Goal: Transaction & Acquisition: Download file/media

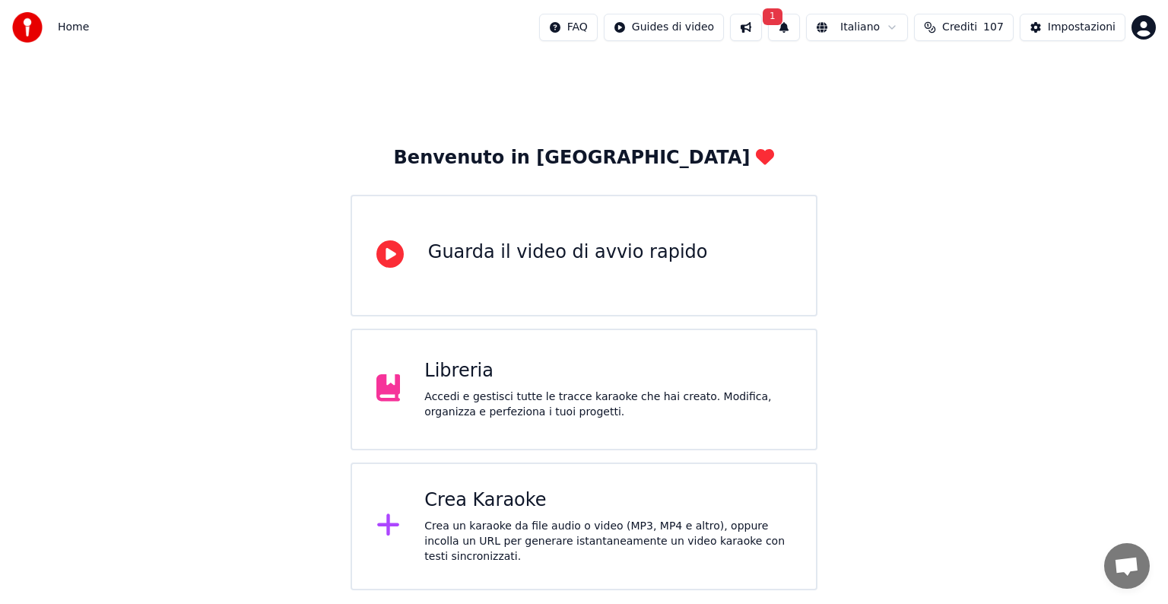
click at [800, 30] on button "1" at bounding box center [784, 27] width 32 height 27
click at [904, 76] on button "Aggiorna" at bounding box center [906, 75] width 74 height 27
click at [562, 513] on div "Crea Karaoke" at bounding box center [607, 500] width 367 height 24
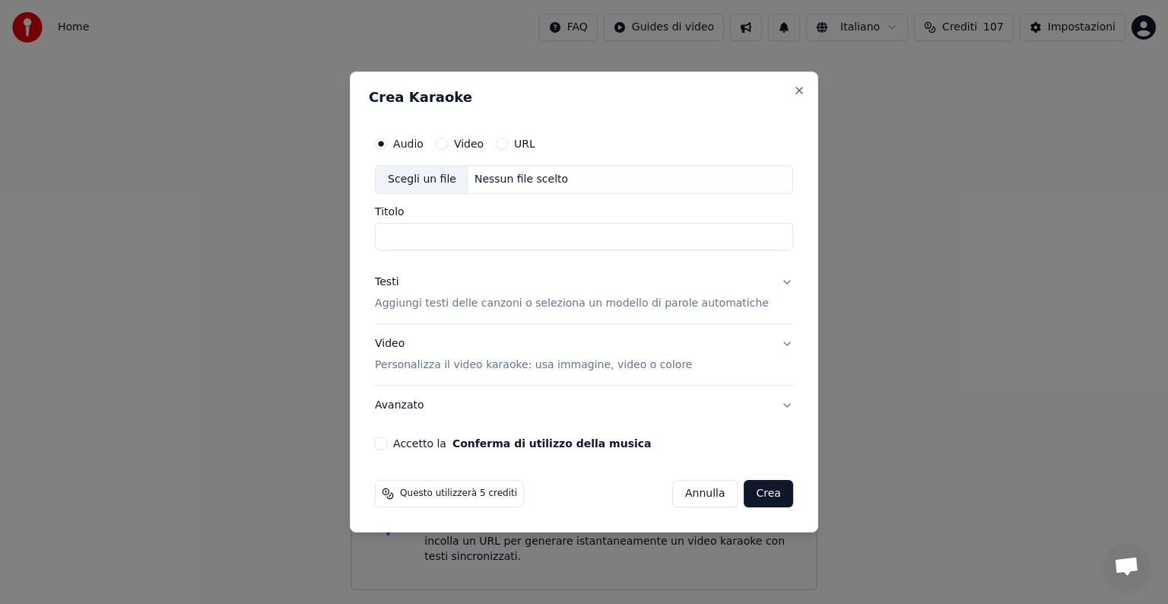
click at [514, 181] on div "Nessun file scelto" at bounding box center [521, 179] width 106 height 15
click at [770, 281] on button "Testi Aggiungi testi delle canzoni o seleziona un modello di parole automatiche" at bounding box center [584, 292] width 418 height 61
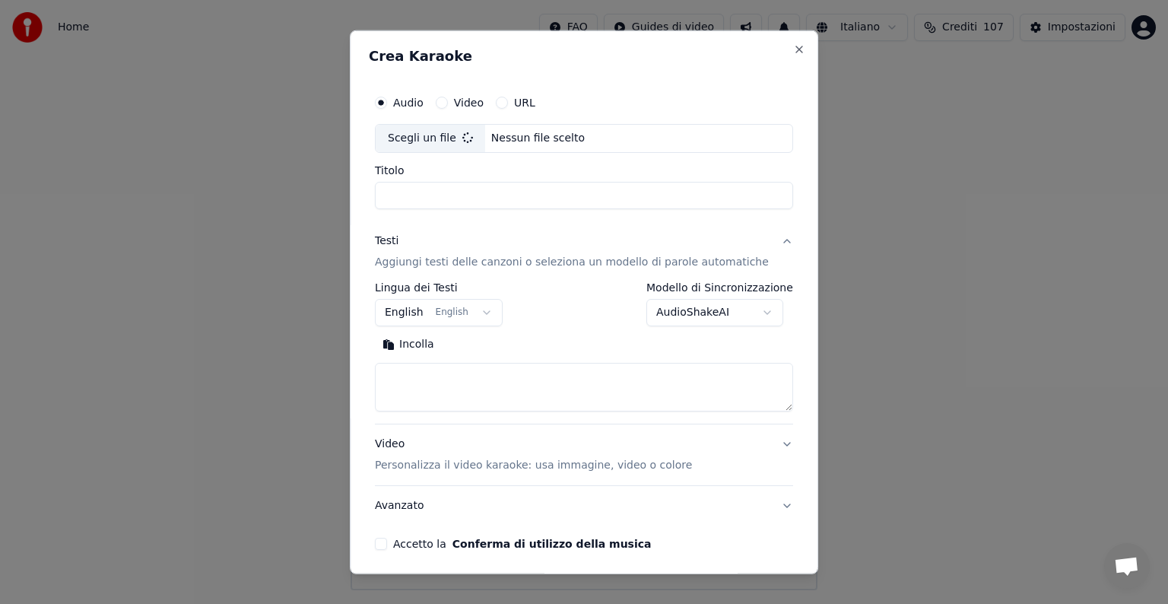
type input "**********"
click at [490, 314] on button "English English" at bounding box center [439, 312] width 128 height 27
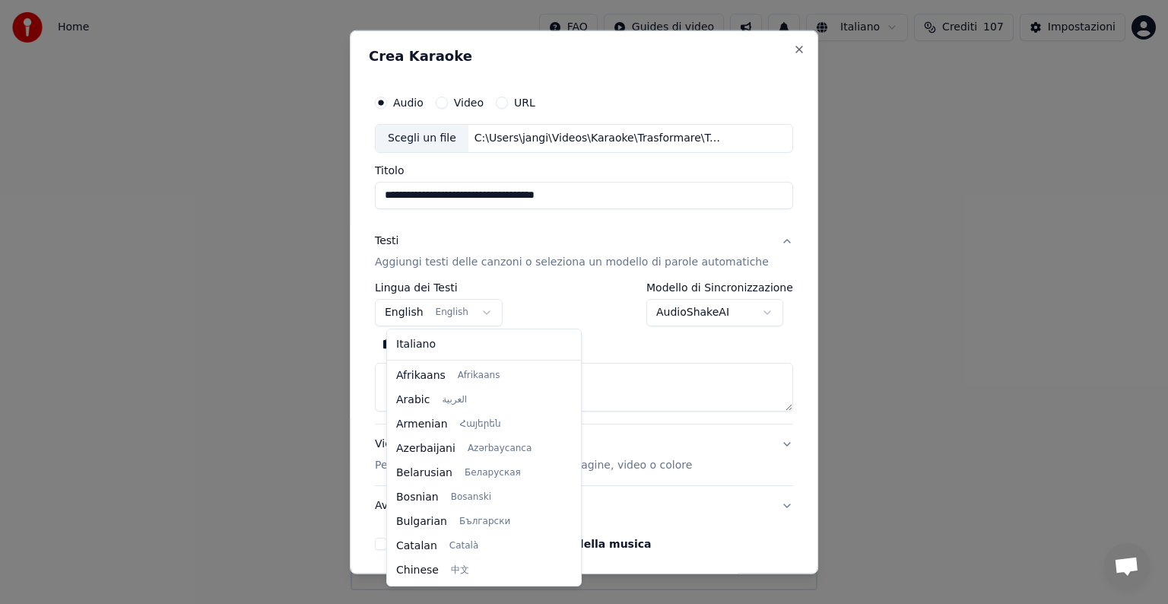
scroll to position [122, 0]
select select "**"
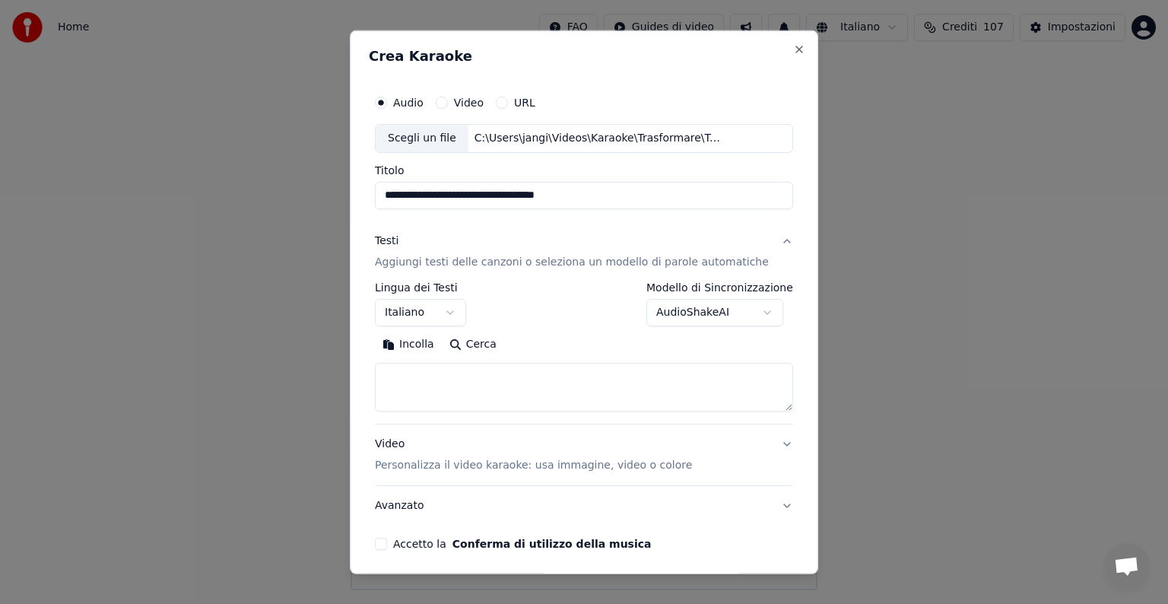
click at [426, 373] on textarea at bounding box center [584, 387] width 418 height 49
click at [426, 344] on button "Incolla" at bounding box center [408, 344] width 67 height 24
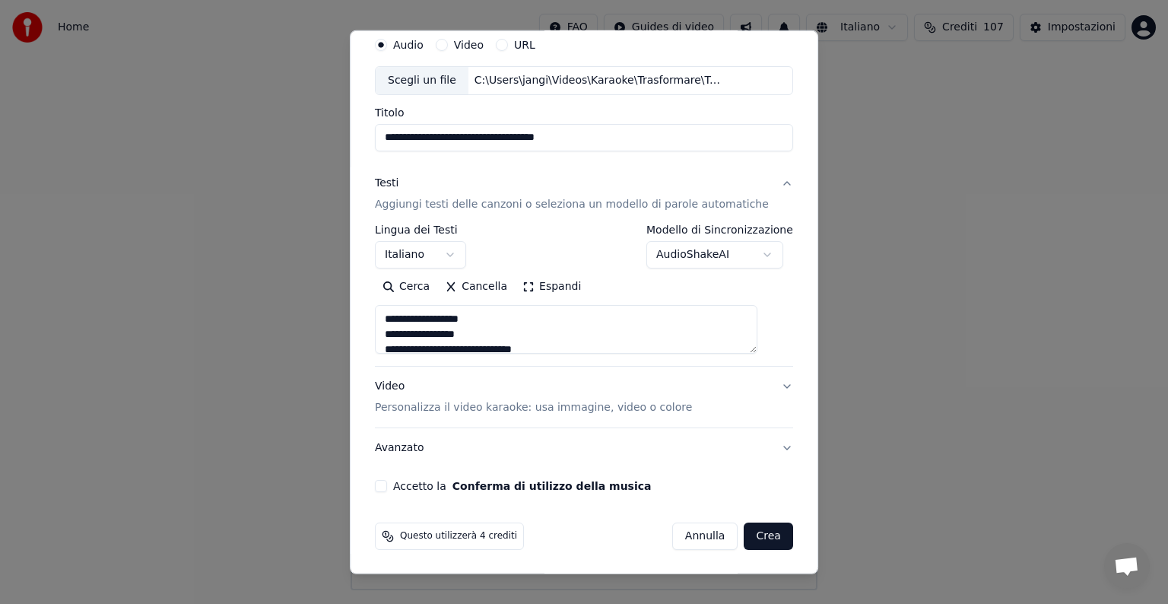
click at [387, 487] on button "Accetto la Conferma di utilizzo della musica" at bounding box center [381, 486] width 12 height 12
click at [760, 381] on button "Video Personalizza il video karaoke: usa immagine, video o colore" at bounding box center [584, 397] width 418 height 61
type textarea "**********"
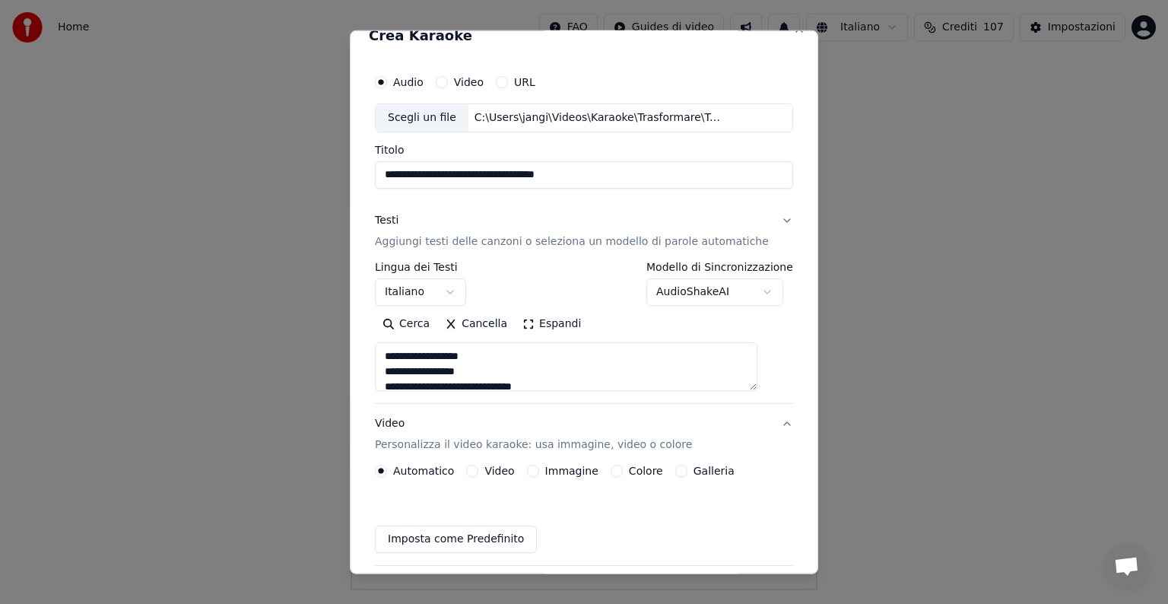
scroll to position [17, 0]
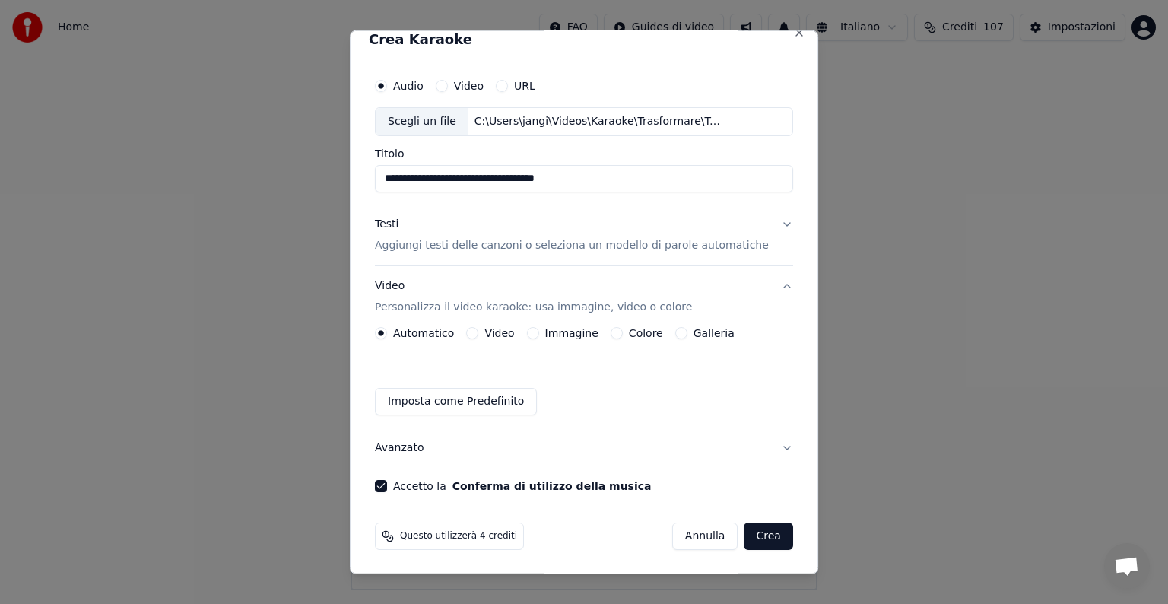
click at [539, 332] on button "Immagine" at bounding box center [533, 333] width 12 height 12
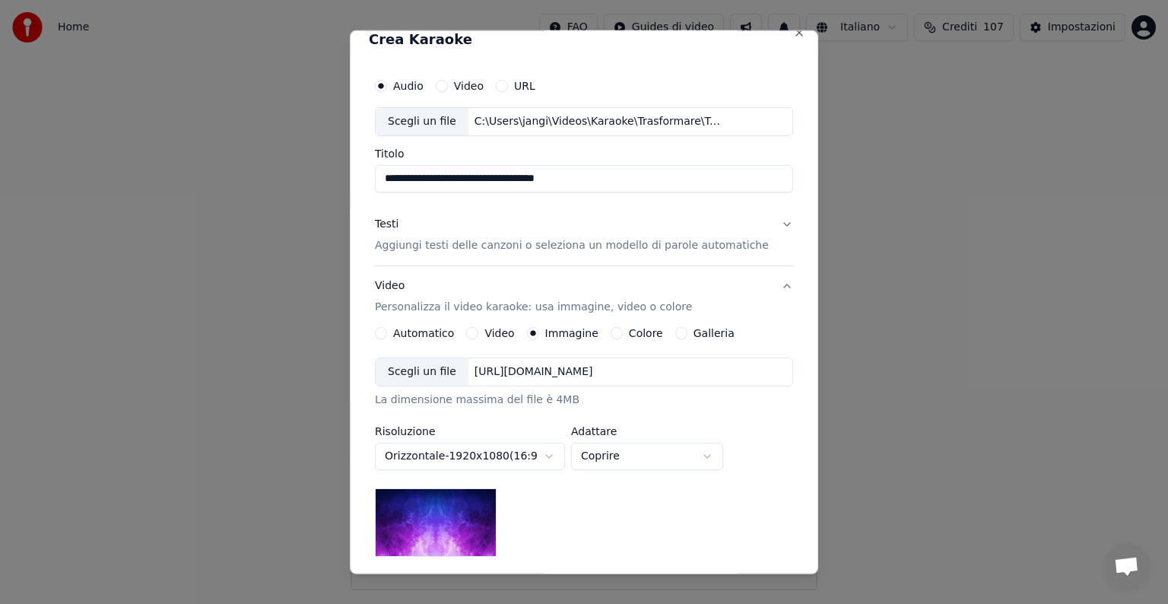
click at [573, 371] on div "https://imagedelivery.net/jkI57_JBx8hWPzcSI-uF5w/c7639807-3f76-4ea5-9112-66e75e…" at bounding box center [533, 371] width 131 height 15
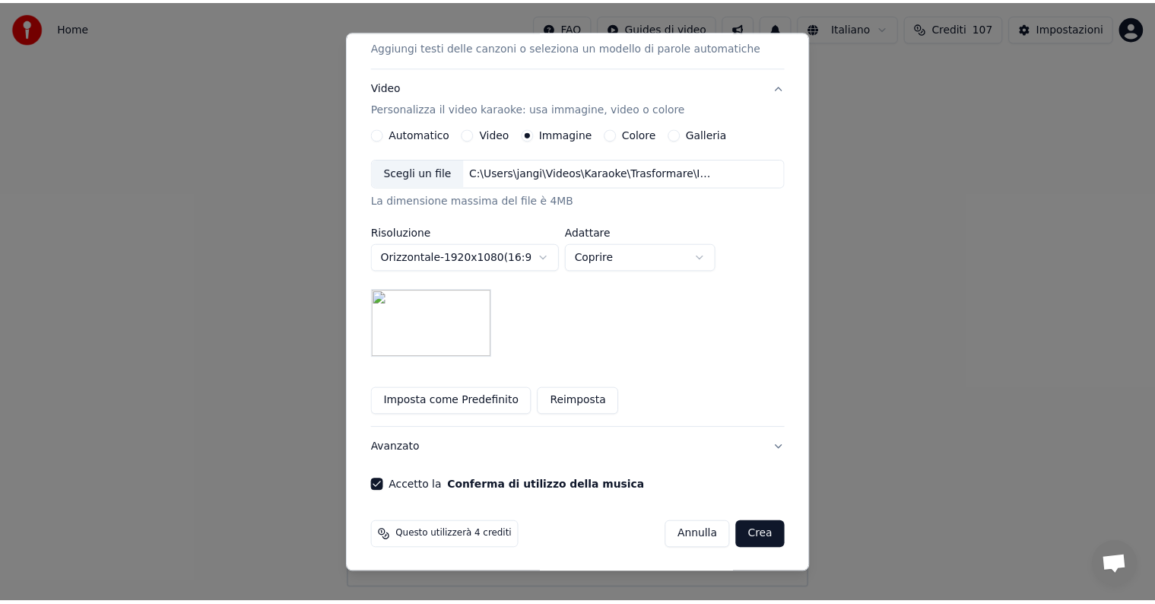
scroll to position [216, 0]
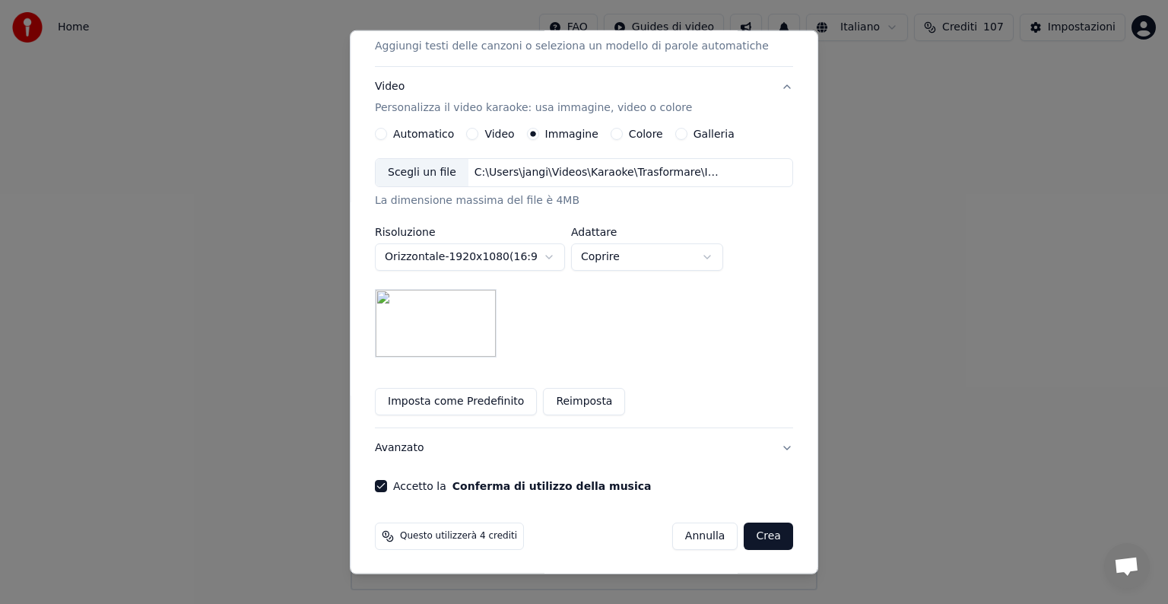
click at [751, 529] on button "Crea" at bounding box center [768, 535] width 49 height 27
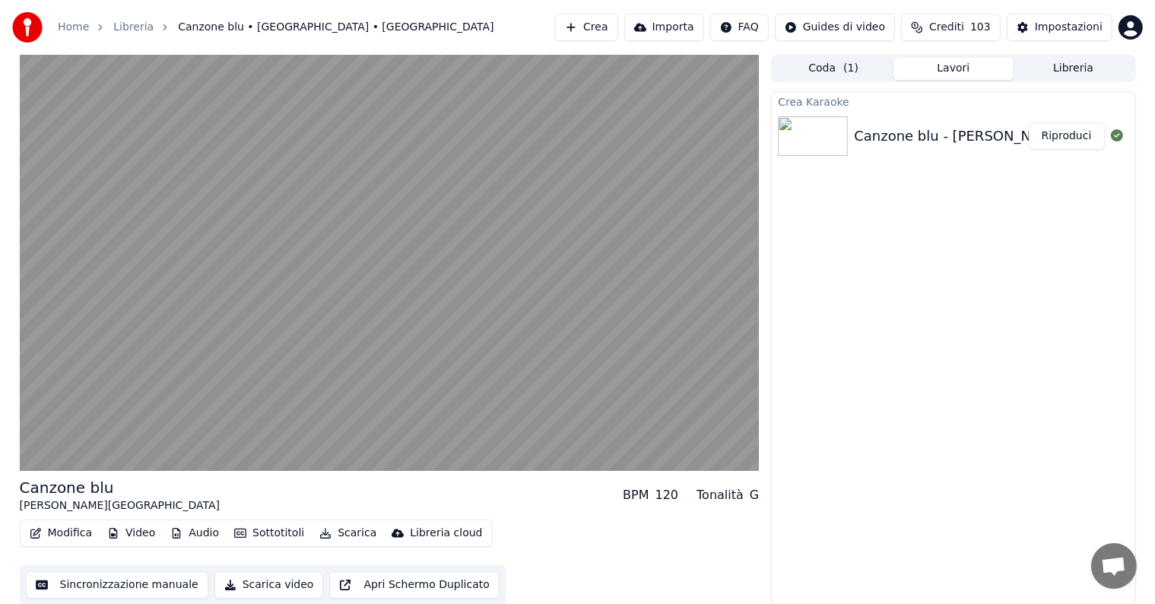
click at [1072, 137] on button "Riproduci" at bounding box center [1067, 135] width 76 height 27
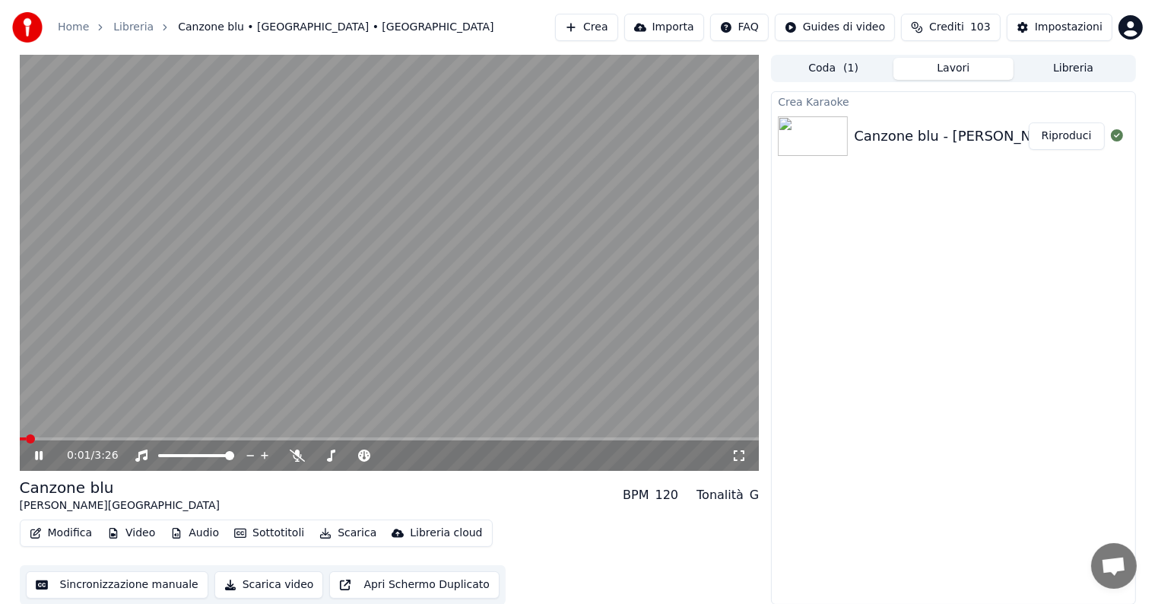
click at [40, 459] on icon at bounding box center [39, 455] width 8 height 9
click at [71, 528] on button "Modifica" at bounding box center [61, 532] width 75 height 21
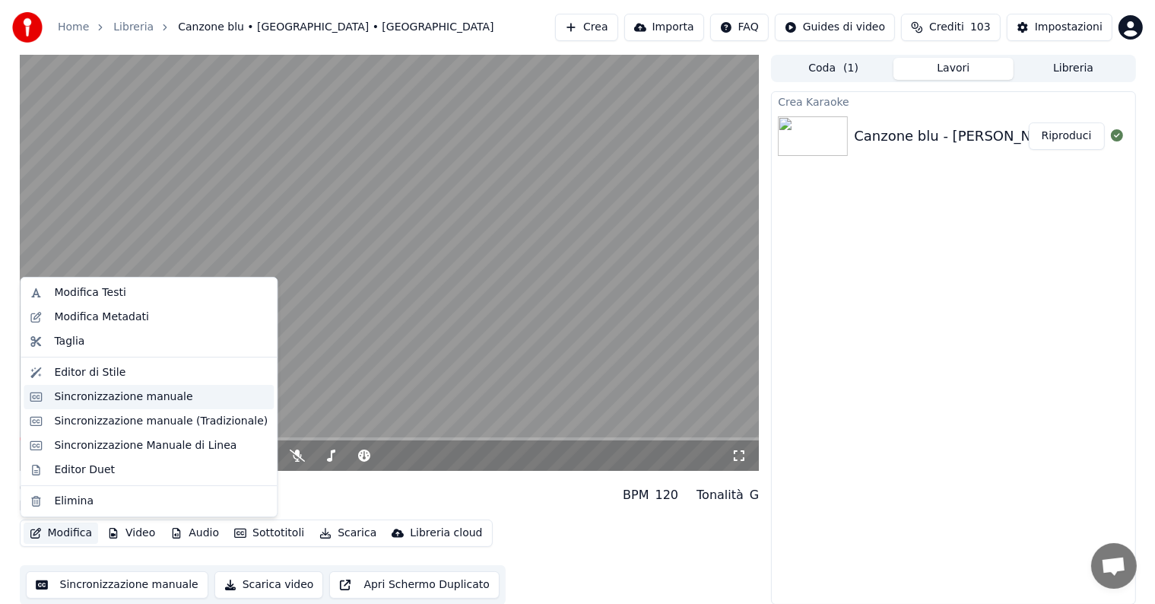
click at [125, 399] on div "Sincronizzazione manuale" at bounding box center [123, 396] width 138 height 15
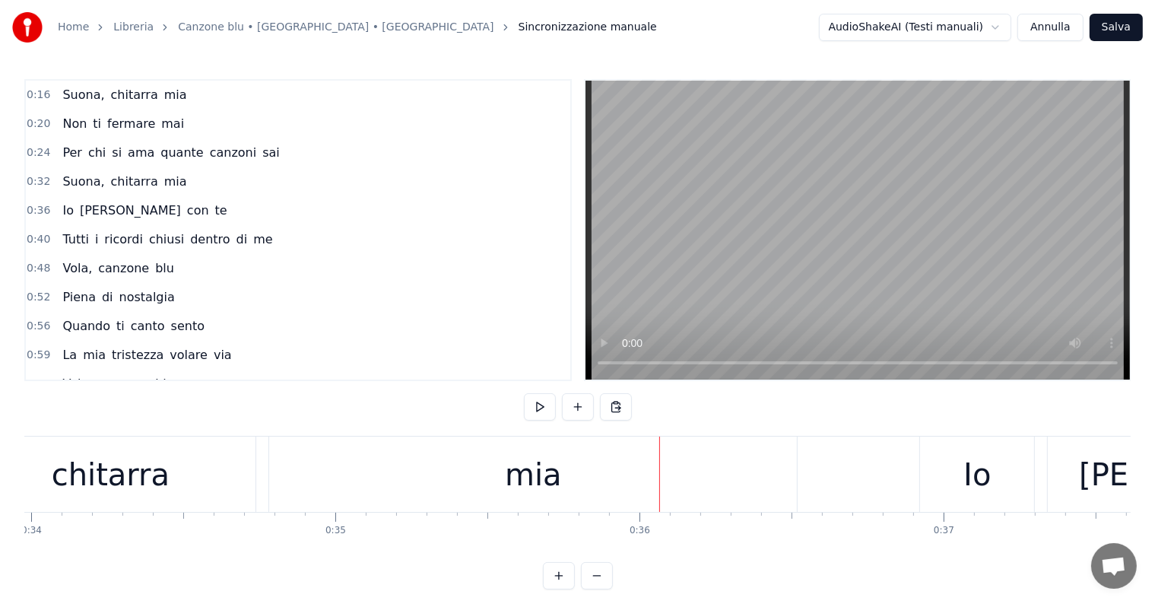
scroll to position [0, 10299]
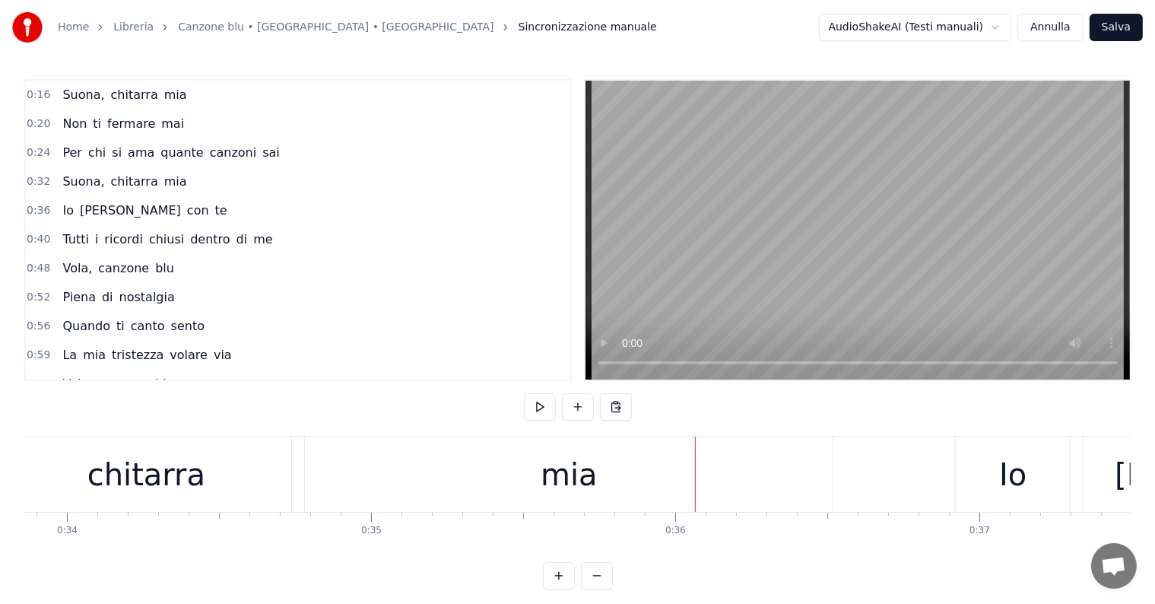
click at [438, 465] on div "mia" at bounding box center [569, 473] width 528 height 75
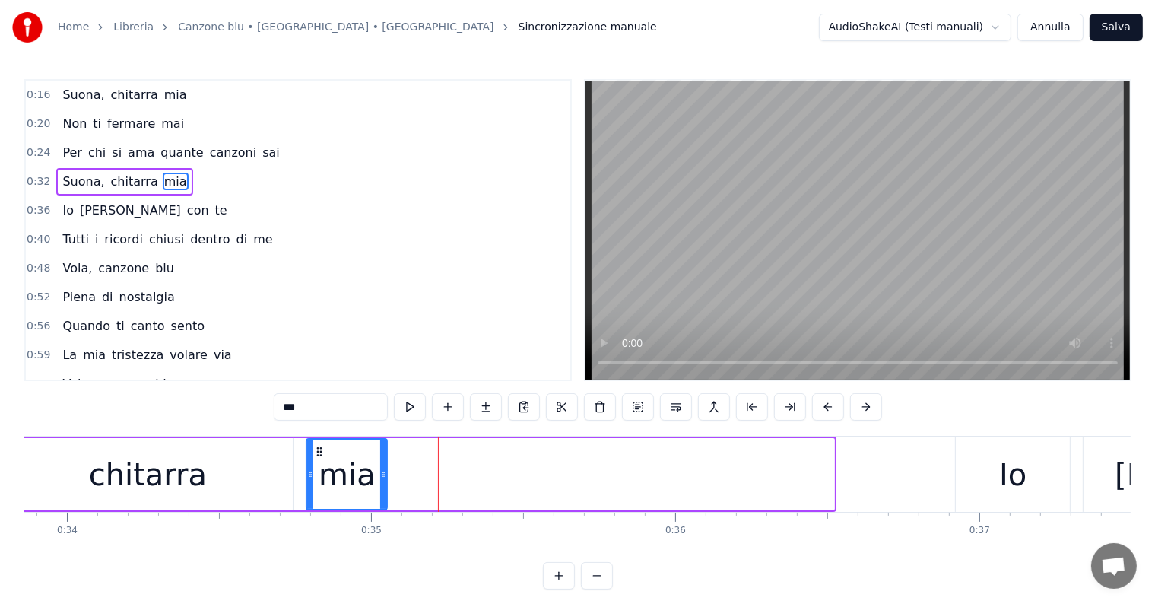
drag, startPoint x: 833, startPoint y: 473, endPoint x: 386, endPoint y: 485, distance: 447.3
click at [386, 485] on div at bounding box center [383, 474] width 6 height 69
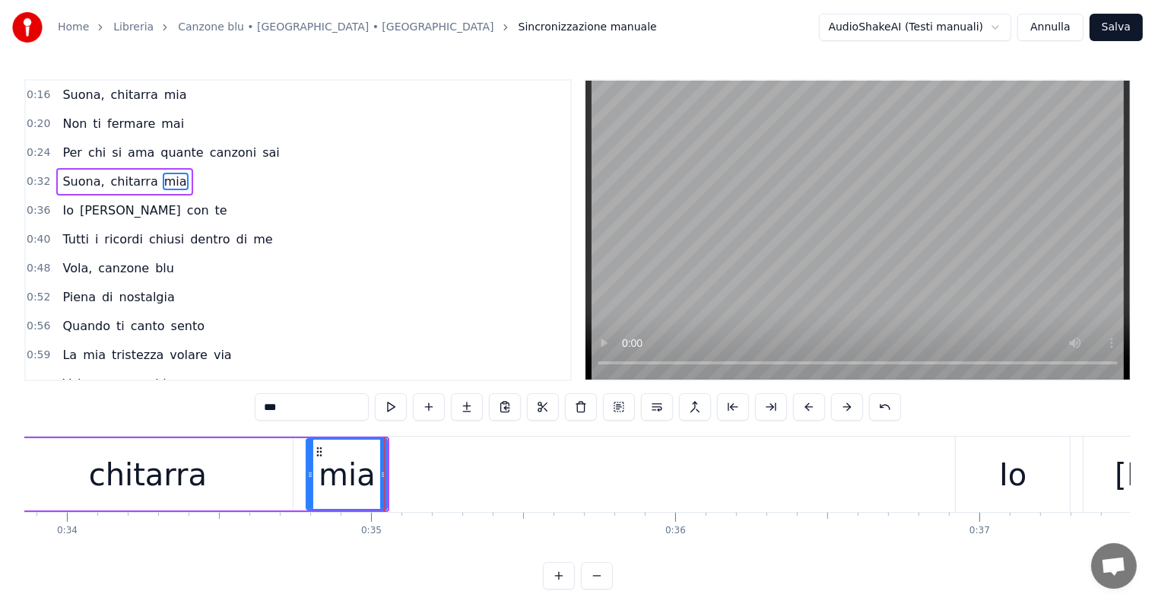
click at [322, 411] on input "***" at bounding box center [312, 406] width 114 height 27
type input "**"
click at [463, 408] on button at bounding box center [467, 406] width 32 height 27
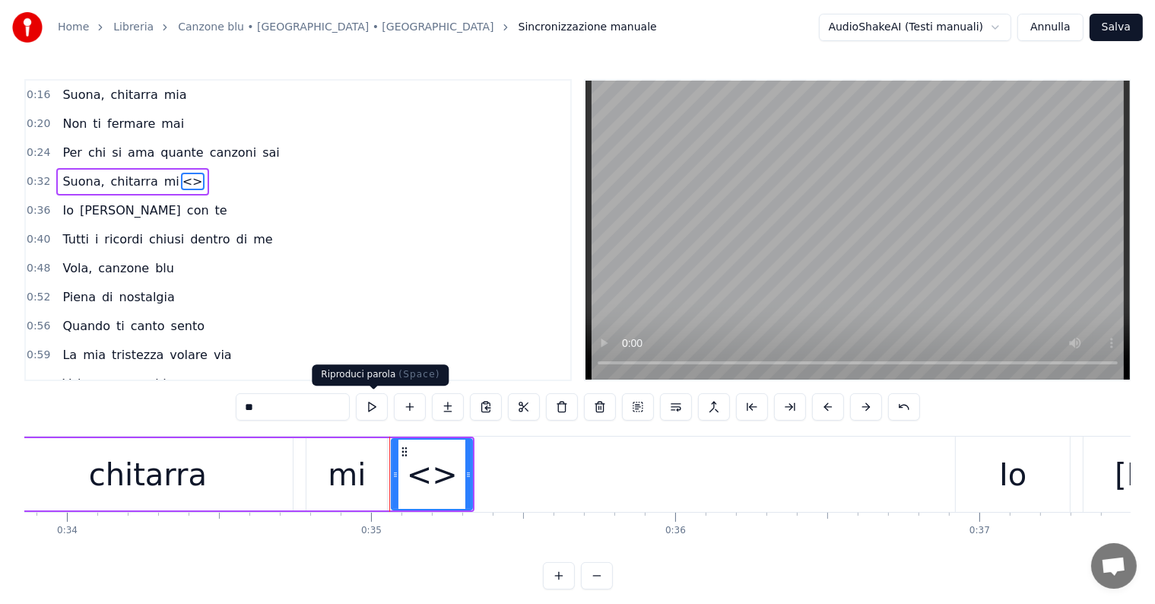
click at [269, 410] on input "**" at bounding box center [293, 406] width 114 height 27
type input "*"
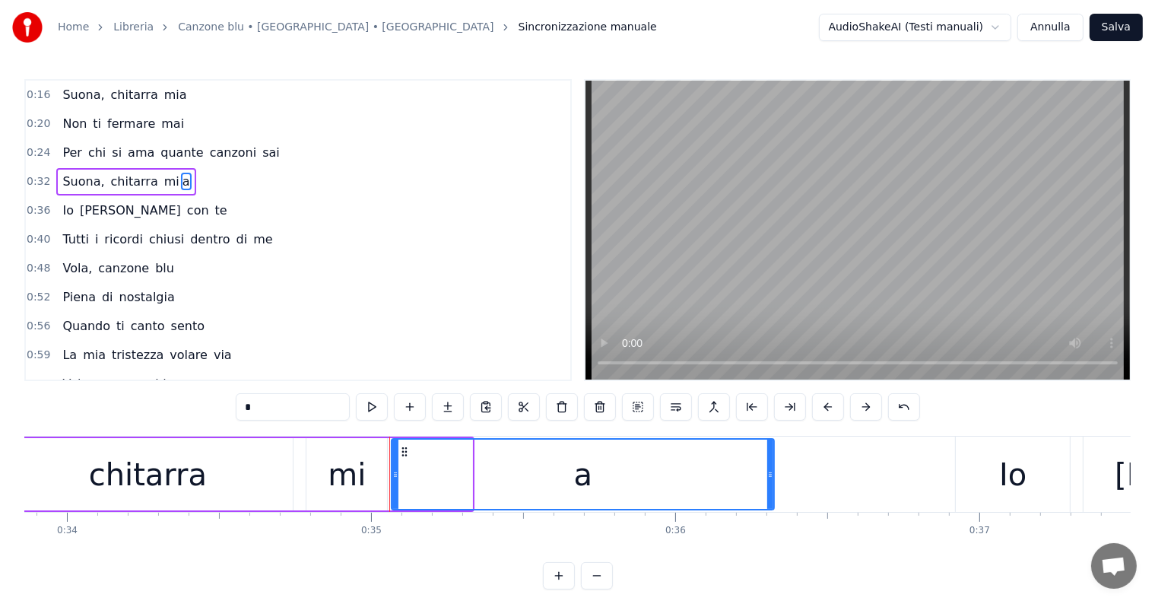
drag, startPoint x: 466, startPoint y: 458, endPoint x: 768, endPoint y: 463, distance: 301.9
click at [768, 463] on div at bounding box center [770, 474] width 6 height 69
click at [182, 473] on div "chitarra" at bounding box center [148, 475] width 118 height 46
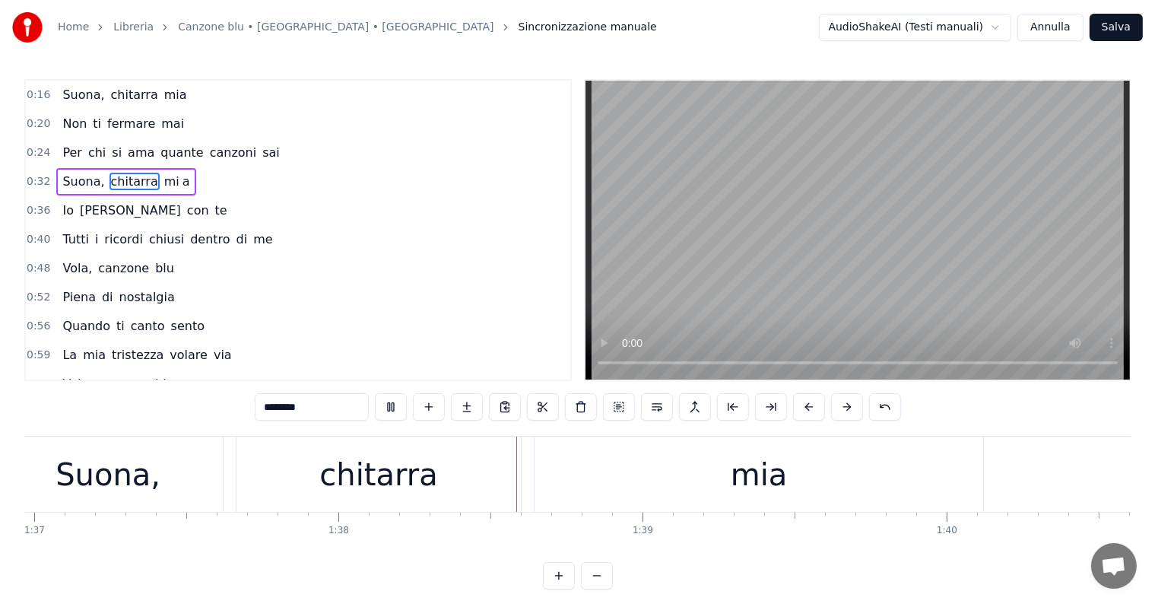
scroll to position [0, 29736]
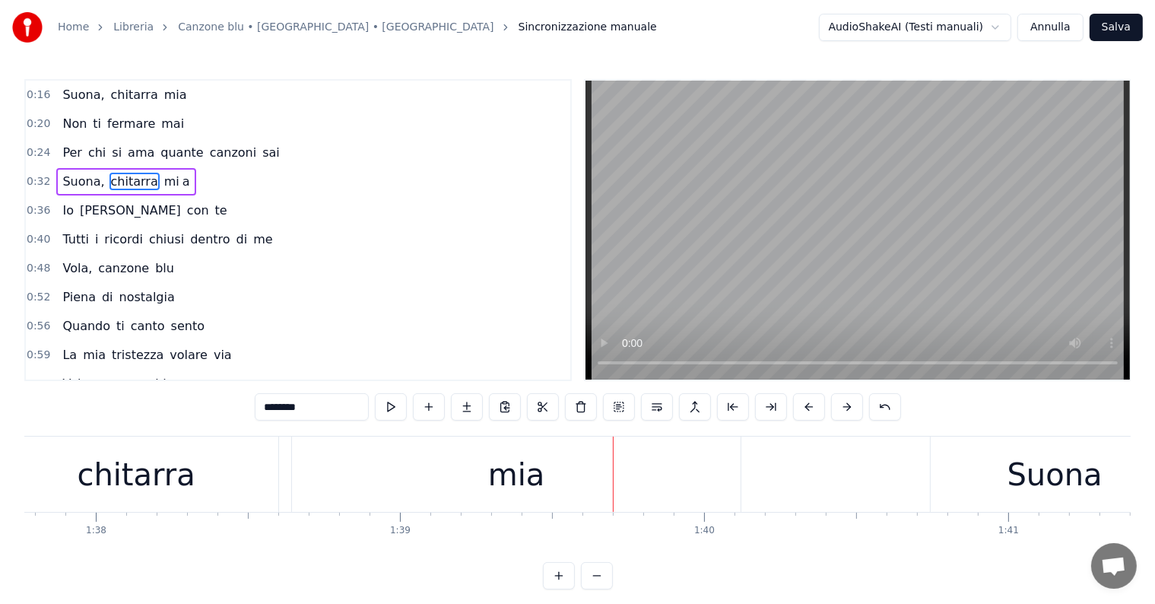
click at [521, 463] on div "mia" at bounding box center [516, 475] width 57 height 46
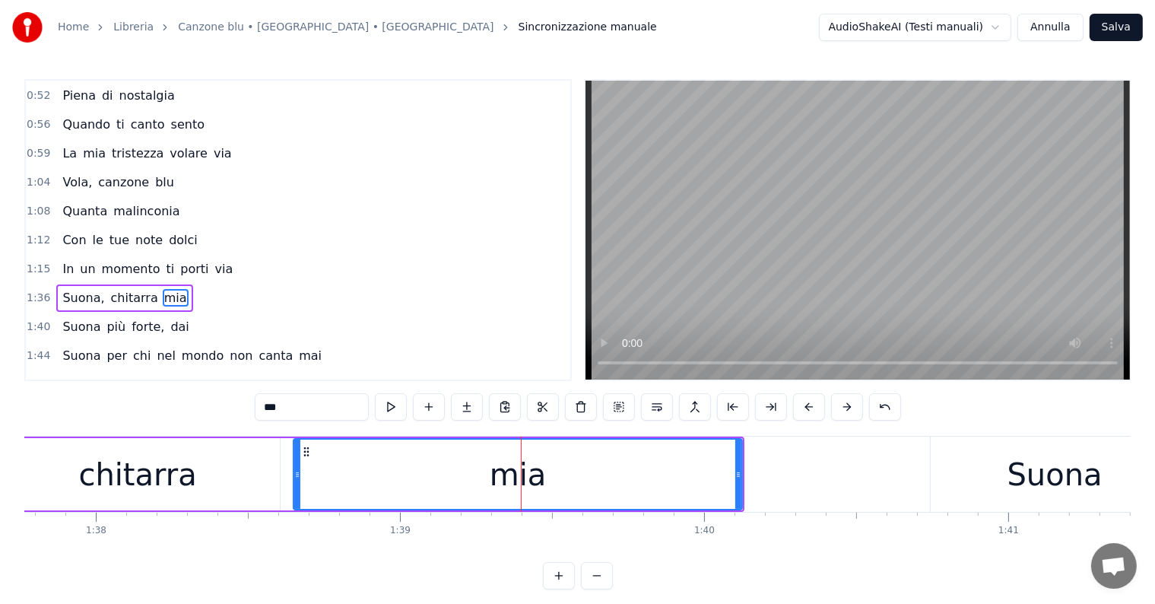
scroll to position [255, 0]
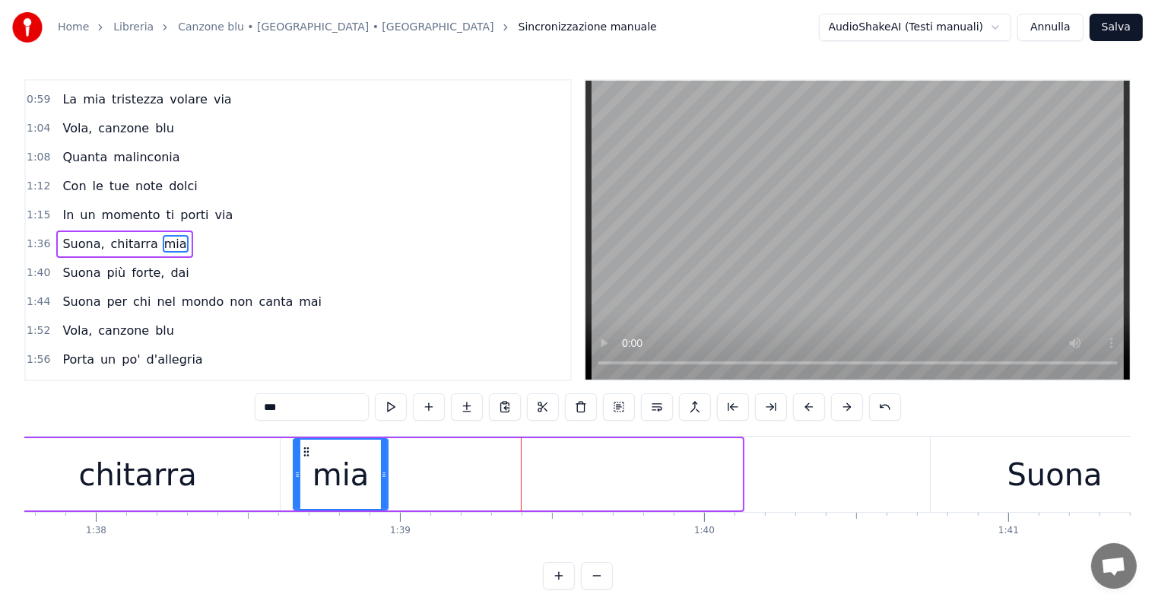
drag, startPoint x: 740, startPoint y: 459, endPoint x: 379, endPoint y: 450, distance: 360.5
click at [386, 454] on div at bounding box center [384, 474] width 6 height 69
click at [307, 399] on input "***" at bounding box center [312, 406] width 114 height 27
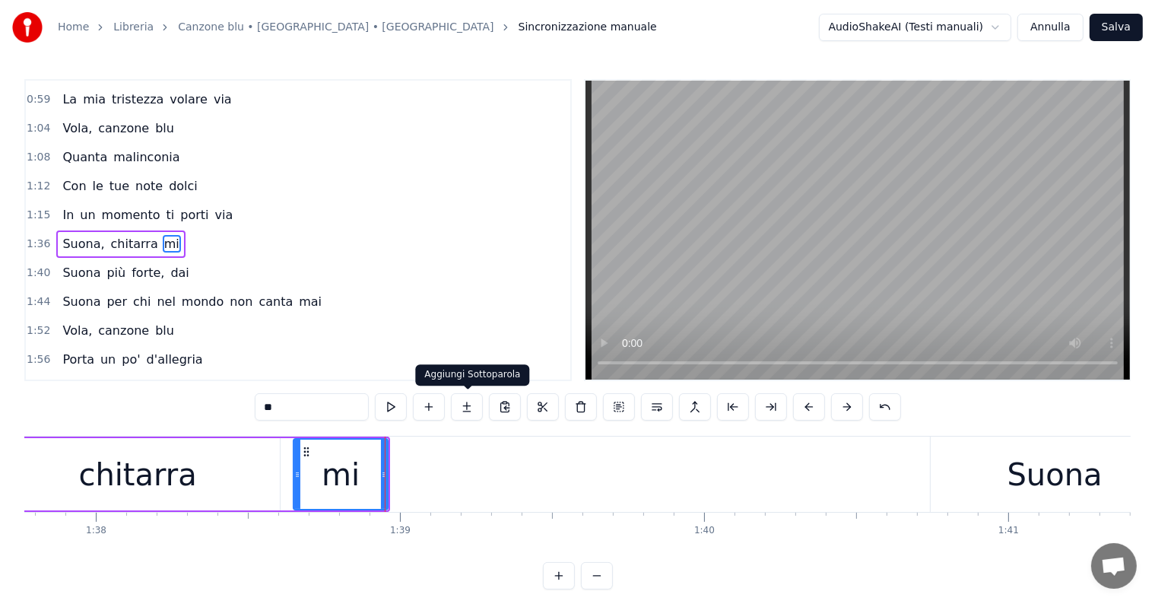
type input "**"
click at [476, 405] on button at bounding box center [467, 406] width 32 height 27
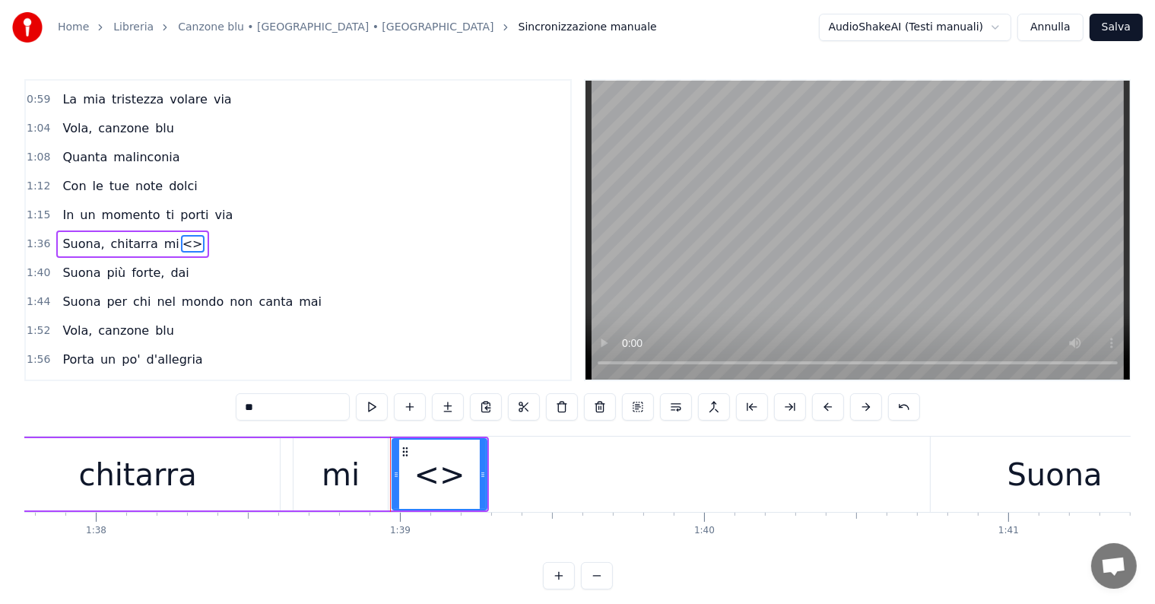
click at [284, 410] on input "**" at bounding box center [293, 406] width 114 height 27
type input "*"
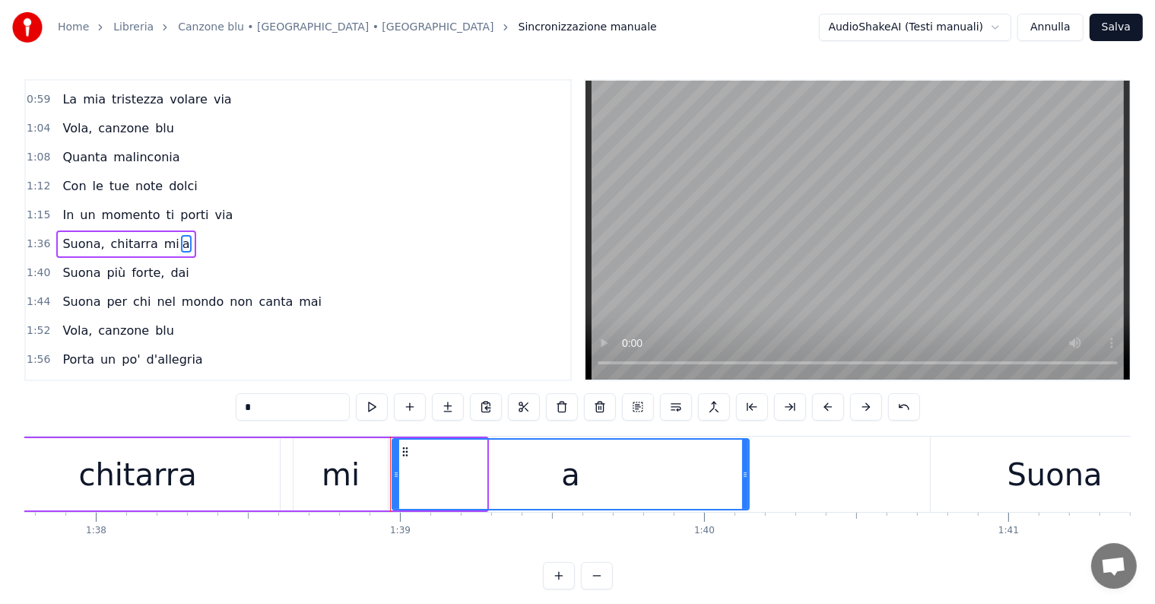
drag, startPoint x: 481, startPoint y: 459, endPoint x: 744, endPoint y: 467, distance: 263.2
click at [744, 467] on div at bounding box center [745, 474] width 6 height 69
click at [170, 484] on div "chitarra" at bounding box center [137, 475] width 118 height 46
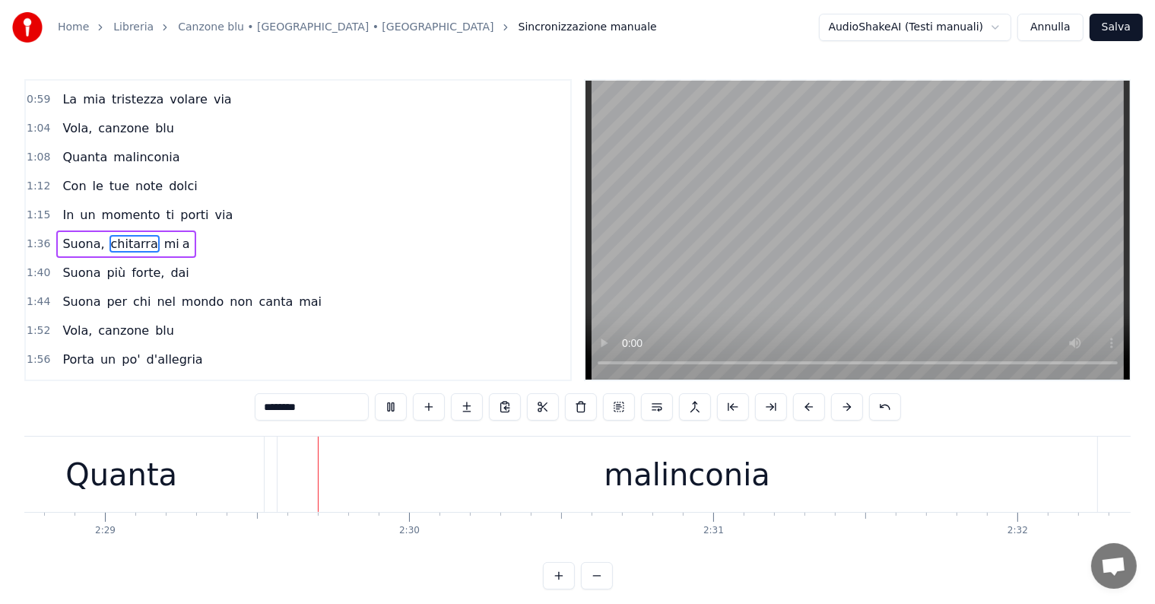
scroll to position [0, 45268]
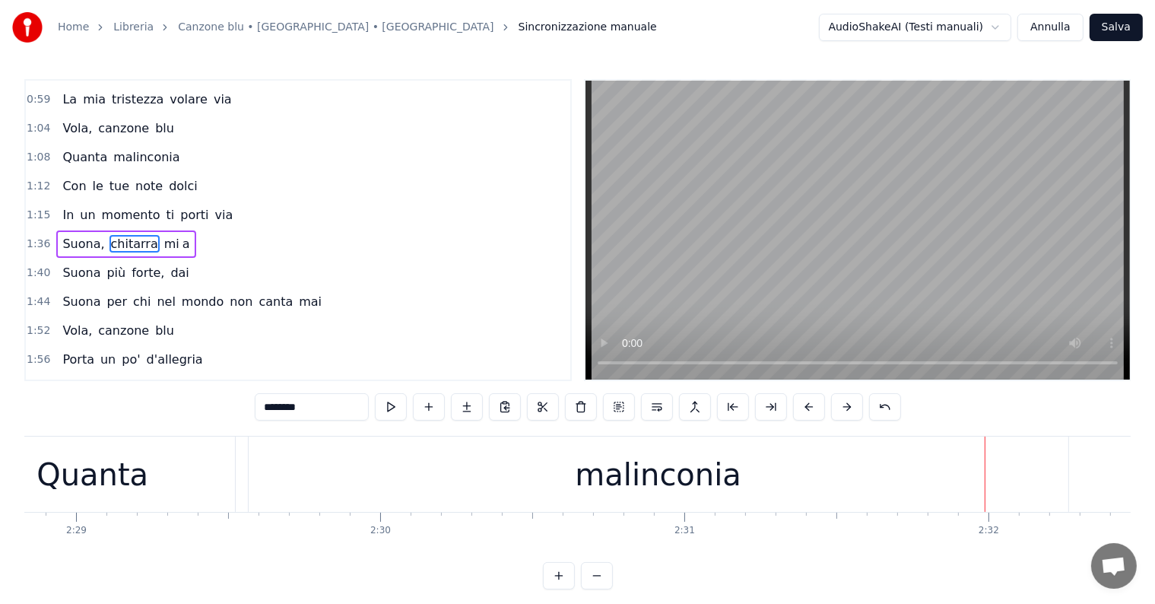
click at [624, 484] on div "malinconia" at bounding box center [658, 475] width 167 height 46
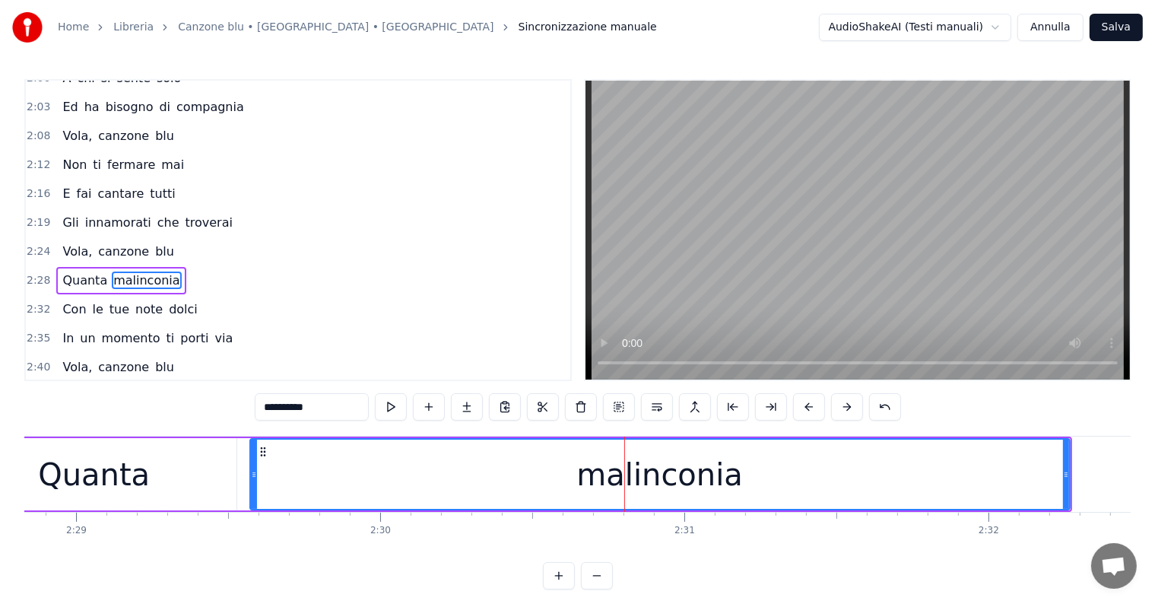
scroll to position [592, 0]
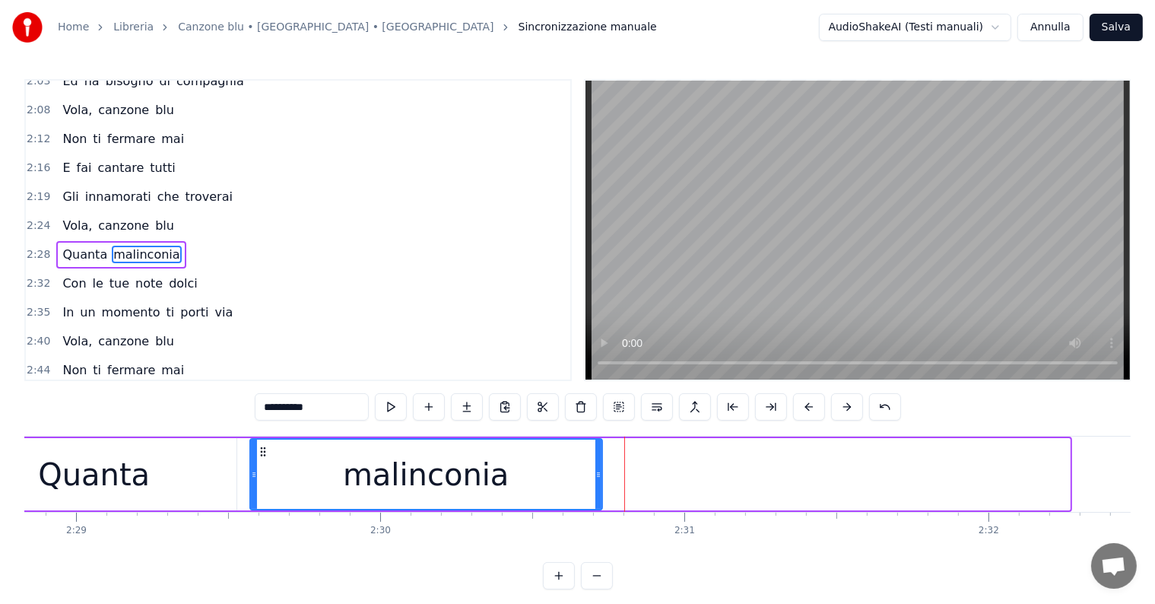
drag, startPoint x: 1066, startPoint y: 461, endPoint x: 598, endPoint y: 472, distance: 467.8
click at [598, 472] on div at bounding box center [598, 474] width 6 height 69
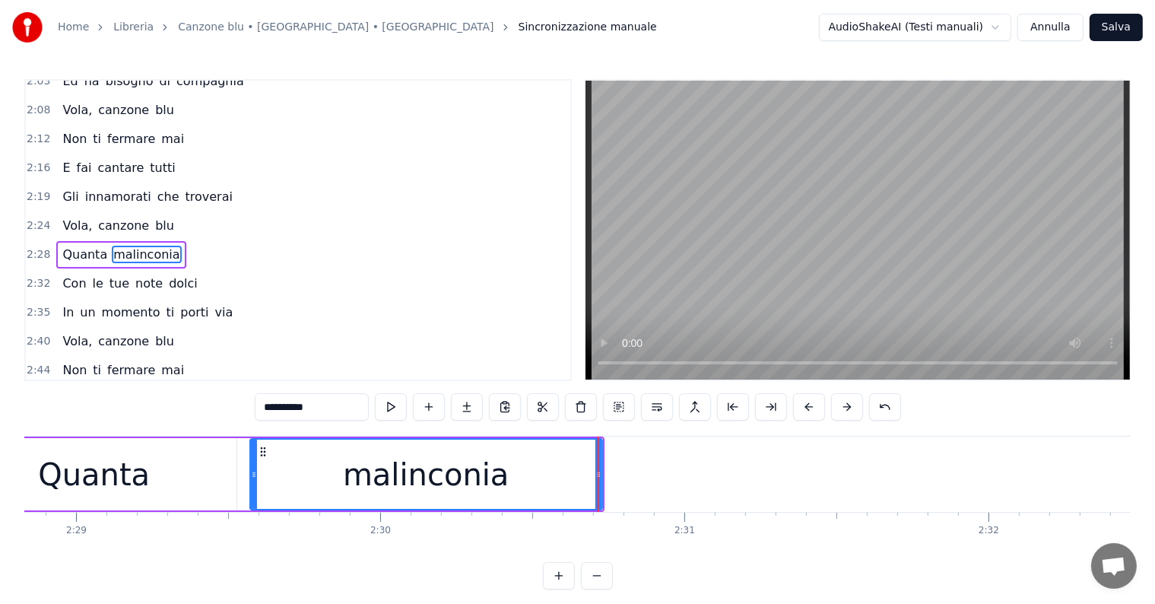
click at [344, 406] on input "**********" at bounding box center [312, 406] width 114 height 27
type input "*********"
click at [474, 410] on button at bounding box center [467, 406] width 32 height 27
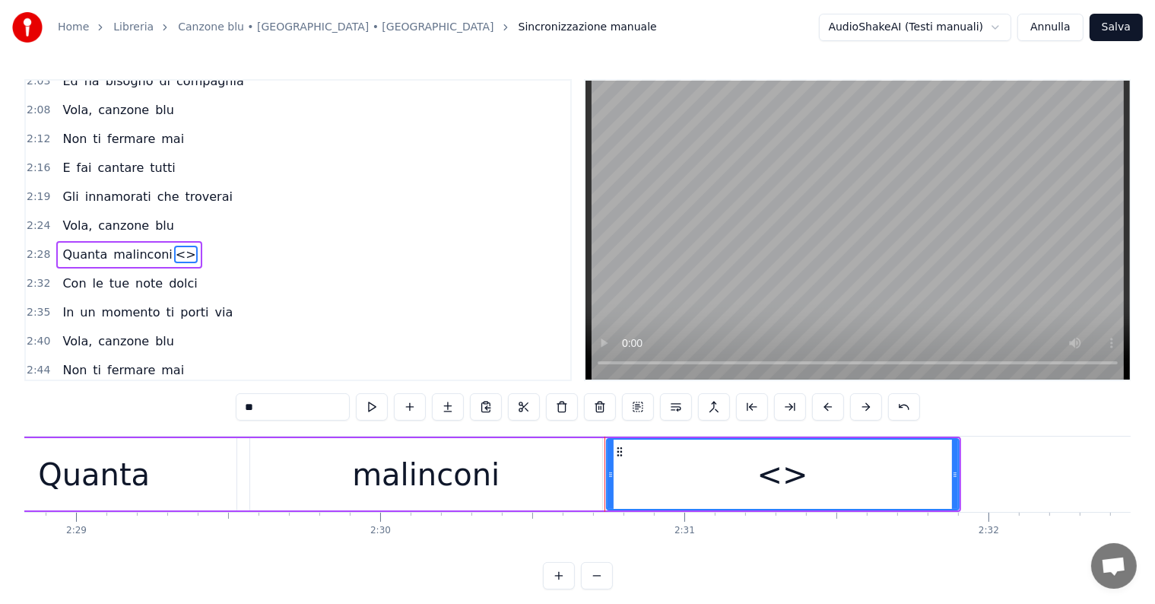
click at [303, 401] on input "**" at bounding box center [293, 406] width 114 height 27
type input "*"
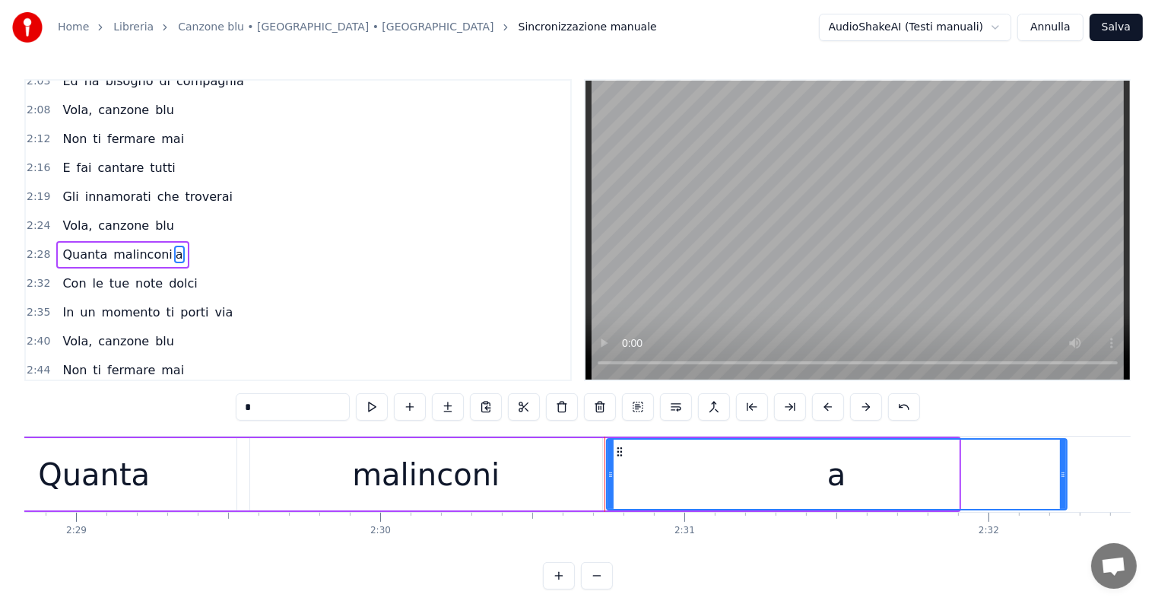
drag, startPoint x: 954, startPoint y: 470, endPoint x: 1062, endPoint y: 469, distance: 108.0
click at [1062, 469] on icon at bounding box center [1063, 474] width 6 height 12
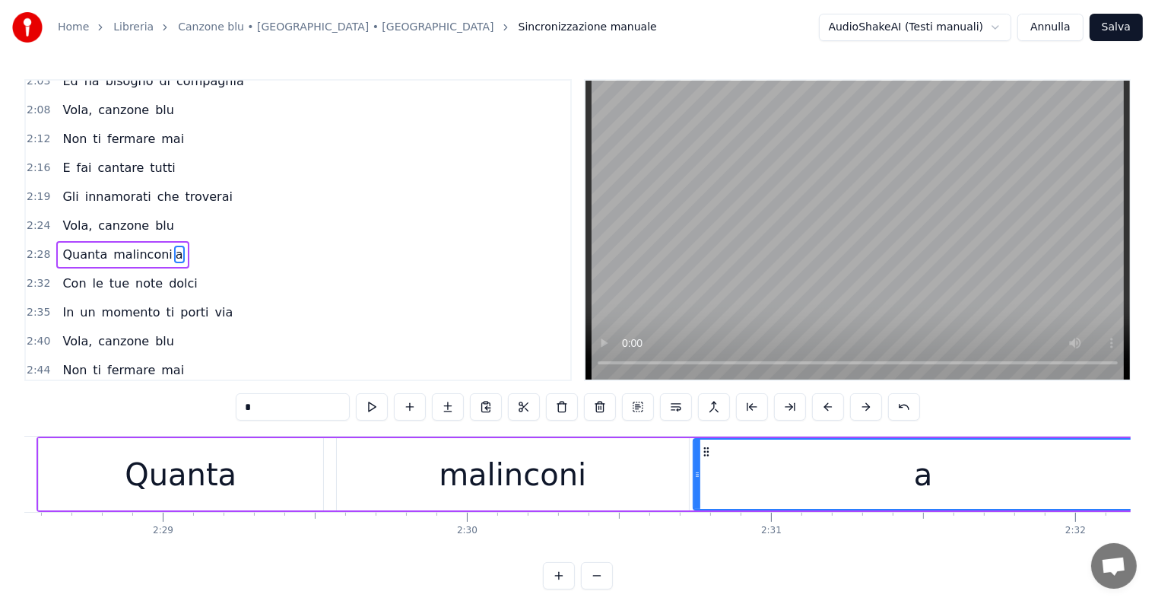
scroll to position [0, 45111]
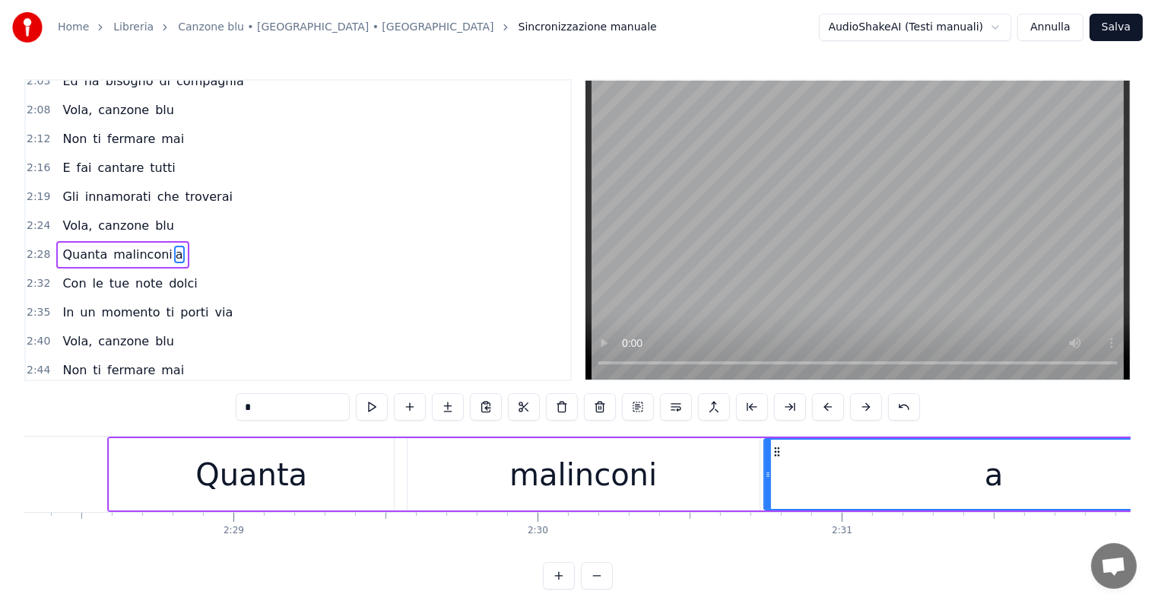
type input "*"
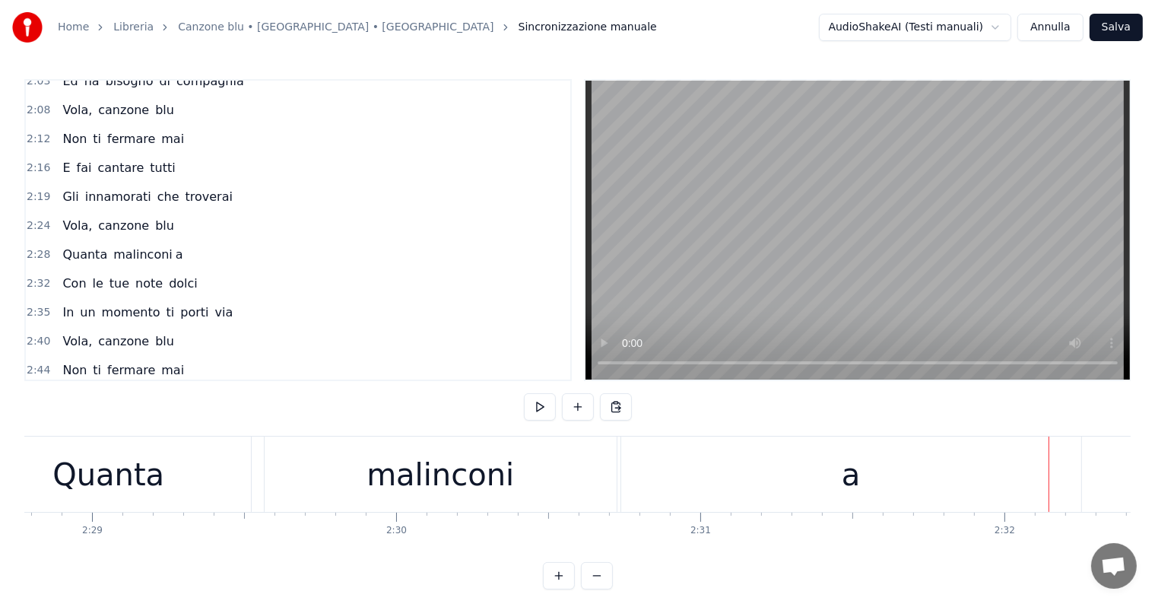
scroll to position [0, 45146]
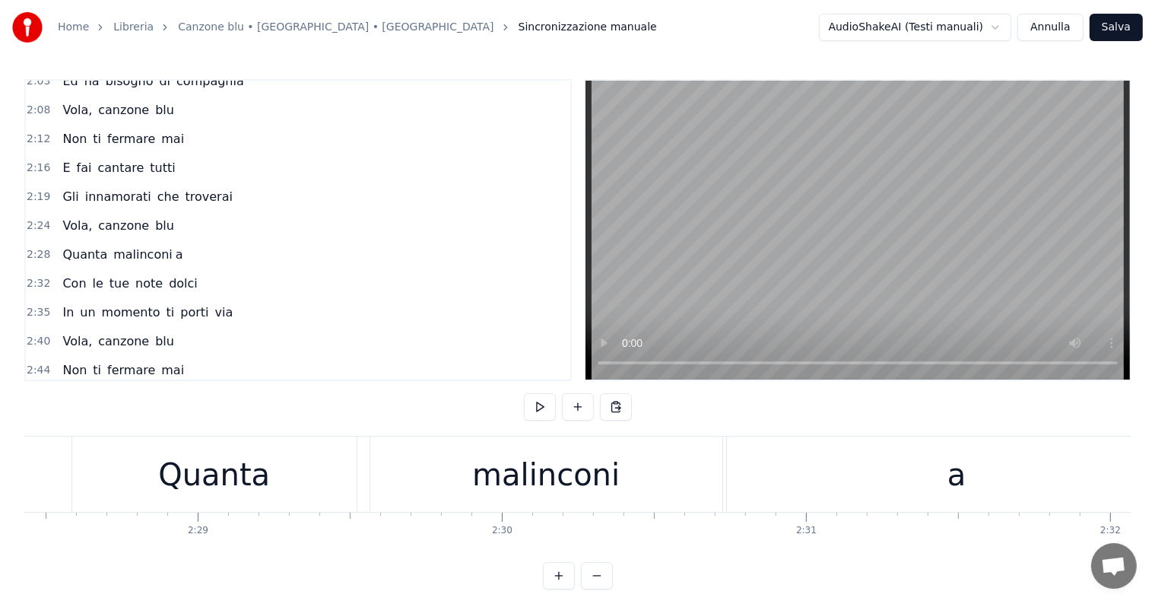
click at [163, 456] on div "Quanta" at bounding box center [214, 473] width 284 height 75
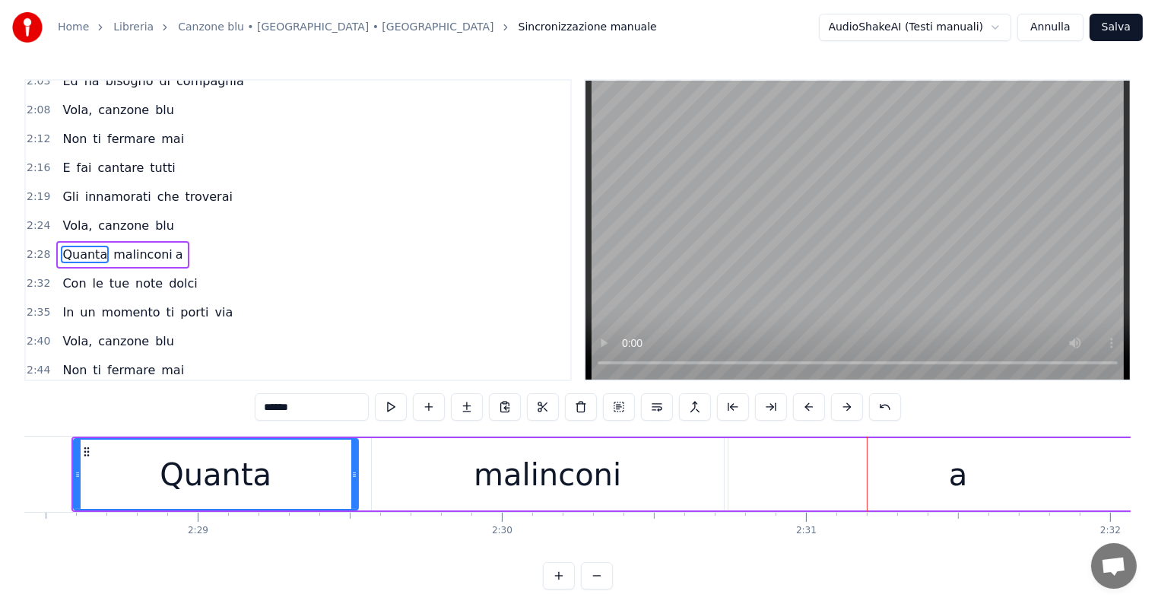
click at [943, 493] on div "a" at bounding box center [958, 474] width 460 height 72
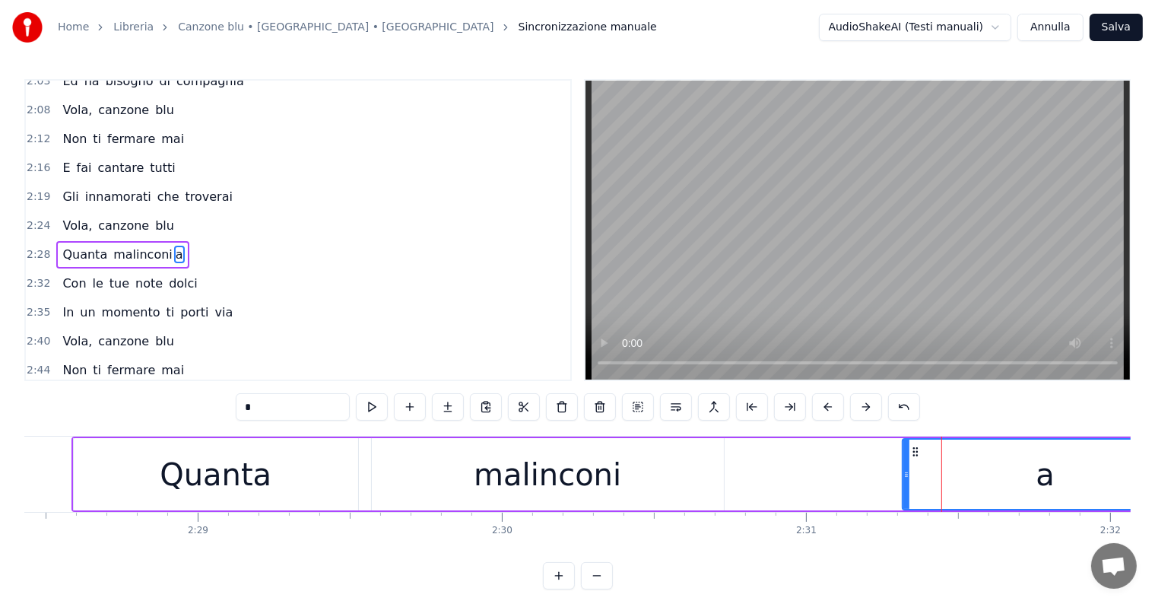
drag, startPoint x: 732, startPoint y: 472, endPoint x: 919, endPoint y: 472, distance: 187.1
click at [909, 472] on icon at bounding box center [906, 474] width 6 height 12
click at [593, 472] on div "malinconi" at bounding box center [548, 475] width 148 height 46
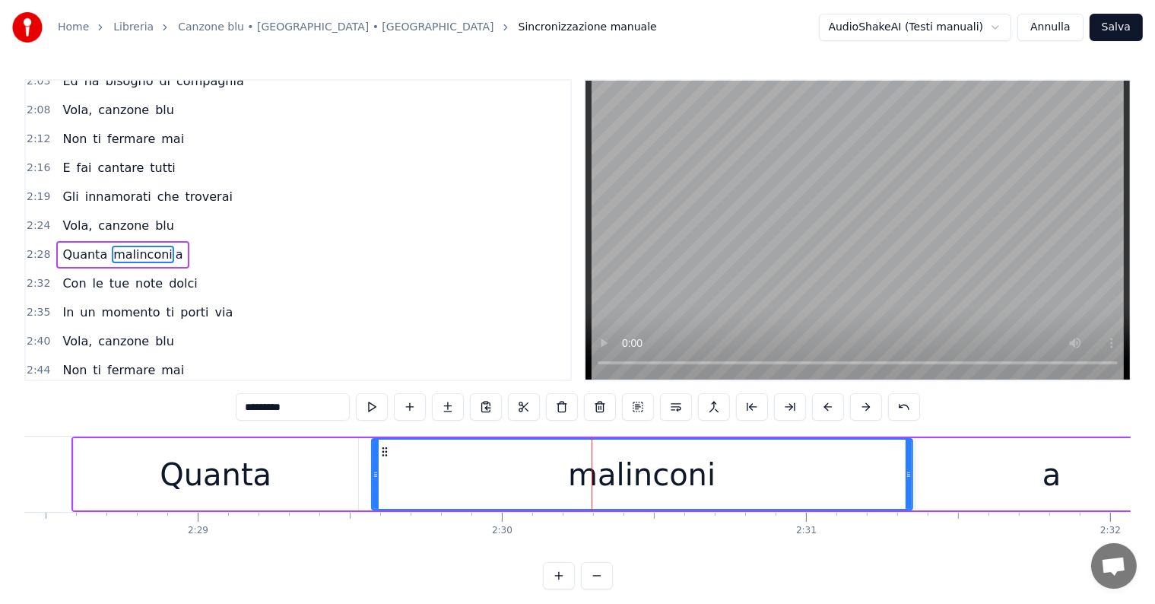
drag, startPoint x: 721, startPoint y: 462, endPoint x: 909, endPoint y: 465, distance: 188.6
click at [909, 465] on div at bounding box center [909, 474] width 6 height 69
click at [136, 471] on div "Quanta" at bounding box center [216, 474] width 284 height 72
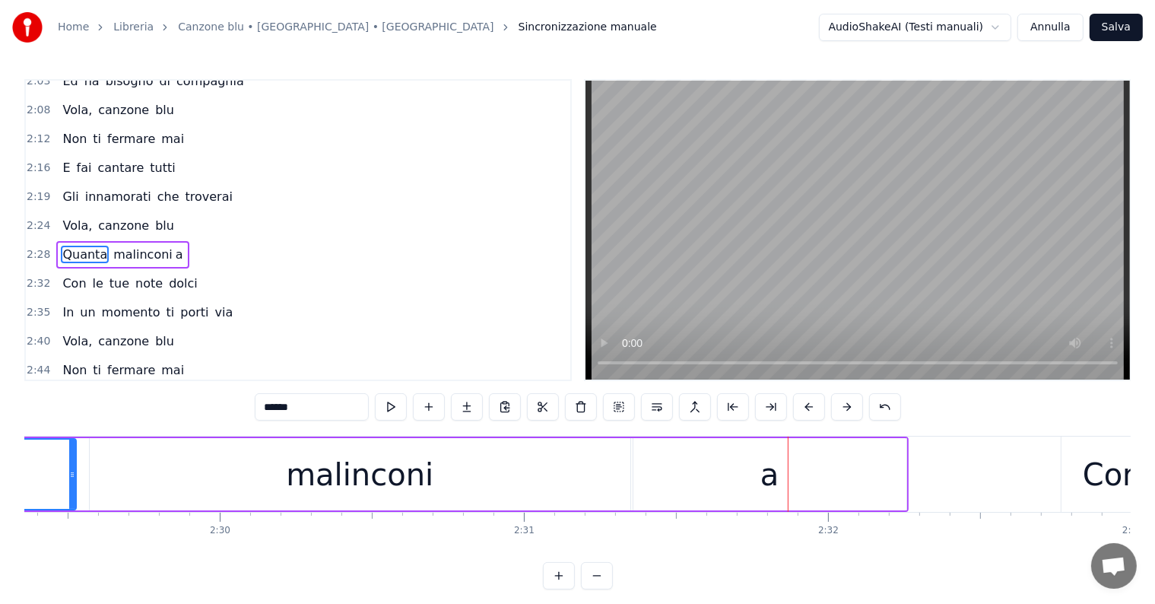
scroll to position [0, 45216]
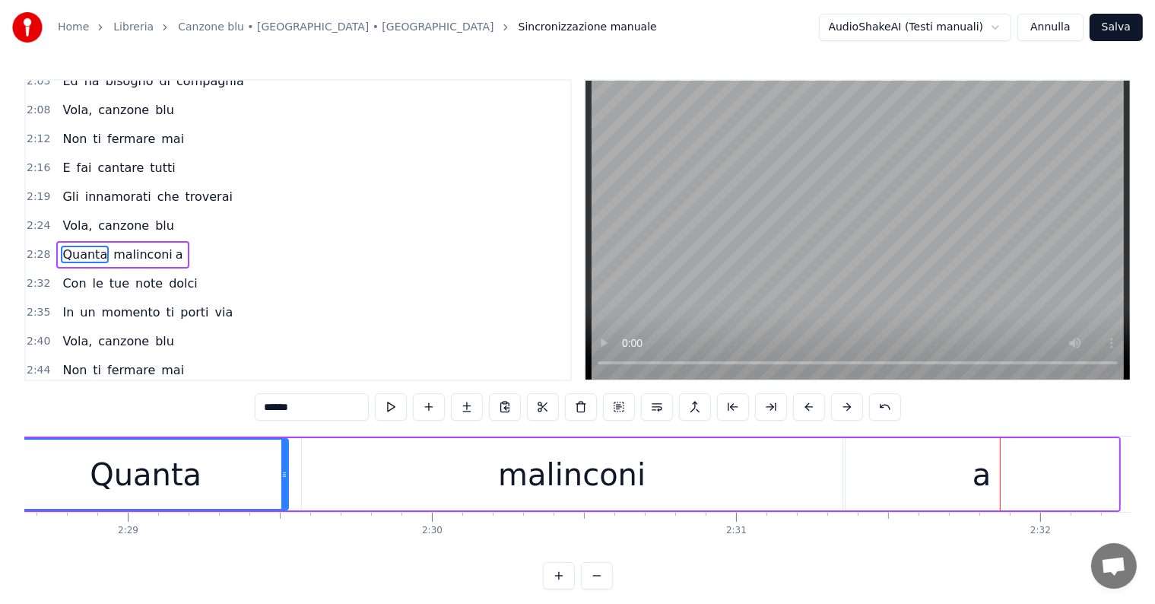
click at [721, 482] on div "malinconi" at bounding box center [572, 474] width 541 height 72
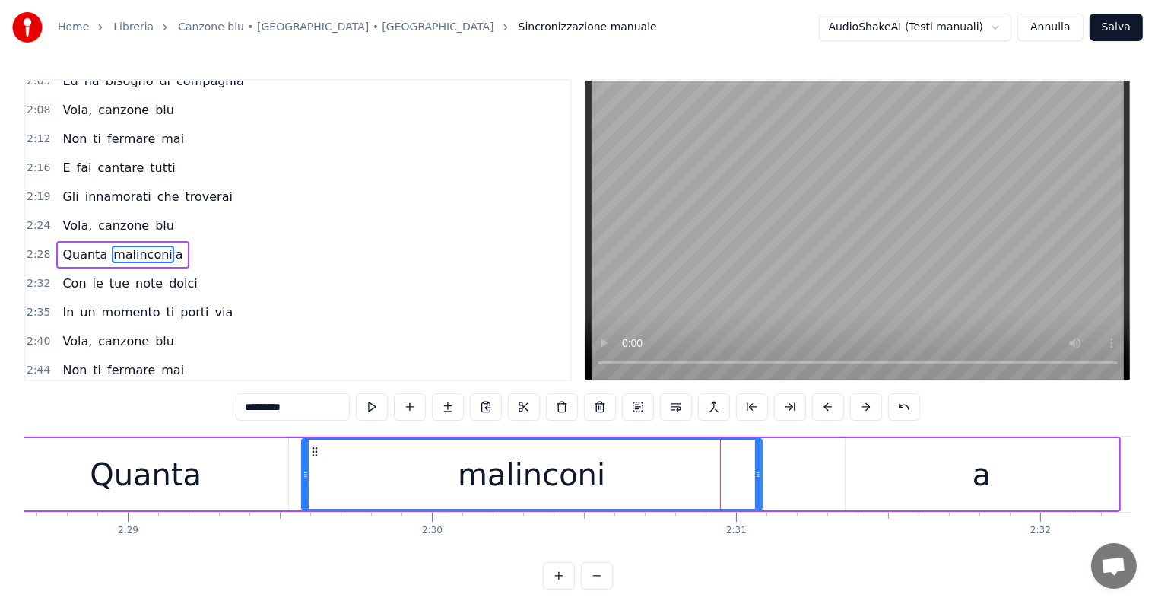
drag, startPoint x: 838, startPoint y: 462, endPoint x: 757, endPoint y: 466, distance: 80.7
click at [757, 466] on div at bounding box center [758, 474] width 6 height 69
click at [922, 465] on div "a" at bounding box center [982, 474] width 273 height 72
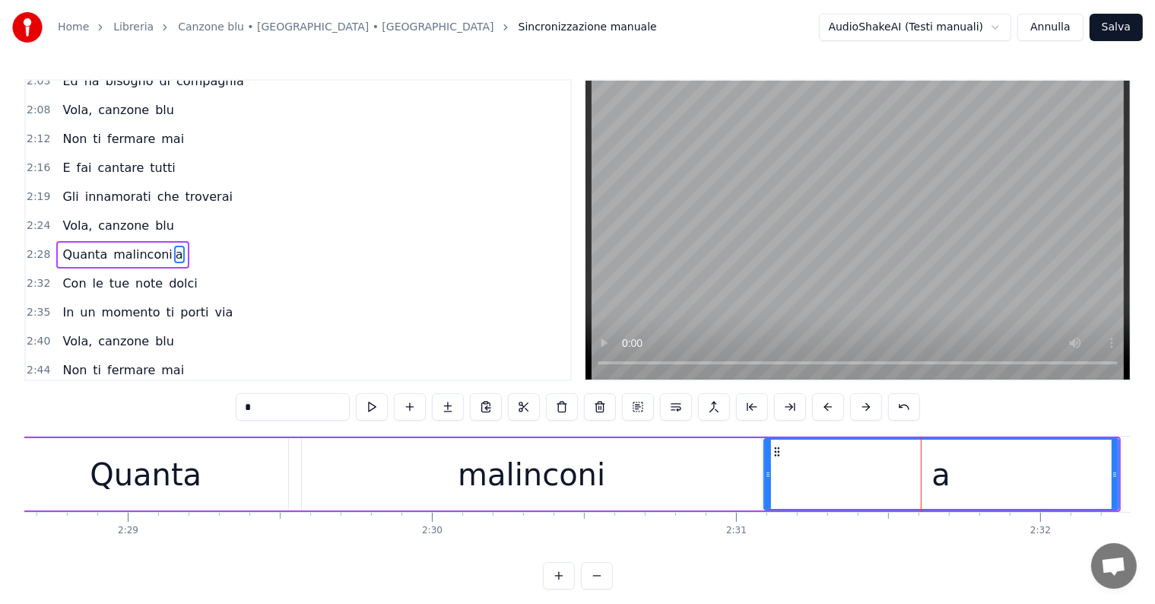
drag, startPoint x: 845, startPoint y: 465, endPoint x: 763, endPoint y: 468, distance: 81.4
click at [765, 468] on div at bounding box center [768, 474] width 6 height 69
click at [214, 468] on div "Quanta" at bounding box center [146, 474] width 284 height 72
type input "******"
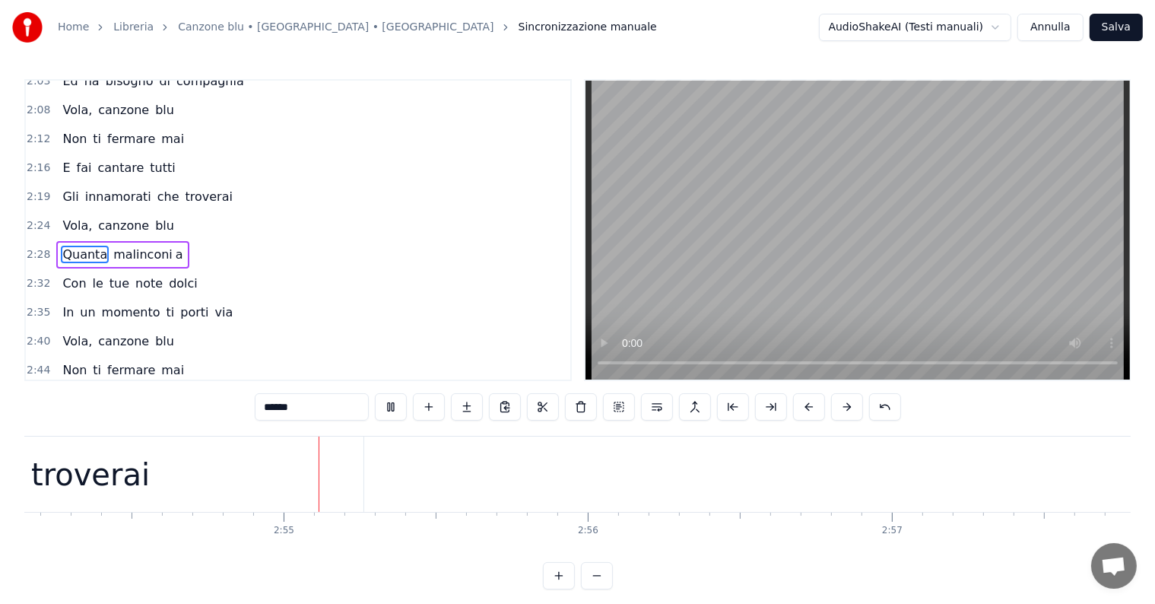
scroll to position [0, 52999]
click at [1127, 2] on div "Home Libreria Canzone blu • Albano • Romina Sincronizzazione manuale AudioShake…" at bounding box center [577, 27] width 1155 height 55
click at [1116, 27] on button "Salva" at bounding box center [1116, 27] width 53 height 27
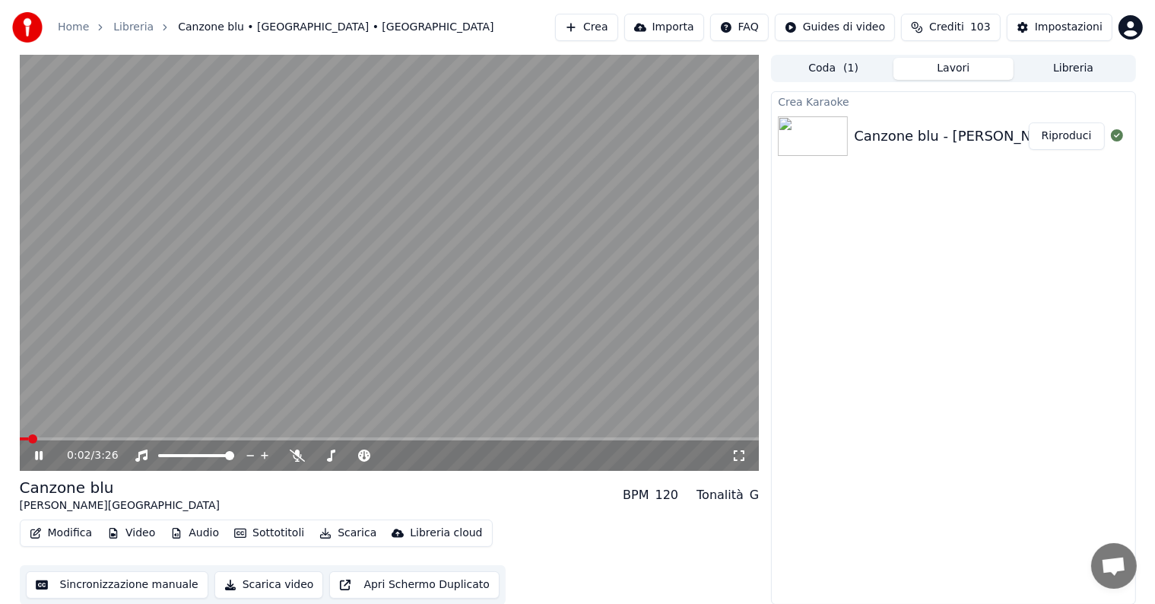
drag, startPoint x: 1062, startPoint y: 134, endPoint x: 1048, endPoint y: 133, distance: 14.5
click at [1058, 134] on button "Riproduci" at bounding box center [1067, 135] width 76 height 27
click at [39, 451] on icon at bounding box center [50, 455] width 36 height 12
click at [76, 531] on button "Modifica" at bounding box center [61, 532] width 75 height 21
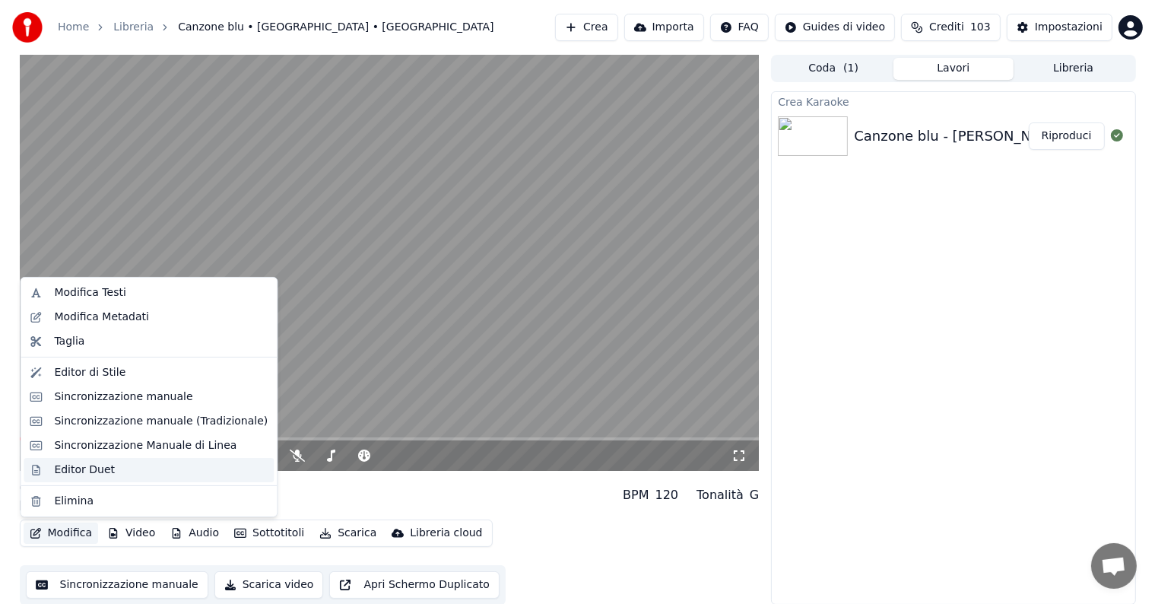
click at [104, 471] on div "Editor Duet" at bounding box center [84, 469] width 61 height 15
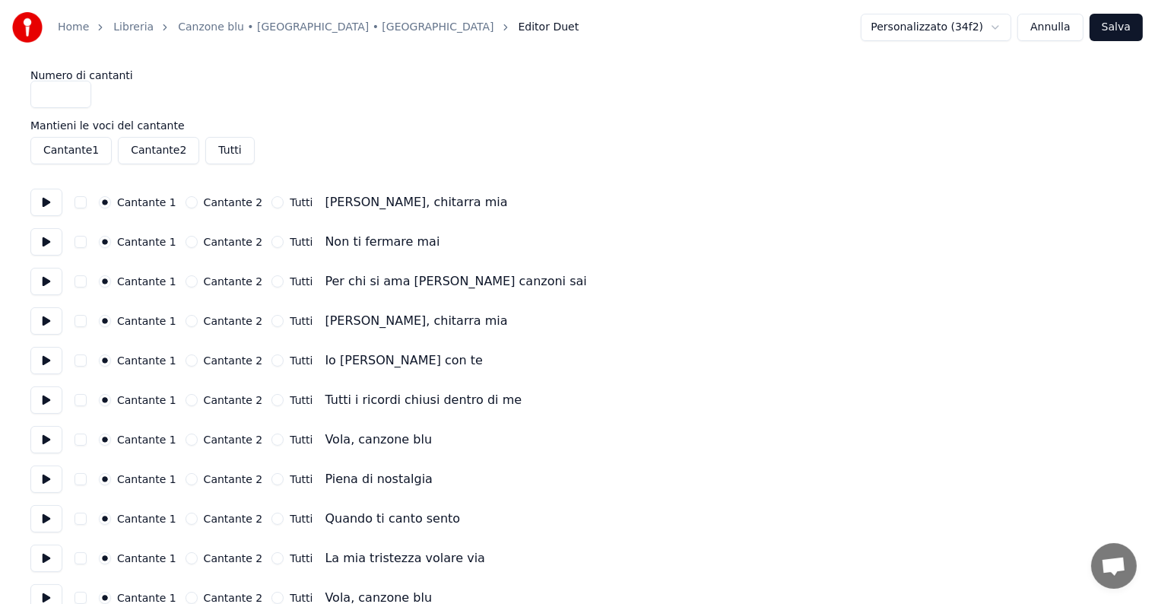
click at [1065, 34] on button "Annulla" at bounding box center [1050, 27] width 66 height 27
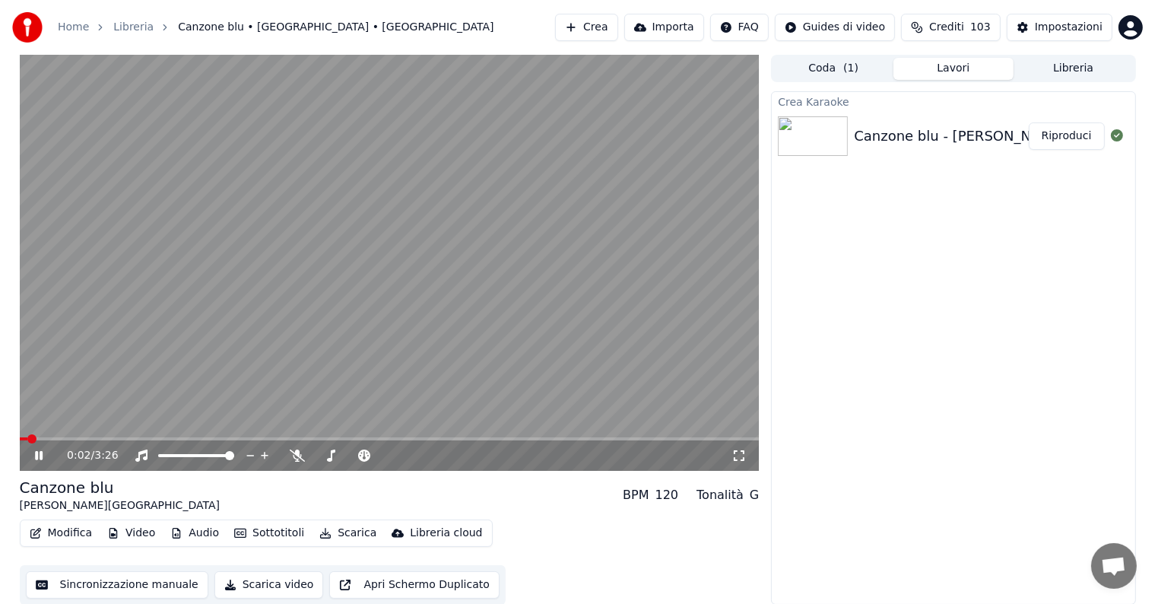
click at [39, 452] on icon at bounding box center [50, 455] width 36 height 12
click at [75, 535] on button "Modifica" at bounding box center [61, 532] width 75 height 21
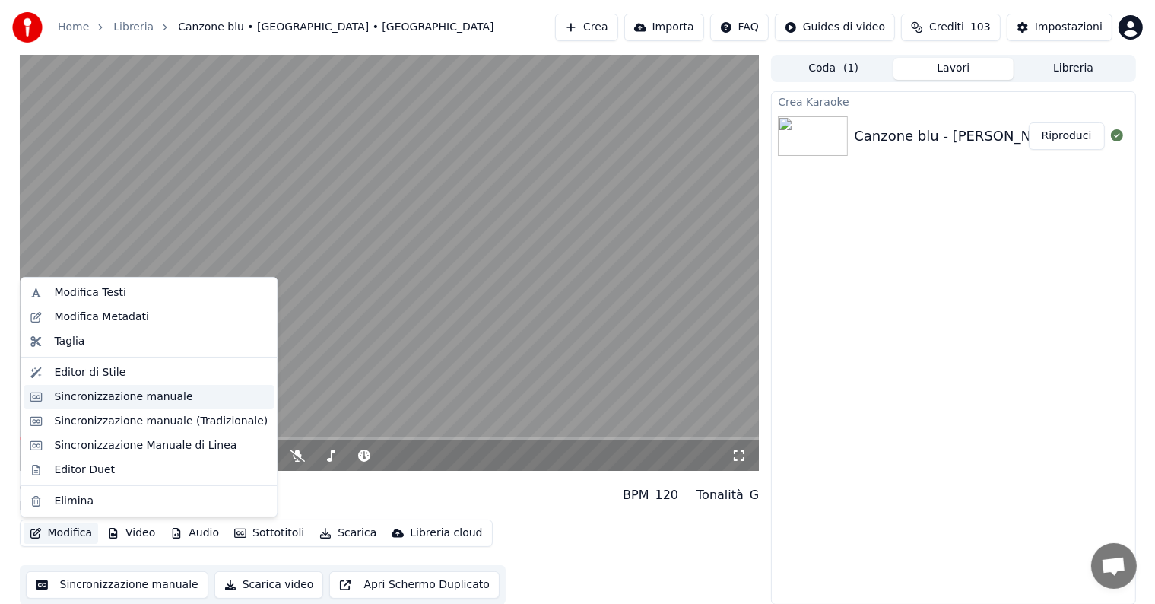
click at [120, 398] on div "Sincronizzazione manuale" at bounding box center [123, 396] width 138 height 15
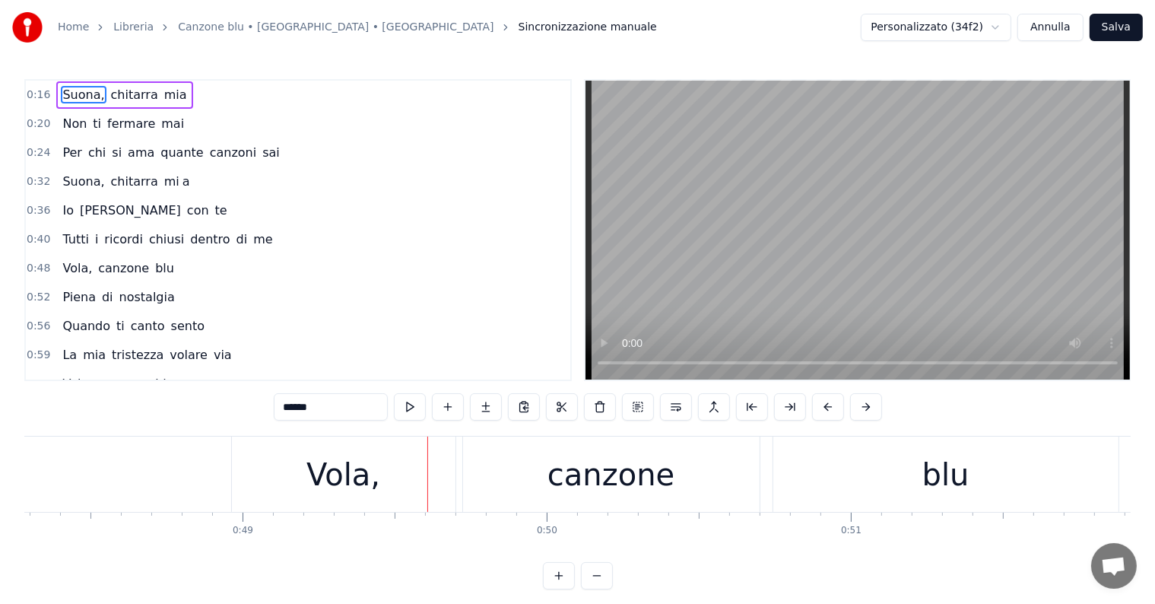
scroll to position [0, 14839]
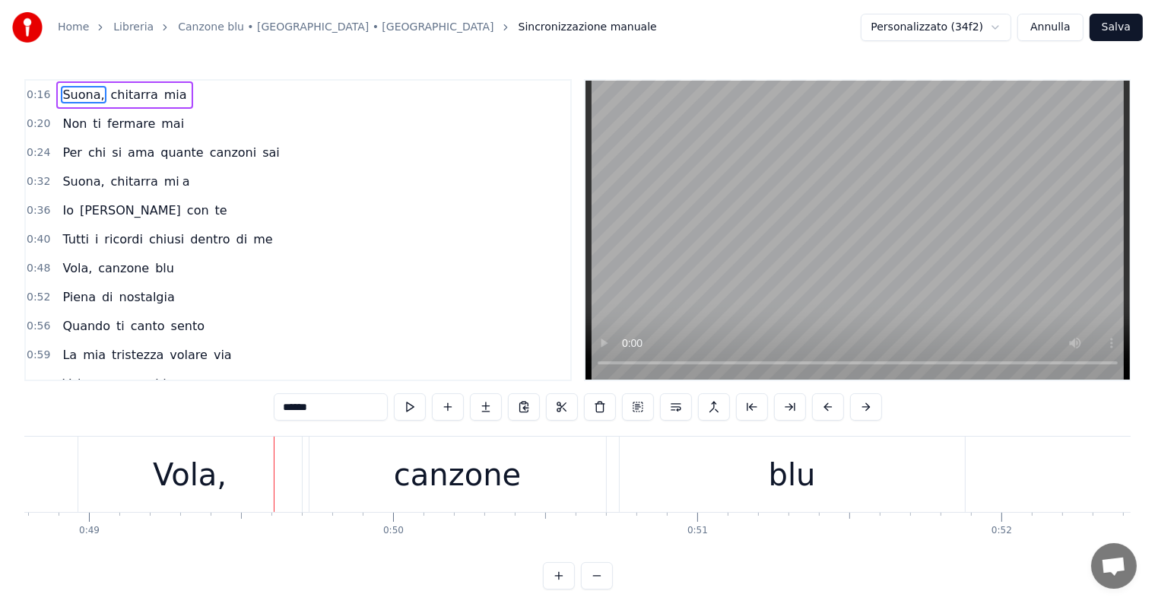
click at [1059, 27] on button "Annulla" at bounding box center [1050, 27] width 66 height 27
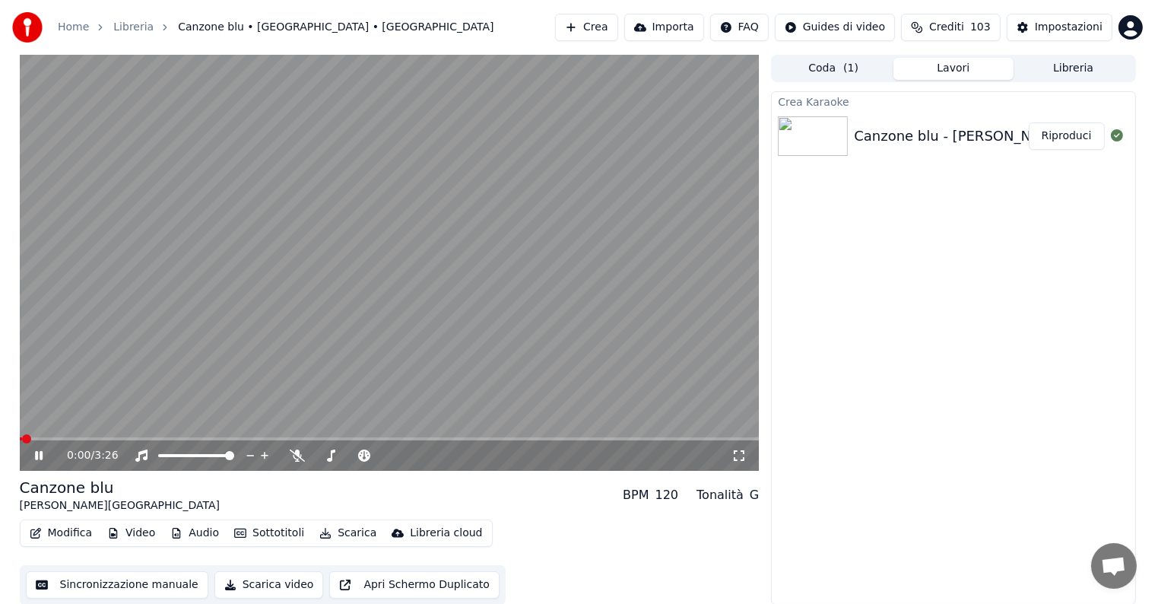
click at [40, 456] on icon at bounding box center [39, 455] width 8 height 9
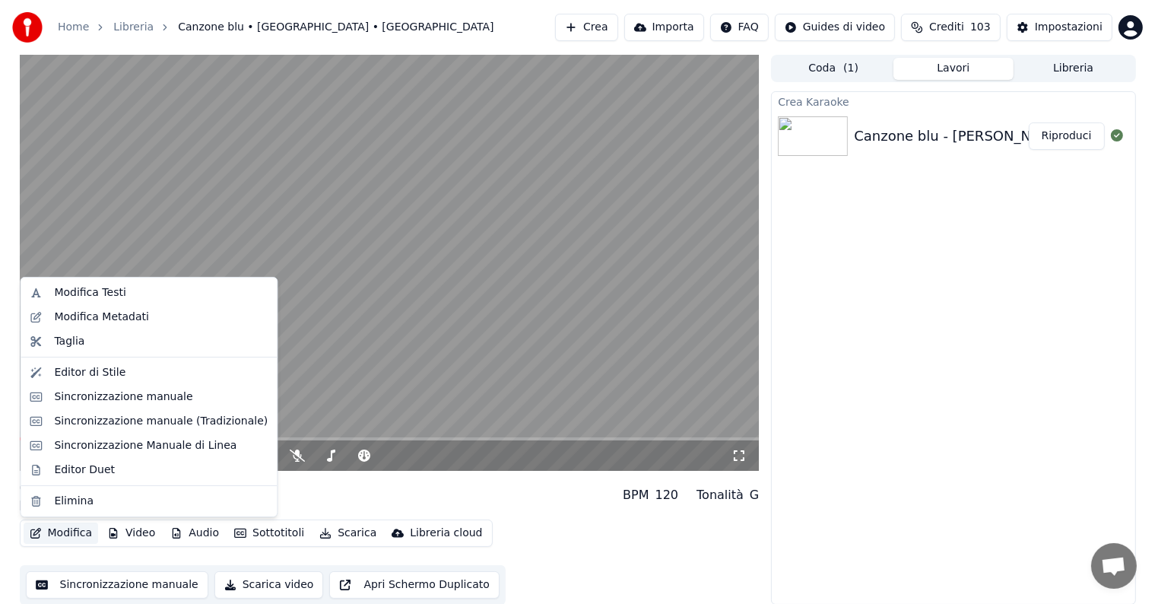
click at [57, 532] on button "Modifica" at bounding box center [61, 532] width 75 height 21
click at [85, 469] on div "Editor Duet" at bounding box center [84, 469] width 61 height 15
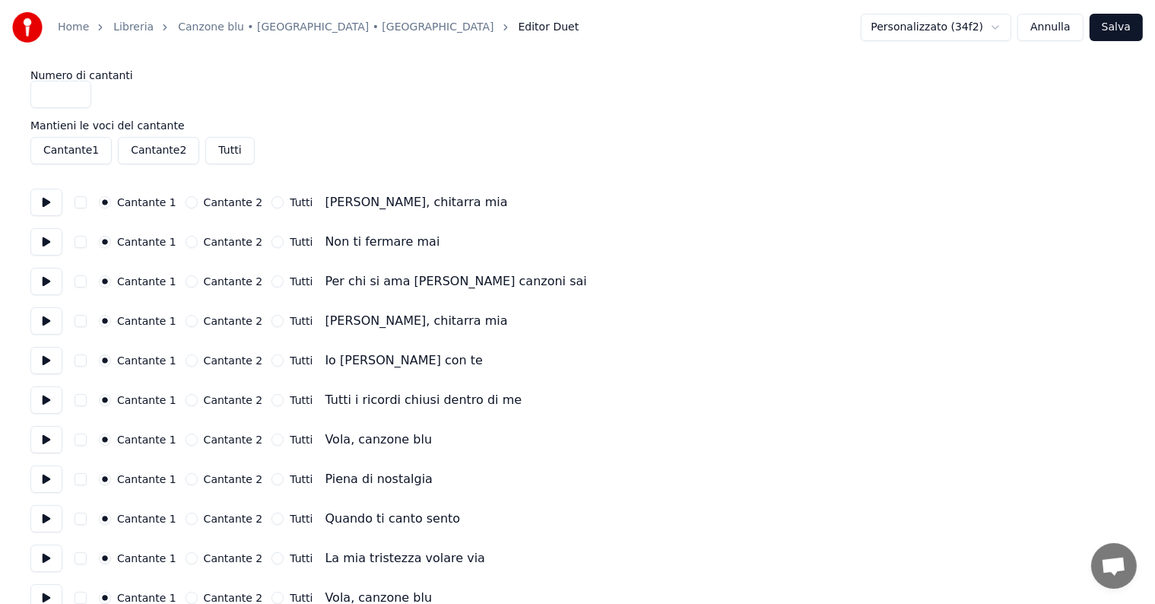
click at [186, 201] on button "Cantante 2" at bounding box center [192, 202] width 12 height 12
click at [186, 240] on button "Cantante 2" at bounding box center [192, 242] width 12 height 12
click at [186, 281] on button "Cantante 2" at bounding box center [192, 281] width 12 height 12
click at [106, 278] on button "Cantante 1" at bounding box center [105, 281] width 12 height 12
click at [100, 240] on button "Cantante 1" at bounding box center [105, 242] width 12 height 12
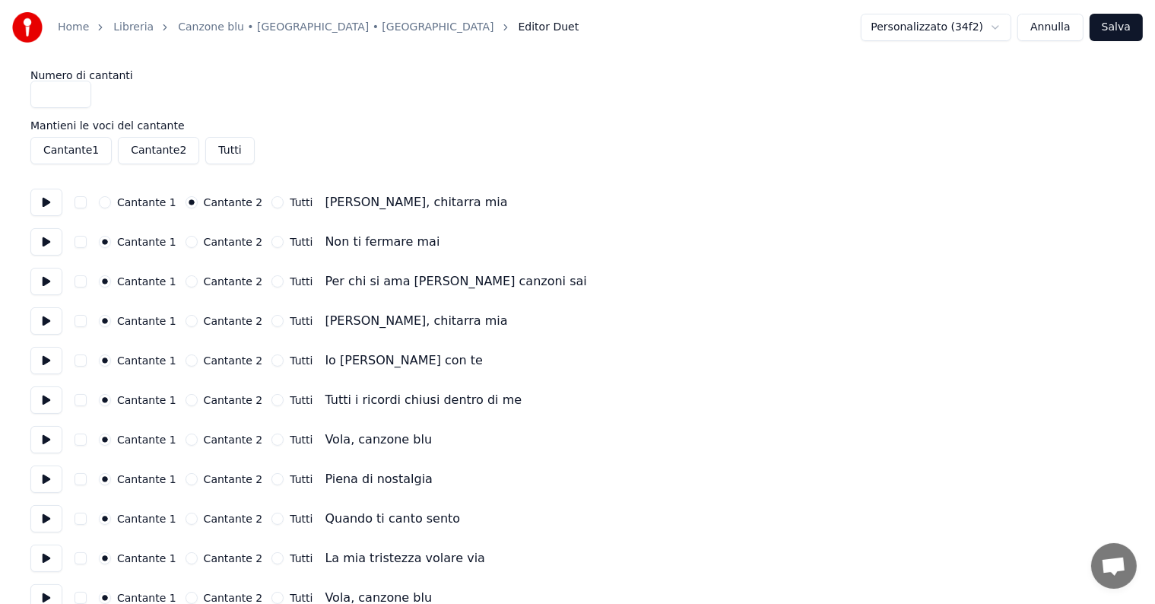
click at [99, 199] on button "Cantante 1" at bounding box center [105, 202] width 12 height 12
click at [186, 317] on button "Cantante 2" at bounding box center [192, 321] width 12 height 12
click at [186, 362] on button "Cantante 2" at bounding box center [192, 360] width 12 height 12
click at [186, 401] on button "Cantante 2" at bounding box center [192, 400] width 12 height 12
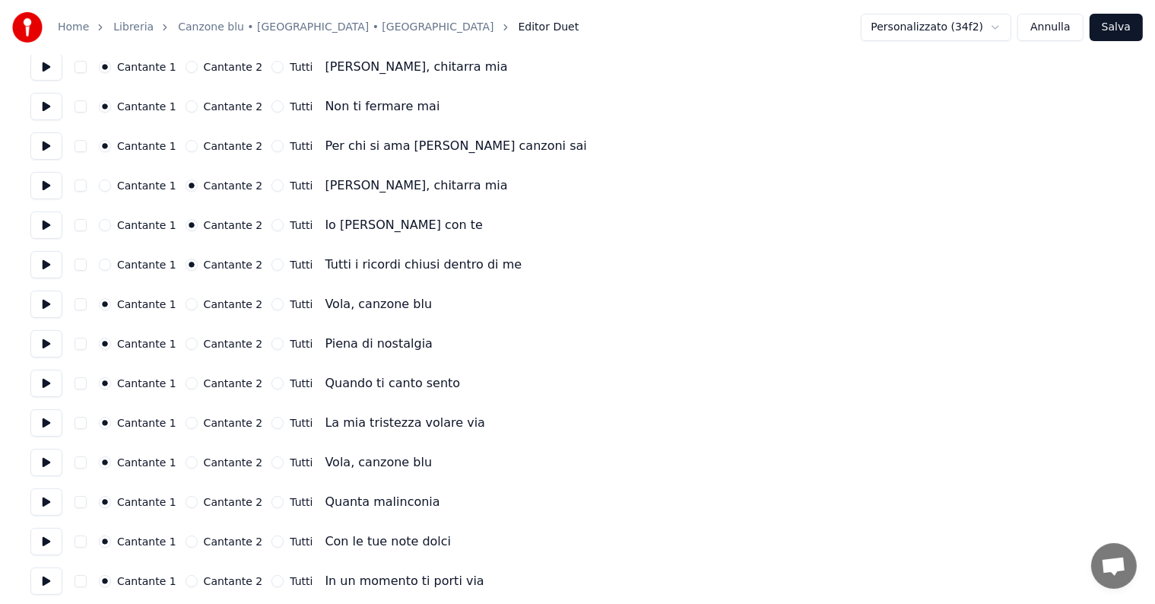
scroll to position [152, 0]
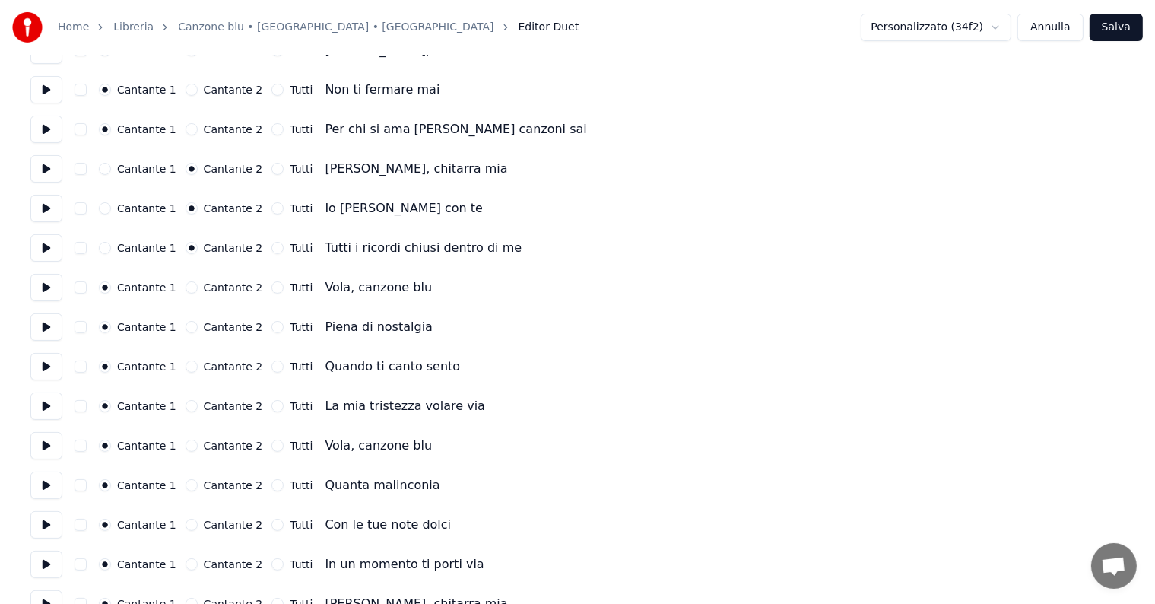
click at [271, 290] on button "Tutti" at bounding box center [277, 287] width 12 height 12
click at [271, 325] on button "Tutti" at bounding box center [277, 327] width 12 height 12
click at [271, 362] on button "Tutti" at bounding box center [277, 366] width 12 height 12
click at [271, 408] on button "Tutti" at bounding box center [277, 406] width 12 height 12
click at [271, 448] on button "Tutti" at bounding box center [277, 446] width 12 height 12
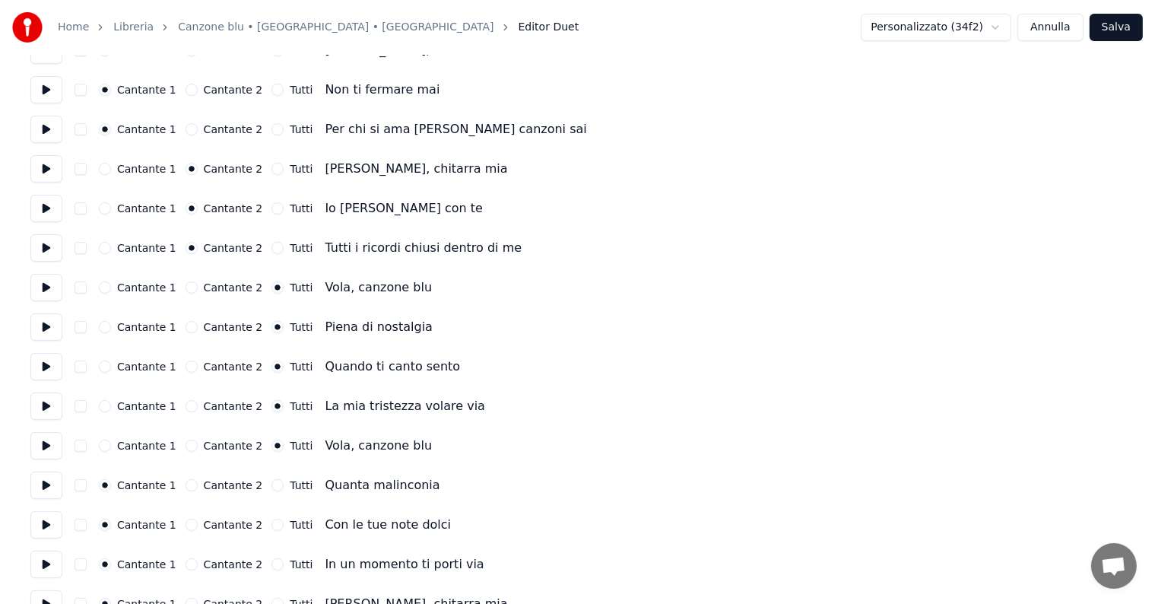
click at [271, 488] on button "Tutti" at bounding box center [277, 485] width 12 height 12
click at [271, 525] on button "Tutti" at bounding box center [277, 525] width 12 height 12
click at [271, 564] on button "Tutti" at bounding box center [277, 564] width 12 height 12
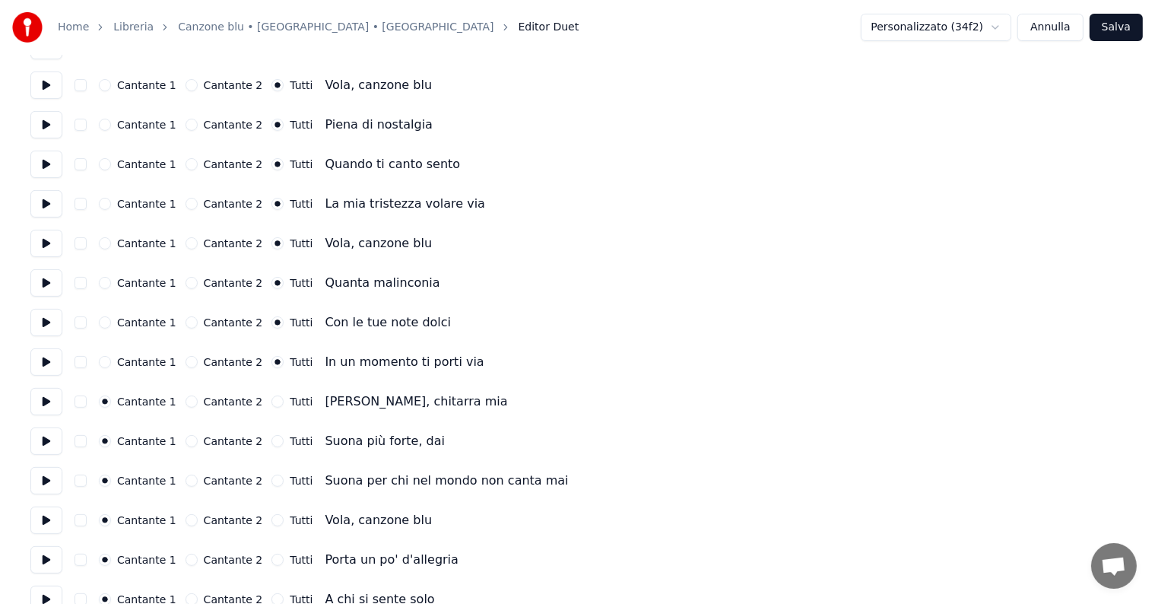
scroll to position [380, 0]
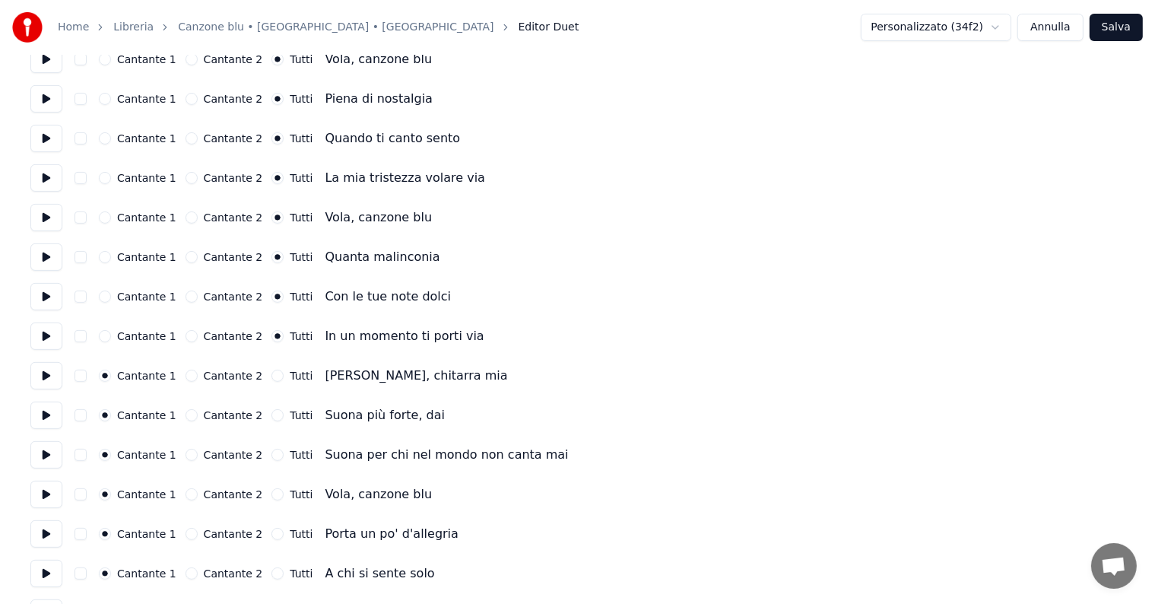
click at [271, 374] on button "Tutti" at bounding box center [277, 376] width 12 height 12
click at [271, 417] on button "Tutti" at bounding box center [277, 415] width 12 height 12
click at [271, 456] on button "Tutti" at bounding box center [277, 455] width 12 height 12
click at [271, 498] on button "Tutti" at bounding box center [277, 494] width 12 height 12
click at [271, 534] on button "Tutti" at bounding box center [277, 534] width 12 height 12
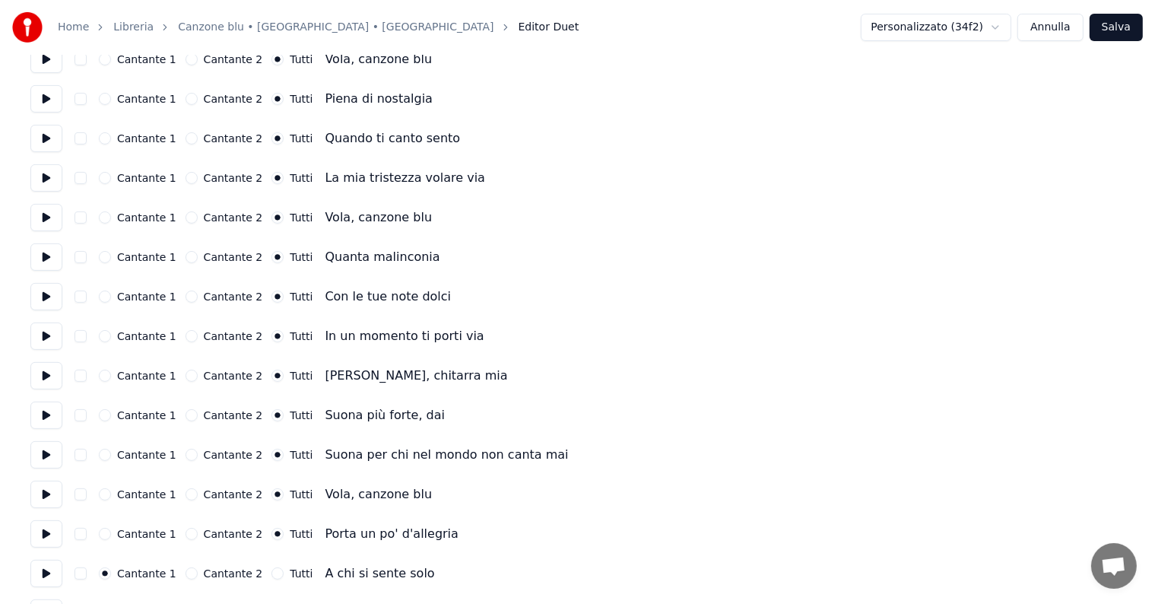
click at [271, 575] on button "Tutti" at bounding box center [277, 573] width 12 height 12
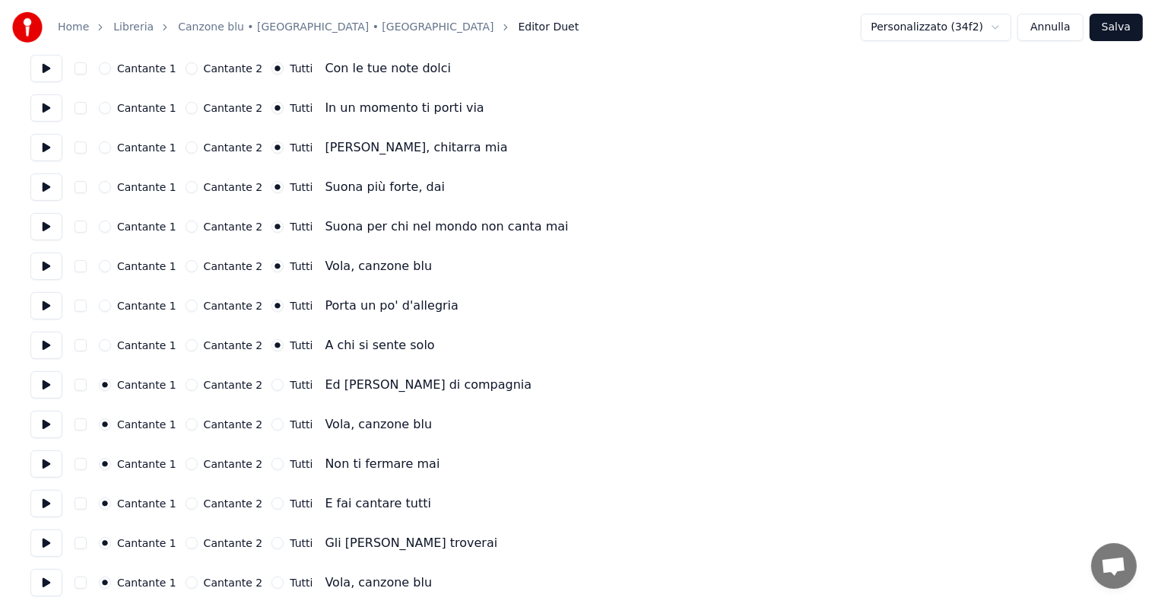
scroll to position [684, 0]
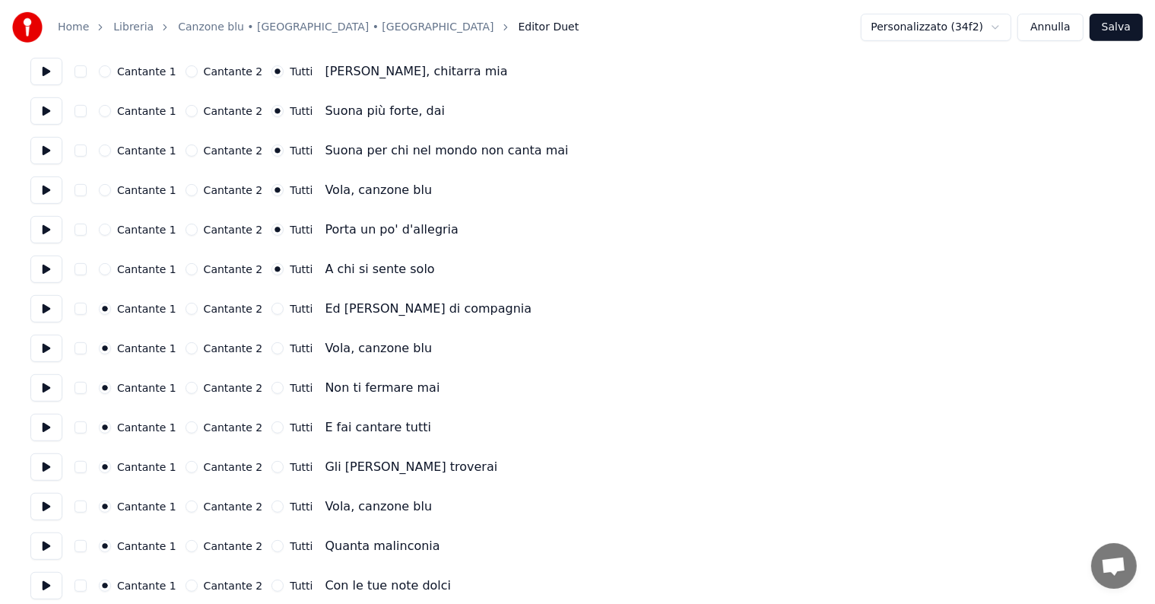
click at [271, 310] on button "Tutti" at bounding box center [277, 309] width 12 height 12
click at [271, 348] on button "Tutti" at bounding box center [277, 348] width 12 height 12
click at [271, 387] on button "Tutti" at bounding box center [277, 388] width 12 height 12
click at [271, 425] on button "Tutti" at bounding box center [277, 427] width 12 height 12
click at [271, 472] on div "Tutti" at bounding box center [291, 467] width 41 height 12
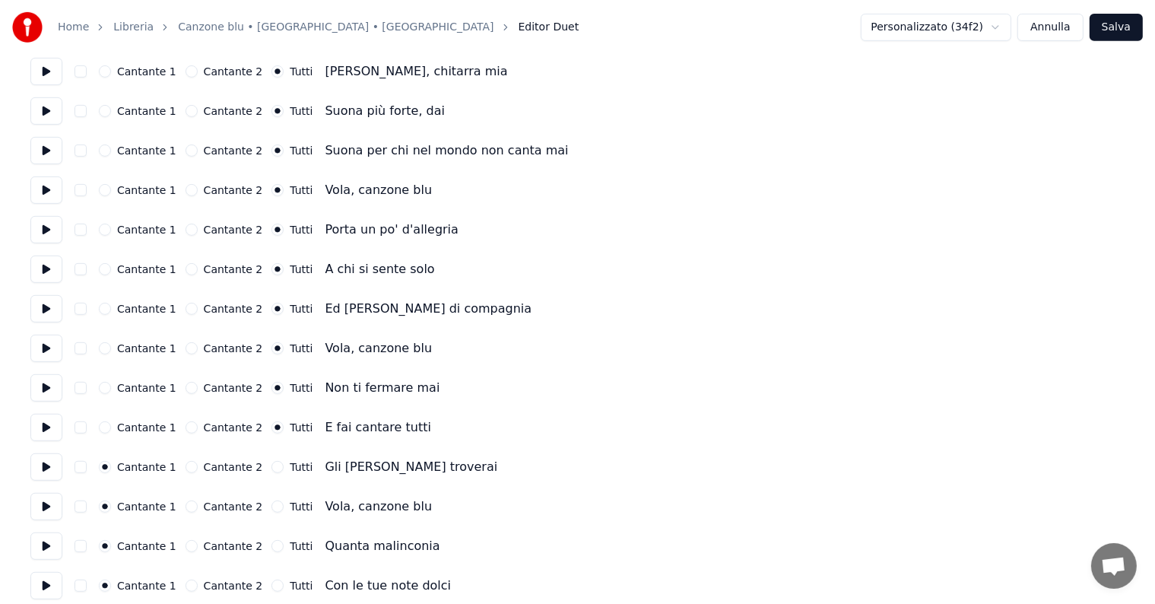
click at [271, 505] on button "Tutti" at bounding box center [277, 506] width 12 height 12
click at [271, 461] on button "Tutti" at bounding box center [277, 467] width 12 height 12
click at [271, 547] on button "Tutti" at bounding box center [277, 546] width 12 height 12
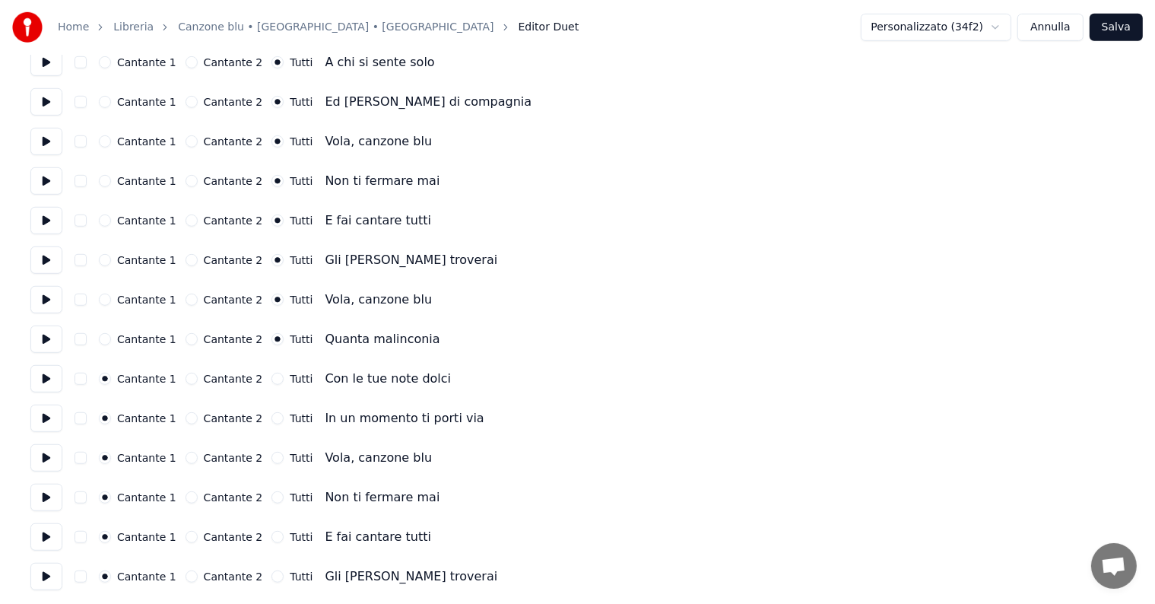
scroll to position [893, 0]
click at [271, 372] on button "Tutti" at bounding box center [277, 377] width 12 height 12
click at [271, 420] on button "Tutti" at bounding box center [277, 417] width 12 height 12
click at [271, 459] on button "Tutti" at bounding box center [277, 456] width 12 height 12
click at [271, 496] on button "Tutti" at bounding box center [277, 496] width 12 height 12
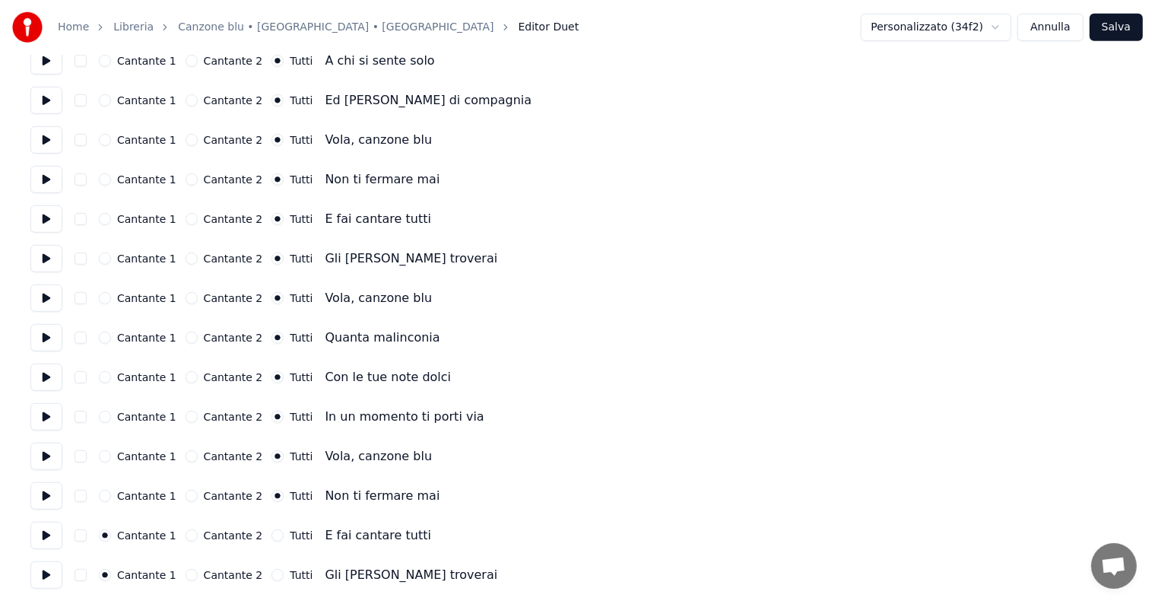
click at [271, 535] on button "Tutti" at bounding box center [277, 535] width 12 height 12
click at [271, 574] on button "Tutti" at bounding box center [277, 575] width 12 height 12
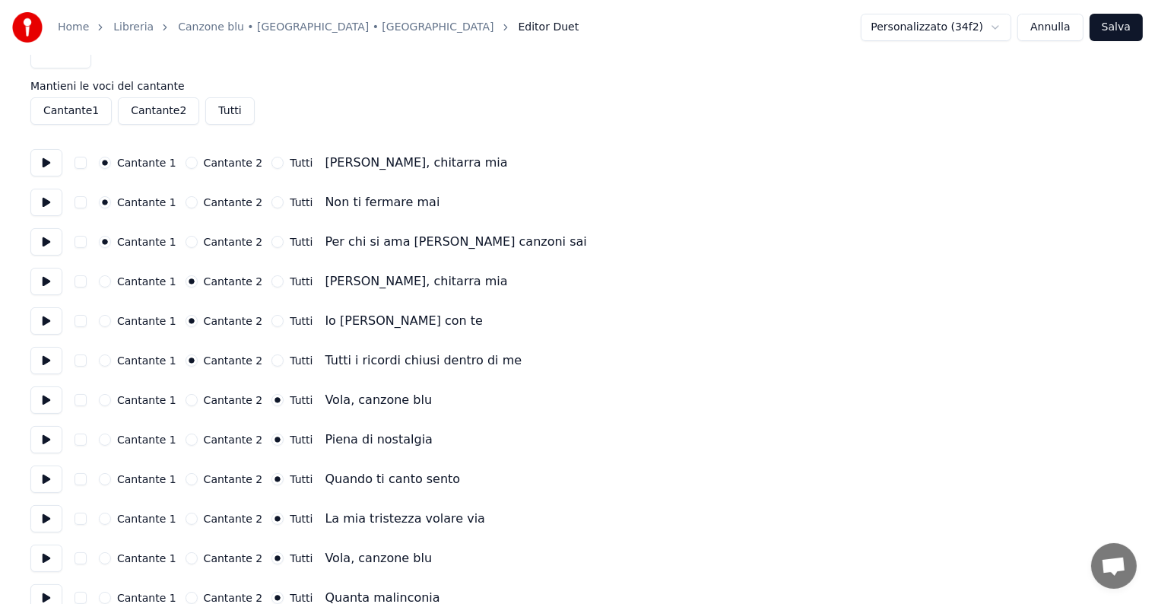
scroll to position [0, 0]
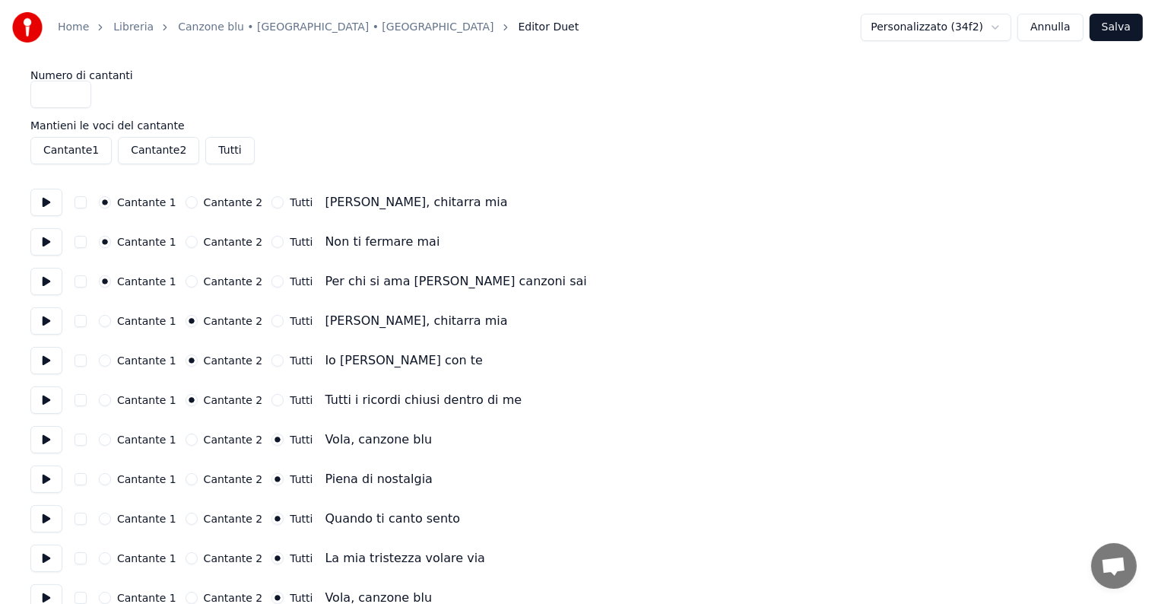
click at [52, 284] on button at bounding box center [46, 281] width 32 height 27
click at [40, 326] on button at bounding box center [46, 320] width 32 height 27
click at [49, 444] on button at bounding box center [46, 439] width 32 height 27
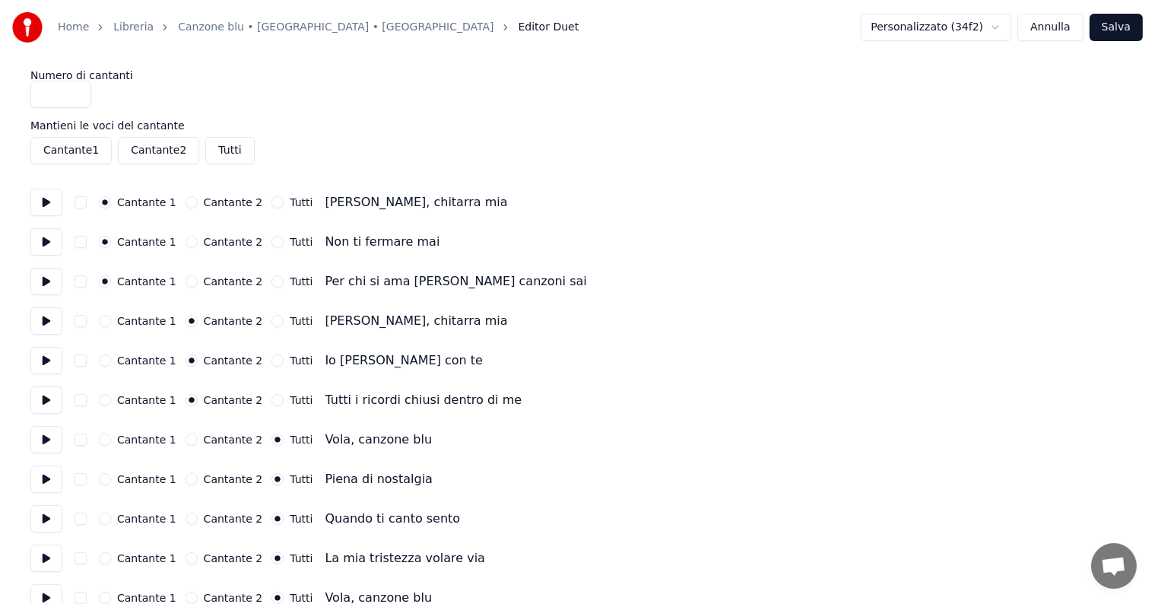
click at [1122, 27] on button "Salva" at bounding box center [1116, 27] width 53 height 27
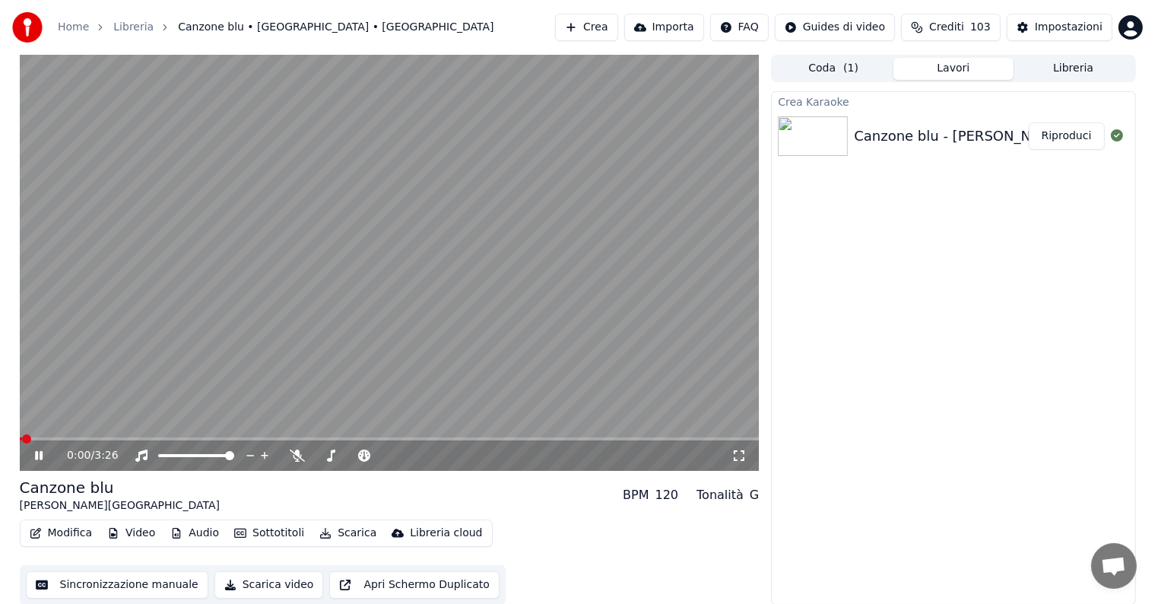
click at [1074, 128] on button "Riproduci" at bounding box center [1067, 135] width 76 height 27
click at [36, 456] on icon at bounding box center [39, 455] width 8 height 9
click at [68, 535] on button "Modifica" at bounding box center [61, 532] width 75 height 21
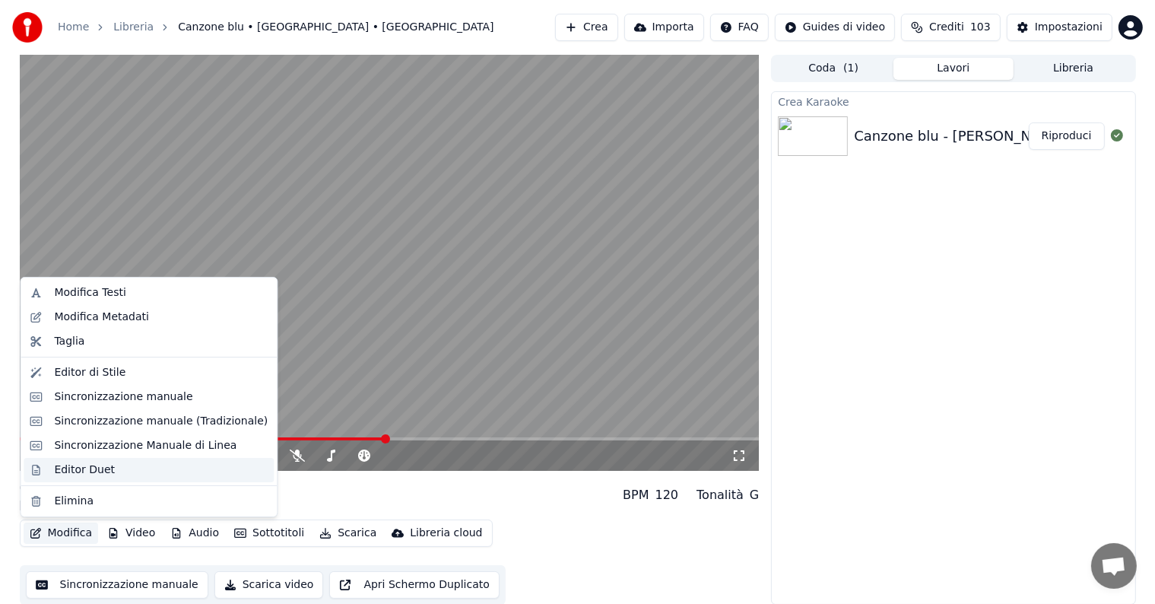
click at [90, 471] on div "Editor Duet" at bounding box center [84, 469] width 61 height 15
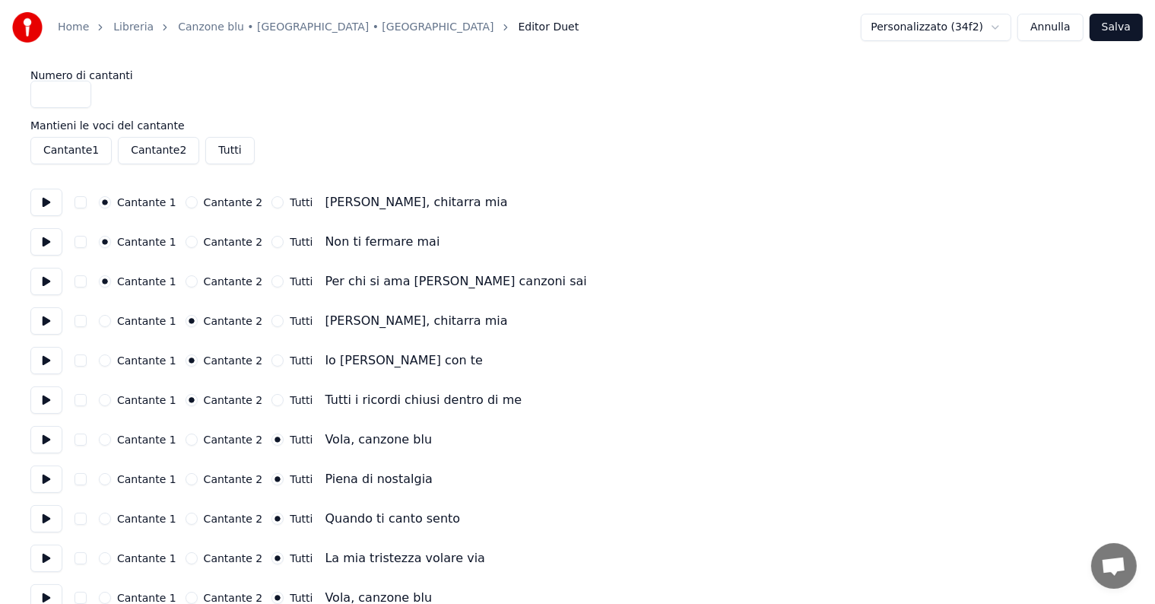
click at [89, 140] on button "Cantante 1" at bounding box center [70, 150] width 81 height 27
click at [91, 140] on button "Cantante 1" at bounding box center [70, 150] width 81 height 27
click at [147, 148] on button "Cantante 2" at bounding box center [158, 150] width 81 height 27
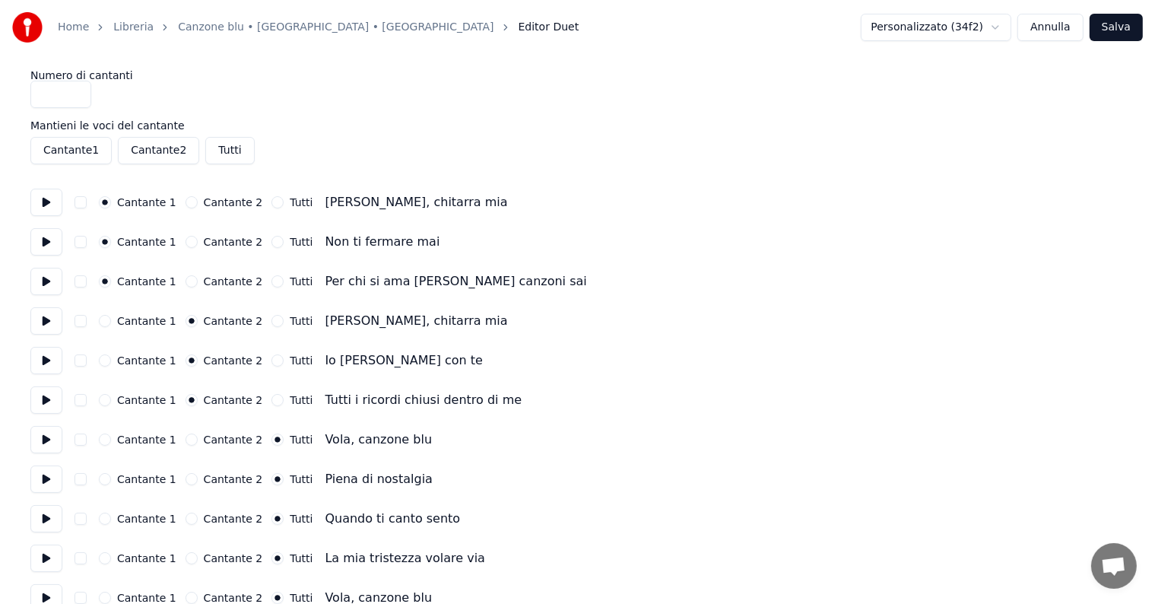
click at [220, 152] on button "Tutti" at bounding box center [229, 150] width 49 height 27
click at [142, 204] on label "Cantante 1" at bounding box center [146, 202] width 59 height 11
click at [111, 204] on button "Cantante 1" at bounding box center [105, 202] width 12 height 12
click at [142, 204] on label "Cantante 1" at bounding box center [146, 202] width 59 height 11
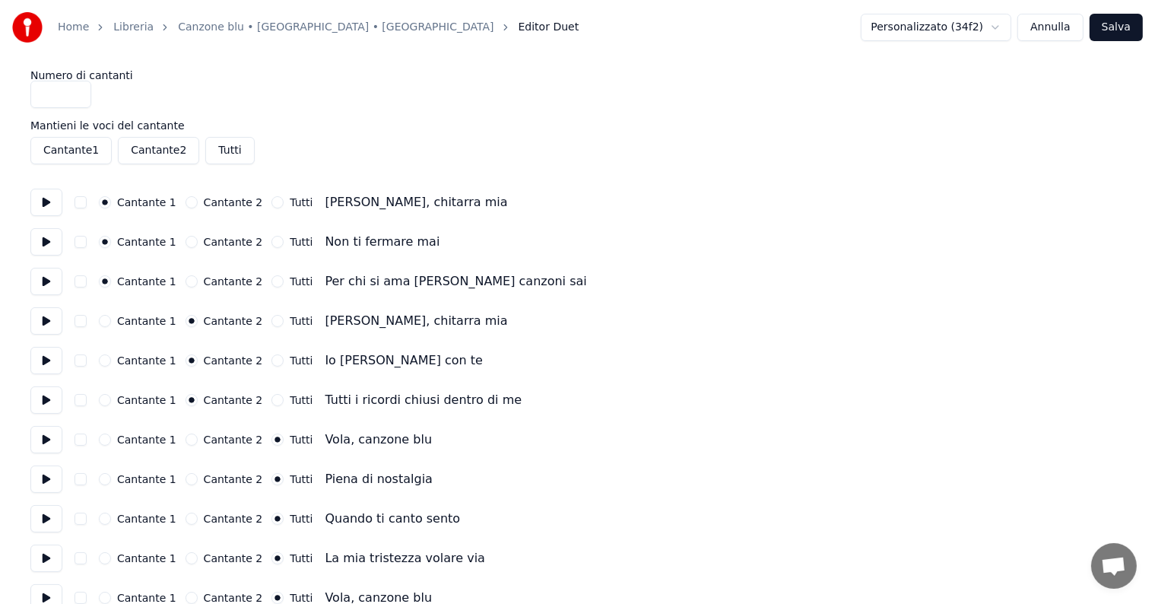
click at [111, 204] on button "Cantante 1" at bounding box center [105, 202] width 12 height 12
click at [142, 204] on label "Cantante 1" at bounding box center [146, 202] width 59 height 11
click at [111, 204] on button "Cantante 1" at bounding box center [105, 202] width 12 height 12
click at [1062, 29] on button "Annulla" at bounding box center [1050, 27] width 66 height 27
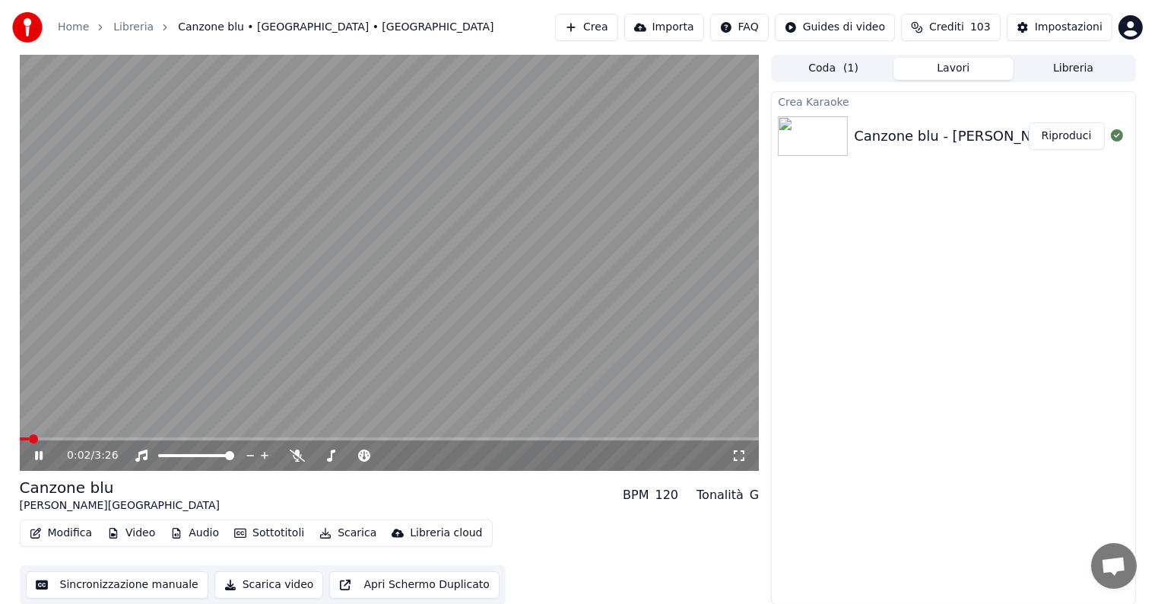
click at [41, 453] on icon at bounding box center [39, 455] width 8 height 9
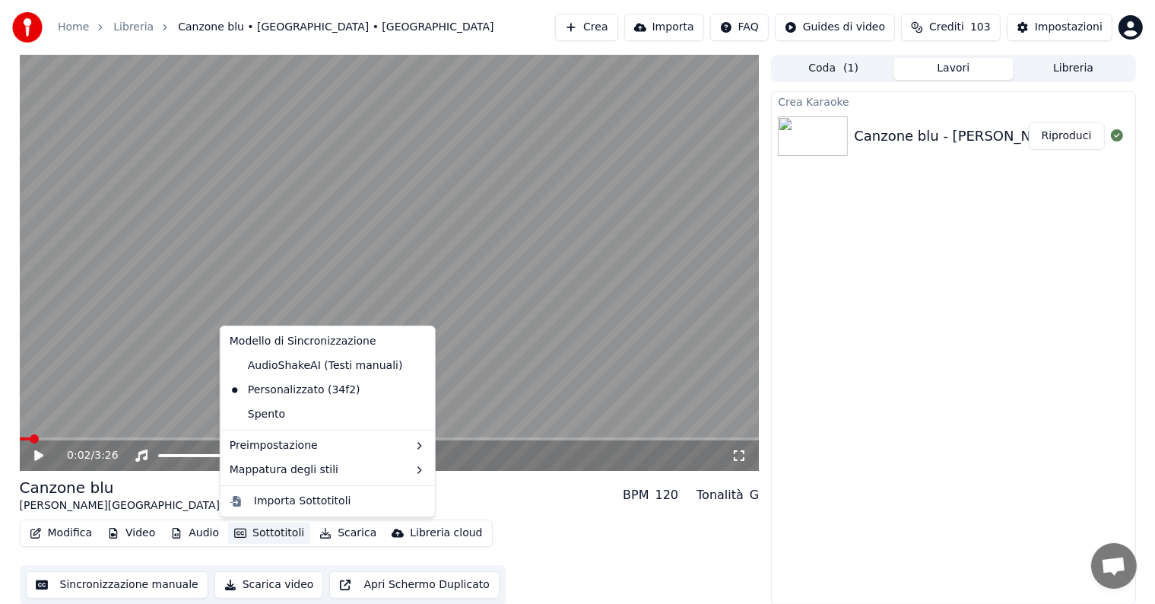
click at [270, 532] on button "Sottotitoli" at bounding box center [269, 532] width 82 height 21
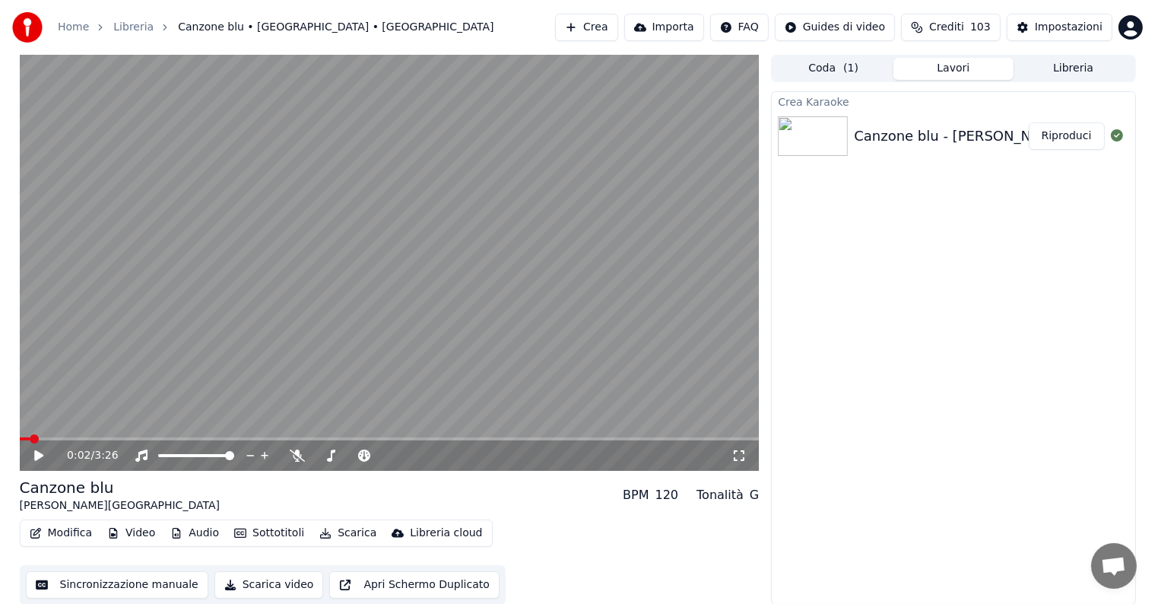
click at [578, 552] on div "Modifica Video Audio Sottotitoli Scarica Libreria cloud Sincronizzazione manual…" at bounding box center [390, 561] width 740 height 85
click at [63, 528] on button "Modifica" at bounding box center [61, 532] width 75 height 21
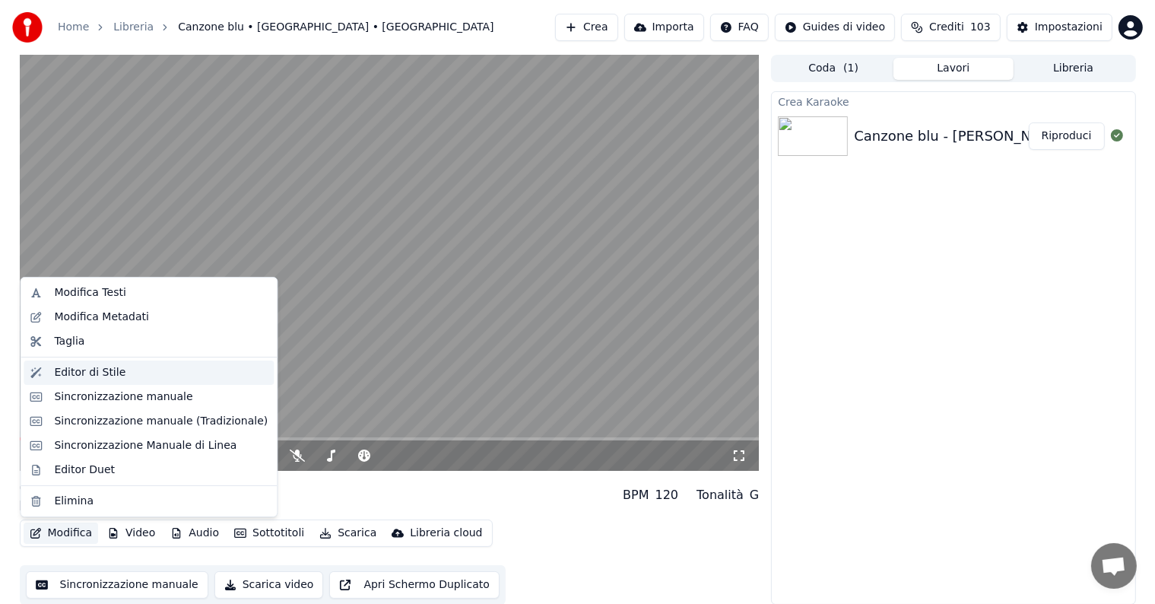
click at [109, 378] on div "Editor di Stile" at bounding box center [89, 372] width 71 height 15
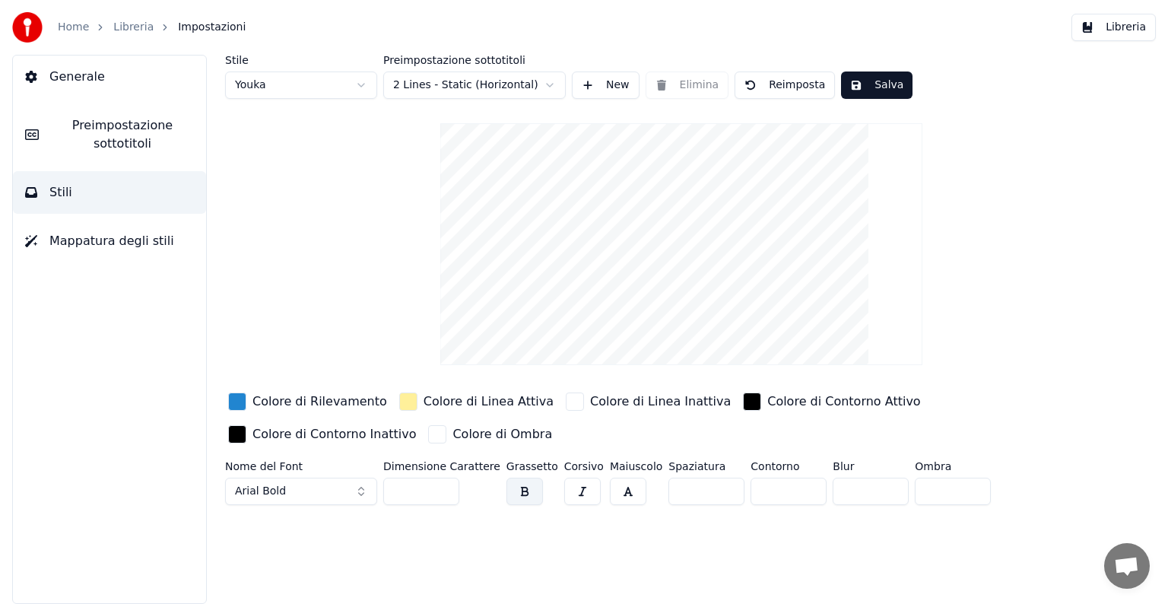
click at [75, 30] on link "Home" at bounding box center [73, 27] width 31 height 15
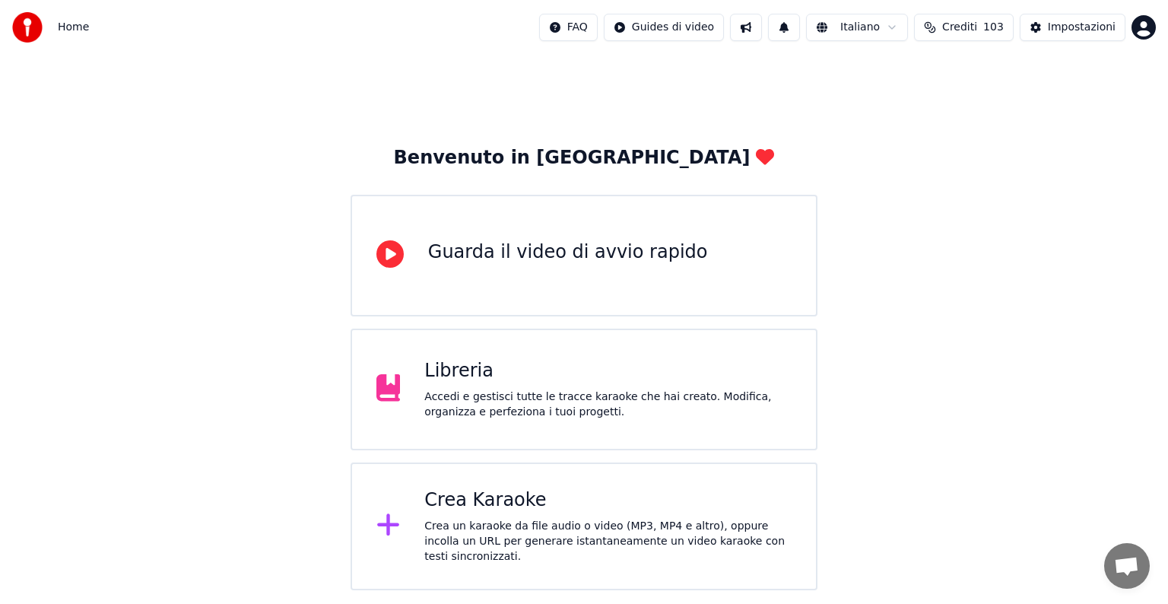
click at [665, 417] on div "Accedi e gestisci tutte le tracce karaoke che hai creato. Modifica, organizza e…" at bounding box center [607, 404] width 367 height 30
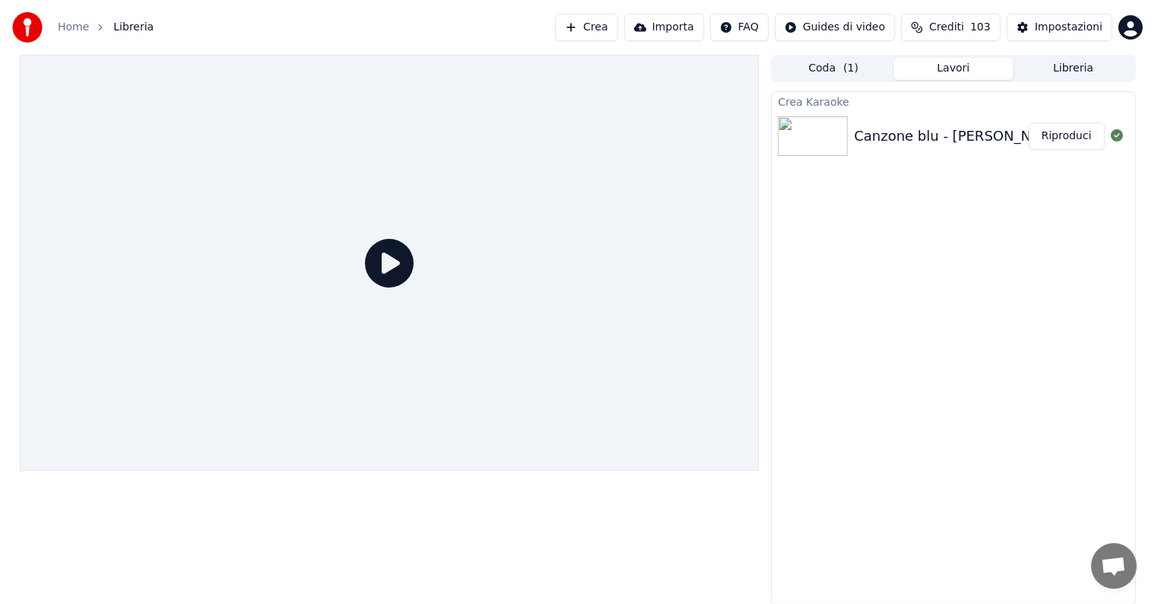
click at [903, 137] on div "Canzone blu - Albano e Romina - Karaoke" at bounding box center [1073, 135] width 438 height 21
click at [1068, 134] on button "Riproduci" at bounding box center [1067, 135] width 76 height 27
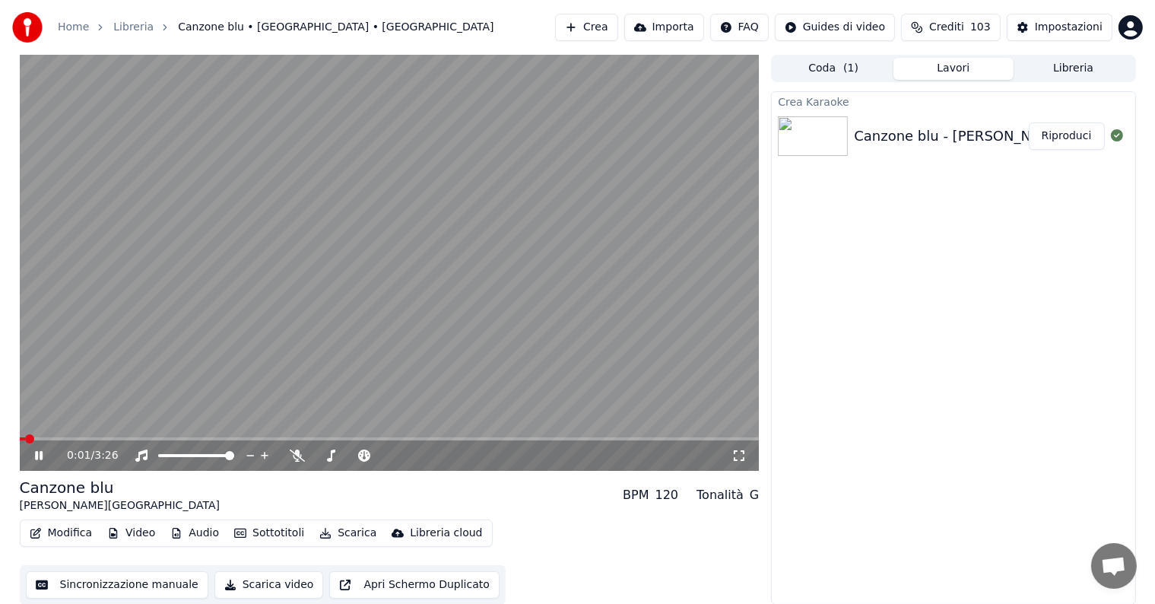
click at [40, 453] on icon at bounding box center [39, 455] width 8 height 9
click at [1074, 21] on div "Impostazioni" at bounding box center [1069, 27] width 68 height 15
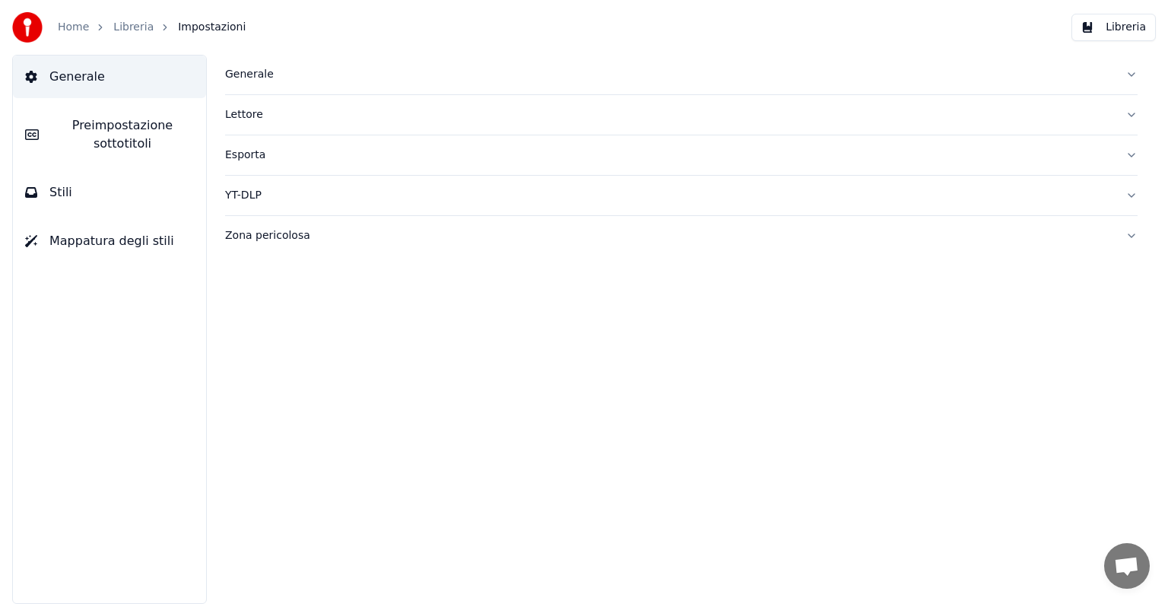
click at [1132, 115] on button "Lettore" at bounding box center [681, 115] width 912 height 40
click at [1131, 74] on button "Generale" at bounding box center [681, 75] width 912 height 40
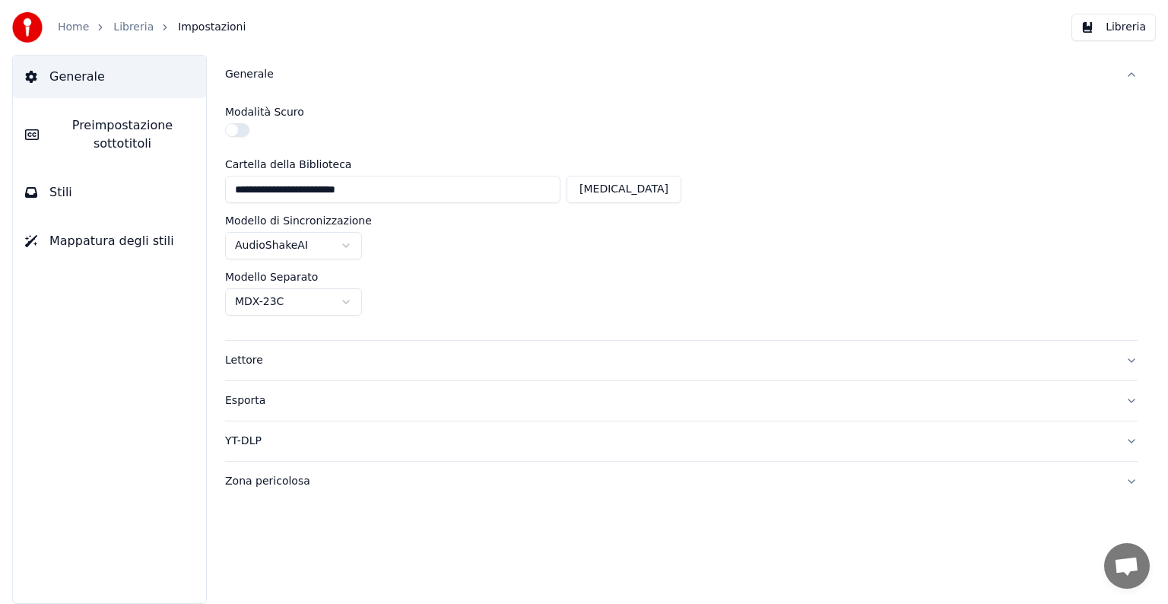
click at [1131, 74] on button "Generale" at bounding box center [681, 75] width 912 height 40
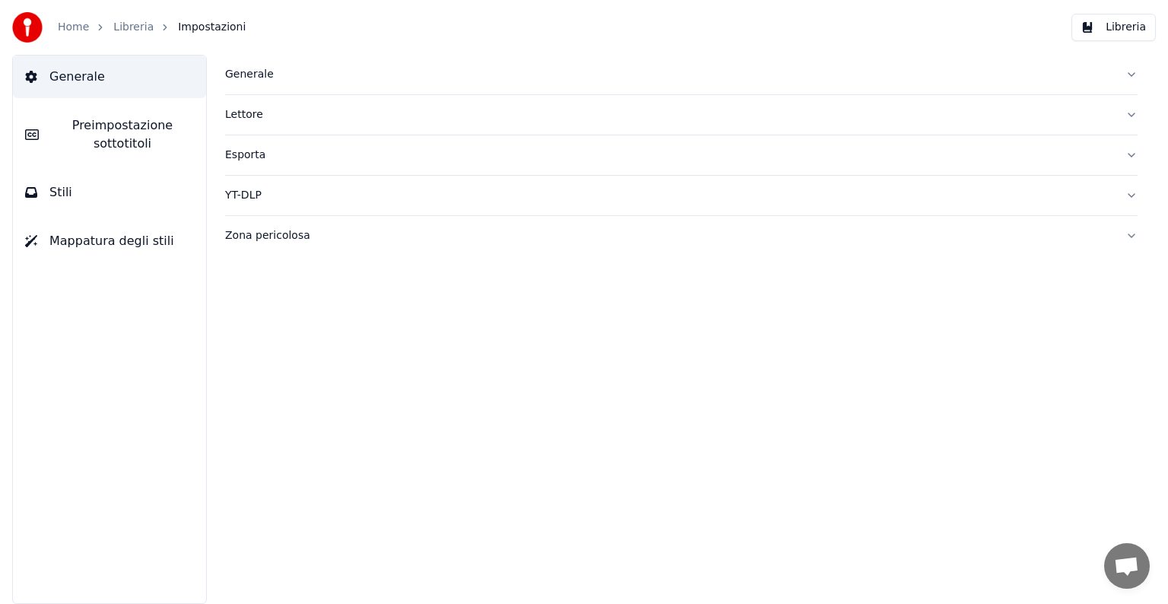
click at [1130, 192] on button "YT-DLP" at bounding box center [681, 196] width 912 height 40
click at [1128, 235] on button "Zona pericolosa" at bounding box center [681, 236] width 912 height 40
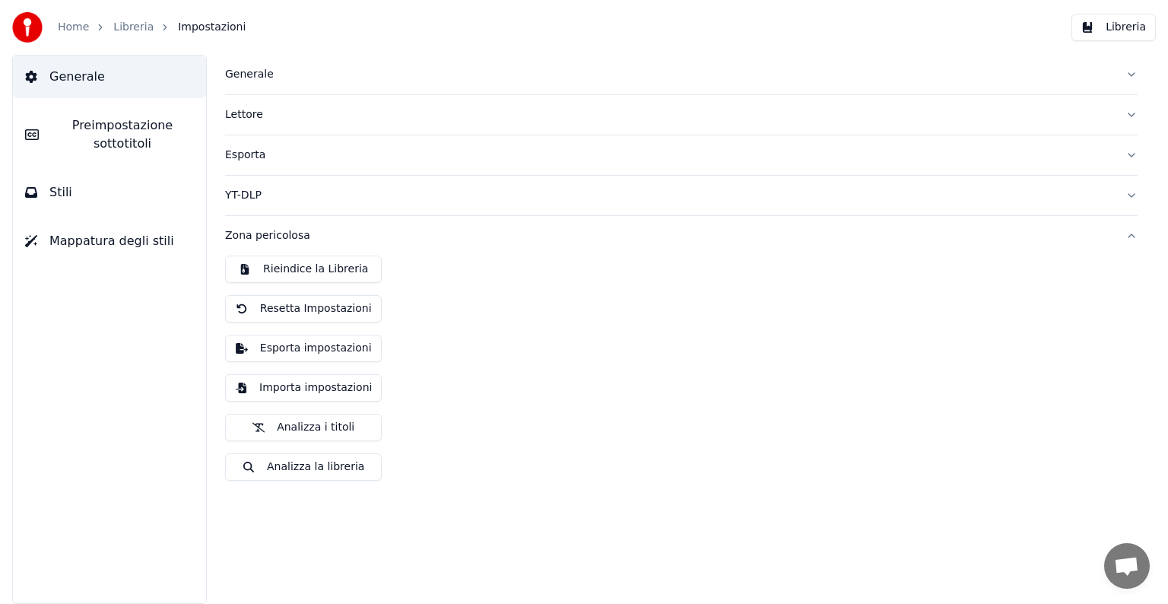
click at [149, 125] on span "Preimpostazione sottotitoli" at bounding box center [122, 134] width 143 height 36
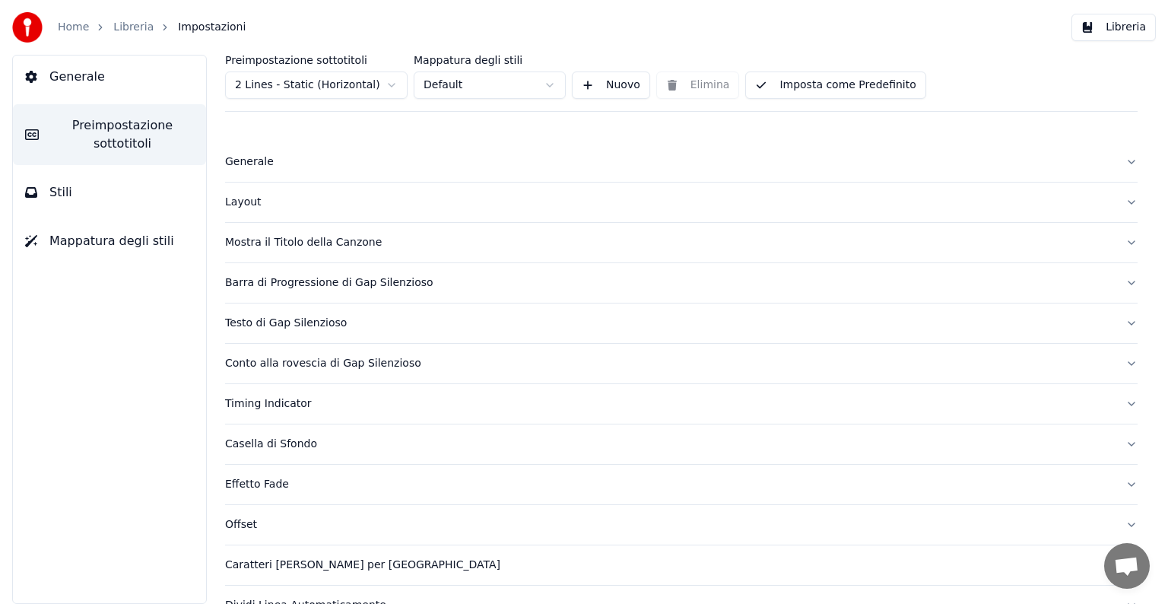
click at [1116, 202] on button "Layout" at bounding box center [681, 202] width 912 height 40
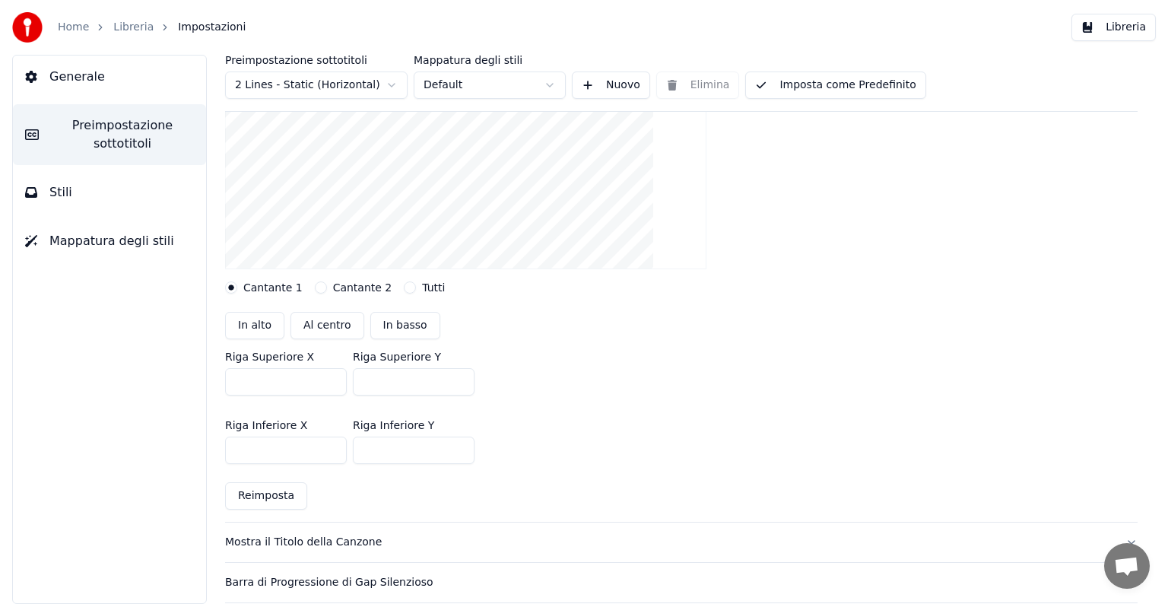
scroll to position [152, 0]
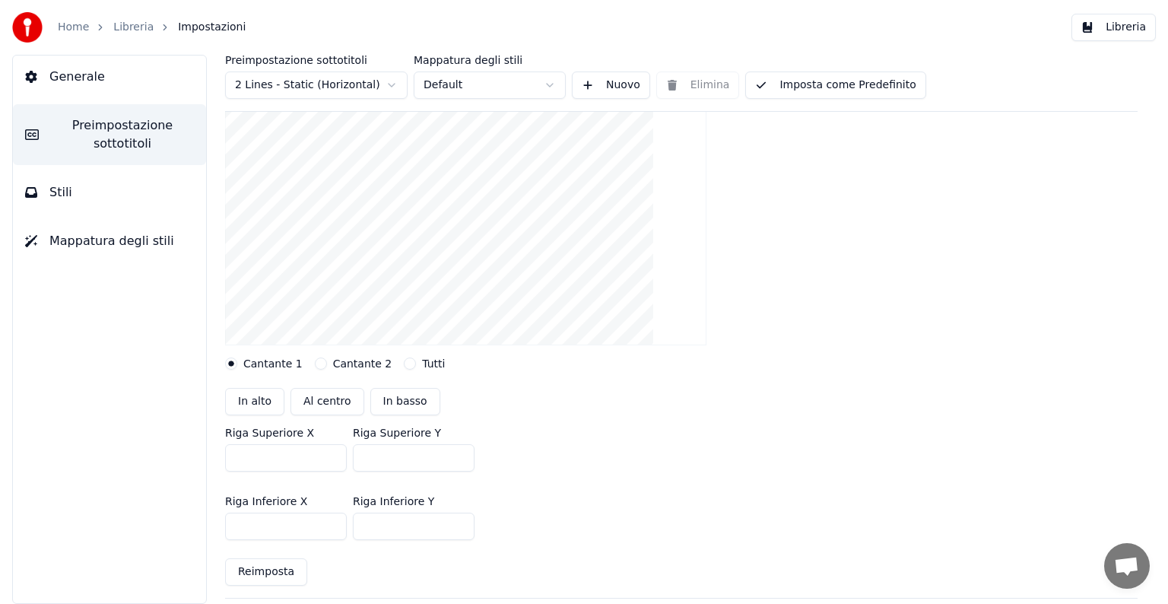
click at [315, 362] on button "Cantante 2" at bounding box center [321, 363] width 12 height 12
click at [234, 363] on button "Cantante 1" at bounding box center [231, 363] width 12 height 12
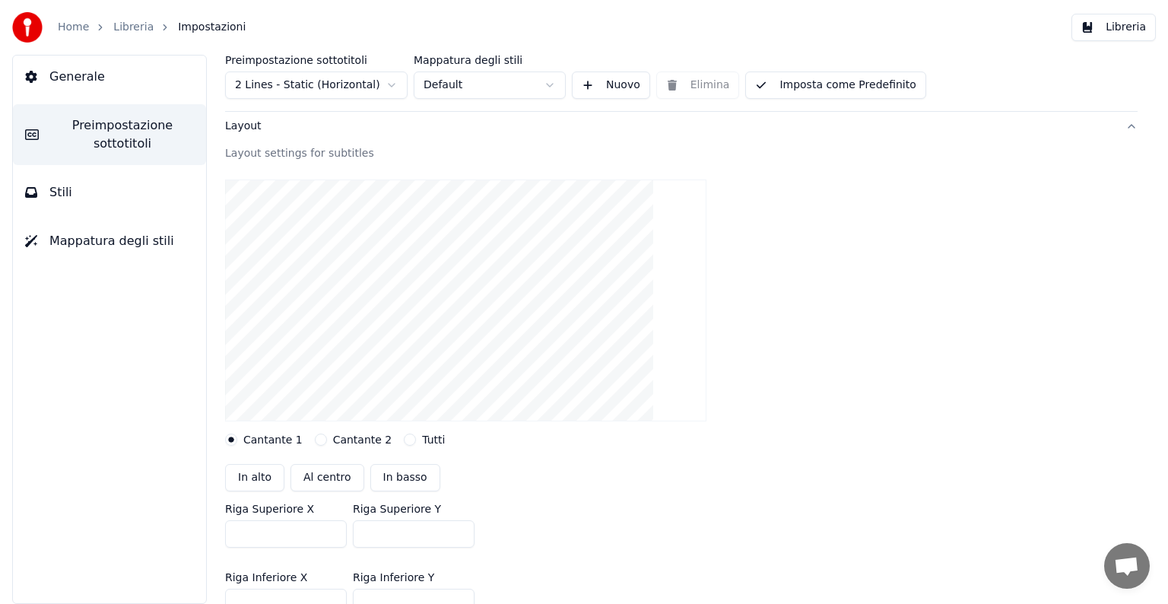
scroll to position [76, 0]
click at [315, 436] on button "Cantante 2" at bounding box center [321, 439] width 12 height 12
click at [404, 439] on button "Tutti" at bounding box center [410, 439] width 12 height 12
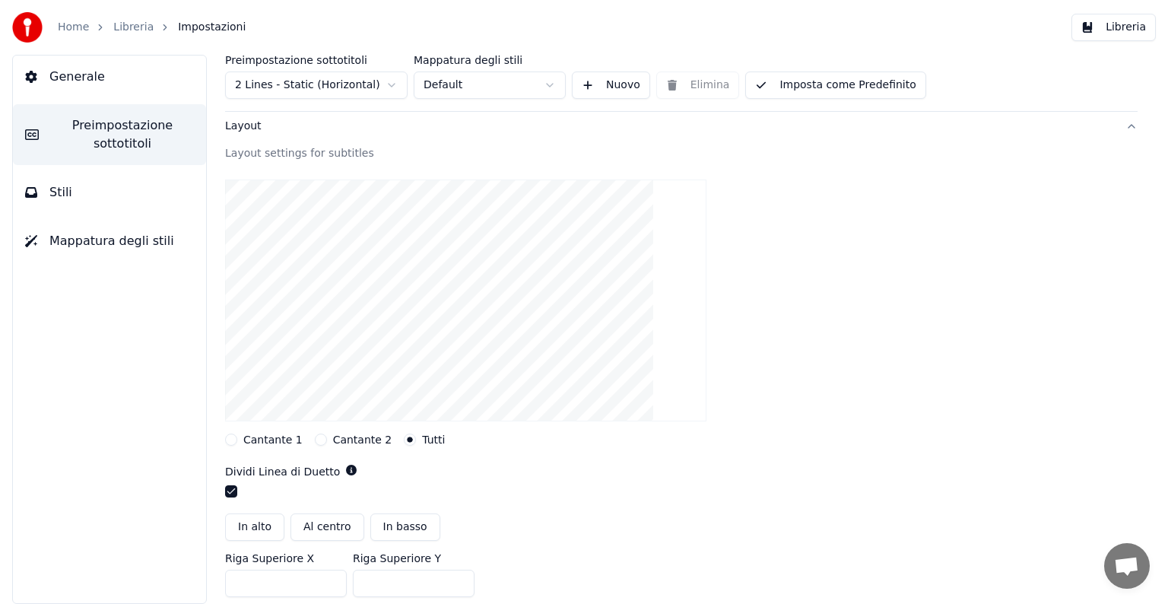
click at [234, 434] on button "Cantante 1" at bounding box center [231, 439] width 12 height 12
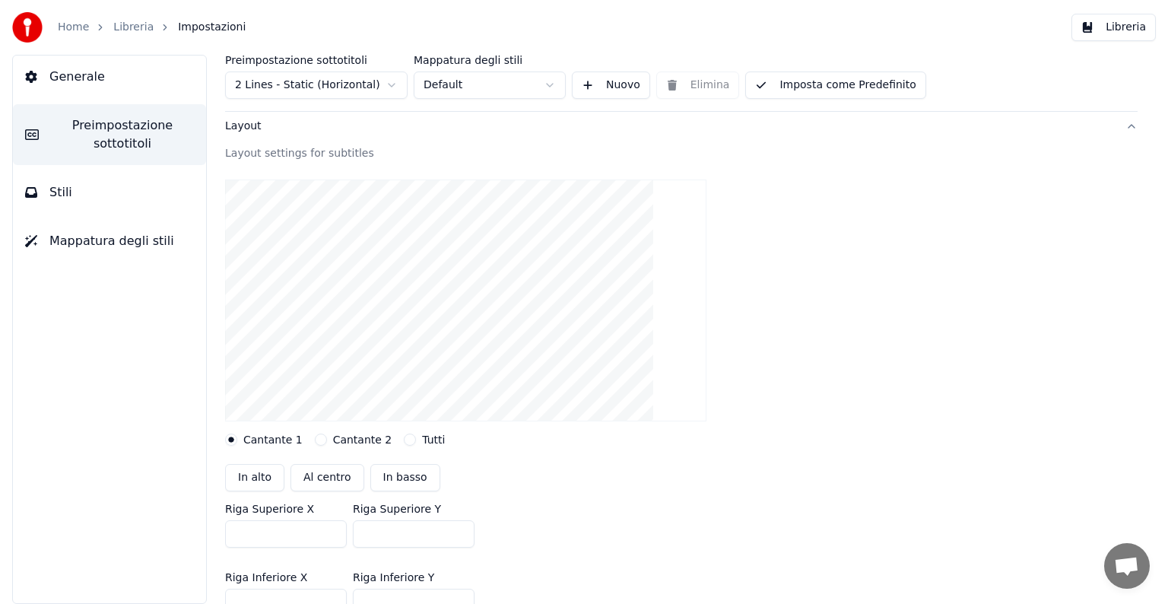
scroll to position [152, 0]
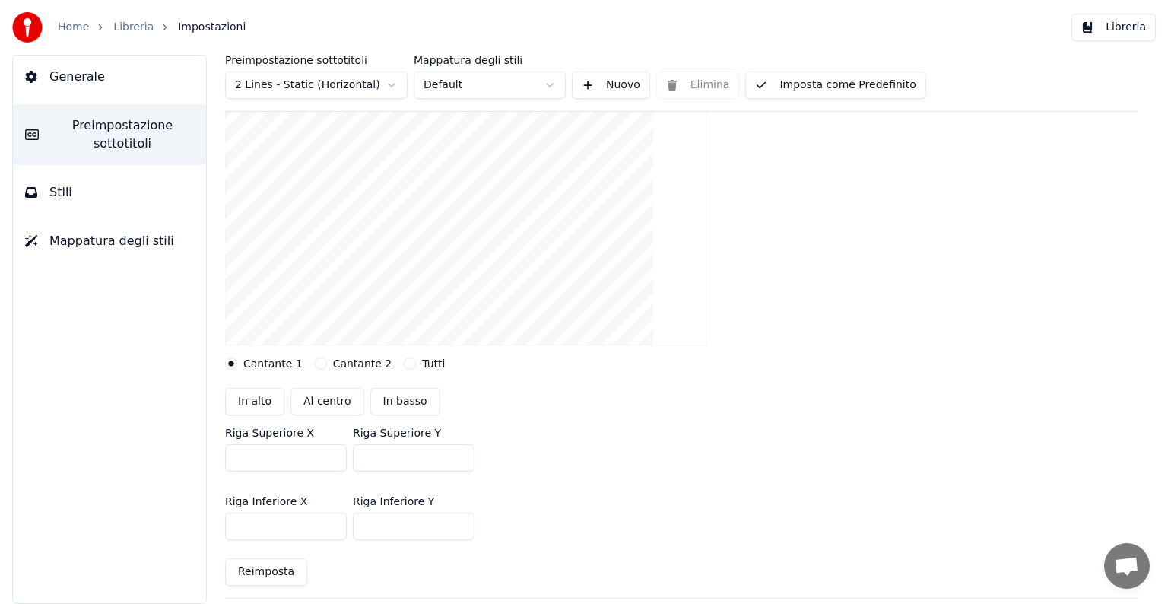
click at [404, 360] on button "Tutti" at bounding box center [410, 363] width 12 height 12
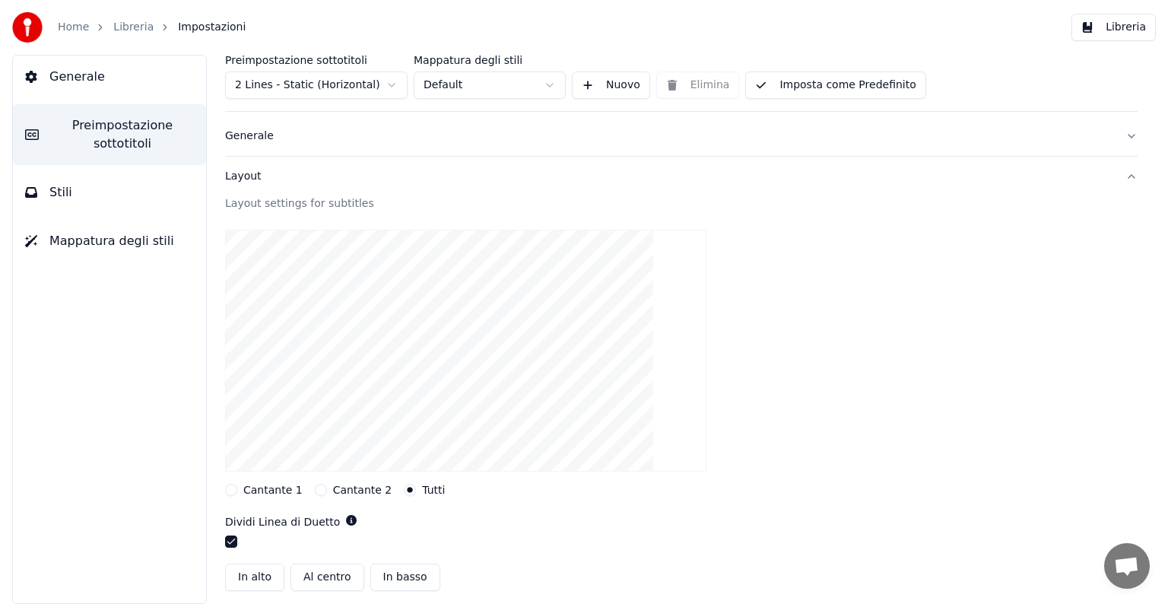
scroll to position [0, 0]
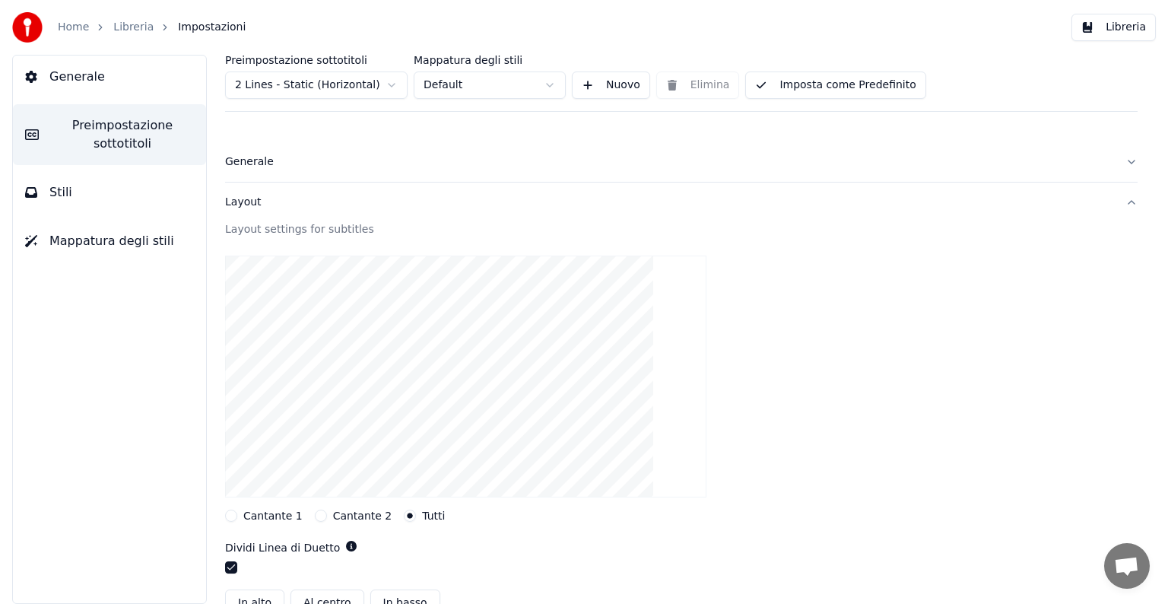
click at [1122, 161] on button "Generale" at bounding box center [681, 162] width 912 height 40
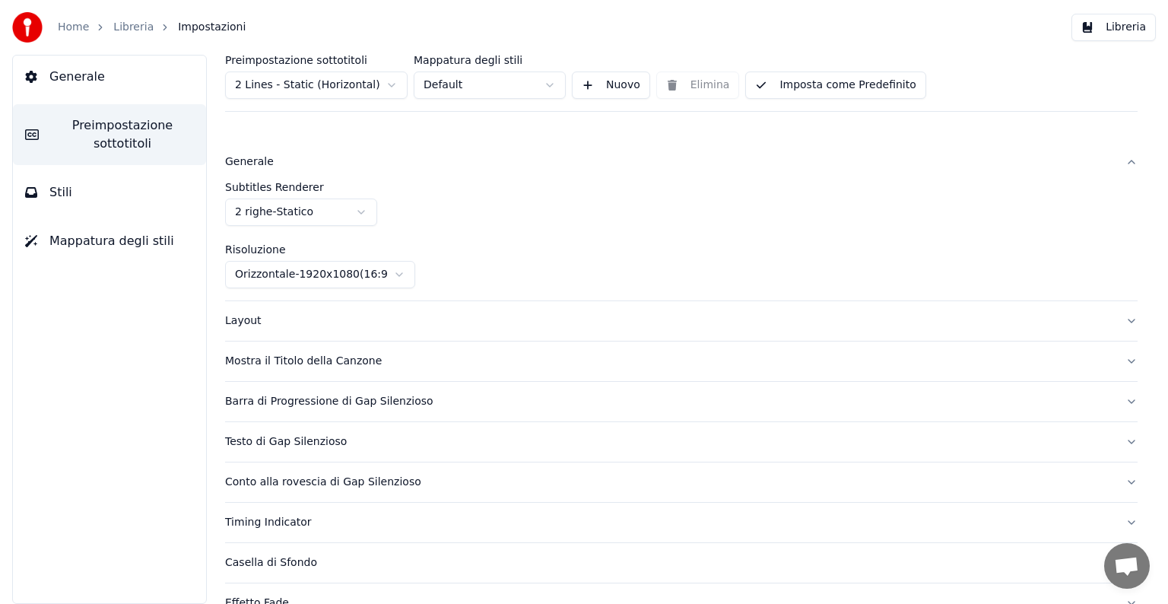
click at [1122, 161] on button "Generale" at bounding box center [681, 162] width 912 height 40
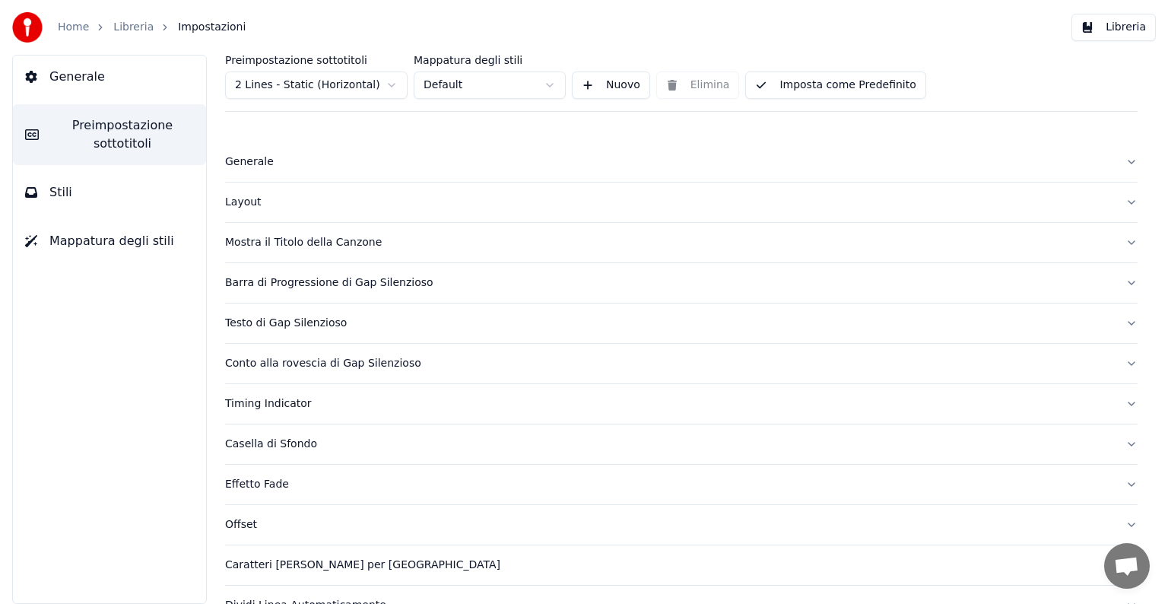
click at [138, 27] on link "Libreria" at bounding box center [133, 27] width 40 height 15
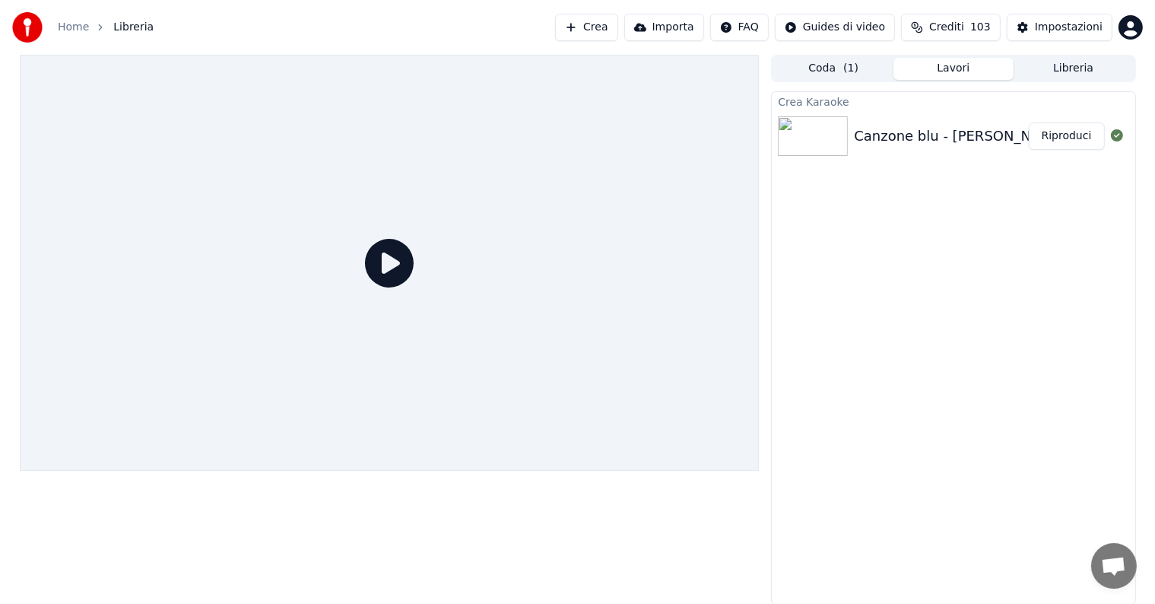
click at [1081, 134] on button "Riproduci" at bounding box center [1067, 135] width 76 height 27
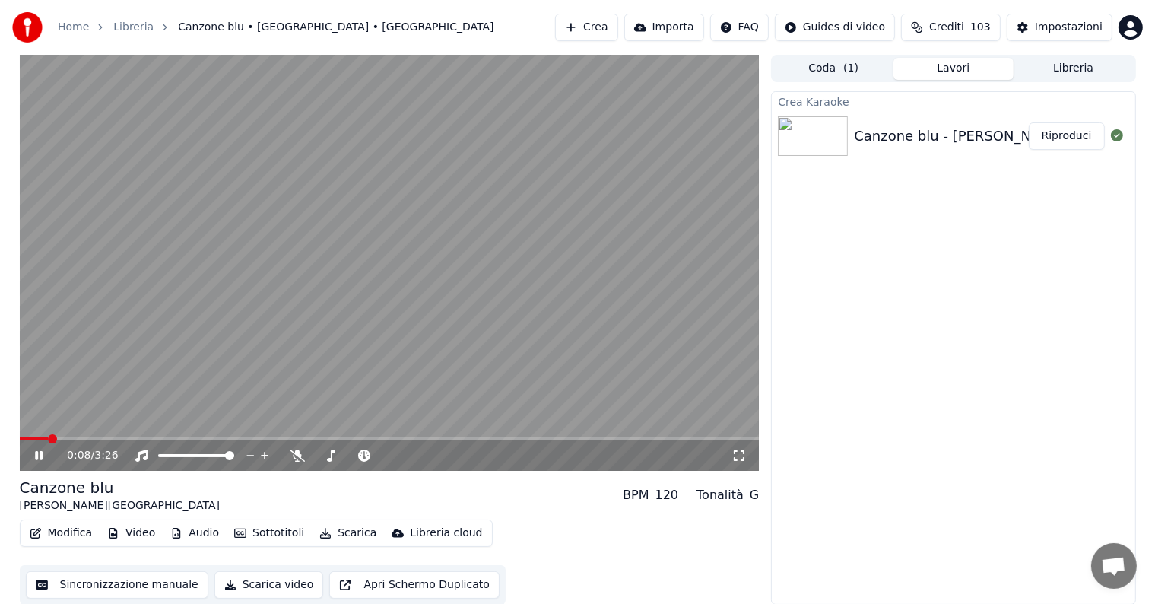
click at [48, 437] on span at bounding box center [390, 438] width 740 height 3
click at [74, 437] on span at bounding box center [390, 438] width 740 height 3
click at [42, 456] on icon at bounding box center [39, 455] width 8 height 9
click at [341, 527] on button "Scarica" at bounding box center [347, 532] width 69 height 21
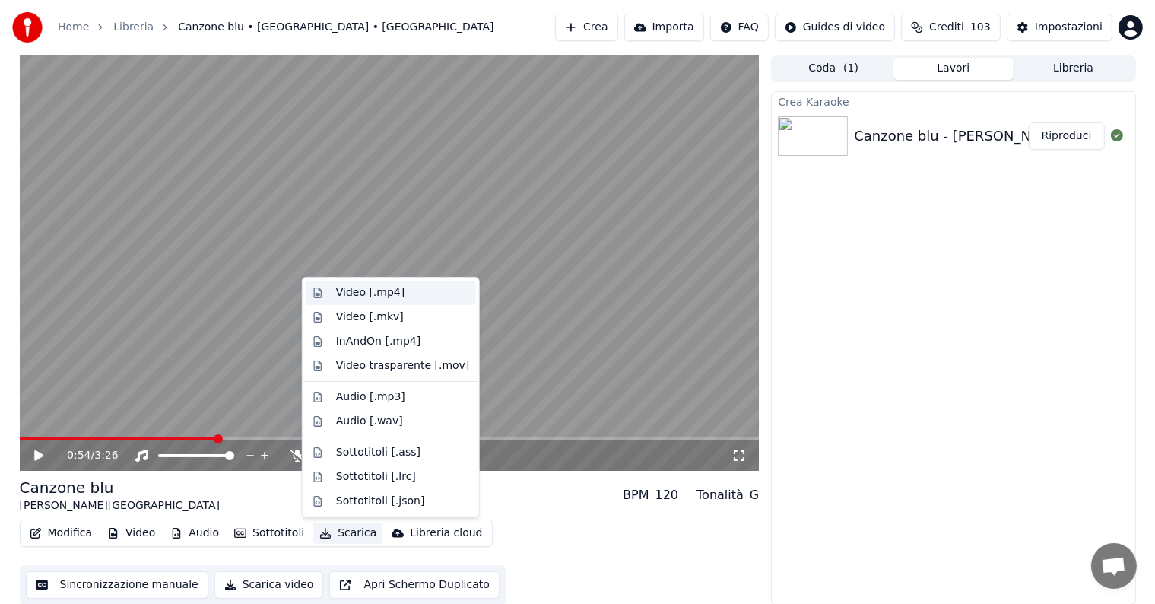
click at [367, 295] on div "Video [.mp4]" at bounding box center [370, 292] width 68 height 15
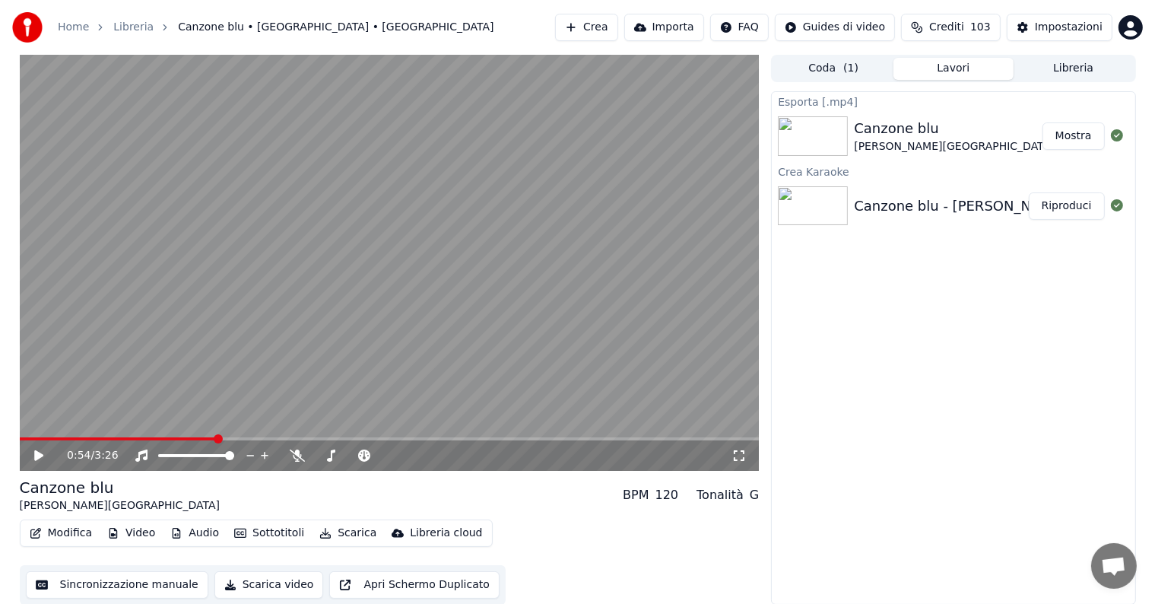
click at [1080, 145] on button "Mostra" at bounding box center [1074, 135] width 62 height 27
click at [605, 24] on button "Crea" at bounding box center [586, 27] width 62 height 27
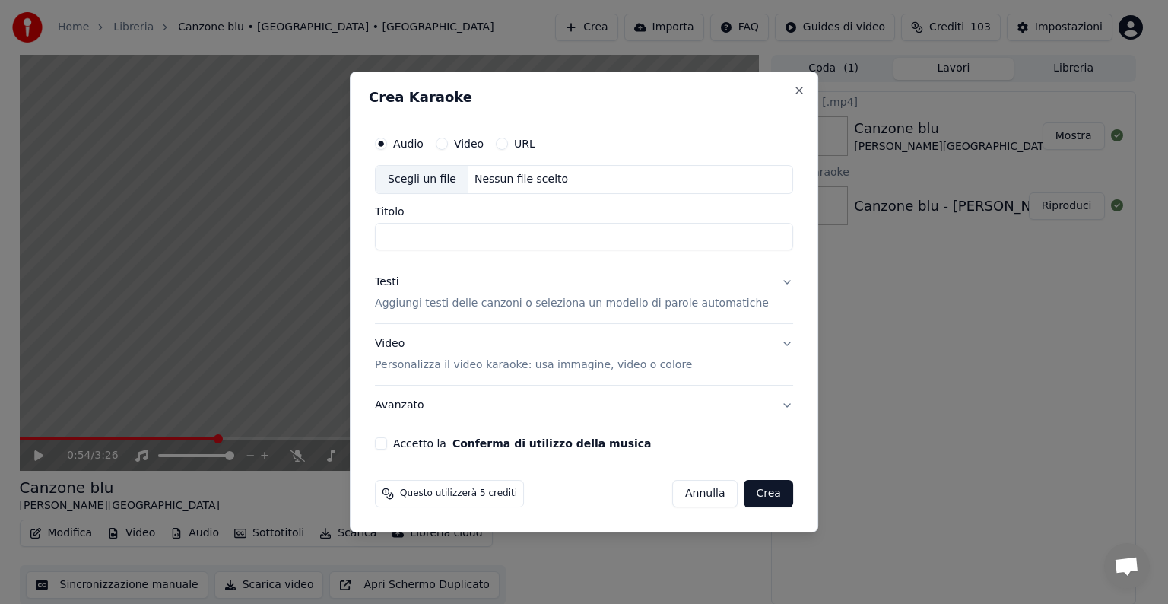
click at [529, 169] on div "Scegli un file Nessun file scelto" at bounding box center [584, 179] width 418 height 29
type input "**********"
click at [770, 285] on button "Testi Aggiungi testi delle canzoni o seleziona un modello di parole automatiche" at bounding box center [584, 292] width 418 height 61
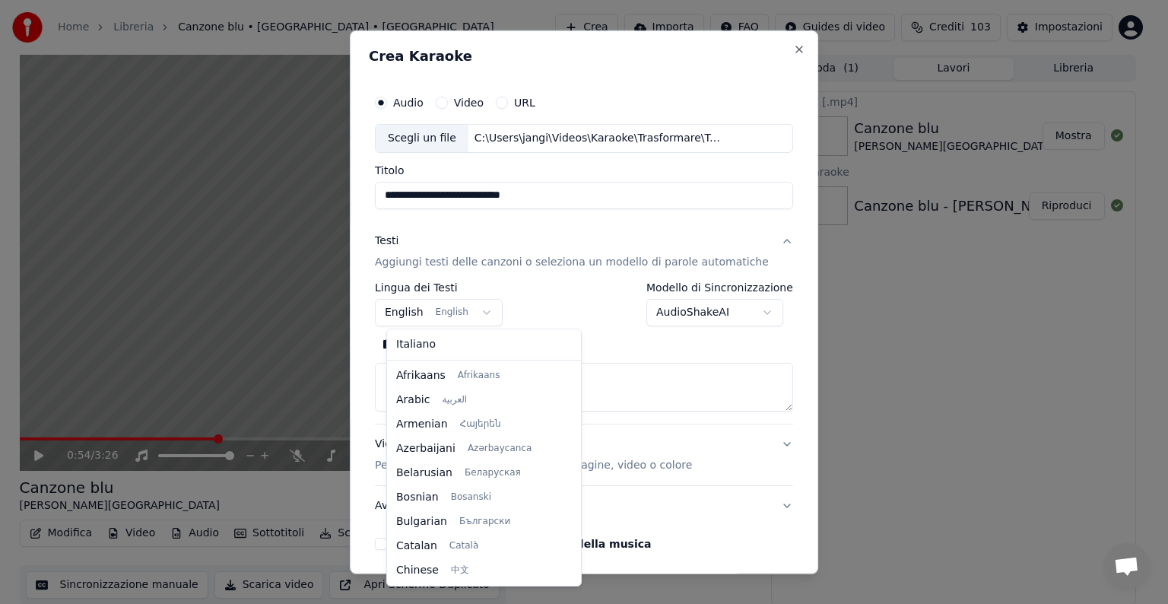
click at [487, 319] on body "**********" at bounding box center [577, 302] width 1155 height 604
select select "**"
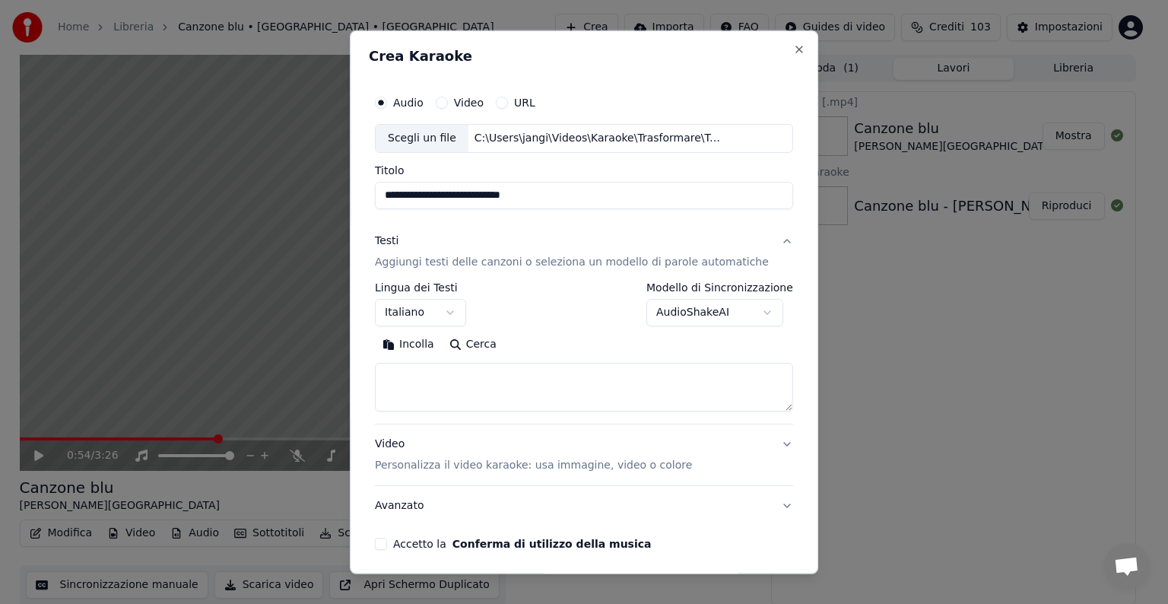
click at [435, 394] on textarea at bounding box center [584, 387] width 418 height 49
click at [432, 341] on button "Incolla" at bounding box center [408, 344] width 67 height 24
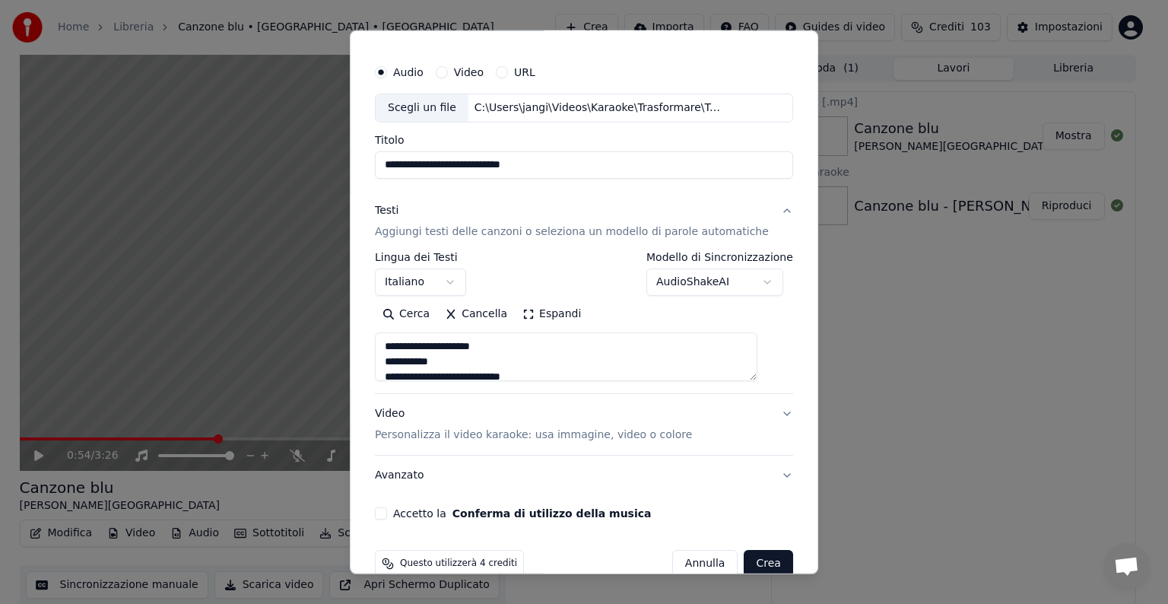
scroll to position [58, 0]
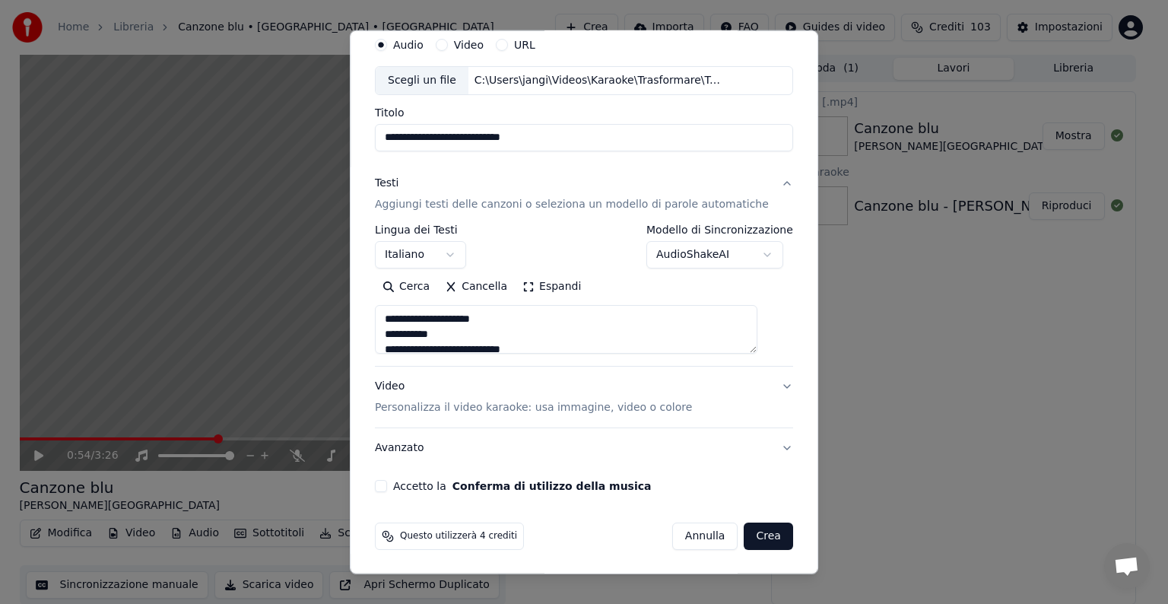
click at [763, 386] on button "Video Personalizza il video karaoke: usa immagine, video o colore" at bounding box center [584, 397] width 418 height 61
type textarea "**********"
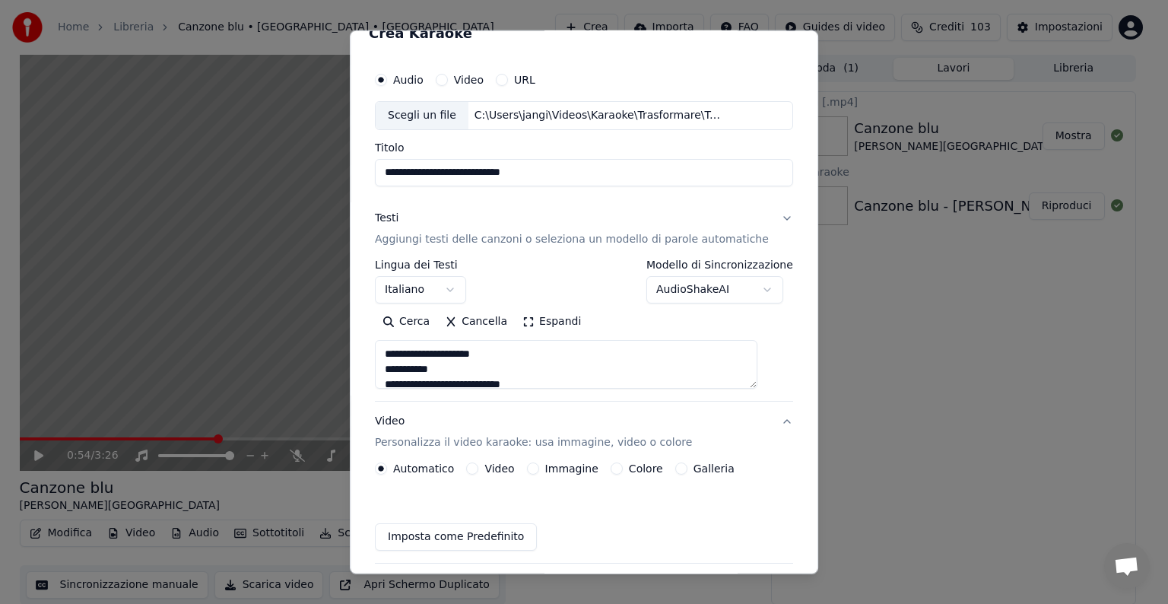
scroll to position [17, 0]
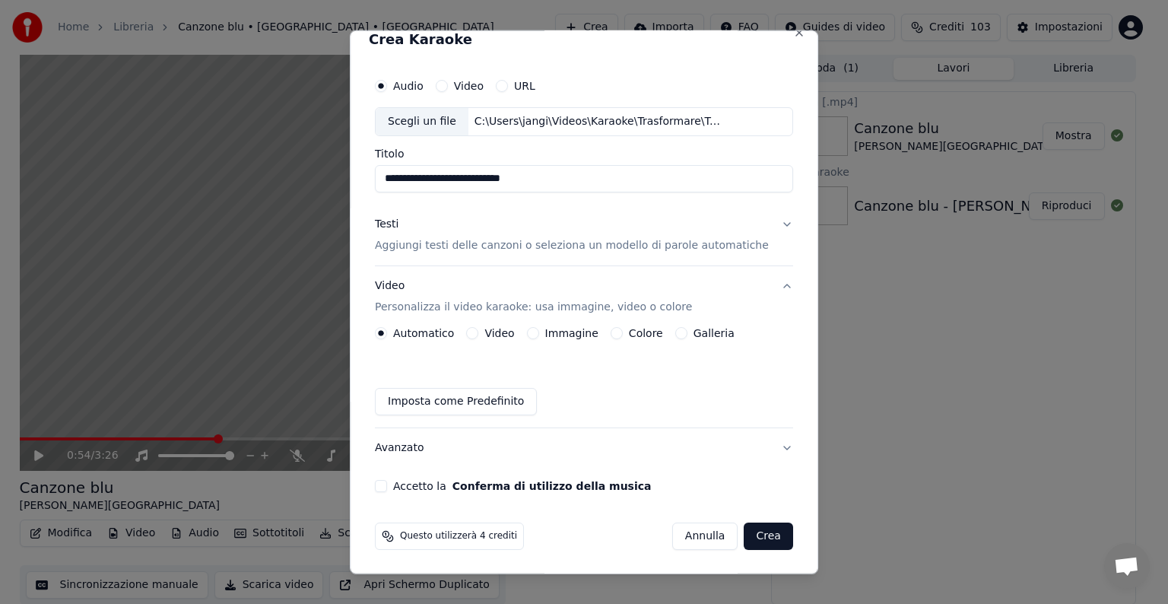
click at [538, 332] on button "Immagine" at bounding box center [533, 333] width 12 height 12
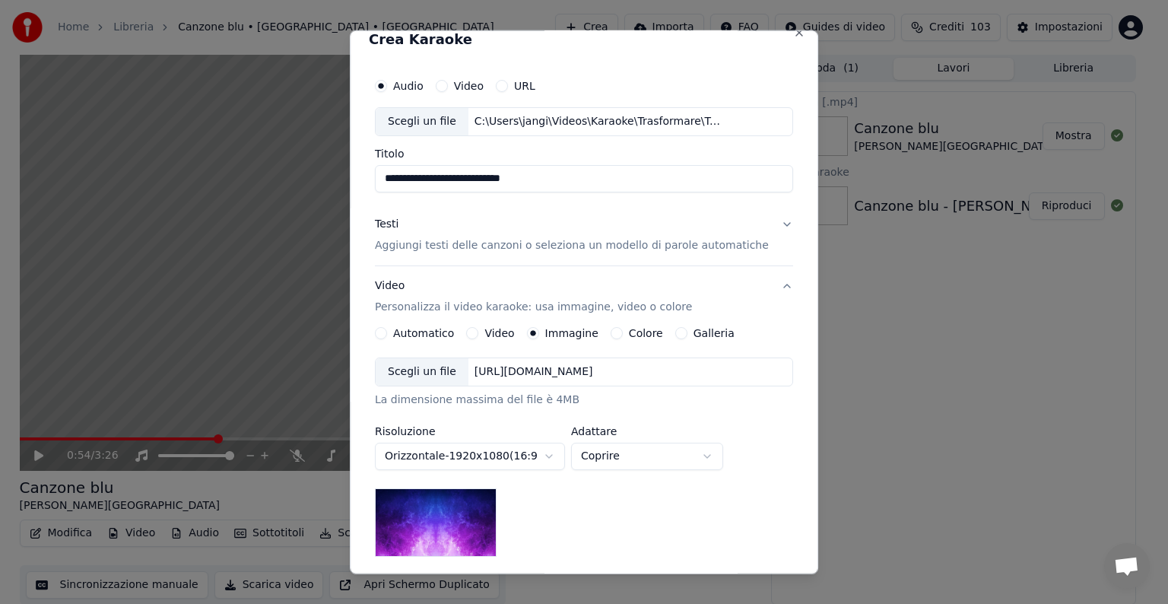
click at [599, 372] on div "https://imagedelivery.net/jkI57_JBx8hWPzcSI-uF5w/c7639807-3f76-4ea5-9112-66e75e…" at bounding box center [533, 371] width 131 height 15
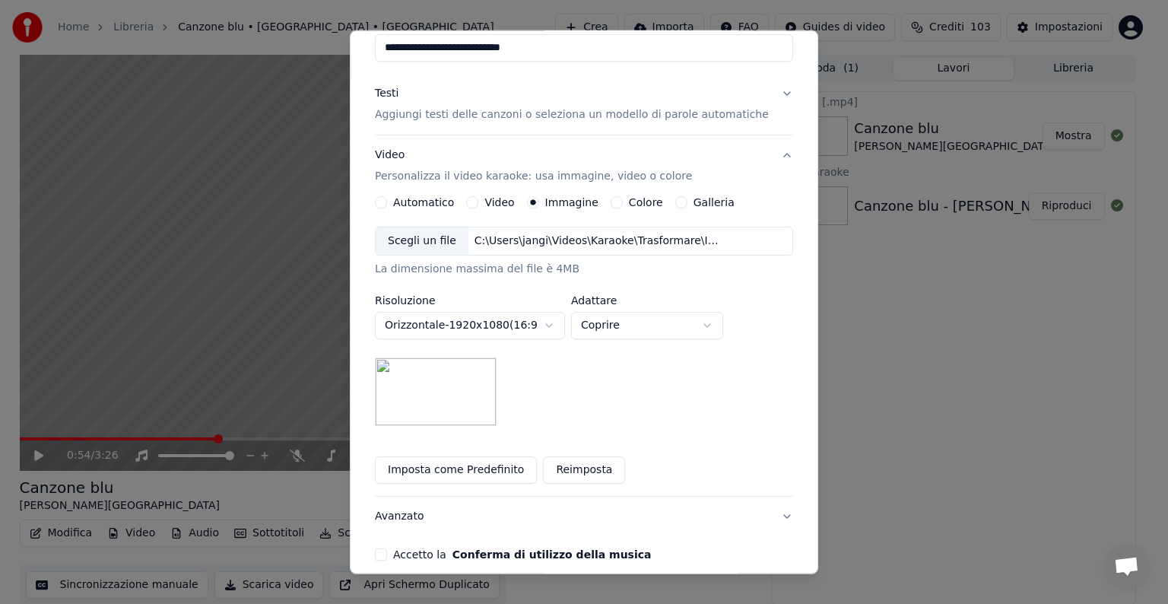
scroll to position [169, 0]
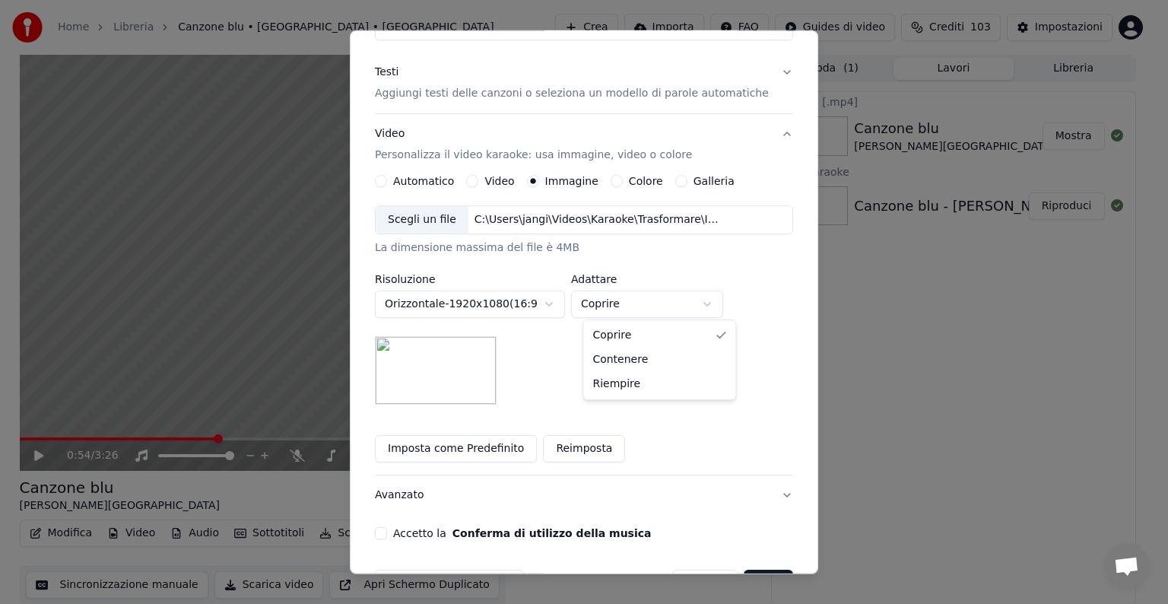
click at [728, 303] on body "**********" at bounding box center [577, 302] width 1155 height 604
click at [722, 306] on body "**********" at bounding box center [577, 302] width 1155 height 604
click at [718, 301] on body "**********" at bounding box center [577, 302] width 1155 height 604
select select "*****"
click at [564, 303] on body "**********" at bounding box center [577, 302] width 1155 height 604
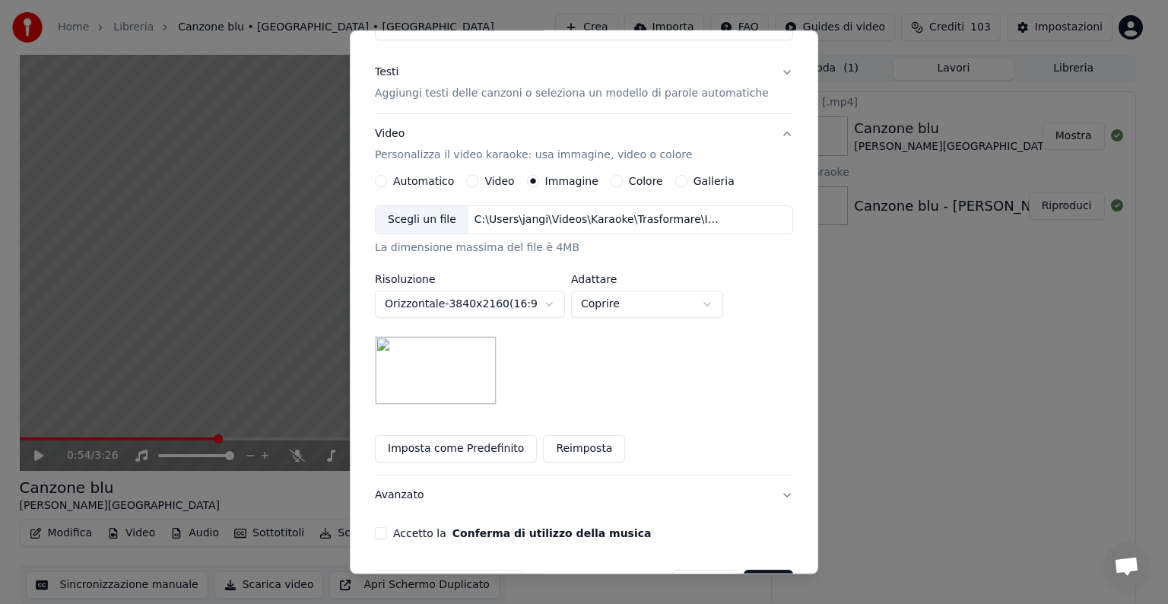
click at [565, 303] on body "**********" at bounding box center [577, 302] width 1155 height 604
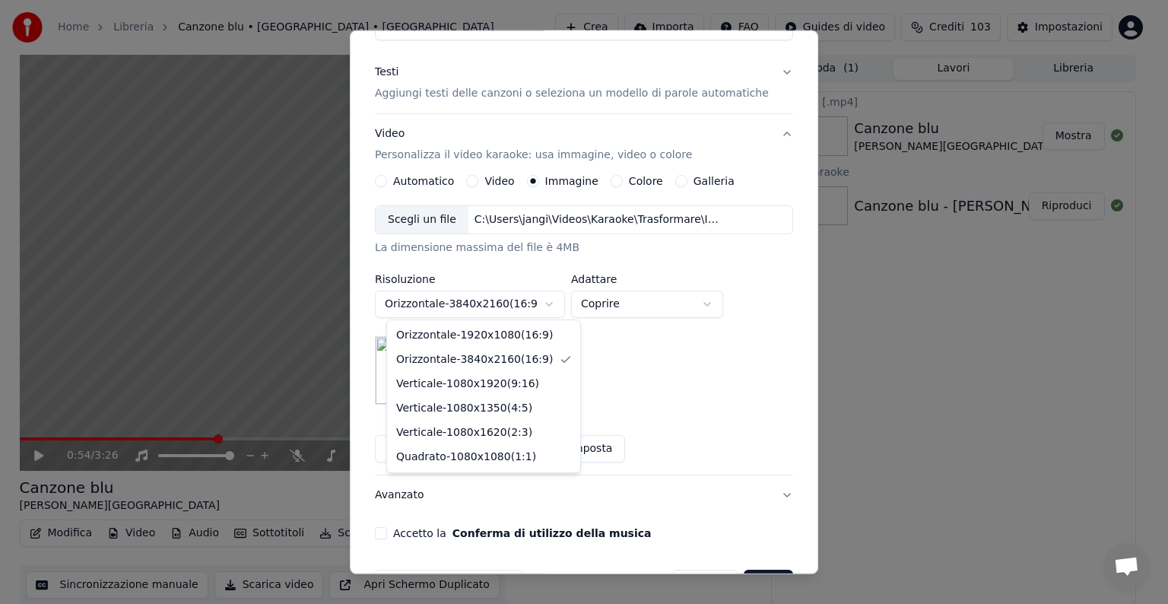
select select "*********"
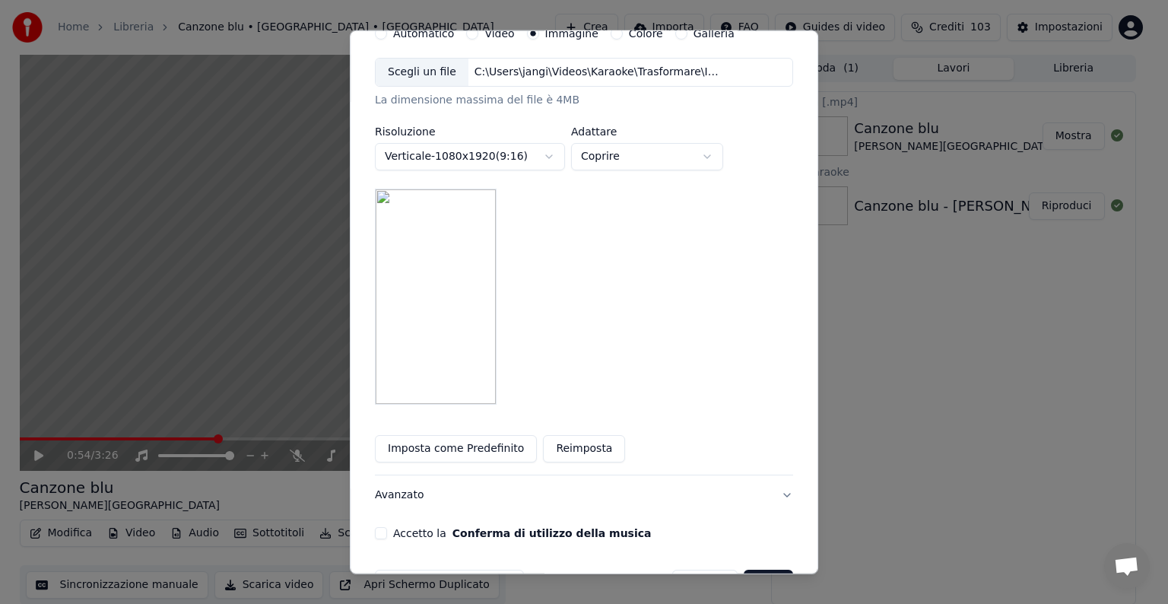
scroll to position [321, 0]
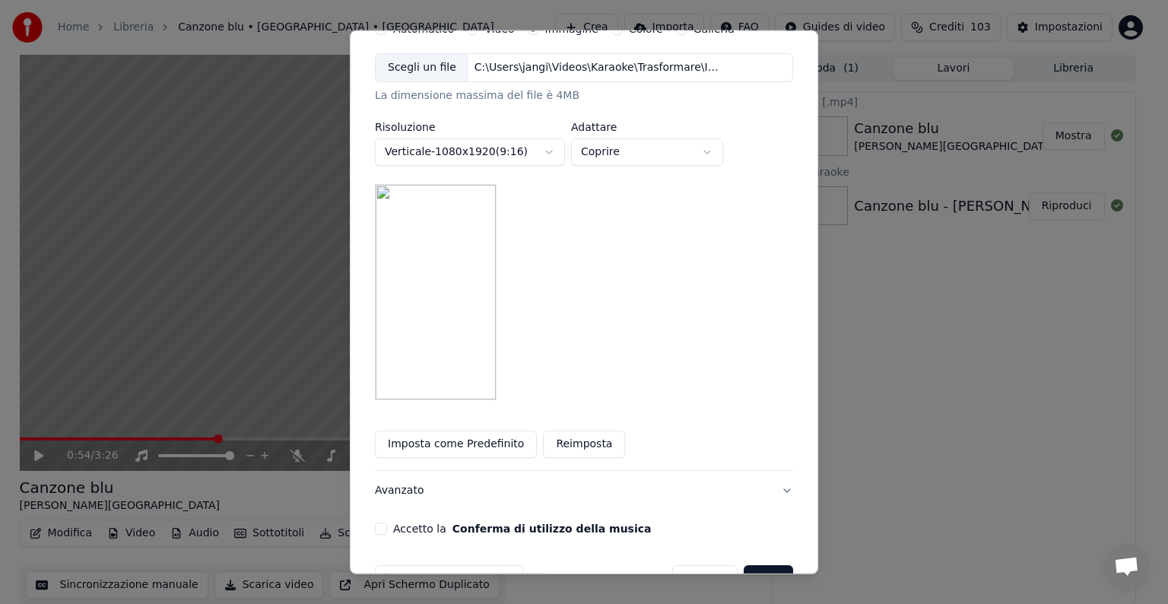
click at [566, 149] on body "**********" at bounding box center [577, 302] width 1155 height 604
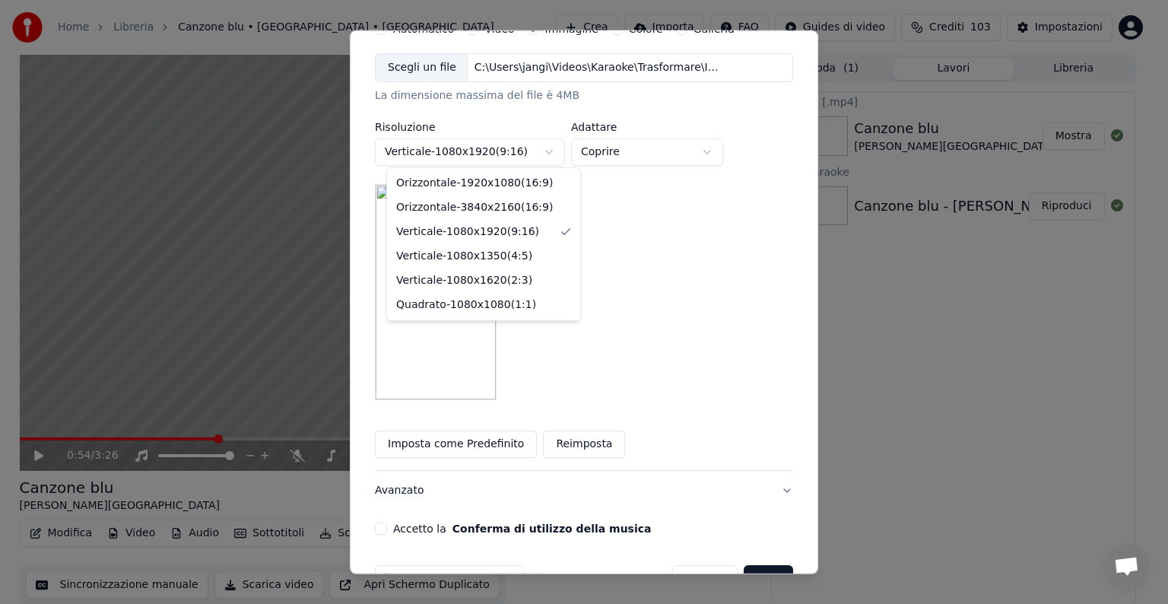
click at [627, 304] on body "**********" at bounding box center [577, 302] width 1155 height 604
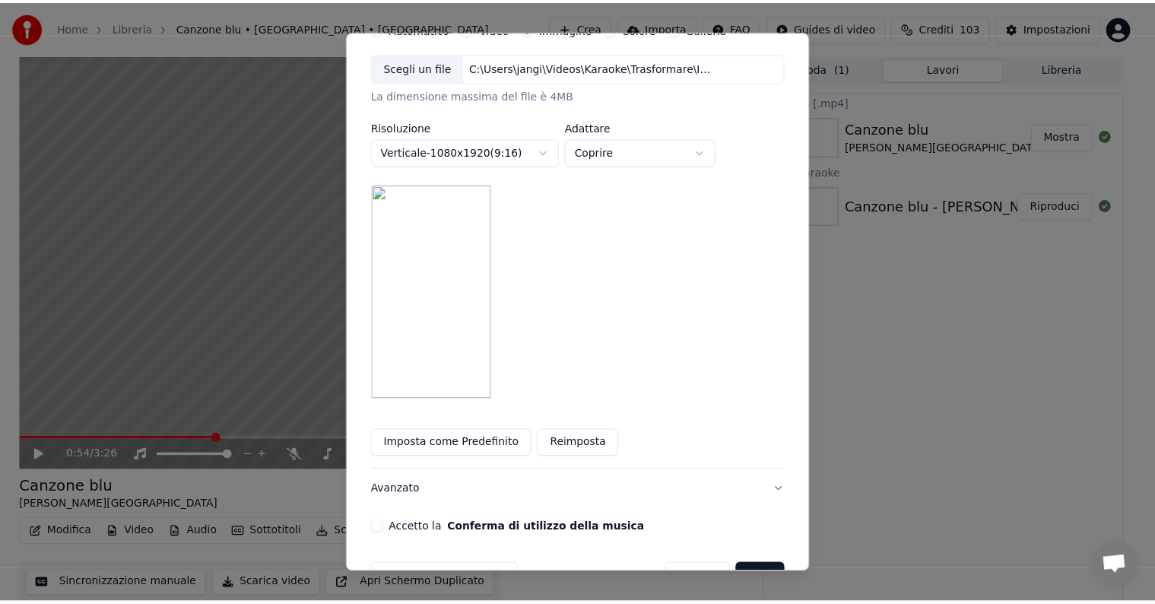
scroll to position [363, 0]
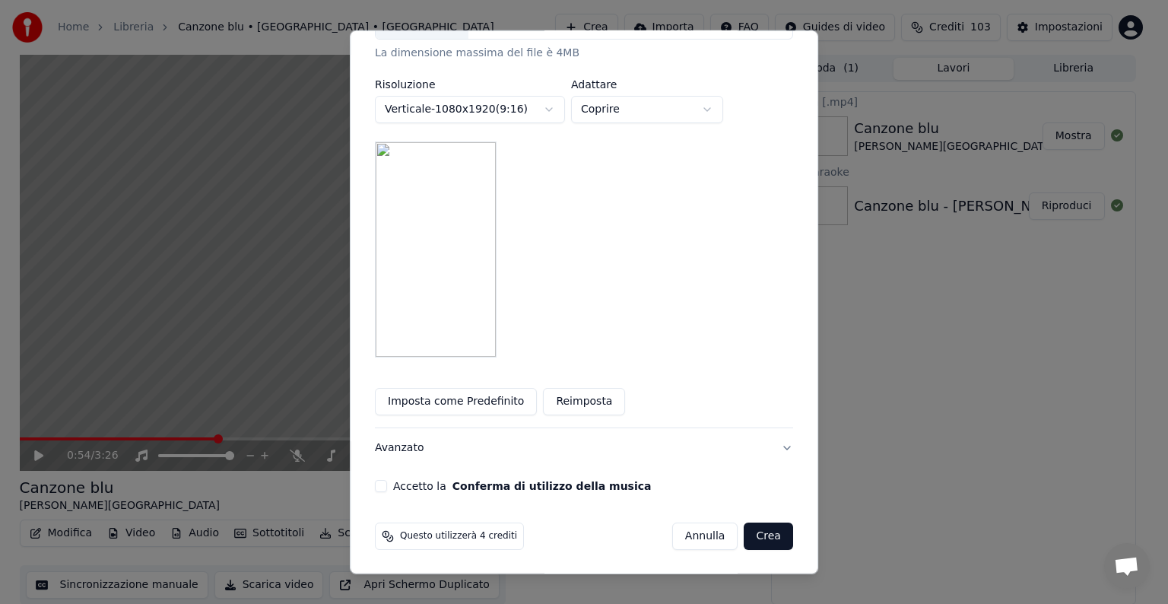
click at [387, 487] on button "Accetto la Conferma di utilizzo della musica" at bounding box center [381, 486] width 12 height 12
click at [744, 535] on button "Crea" at bounding box center [768, 535] width 49 height 27
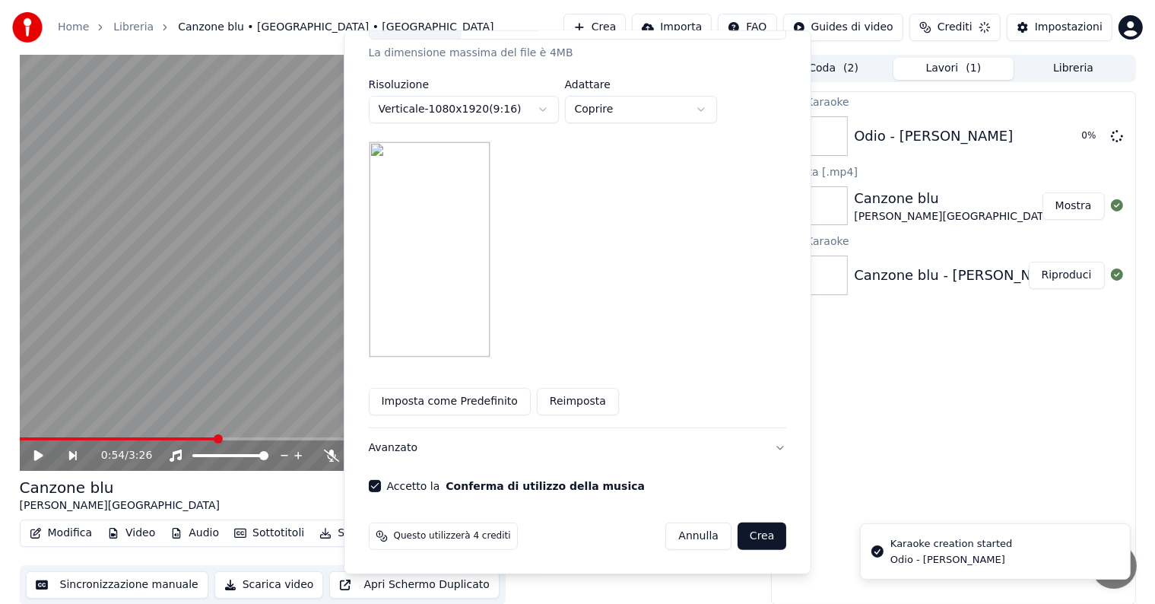
scroll to position [17, 0]
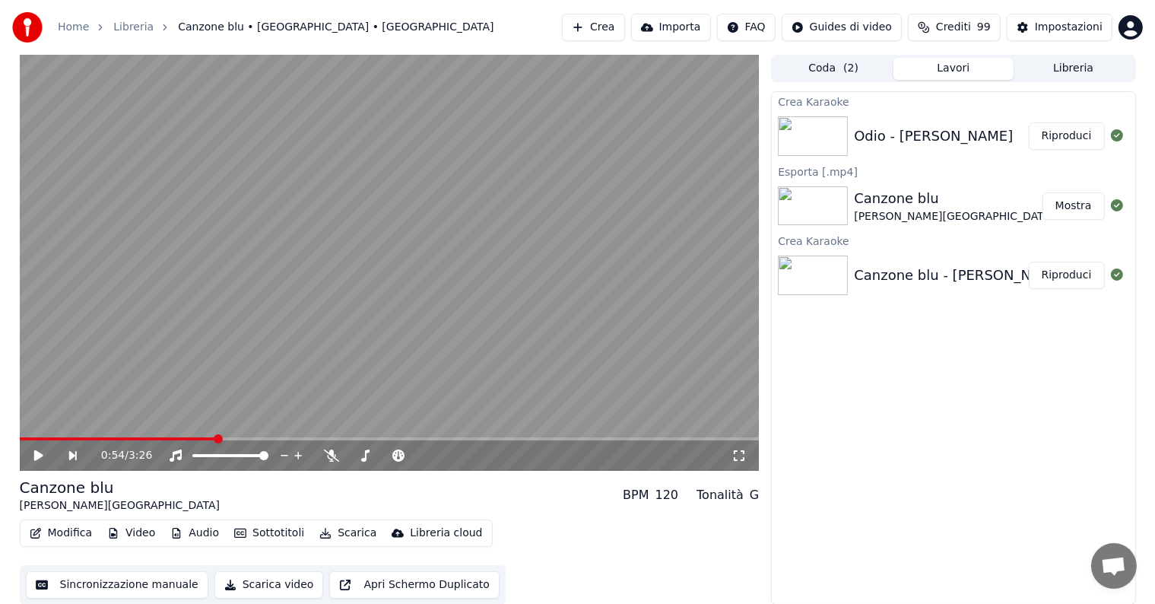
click at [1053, 135] on button "Riproduci" at bounding box center [1067, 135] width 76 height 27
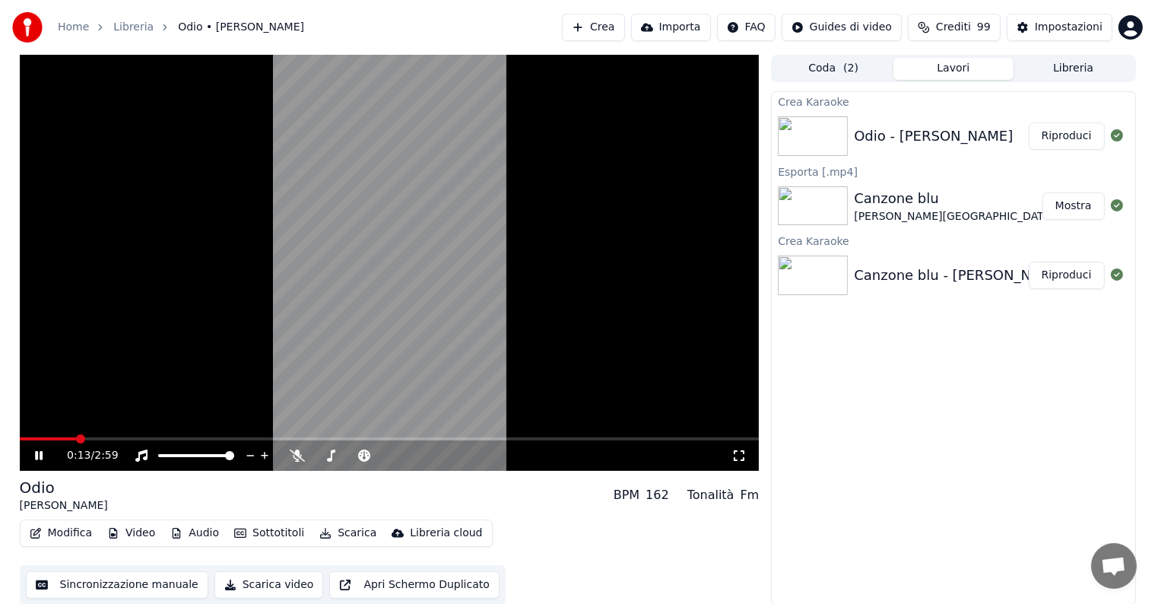
click at [41, 458] on icon at bounding box center [39, 455] width 8 height 9
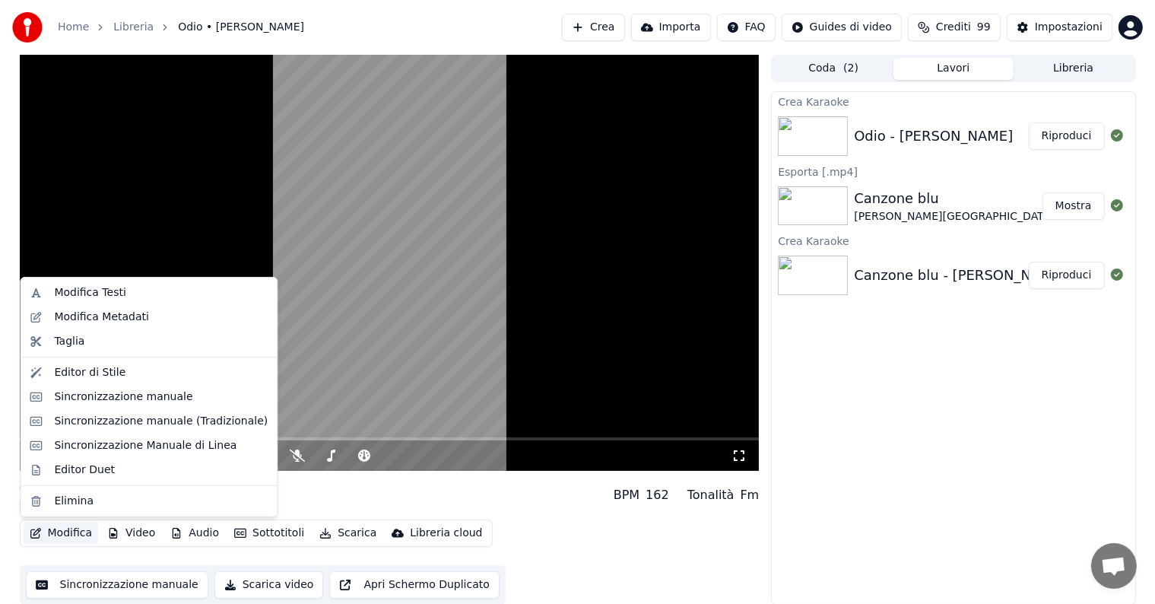
click at [74, 531] on button "Modifica" at bounding box center [61, 532] width 75 height 21
click at [116, 395] on div "Sincronizzazione manuale" at bounding box center [123, 396] width 138 height 15
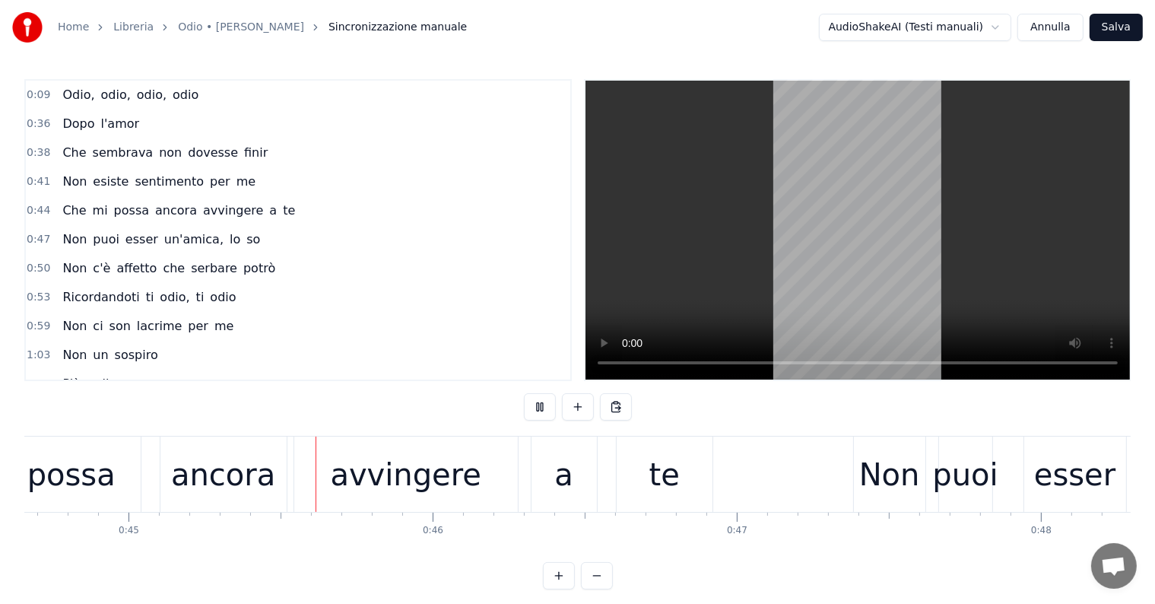
scroll to position [0, 13613]
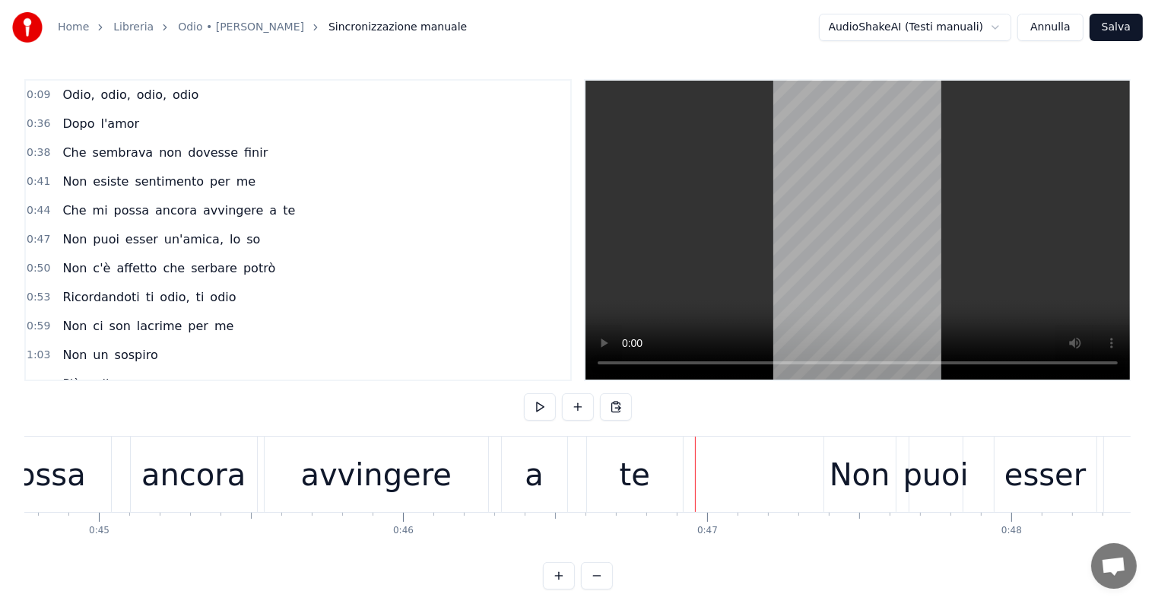
click at [148, 189] on div "Non esiste sentimento per me" at bounding box center [158, 181] width 205 height 27
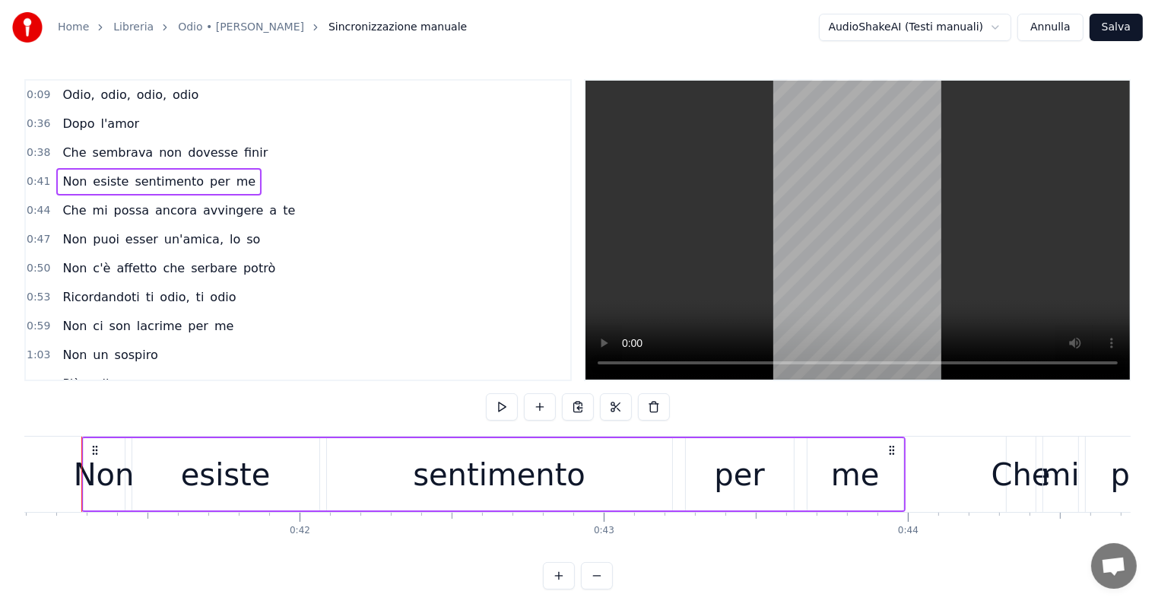
scroll to position [0, 12480]
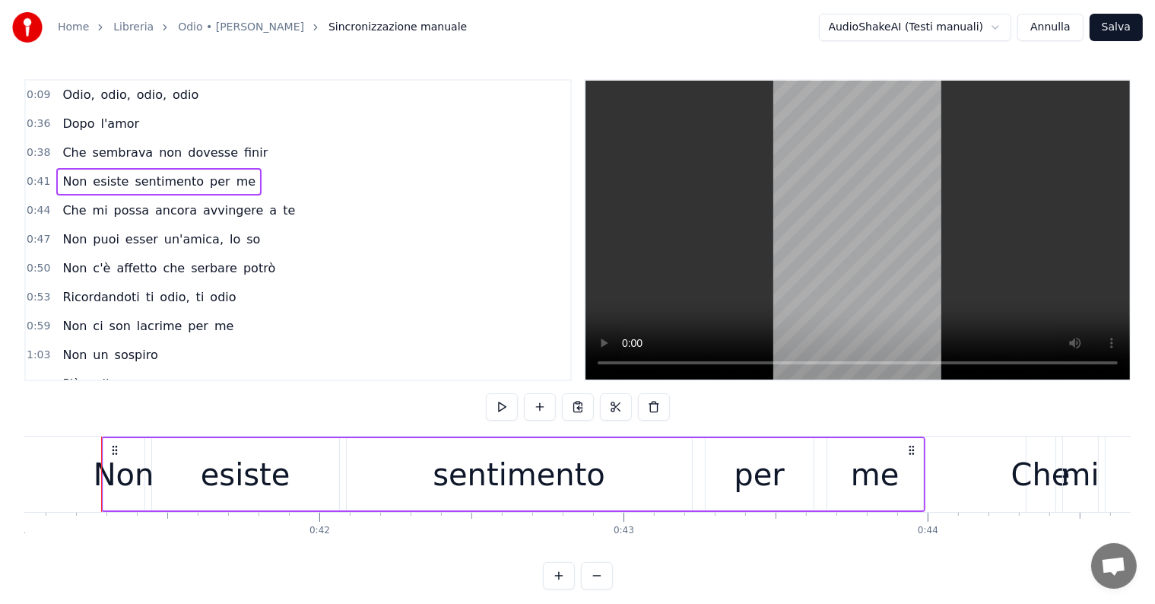
click at [1046, 33] on button "Annulla" at bounding box center [1050, 27] width 66 height 27
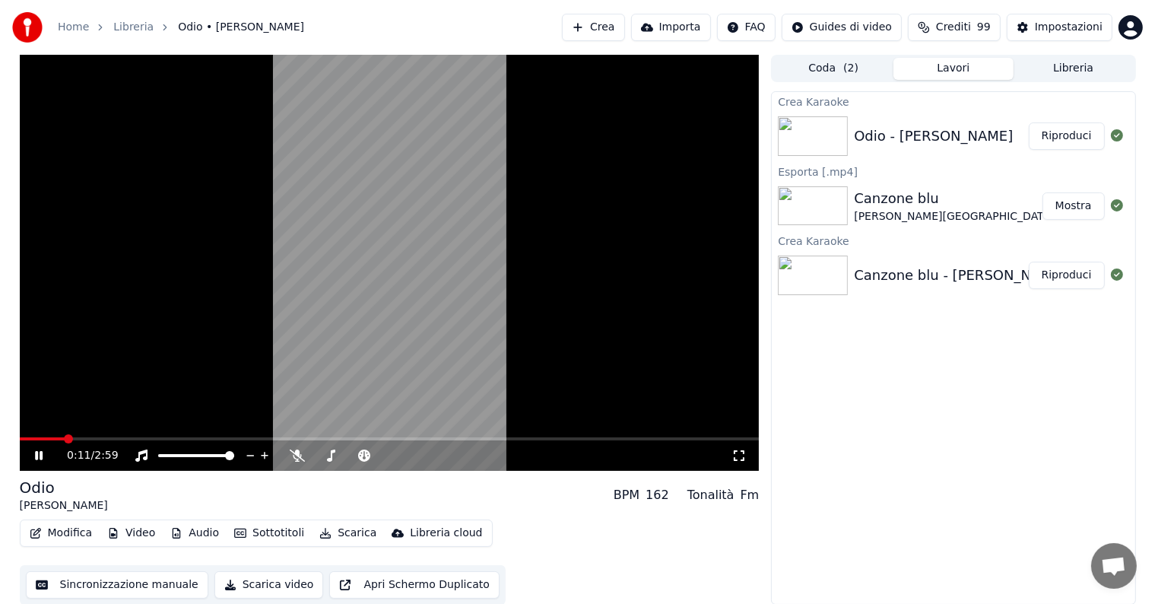
click at [64, 438] on span at bounding box center [390, 438] width 740 height 3
click at [95, 437] on span at bounding box center [390, 438] width 740 height 3
click at [40, 453] on icon at bounding box center [39, 455] width 8 height 9
click at [65, 530] on button "Modifica" at bounding box center [61, 532] width 75 height 21
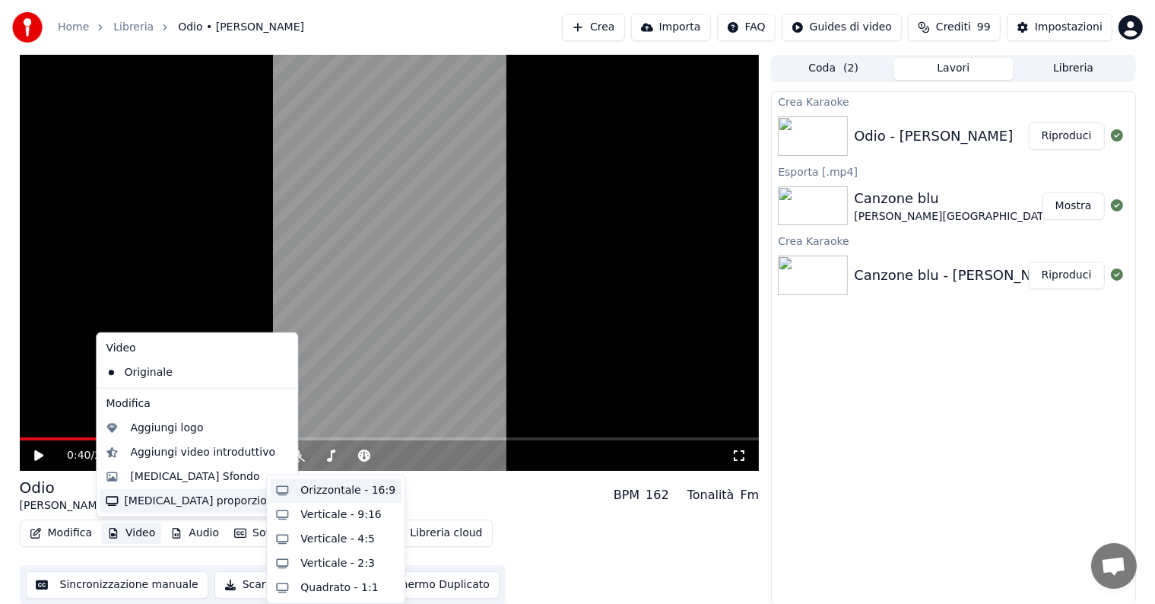
click at [323, 493] on div "Orizzontale - 16:9" at bounding box center [347, 490] width 95 height 15
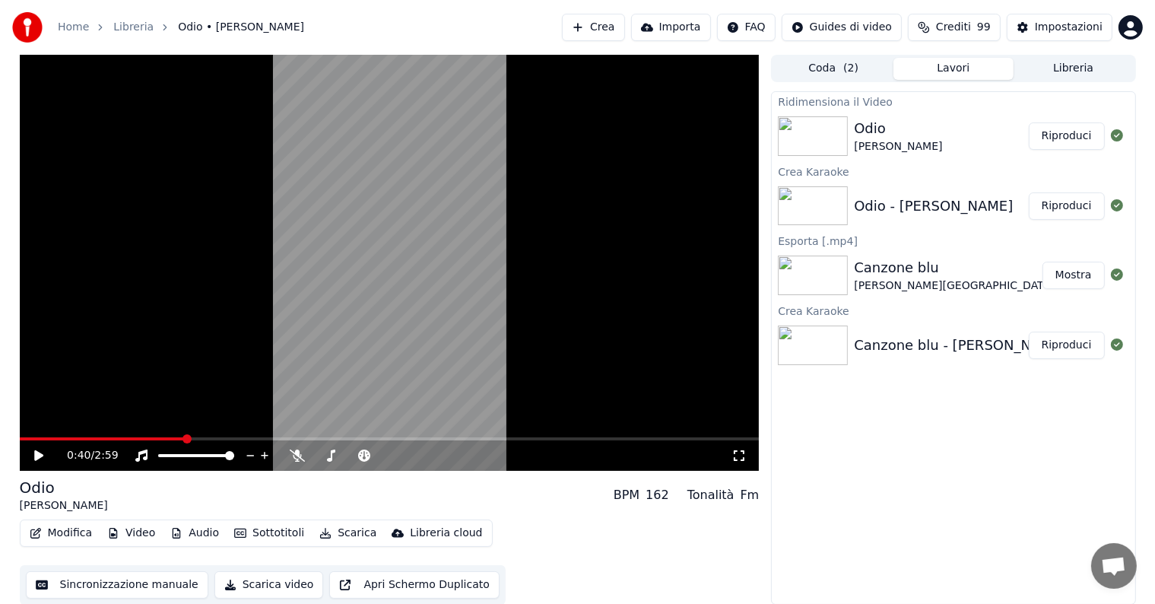
click at [1076, 129] on button "Riproduci" at bounding box center [1067, 135] width 76 height 27
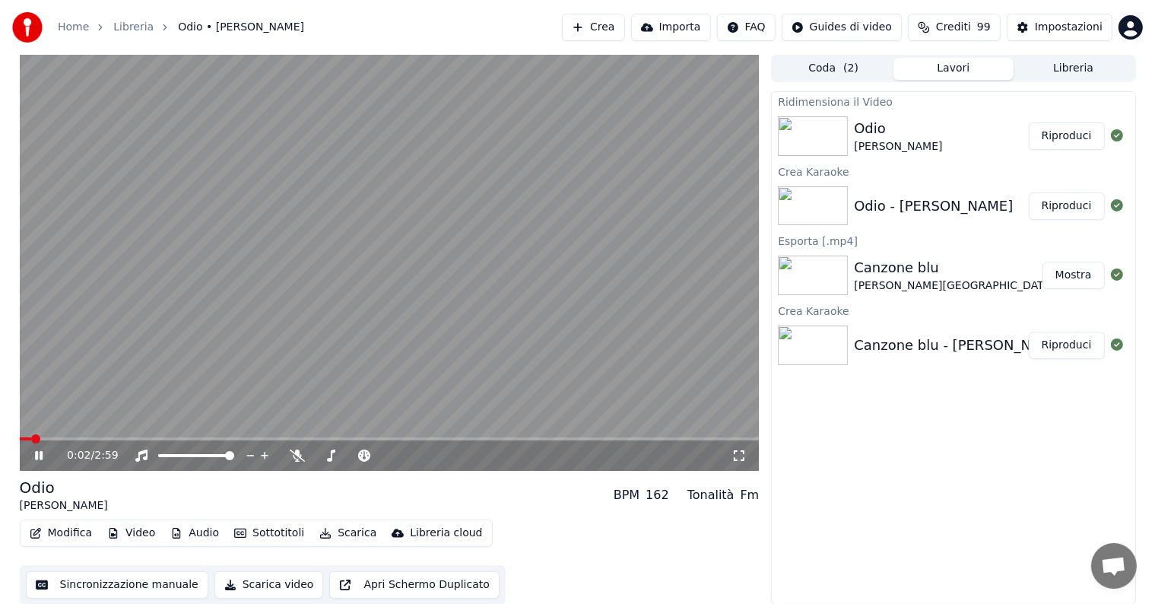
click at [89, 438] on span at bounding box center [390, 438] width 740 height 3
click at [40, 456] on icon at bounding box center [39, 455] width 8 height 9
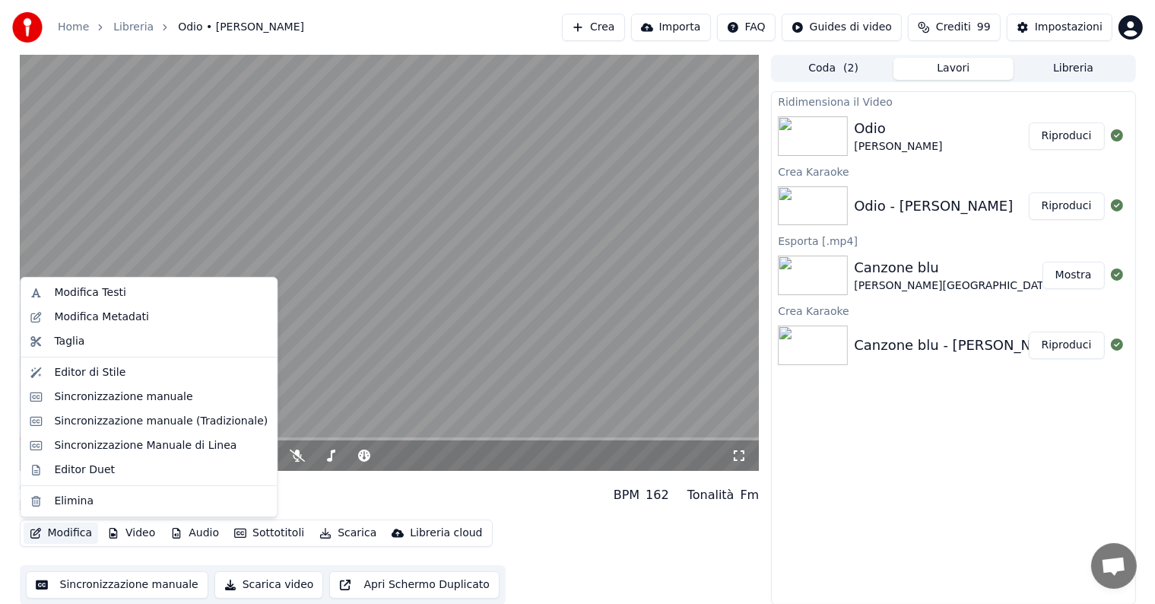
click at [59, 530] on button "Modifica" at bounding box center [61, 532] width 75 height 21
click at [113, 395] on div "Sincronizzazione manuale" at bounding box center [123, 396] width 138 height 15
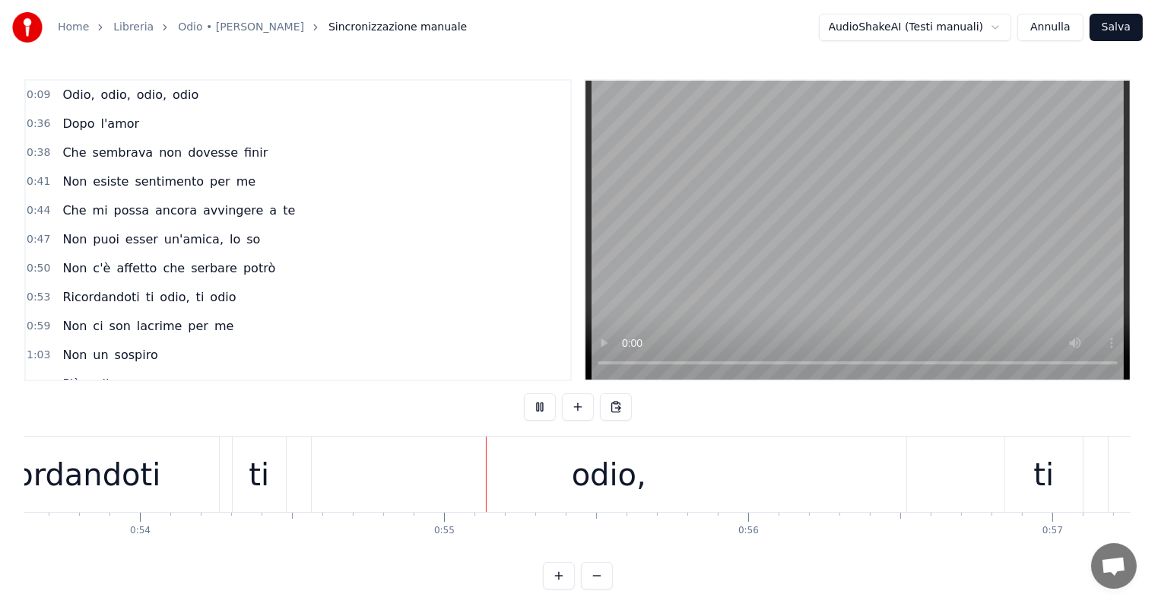
scroll to position [0, 16519]
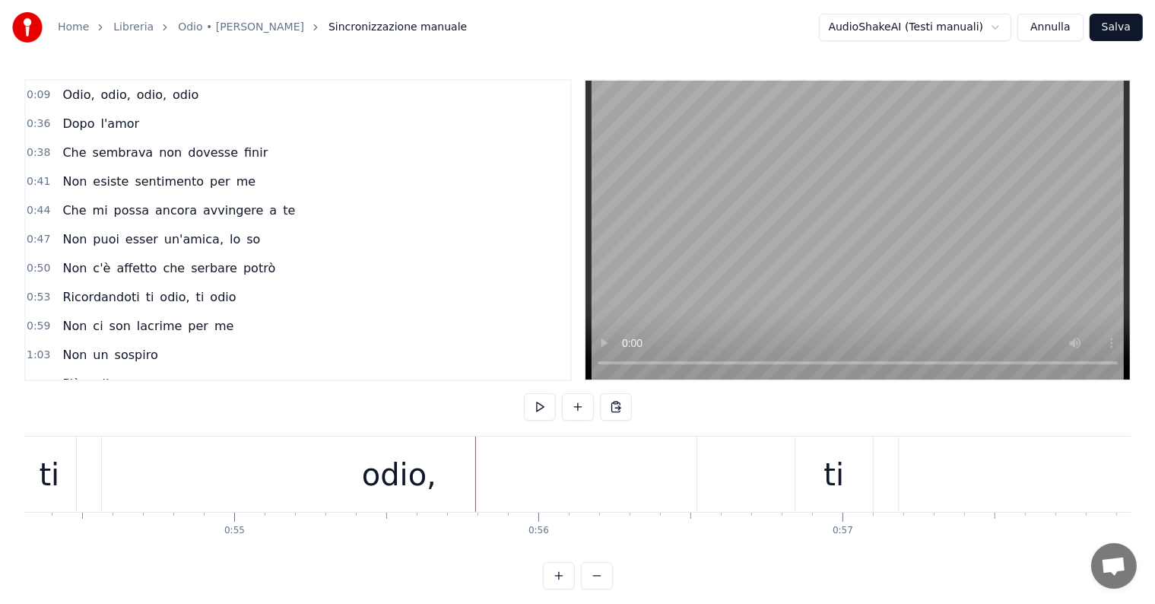
click at [421, 468] on div "odio," at bounding box center [399, 475] width 75 height 46
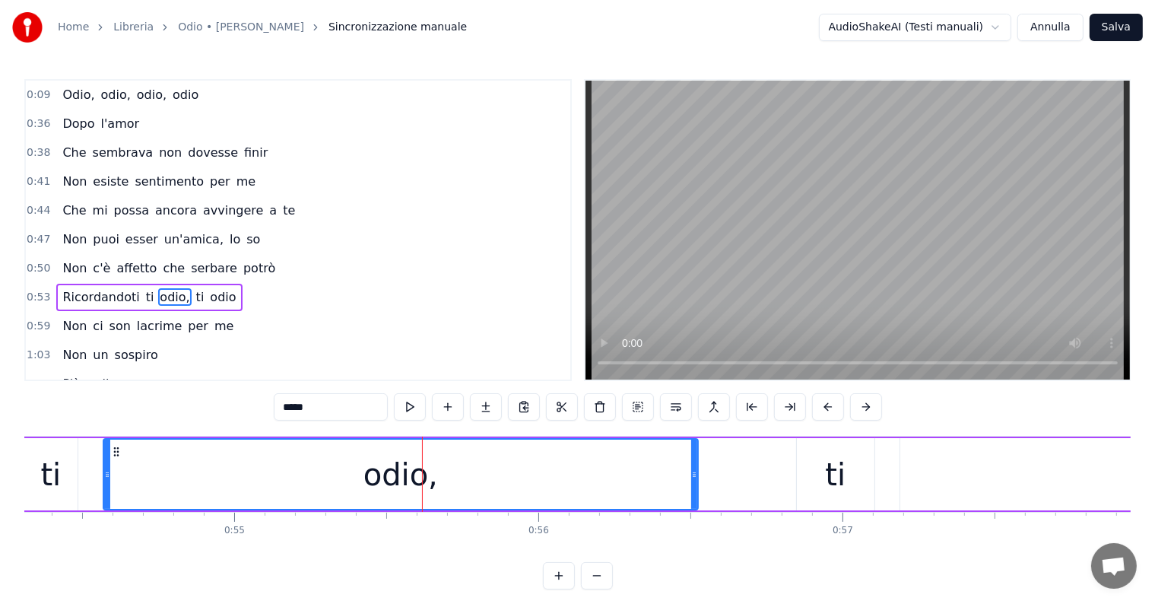
scroll to position [60, 0]
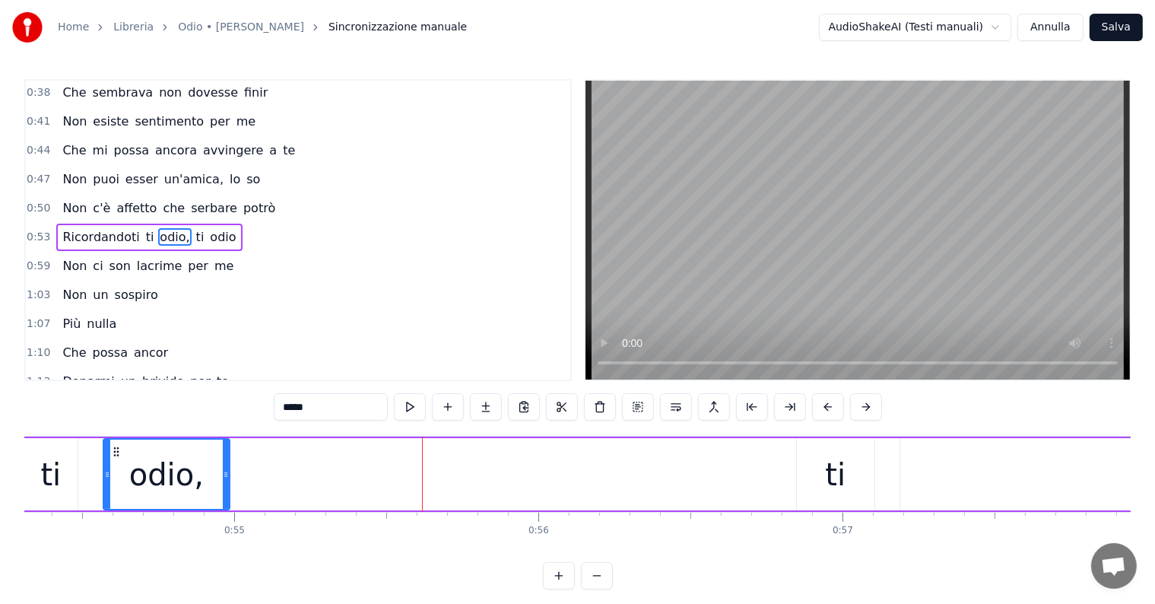
drag, startPoint x: 693, startPoint y: 465, endPoint x: 225, endPoint y: 465, distance: 468.4
click at [225, 465] on div at bounding box center [226, 474] width 6 height 69
click at [309, 404] on input "*****" at bounding box center [312, 406] width 114 height 27
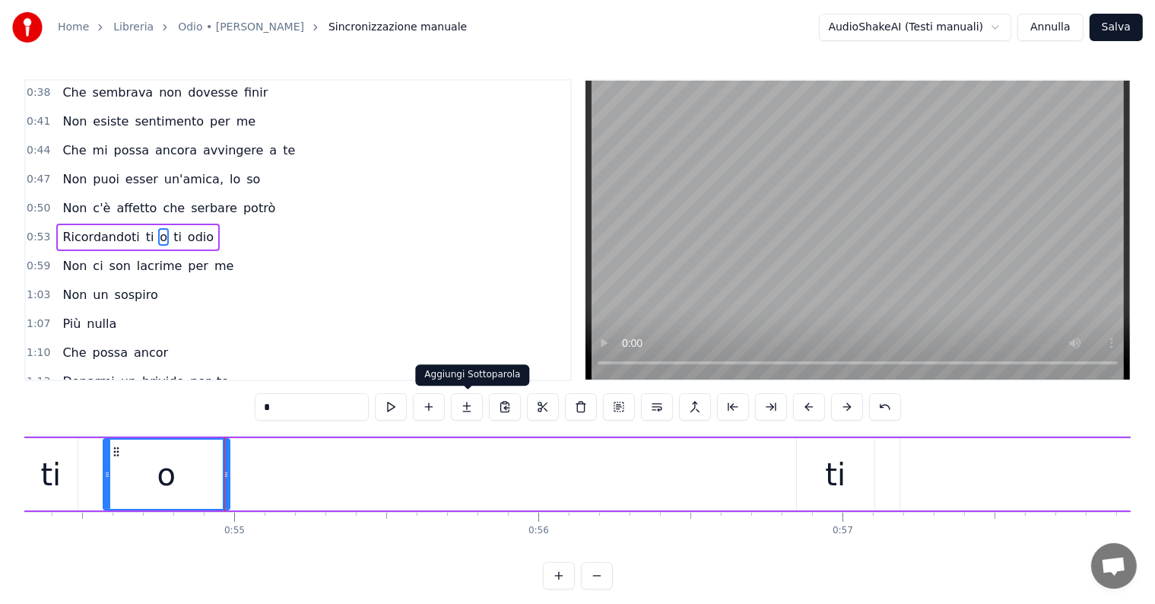
type input "*"
click at [478, 405] on button at bounding box center [467, 406] width 32 height 27
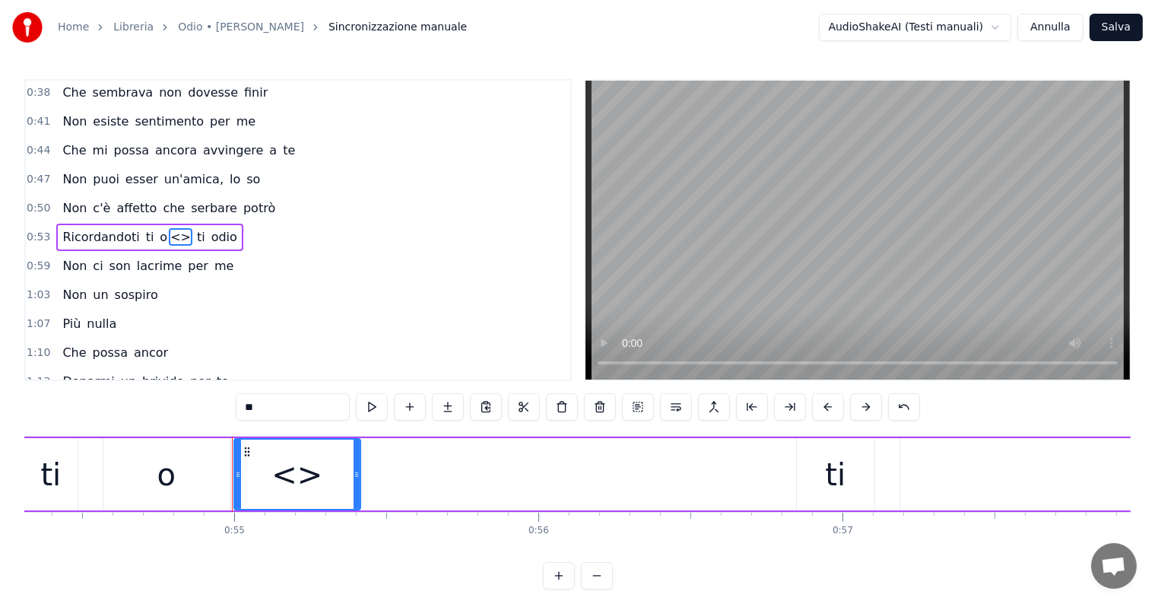
click at [290, 401] on input "**" at bounding box center [293, 406] width 114 height 27
type input "*"
type input "**"
click at [449, 411] on button at bounding box center [448, 406] width 32 height 27
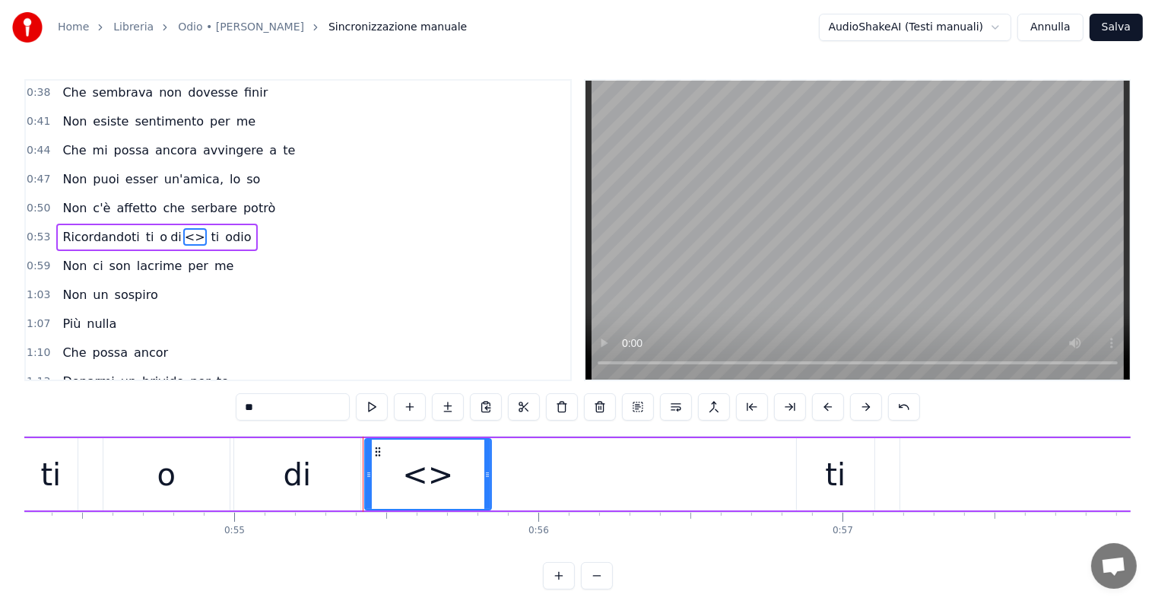
click at [292, 416] on input "**" at bounding box center [293, 406] width 114 height 27
type input "*"
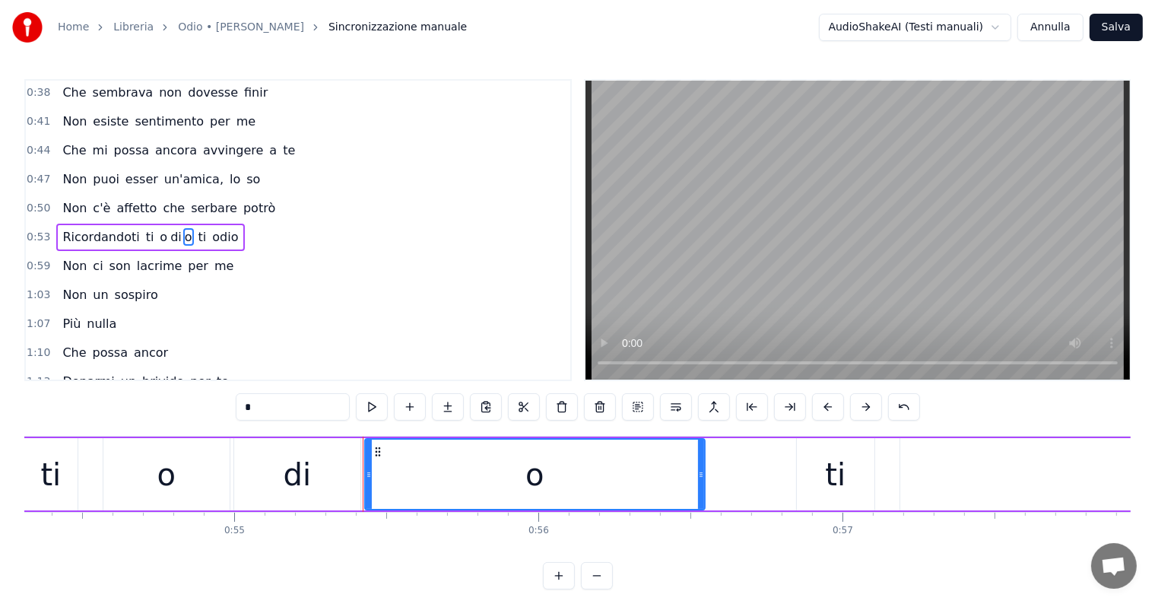
drag, startPoint x: 484, startPoint y: 474, endPoint x: 698, endPoint y: 476, distance: 213.7
click at [698, 476] on icon at bounding box center [701, 474] width 6 height 12
click at [63, 486] on div "ti" at bounding box center [50, 474] width 53 height 72
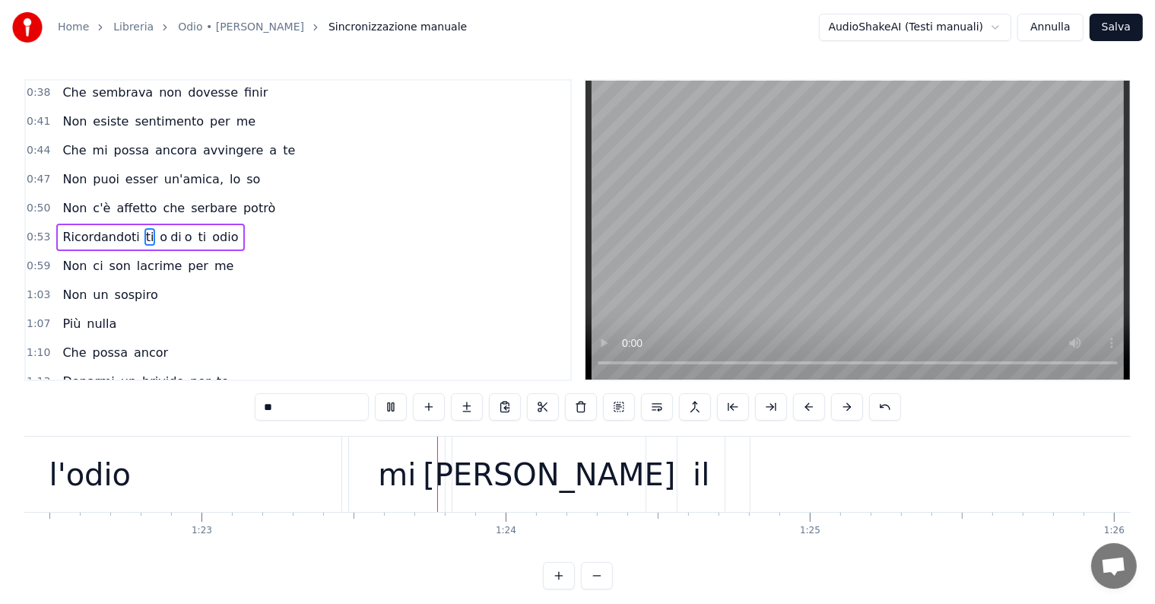
scroll to position [0, 25247]
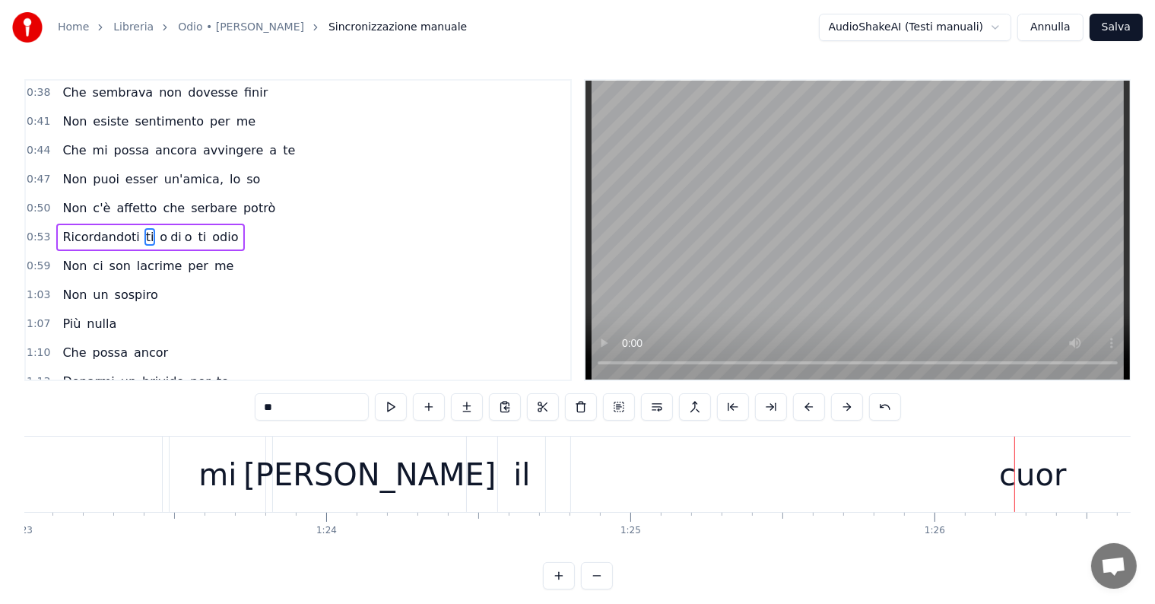
click at [826, 465] on div "cuor" at bounding box center [1032, 473] width 923 height 75
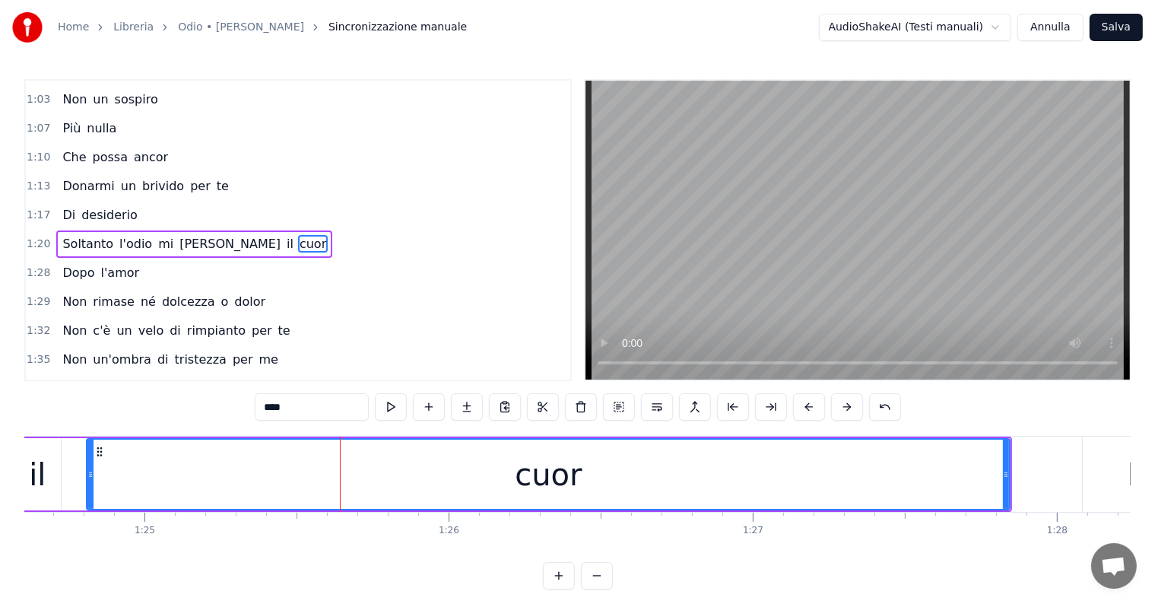
scroll to position [0, 25672]
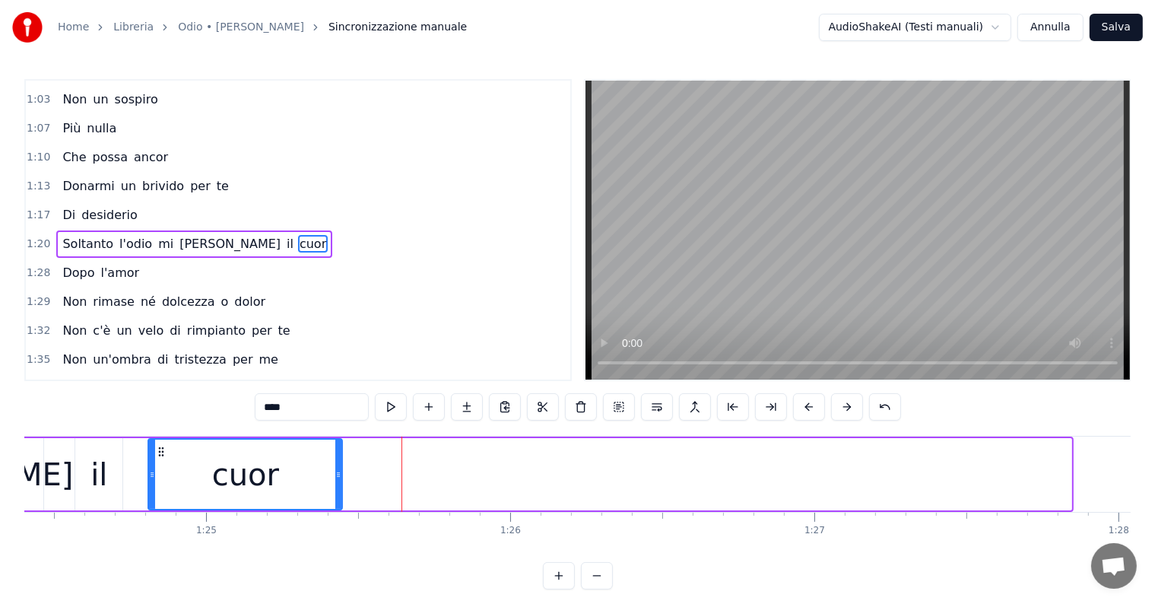
drag, startPoint x: 1070, startPoint y: 461, endPoint x: 341, endPoint y: 459, distance: 729.2
click at [341, 459] on div at bounding box center [338, 474] width 6 height 69
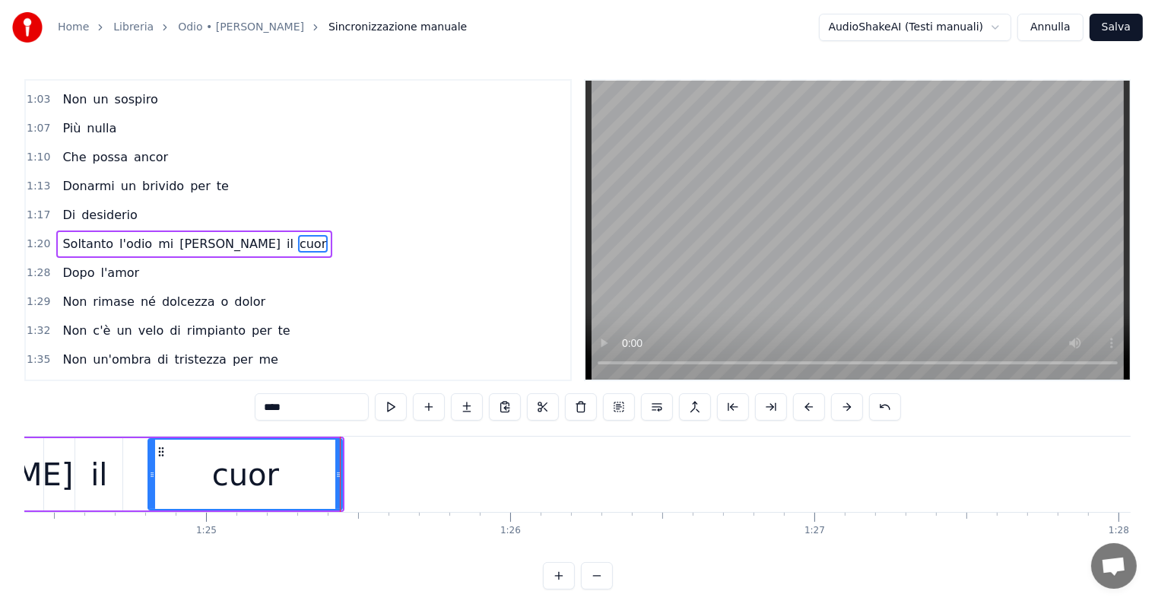
click at [309, 399] on input "****" at bounding box center [312, 406] width 114 height 27
type input "**"
click at [464, 407] on button at bounding box center [467, 406] width 32 height 27
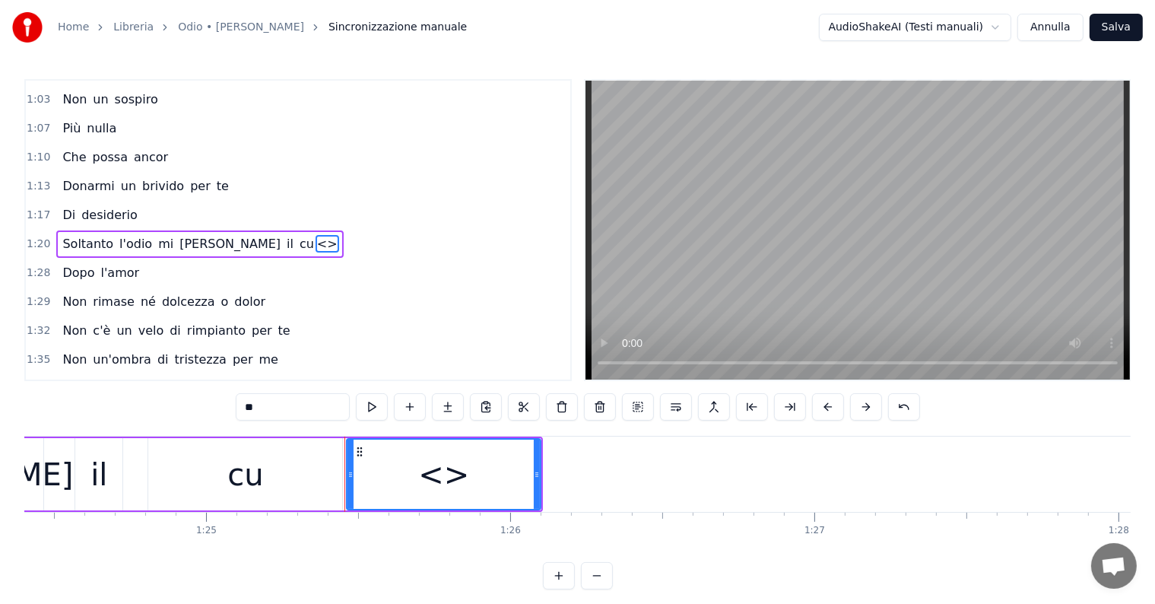
click at [296, 405] on input "**" at bounding box center [293, 406] width 114 height 27
type input "*"
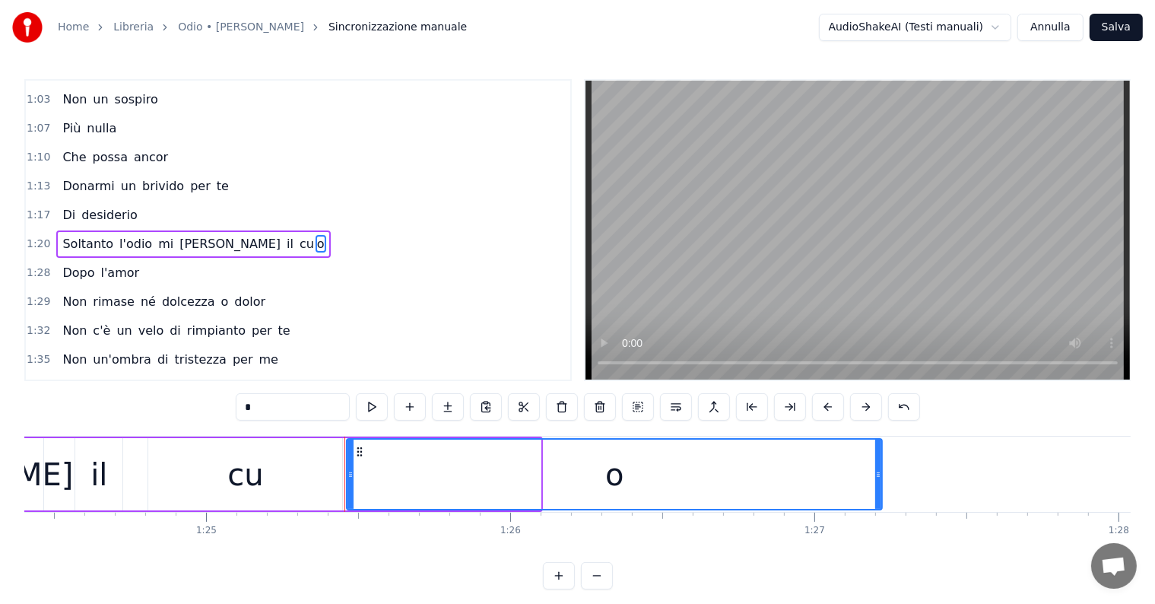
drag, startPoint x: 537, startPoint y: 460, endPoint x: 881, endPoint y: 481, distance: 345.1
click at [881, 481] on div at bounding box center [878, 474] width 6 height 69
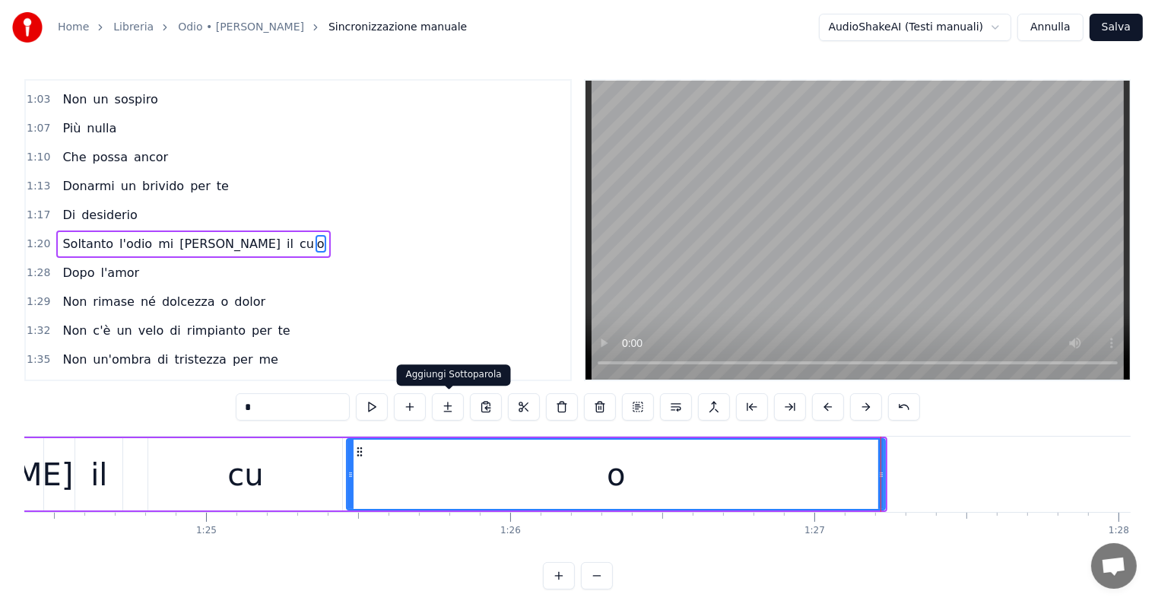
type input "*"
click at [450, 401] on button at bounding box center [448, 406] width 32 height 27
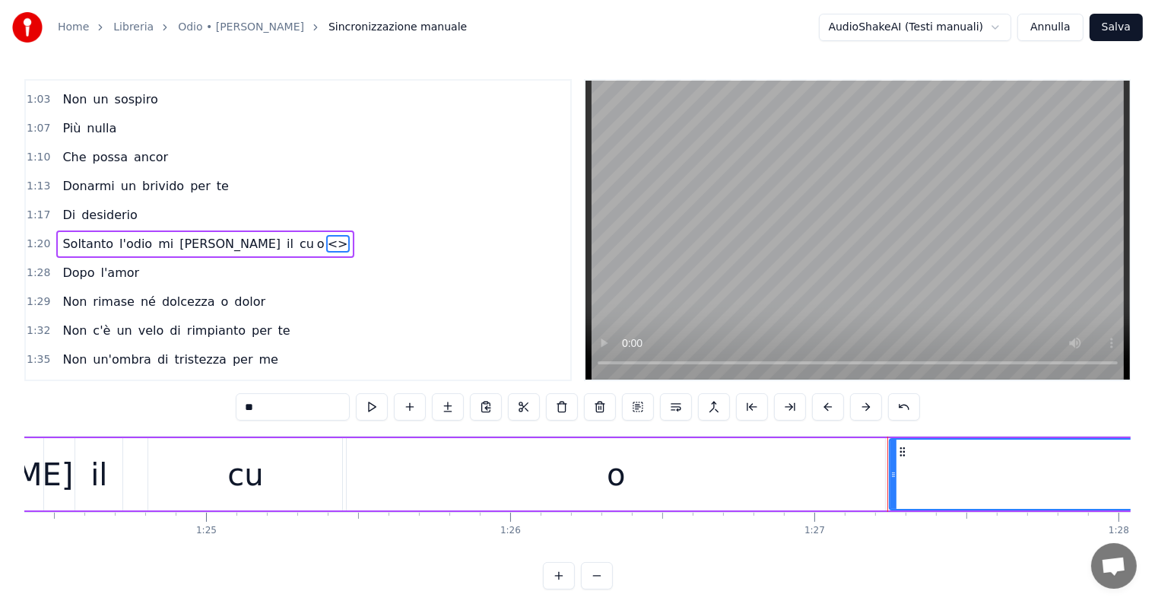
click at [289, 398] on input "**" at bounding box center [293, 406] width 114 height 27
type input "*"
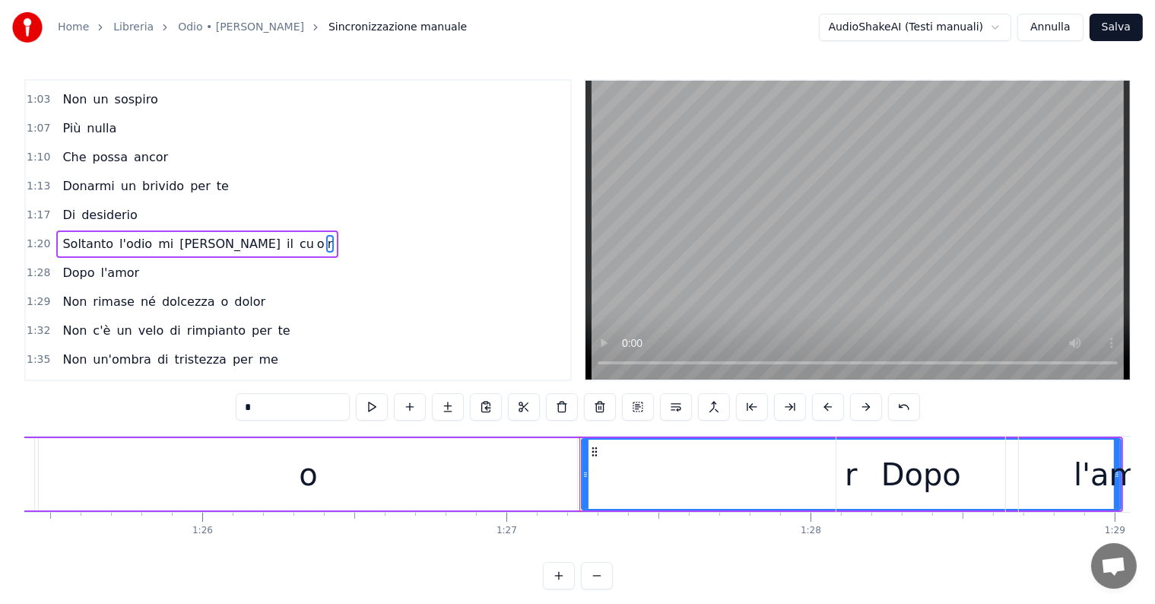
scroll to position [0, 26073]
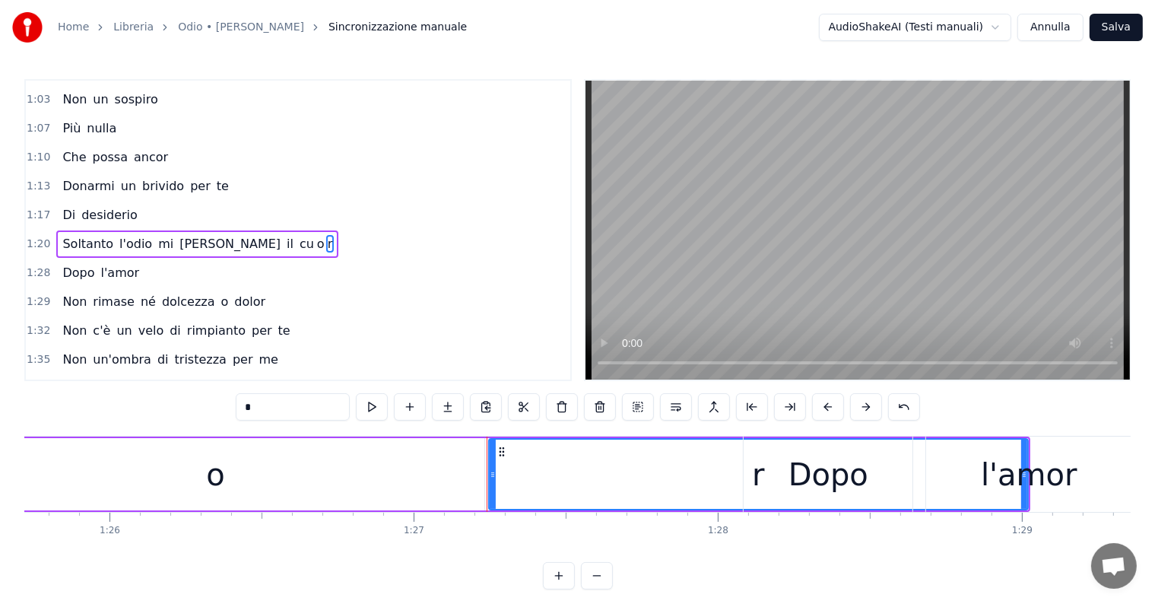
click at [401, 472] on div "o" at bounding box center [215, 474] width 538 height 72
type input "*"
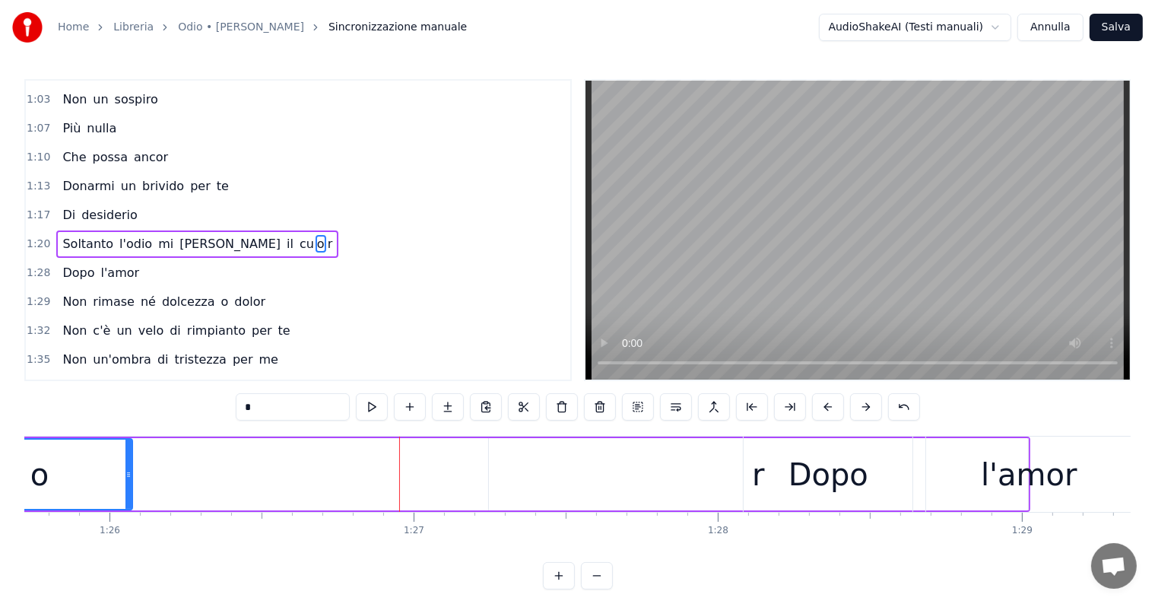
drag, startPoint x: 483, startPoint y: 462, endPoint x: 116, endPoint y: 471, distance: 367.4
click at [125, 471] on div at bounding box center [128, 474] width 6 height 69
click at [454, 470] on div "cu o r" at bounding box center [387, 474] width 1281 height 72
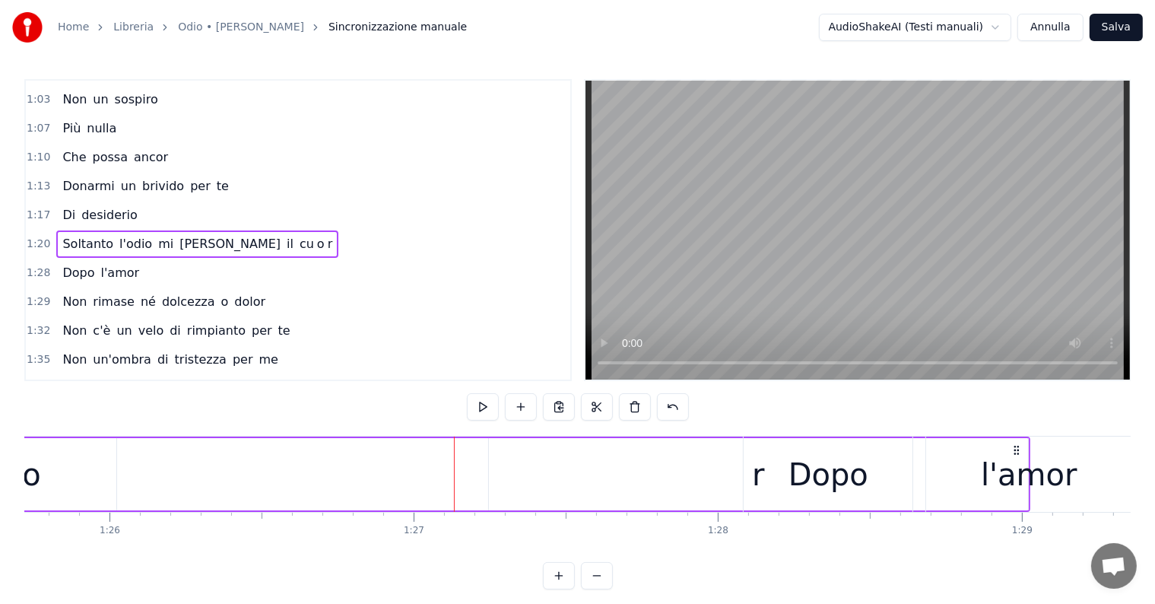
click at [748, 474] on div "Dopo" at bounding box center [828, 473] width 169 height 75
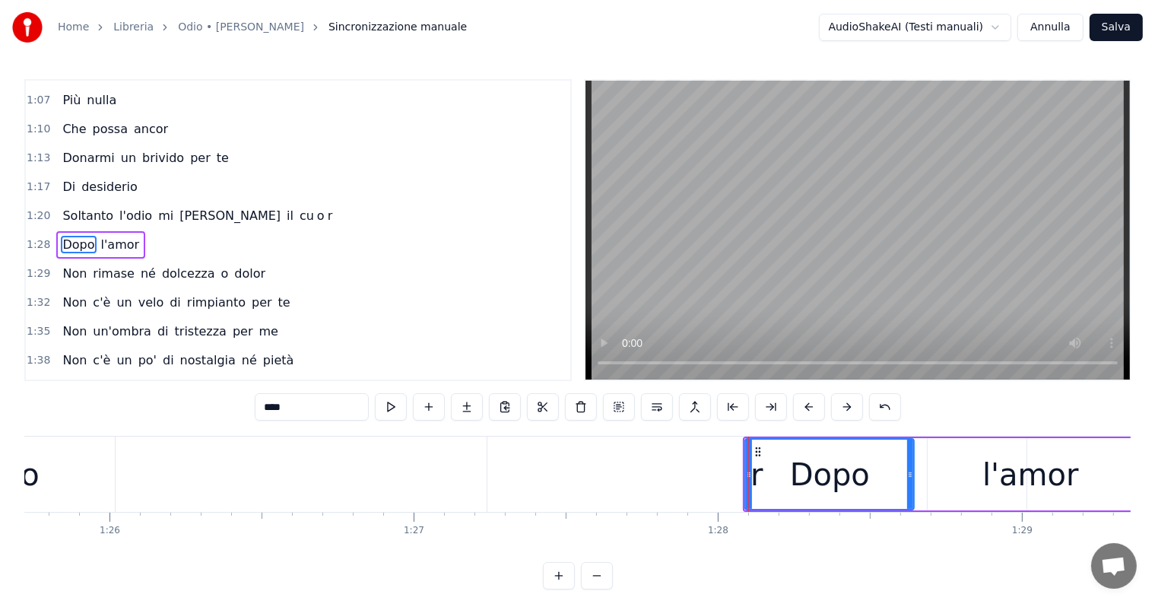
click at [678, 483] on div "r" at bounding box center [756, 473] width 538 height 75
type input "*"
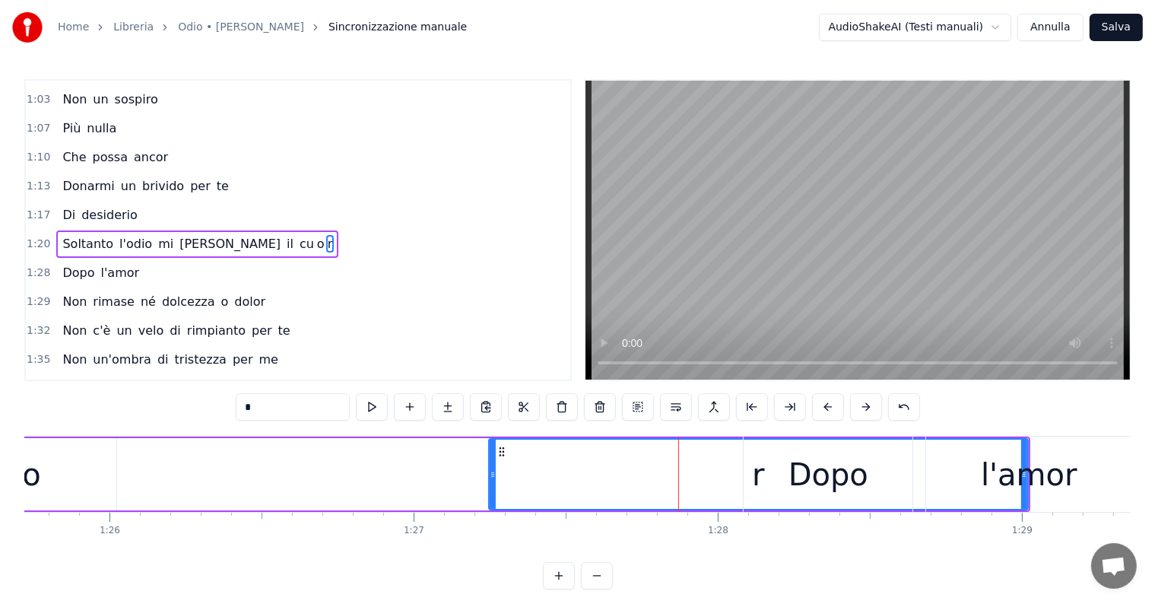
click at [326, 235] on span "r" at bounding box center [330, 243] width 8 height 17
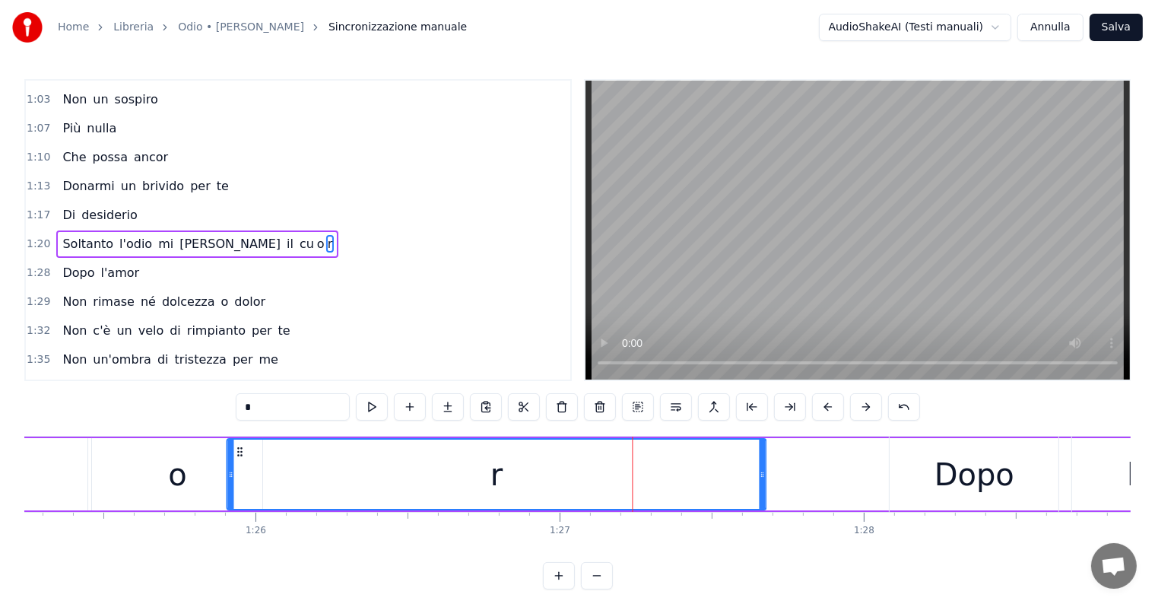
scroll to position [0, 25923]
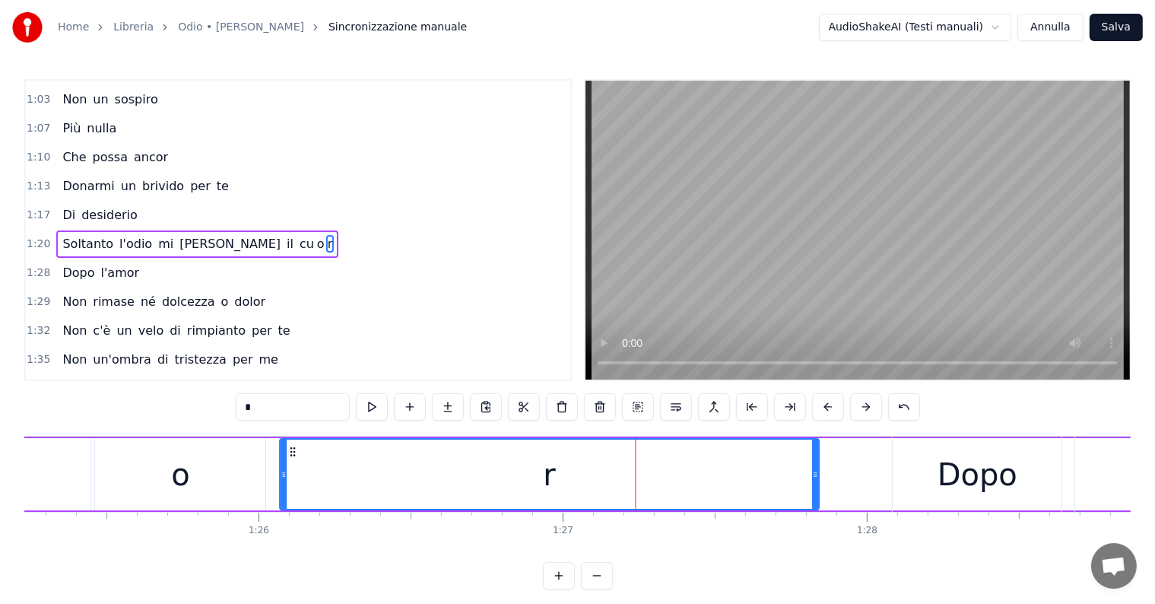
drag, startPoint x: 501, startPoint y: 449, endPoint x: 292, endPoint y: 474, distance: 210.6
click at [292, 474] on div "r" at bounding box center [549, 474] width 537 height 69
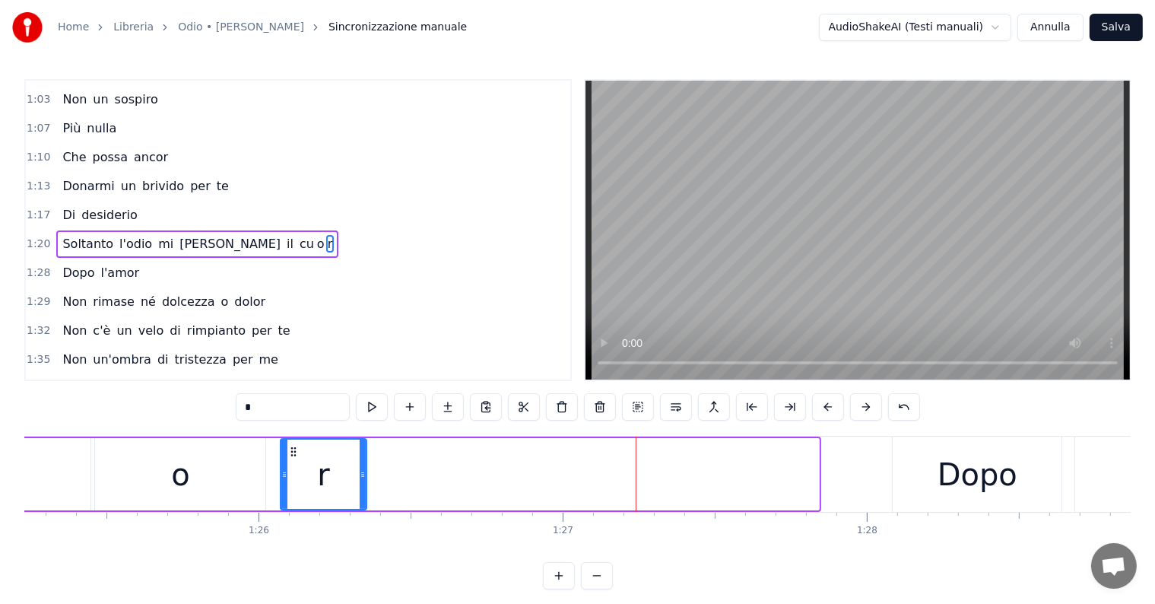
drag, startPoint x: 813, startPoint y: 459, endPoint x: 358, endPoint y: 492, distance: 455.9
click at [360, 492] on div at bounding box center [363, 474] width 6 height 69
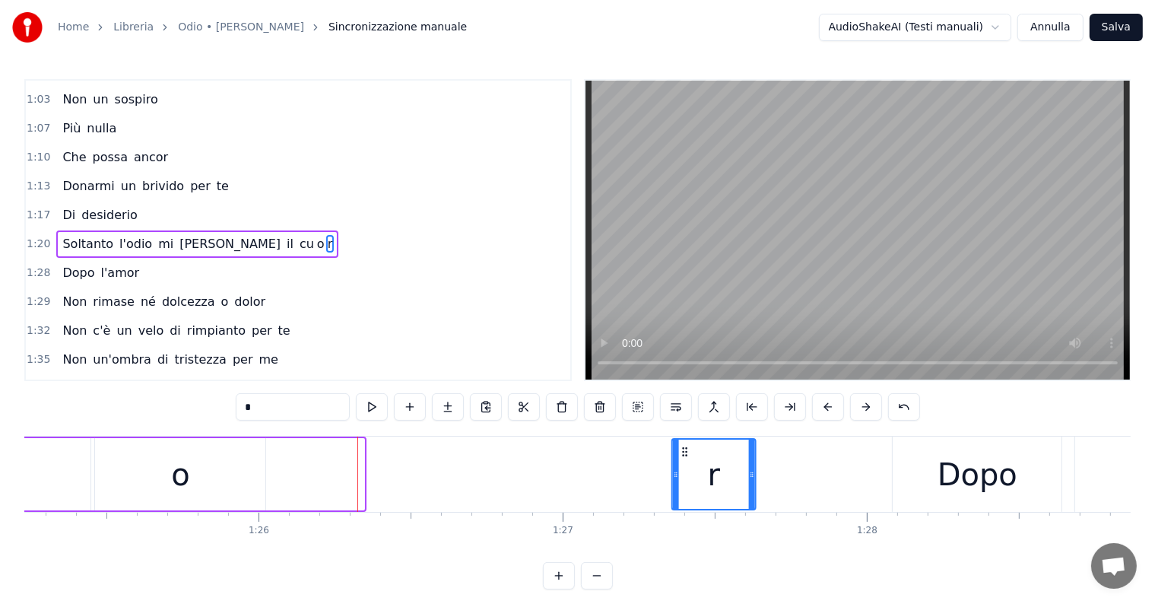
drag, startPoint x: 290, startPoint y: 449, endPoint x: 690, endPoint y: 451, distance: 399.2
click at [690, 451] on icon at bounding box center [685, 452] width 12 height 12
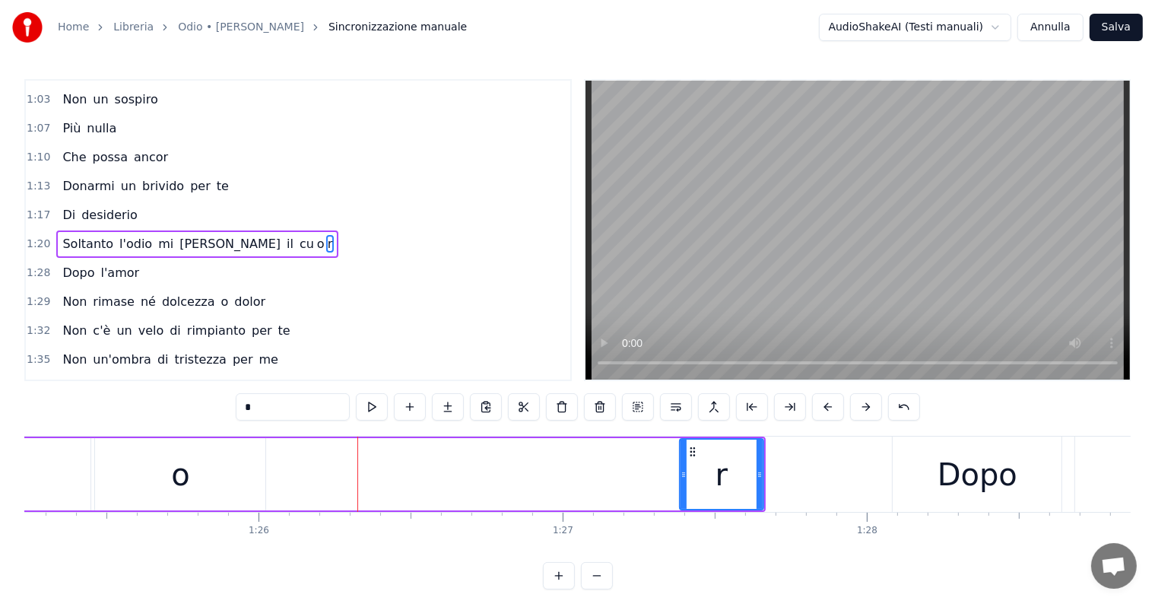
click at [291, 461] on div "cu o r" at bounding box center [330, 474] width 868 height 72
click at [153, 472] on div "o" at bounding box center [180, 474] width 170 height 72
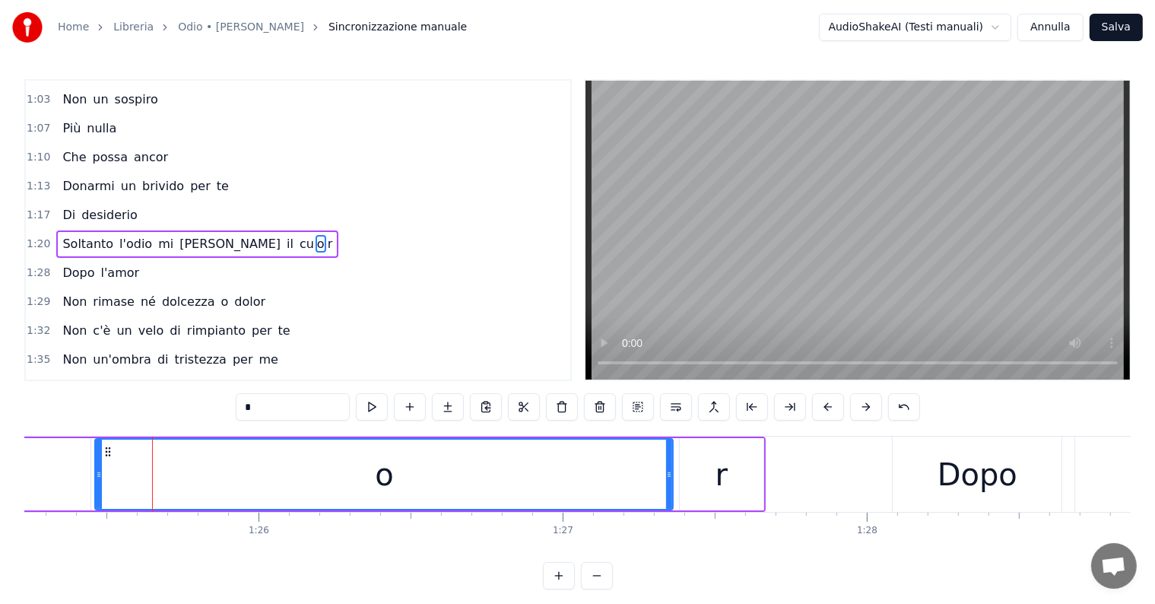
drag, startPoint x: 262, startPoint y: 472, endPoint x: 669, endPoint y: 471, distance: 407.6
click at [669, 471] on icon at bounding box center [669, 474] width 6 height 12
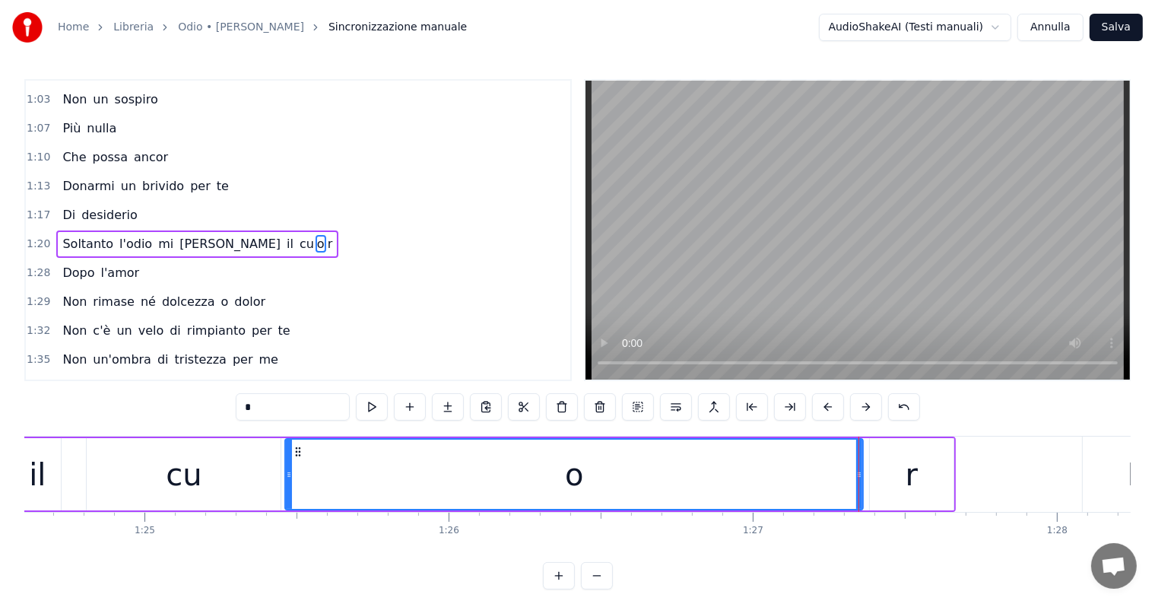
scroll to position [0, 25672]
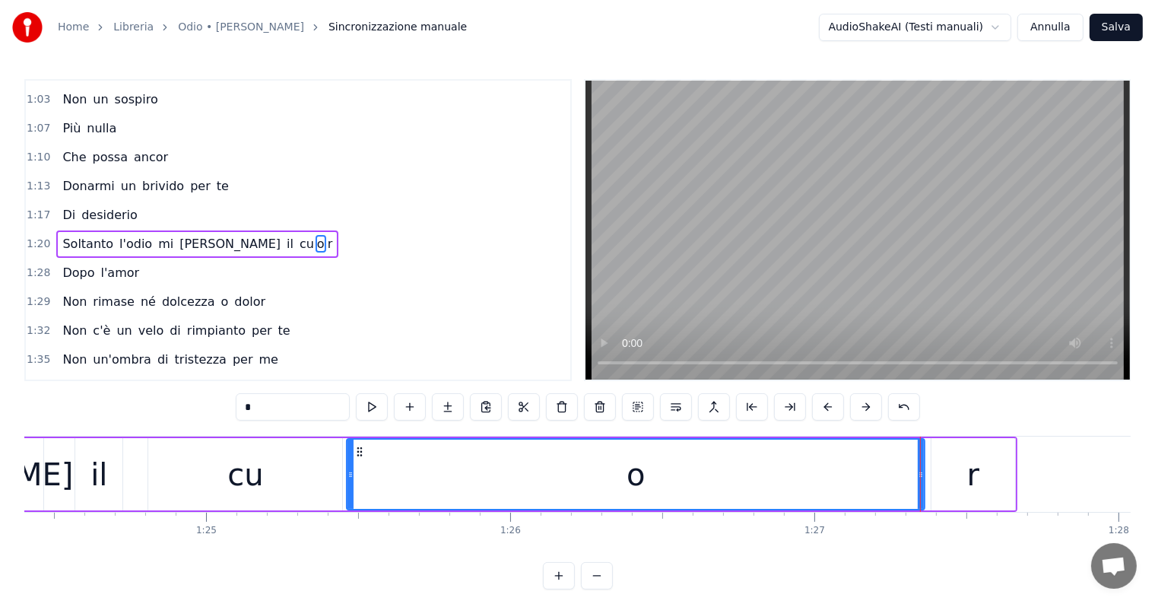
click at [92, 472] on div "il" at bounding box center [98, 475] width 17 height 46
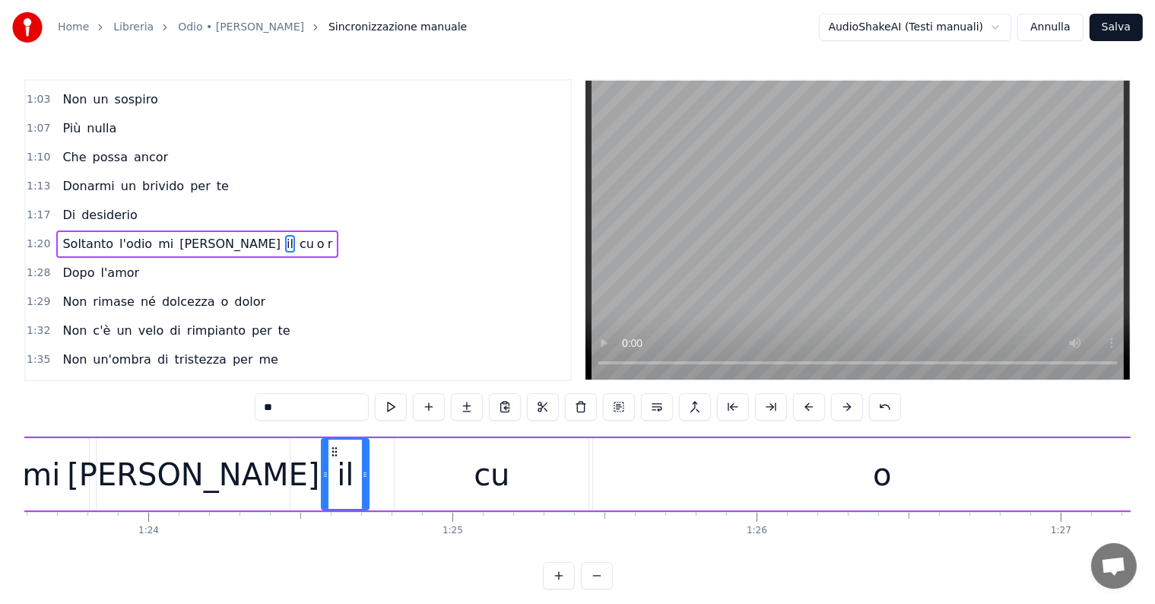
scroll to position [0, 25364]
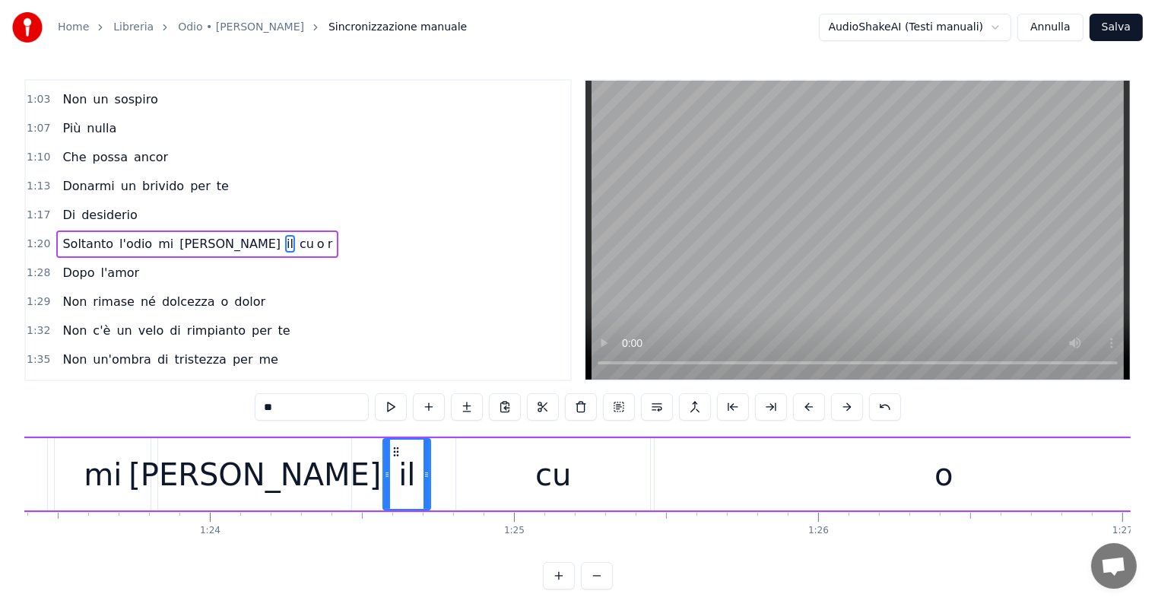
click at [554, 471] on div "cu" at bounding box center [553, 475] width 36 height 46
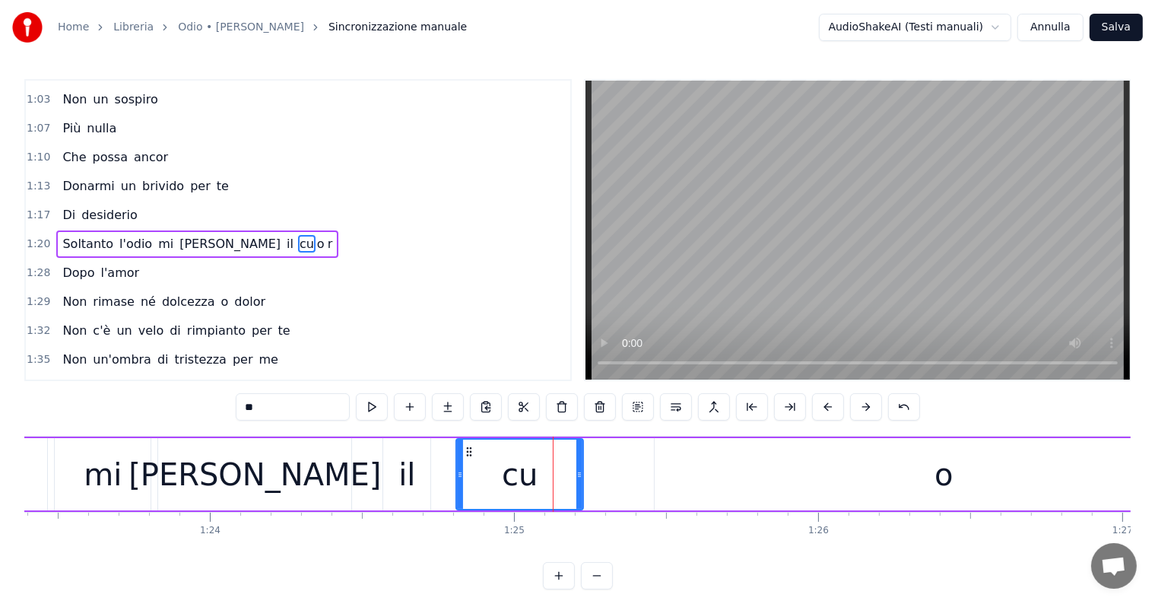
drag, startPoint x: 645, startPoint y: 472, endPoint x: 578, endPoint y: 478, distance: 67.2
click at [578, 478] on icon at bounding box center [579, 474] width 6 height 12
click at [712, 480] on div "o" at bounding box center [944, 474] width 578 height 72
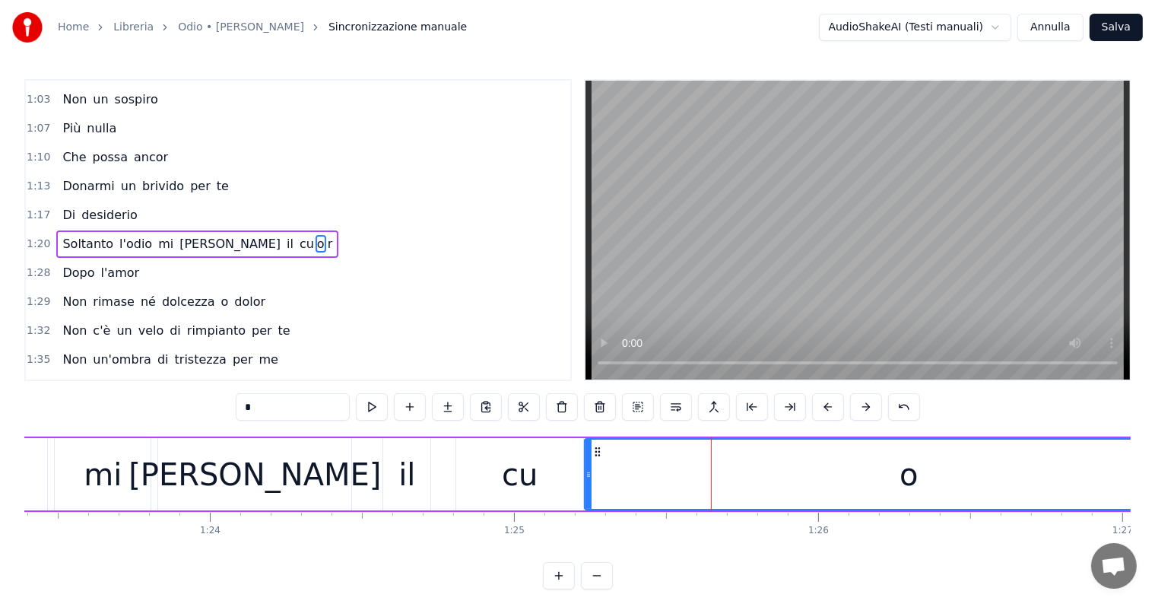
drag, startPoint x: 658, startPoint y: 476, endPoint x: 588, endPoint y: 484, distance: 70.4
click at [588, 484] on div at bounding box center [589, 474] width 6 height 69
click at [103, 481] on div "mi" at bounding box center [103, 475] width 38 height 46
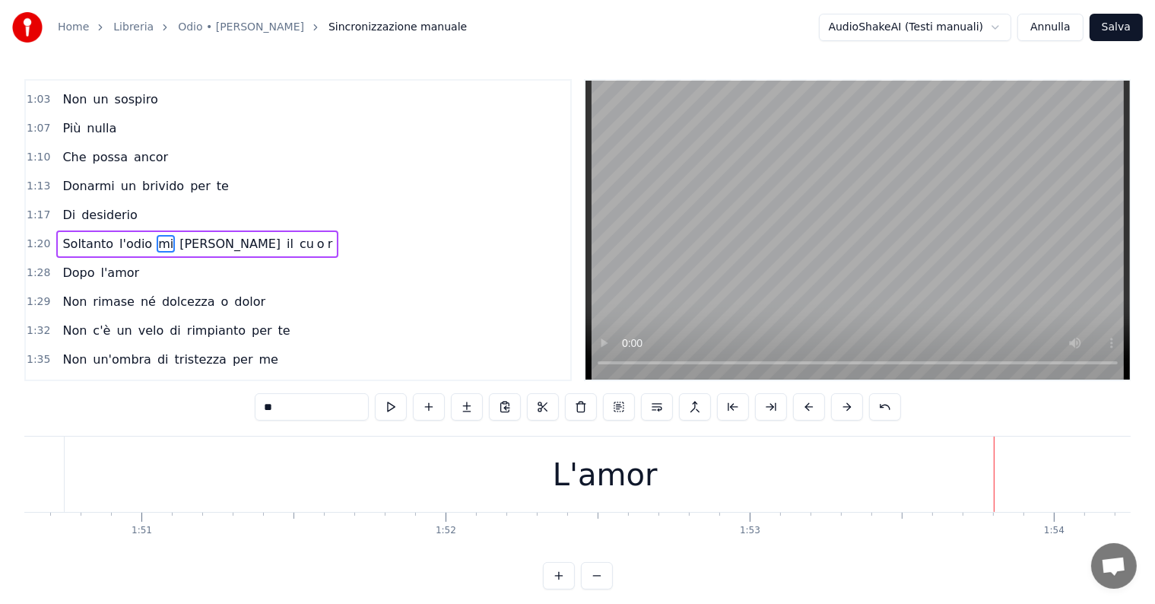
scroll to position [0, 33676]
click at [660, 476] on div "L'amor" at bounding box center [573, 473] width 1081 height 75
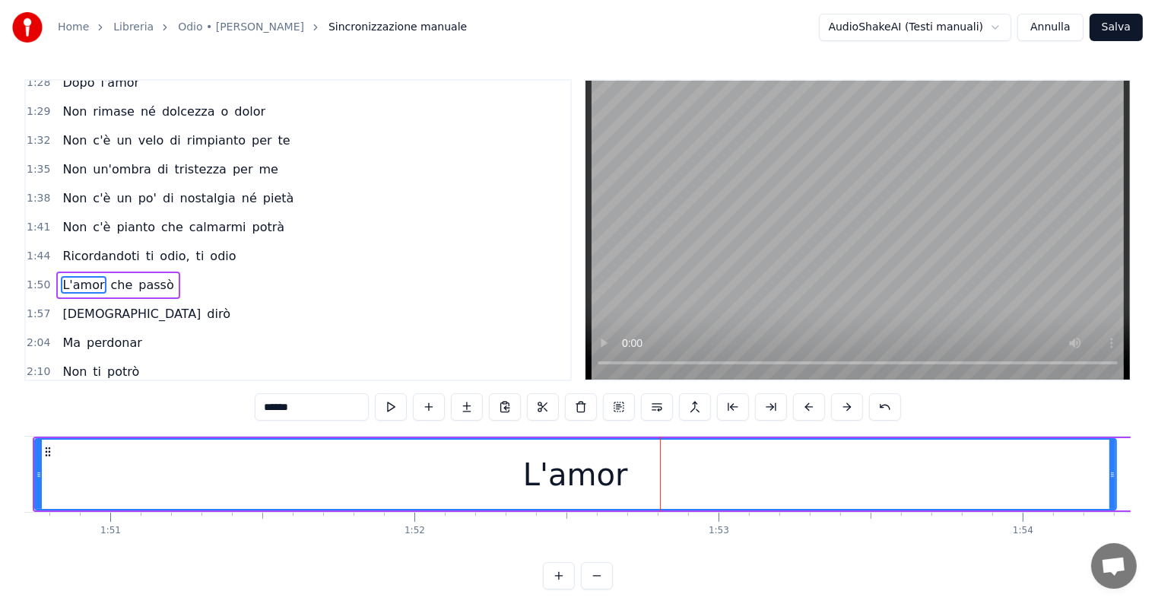
scroll to position [480, 0]
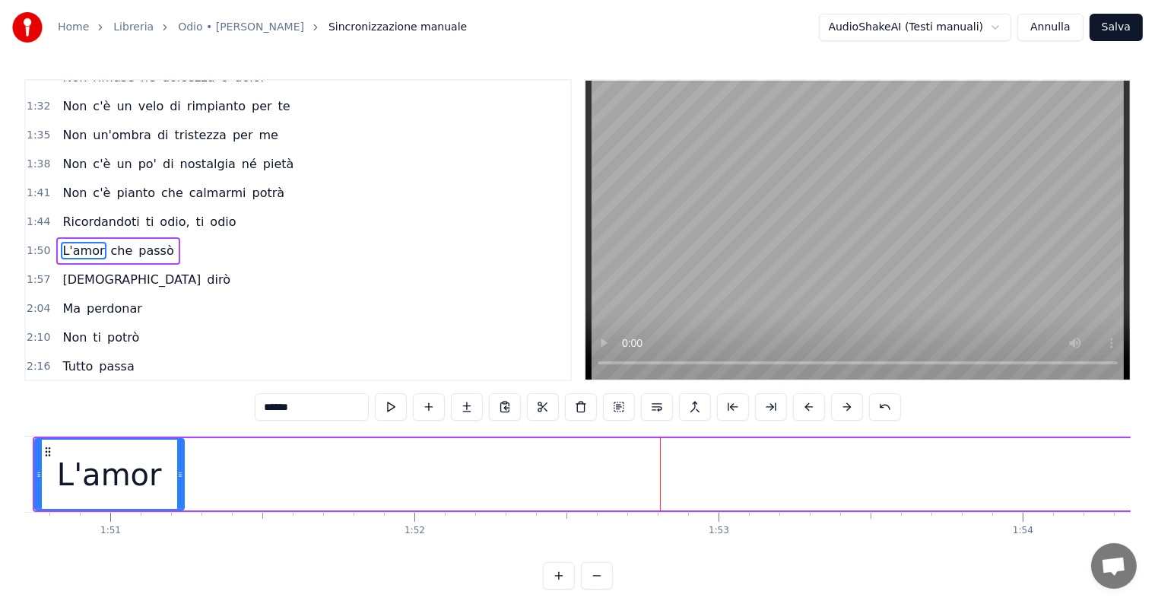
drag, startPoint x: 1113, startPoint y: 465, endPoint x: 181, endPoint y: 484, distance: 932.4
click at [181, 484] on div at bounding box center [180, 474] width 6 height 69
click at [325, 408] on input "******" at bounding box center [312, 406] width 114 height 27
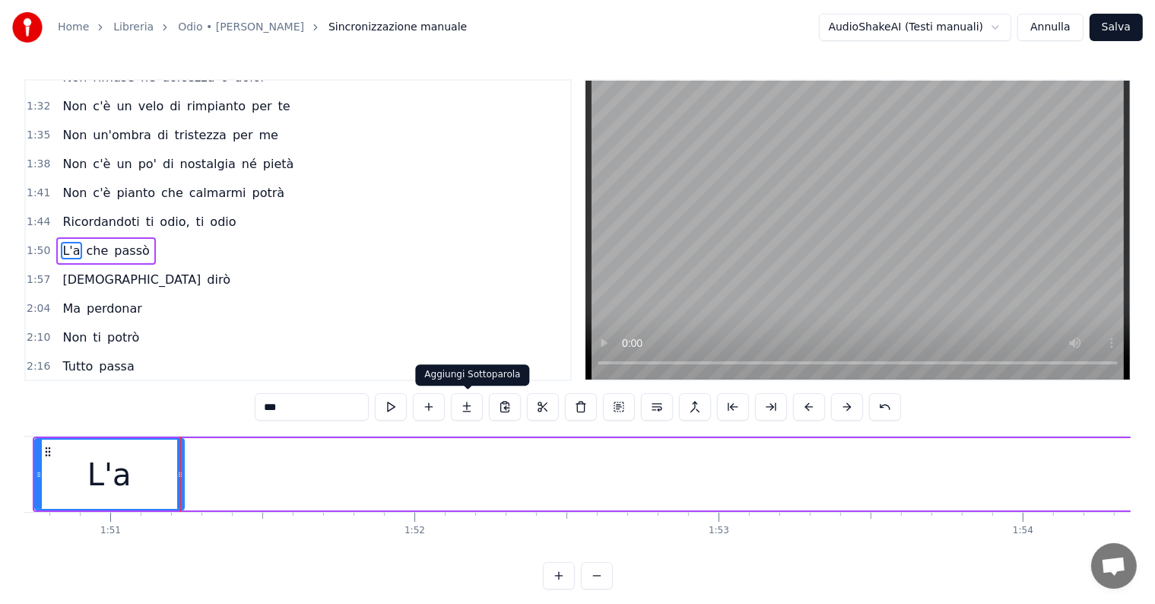
type input "***"
click at [465, 410] on button at bounding box center [467, 406] width 32 height 27
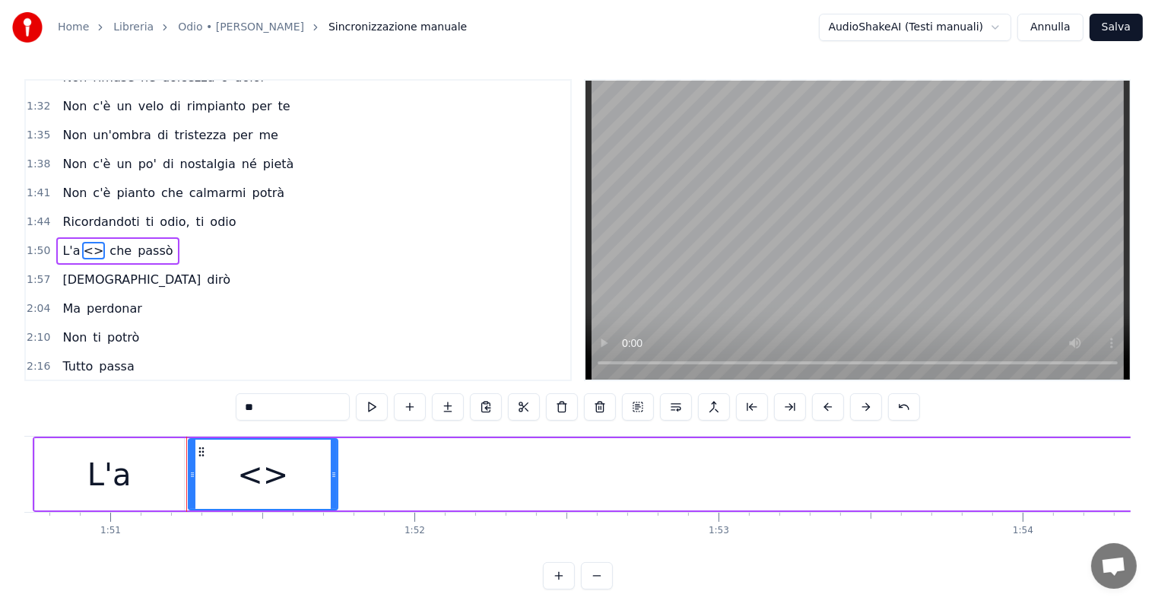
click at [262, 408] on input "**" at bounding box center [293, 406] width 114 height 27
type input "*"
type input "**"
click at [447, 411] on button at bounding box center [448, 406] width 32 height 27
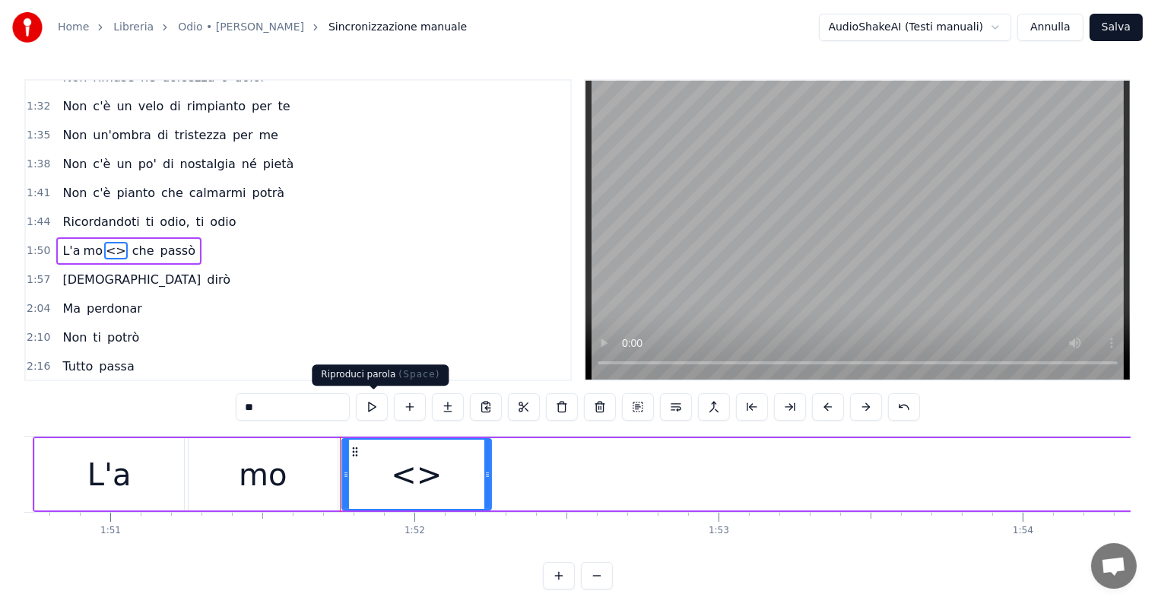
click at [289, 405] on input "**" at bounding box center [293, 406] width 114 height 27
type input "*"
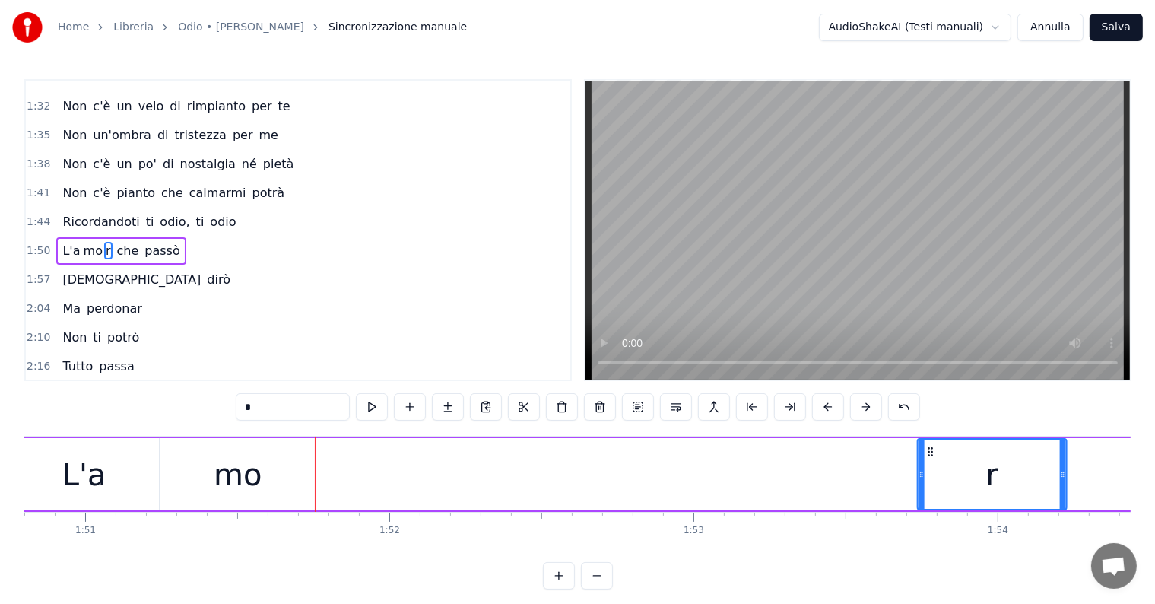
drag, startPoint x: 354, startPoint y: 450, endPoint x: 928, endPoint y: 474, distance: 574.6
click at [928, 474] on div "r" at bounding box center [992, 474] width 148 height 69
click at [256, 481] on div "mo" at bounding box center [234, 474] width 149 height 72
type input "**"
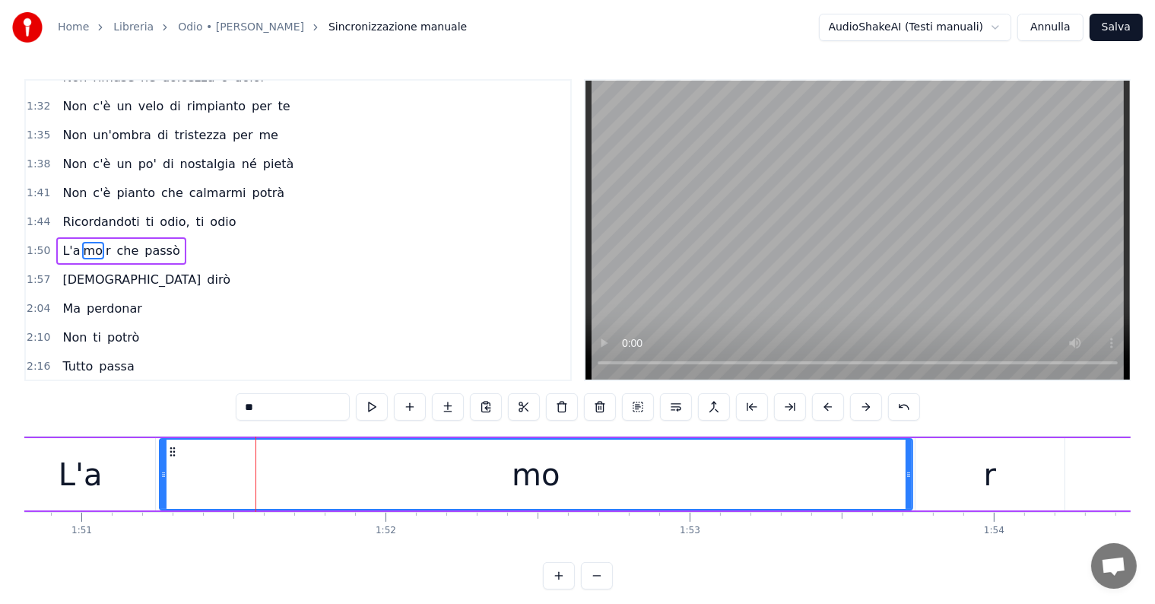
drag, startPoint x: 304, startPoint y: 472, endPoint x: 908, endPoint y: 472, distance: 603.8
click at [908, 472] on icon at bounding box center [909, 474] width 6 height 12
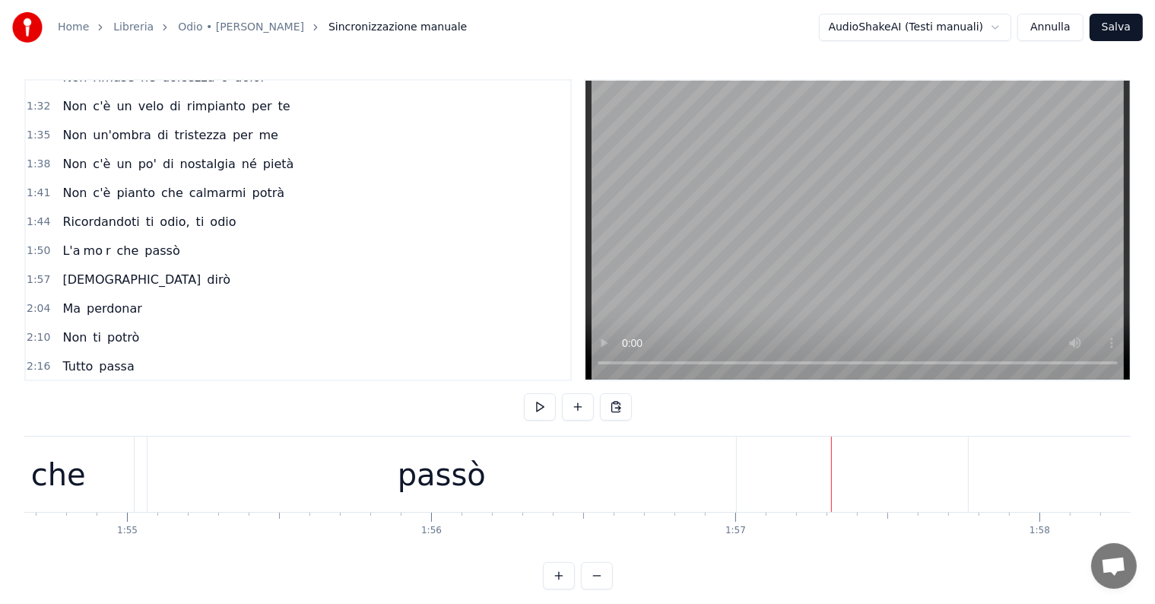
scroll to position [0, 34629]
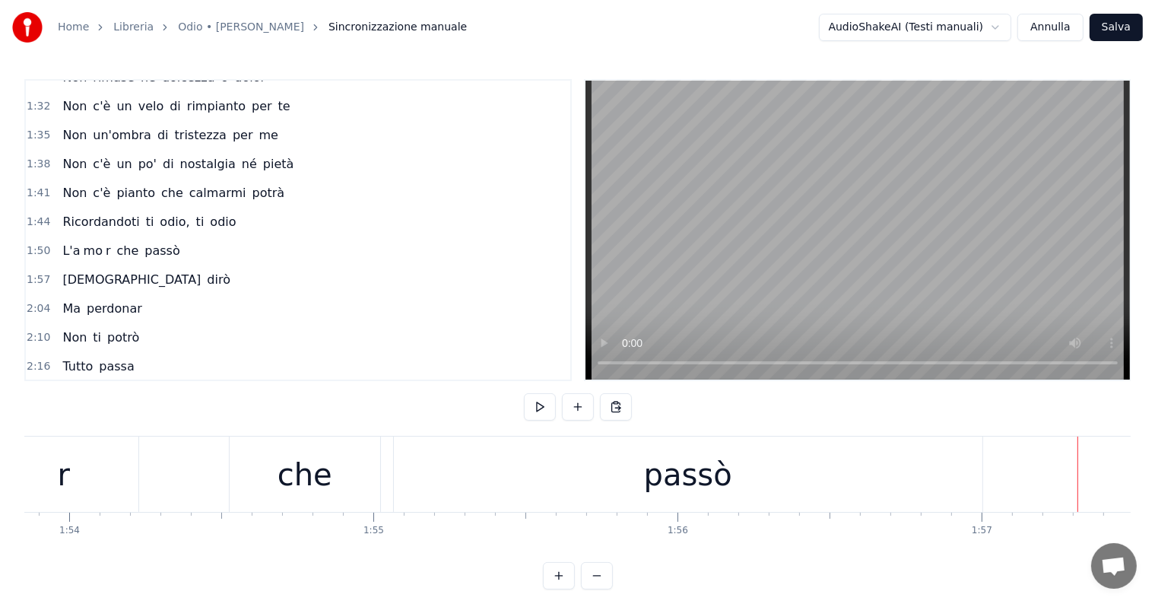
click at [798, 500] on div "passò" at bounding box center [688, 473] width 589 height 75
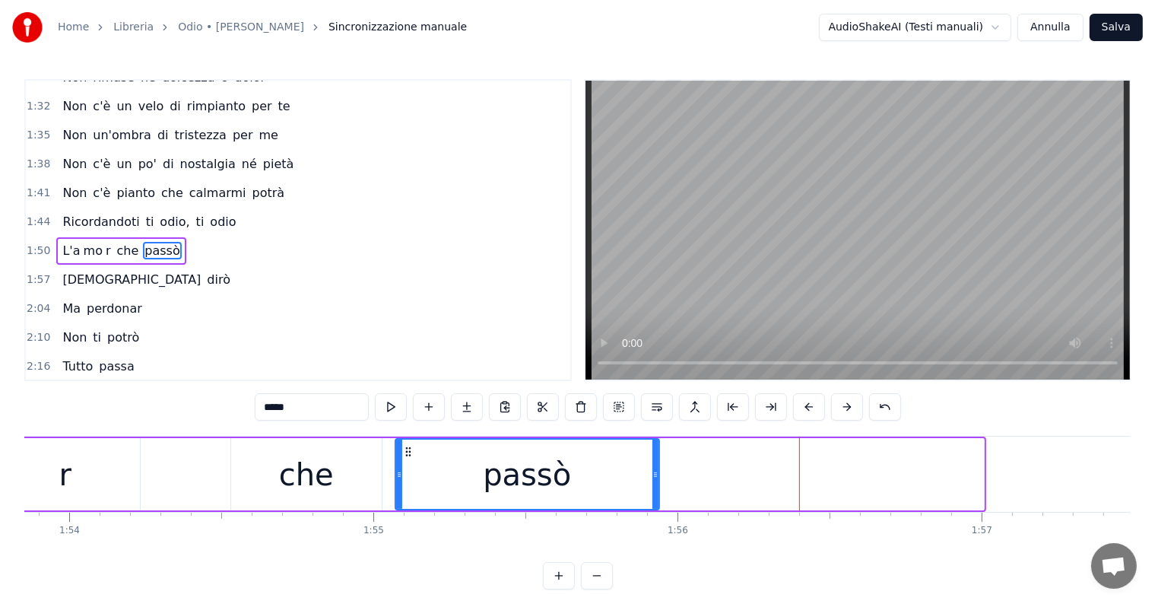
drag, startPoint x: 979, startPoint y: 459, endPoint x: 655, endPoint y: 493, distance: 326.4
click at [655, 493] on div at bounding box center [655, 474] width 6 height 69
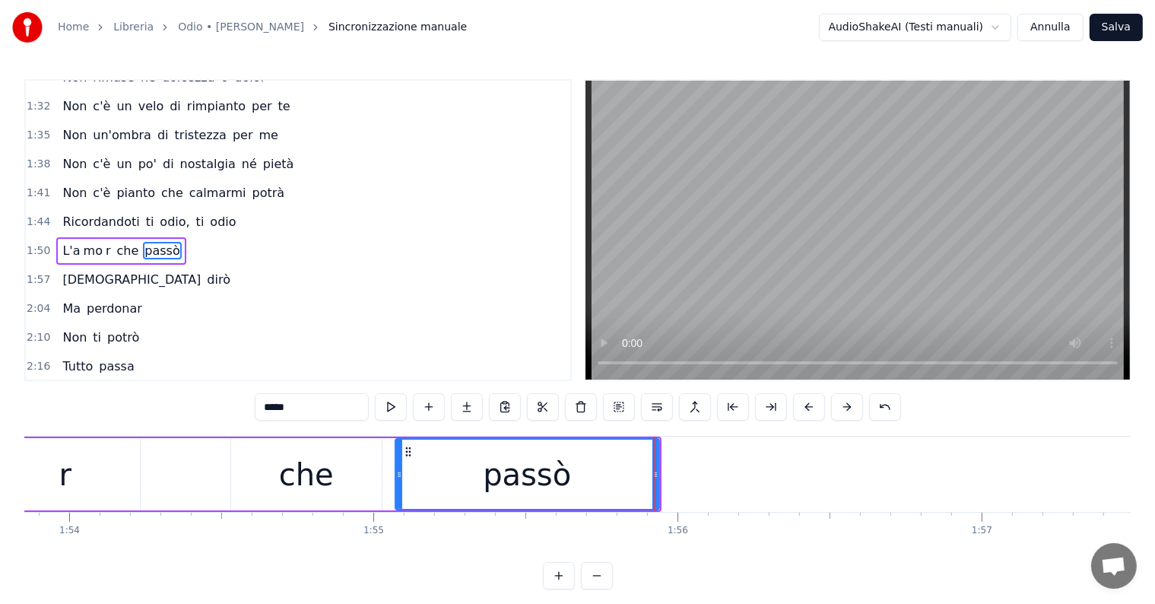
click at [309, 401] on input "*****" at bounding box center [312, 406] width 114 height 27
type input "****"
click at [472, 407] on button at bounding box center [467, 406] width 32 height 27
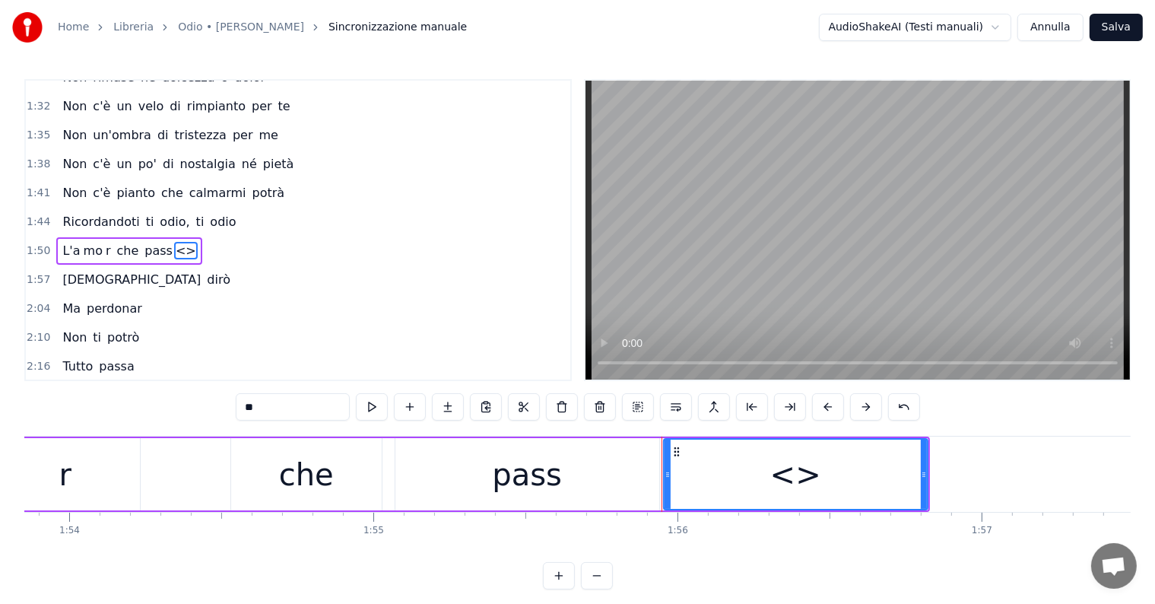
click at [309, 404] on input "**" at bounding box center [293, 406] width 114 height 27
type input "*"
click at [569, 490] on div "pass" at bounding box center [527, 474] width 264 height 72
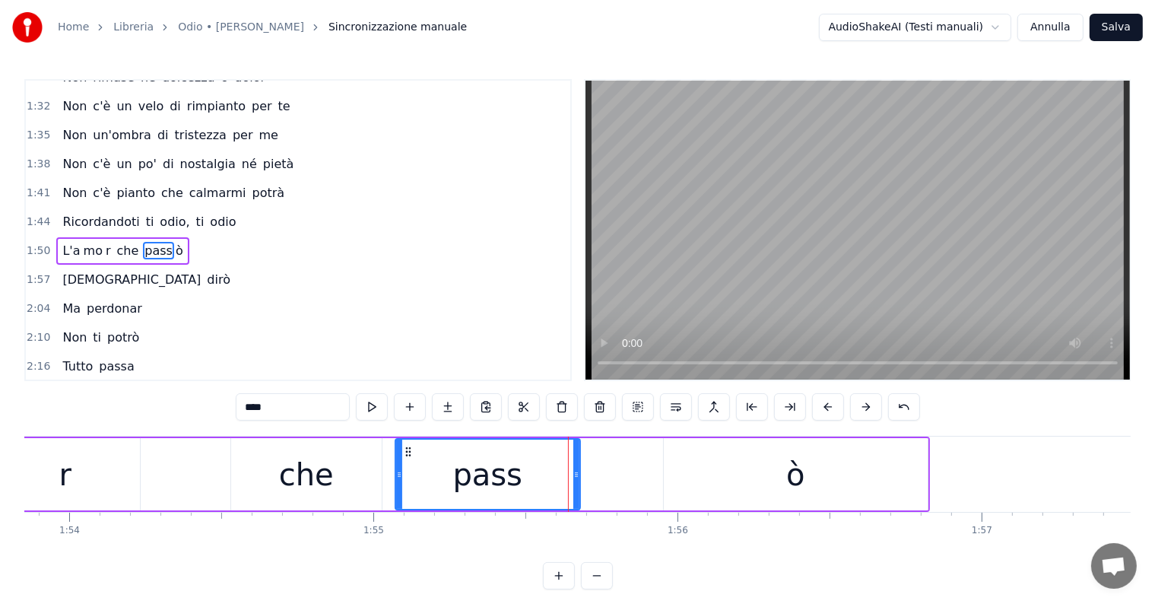
drag, startPoint x: 654, startPoint y: 469, endPoint x: 575, endPoint y: 471, distance: 79.1
click at [575, 471] on icon at bounding box center [576, 474] width 6 height 12
click at [683, 468] on div "ò" at bounding box center [796, 474] width 264 height 72
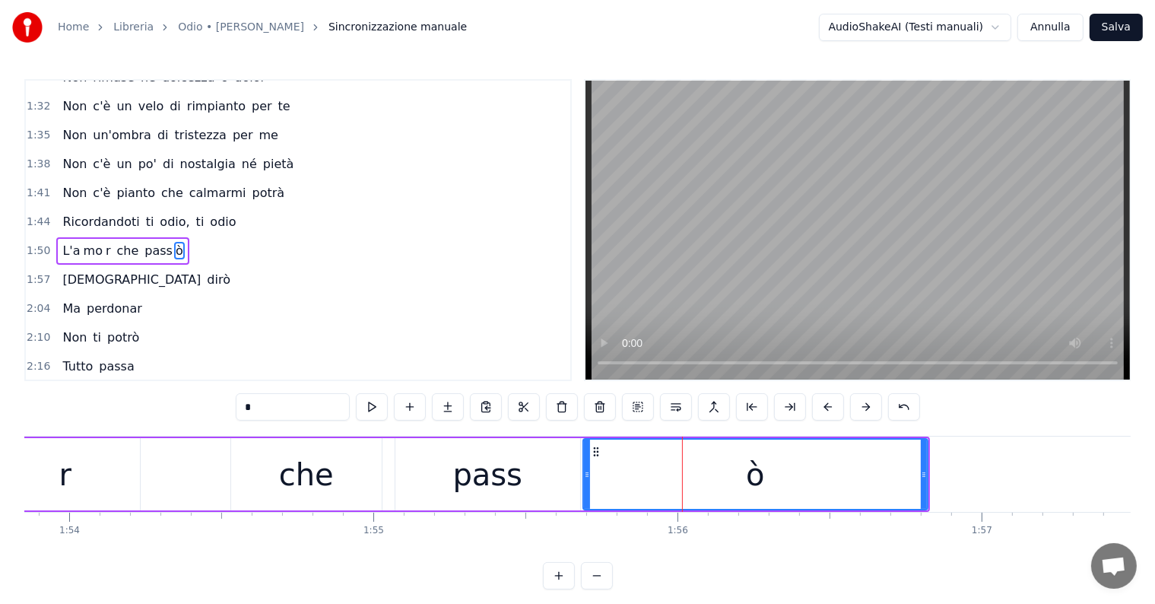
drag, startPoint x: 665, startPoint y: 468, endPoint x: 584, endPoint y: 468, distance: 80.6
click at [584, 468] on icon at bounding box center [587, 474] width 6 height 12
click at [274, 462] on div "che" at bounding box center [306, 474] width 151 height 72
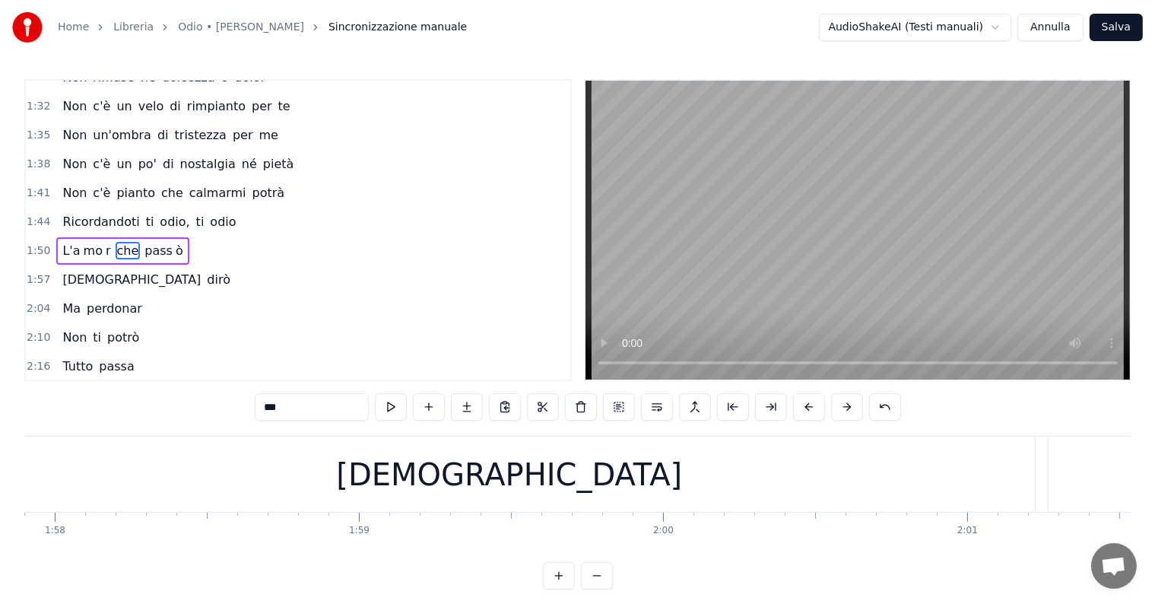
scroll to position [0, 35769]
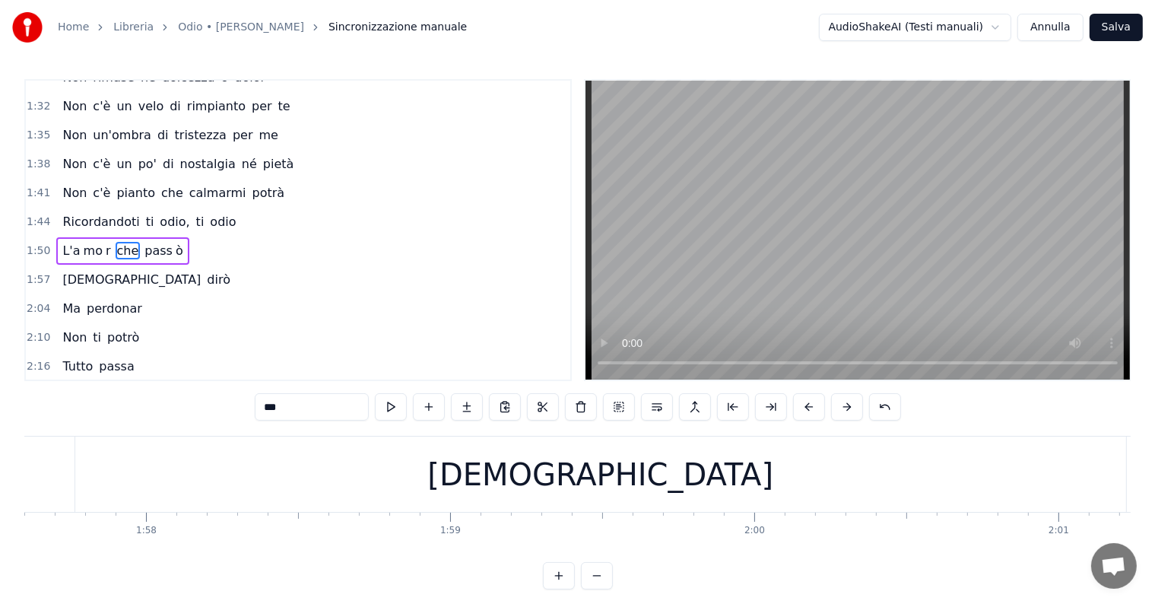
click at [724, 484] on div "Male" at bounding box center [600, 473] width 1051 height 75
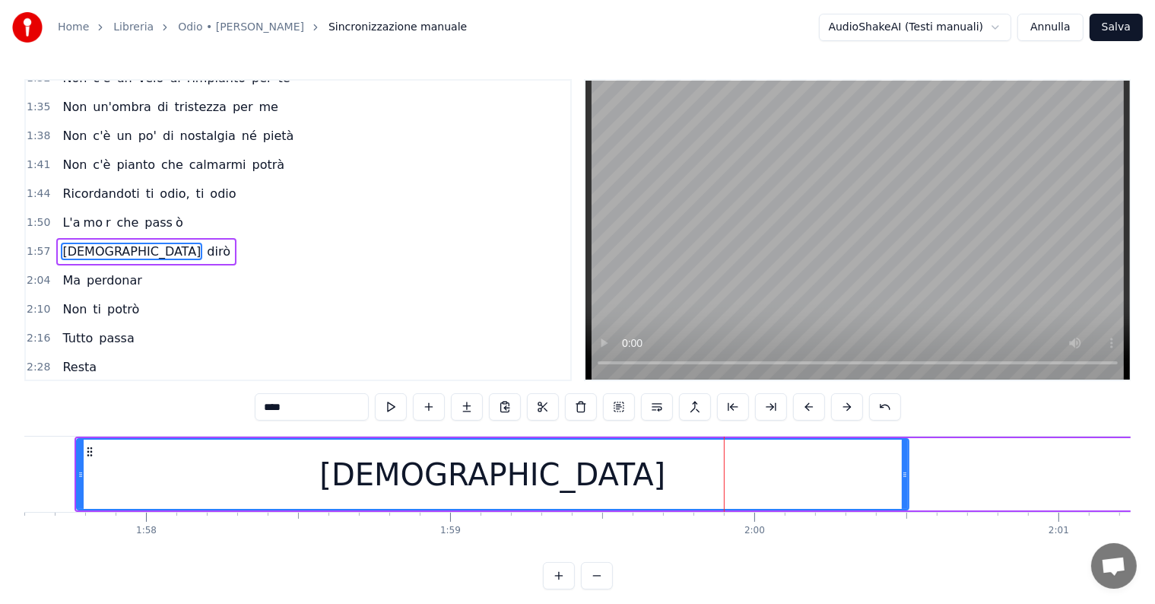
drag, startPoint x: 1122, startPoint y: 459, endPoint x: 903, endPoint y: 499, distance: 222.5
click at [903, 499] on div at bounding box center [905, 474] width 6 height 69
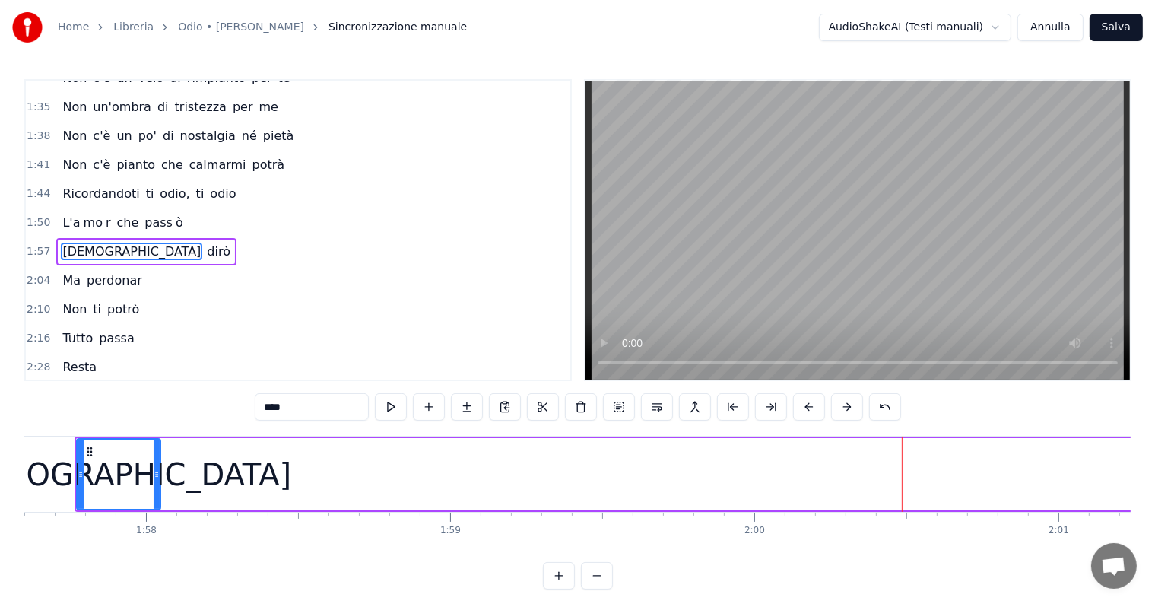
drag, startPoint x: 905, startPoint y: 477, endPoint x: 156, endPoint y: 497, distance: 749.3
click at [156, 497] on div at bounding box center [157, 474] width 6 height 69
click at [319, 405] on input "****" at bounding box center [312, 406] width 114 height 27
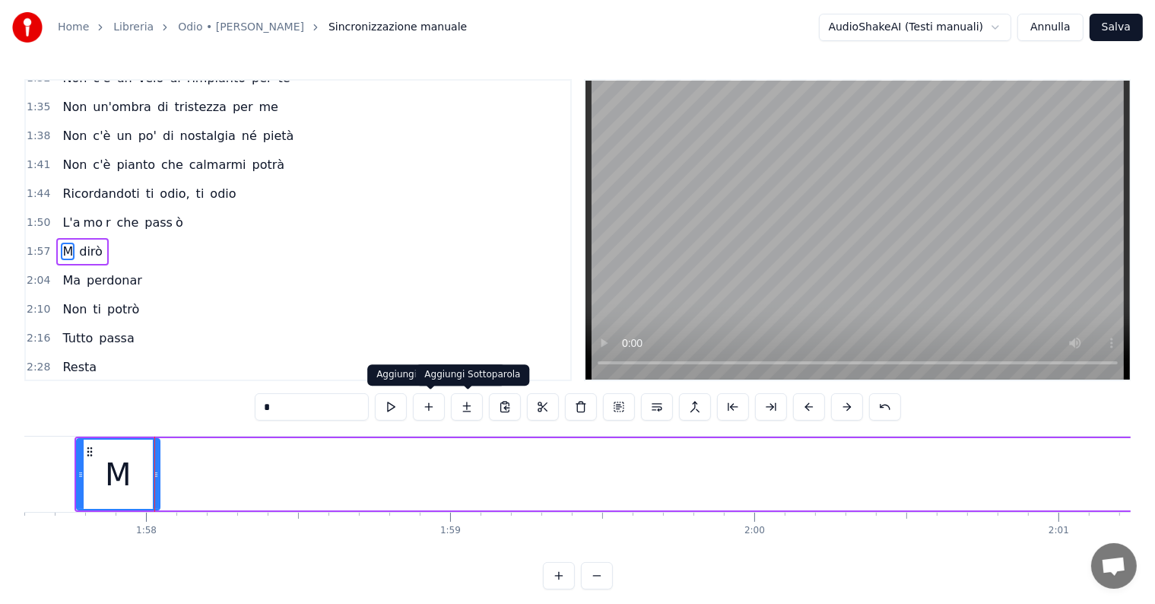
type input "*"
click at [471, 405] on button at bounding box center [467, 406] width 32 height 27
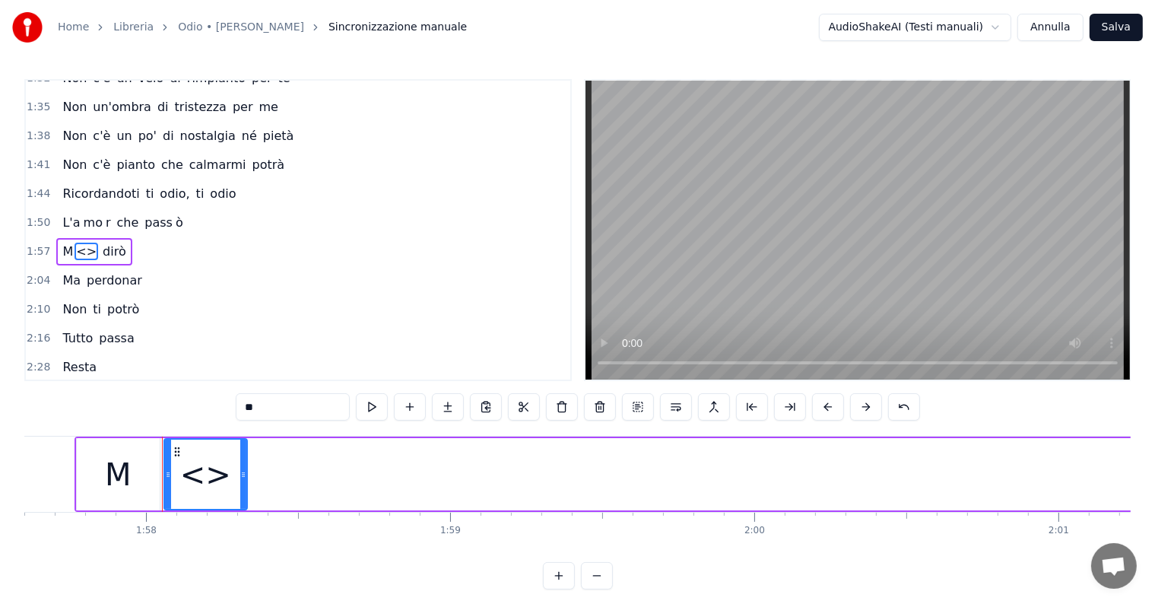
click at [303, 409] on input "**" at bounding box center [293, 406] width 114 height 27
type input "*"
click at [447, 405] on button at bounding box center [448, 406] width 32 height 27
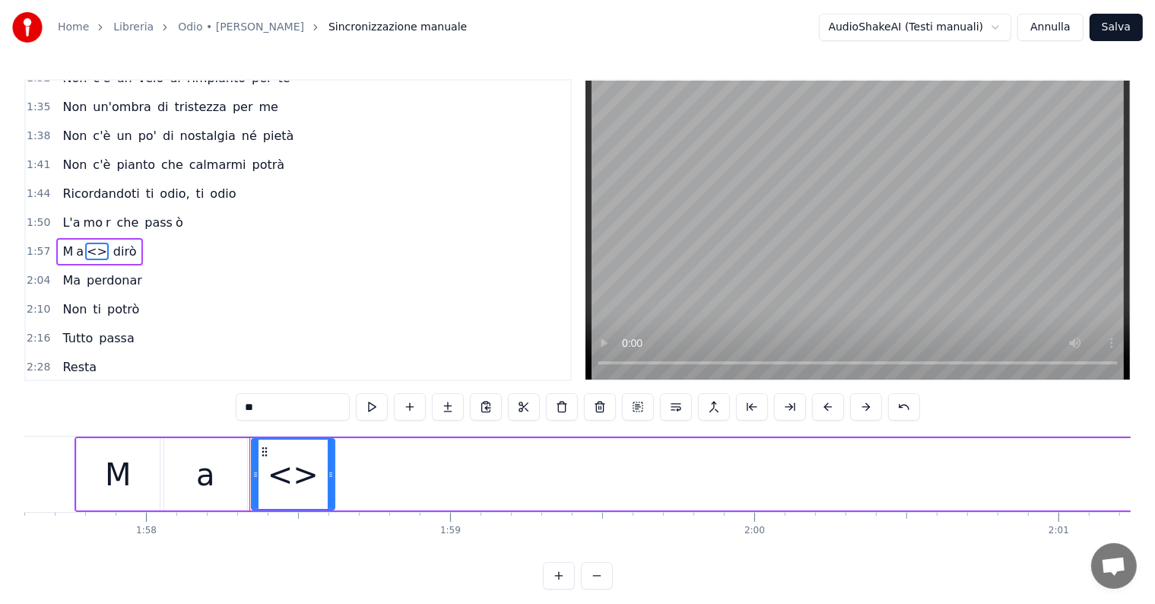
click at [283, 405] on input "**" at bounding box center [293, 406] width 114 height 27
type input "*"
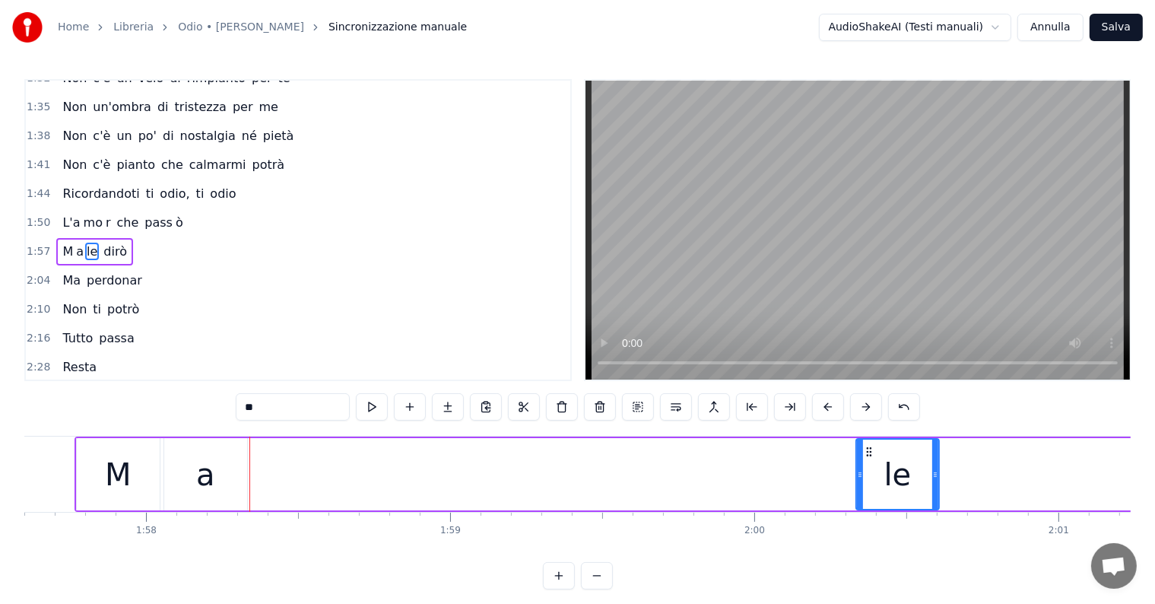
drag, startPoint x: 267, startPoint y: 450, endPoint x: 871, endPoint y: 446, distance: 604.5
click at [871, 446] on icon at bounding box center [869, 452] width 12 height 12
click at [199, 462] on div "a" at bounding box center [205, 475] width 19 height 46
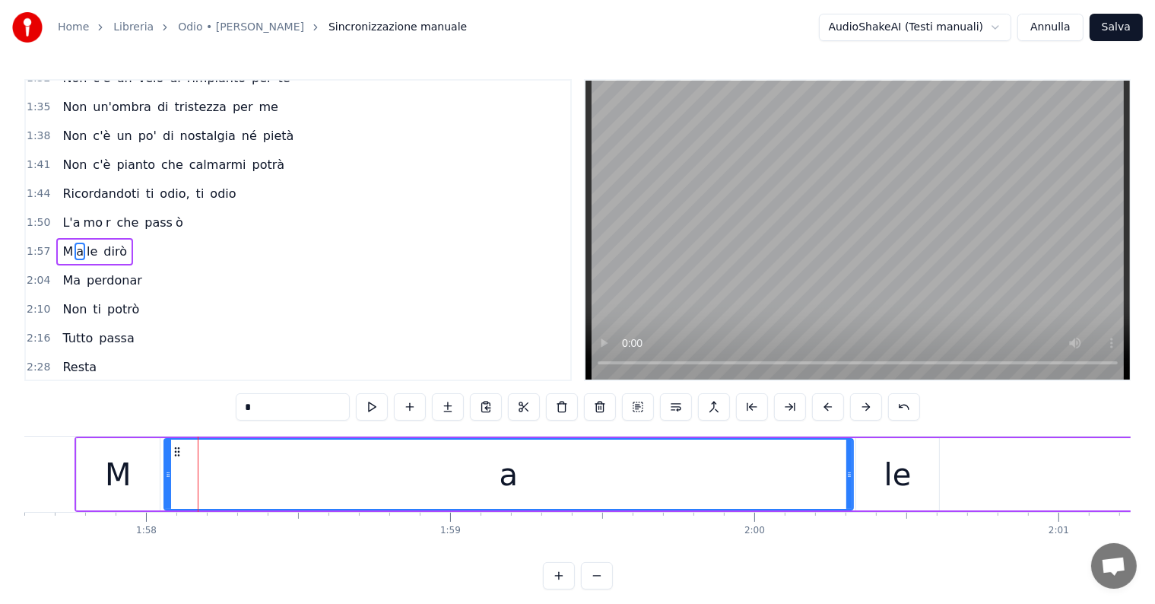
drag, startPoint x: 246, startPoint y: 464, endPoint x: 852, endPoint y: 464, distance: 606.0
click at [852, 464] on div at bounding box center [849, 474] width 6 height 69
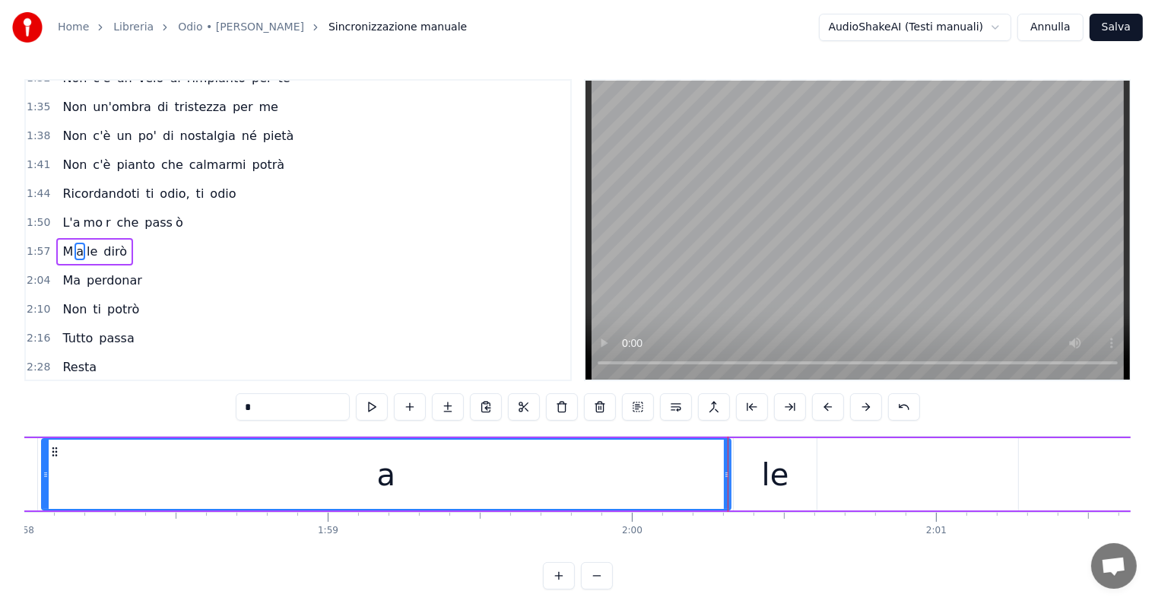
click at [789, 483] on div "le" at bounding box center [775, 474] width 83 height 72
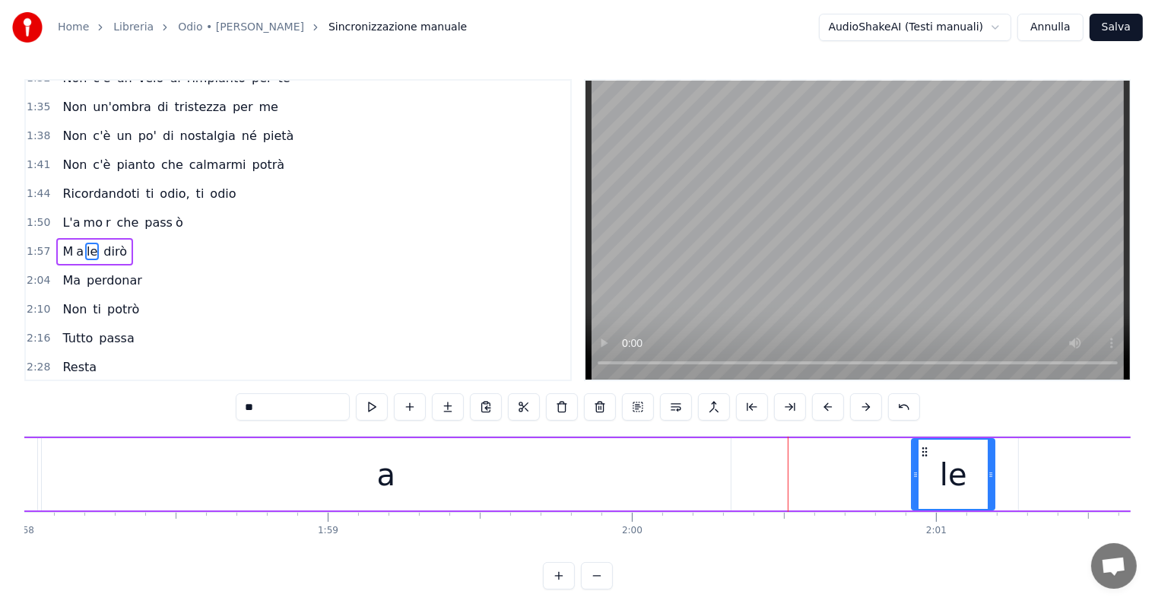
drag, startPoint x: 746, startPoint y: 450, endPoint x: 925, endPoint y: 453, distance: 178.7
click at [925, 453] on icon at bounding box center [925, 452] width 12 height 12
click at [730, 480] on div "a" at bounding box center [386, 474] width 690 height 72
type input "*"
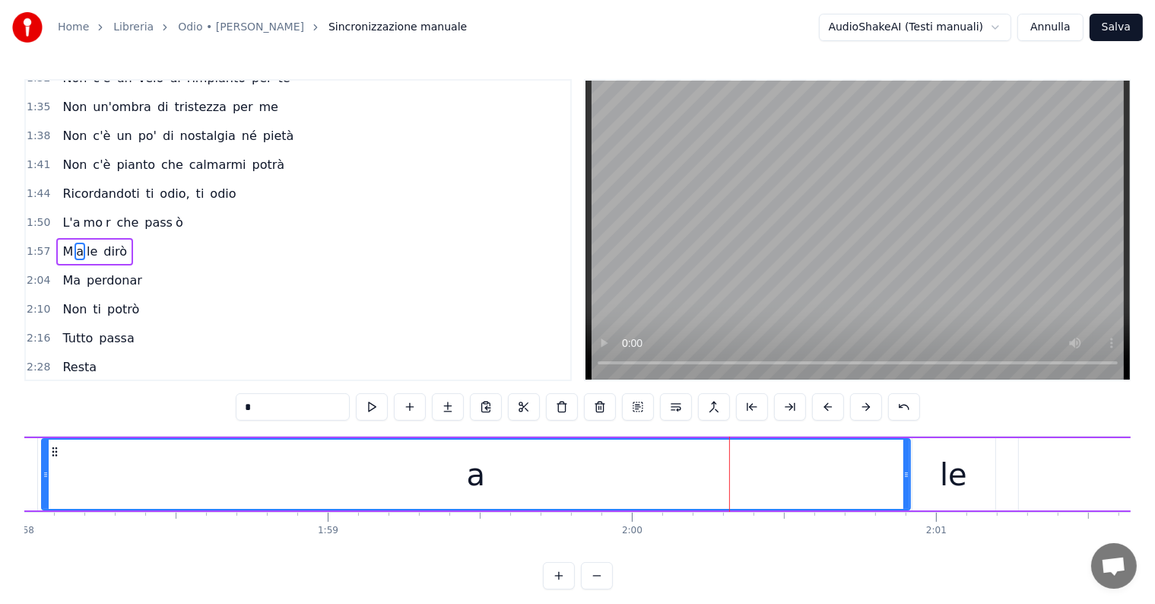
drag, startPoint x: 727, startPoint y: 474, endPoint x: 906, endPoint y: 463, distance: 179.8
click at [906, 463] on div at bounding box center [906, 474] width 6 height 69
click at [56, 238] on div "M a le dirò" at bounding box center [94, 251] width 77 height 27
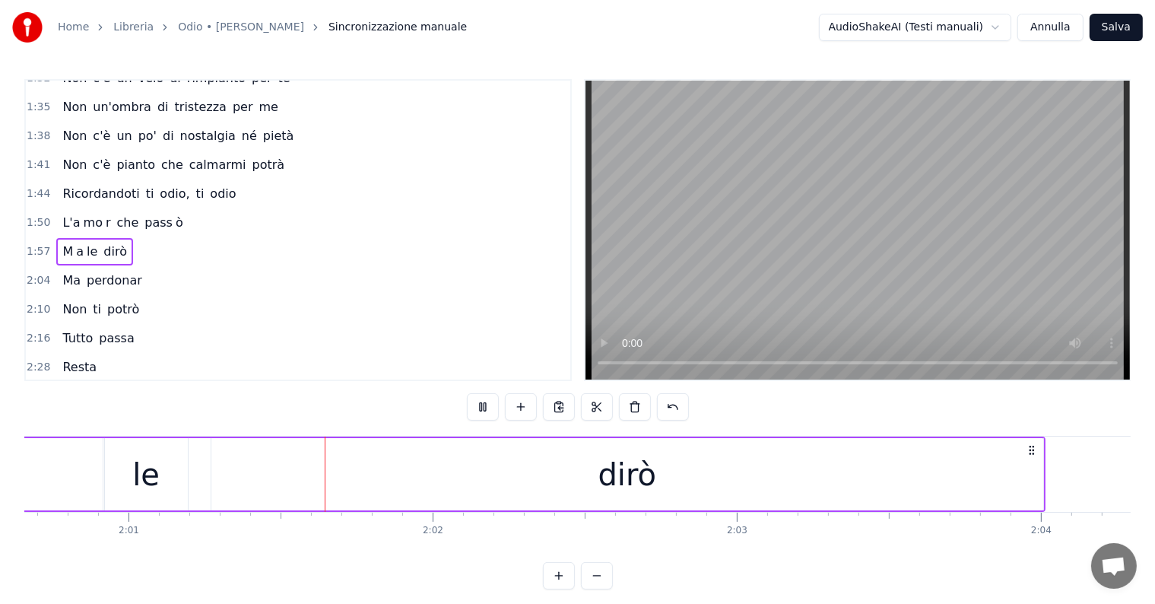
scroll to position [0, 36734]
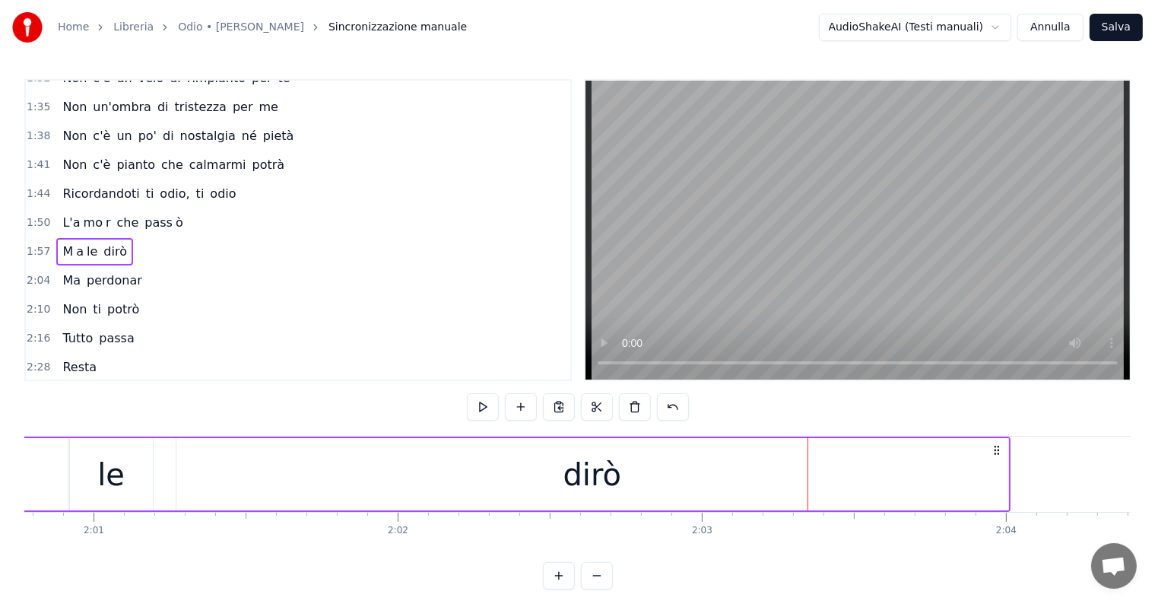
click at [581, 471] on div "dirò" at bounding box center [592, 475] width 59 height 46
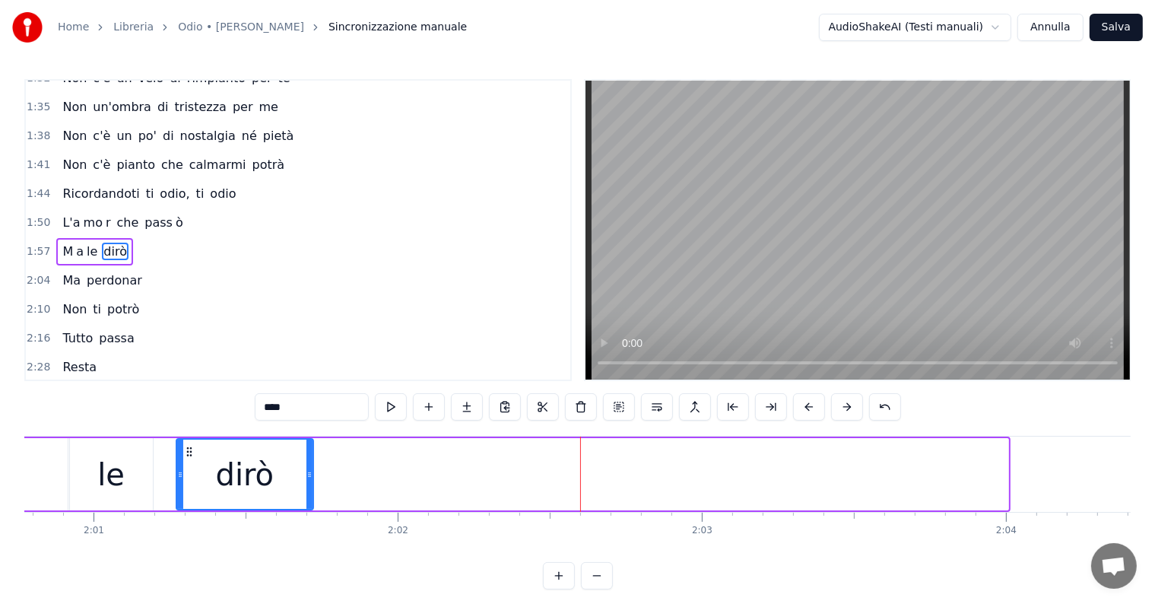
drag, startPoint x: 1005, startPoint y: 459, endPoint x: 306, endPoint y: 489, distance: 699.5
click at [306, 489] on div at bounding box center [309, 474] width 6 height 69
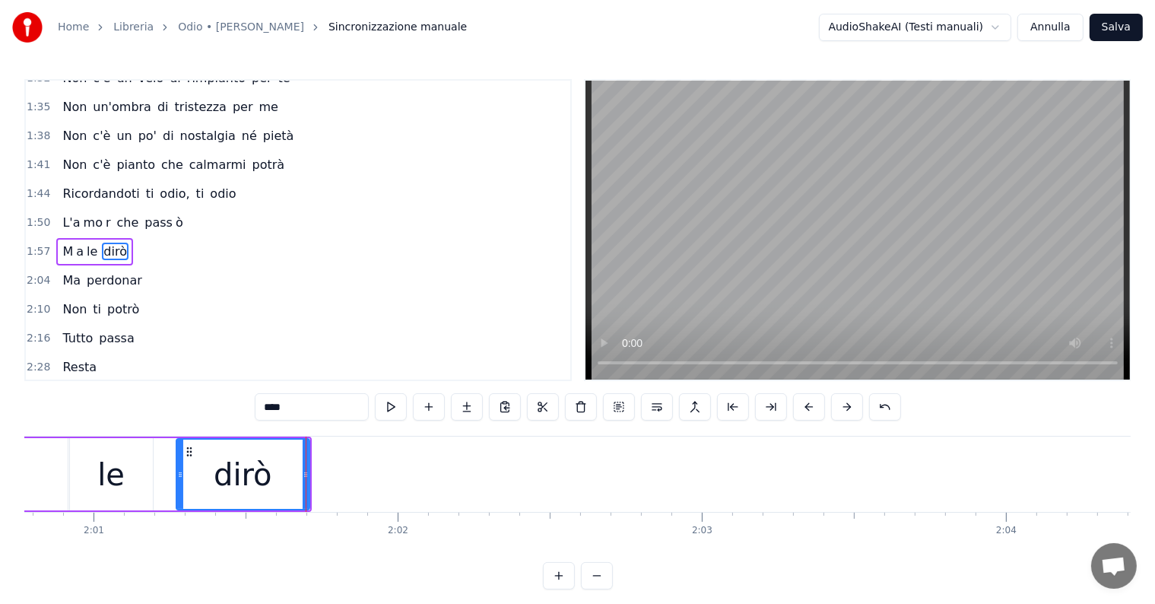
click at [303, 398] on input "****" at bounding box center [312, 406] width 114 height 27
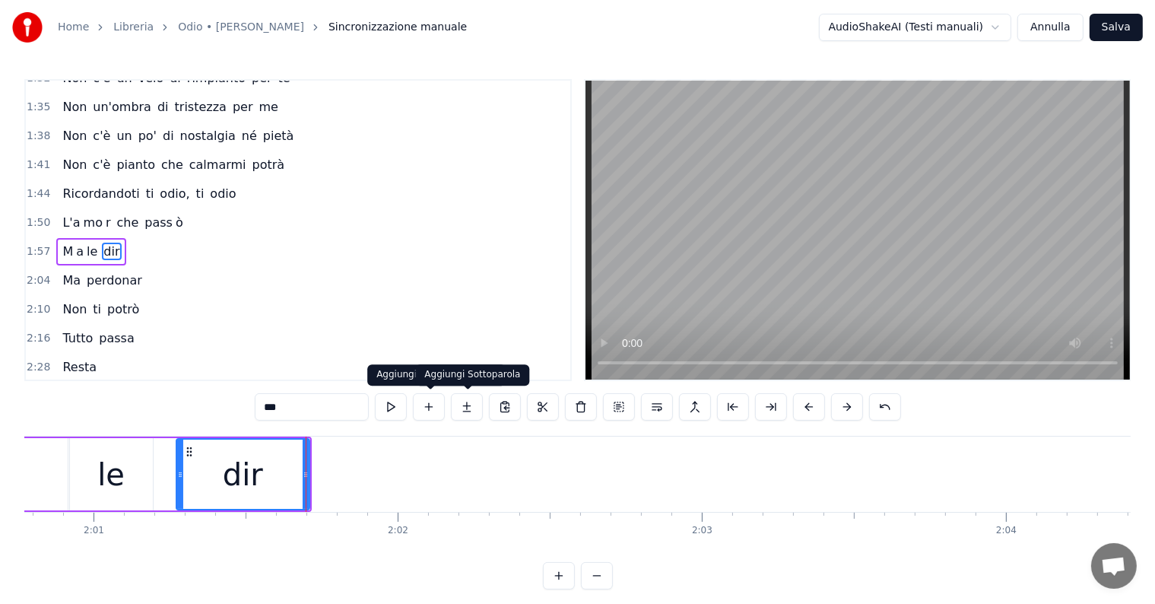
type input "***"
click at [469, 409] on button at bounding box center [467, 406] width 32 height 27
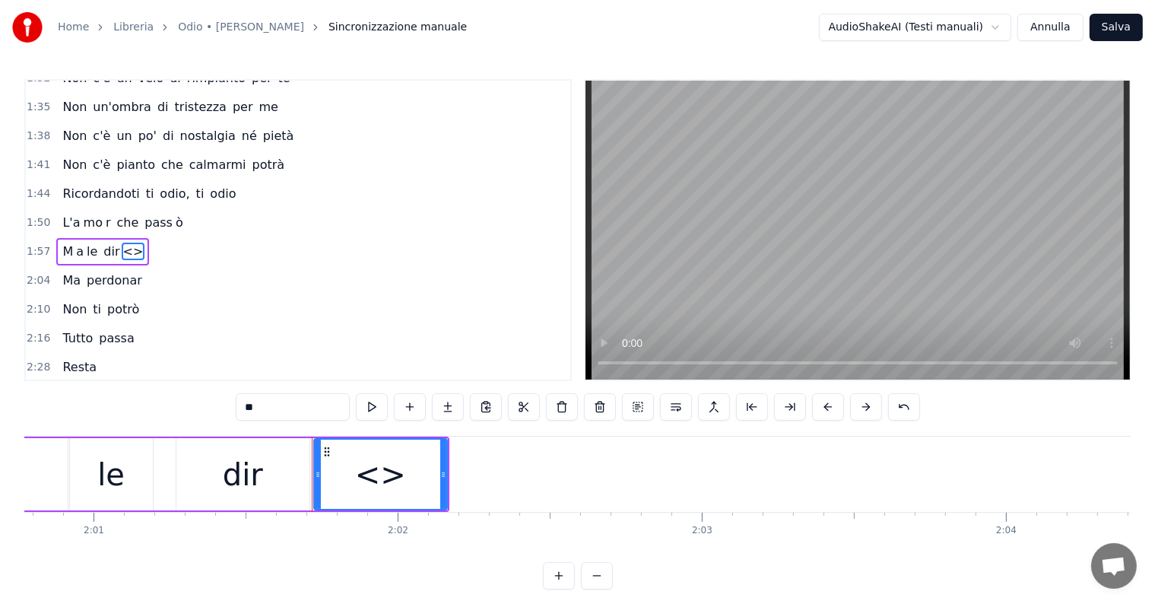
click at [292, 410] on input "**" at bounding box center [293, 406] width 114 height 27
type input "*"
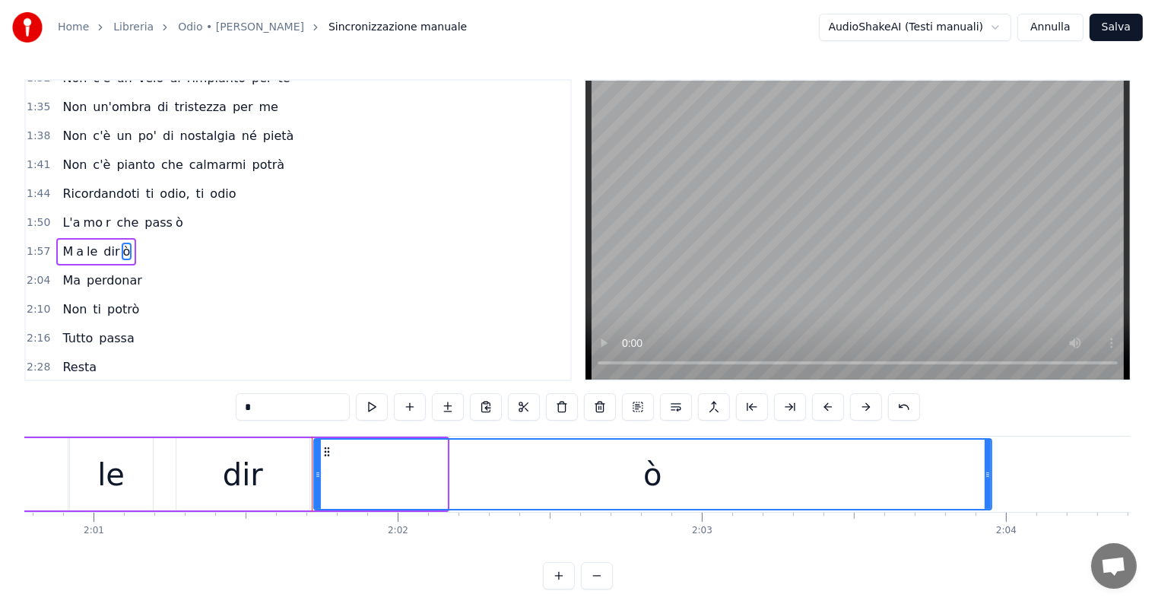
drag, startPoint x: 444, startPoint y: 462, endPoint x: 989, endPoint y: 460, distance: 544.4
click at [989, 460] on div at bounding box center [988, 474] width 6 height 69
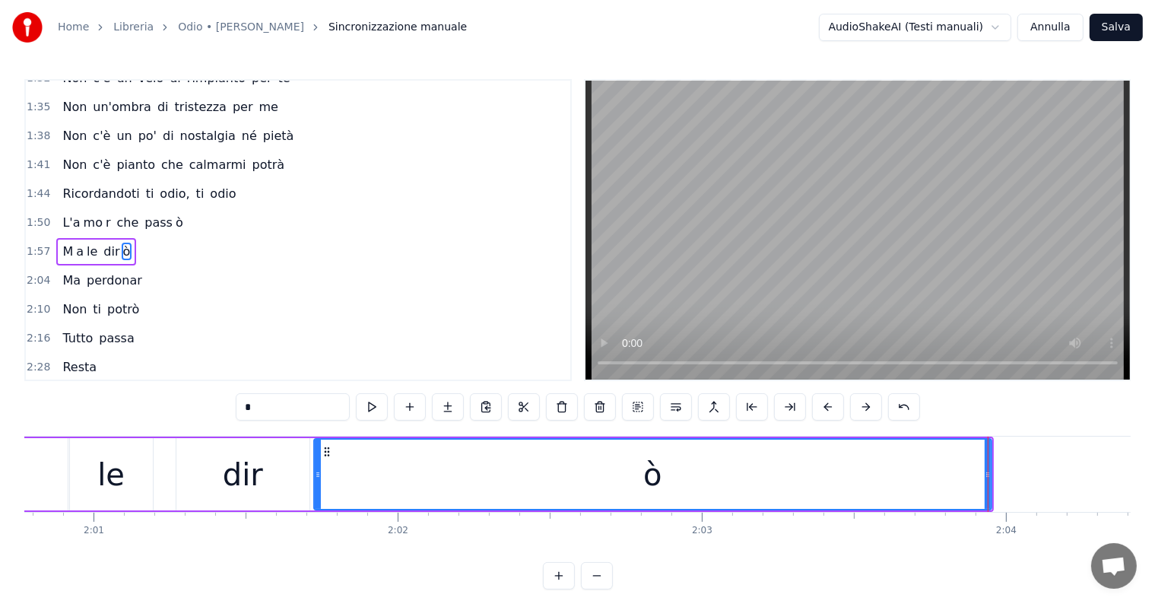
type input "*"
click at [60, 237] on div "1:57 M a le dir ò" at bounding box center [298, 251] width 544 height 29
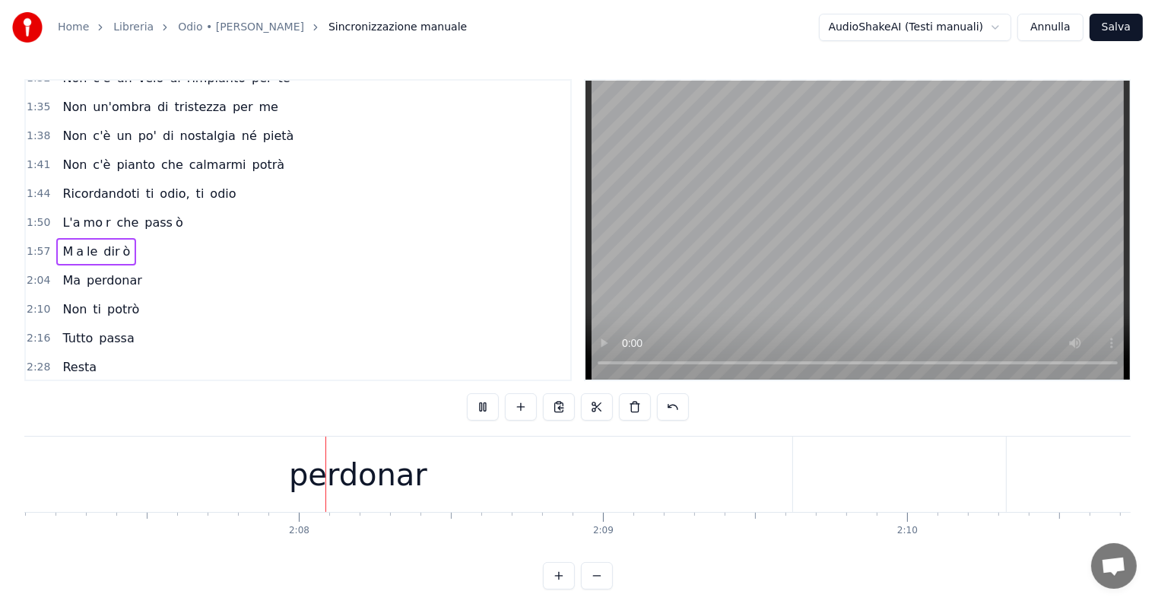
scroll to position [0, 38688]
click at [406, 476] on div "perdonar" at bounding box center [328, 473] width 868 height 75
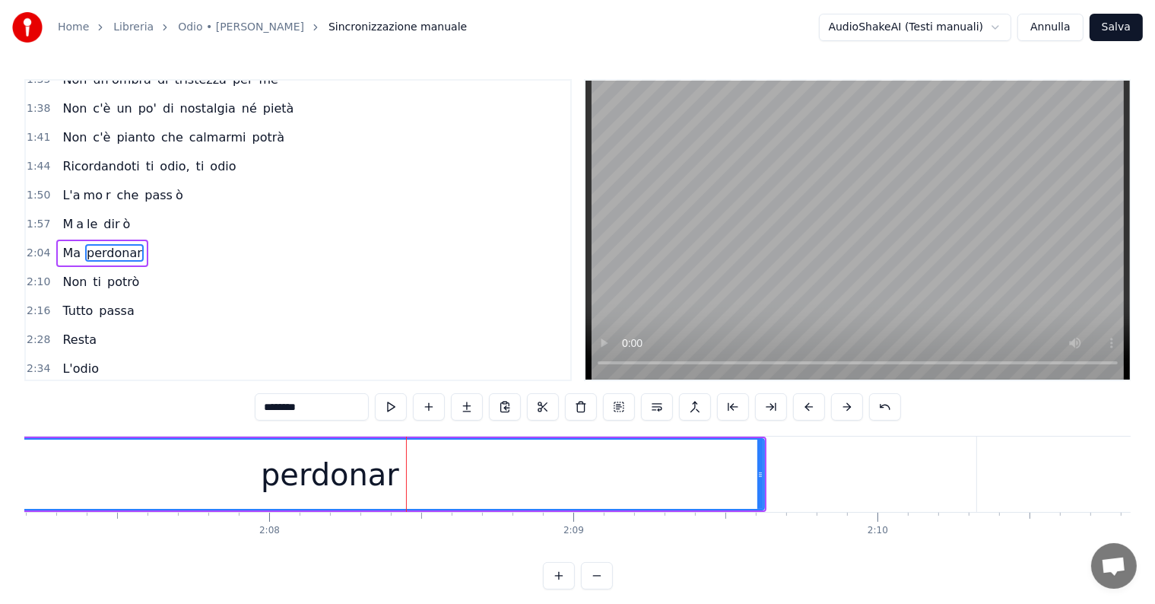
scroll to position [0, 38415]
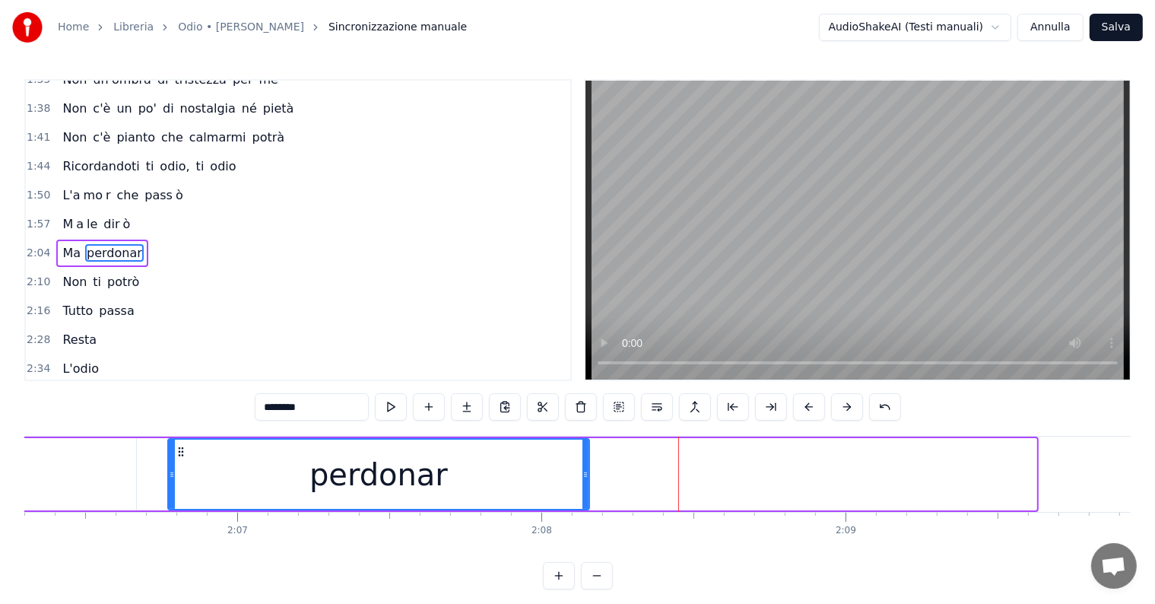
drag, startPoint x: 1034, startPoint y: 459, endPoint x: 587, endPoint y: 505, distance: 449.4
click at [587, 505] on div at bounding box center [585, 474] width 6 height 69
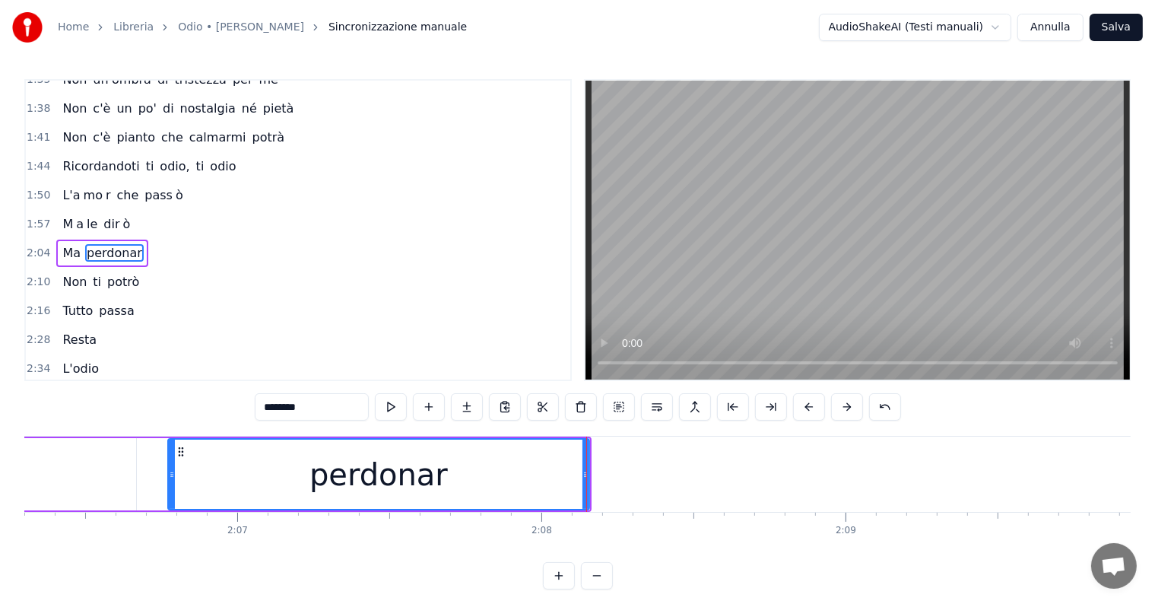
click at [319, 408] on input "********" at bounding box center [312, 406] width 114 height 27
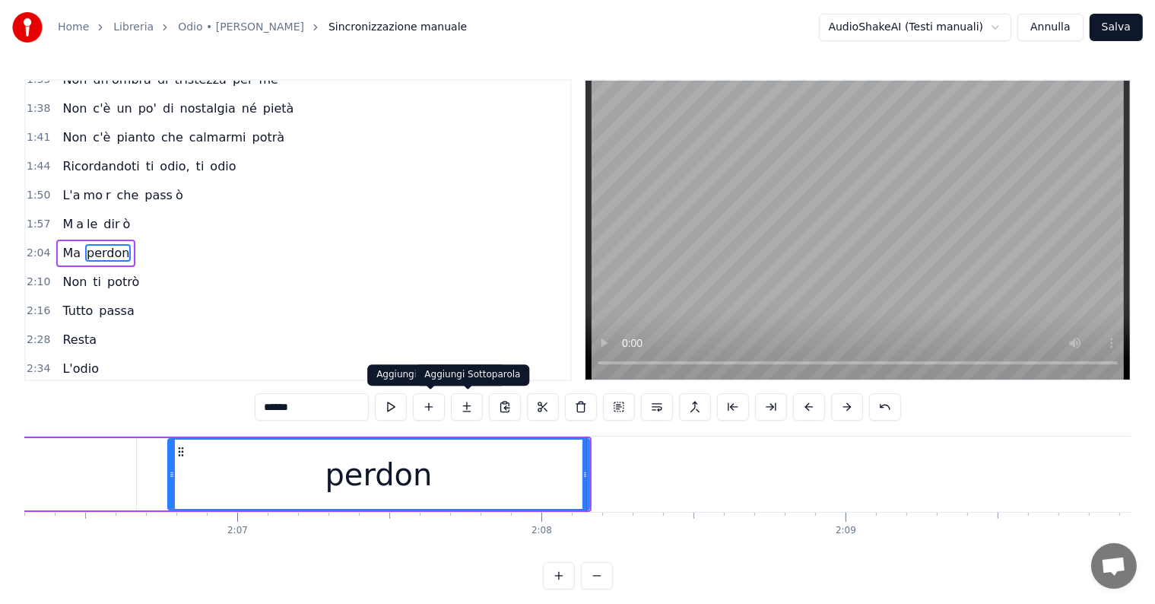
type input "******"
click at [471, 408] on button at bounding box center [467, 406] width 32 height 27
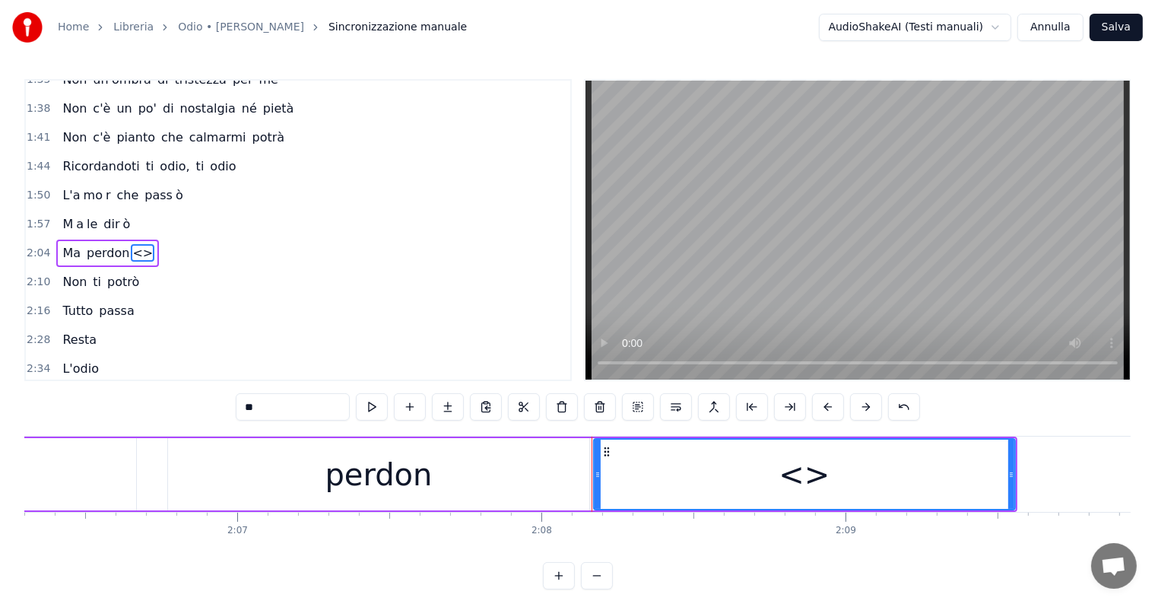
click at [286, 408] on input "**" at bounding box center [293, 406] width 114 height 27
type input "*"
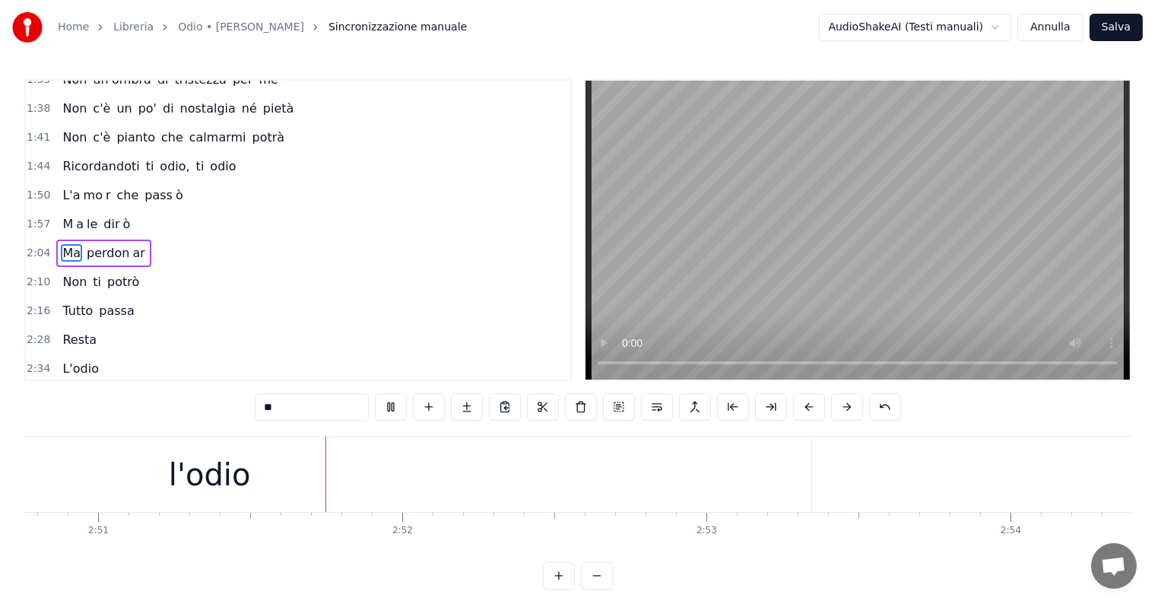
scroll to position [0, 51997]
click at [434, 484] on div "l'odio" at bounding box center [150, 473] width 1203 height 75
type input "******"
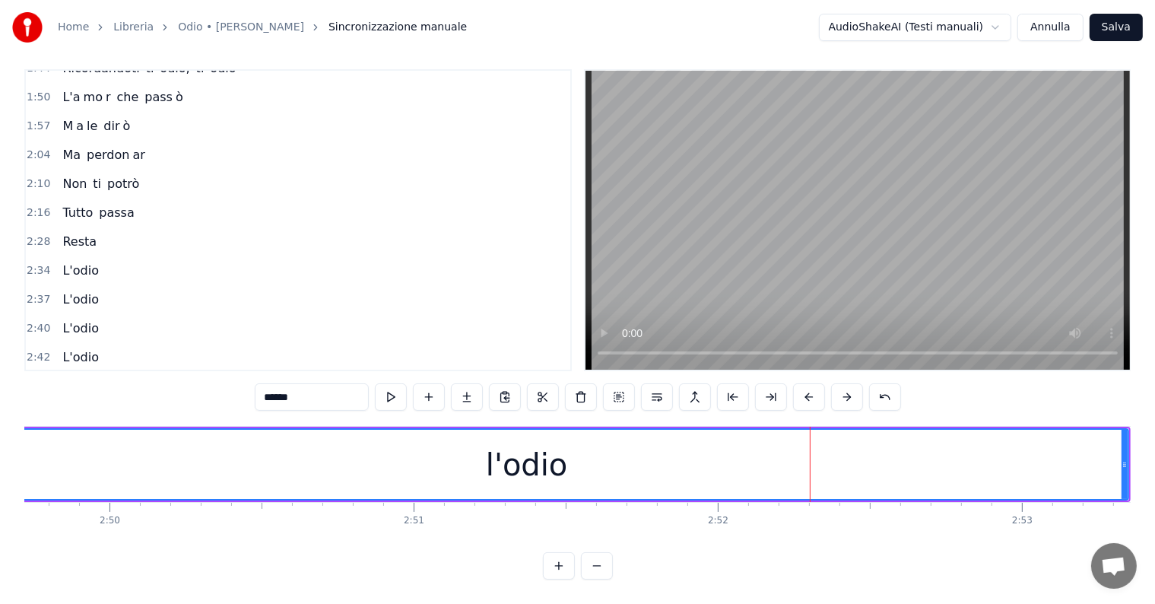
scroll to position [0, 51744]
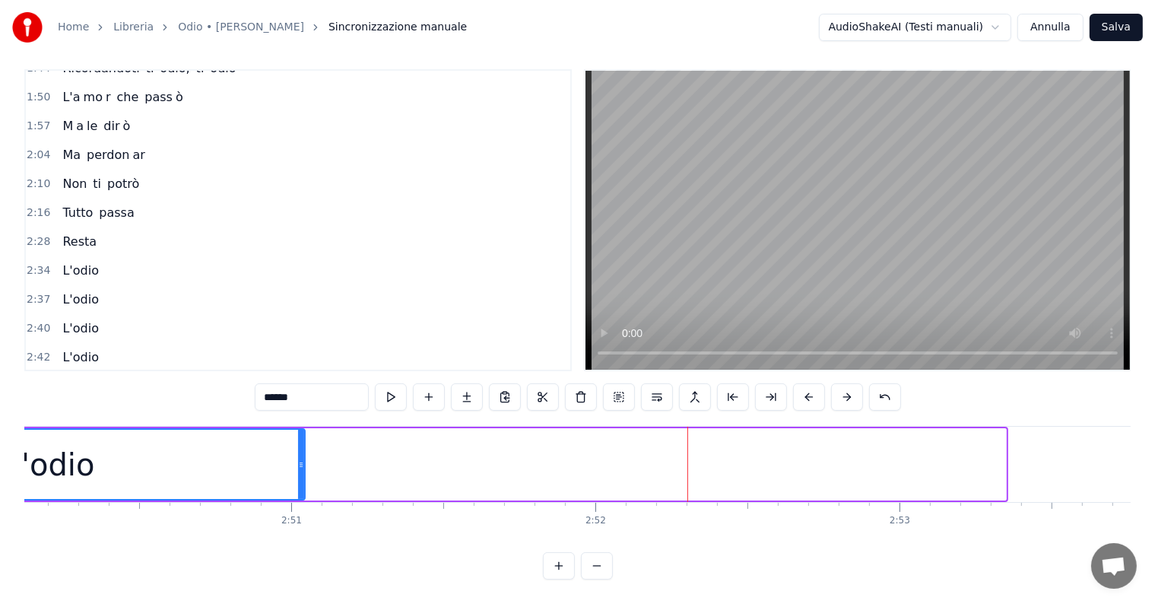
drag, startPoint x: 1002, startPoint y: 437, endPoint x: 301, endPoint y: 435, distance: 701.1
click at [301, 435] on div at bounding box center [301, 464] width 6 height 69
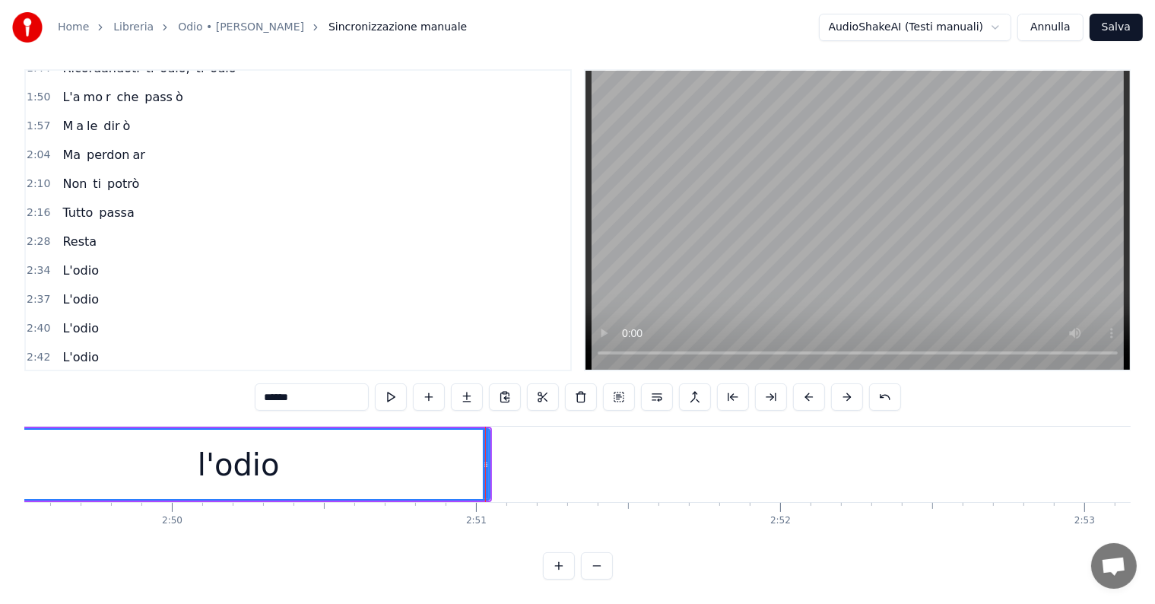
scroll to position [0, 51283]
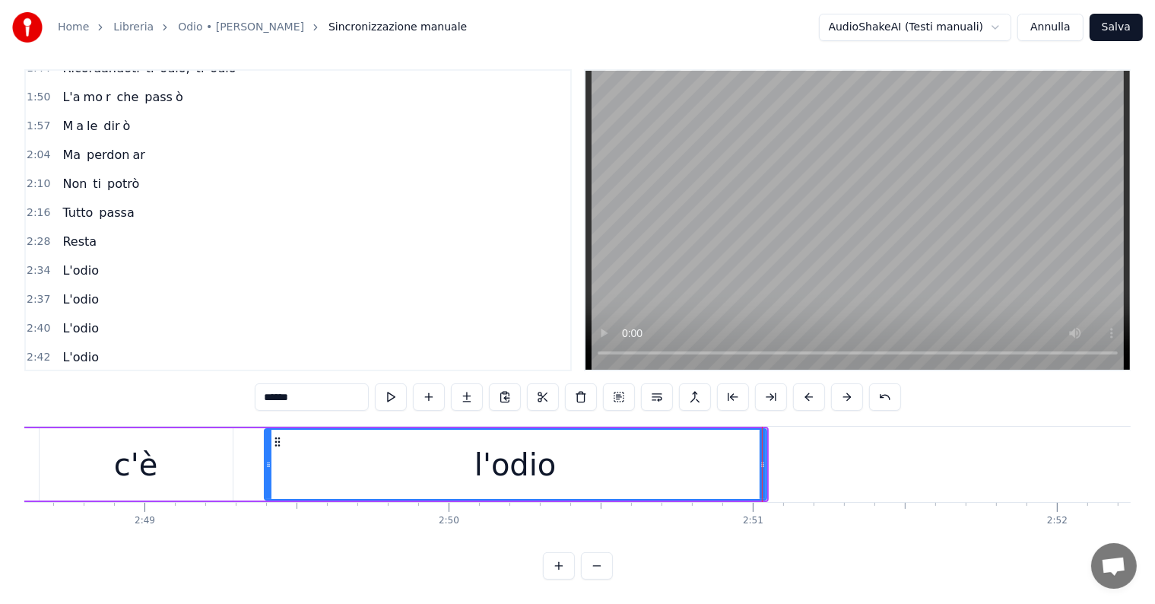
click at [762, 441] on div at bounding box center [762, 464] width 1 height 75
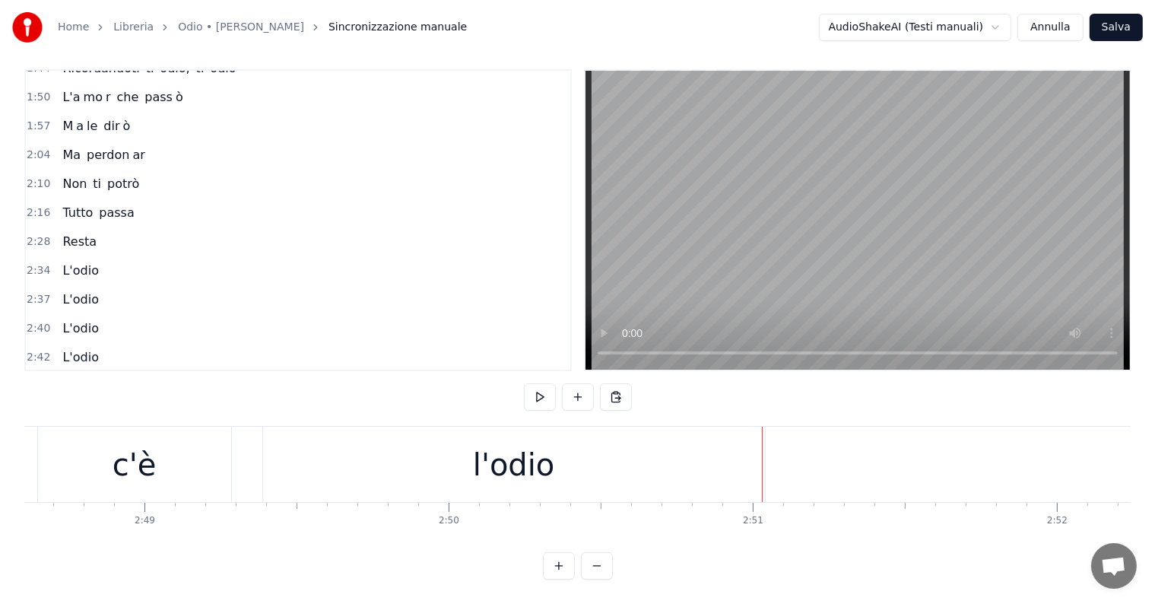
click at [687, 443] on div "l'odio" at bounding box center [514, 464] width 502 height 75
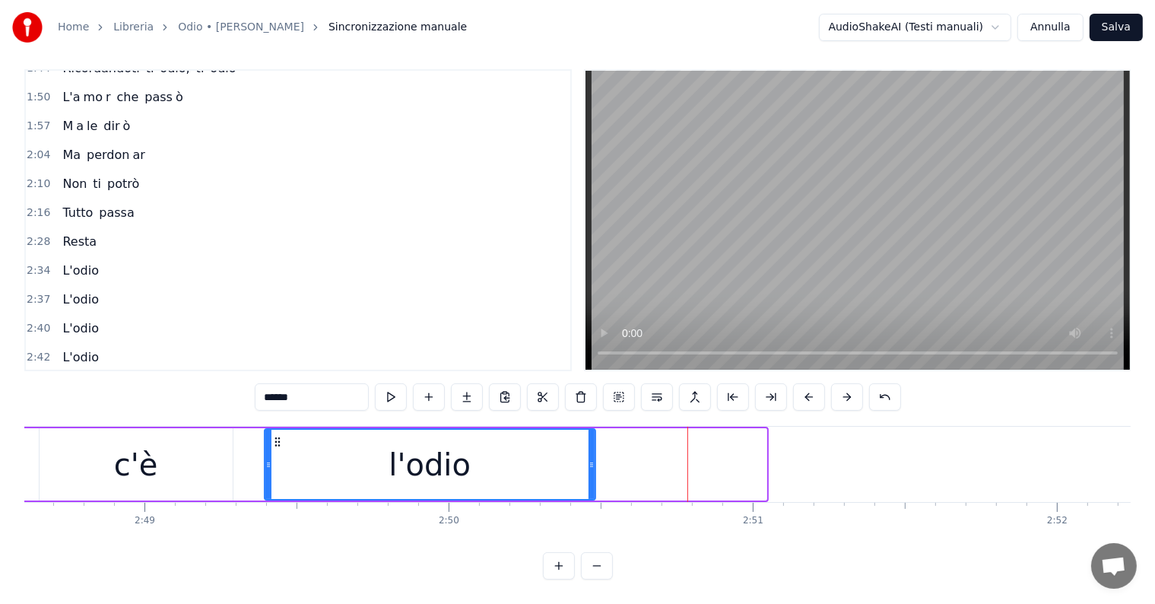
drag, startPoint x: 764, startPoint y: 442, endPoint x: 593, endPoint y: 435, distance: 171.2
click at [593, 435] on div at bounding box center [592, 464] width 6 height 69
click at [333, 383] on input "******" at bounding box center [312, 396] width 114 height 27
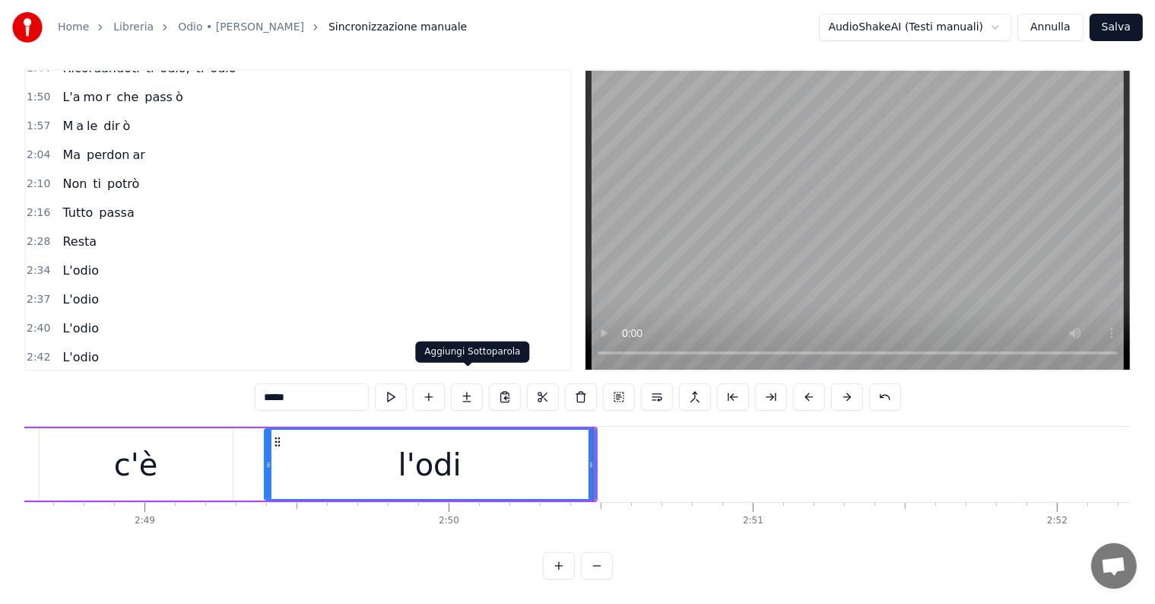
type input "*****"
click at [468, 386] on button at bounding box center [467, 396] width 32 height 27
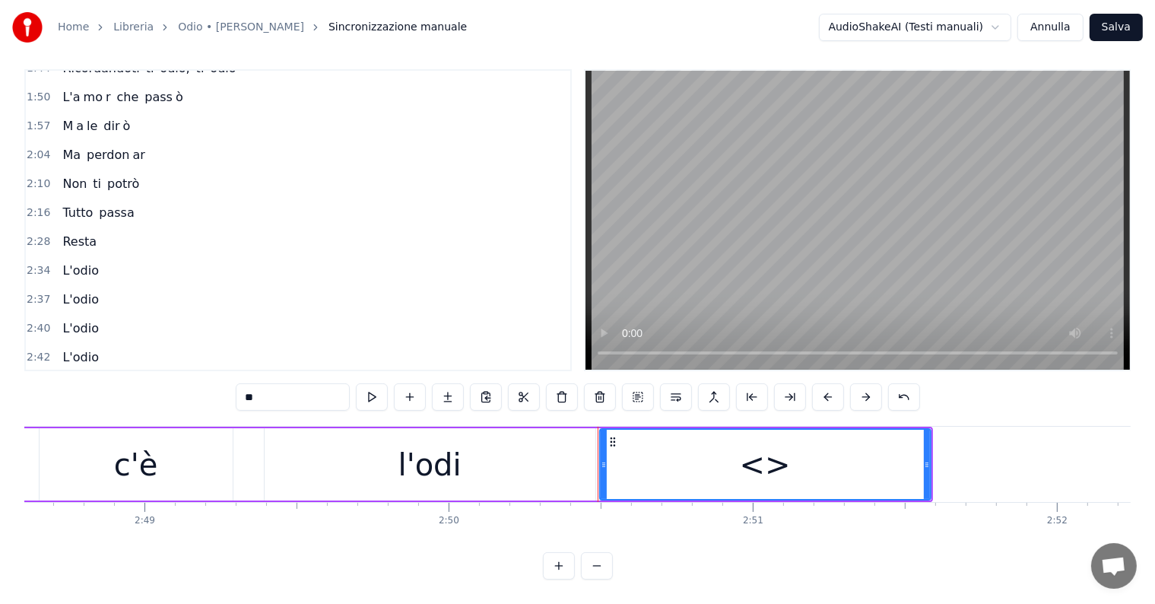
click at [309, 383] on input "**" at bounding box center [293, 396] width 114 height 27
type input "*"
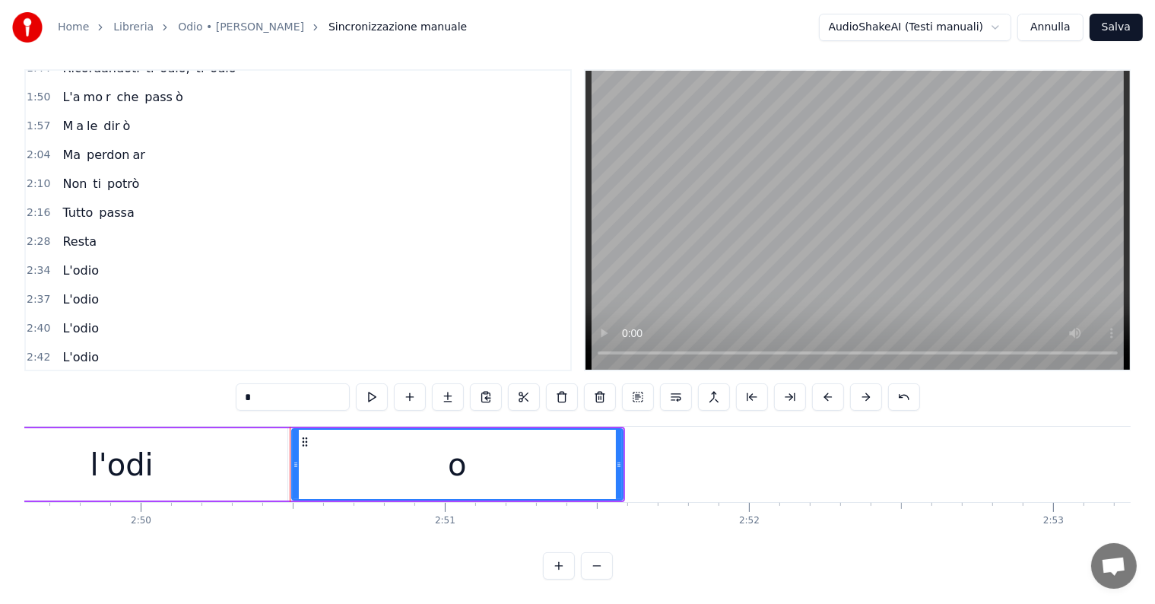
scroll to position [0, 51621]
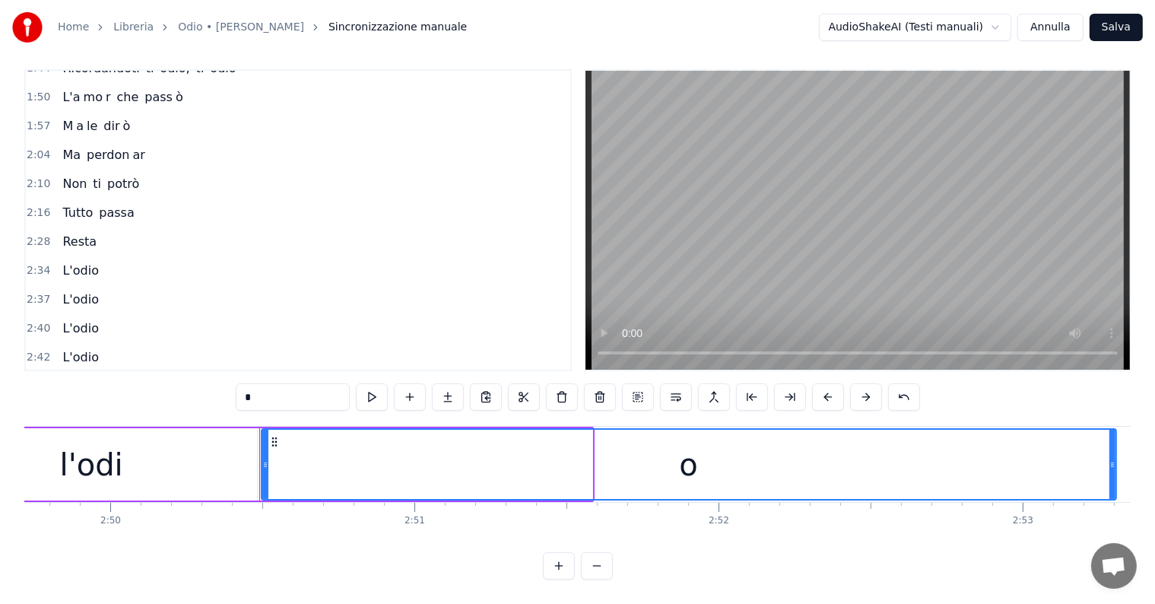
drag, startPoint x: 589, startPoint y: 438, endPoint x: 1113, endPoint y: 457, distance: 524.3
click at [1113, 457] on div at bounding box center [1112, 464] width 6 height 69
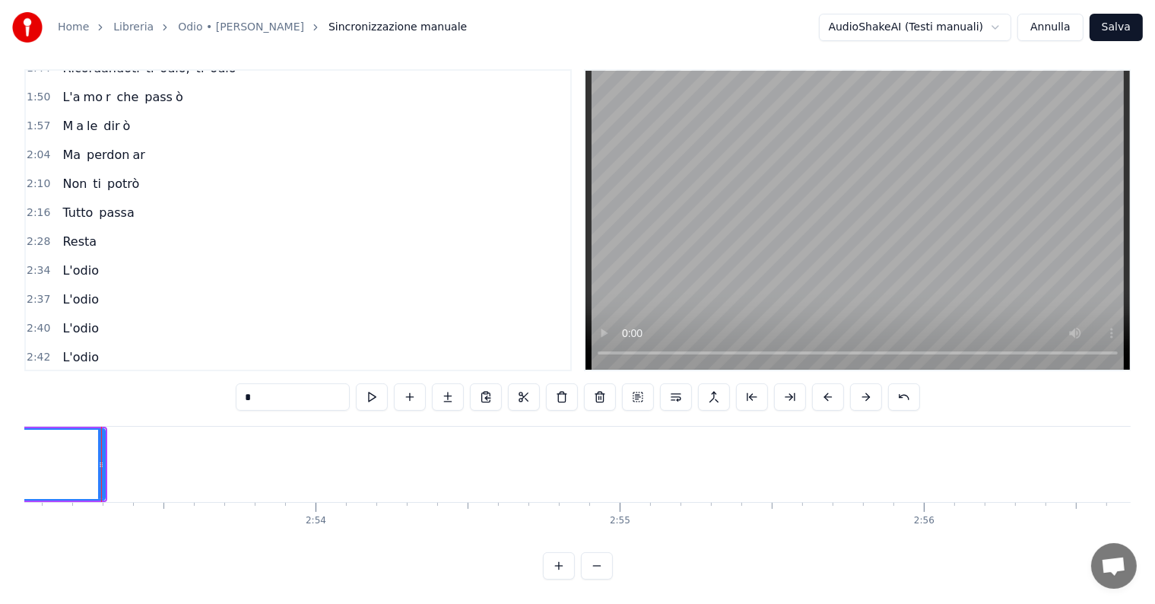
type input "*"
click at [57, 343] on div "2:42 L'odio" at bounding box center [298, 357] width 544 height 29
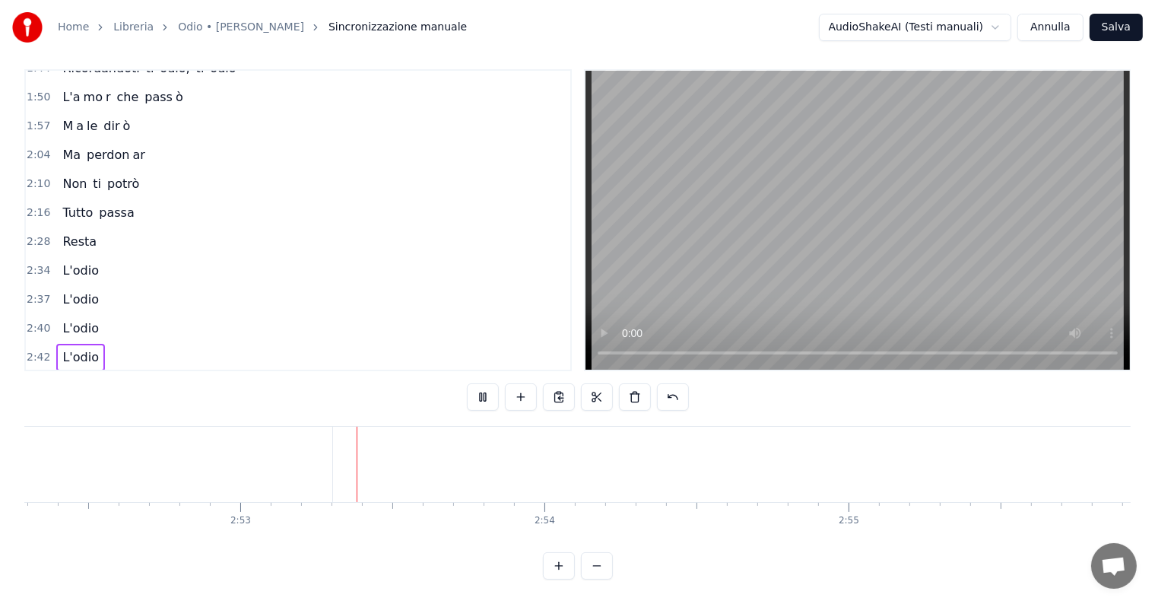
scroll to position [0, 52446]
click at [1119, 24] on button "Salva" at bounding box center [1116, 27] width 53 height 27
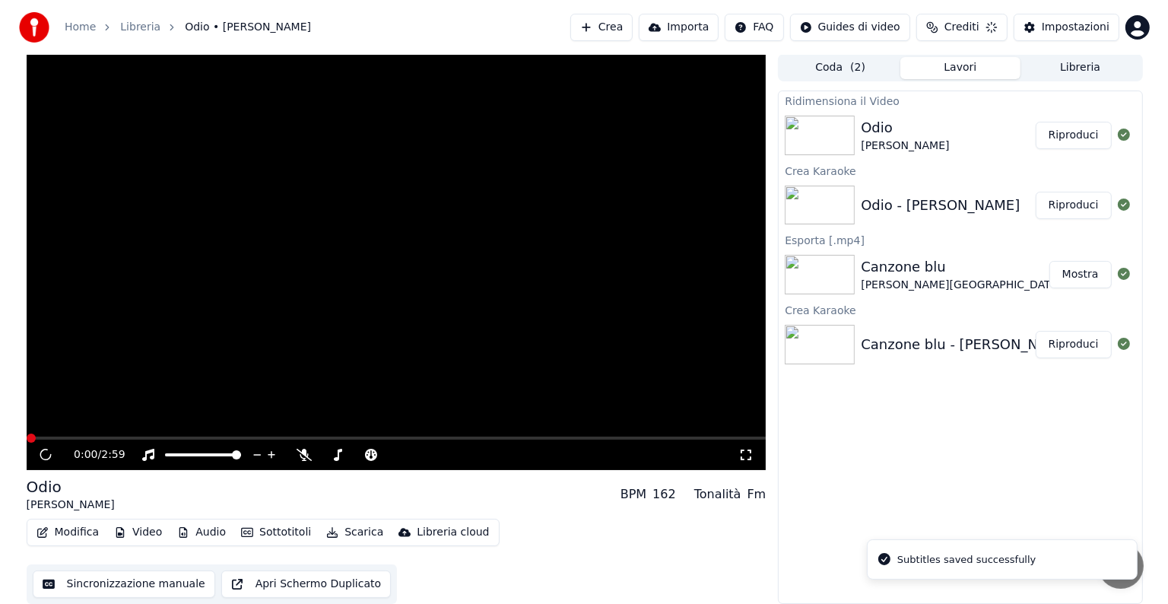
scroll to position [1, 0]
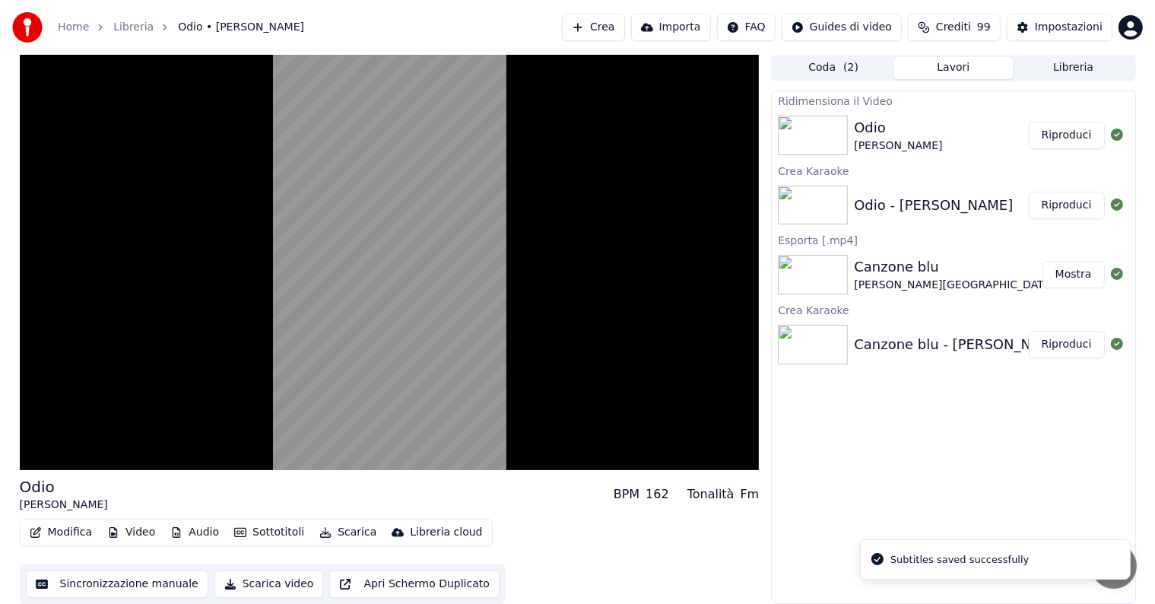
click at [1075, 138] on button "Riproduci" at bounding box center [1067, 135] width 76 height 27
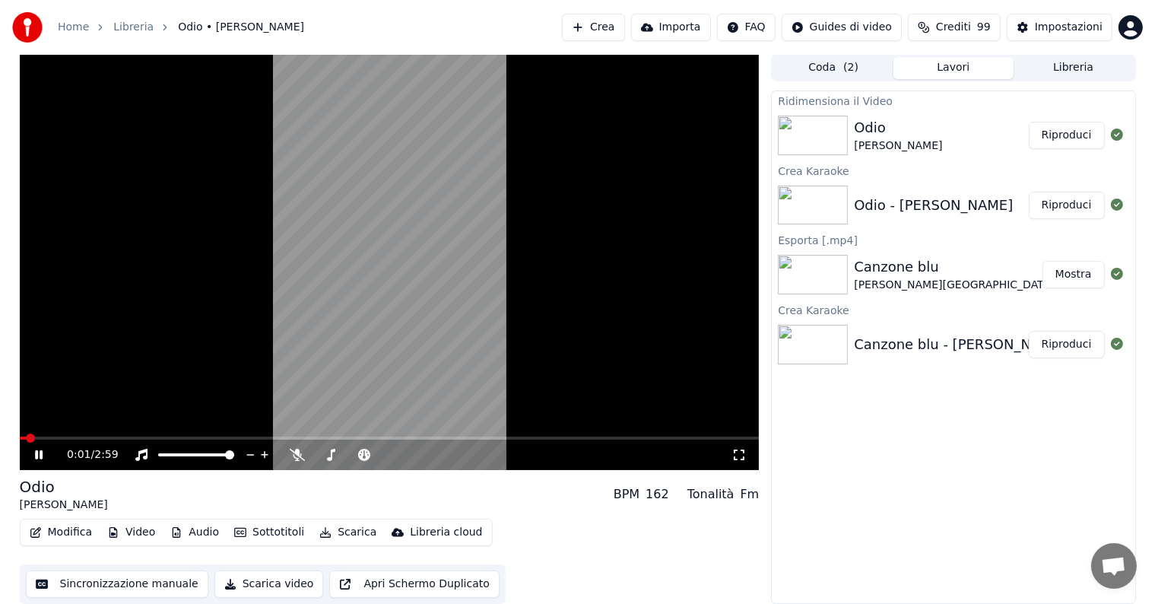
click at [37, 457] on icon at bounding box center [39, 454] width 8 height 9
click at [341, 533] on button "Scarica" at bounding box center [347, 532] width 69 height 21
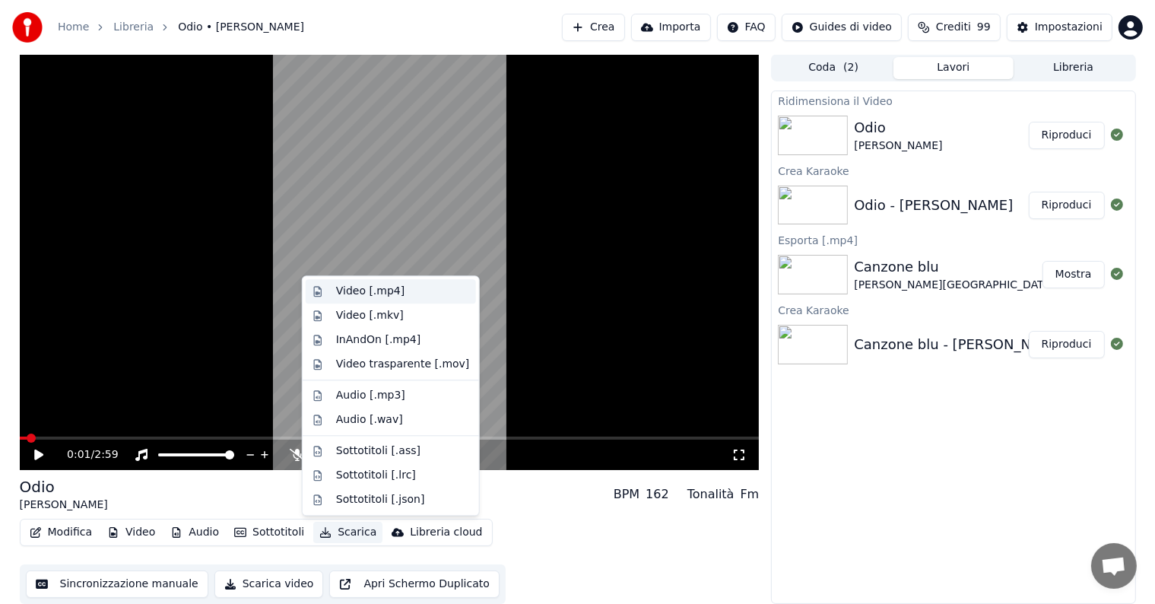
click at [374, 289] on div "Video [.mp4]" at bounding box center [370, 291] width 68 height 15
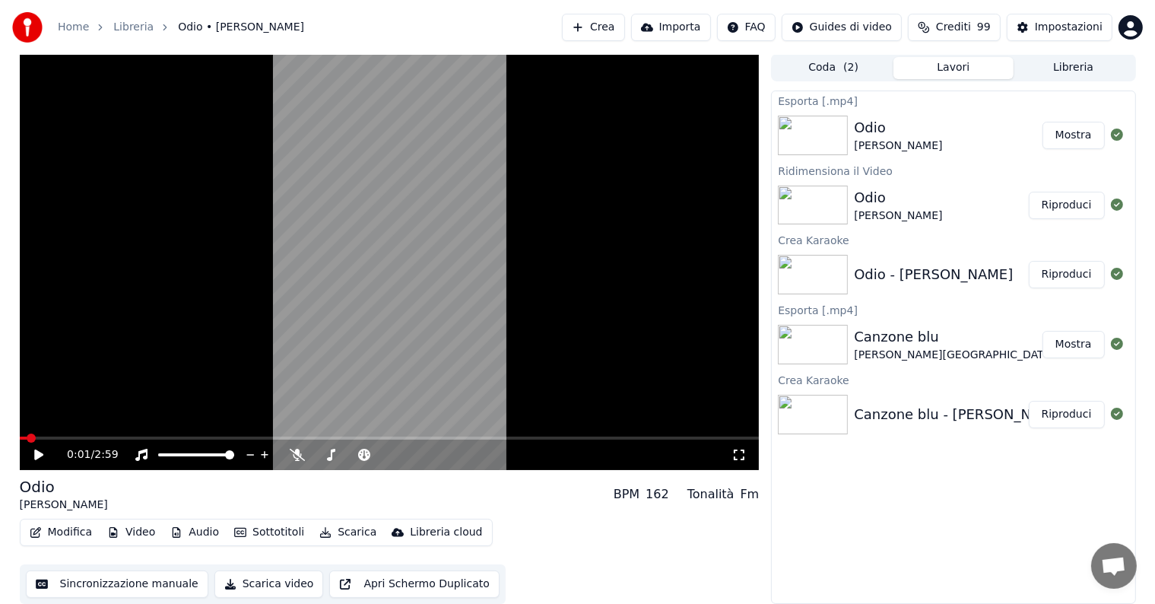
click at [1072, 131] on button "Mostra" at bounding box center [1074, 135] width 62 height 27
click at [624, 24] on button "Crea" at bounding box center [593, 27] width 62 height 27
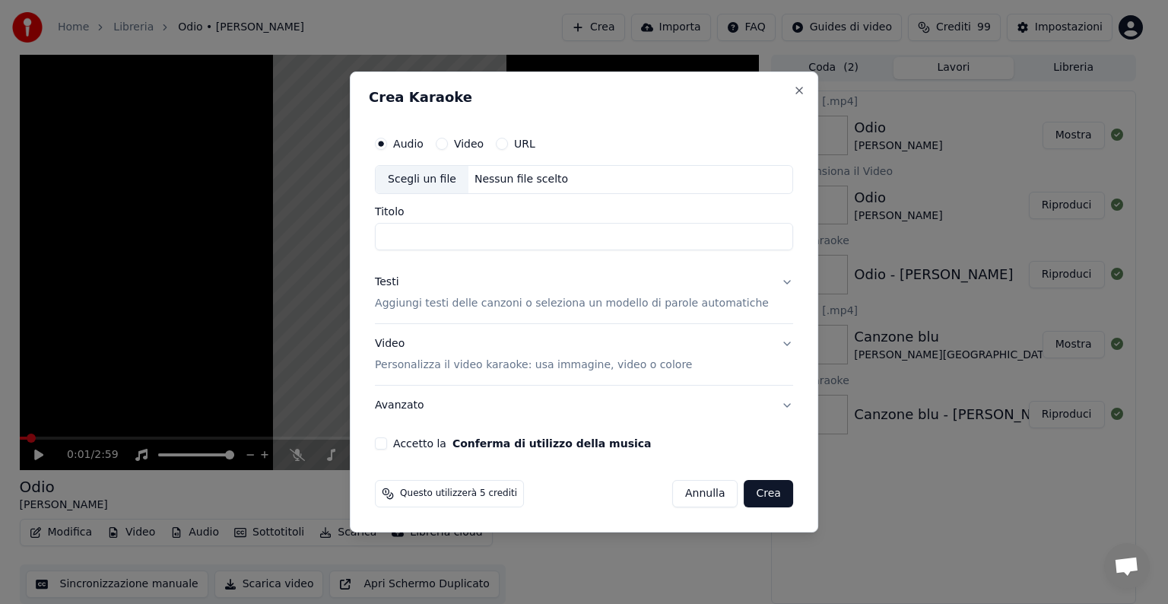
click at [536, 182] on div "Nessun file scelto" at bounding box center [521, 179] width 106 height 15
type input "**********"
click at [687, 100] on h2 "Crea Karaoke" at bounding box center [584, 97] width 430 height 14
click at [773, 281] on button "Testi Aggiungi testi delle canzoni o seleziona un modello di parole automatiche" at bounding box center [584, 292] width 418 height 61
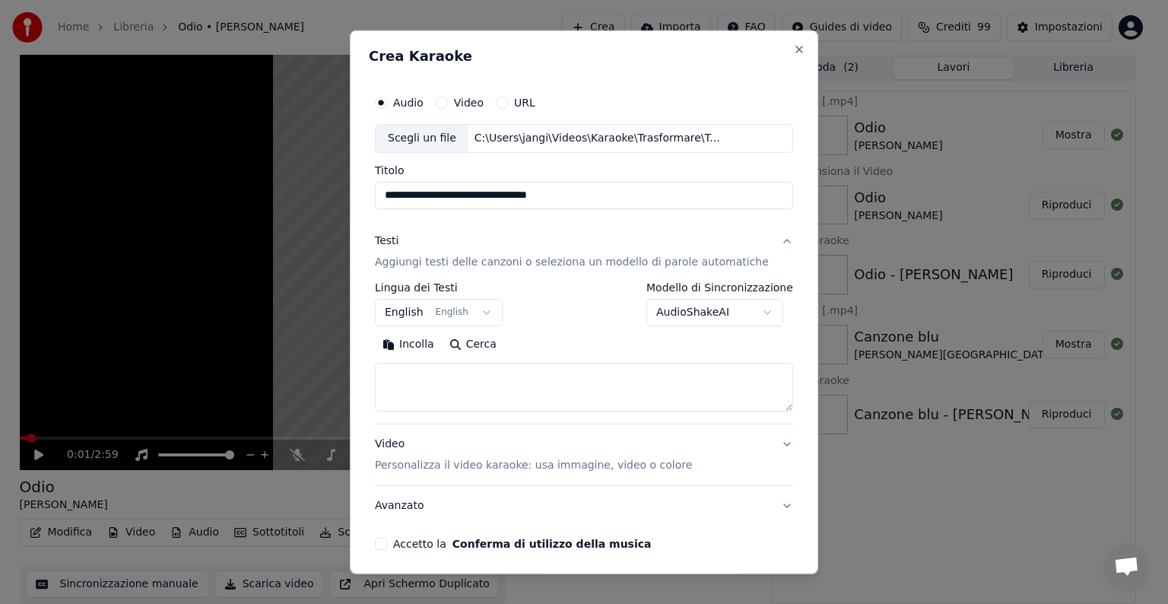
click at [486, 310] on body "**********" at bounding box center [577, 301] width 1155 height 604
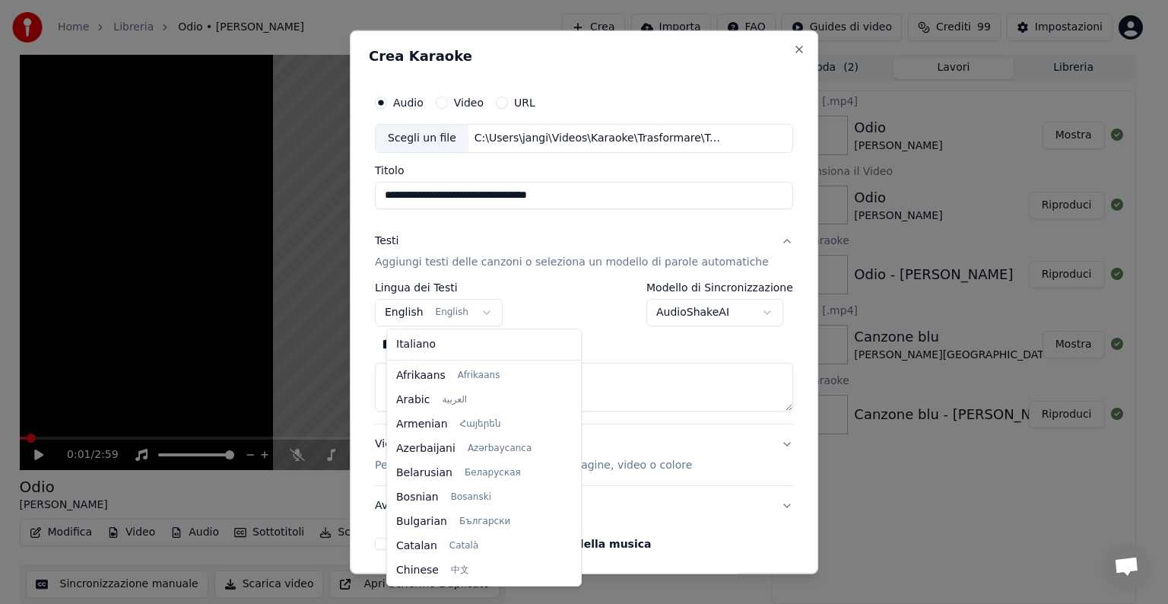
scroll to position [122, 0]
select select "**"
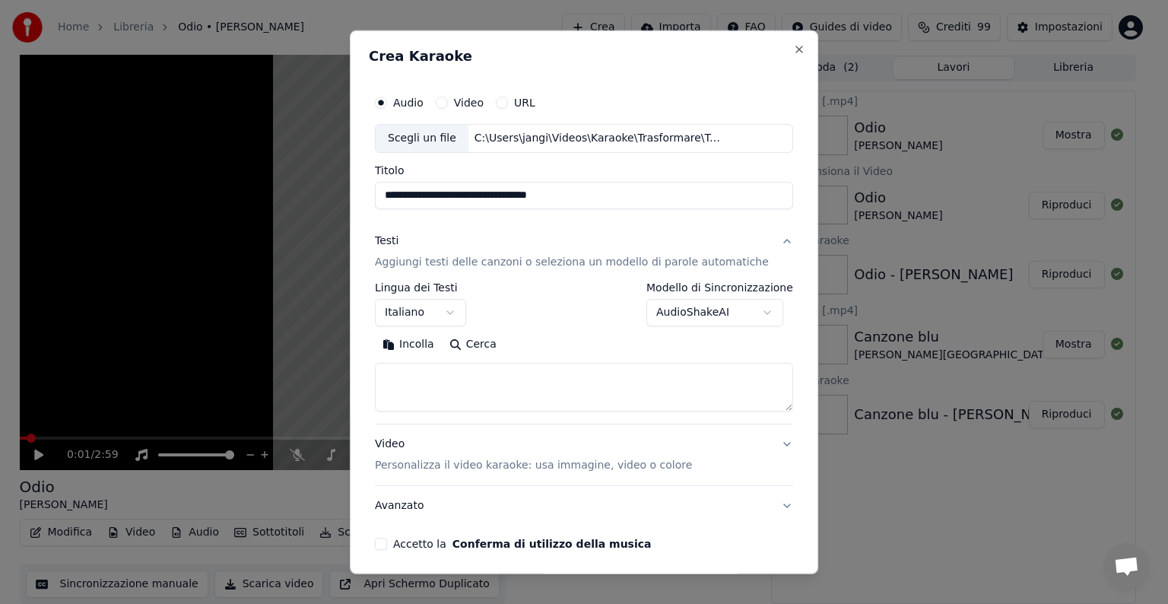
click at [450, 386] on textarea at bounding box center [584, 387] width 418 height 49
click at [422, 345] on button "Incolla" at bounding box center [408, 344] width 67 height 24
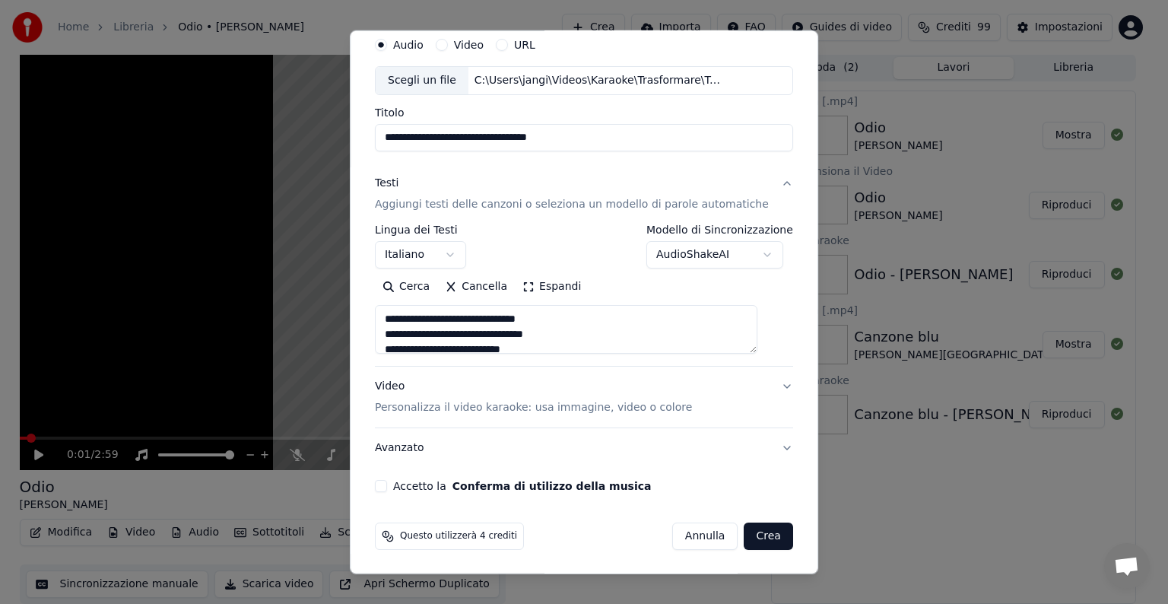
click at [764, 383] on button "Video Personalizza il video karaoke: usa immagine, video o colore" at bounding box center [584, 397] width 418 height 61
type textarea "**********"
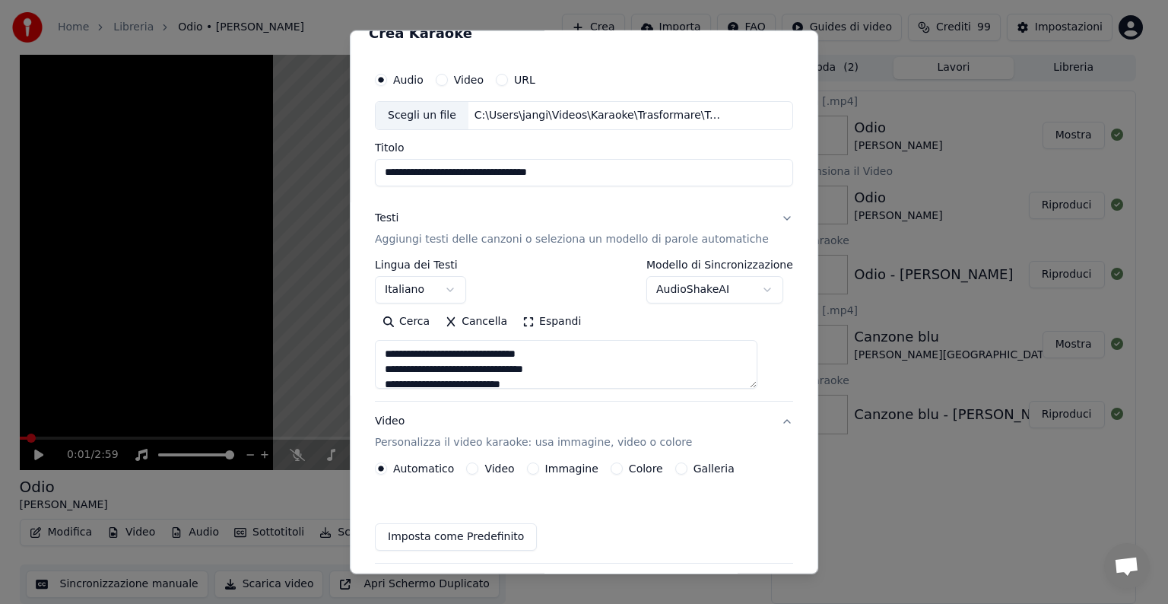
scroll to position [17, 0]
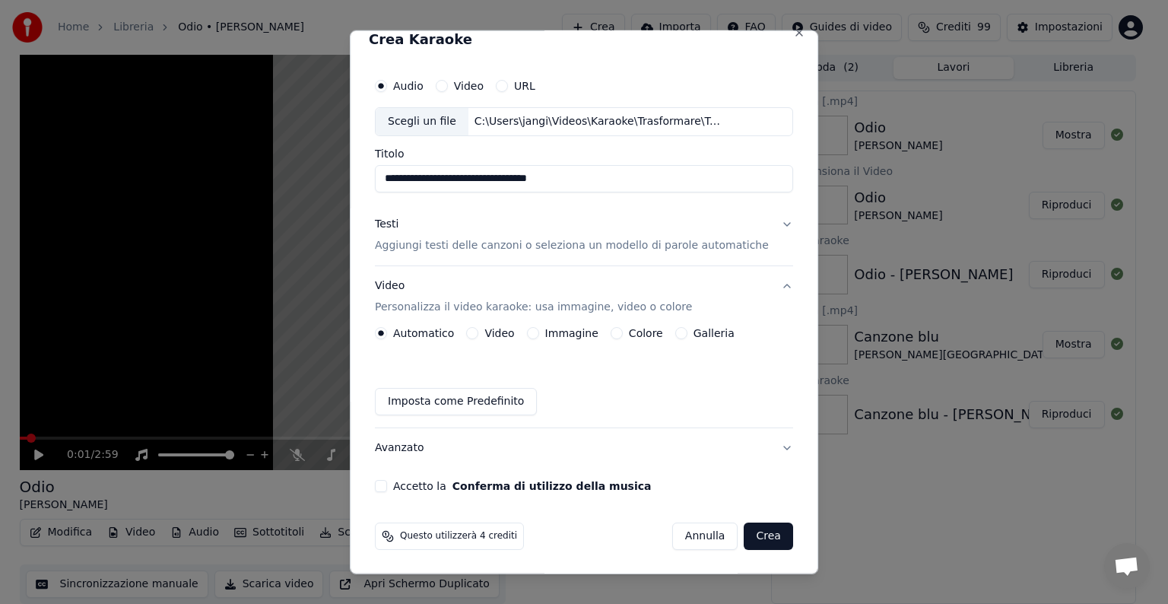
click at [535, 324] on button "Video Personalizza il video karaoke: usa immagine, video o colore" at bounding box center [584, 296] width 418 height 61
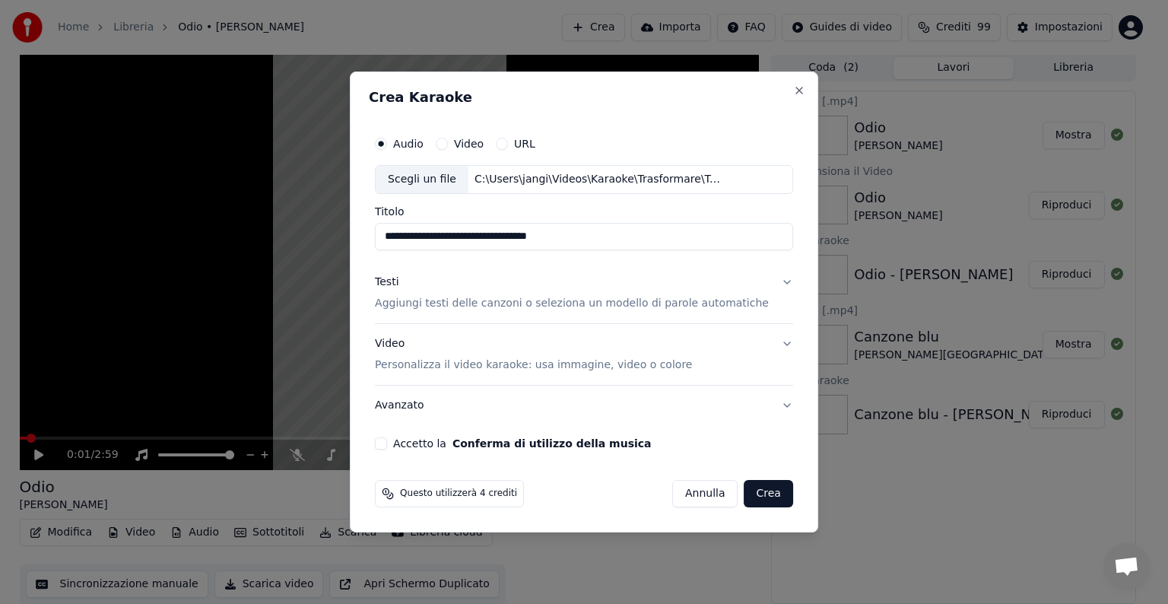
click at [775, 344] on h3 "Video Personalizza il video karaoke: usa immagine, video o colore" at bounding box center [584, 354] width 418 height 61
click at [766, 341] on button "Video Personalizza il video karaoke: usa immagine, video o colore" at bounding box center [584, 354] width 418 height 61
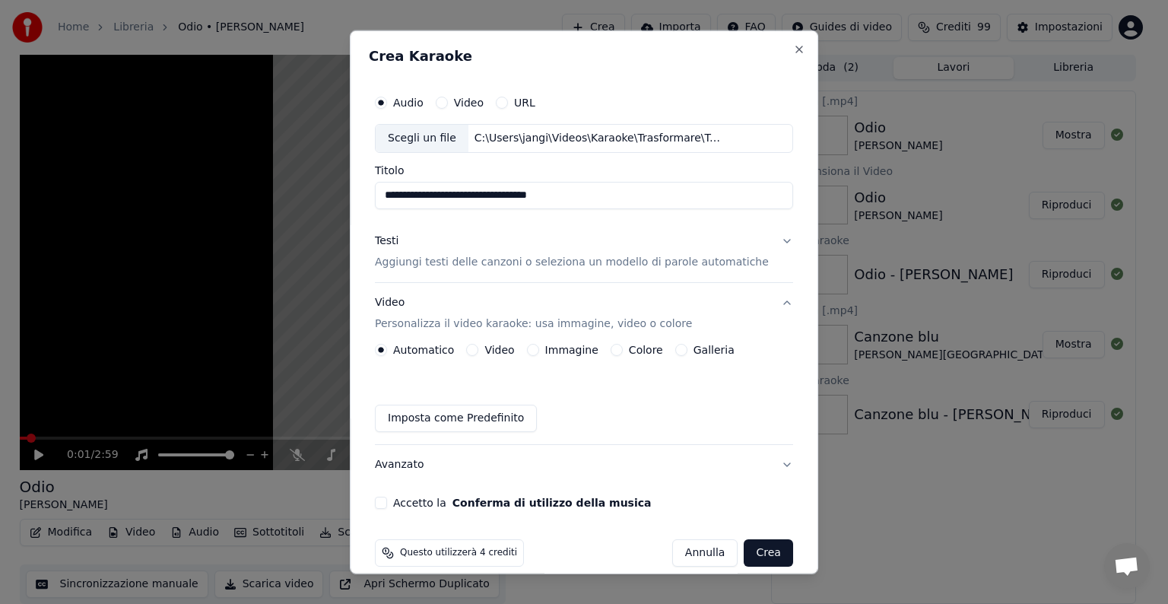
click at [534, 351] on button "Immagine" at bounding box center [533, 350] width 12 height 12
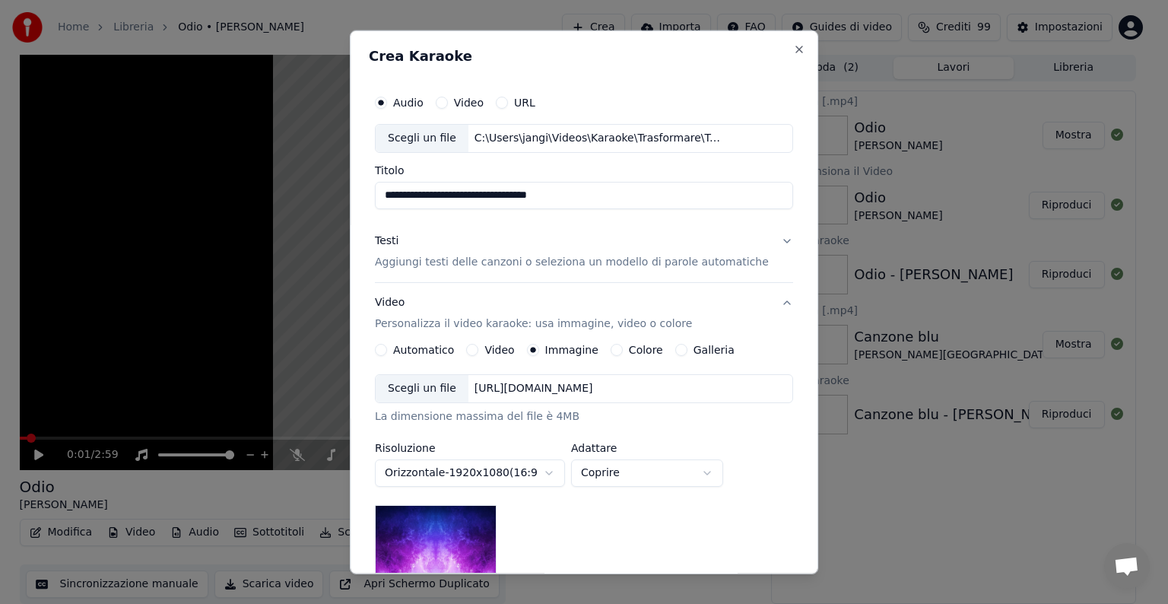
click at [544, 388] on div "https://imagedelivery.net/jkI57_JBx8hWPzcSI-uF5w/c7639807-3f76-4ea5-9112-66e75e…" at bounding box center [533, 388] width 131 height 15
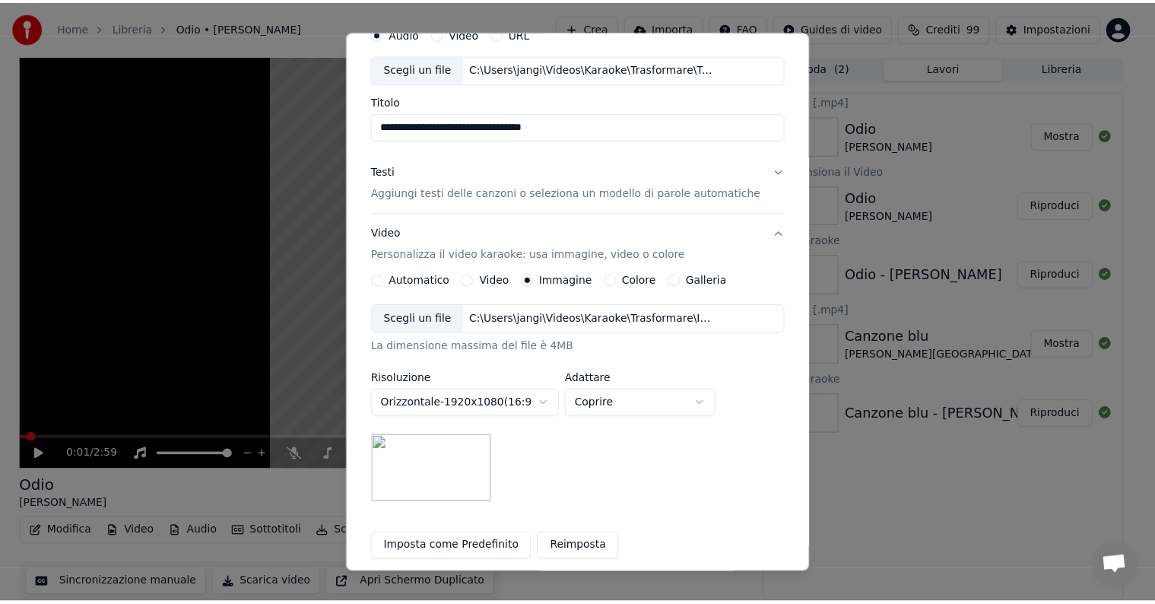
scroll to position [216, 0]
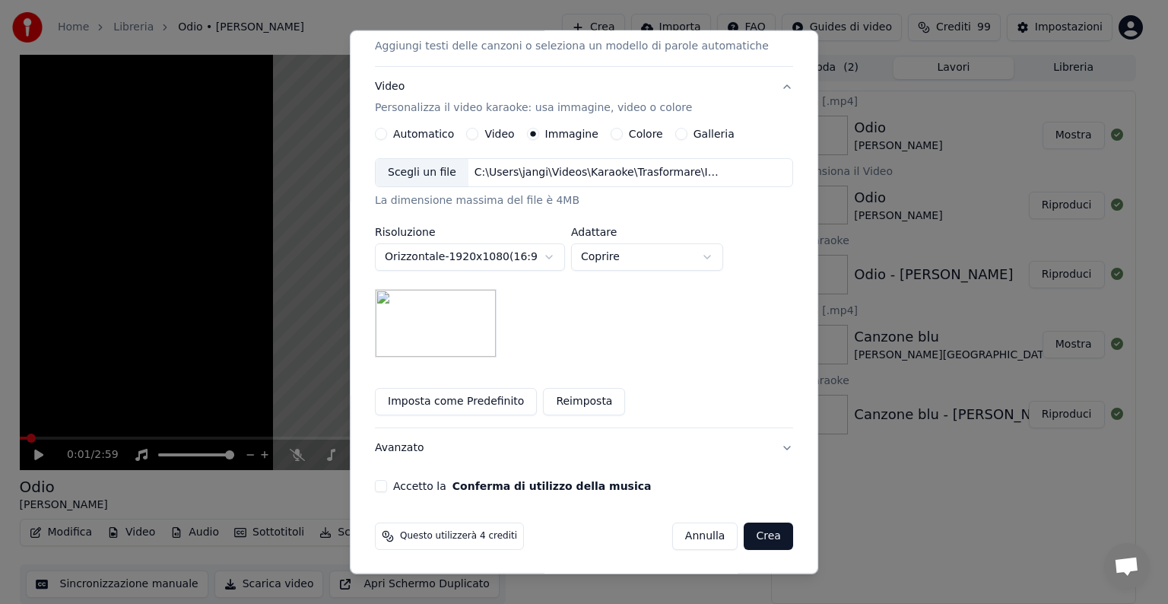
click at [719, 255] on body "**********" at bounding box center [577, 301] width 1155 height 604
click at [718, 258] on body "**********" at bounding box center [577, 301] width 1155 height 604
select select "*****"
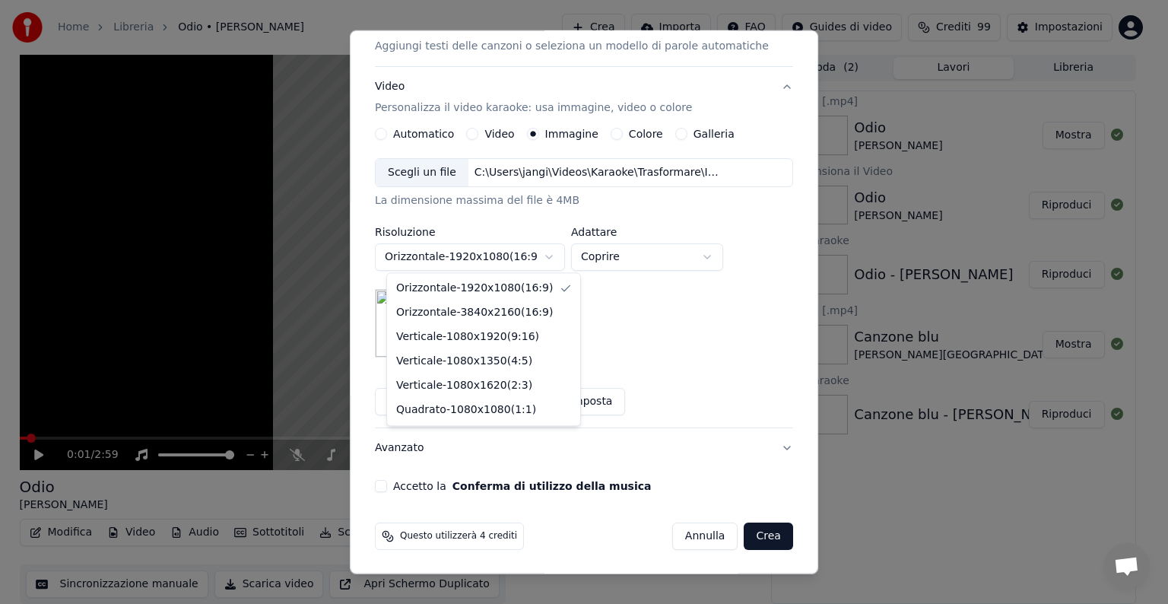
click at [563, 252] on body "**********" at bounding box center [577, 301] width 1155 height 604
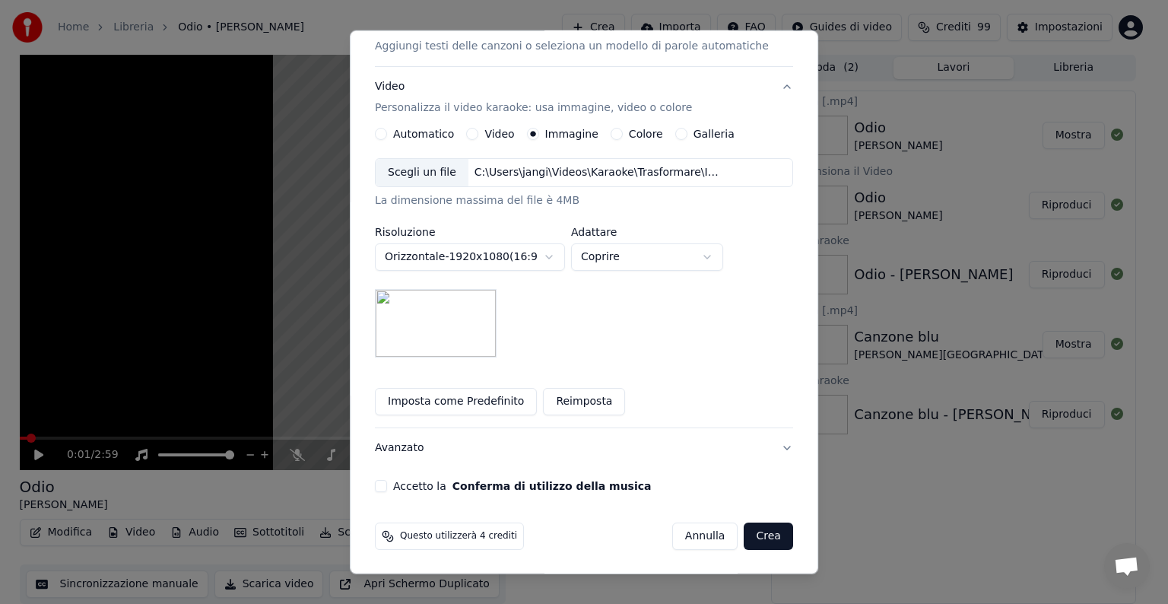
click at [718, 370] on body "**********" at bounding box center [577, 301] width 1155 height 604
click at [387, 487] on button "Accetto la Conferma di utilizzo della musica" at bounding box center [381, 486] width 12 height 12
click at [755, 538] on button "Crea" at bounding box center [768, 535] width 49 height 27
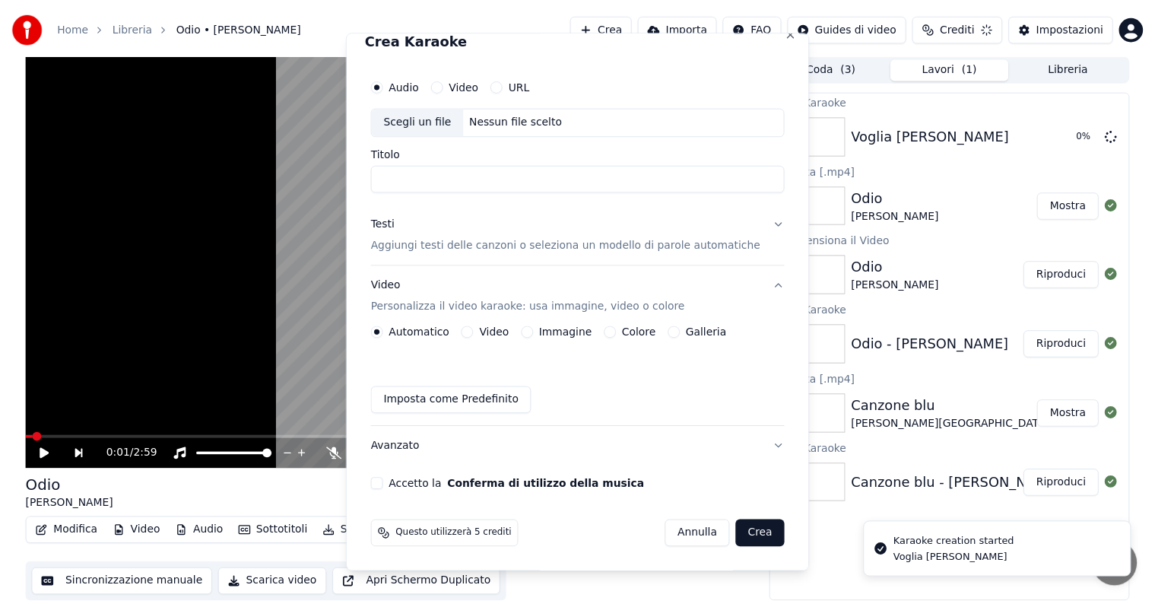
scroll to position [17, 0]
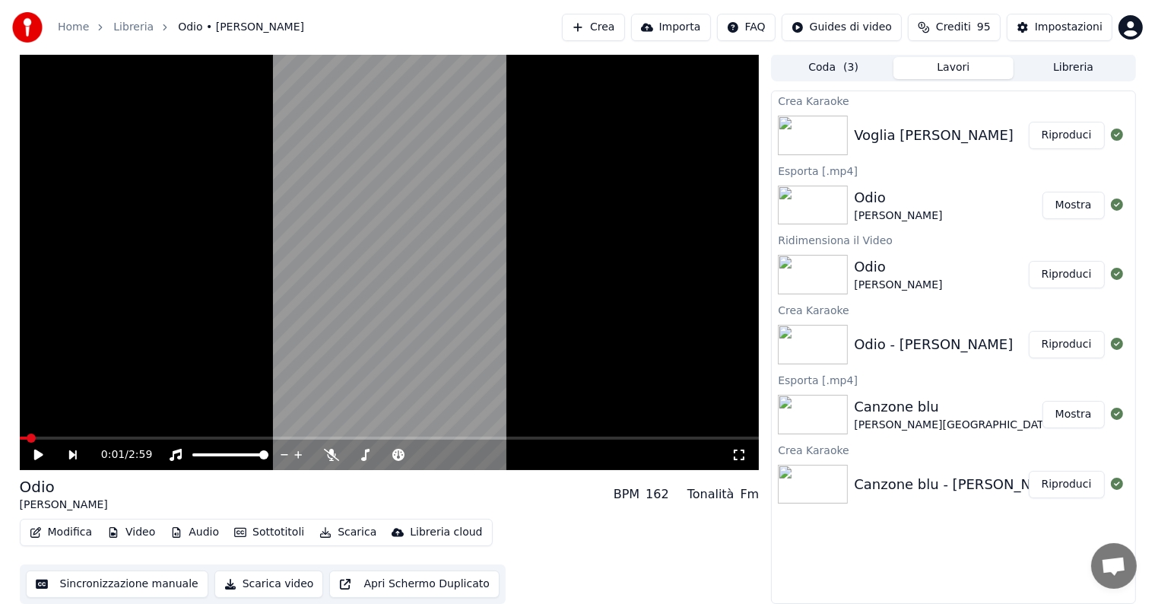
click at [1071, 133] on button "Riproduci" at bounding box center [1067, 135] width 76 height 27
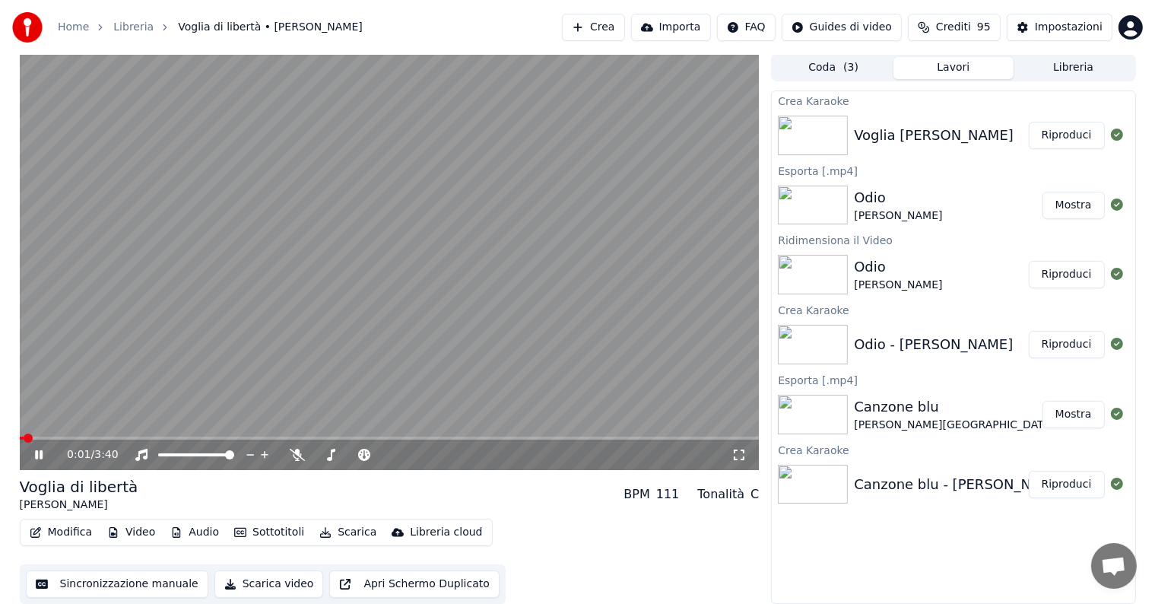
click at [40, 454] on icon at bounding box center [39, 454] width 8 height 9
click at [64, 532] on button "Modifica" at bounding box center [61, 532] width 75 height 21
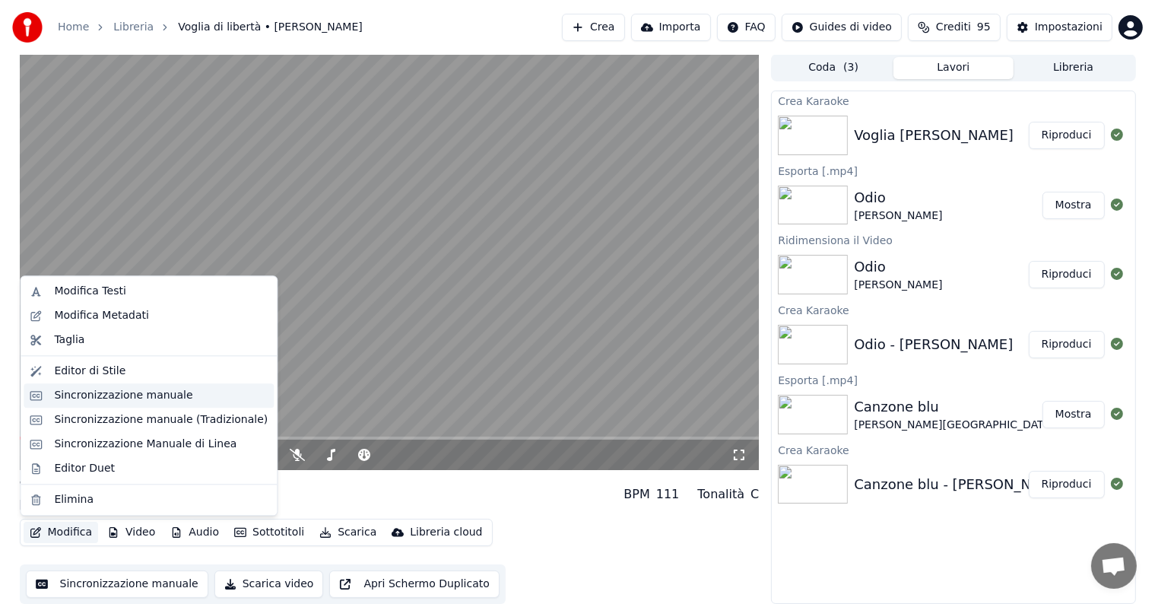
click at [99, 398] on div "Sincronizzazione manuale" at bounding box center [123, 395] width 138 height 15
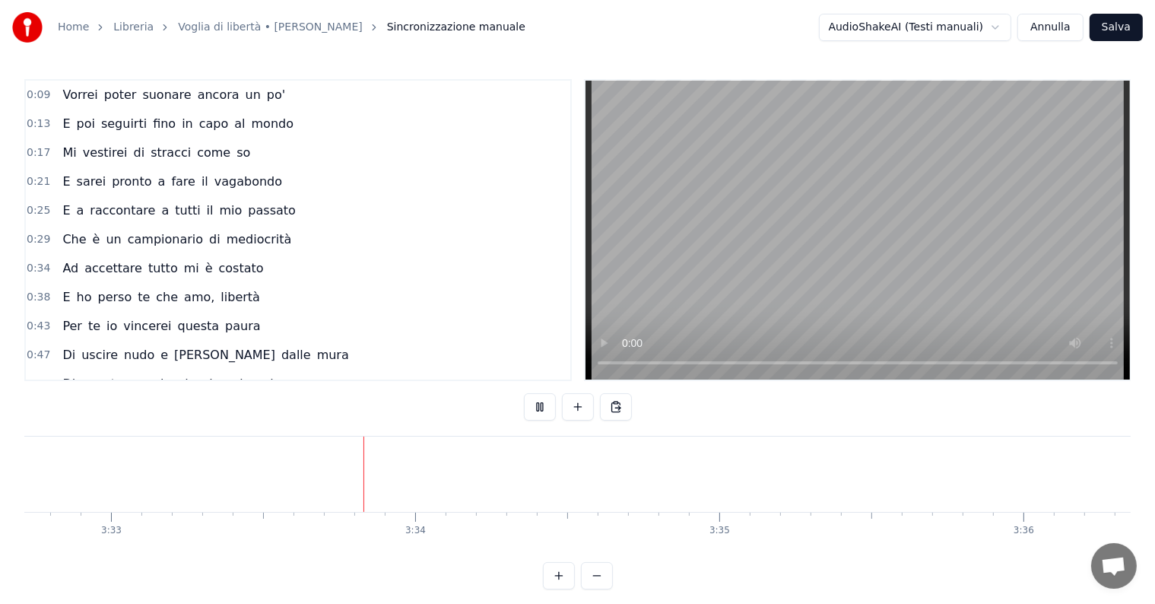
scroll to position [0, 64759]
click at [1043, 24] on button "Annulla" at bounding box center [1050, 27] width 66 height 27
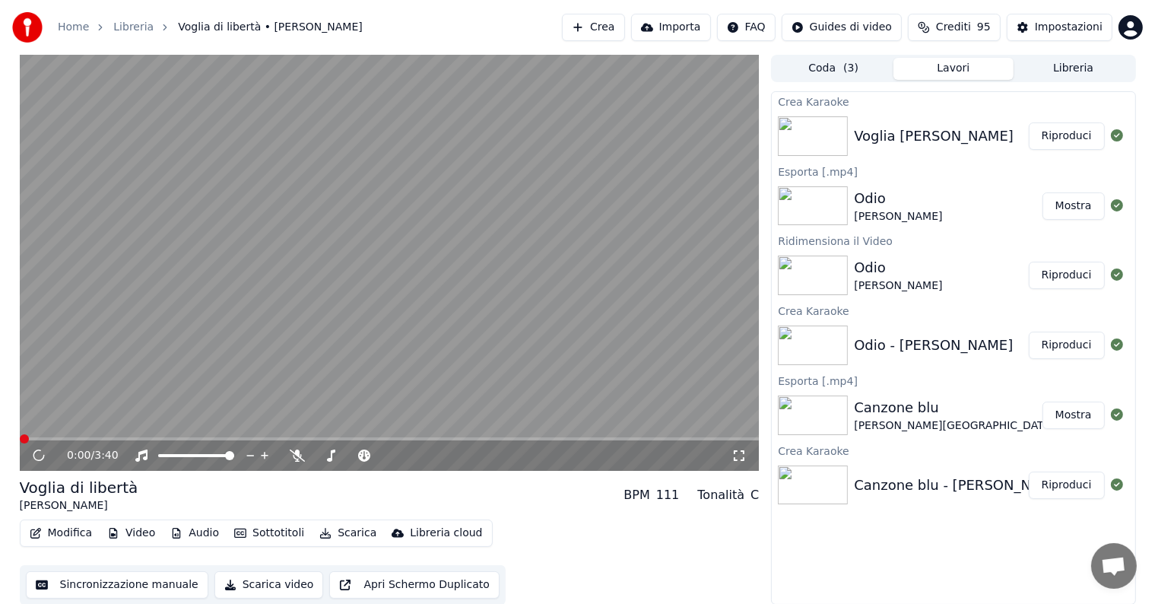
click at [1068, 132] on button "Riproduci" at bounding box center [1067, 135] width 76 height 27
click at [36, 455] on icon at bounding box center [38, 455] width 9 height 11
click at [43, 453] on icon at bounding box center [50, 455] width 36 height 12
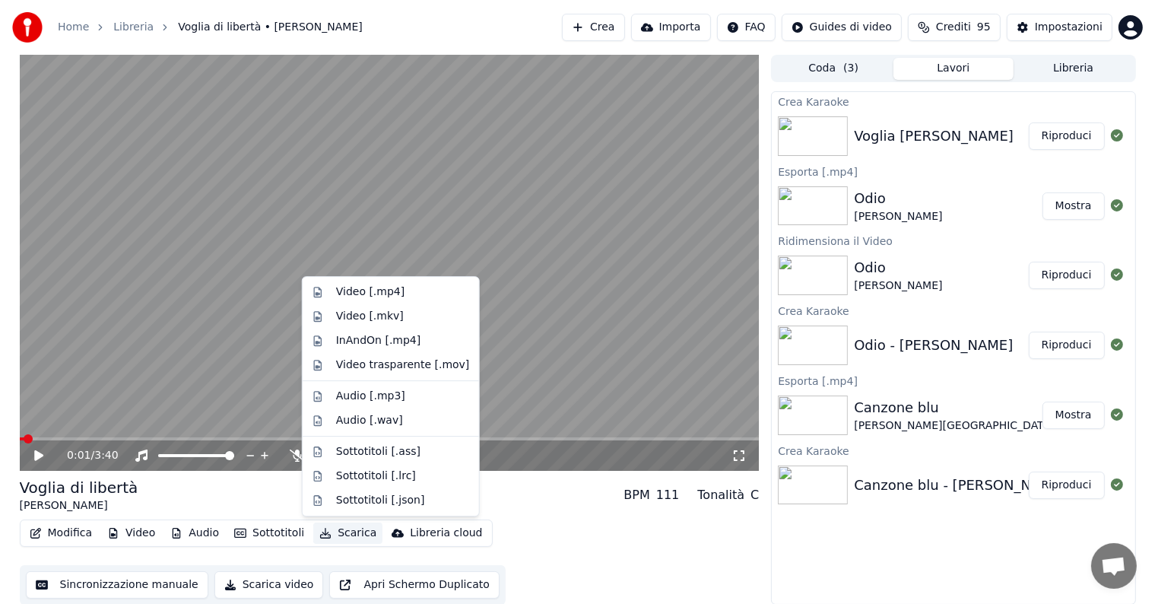
click at [353, 527] on button "Scarica" at bounding box center [347, 532] width 69 height 21
click at [368, 289] on div "Video [.mp4]" at bounding box center [370, 291] width 68 height 15
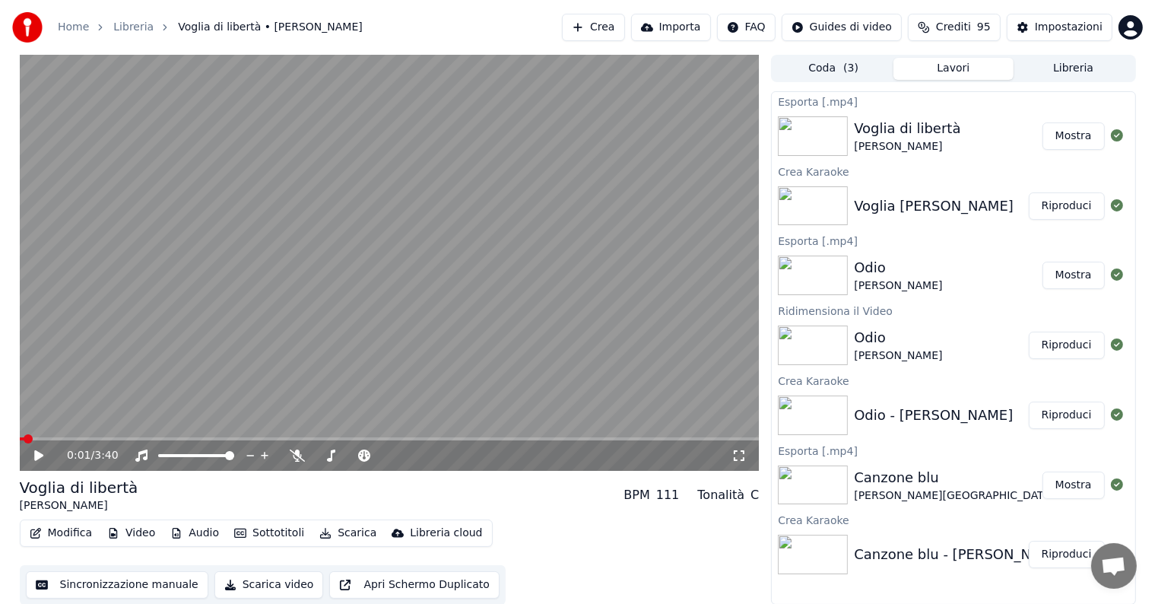
click at [1068, 132] on button "Mostra" at bounding box center [1074, 135] width 62 height 27
click at [610, 21] on button "Crea" at bounding box center [593, 27] width 62 height 27
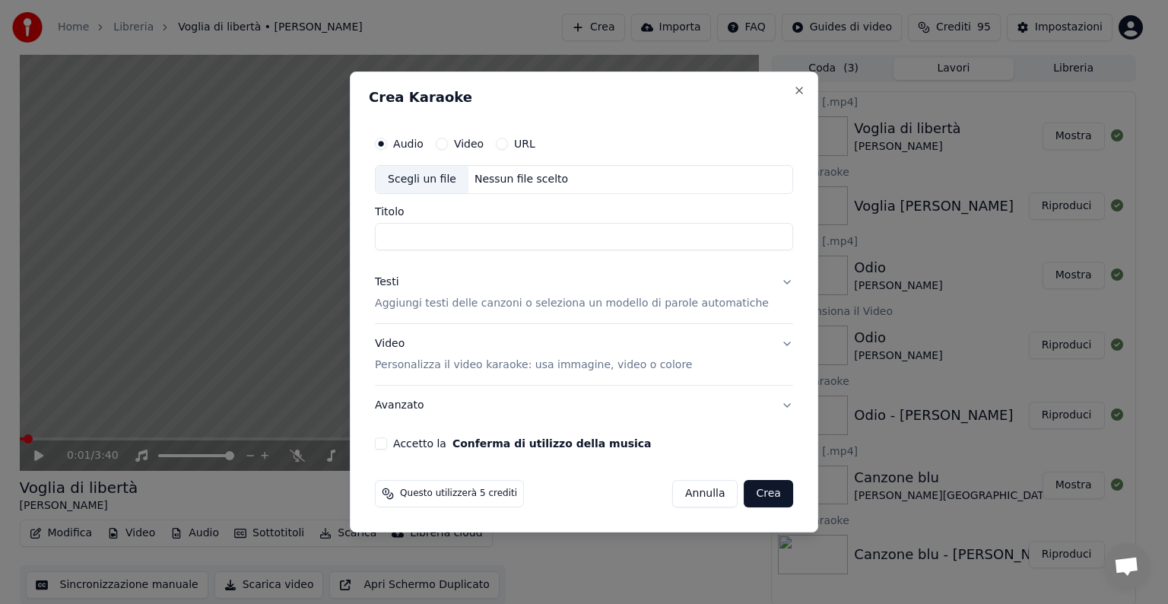
click at [518, 184] on div "Nessun file scelto" at bounding box center [521, 179] width 106 height 15
type input "**********"
click at [768, 281] on button "Testi Aggiungi testi delle canzoni o seleziona un modello di parole automatiche" at bounding box center [584, 292] width 418 height 61
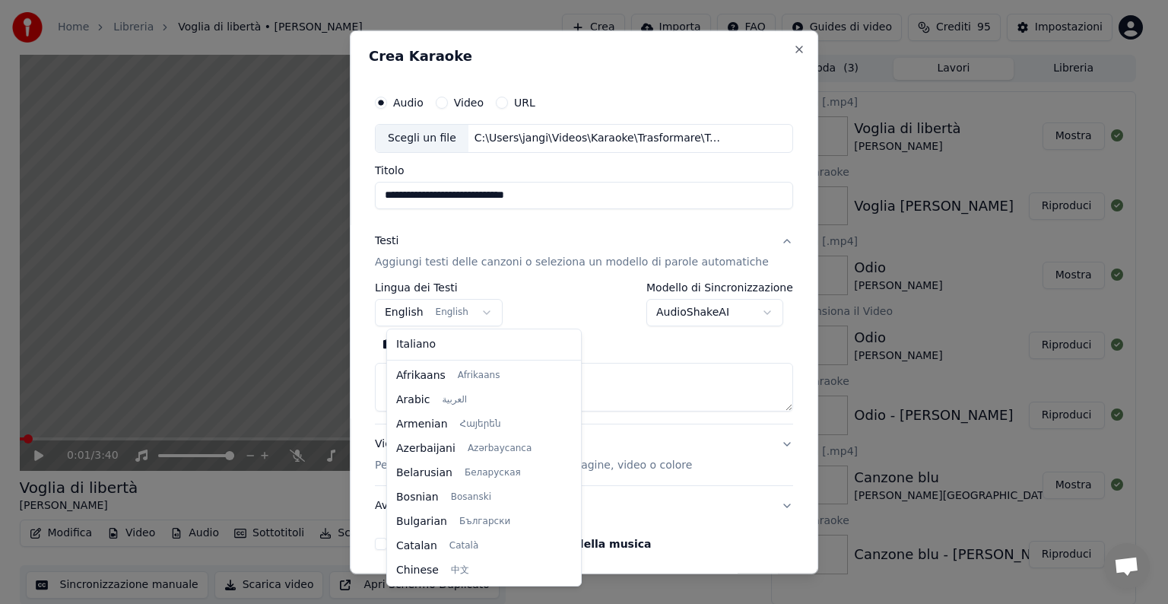
click at [488, 311] on body "**********" at bounding box center [577, 302] width 1155 height 604
select select "**"
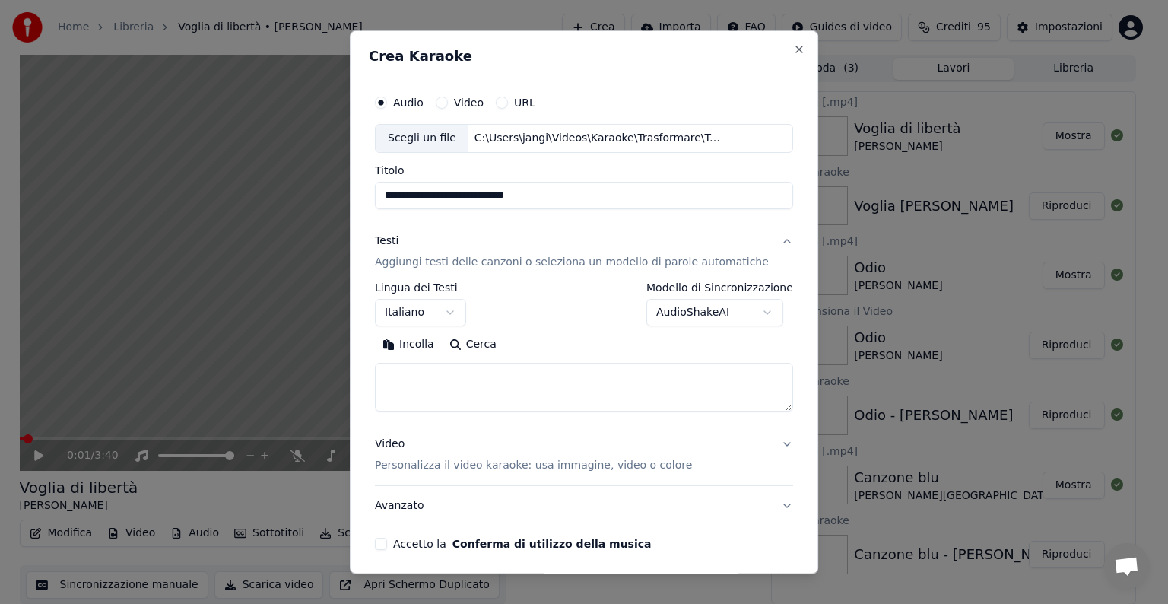
click at [414, 374] on textarea at bounding box center [584, 387] width 418 height 49
click at [424, 338] on button "Incolla" at bounding box center [408, 344] width 67 height 24
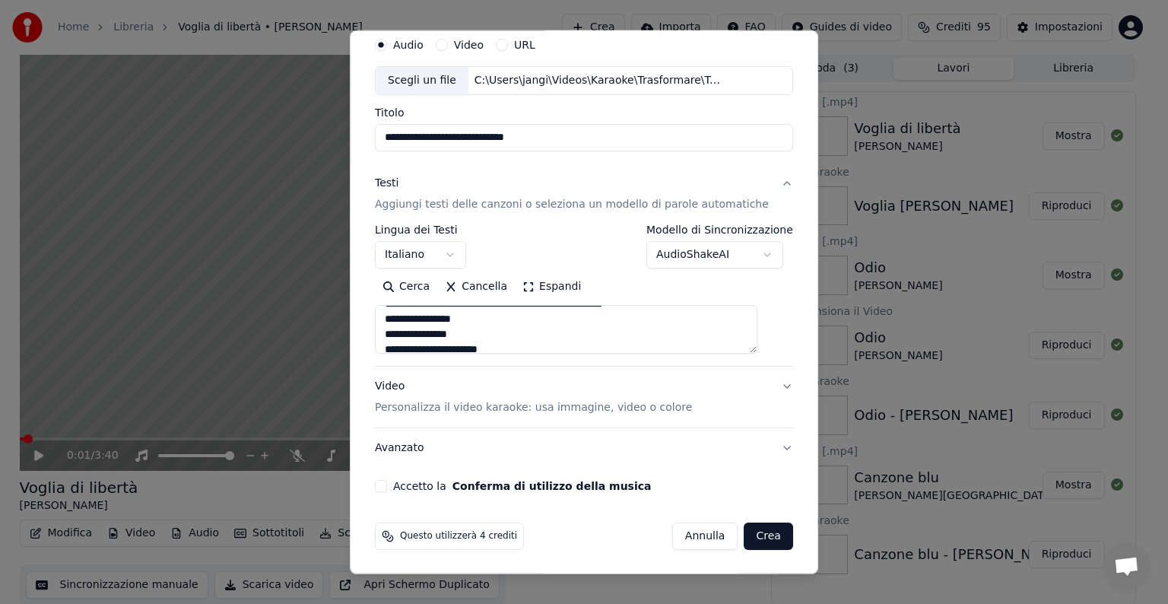
click at [763, 382] on button "Video Personalizza il video karaoke: usa immagine, video o colore" at bounding box center [584, 397] width 418 height 61
type textarea "**********"
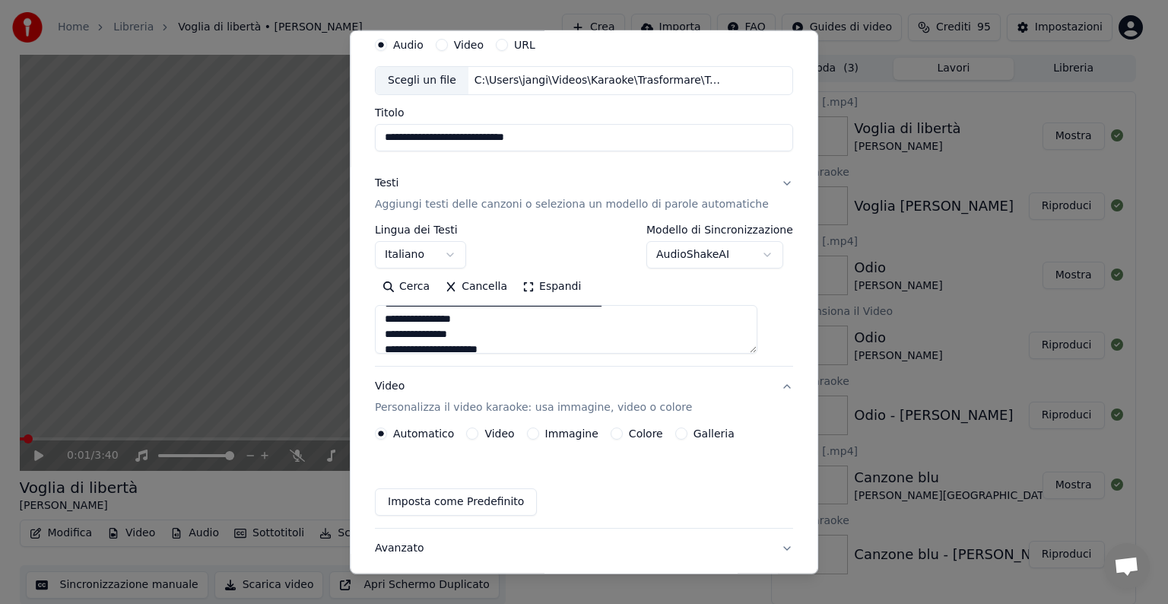
scroll to position [17, 0]
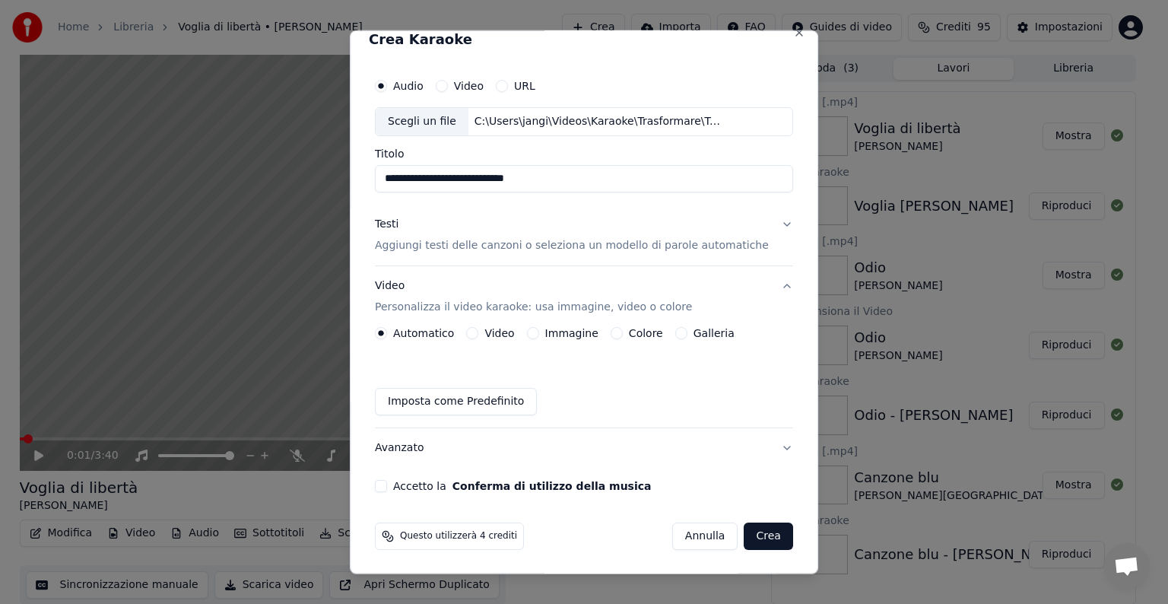
click at [538, 331] on button "Immagine" at bounding box center [533, 333] width 12 height 12
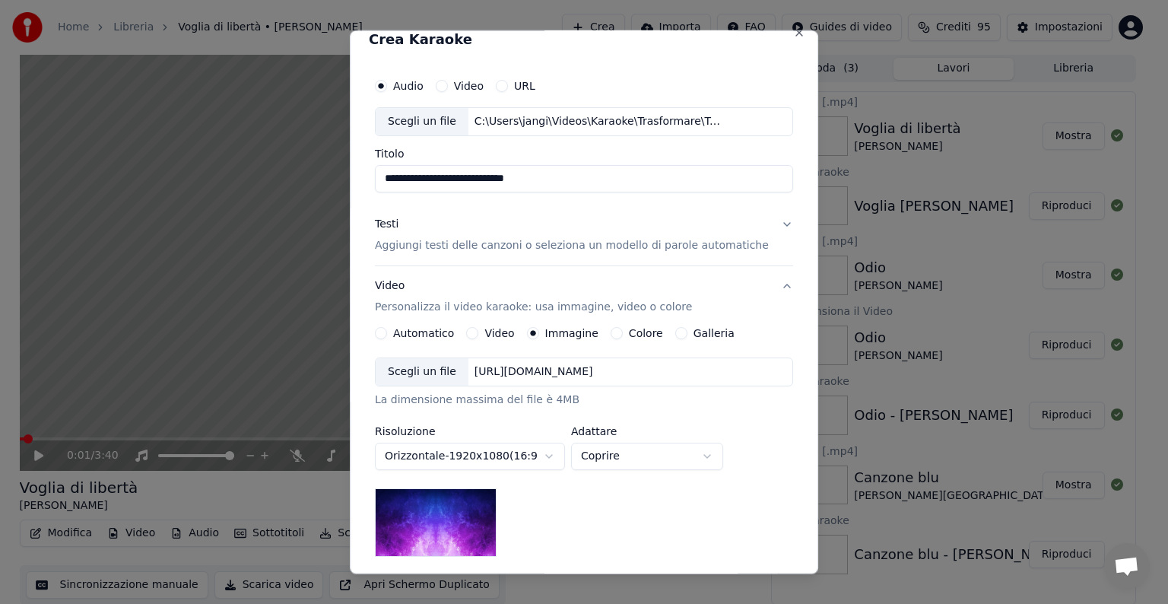
click at [599, 374] on div "https://imagedelivery.net/jkI57_JBx8hWPzcSI-uF5w/c7639807-3f76-4ea5-9112-66e75e…" at bounding box center [533, 371] width 131 height 15
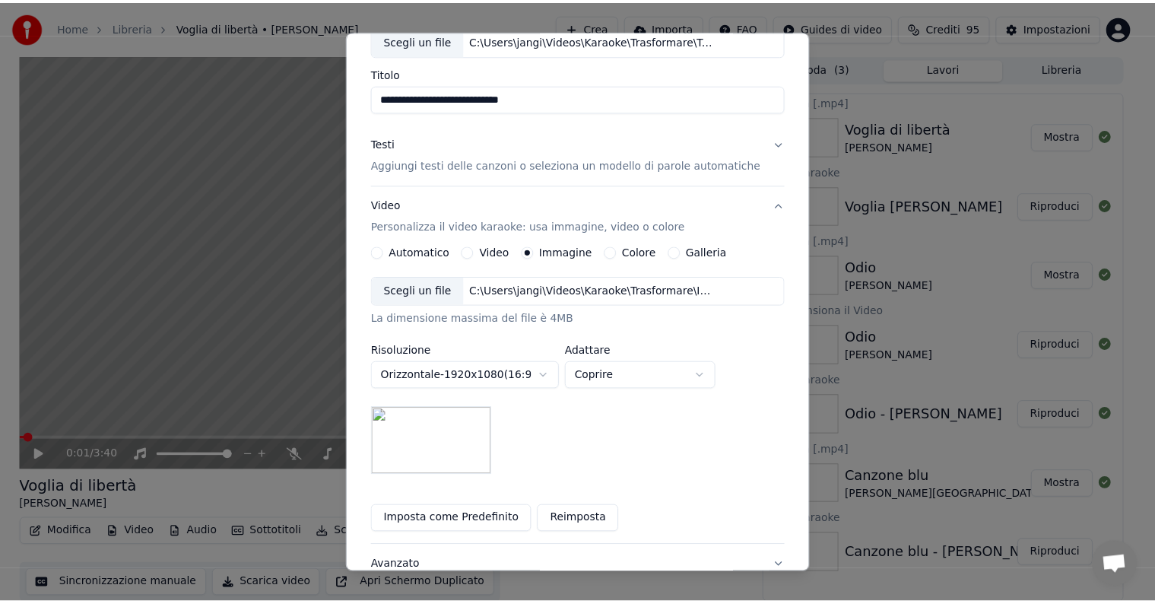
scroll to position [216, 0]
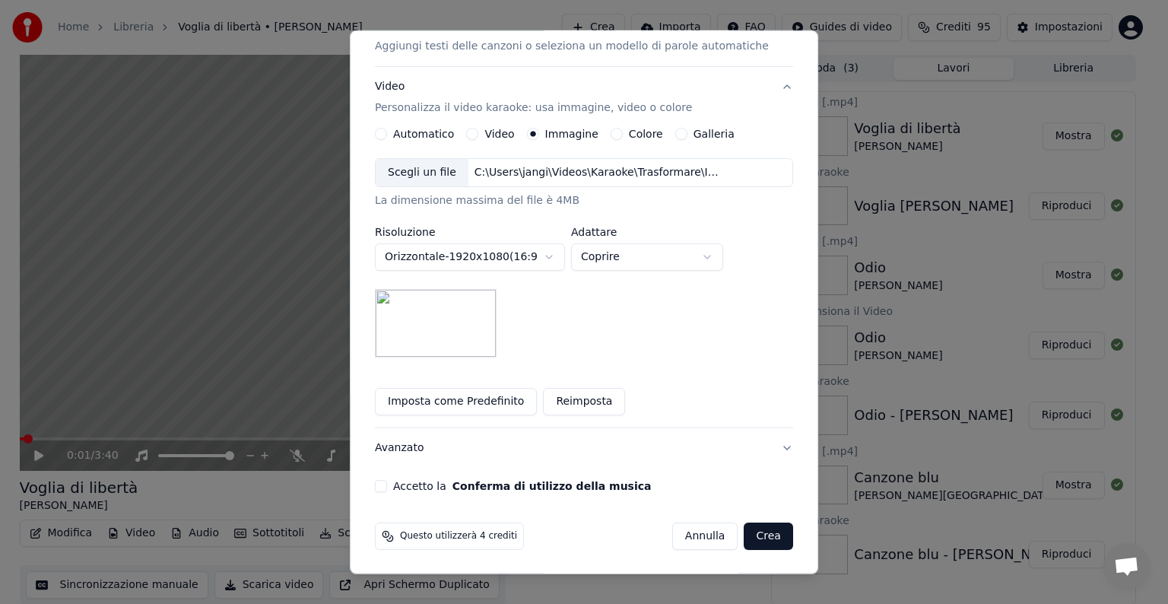
click at [387, 484] on button "Accetto la Conferma di utilizzo della musica" at bounding box center [381, 486] width 12 height 12
click at [752, 536] on button "Crea" at bounding box center [768, 535] width 49 height 27
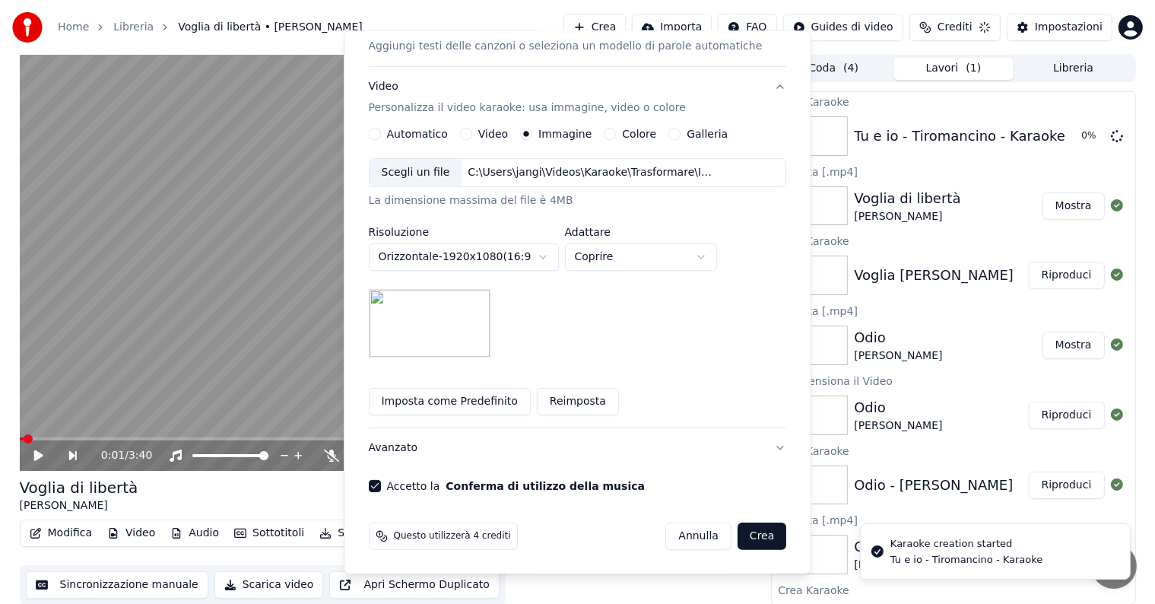
scroll to position [17, 0]
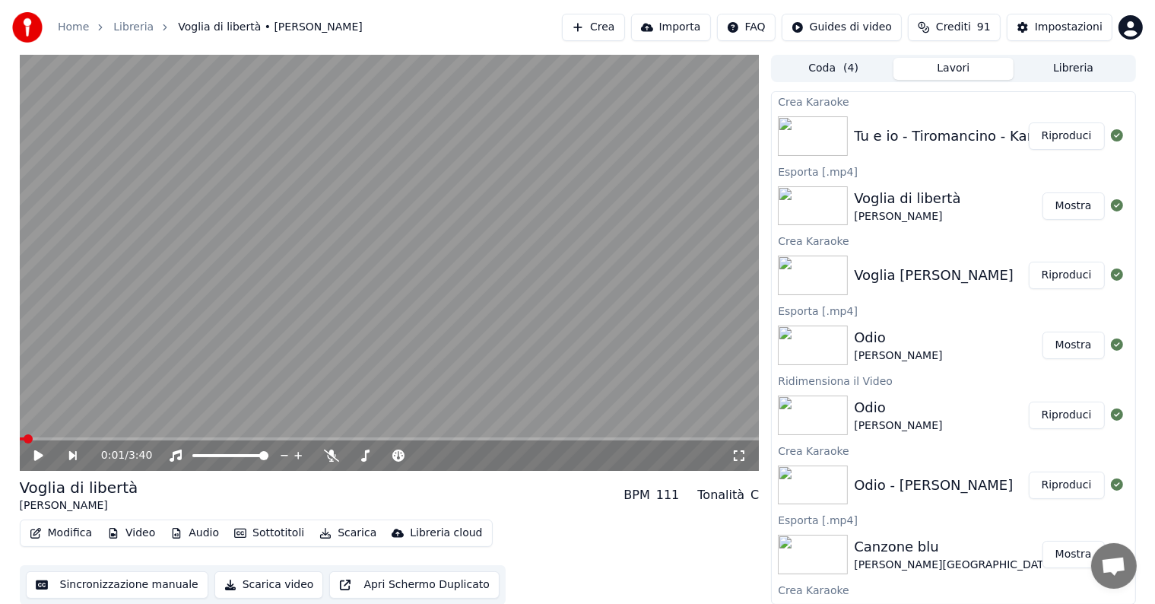
click at [1050, 137] on button "Riproduci" at bounding box center [1067, 135] width 76 height 27
click at [38, 453] on icon at bounding box center [50, 455] width 36 height 12
click at [68, 532] on button "Modifica" at bounding box center [61, 532] width 75 height 21
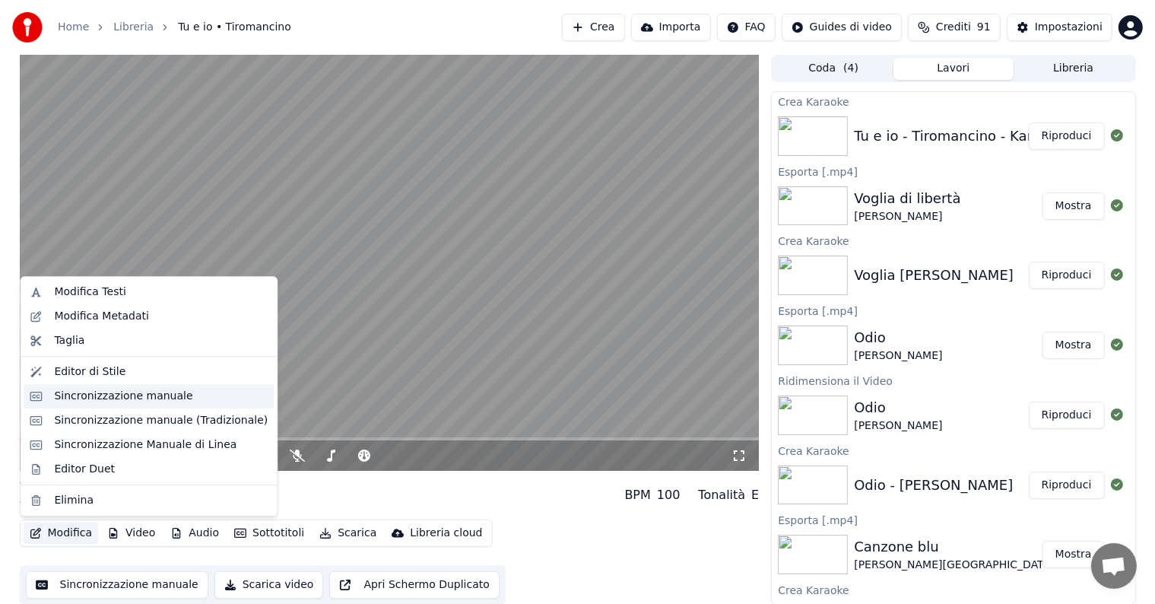
click at [98, 395] on div "Sincronizzazione manuale" at bounding box center [123, 396] width 138 height 15
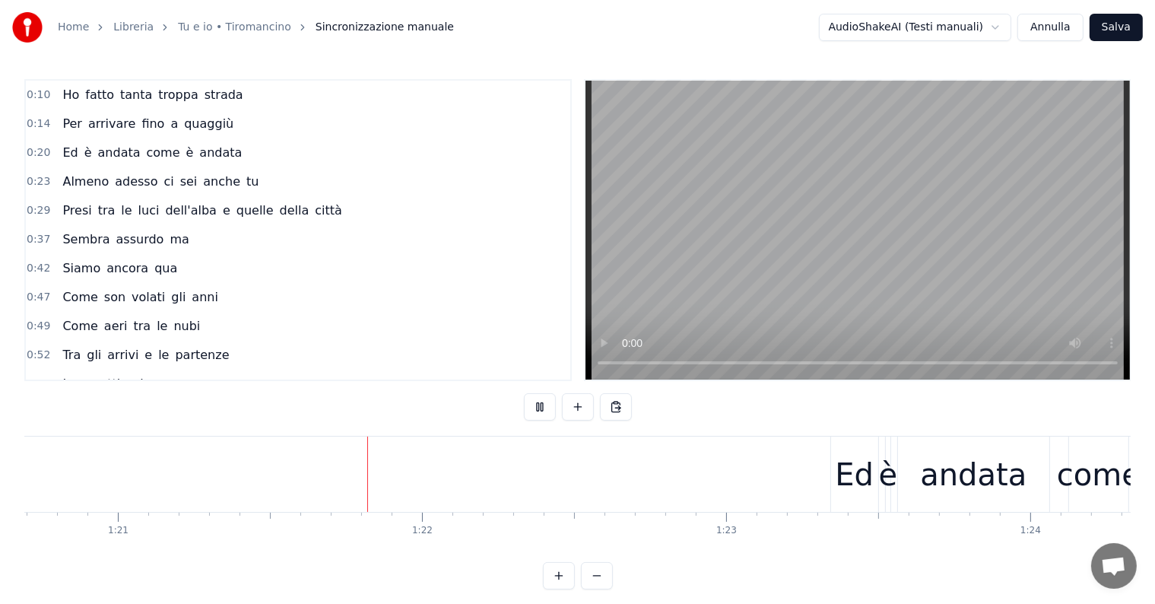
scroll to position [0, 24603]
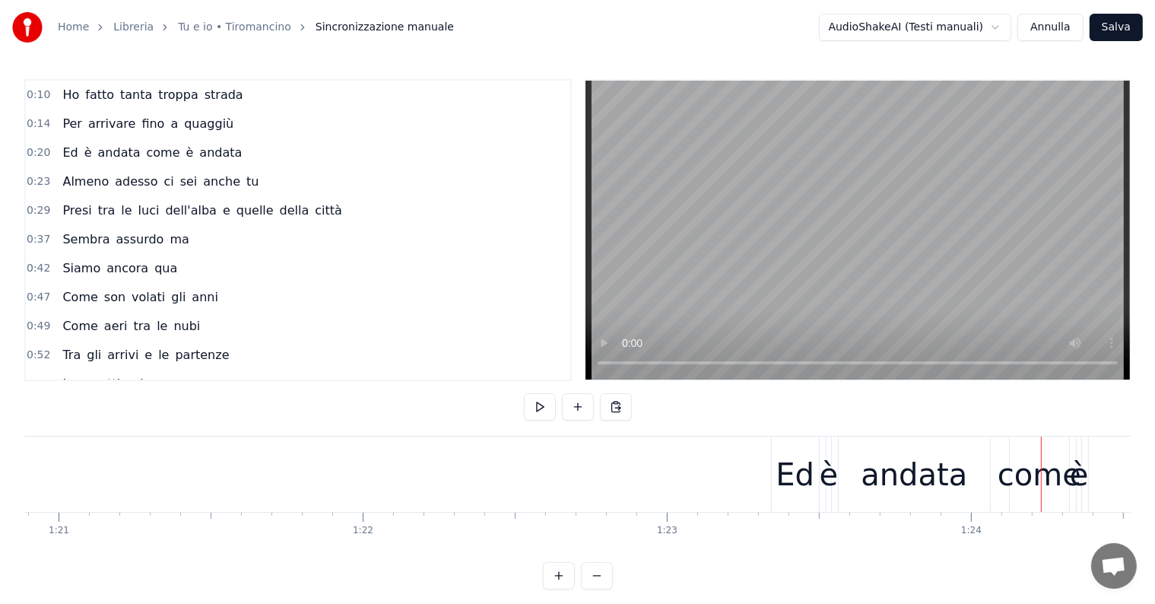
click at [791, 484] on div "Ed" at bounding box center [795, 475] width 39 height 46
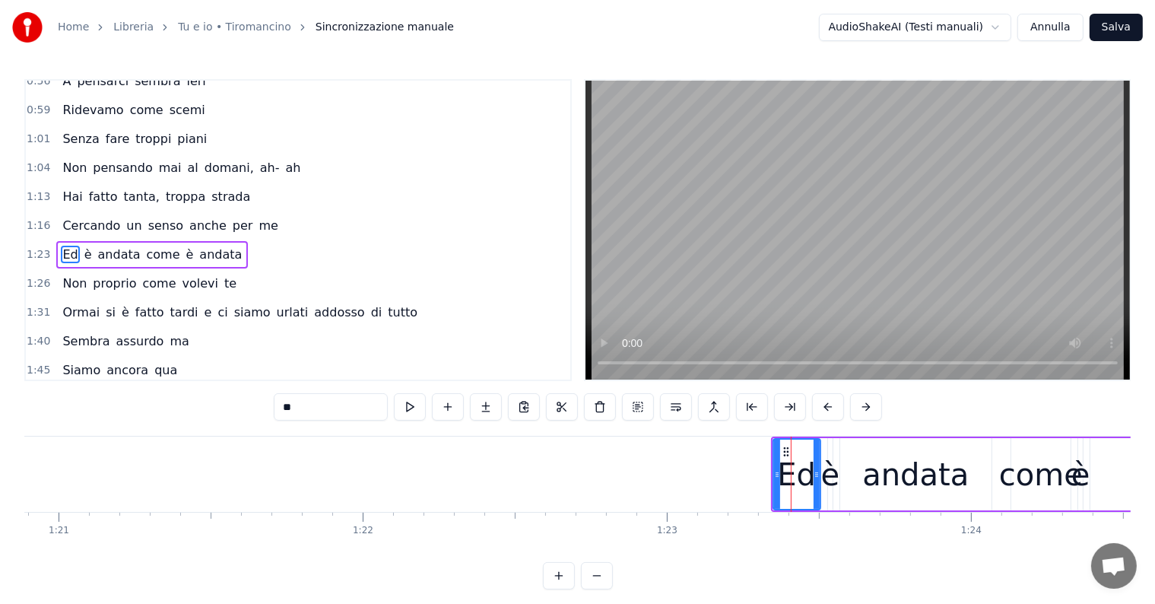
scroll to position [340, 0]
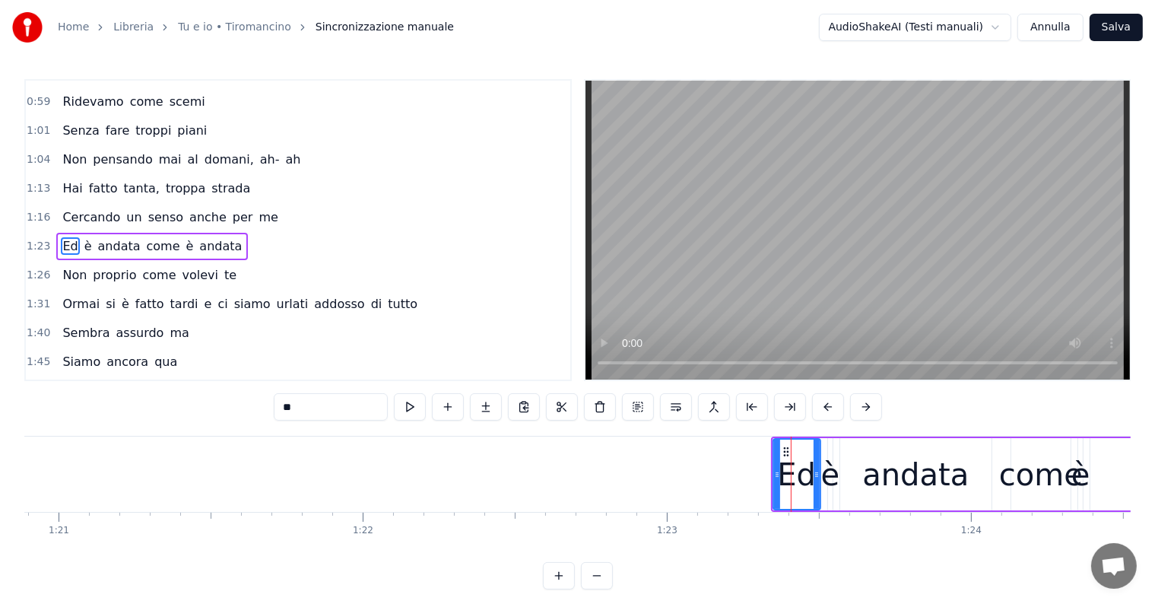
click at [83, 240] on div "Ed è andata come è andata" at bounding box center [152, 246] width 192 height 27
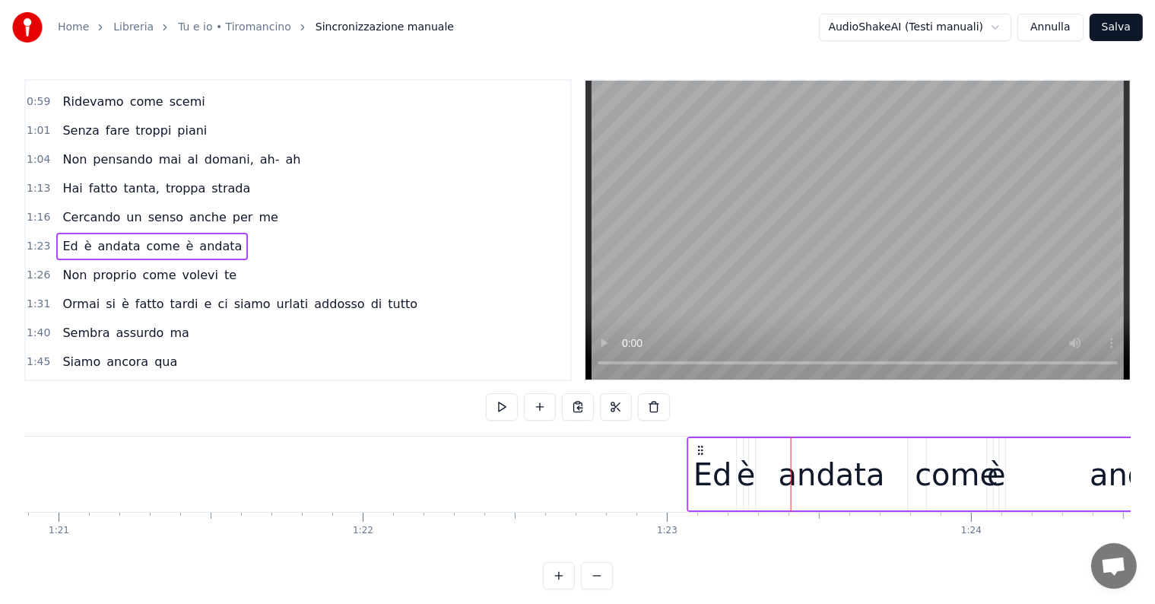
drag, startPoint x: 785, startPoint y: 447, endPoint x: 702, endPoint y: 449, distance: 83.7
click at [702, 449] on icon at bounding box center [700, 450] width 12 height 12
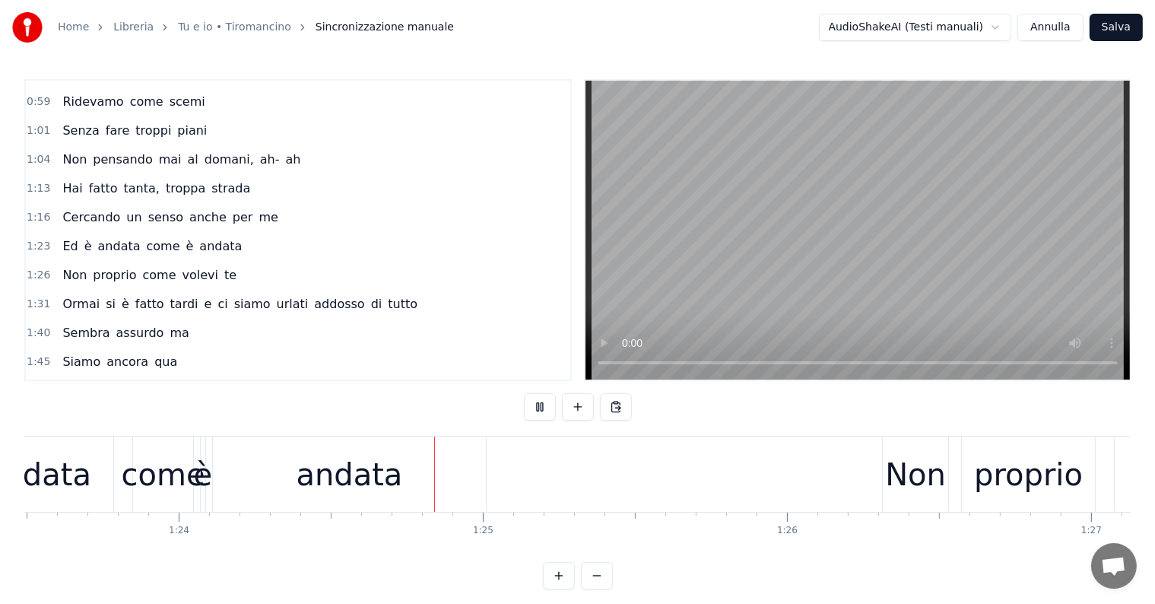
scroll to position [0, 25581]
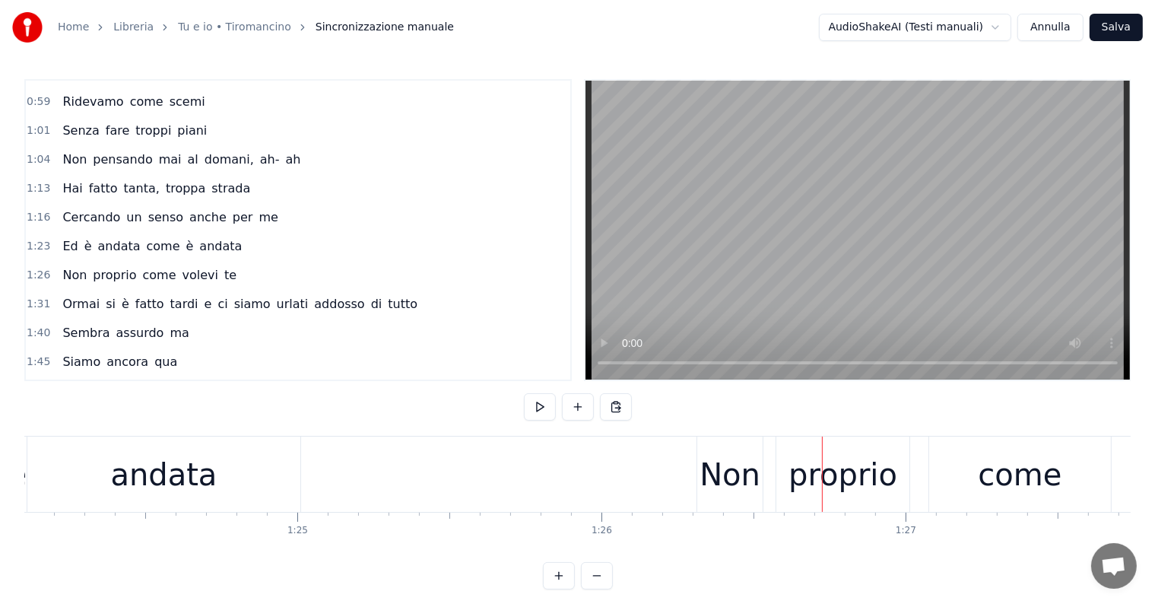
click at [733, 475] on div "Non" at bounding box center [730, 475] width 61 height 46
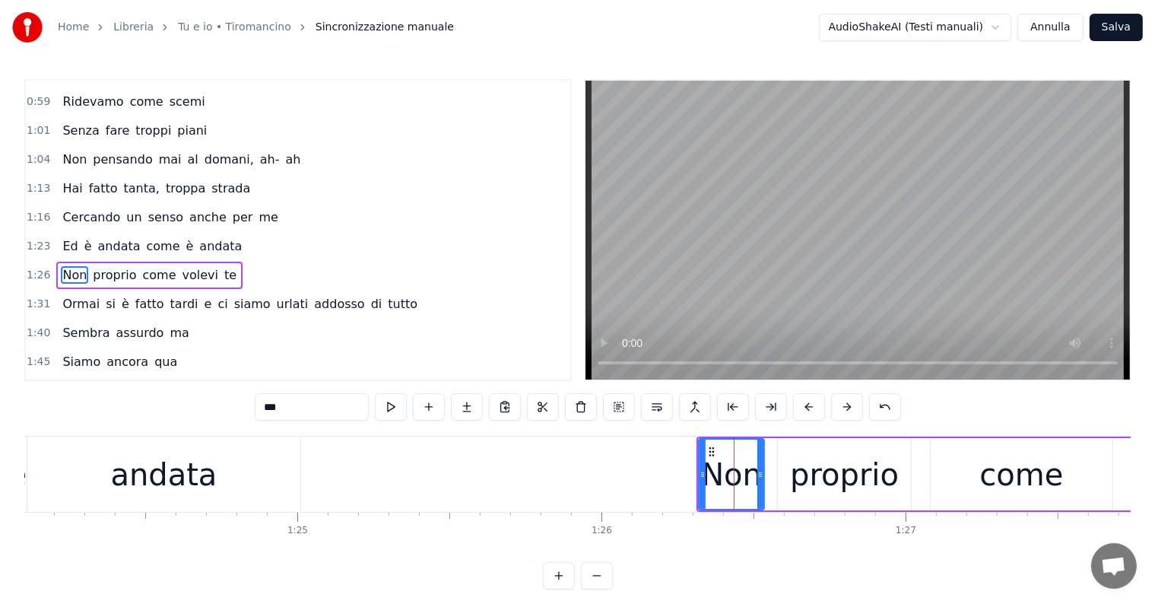
scroll to position [368, 0]
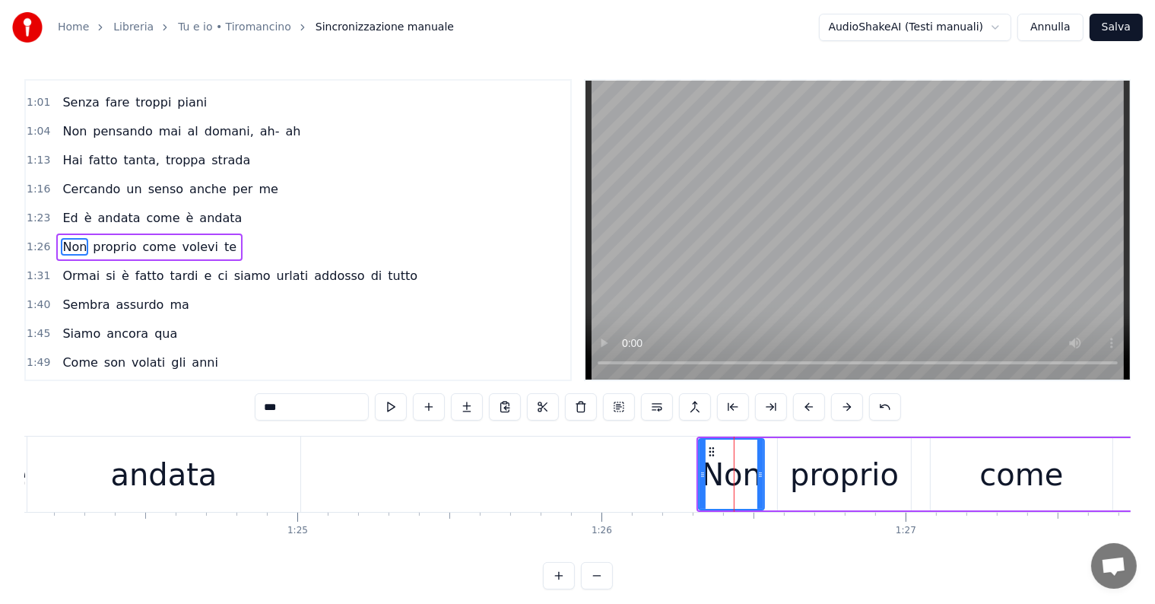
click at [78, 243] on div "Non proprio come volevi te" at bounding box center [149, 246] width 186 height 27
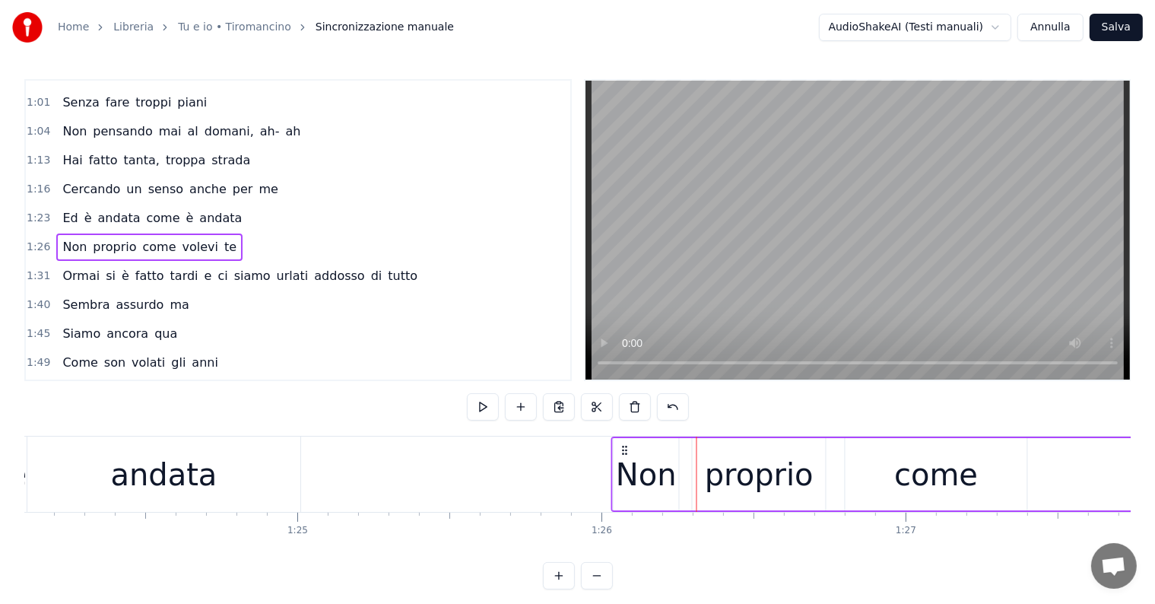
drag, startPoint x: 709, startPoint y: 446, endPoint x: 624, endPoint y: 447, distance: 85.2
click at [624, 447] on icon at bounding box center [625, 450] width 12 height 12
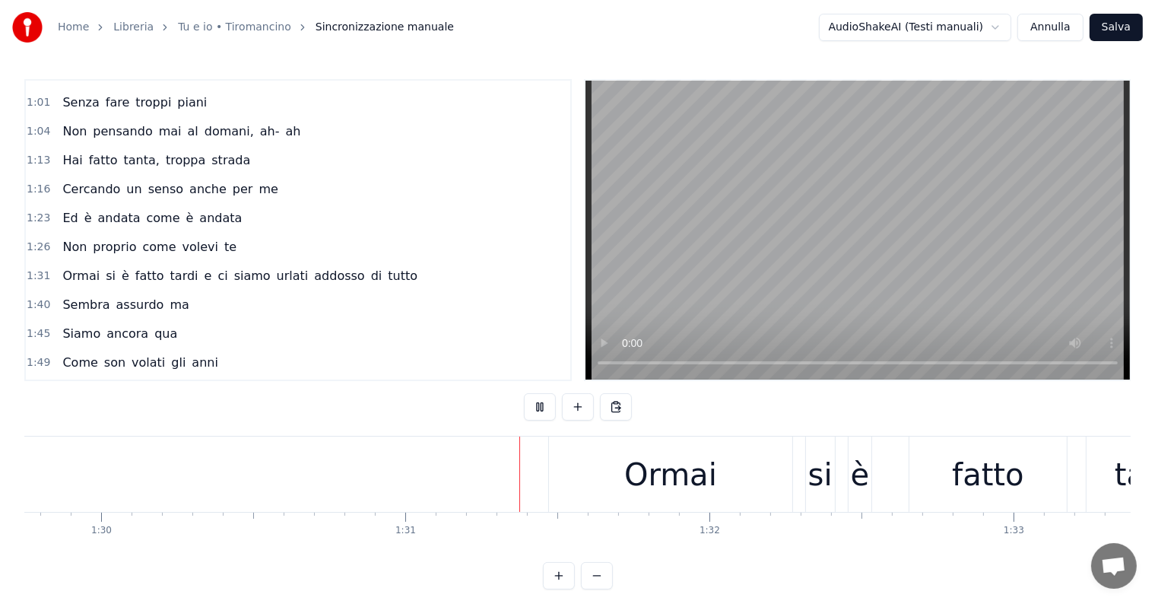
scroll to position [0, 27545]
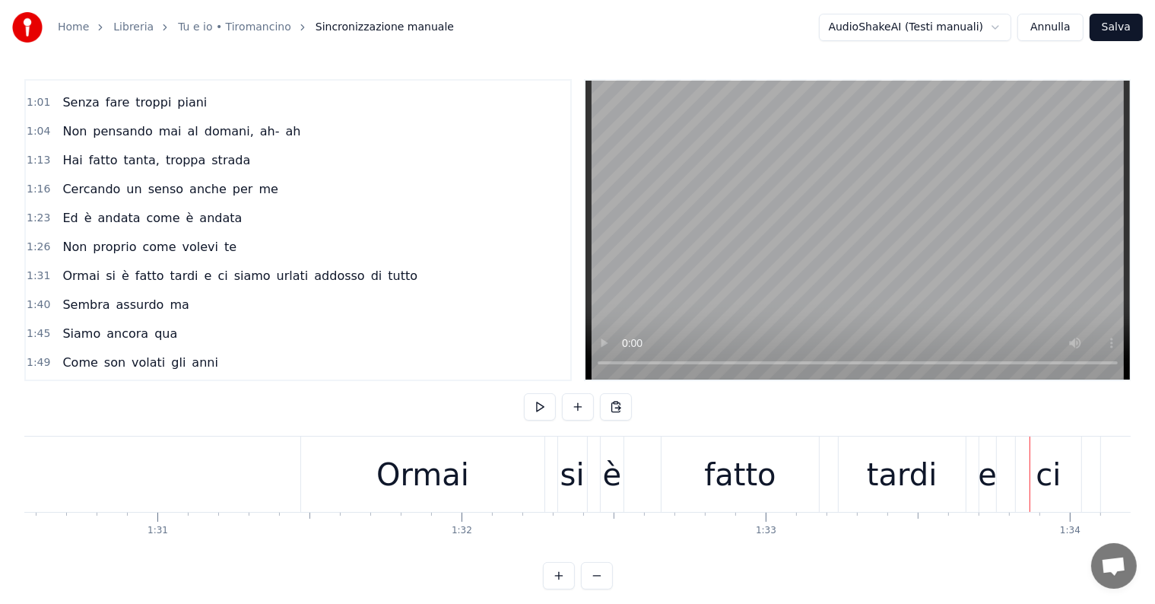
click at [90, 267] on div "Ormai si è fatto tardi e ci siamo urlati addosso di tutto" at bounding box center [239, 275] width 367 height 27
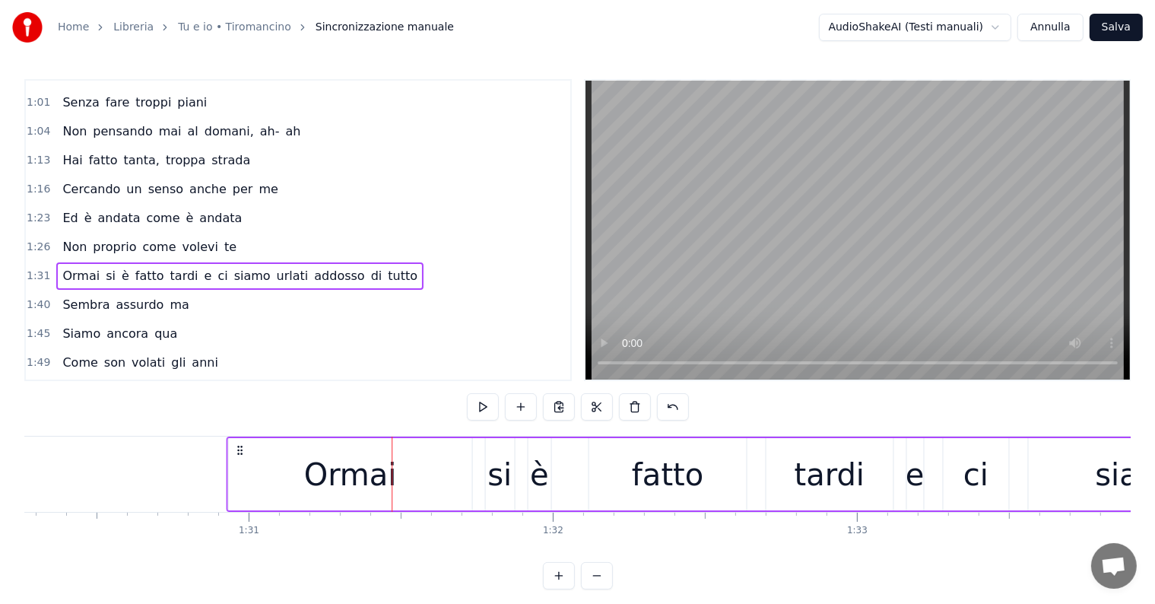
scroll to position [0, 27451]
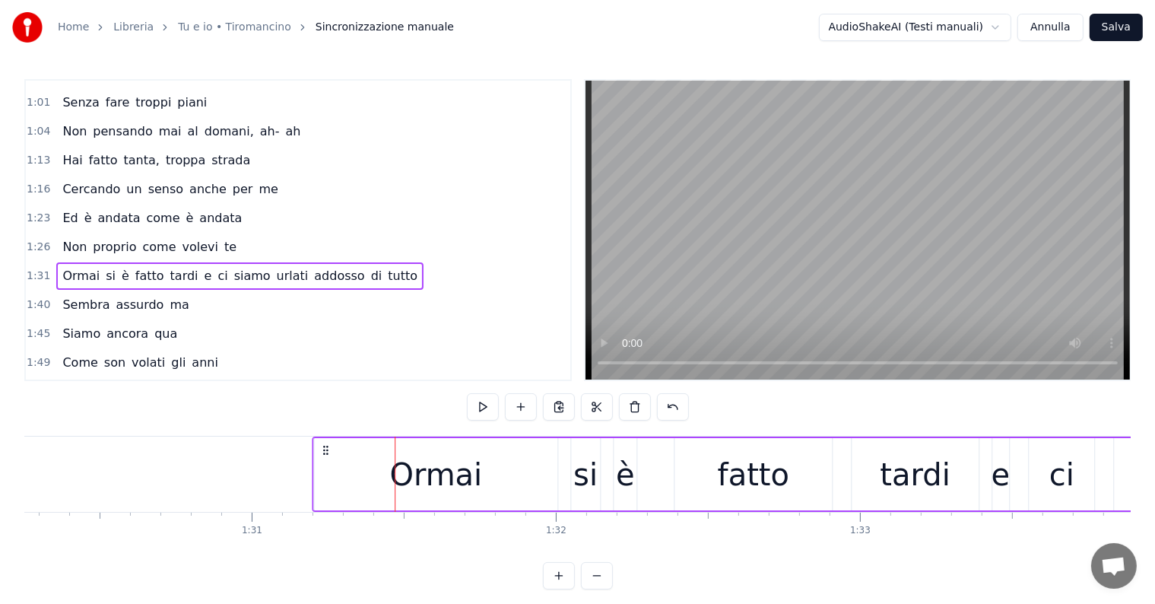
drag, startPoint x: 313, startPoint y: 444, endPoint x: 325, endPoint y: 449, distance: 13.0
click at [325, 449] on icon at bounding box center [326, 450] width 12 height 12
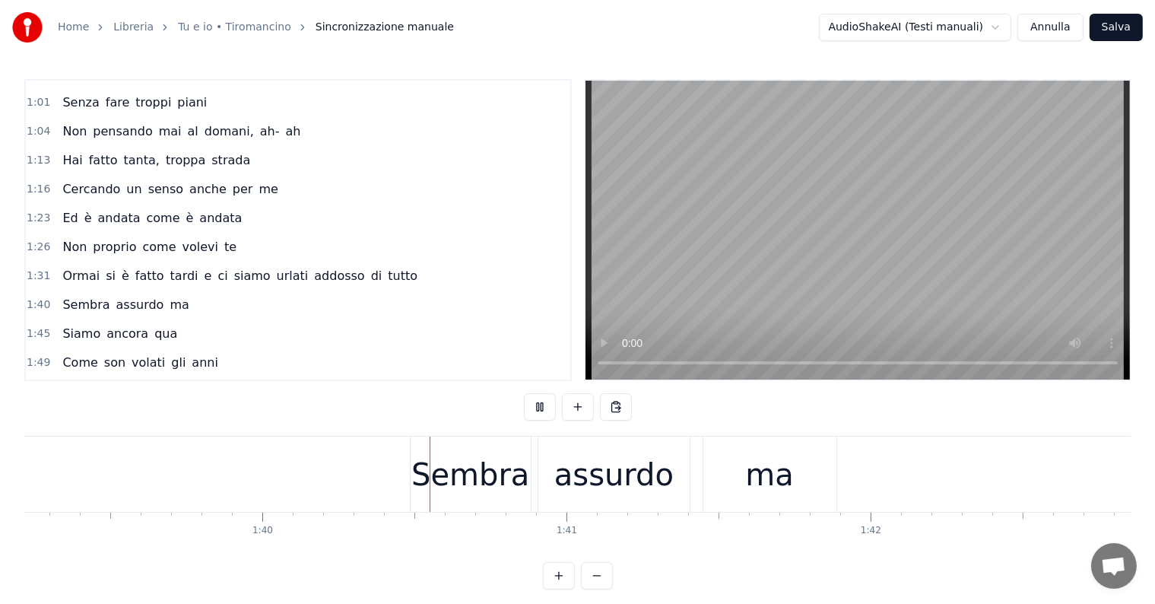
scroll to position [0, 30359]
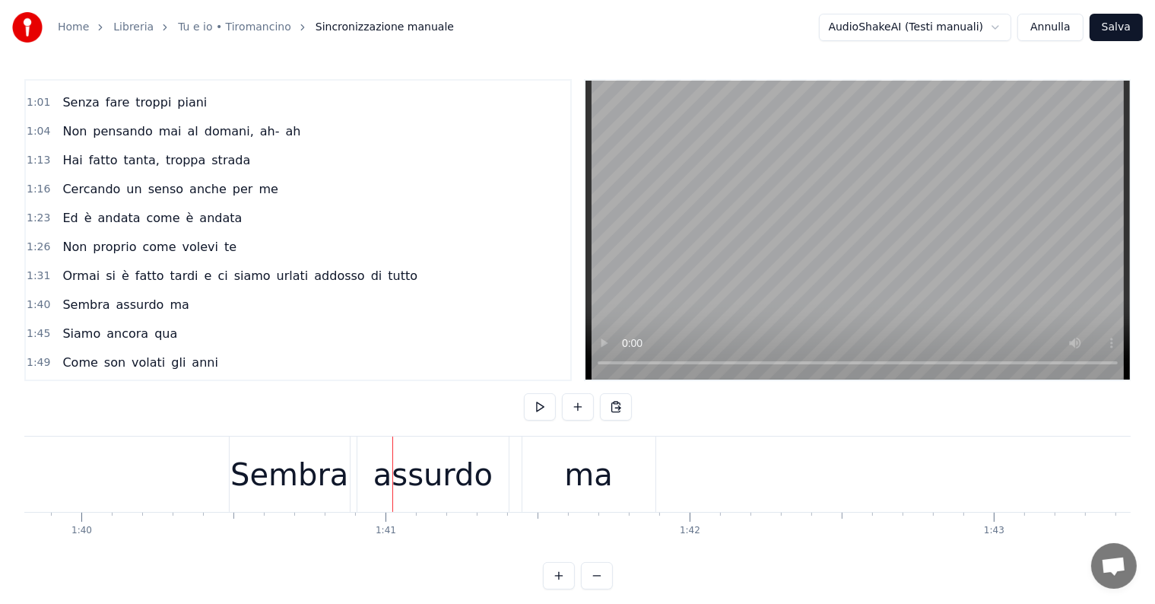
click at [325, 471] on div "Sembra" at bounding box center [289, 475] width 118 height 46
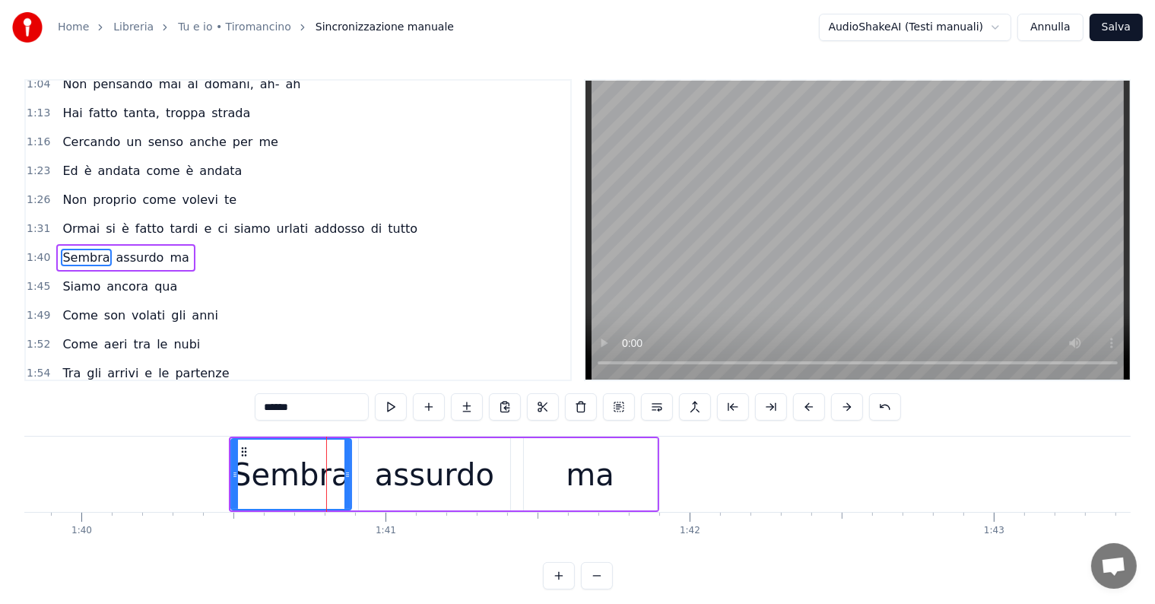
scroll to position [424, 0]
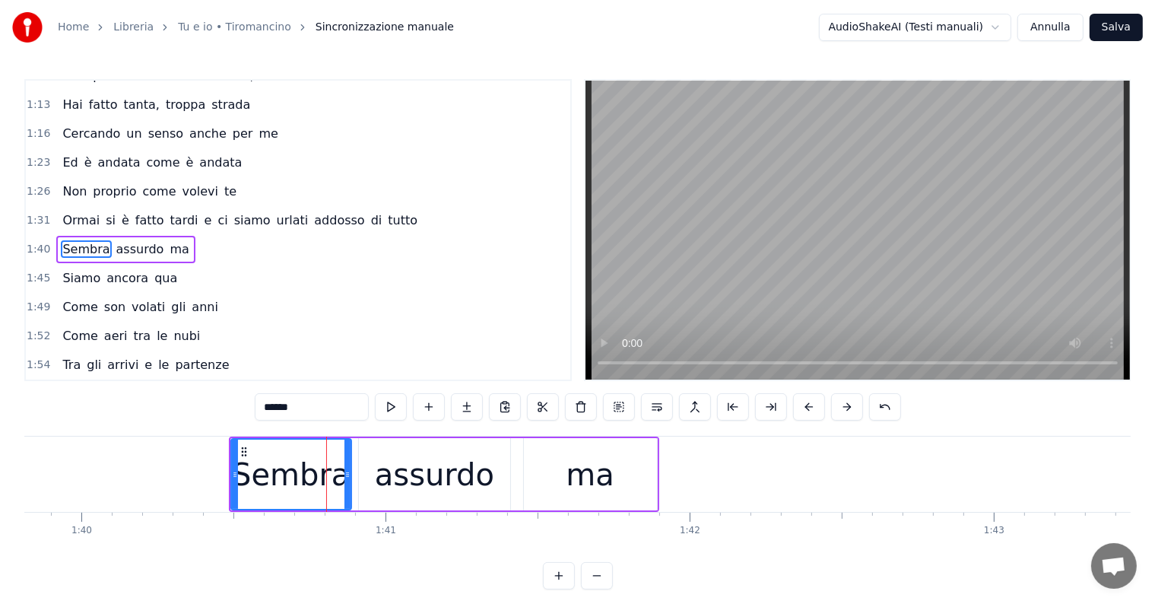
click at [74, 241] on div "Sembra assurdo ma" at bounding box center [125, 249] width 138 height 27
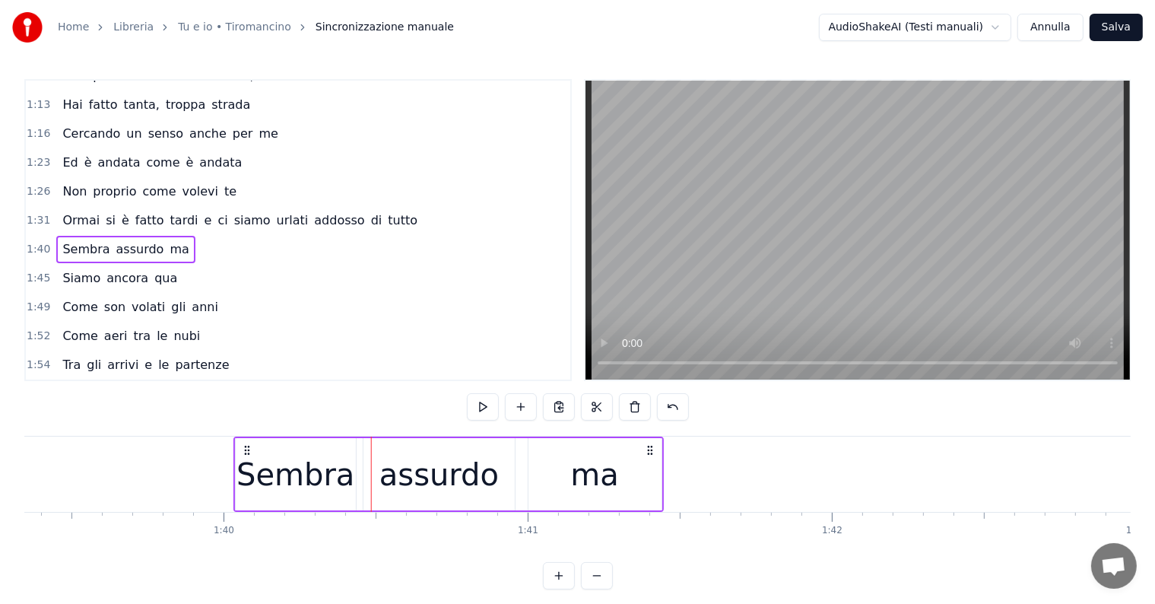
scroll to position [0, 30216]
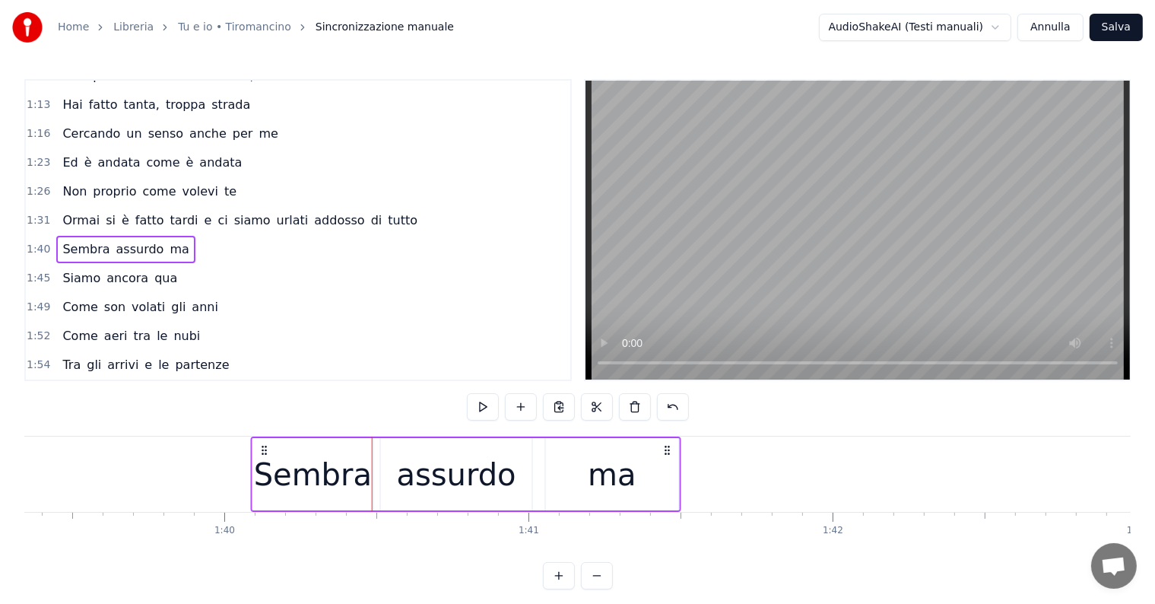
drag, startPoint x: 240, startPoint y: 450, endPoint x: 262, endPoint y: 451, distance: 21.3
click at [262, 451] on icon at bounding box center [264, 450] width 12 height 12
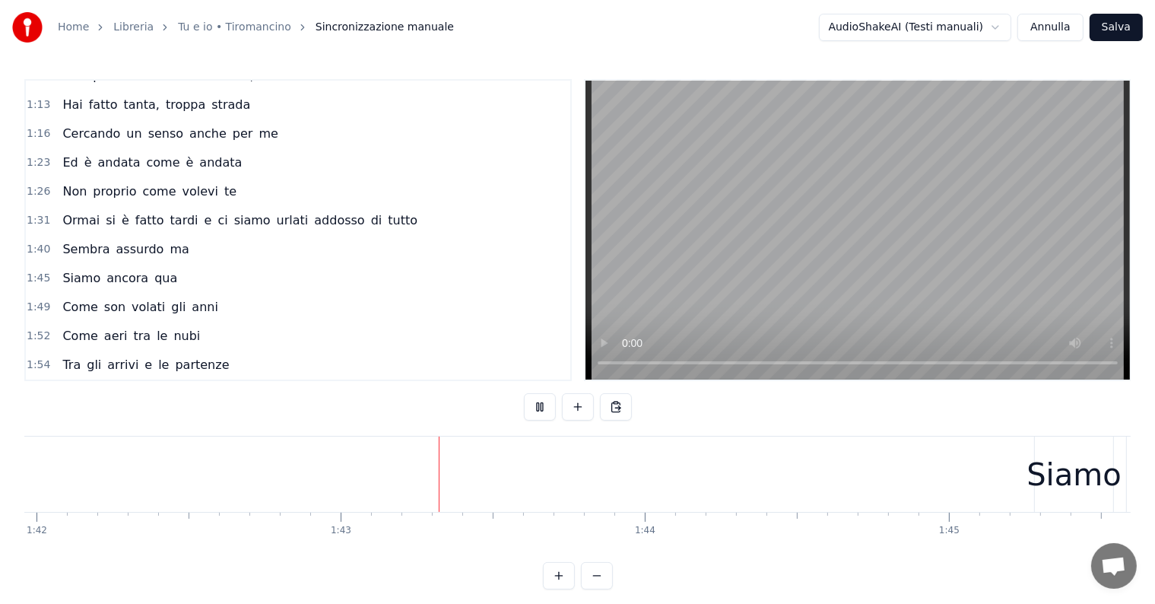
scroll to position [0, 31205]
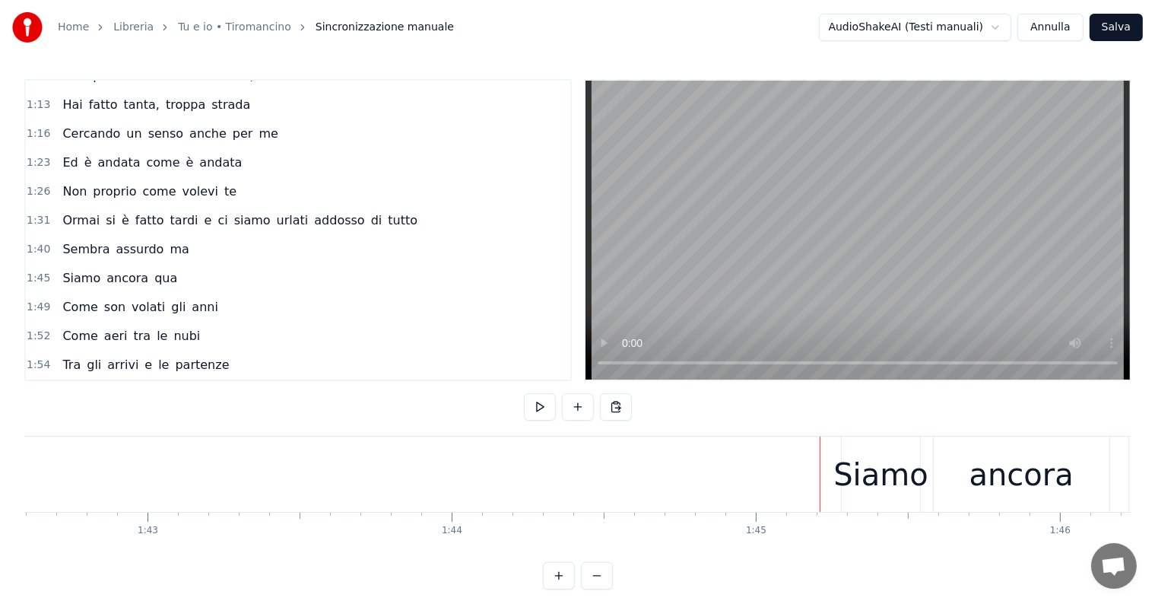
click at [874, 465] on div "Siamo" at bounding box center [880, 475] width 94 height 46
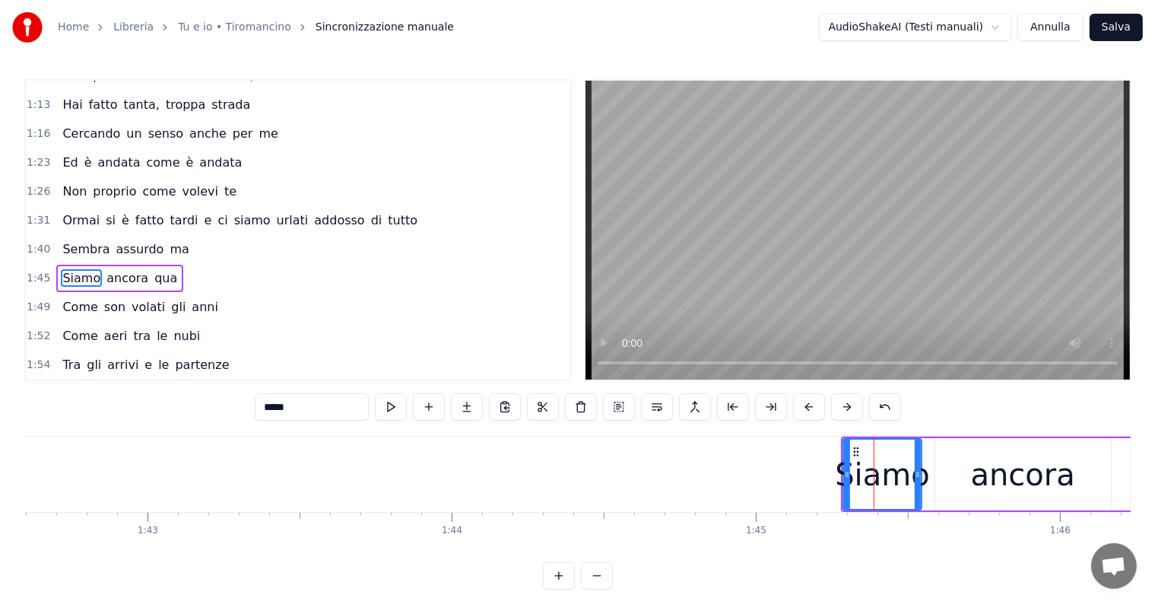
scroll to position [452, 0]
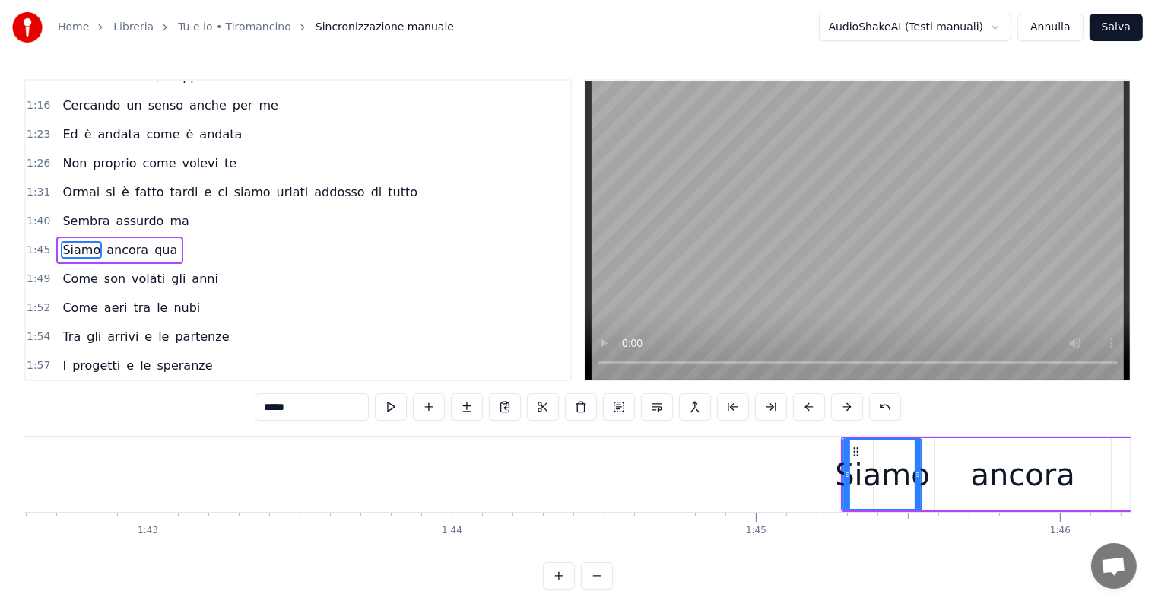
click at [79, 242] on div "Siamo ancora qua" at bounding box center [119, 249] width 127 height 27
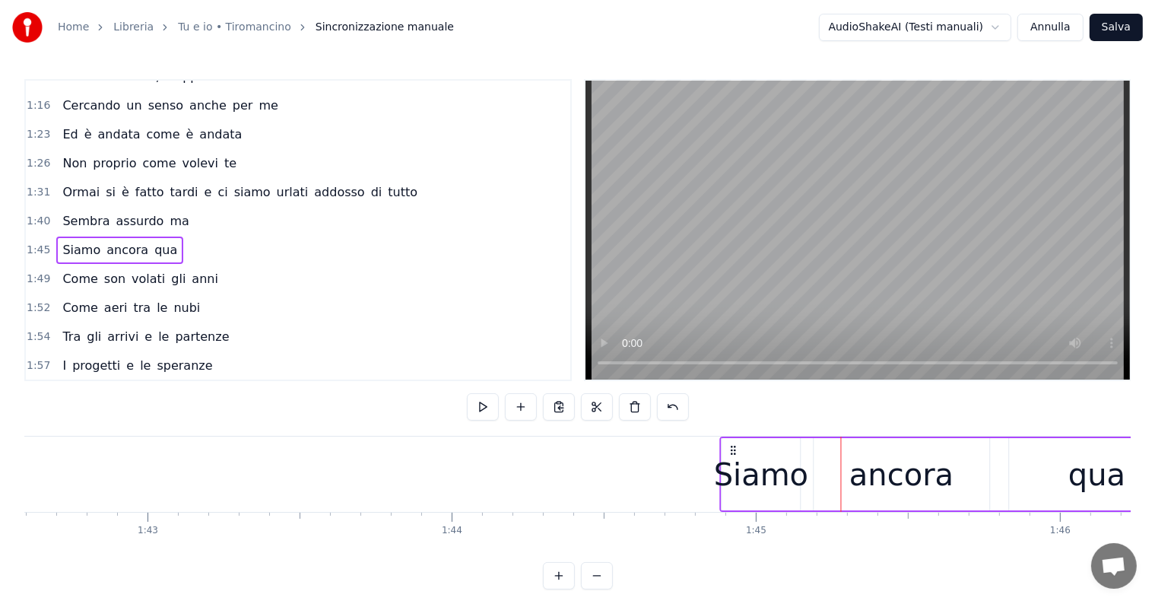
drag, startPoint x: 855, startPoint y: 448, endPoint x: 734, endPoint y: 448, distance: 120.9
click at [734, 448] on icon at bounding box center [734, 450] width 12 height 12
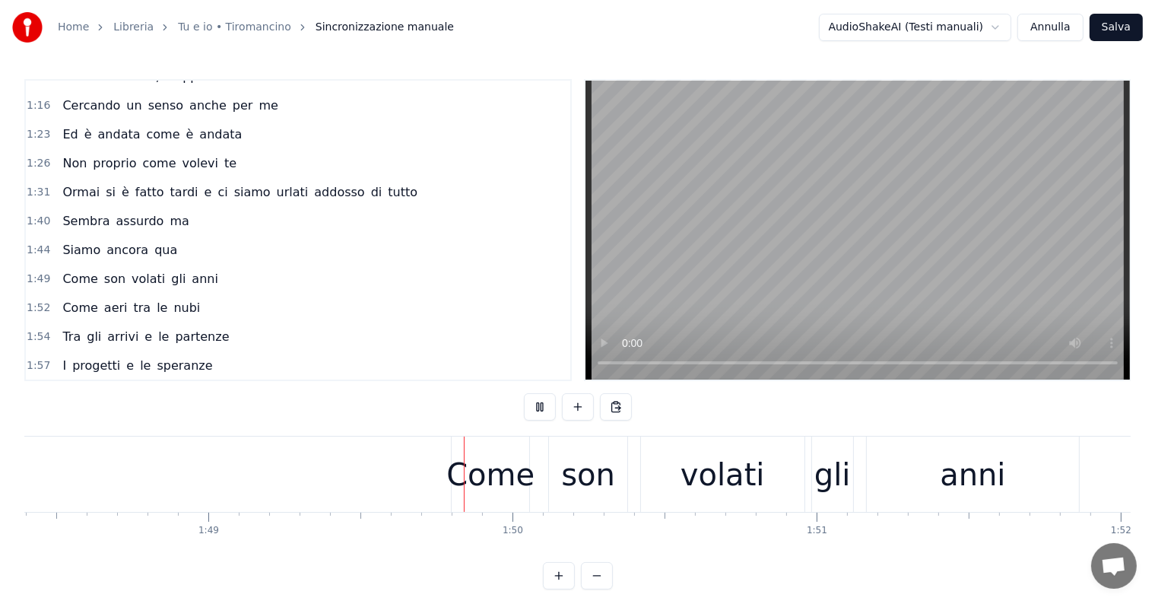
scroll to position [0, 33150]
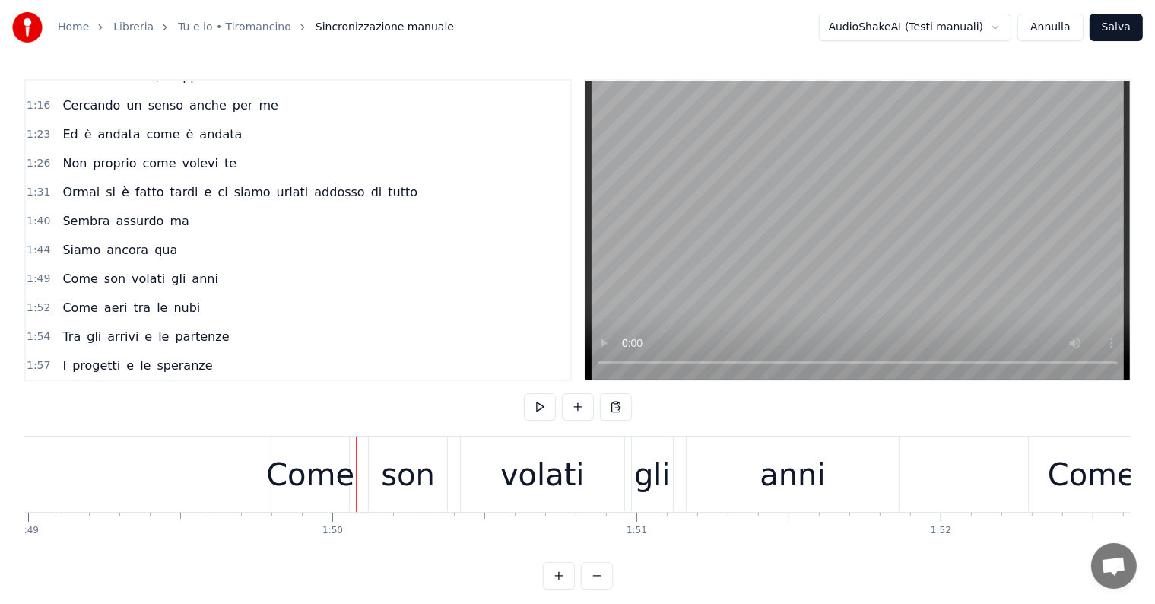
click at [322, 490] on div "Come" at bounding box center [310, 475] width 88 height 46
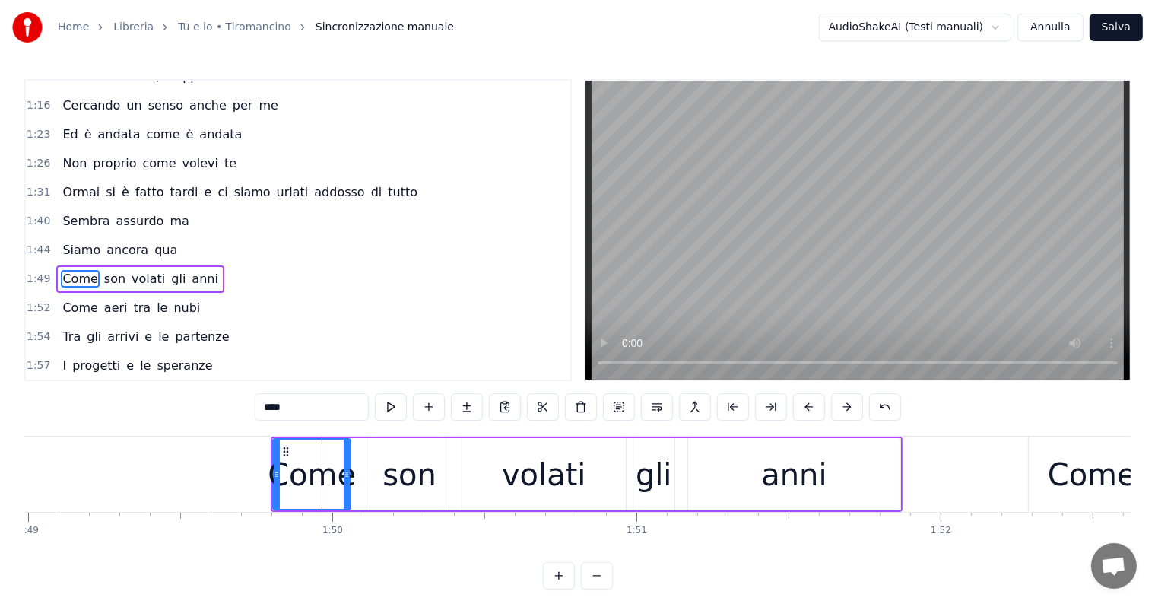
scroll to position [480, 0]
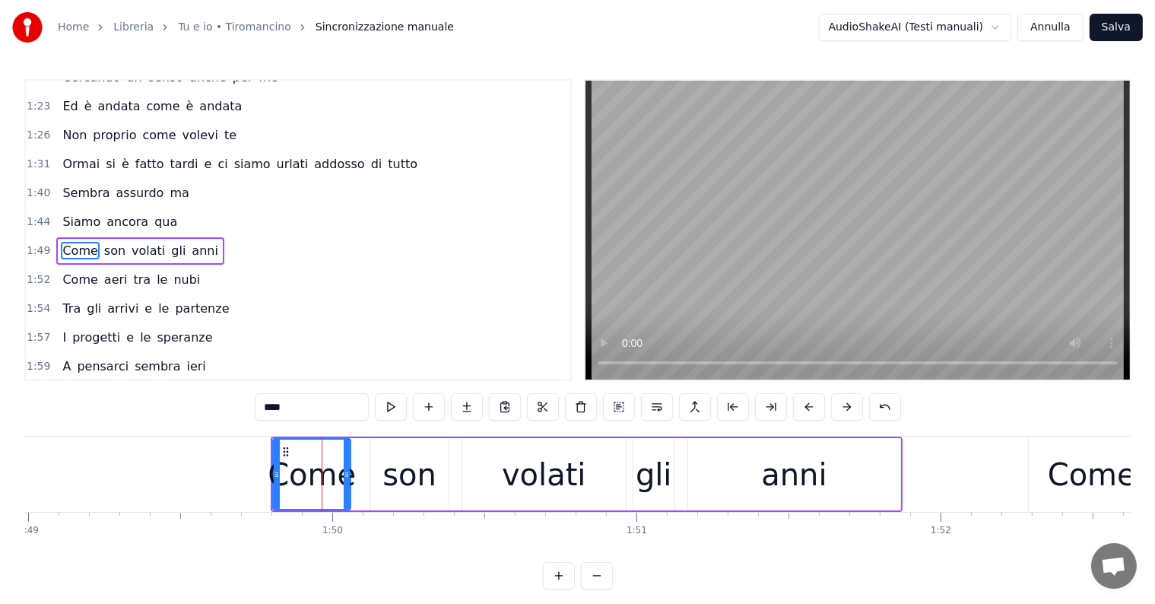
click at [82, 240] on div "Come son volati gli anni" at bounding box center [139, 250] width 167 height 27
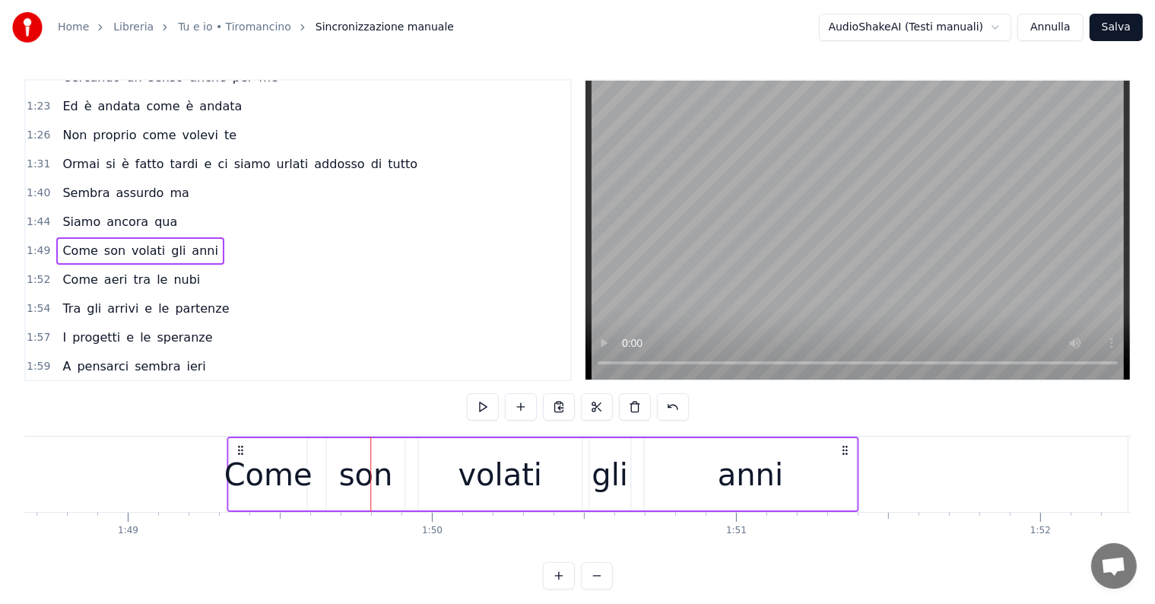
scroll to position [0, 33041]
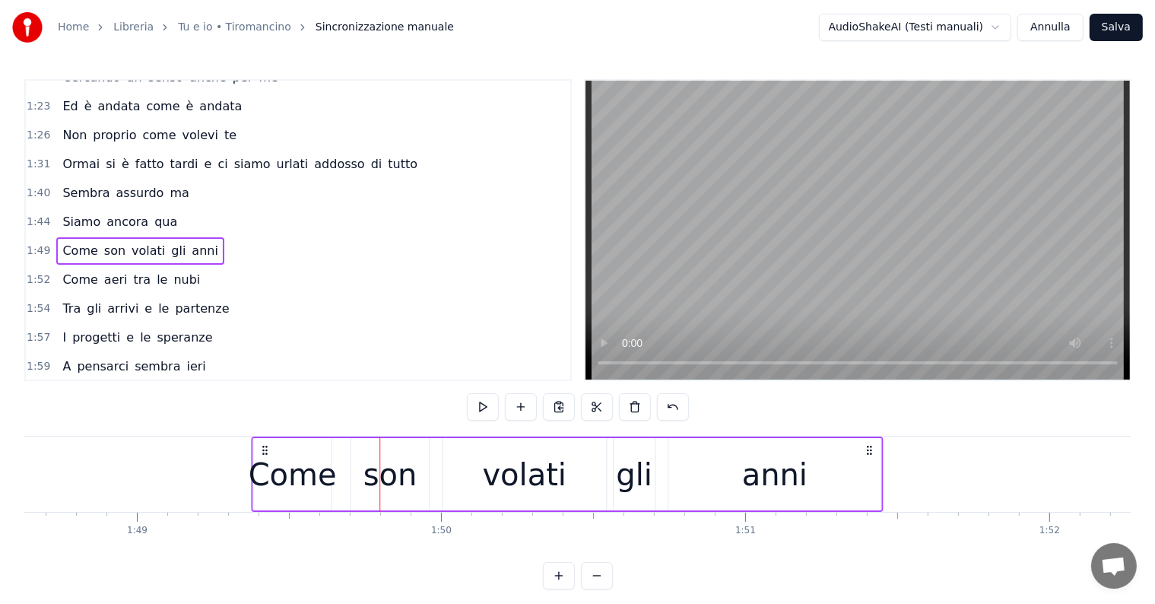
drag, startPoint x: 286, startPoint y: 445, endPoint x: 265, endPoint y: 442, distance: 20.8
click at [265, 442] on div "Come son volati gli anni" at bounding box center [567, 473] width 632 height 75
click at [88, 268] on div "Come aeri tra le nubi" at bounding box center [131, 279] width 150 height 27
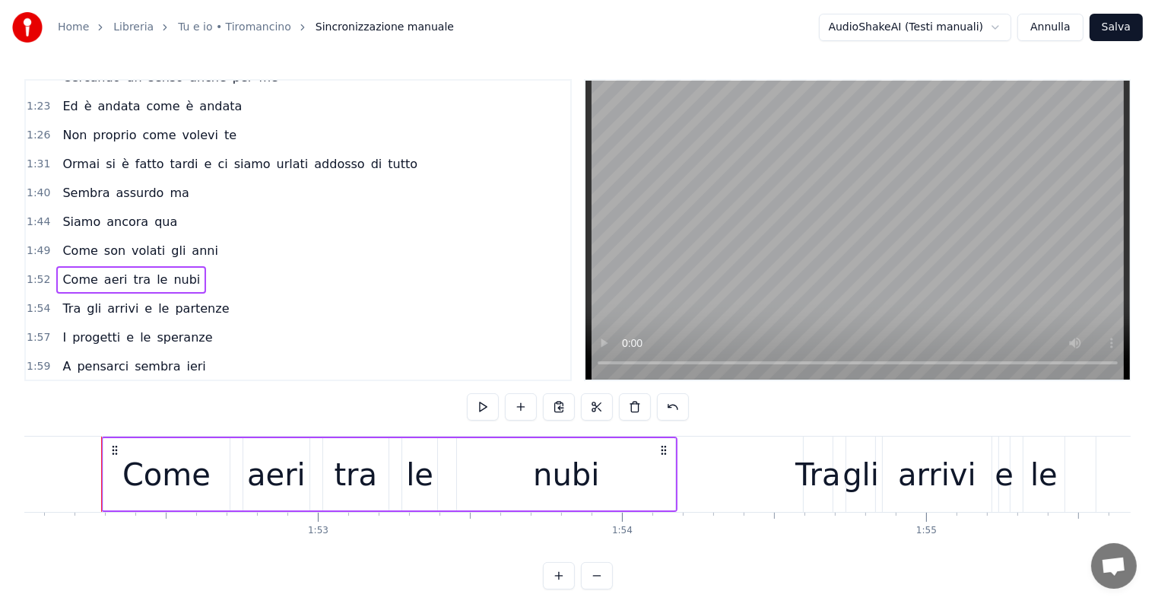
scroll to position [0, 33808]
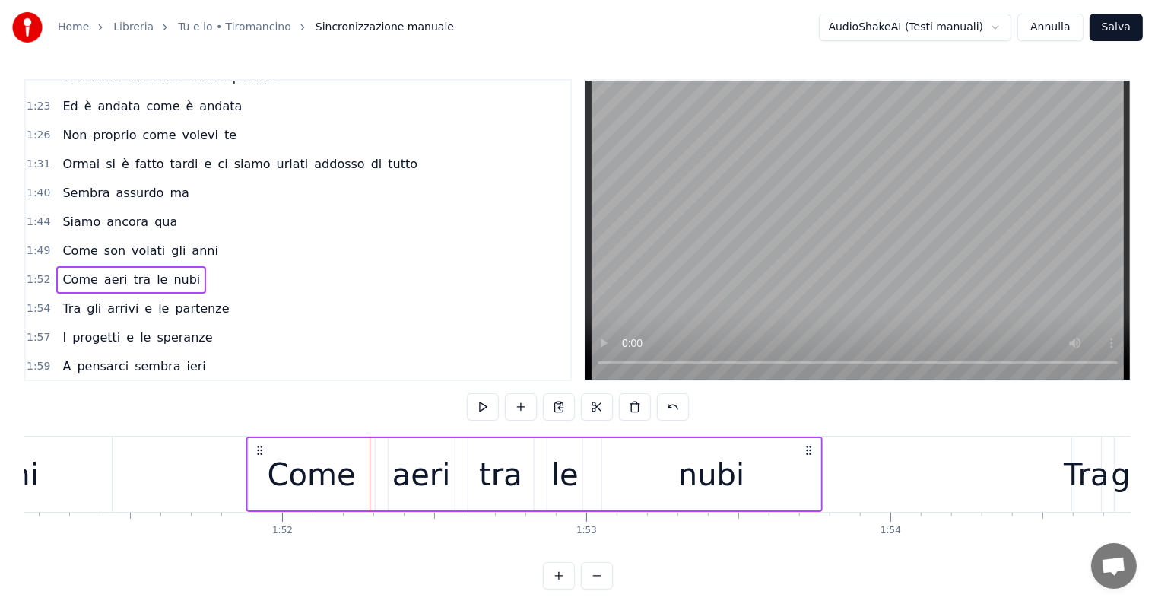
drag, startPoint x: 382, startPoint y: 447, endPoint x: 259, endPoint y: 439, distance: 123.5
click at [259, 439] on div "Come aeri tra le nubi" at bounding box center [534, 473] width 577 height 75
click at [85, 297] on div "Tra gli arrivi e le partenze" at bounding box center [145, 308] width 179 height 27
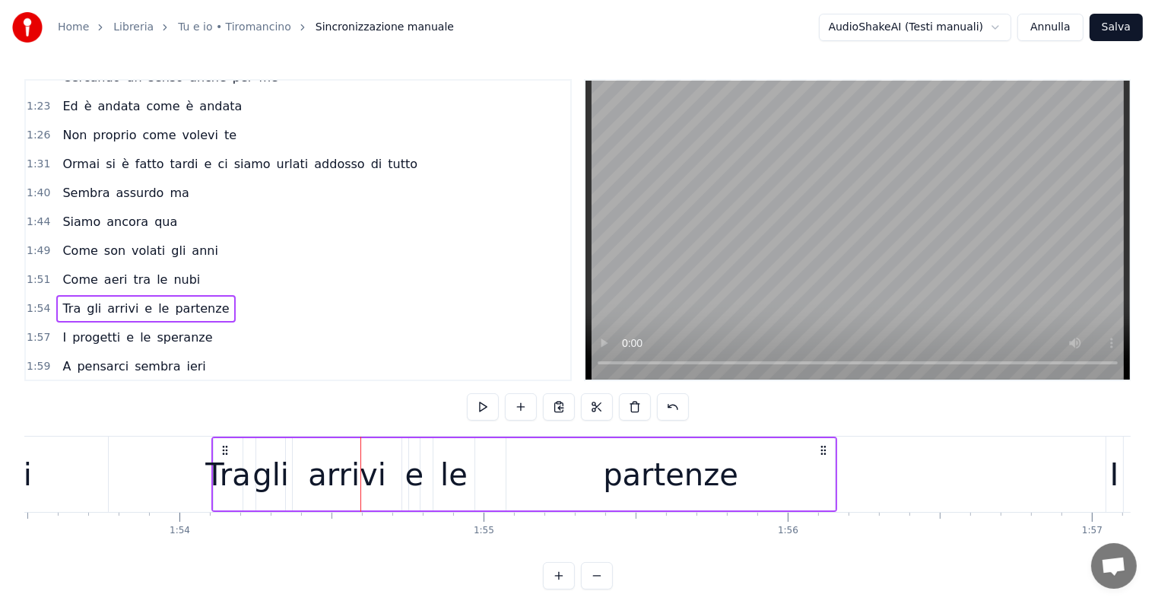
scroll to position [0, 34502]
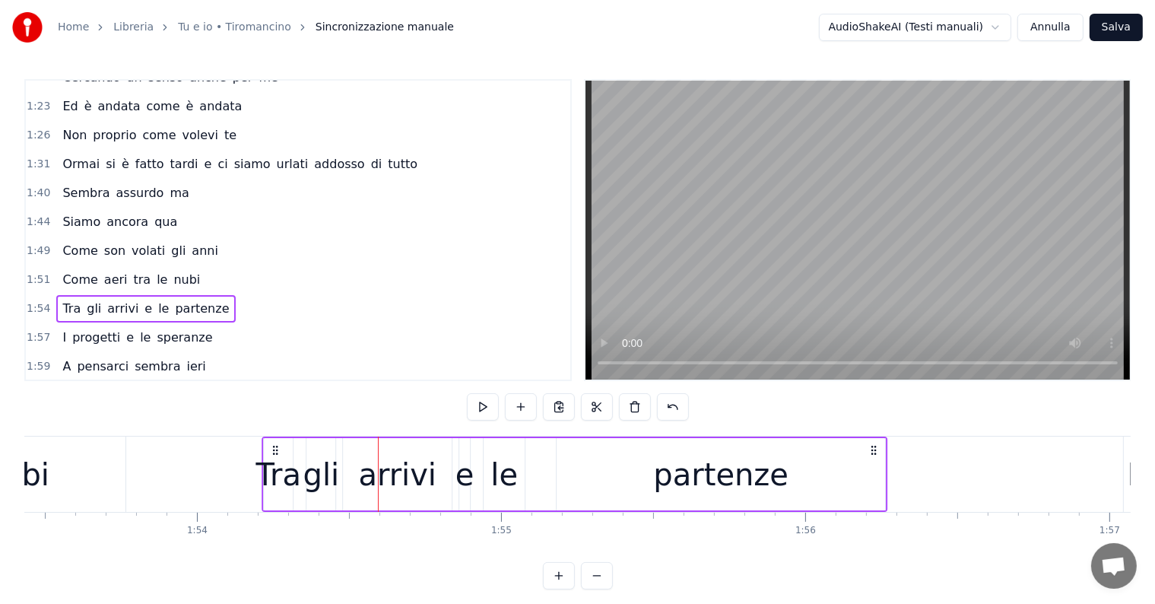
drag, startPoint x: 351, startPoint y: 448, endPoint x: 274, endPoint y: 443, distance: 77.0
click at [274, 443] on div "Tra gli arrivi e le partenze" at bounding box center [575, 473] width 626 height 75
click at [82, 325] on div "I progetti e le speranze" at bounding box center [137, 337] width 162 height 27
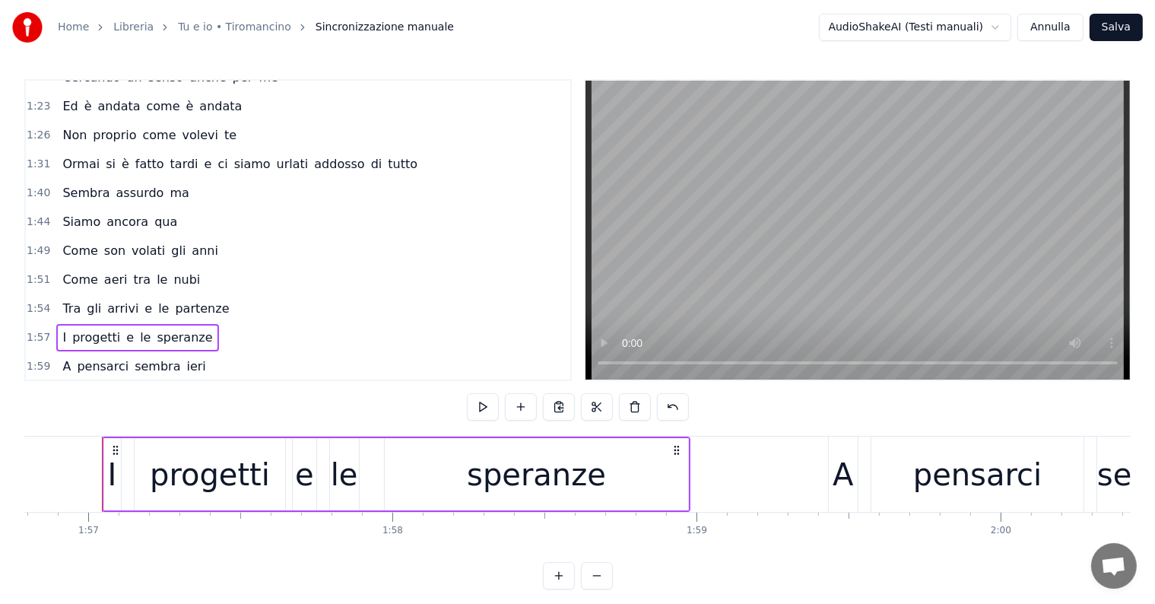
scroll to position [0, 35234]
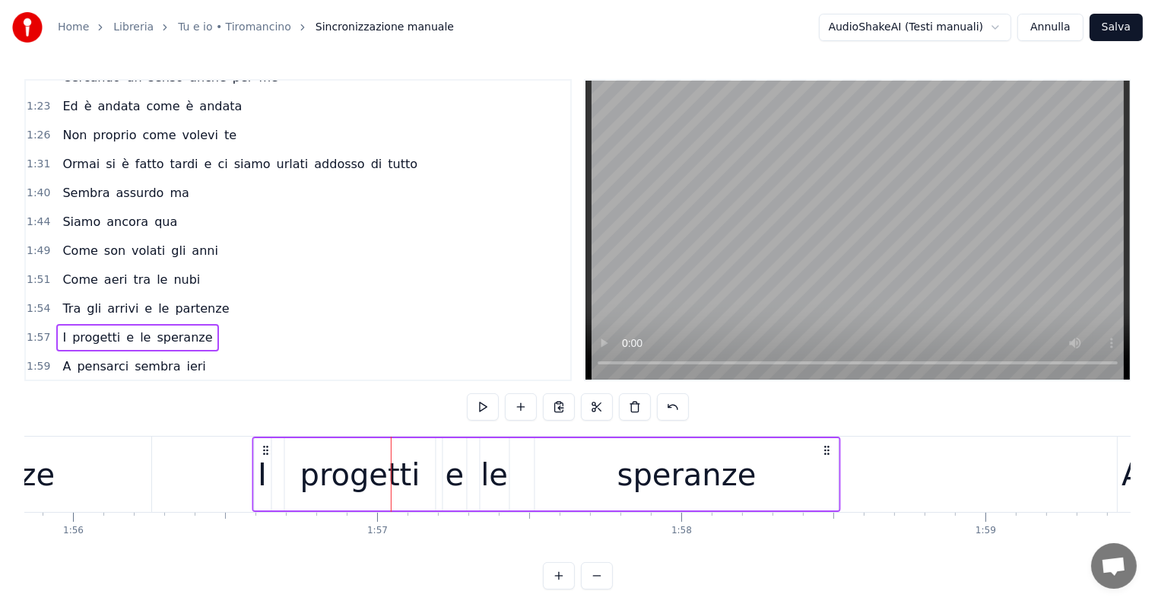
drag, startPoint x: 401, startPoint y: 446, endPoint x: 263, endPoint y: 450, distance: 138.5
click at [263, 450] on icon at bounding box center [265, 450] width 12 height 12
click at [88, 353] on div "A pensarci sembra ieri" at bounding box center [133, 366] width 155 height 27
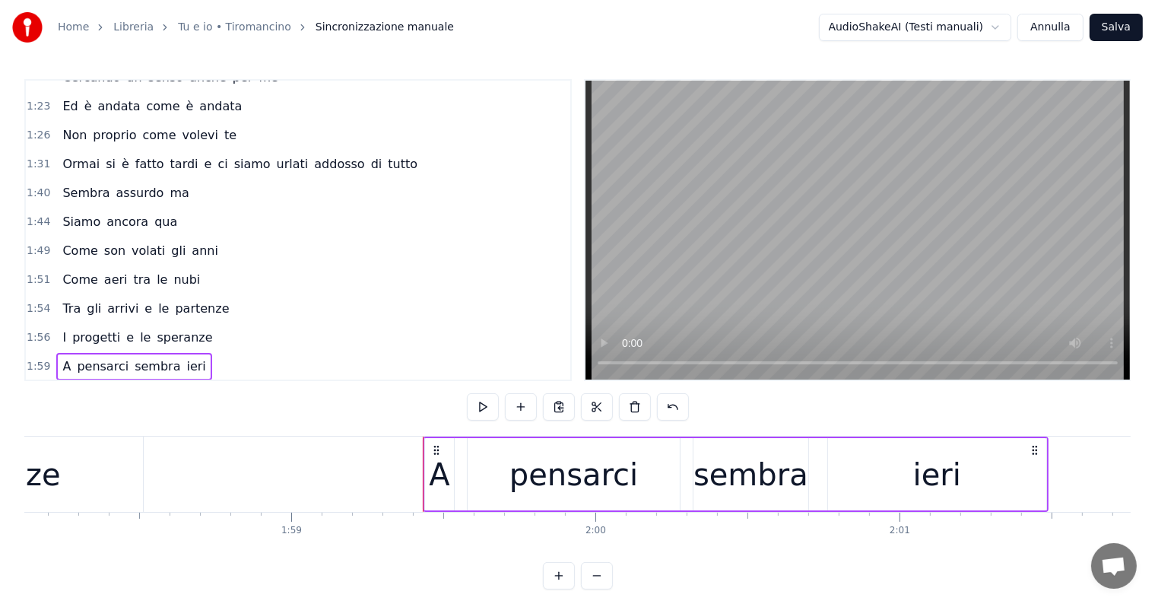
scroll to position [0, 35851]
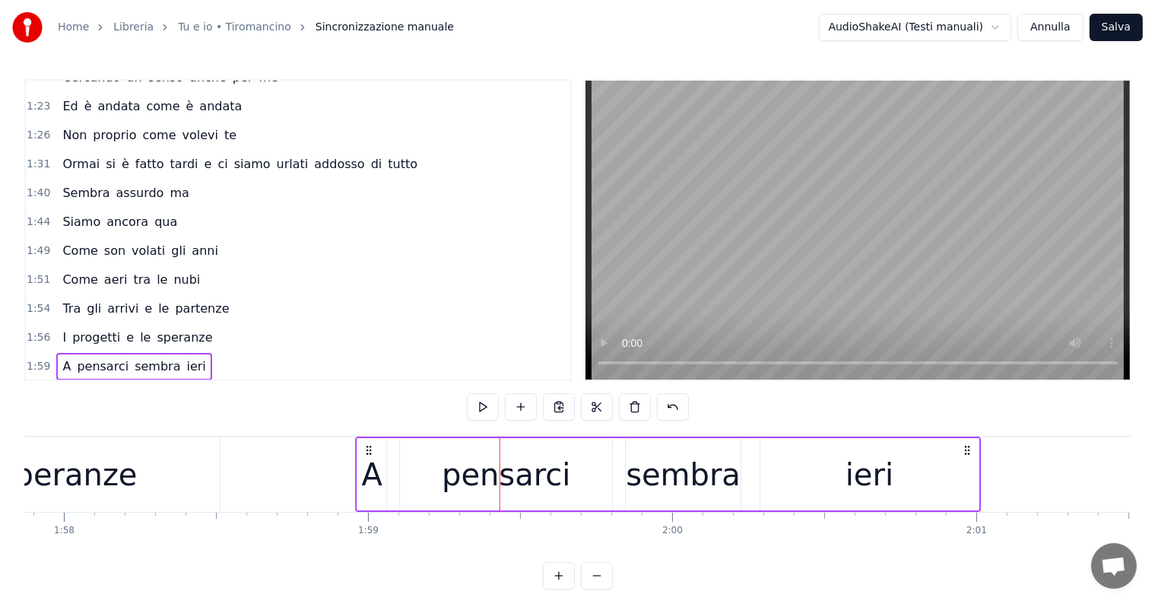
drag, startPoint x: 516, startPoint y: 450, endPoint x: 372, endPoint y: 445, distance: 144.6
click at [372, 445] on icon at bounding box center [369, 450] width 12 height 12
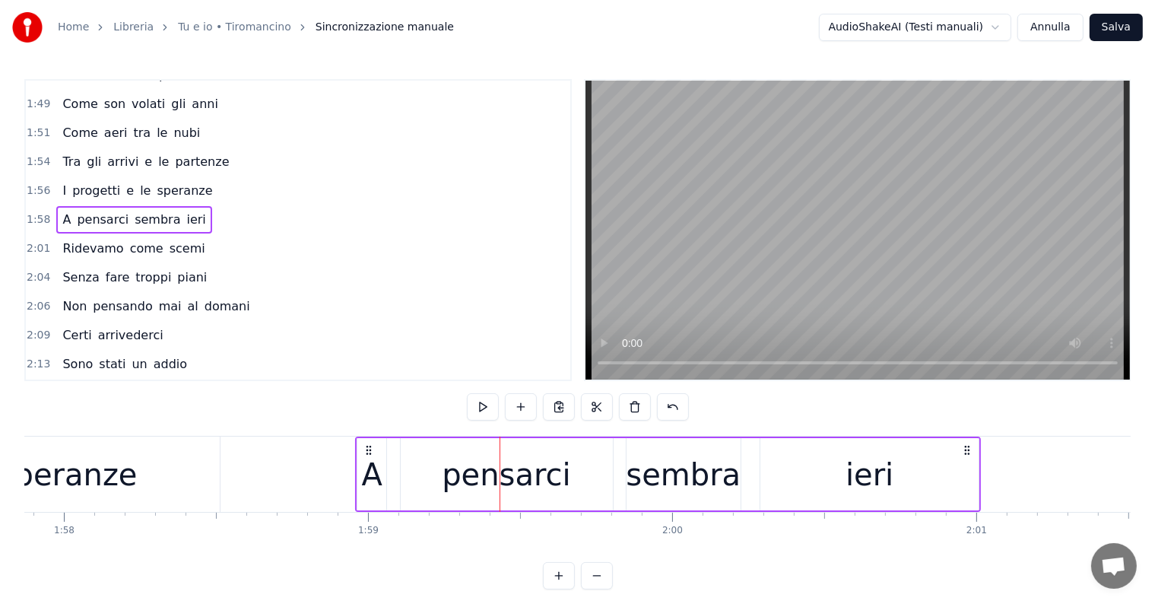
scroll to position [708, 0]
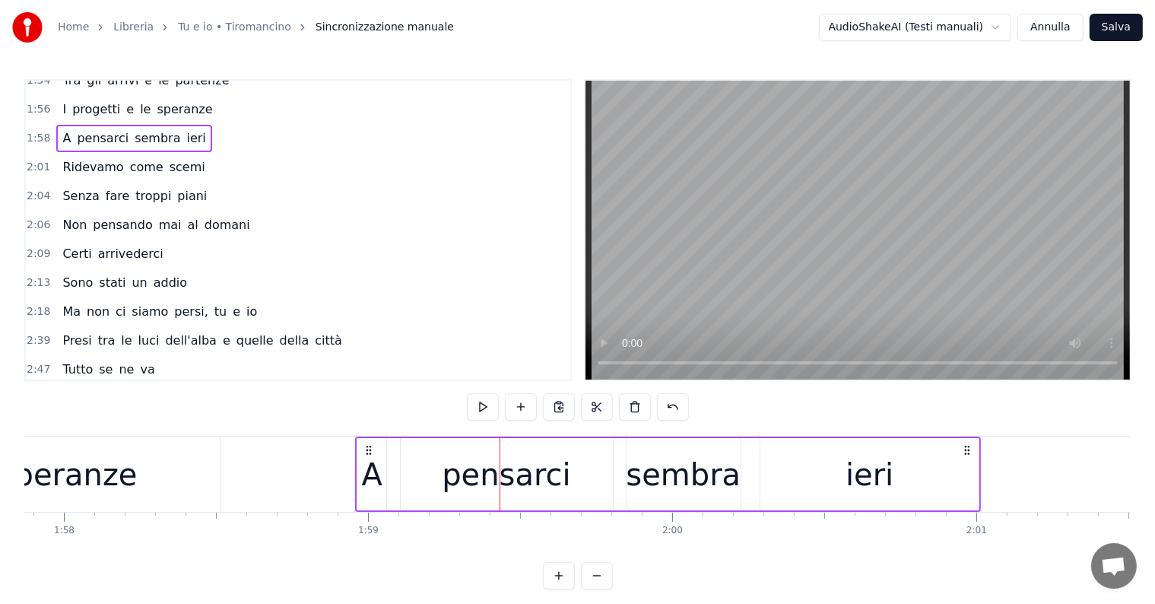
click at [76, 154] on div "Ridevamo come scemi" at bounding box center [133, 167] width 154 height 27
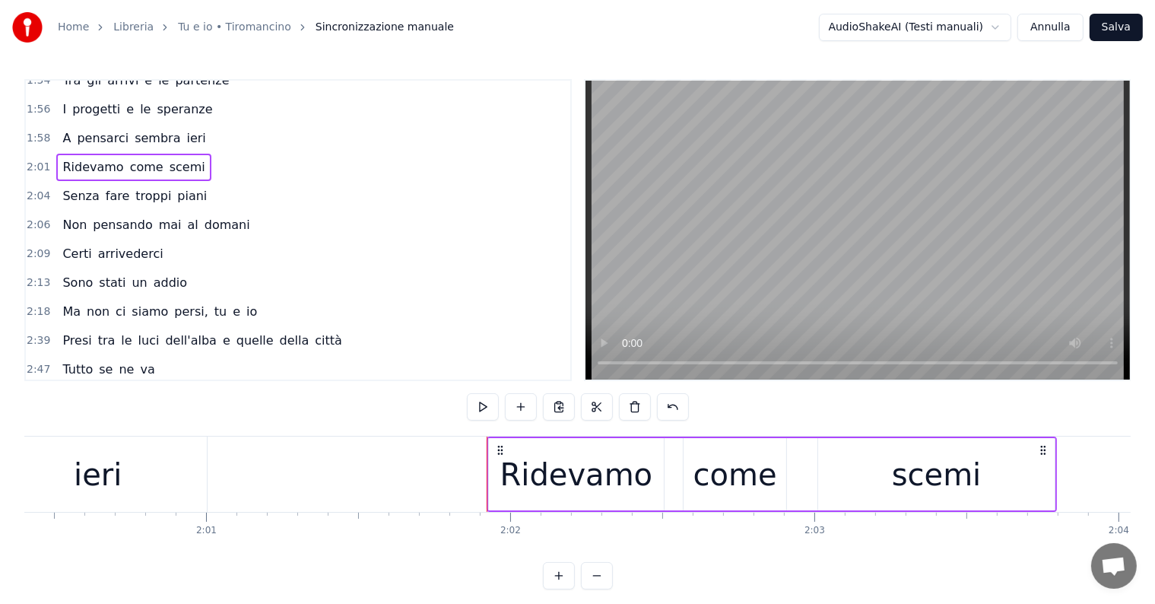
scroll to position [0, 36391]
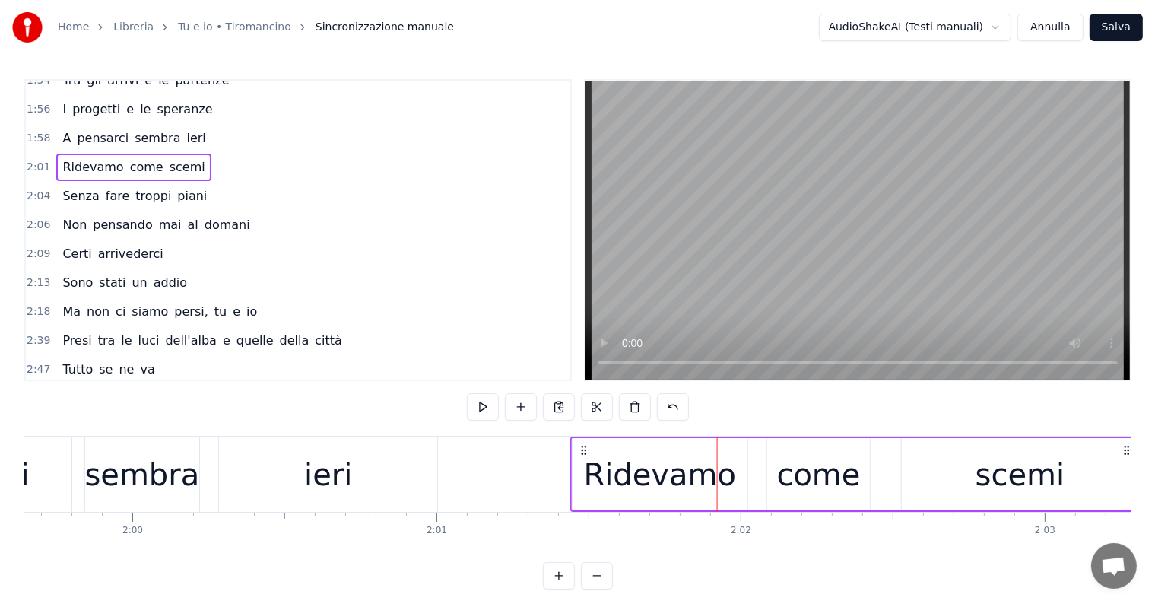
drag, startPoint x: 731, startPoint y: 447, endPoint x: 584, endPoint y: 447, distance: 146.8
click at [584, 447] on icon at bounding box center [584, 450] width 12 height 12
click at [81, 187] on span "Senza" at bounding box center [81, 195] width 40 height 17
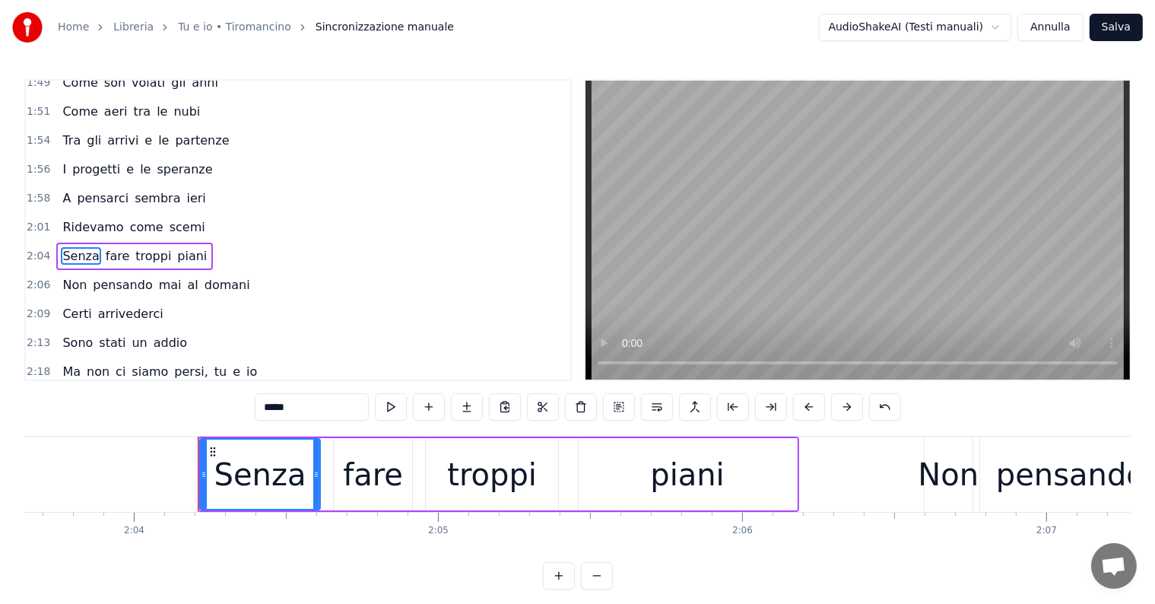
scroll to position [0, 37703]
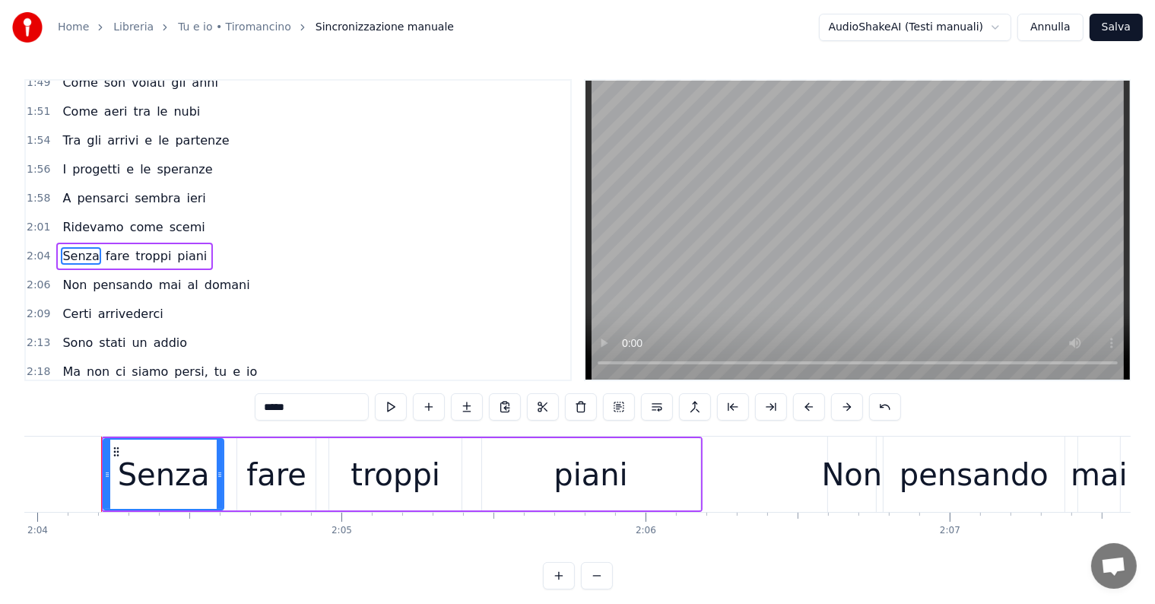
click at [70, 243] on div "Senza fare troppi piani" at bounding box center [134, 256] width 157 height 27
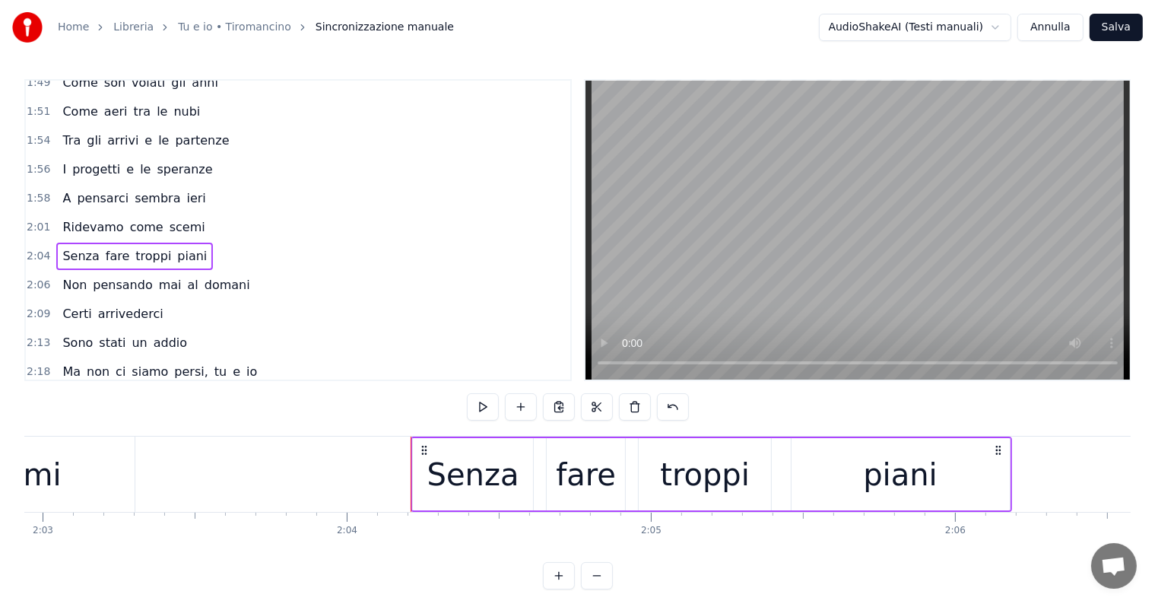
scroll to position [0, 37200]
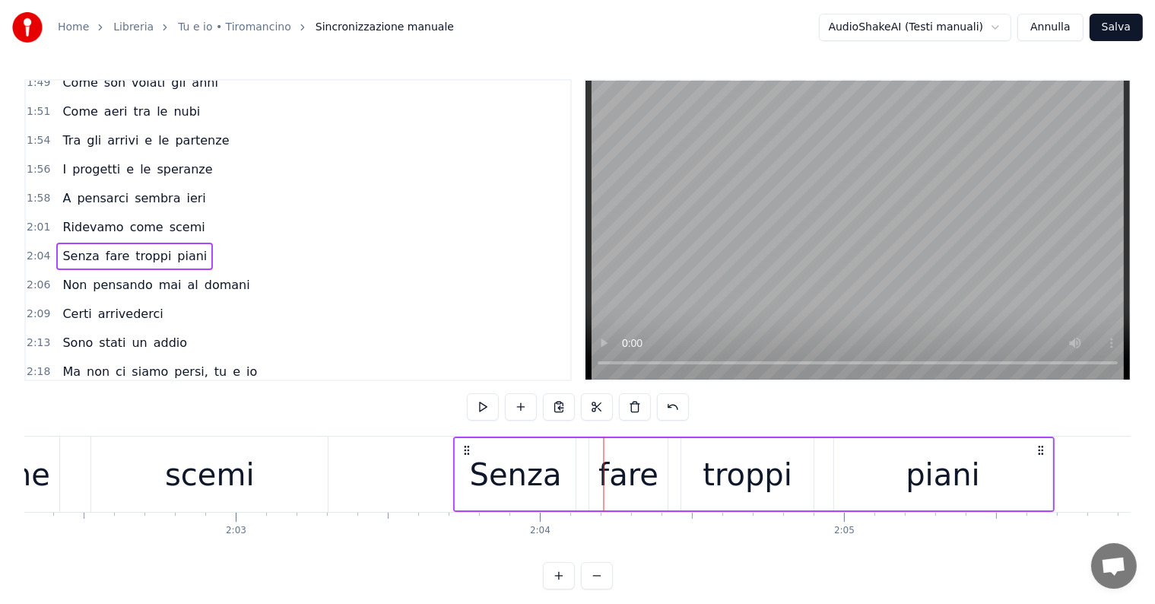
drag, startPoint x: 616, startPoint y: 450, endPoint x: 465, endPoint y: 450, distance: 150.6
click at [465, 450] on icon at bounding box center [467, 450] width 12 height 12
click at [71, 271] on div "Non pensando mai al domani" at bounding box center [155, 284] width 199 height 27
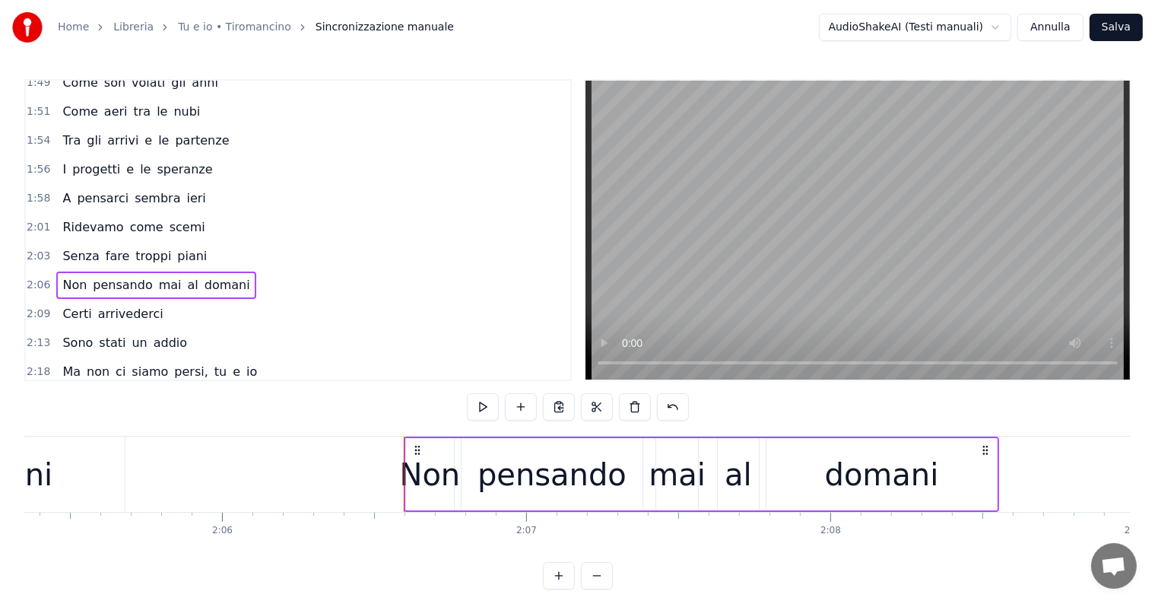
scroll to position [0, 38010]
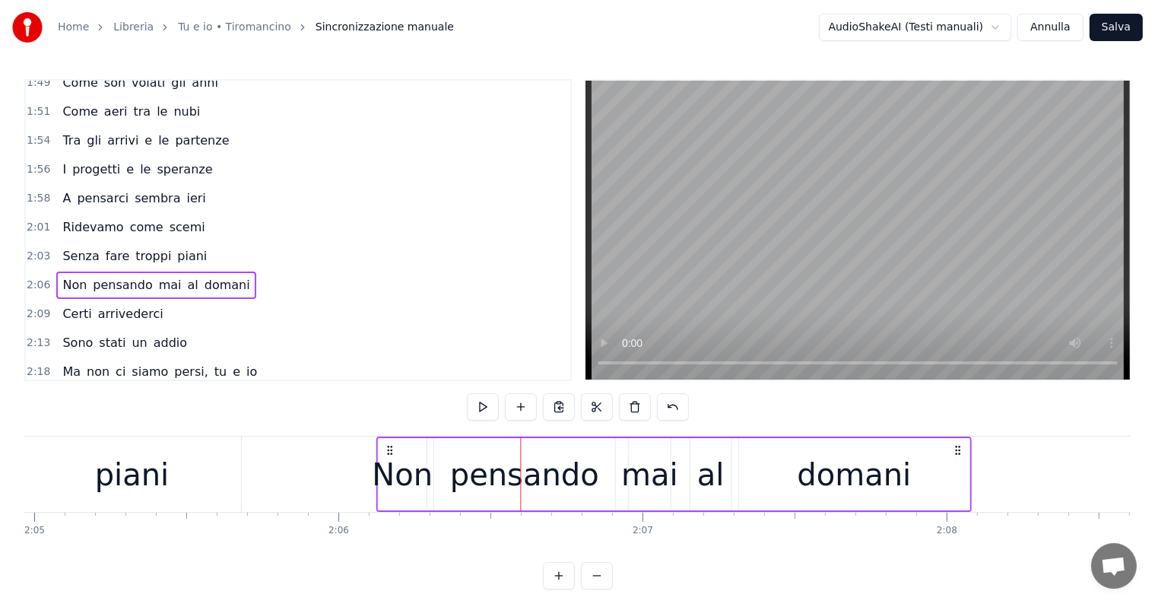
drag, startPoint x: 535, startPoint y: 448, endPoint x: 390, endPoint y: 447, distance: 144.5
click at [390, 447] on icon at bounding box center [390, 450] width 12 height 12
click at [77, 300] on div "Certi arrivederci" at bounding box center [112, 313] width 113 height 27
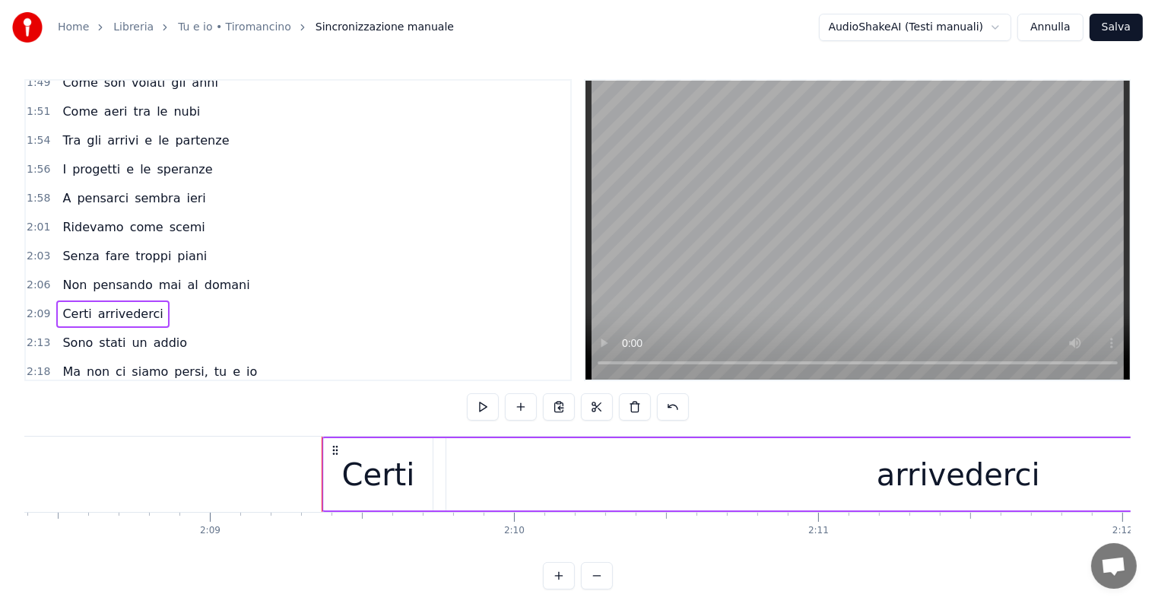
scroll to position [0, 38896]
drag, startPoint x: 487, startPoint y: 449, endPoint x: 327, endPoint y: 460, distance: 160.1
click at [327, 460] on div "Certi arrivederci" at bounding box center [892, 473] width 1150 height 75
click at [84, 329] on div "Sono stati un addio" at bounding box center [124, 342] width 137 height 27
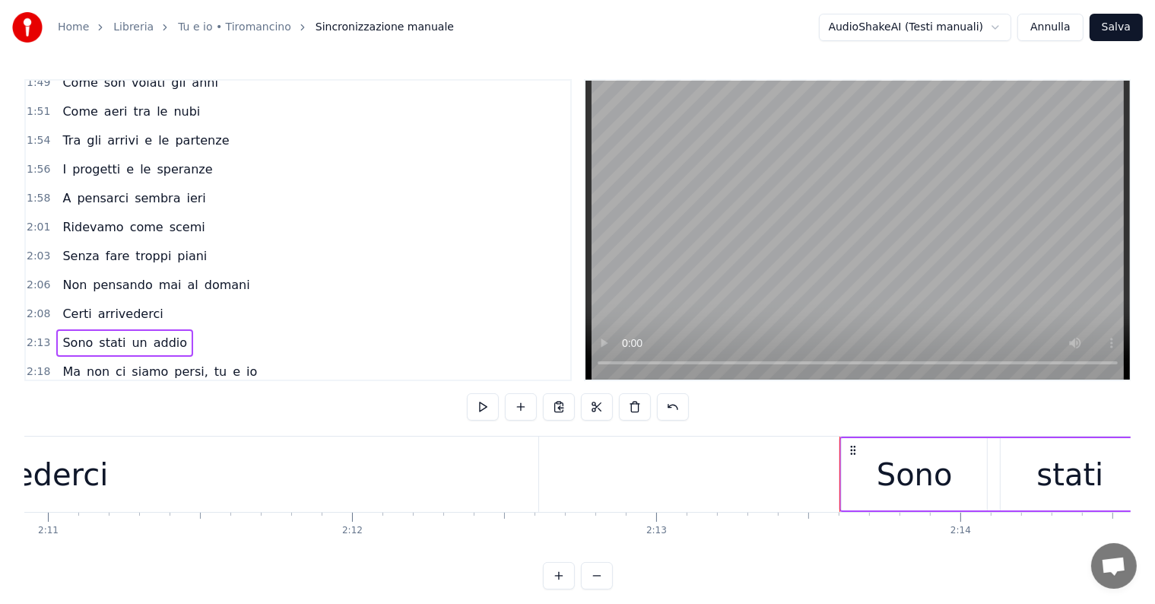
scroll to position [0, 40014]
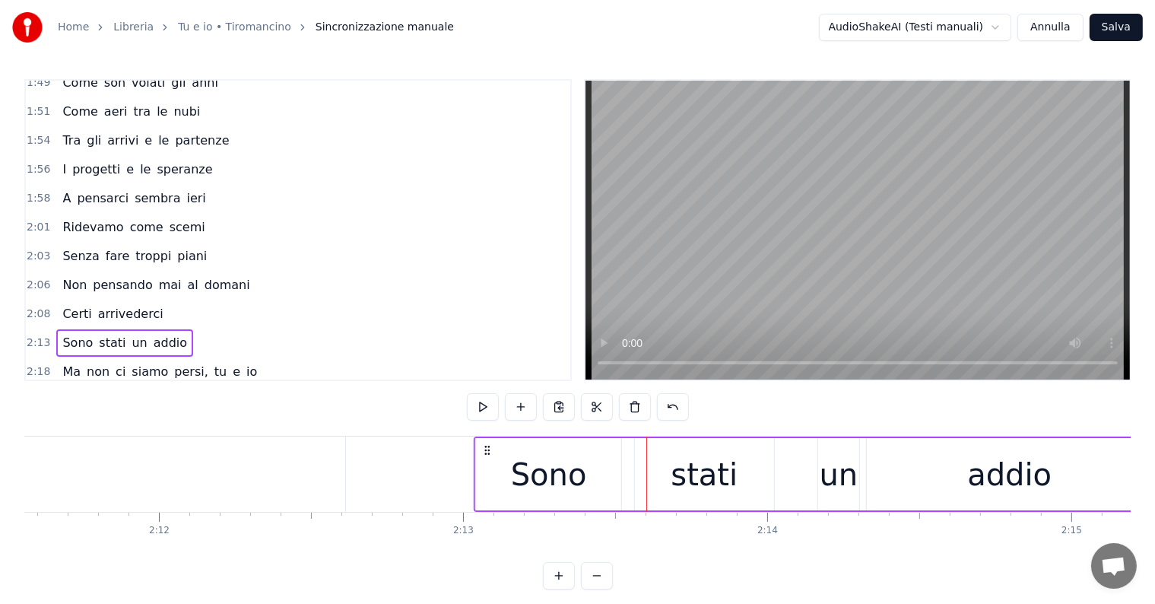
drag, startPoint x: 660, startPoint y: 450, endPoint x: 487, endPoint y: 450, distance: 173.4
click at [487, 450] on icon at bounding box center [487, 450] width 12 height 12
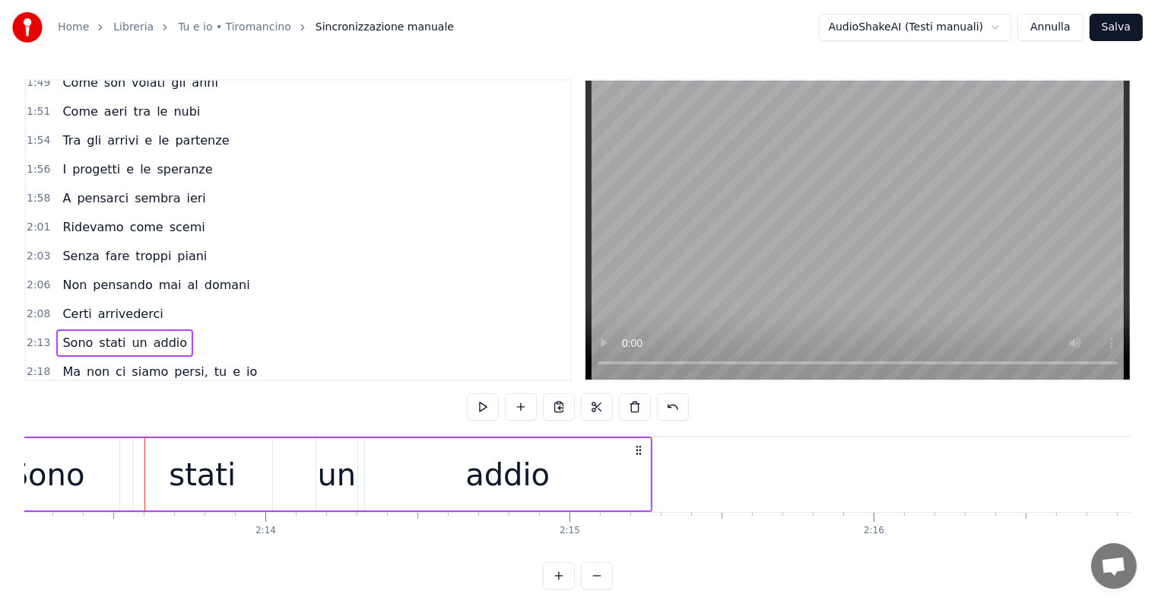
click at [109, 358] on div "Ma non ci siamo persi, tu e io" at bounding box center [159, 371] width 207 height 27
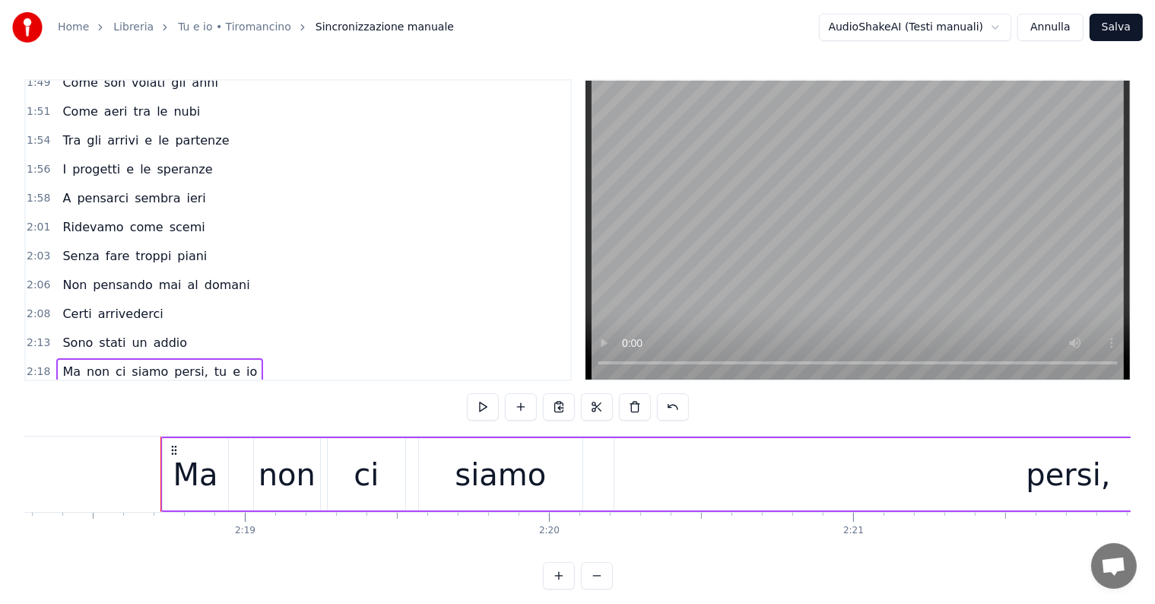
scroll to position [0, 41864]
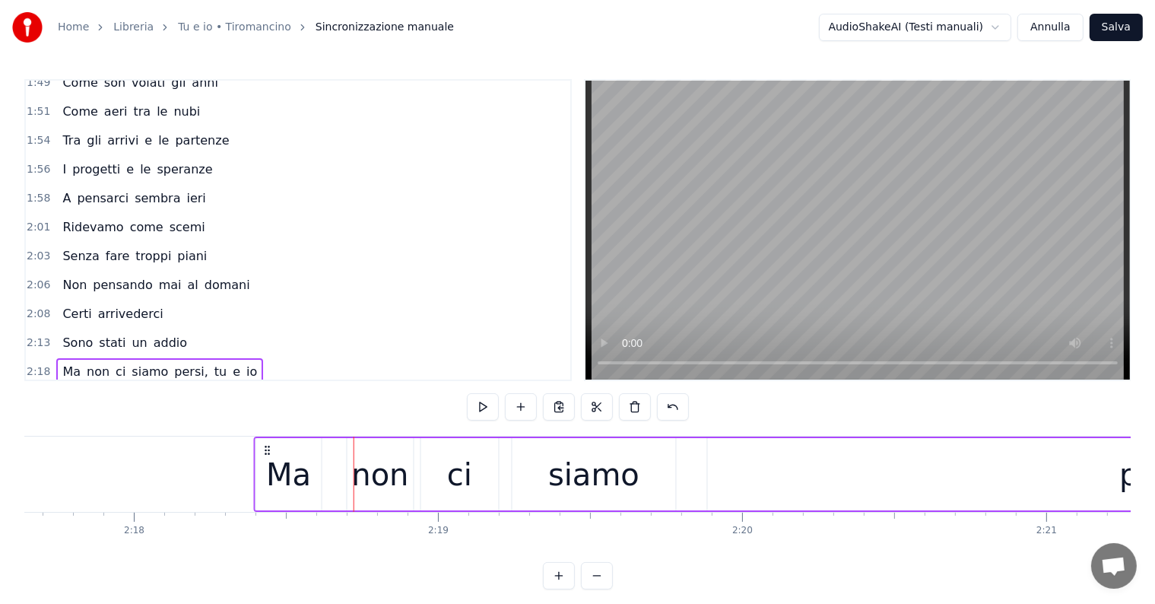
drag, startPoint x: 362, startPoint y: 448, endPoint x: 262, endPoint y: 451, distance: 99.7
click at [262, 451] on icon at bounding box center [268, 450] width 12 height 12
click at [86, 387] on div "Presi tra le luci dell'alba e quelle della città" at bounding box center [202, 400] width 292 height 27
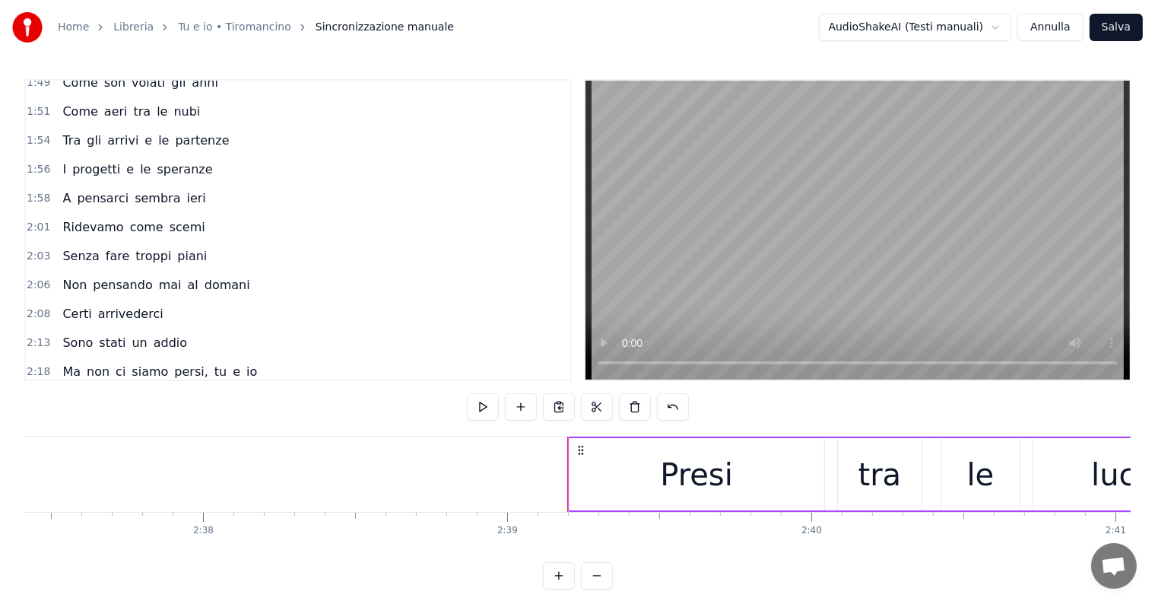
scroll to position [0, 47802]
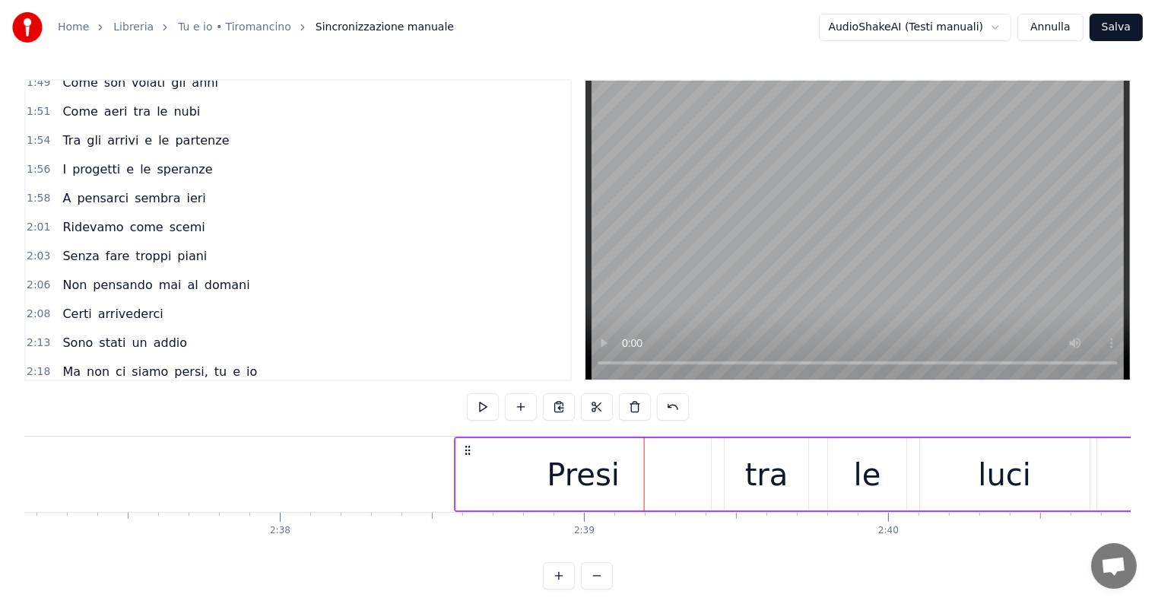
drag, startPoint x: 655, startPoint y: 450, endPoint x: 465, endPoint y: 453, distance: 190.1
click at [465, 453] on icon at bounding box center [468, 450] width 12 height 12
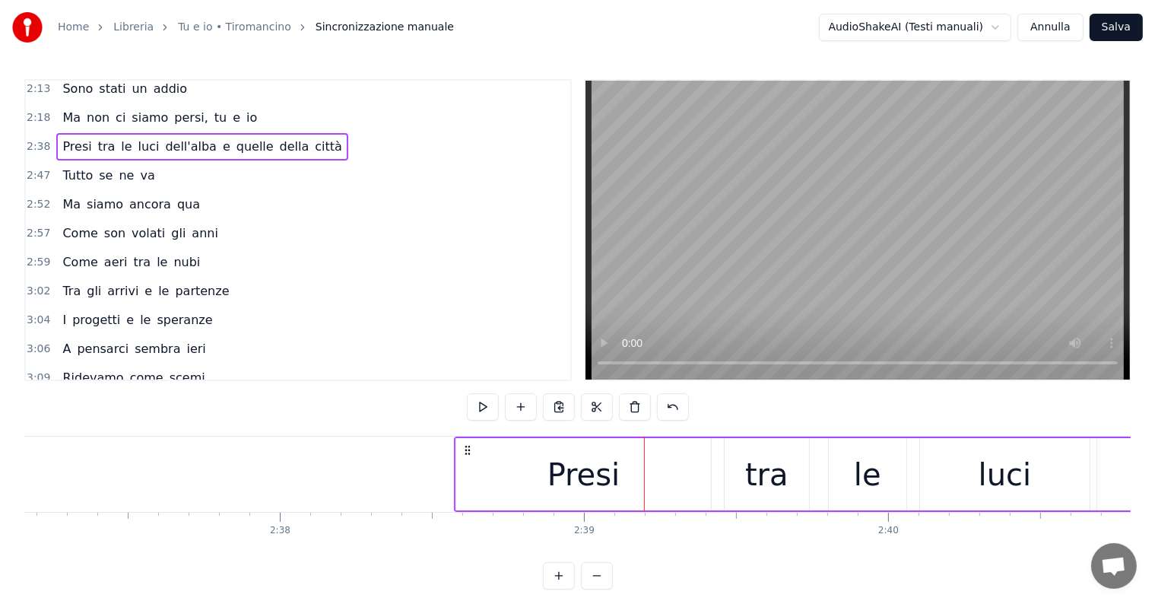
scroll to position [876, 0]
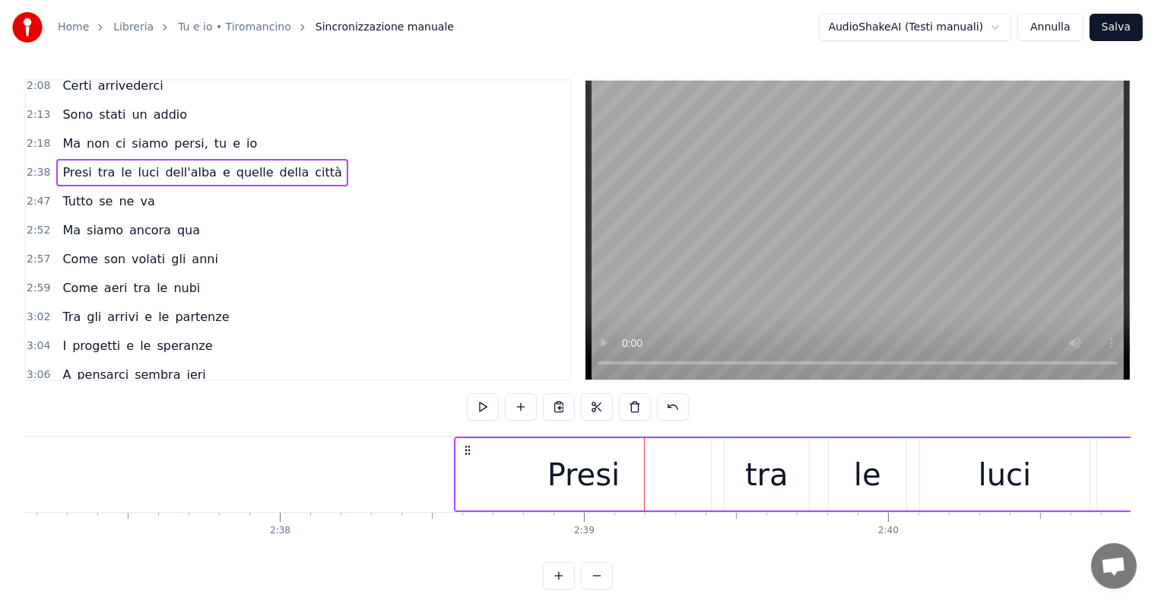
click at [85, 188] on div "Tutto se ne va" at bounding box center [108, 201] width 104 height 27
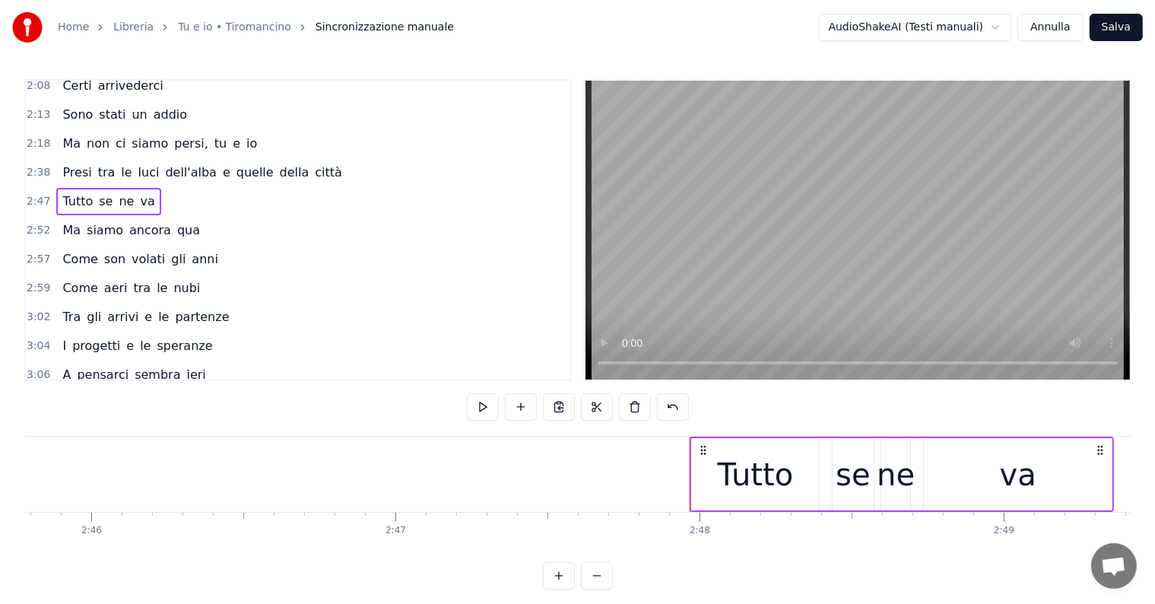
scroll to position [0, 50384]
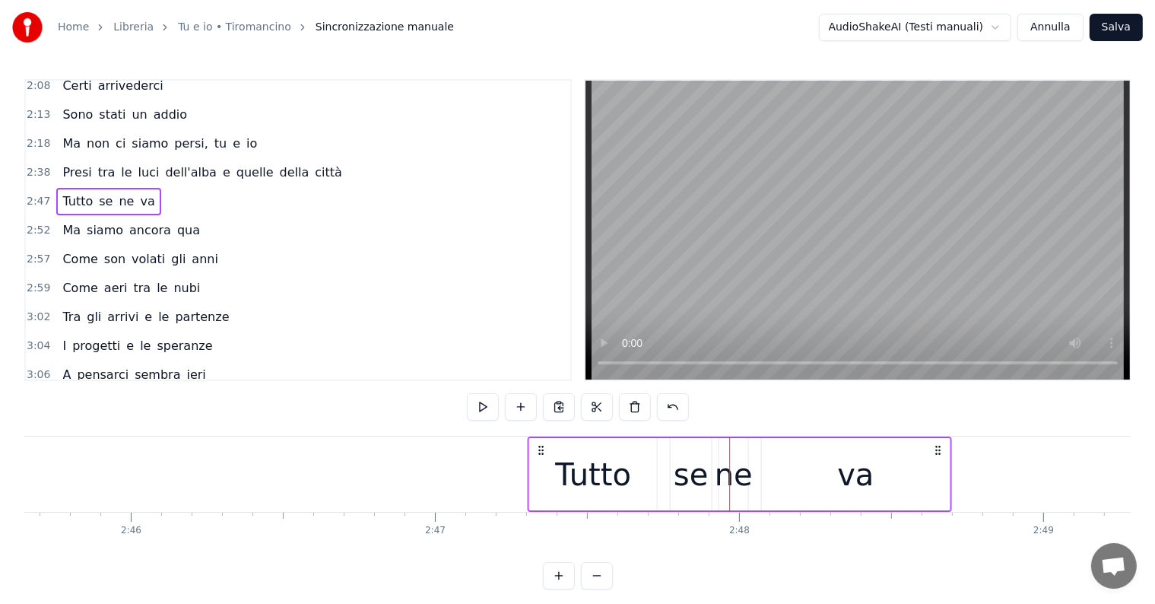
drag, startPoint x: 743, startPoint y: 447, endPoint x: 541, endPoint y: 456, distance: 201.7
click at [541, 456] on div "Tutto se ne va" at bounding box center [740, 473] width 424 height 75
click at [81, 217] on div "Ma siamo ancora qua" at bounding box center [131, 230] width 150 height 27
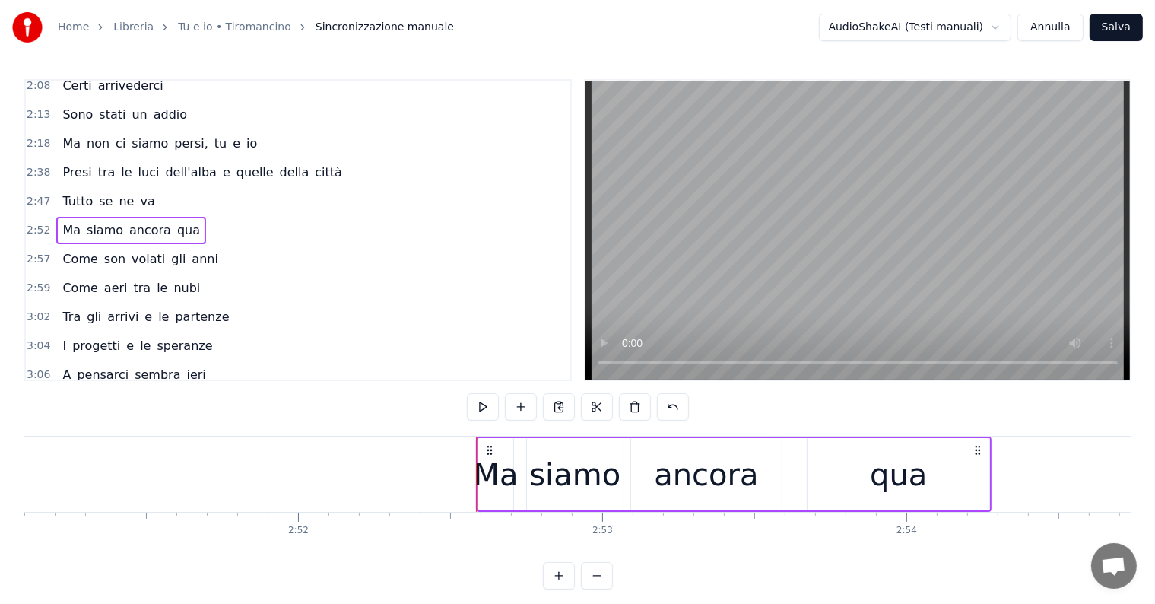
scroll to position [0, 51849]
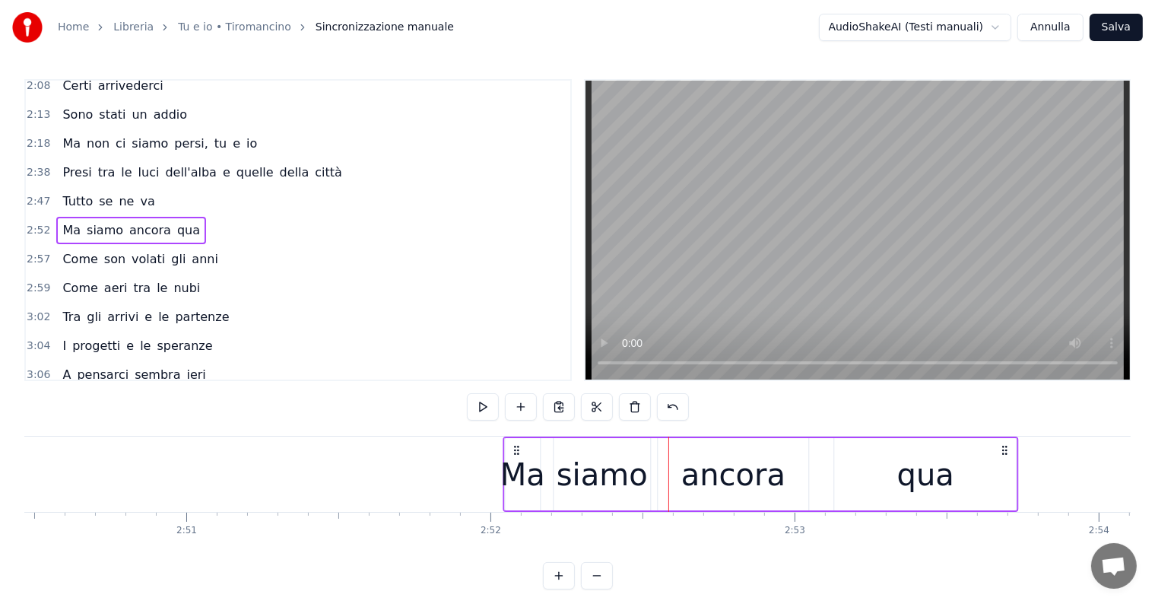
drag, startPoint x: 681, startPoint y: 448, endPoint x: 516, endPoint y: 450, distance: 165.8
click at [516, 450] on icon at bounding box center [516, 450] width 12 height 12
click at [82, 246] on div "Come son volati gli anni" at bounding box center [139, 259] width 167 height 27
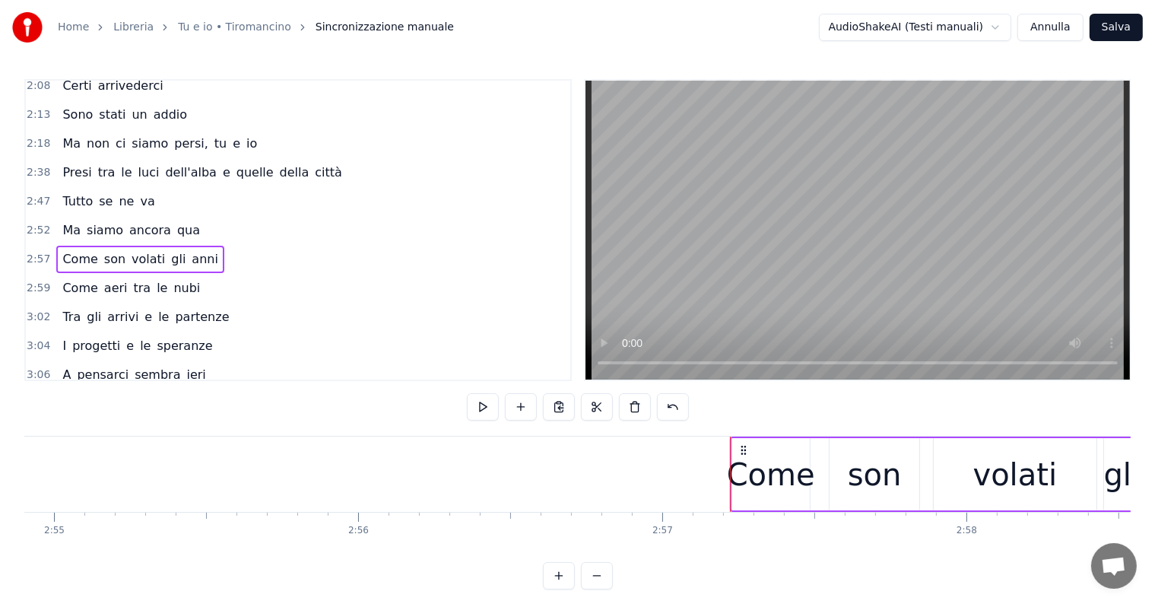
scroll to position [0, 53121]
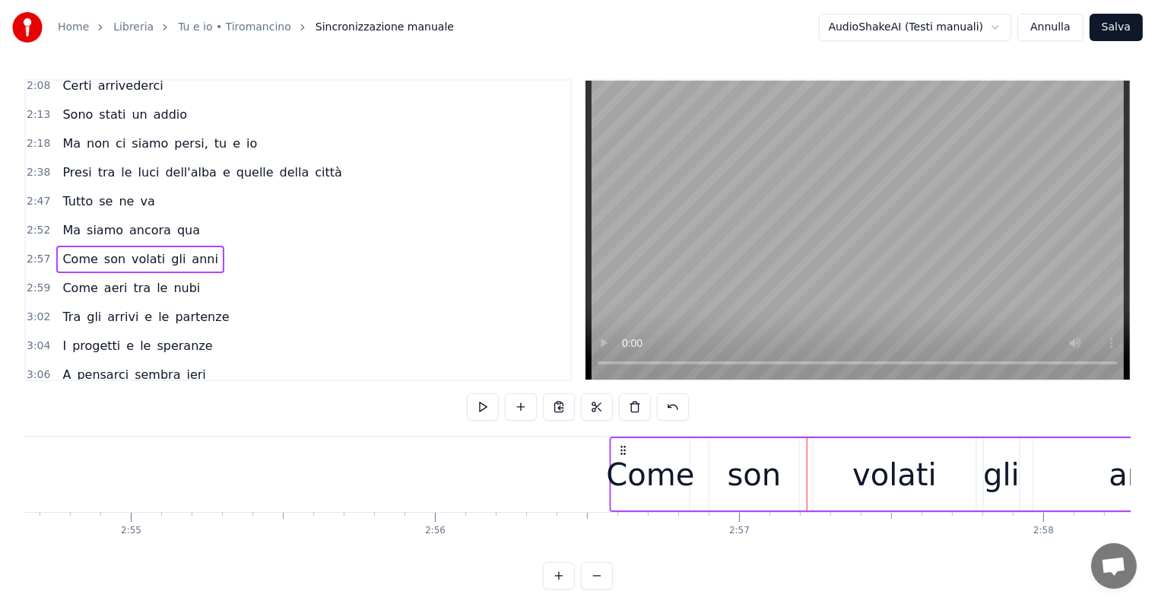
drag, startPoint x: 818, startPoint y: 447, endPoint x: 620, endPoint y: 449, distance: 197.7
click at [620, 449] on icon at bounding box center [623, 450] width 12 height 12
click at [86, 275] on div "Come aeri tra le nubi" at bounding box center [131, 288] width 150 height 27
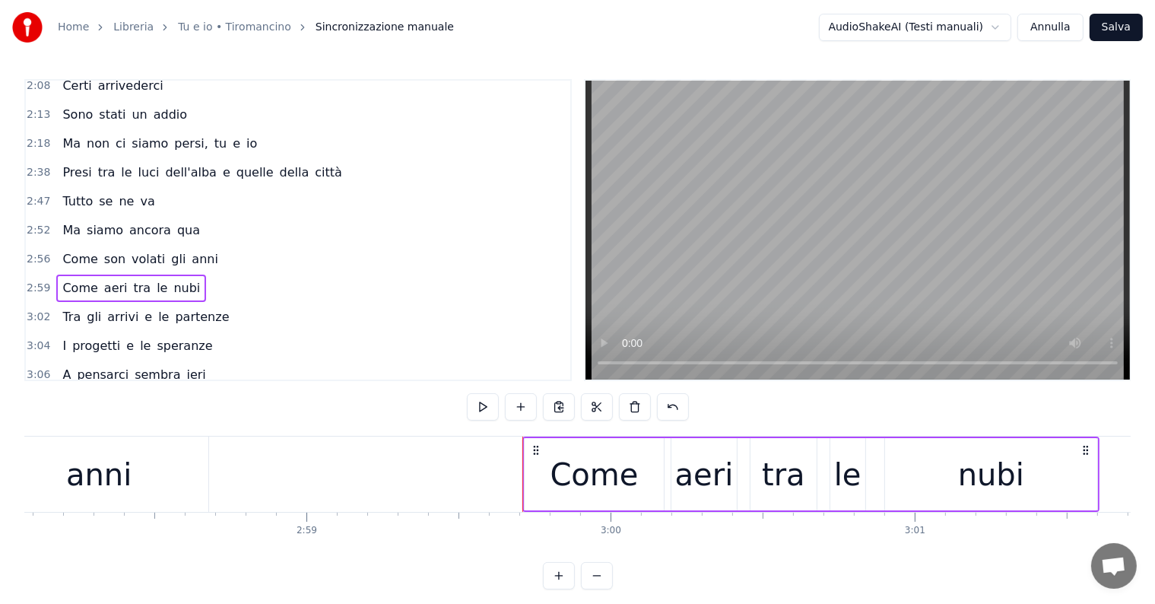
scroll to position [0, 54086]
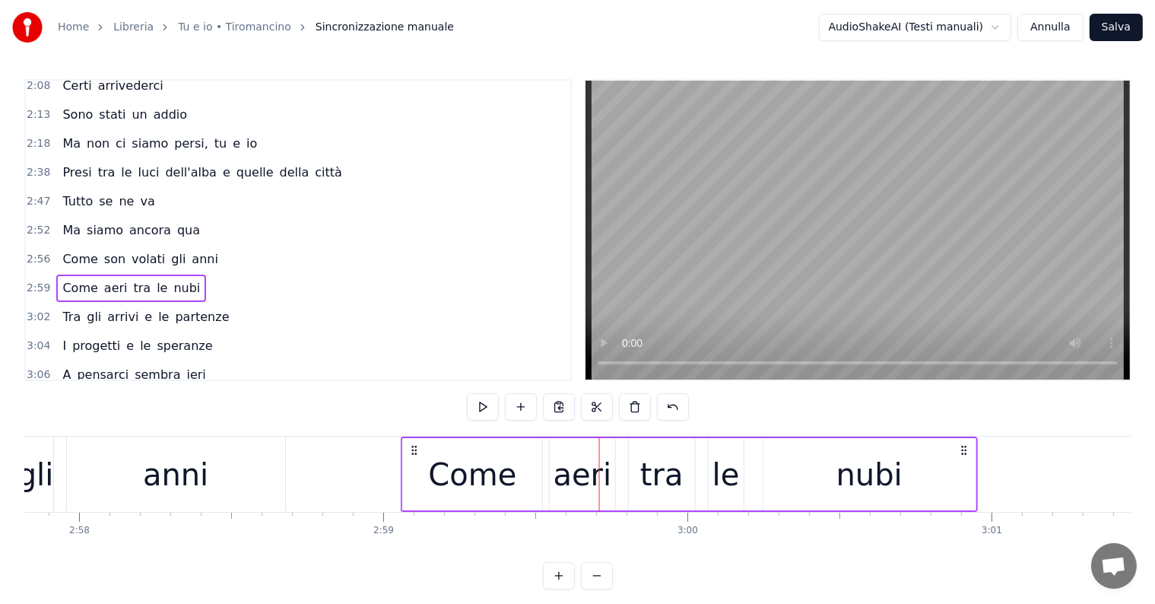
drag, startPoint x: 614, startPoint y: 447, endPoint x: 415, endPoint y: 450, distance: 198.5
click at [415, 450] on icon at bounding box center [414, 450] width 12 height 12
click at [106, 303] on div "Tra gli arrivi e le partenze" at bounding box center [145, 316] width 179 height 27
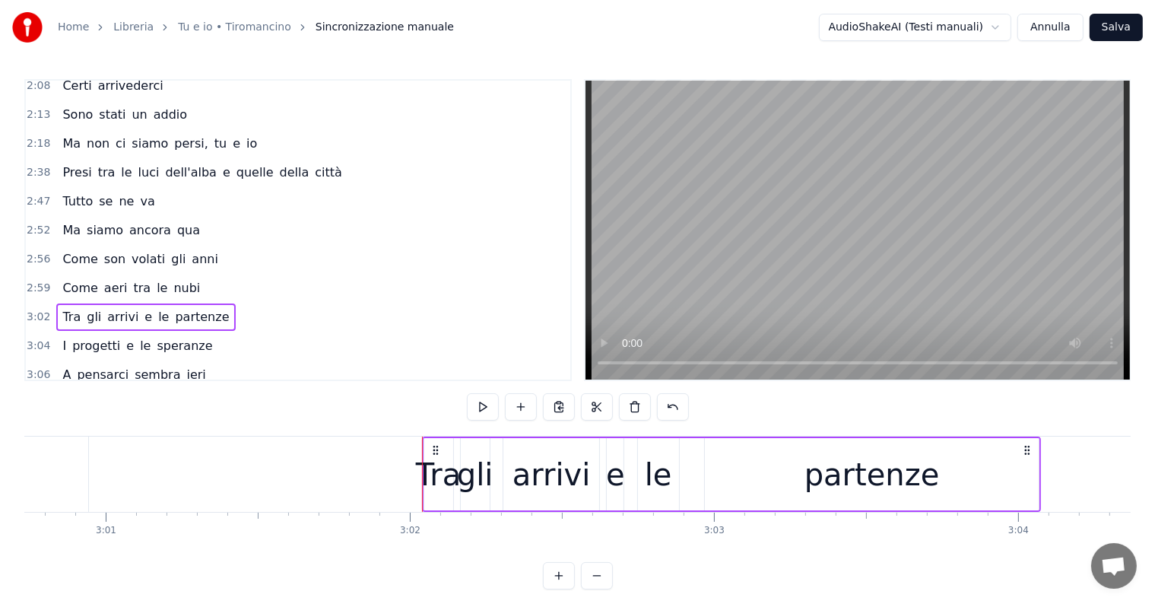
scroll to position [0, 54856]
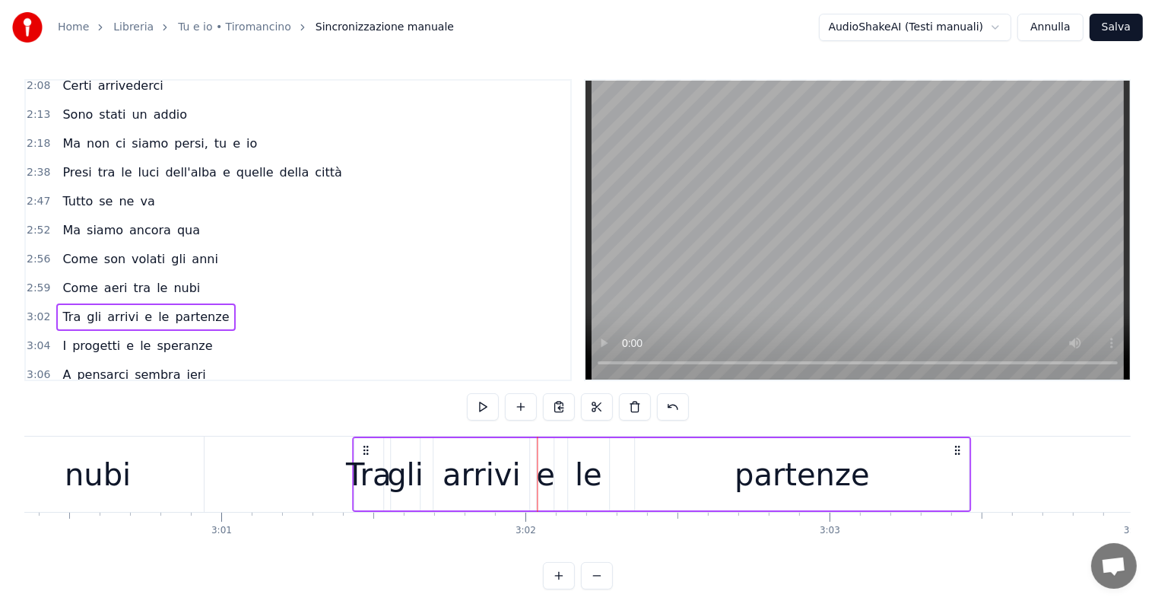
drag, startPoint x: 547, startPoint y: 447, endPoint x: 362, endPoint y: 452, distance: 184.8
click at [362, 452] on icon at bounding box center [366, 450] width 12 height 12
click at [82, 332] on div "I progetti e le speranze" at bounding box center [137, 345] width 162 height 27
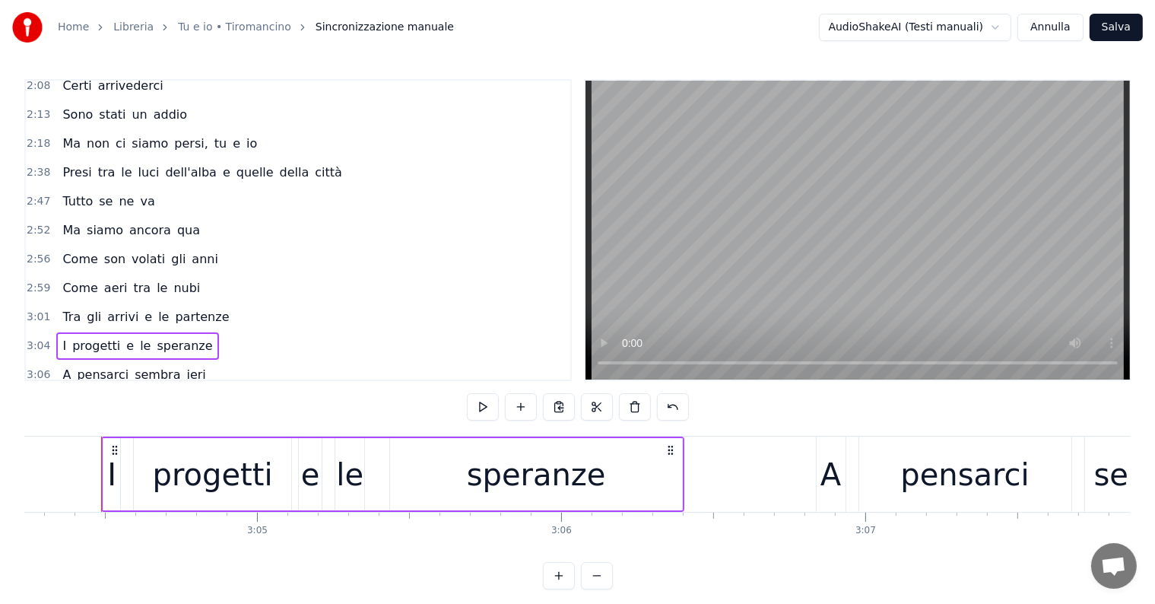
scroll to position [0, 55666]
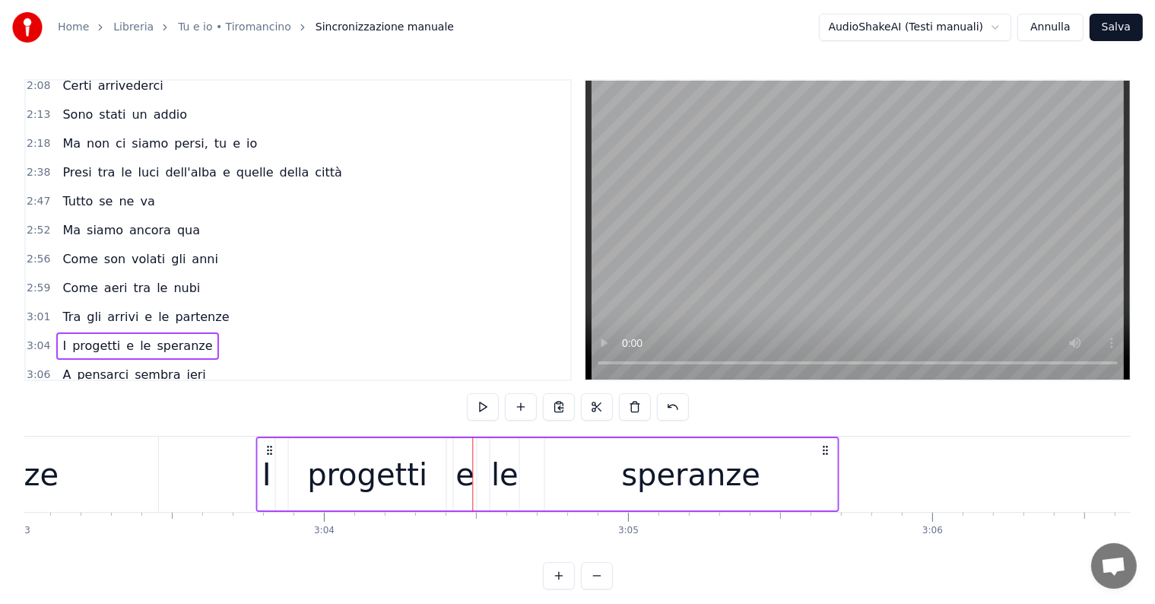
drag, startPoint x: 483, startPoint y: 448, endPoint x: 266, endPoint y: 453, distance: 216.8
click at [266, 453] on icon at bounding box center [269, 450] width 12 height 12
click at [87, 361] on div "A pensarci sembra ieri" at bounding box center [133, 374] width 155 height 27
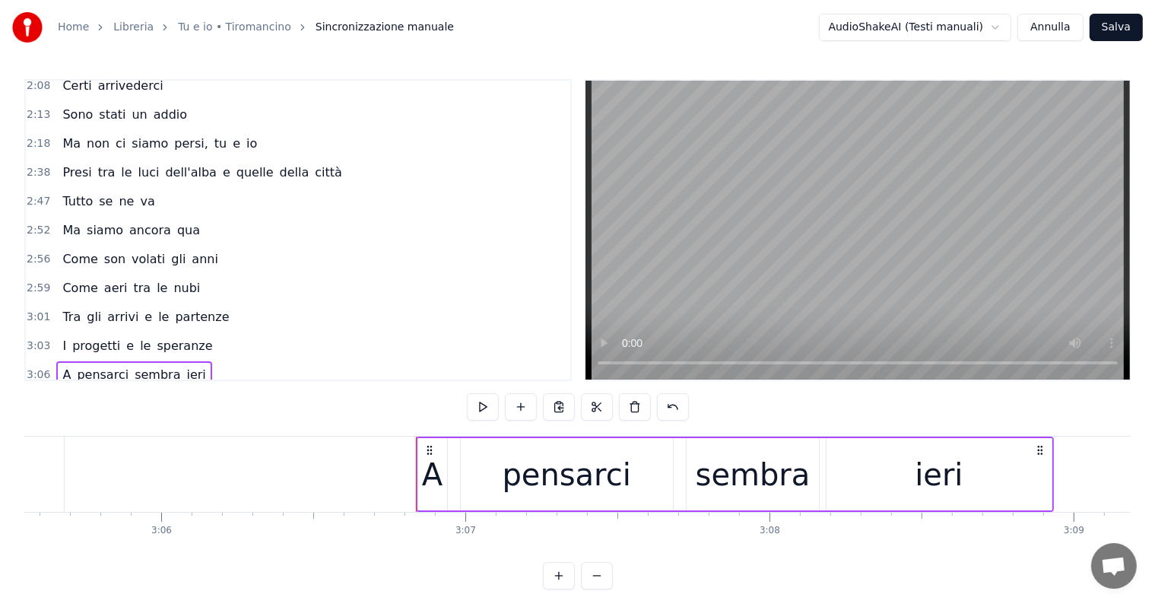
scroll to position [0, 56244]
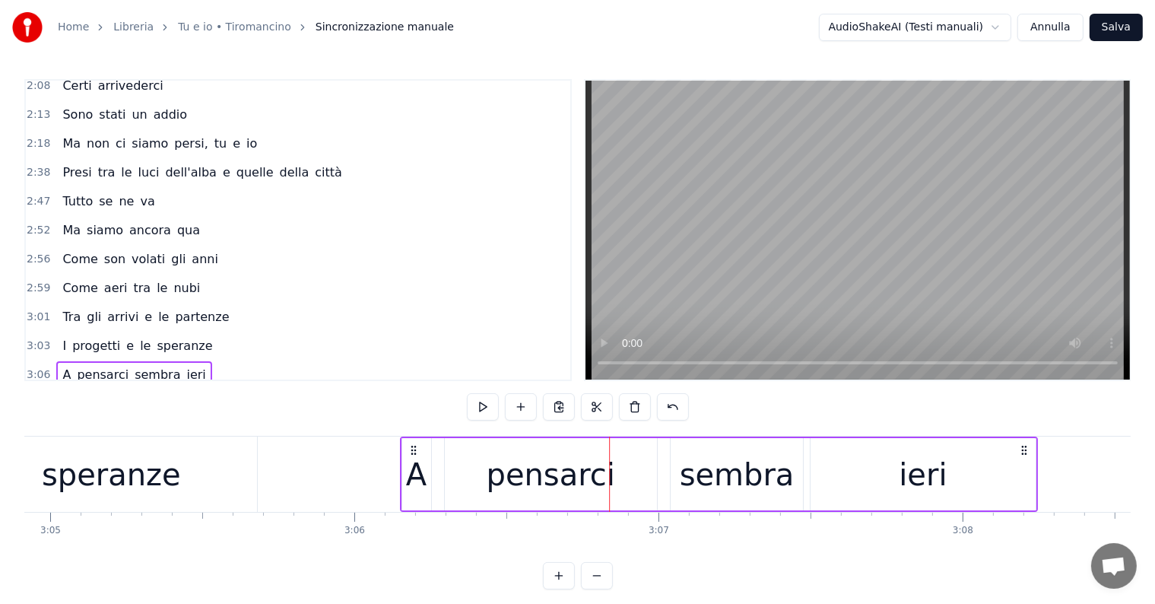
drag, startPoint x: 622, startPoint y: 449, endPoint x: 413, endPoint y: 450, distance: 209.1
click at [413, 450] on icon at bounding box center [413, 450] width 12 height 12
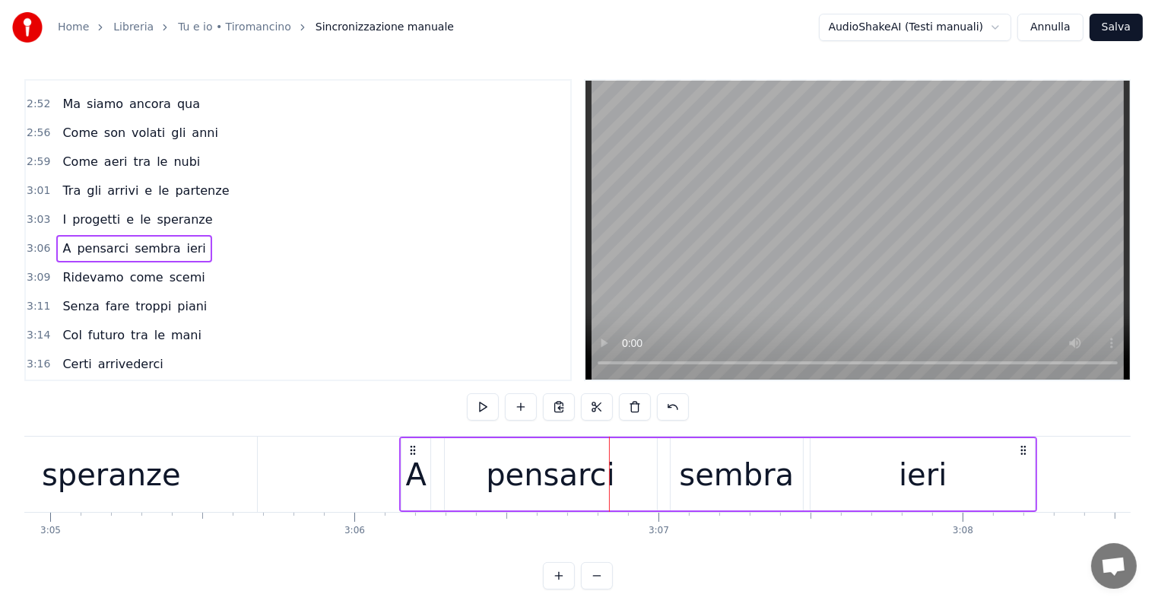
scroll to position [1028, 0]
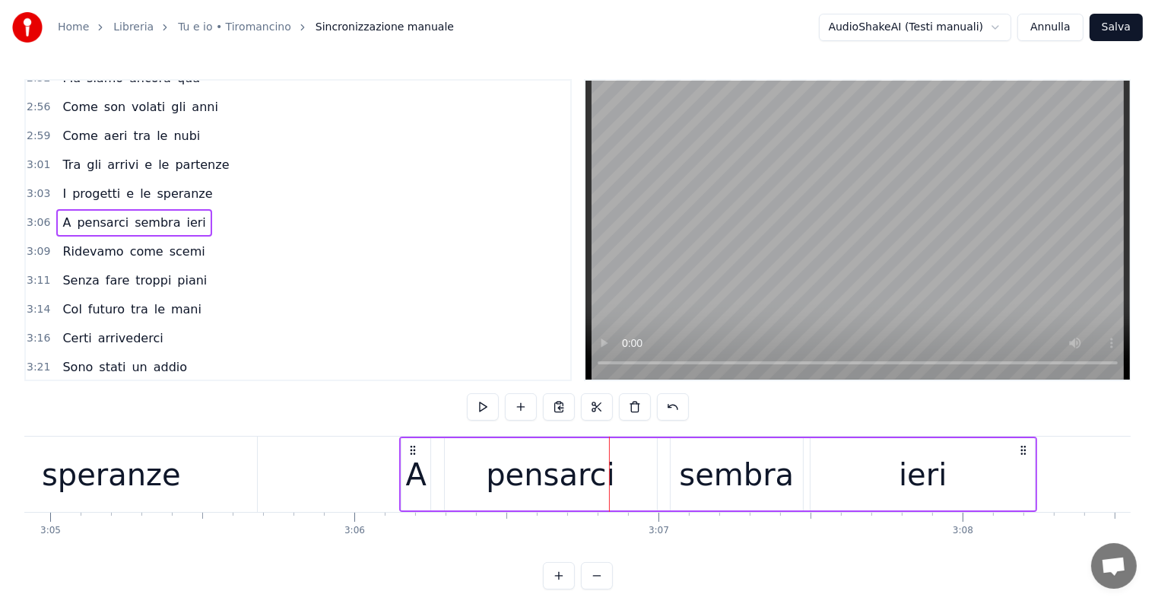
click at [87, 238] on div "Ridevamo come scemi" at bounding box center [133, 251] width 154 height 27
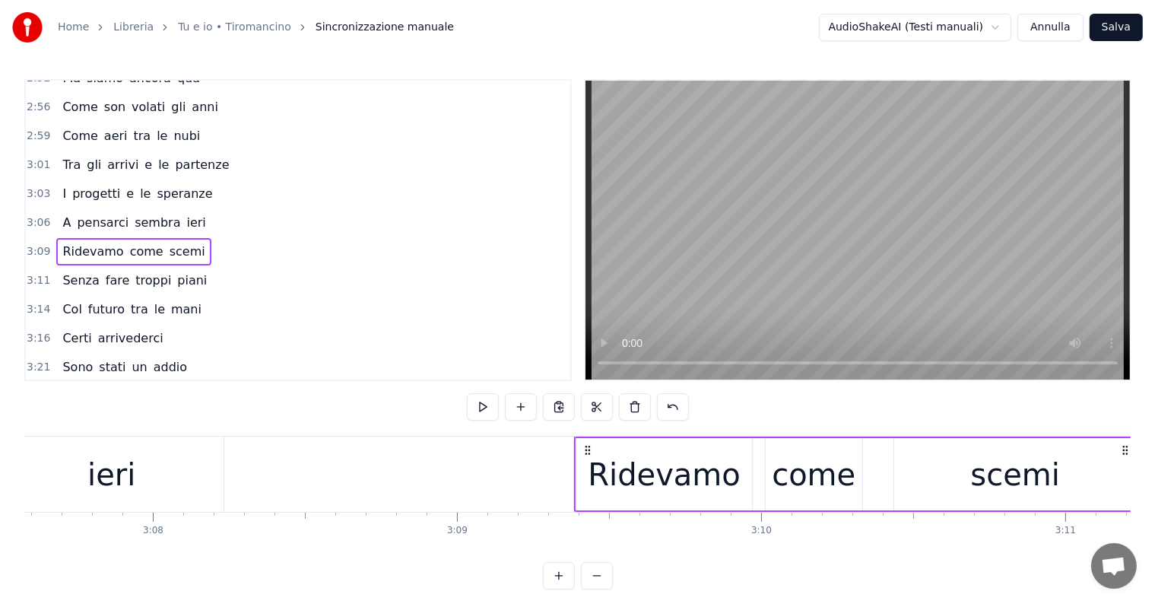
scroll to position [0, 56899]
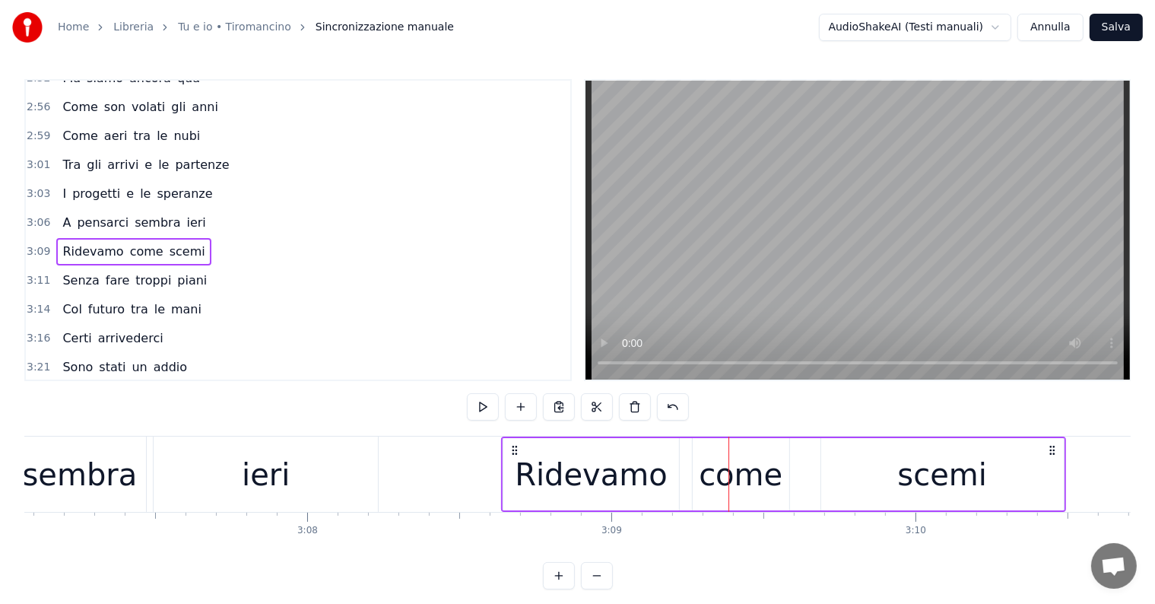
drag, startPoint x: 744, startPoint y: 449, endPoint x: 516, endPoint y: 455, distance: 227.4
click at [516, 455] on div "Ridevamo come scemi" at bounding box center [783, 473] width 565 height 75
click at [78, 267] on div "Senza fare troppi piani" at bounding box center [134, 280] width 157 height 27
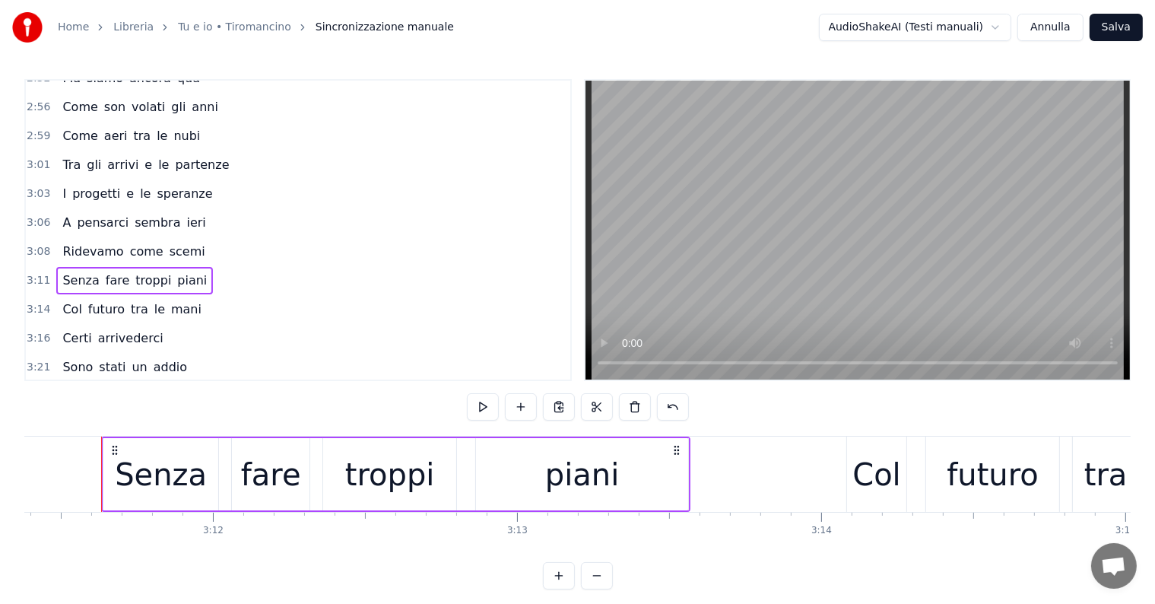
scroll to position [0, 57670]
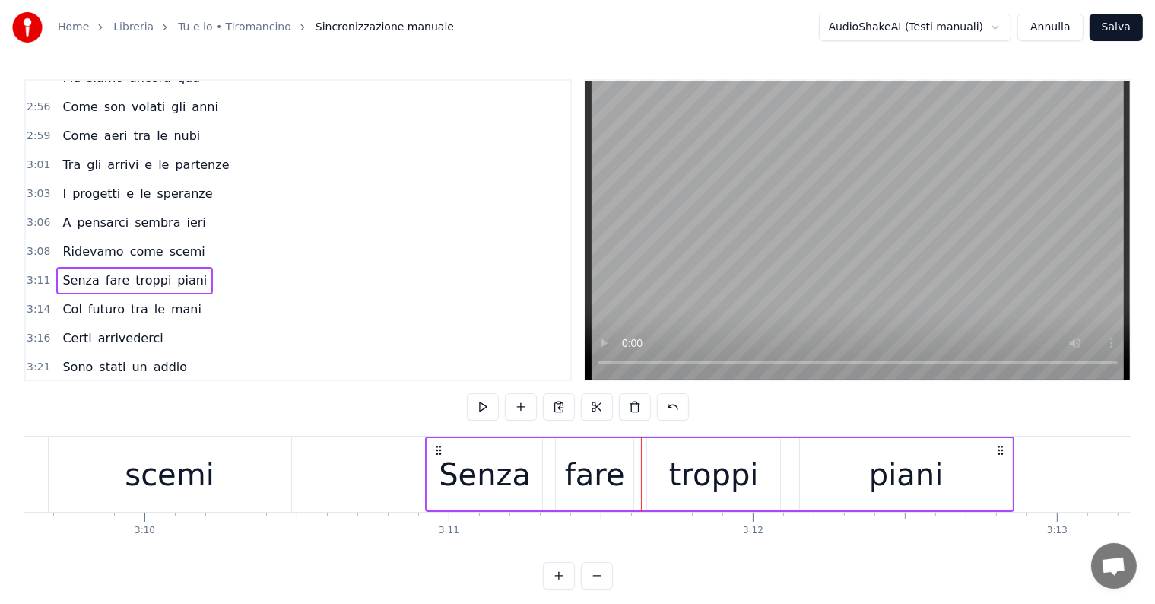
drag, startPoint x: 656, startPoint y: 446, endPoint x: 440, endPoint y: 452, distance: 216.0
click at [440, 452] on icon at bounding box center [439, 450] width 12 height 12
click at [78, 296] on div "Col futuro tra le mani" at bounding box center [131, 309] width 151 height 27
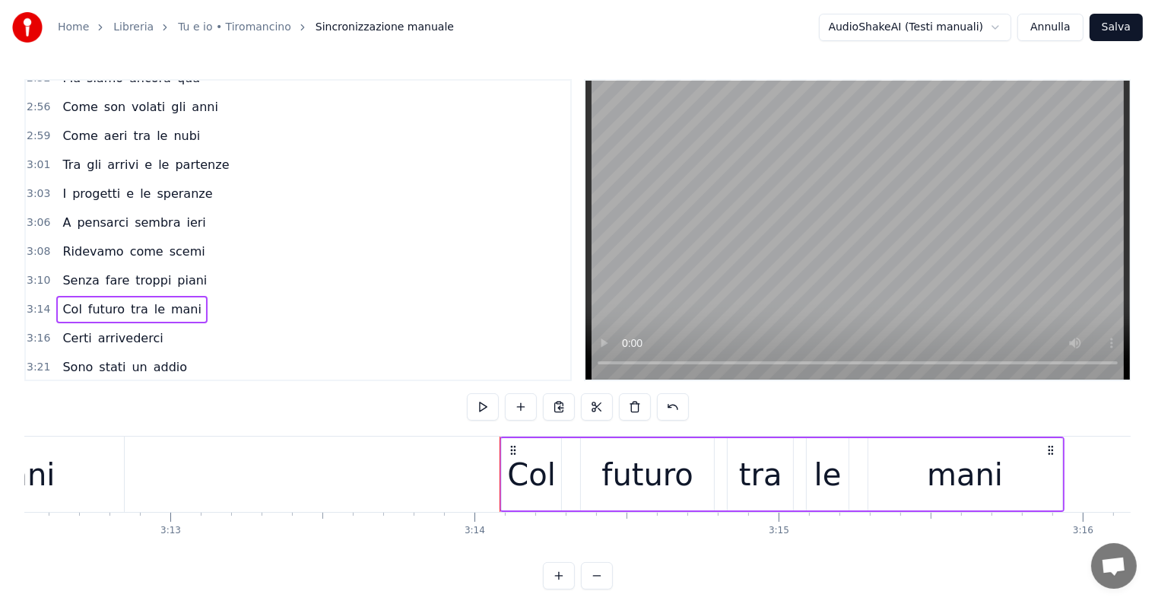
scroll to position [0, 58402]
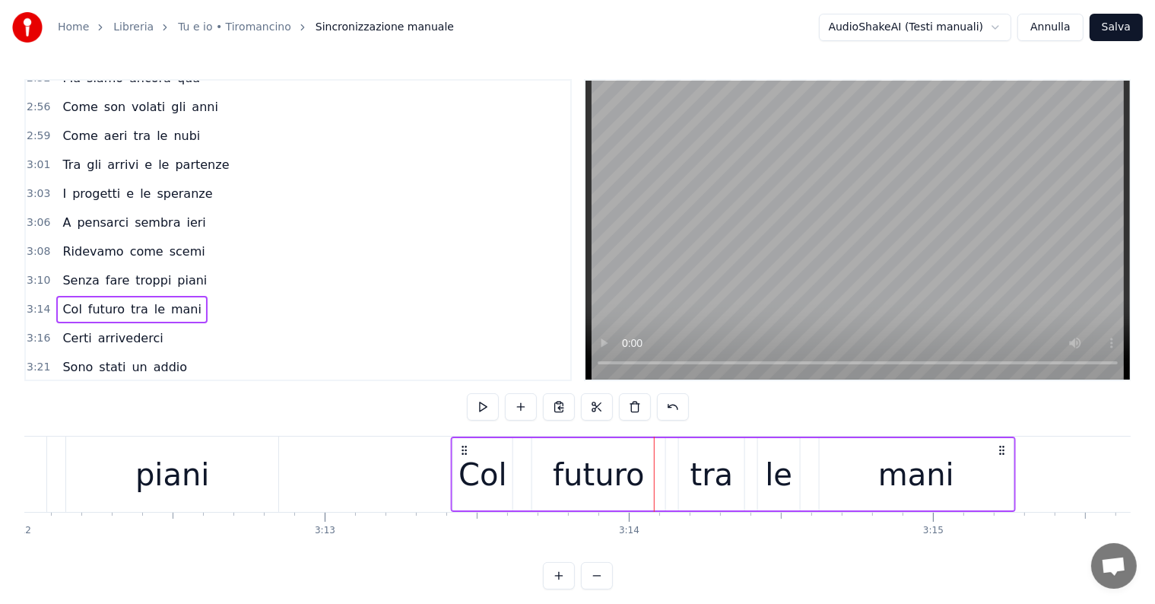
drag, startPoint x: 666, startPoint y: 449, endPoint x: 463, endPoint y: 449, distance: 203.0
click at [463, 449] on icon at bounding box center [465, 450] width 12 height 12
click at [87, 325] on div "Certi arrivederci" at bounding box center [112, 338] width 113 height 27
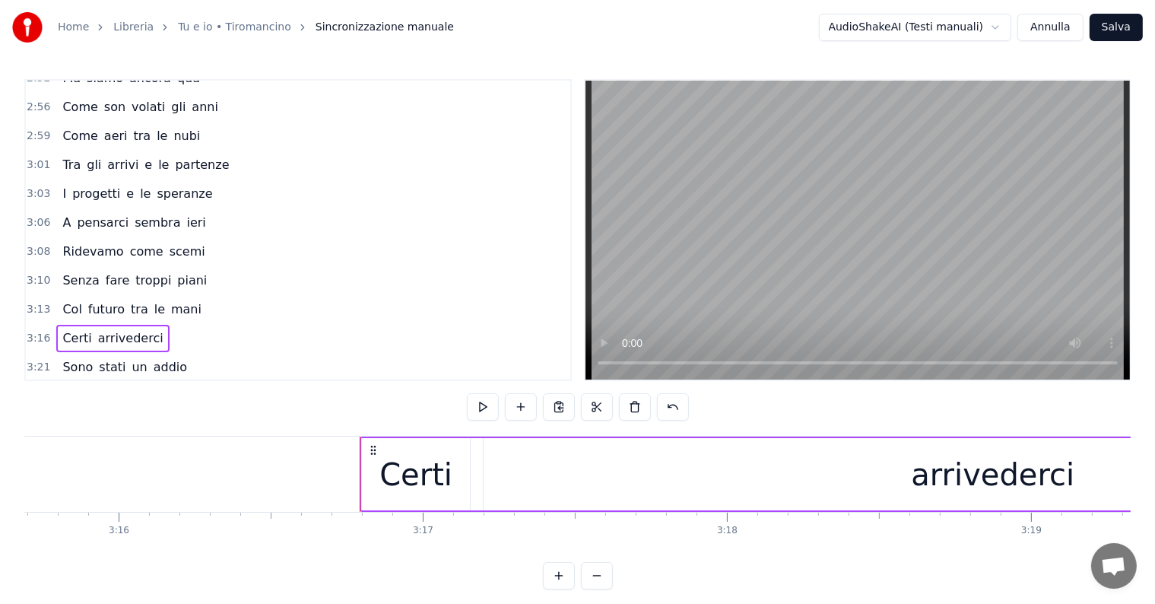
scroll to position [0, 59290]
drag, startPoint x: 603, startPoint y: 446, endPoint x: 370, endPoint y: 447, distance: 233.4
click at [370, 447] on icon at bounding box center [371, 450] width 12 height 12
click at [103, 354] on div "Sono stati un addio" at bounding box center [124, 367] width 137 height 27
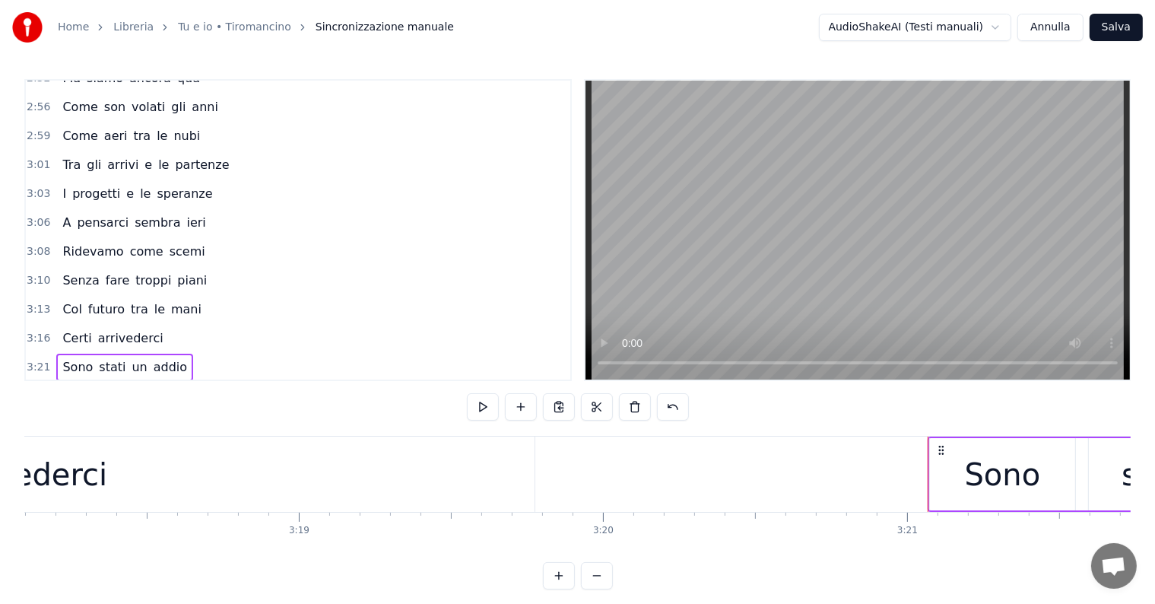
scroll to position [0, 60176]
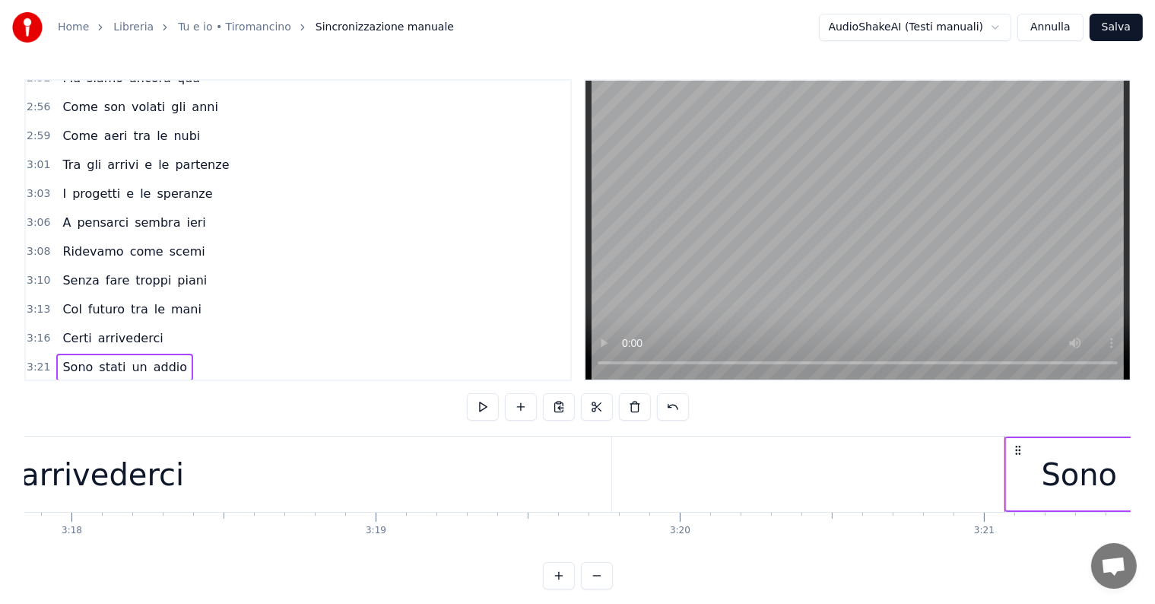
click at [85, 358] on span "Sono" at bounding box center [77, 367] width 33 height 18
click at [1095, 465] on div "Sono" at bounding box center [1078, 475] width 76 height 46
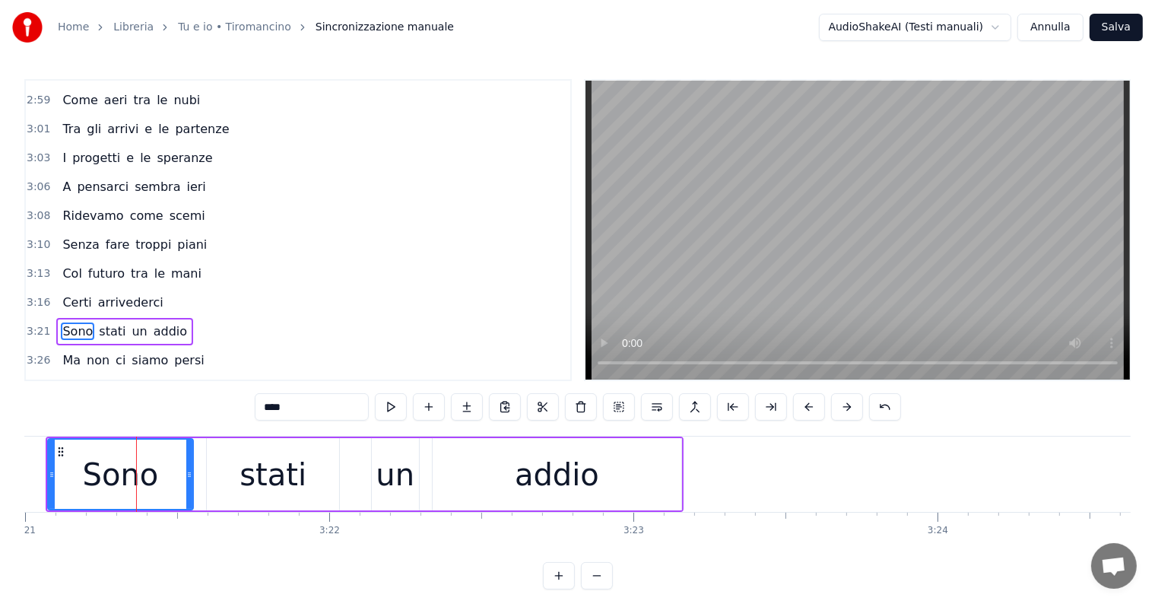
scroll to position [0, 61171]
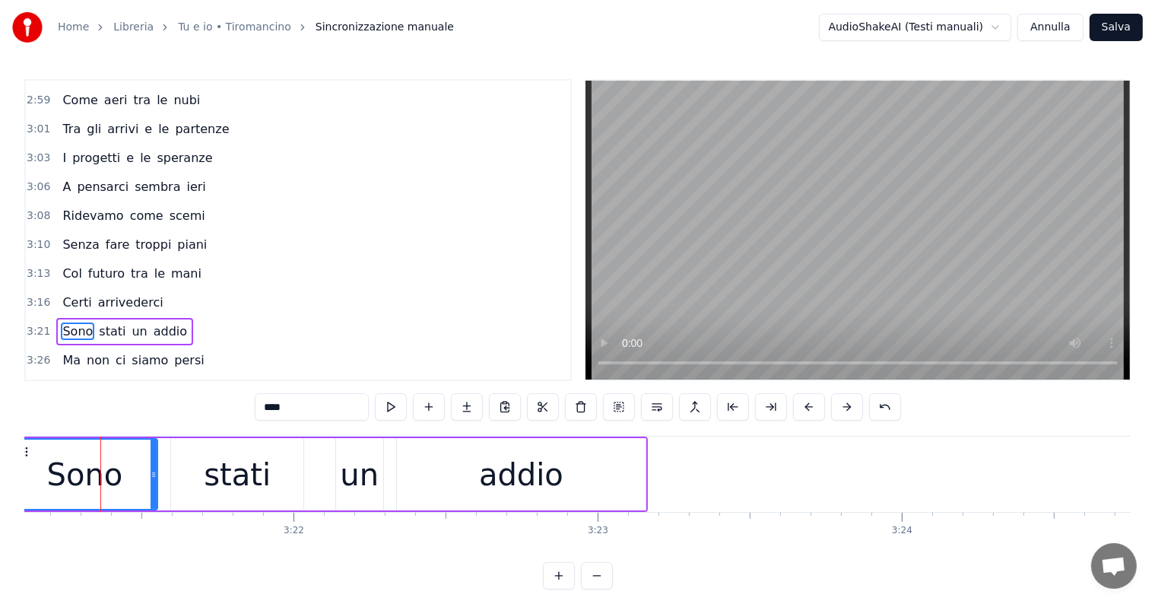
click at [64, 318] on div "Sono stati un addio" at bounding box center [124, 331] width 137 height 27
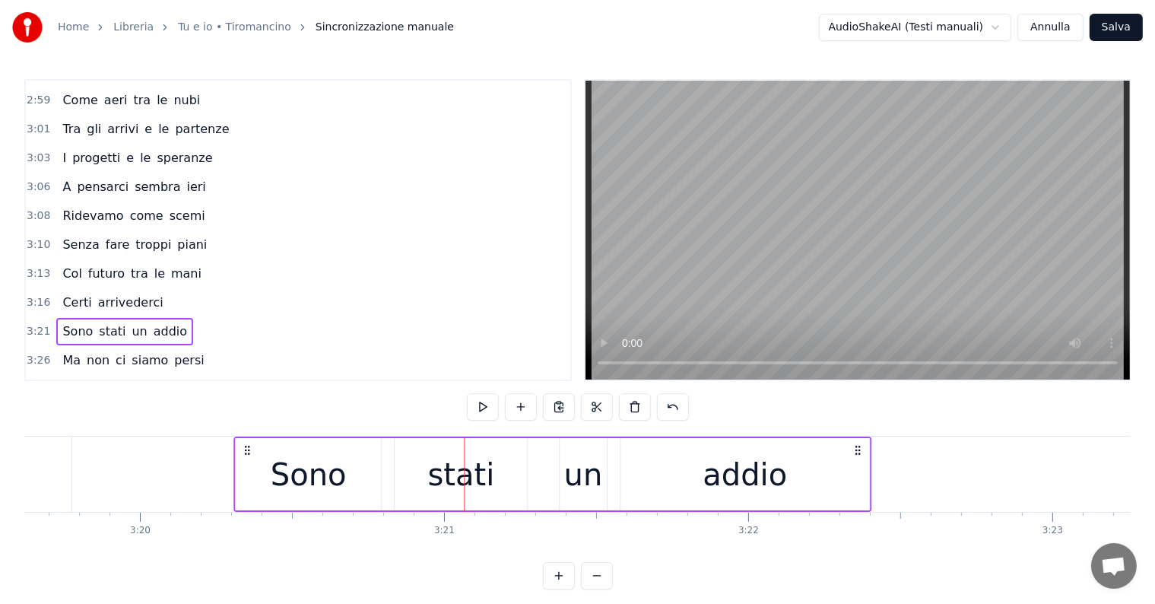
scroll to position [0, 60709]
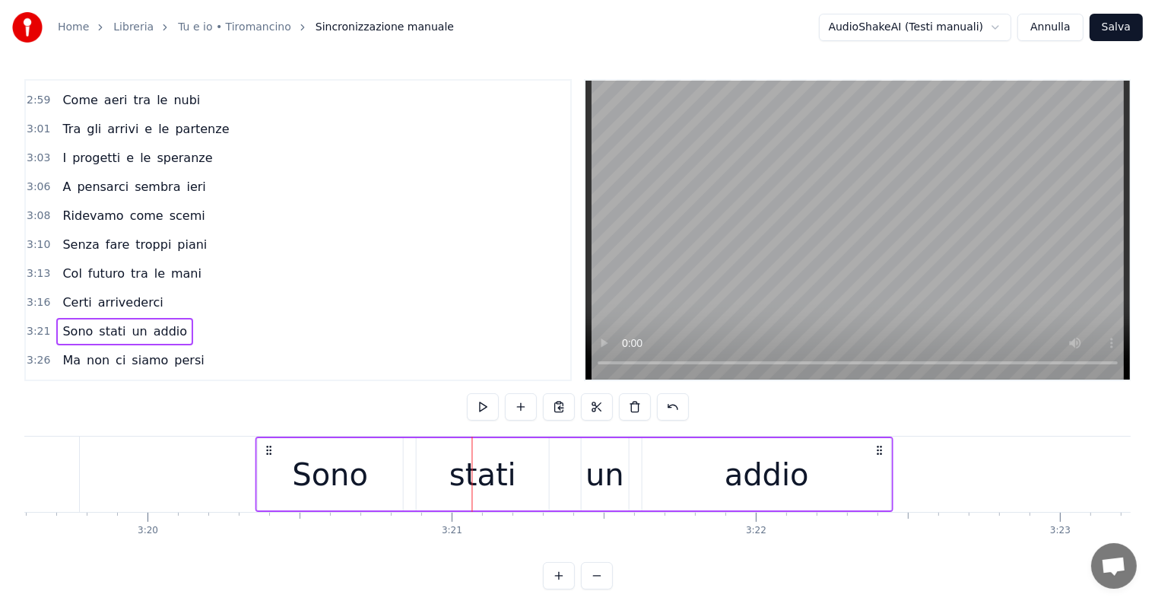
drag, startPoint x: 280, startPoint y: 447, endPoint x: 263, endPoint y: 452, distance: 17.3
click at [263, 452] on icon at bounding box center [269, 450] width 12 height 12
click at [78, 347] on div "Ma non ci siamo persi" at bounding box center [133, 360] width 154 height 27
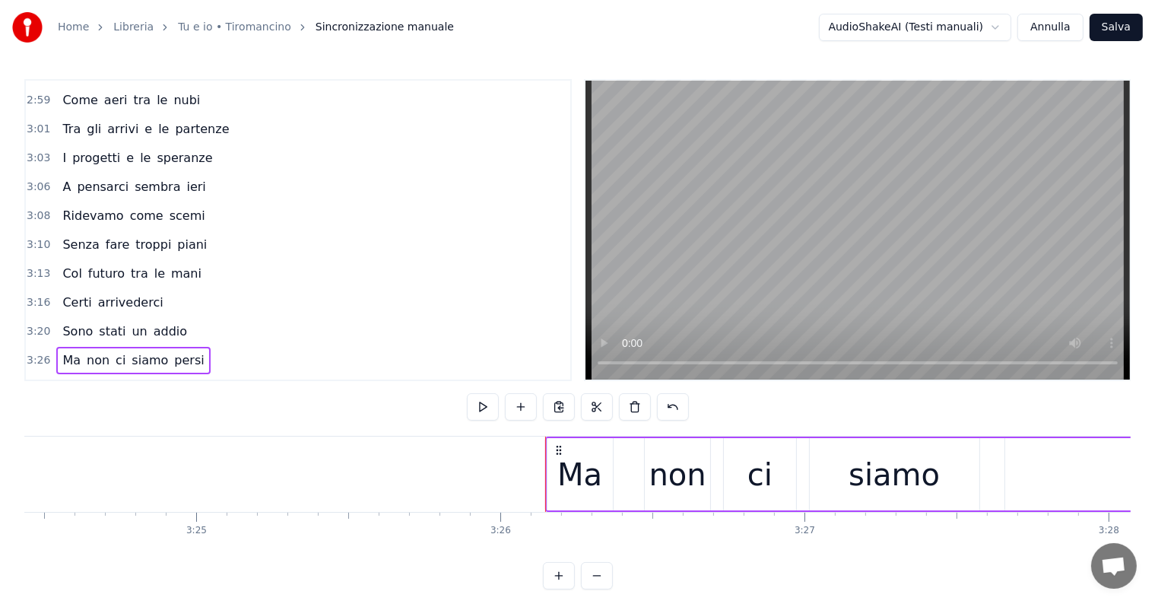
scroll to position [0, 61988]
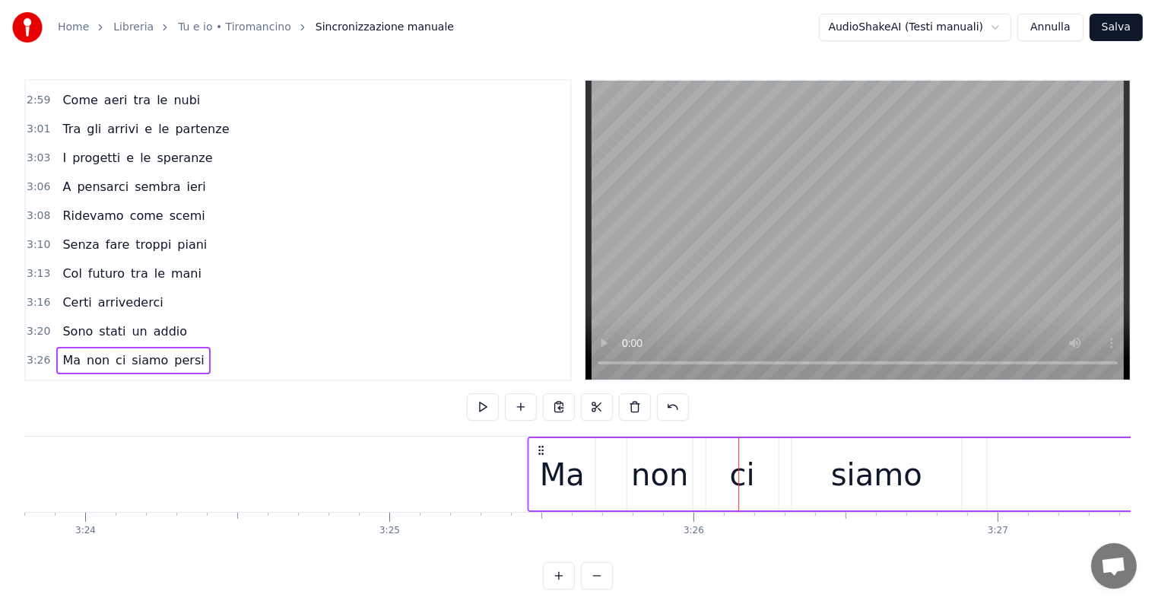
drag, startPoint x: 751, startPoint y: 447, endPoint x: 540, endPoint y: 446, distance: 211.4
click at [540, 446] on icon at bounding box center [541, 450] width 12 height 12
click at [88, 376] on div "Tu e io" at bounding box center [84, 389] width 56 height 27
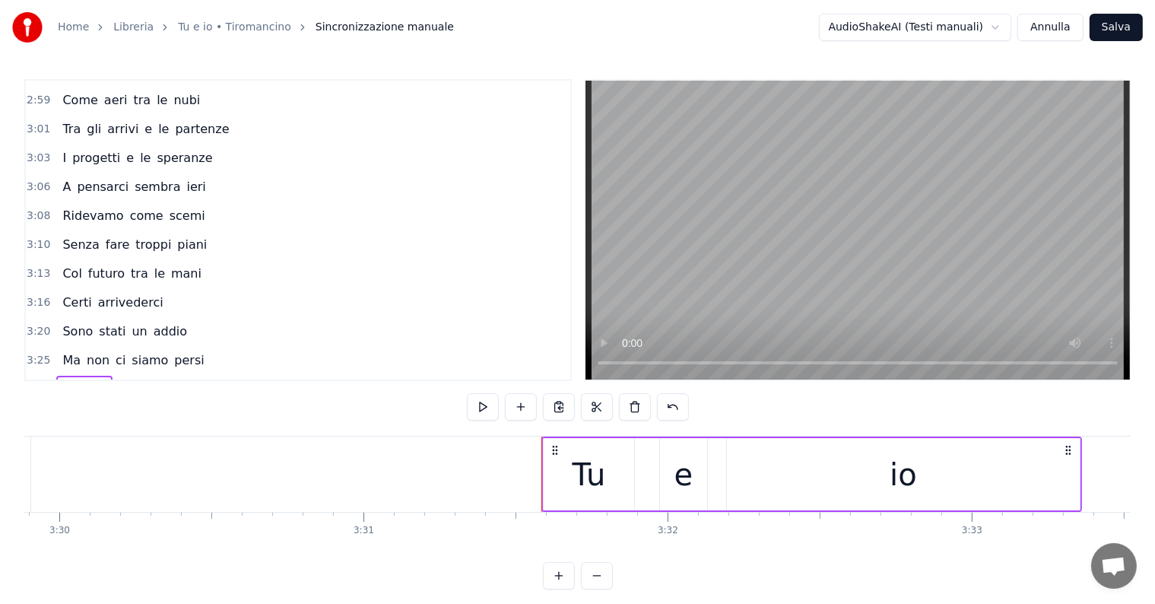
scroll to position [0, 63800]
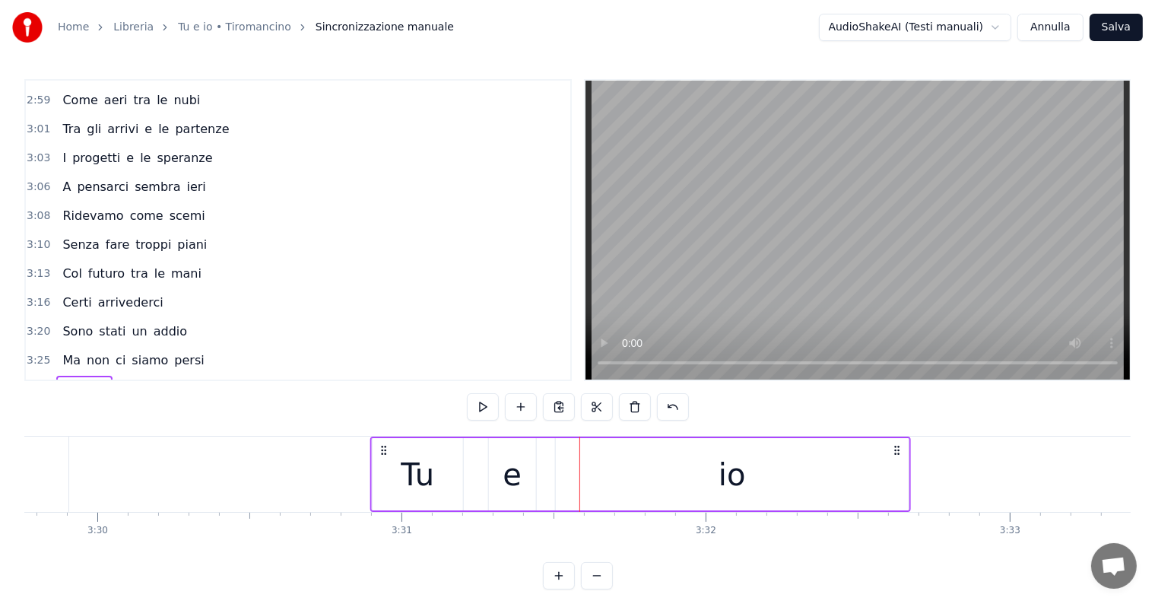
drag, startPoint x: 593, startPoint y: 446, endPoint x: 384, endPoint y: 447, distance: 209.1
click at [384, 447] on icon at bounding box center [384, 450] width 12 height 12
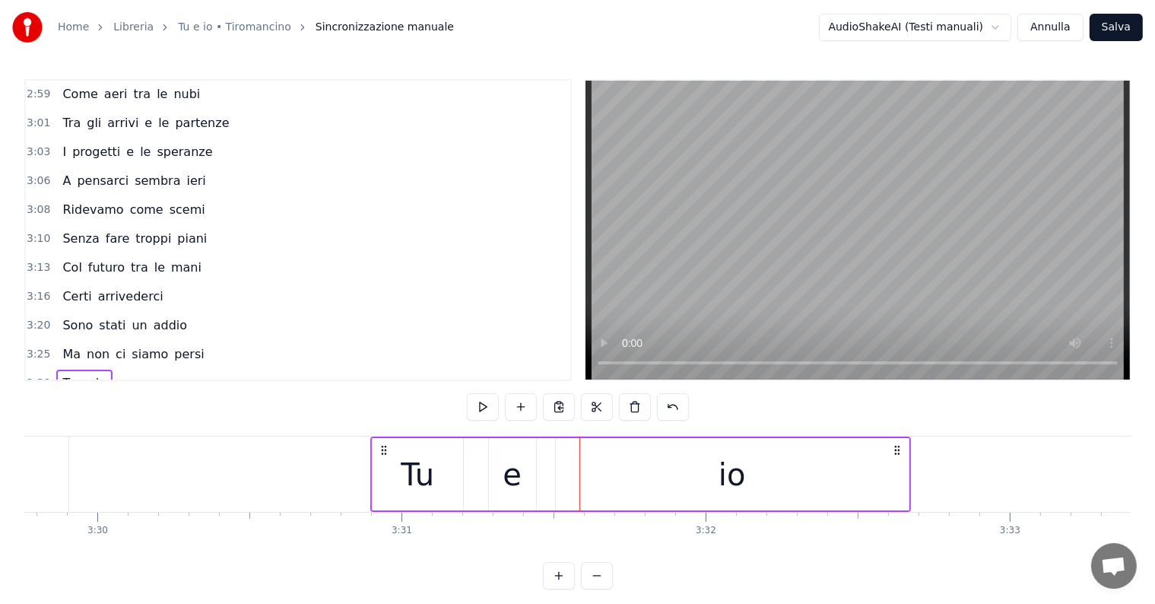
scroll to position [1071, 0]
click at [82, 397] on div "Tu e io" at bounding box center [84, 410] width 56 height 27
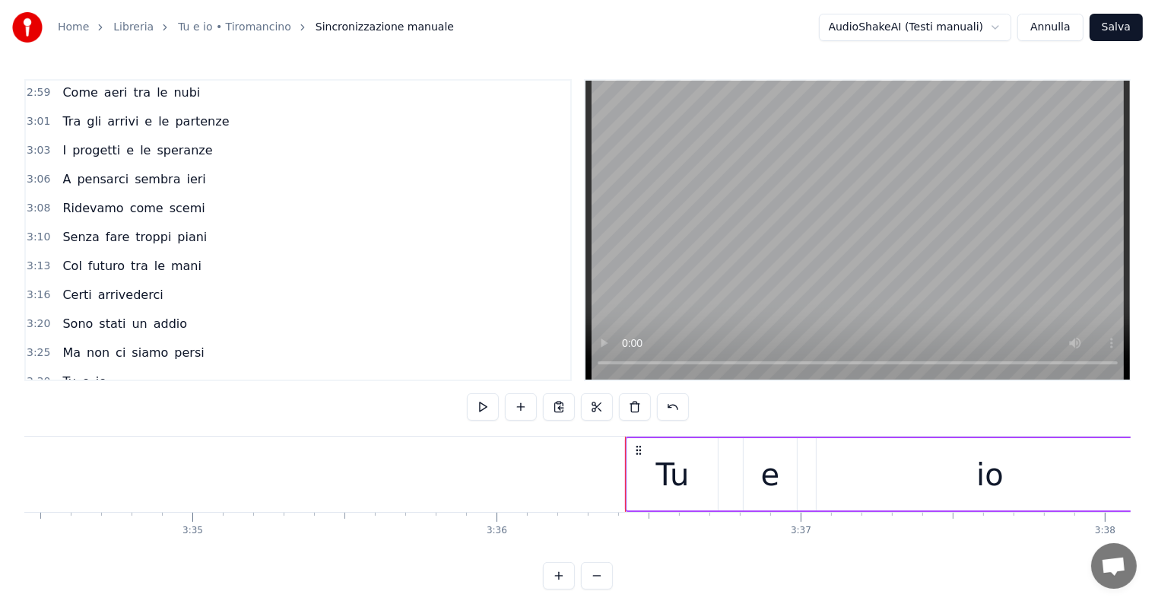
scroll to position [0, 65149]
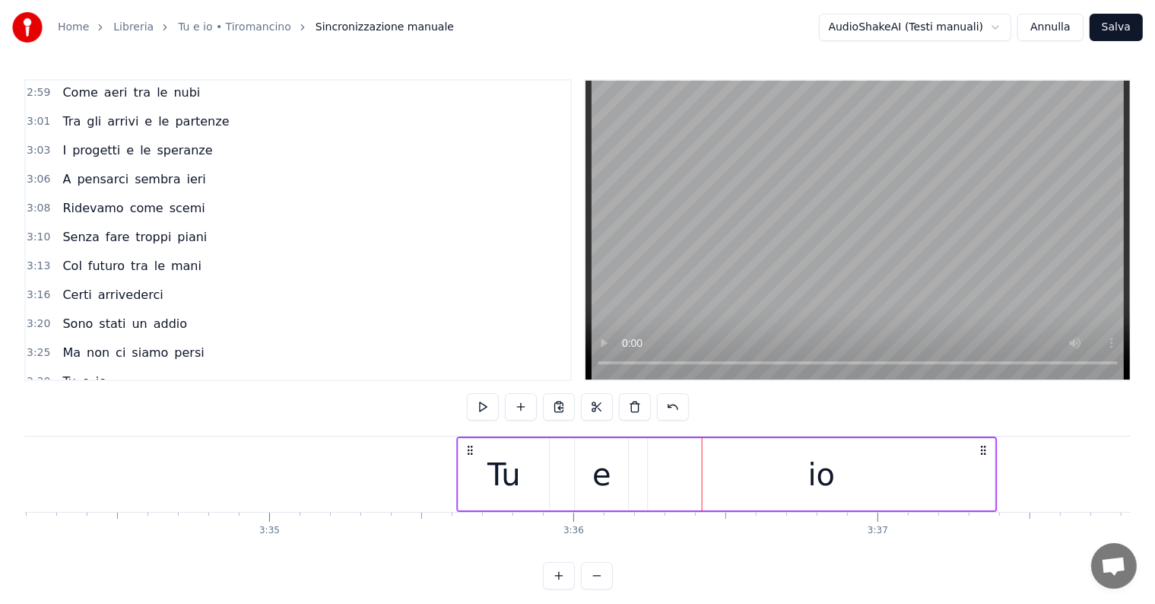
drag, startPoint x: 715, startPoint y: 450, endPoint x: 469, endPoint y: 449, distance: 245.6
click at [469, 449] on icon at bounding box center [471, 450] width 12 height 12
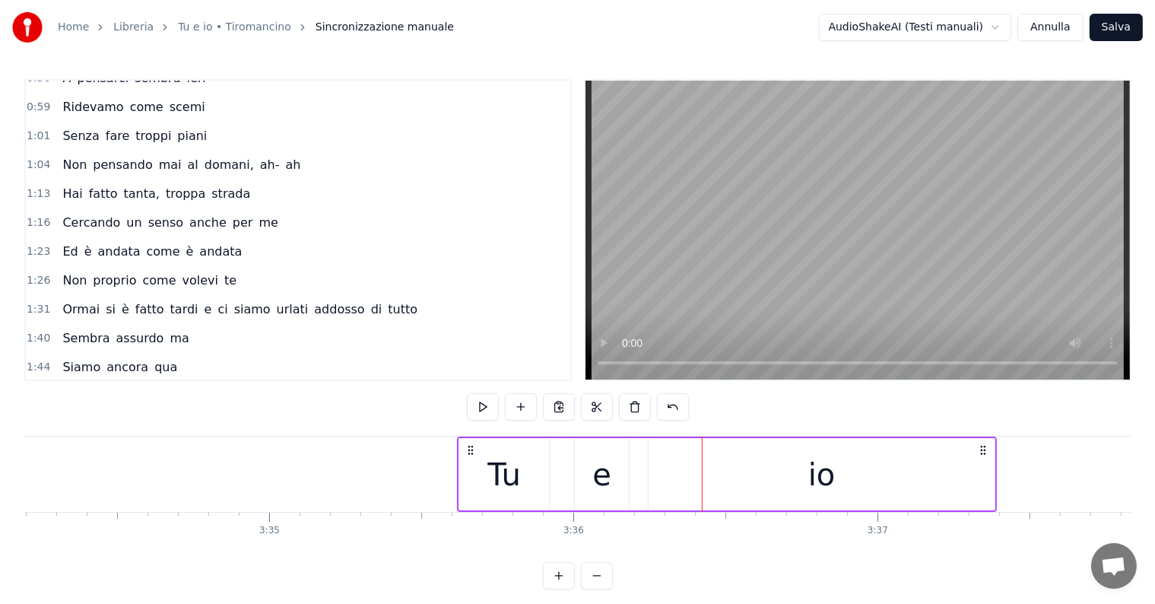
scroll to position [0, 0]
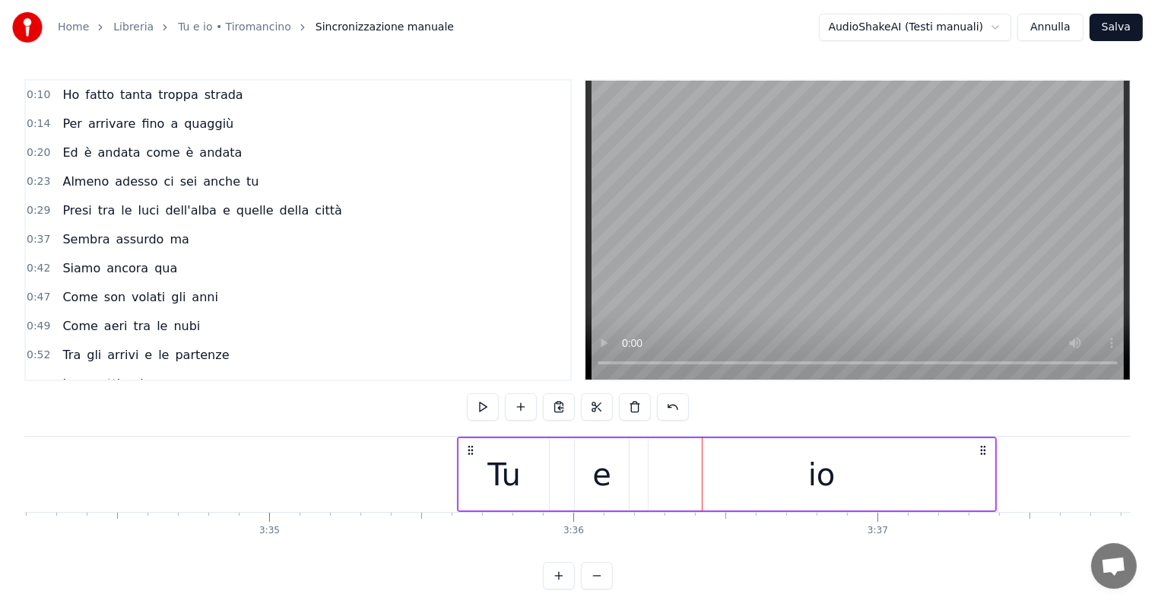
click at [101, 188] on div "Almeno adesso ci sei anche tu" at bounding box center [160, 181] width 208 height 27
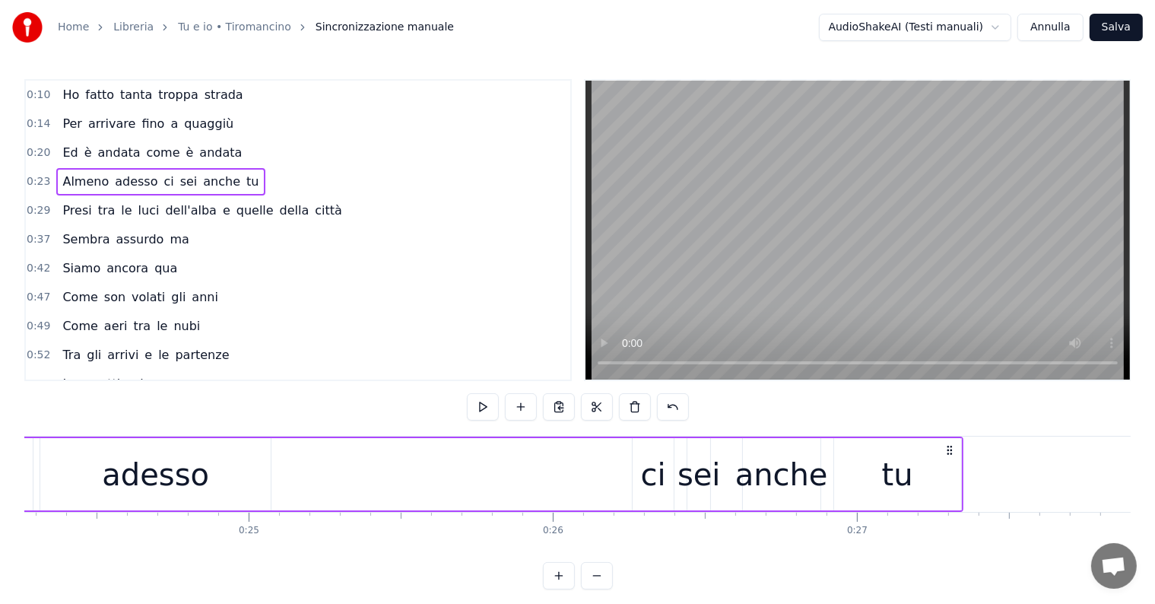
scroll to position [0, 7177]
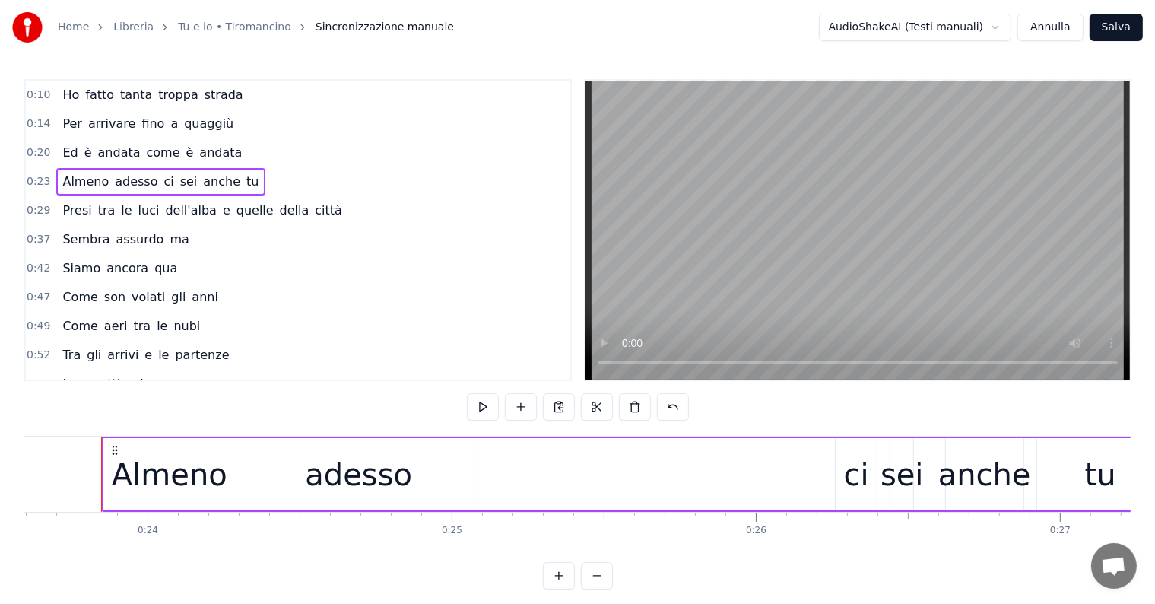
click at [88, 217] on div "Presi tra le luci dell'alba e quelle della città" at bounding box center [202, 210] width 292 height 27
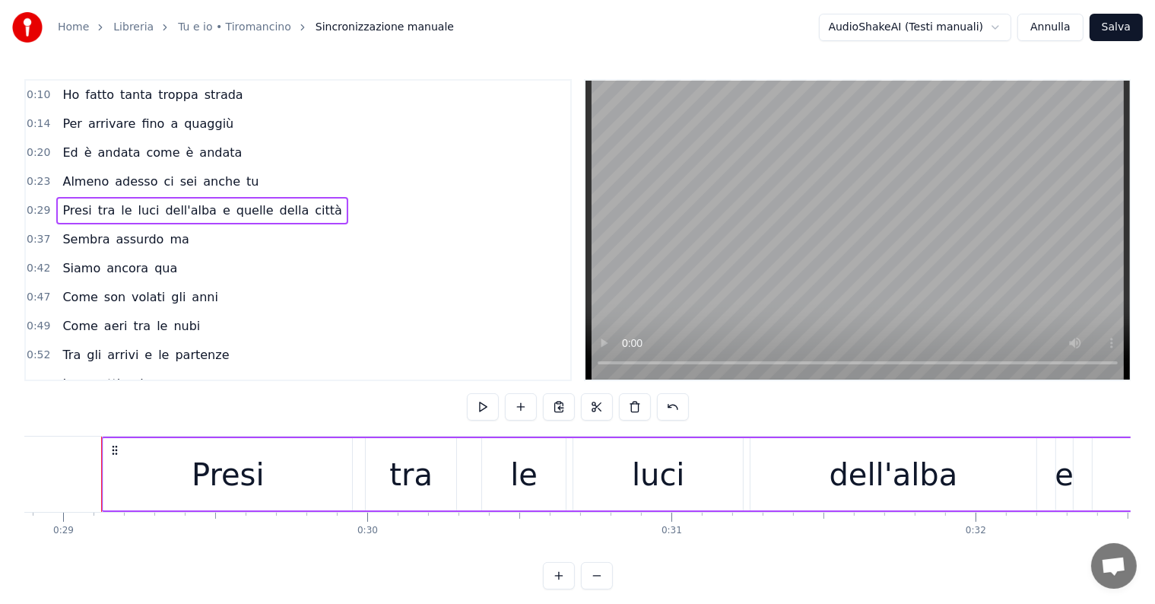
click at [79, 246] on div "Sembra assurdo ma" at bounding box center [125, 239] width 138 height 27
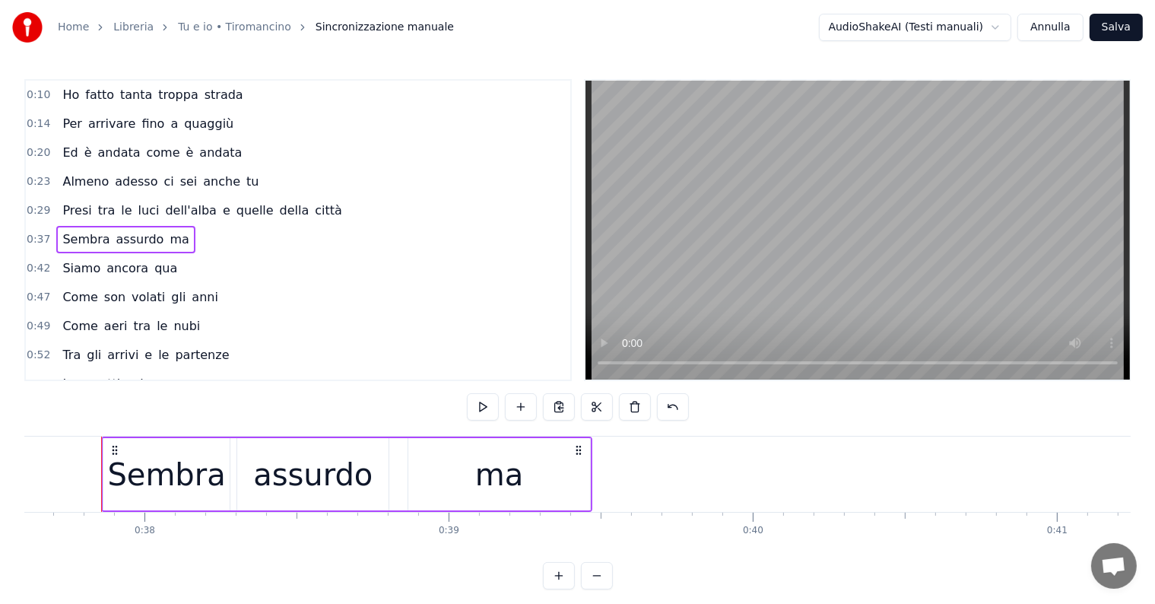
scroll to position [0, 11141]
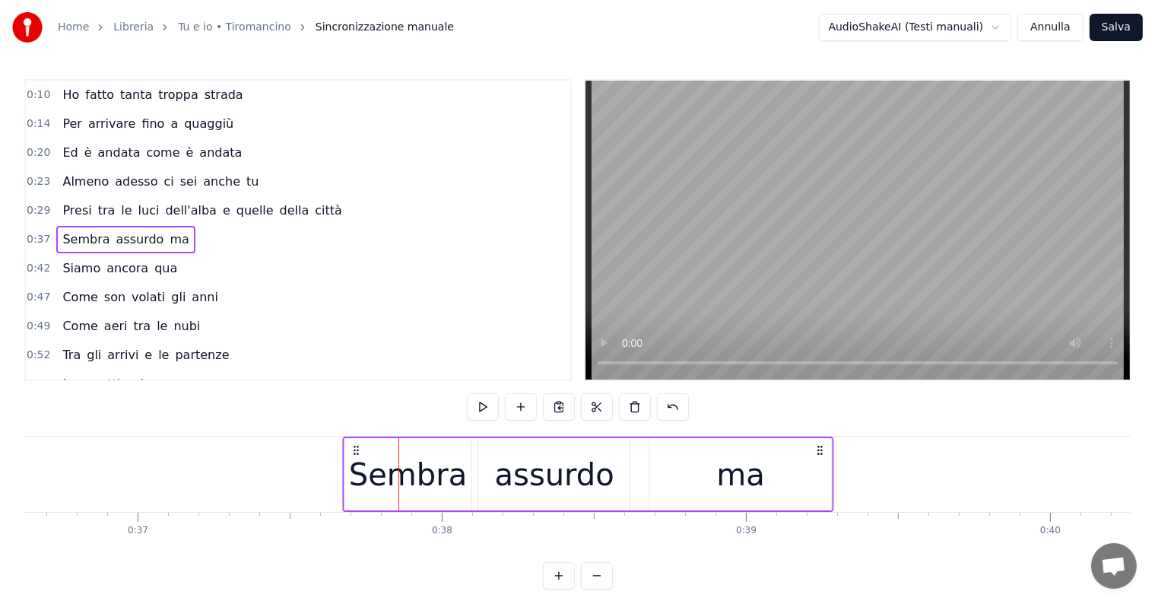
drag, startPoint x: 412, startPoint y: 449, endPoint x: 356, endPoint y: 454, distance: 56.5
click at [356, 454] on icon at bounding box center [356, 450] width 12 height 12
click at [80, 272] on div "Siamo ancora qua" at bounding box center [119, 268] width 127 height 27
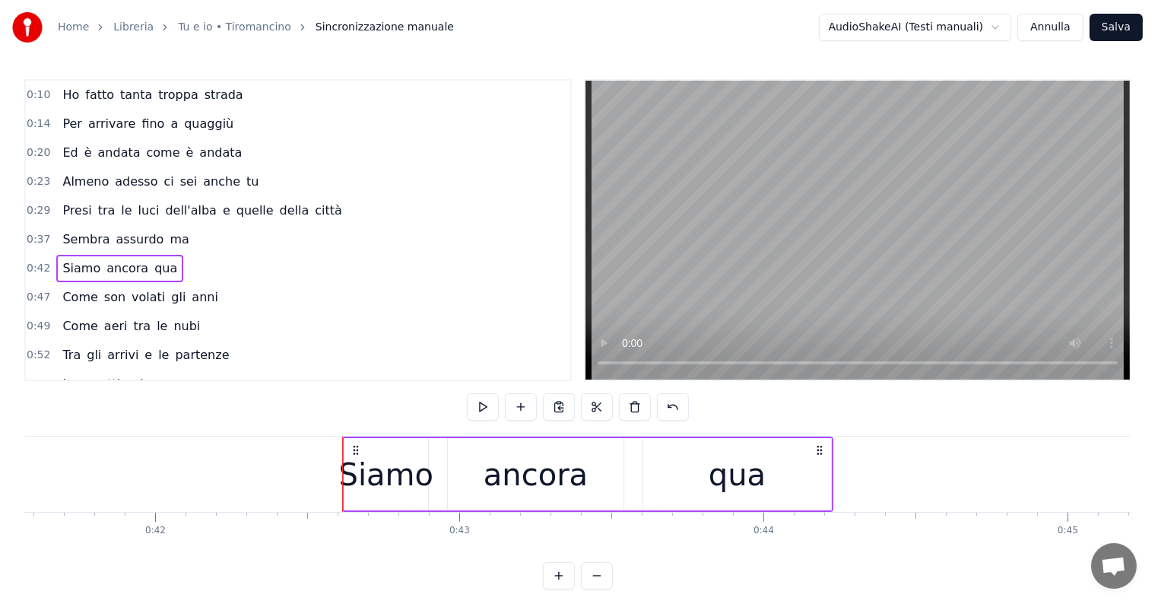
scroll to position [0, 12605]
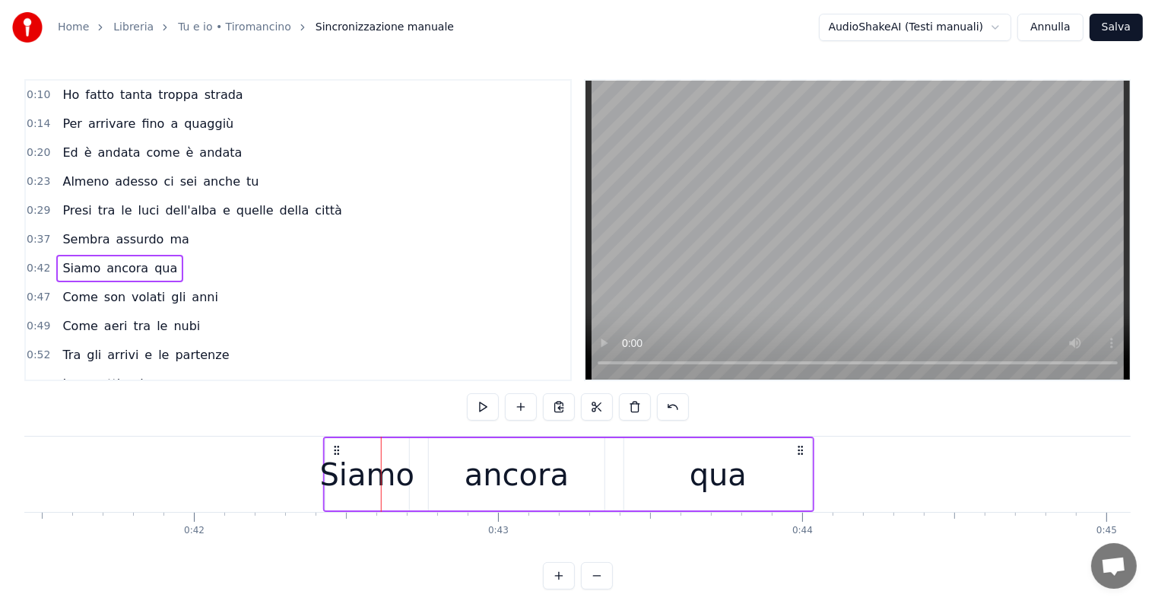
drag, startPoint x: 393, startPoint y: 448, endPoint x: 335, endPoint y: 452, distance: 57.9
click at [335, 452] on icon at bounding box center [337, 450] width 12 height 12
click at [113, 301] on div "Come son volati gli anni" at bounding box center [139, 297] width 167 height 27
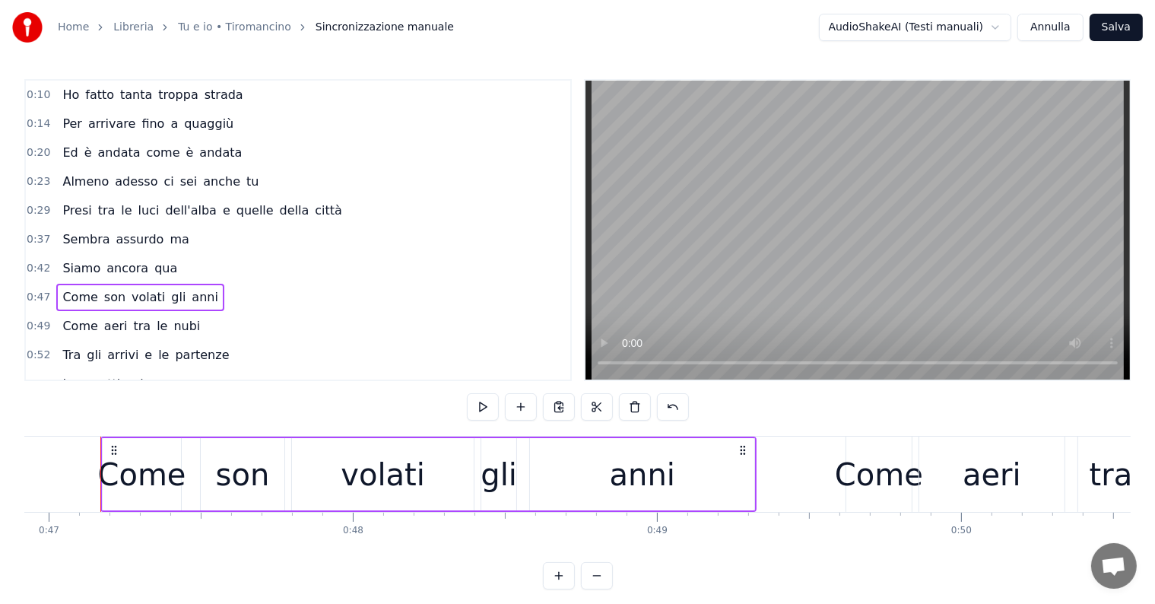
scroll to position [0, 14032]
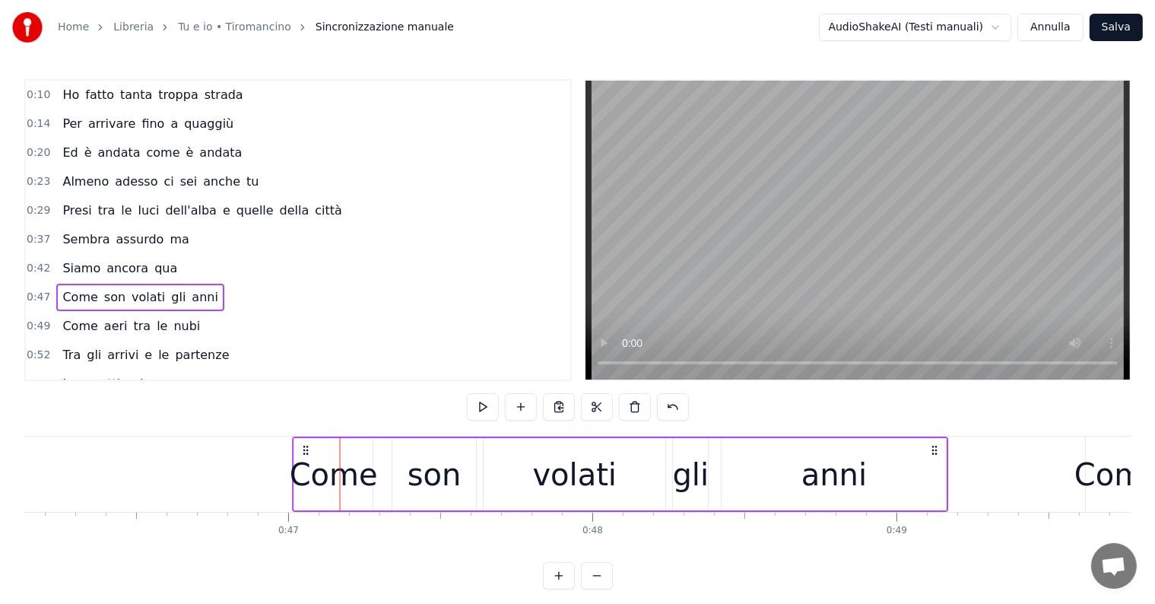
drag, startPoint x: 353, startPoint y: 449, endPoint x: 305, endPoint y: 456, distance: 48.4
click at [305, 456] on div "Come son volati gli anni" at bounding box center [621, 473] width 656 height 75
click at [98, 328] on div "Come aeri tra le nubi" at bounding box center [131, 326] width 150 height 27
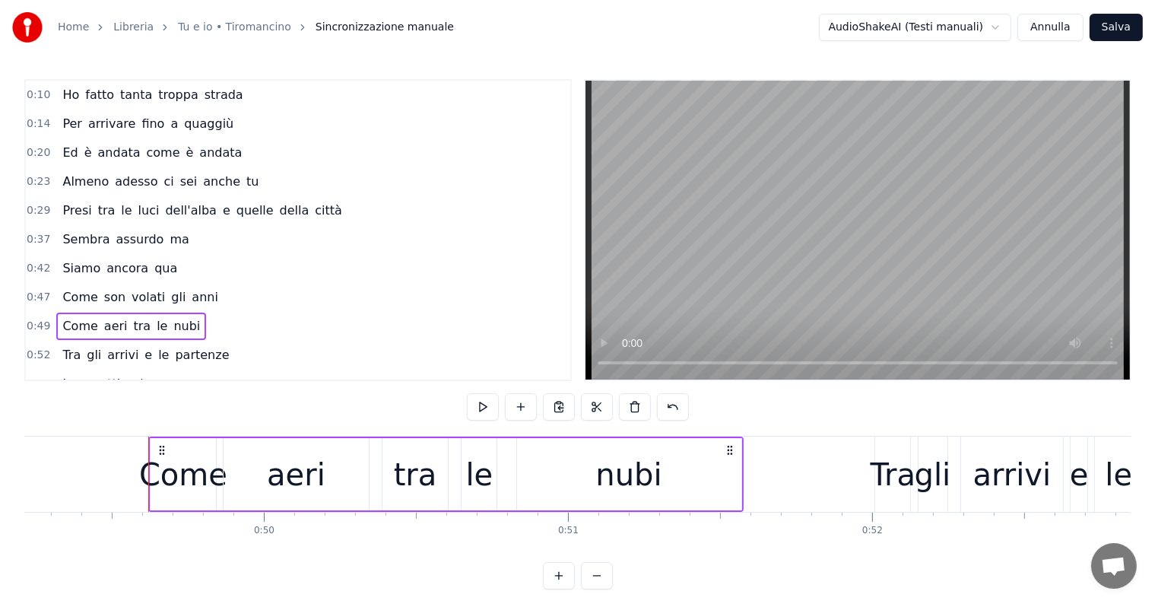
scroll to position [0, 15016]
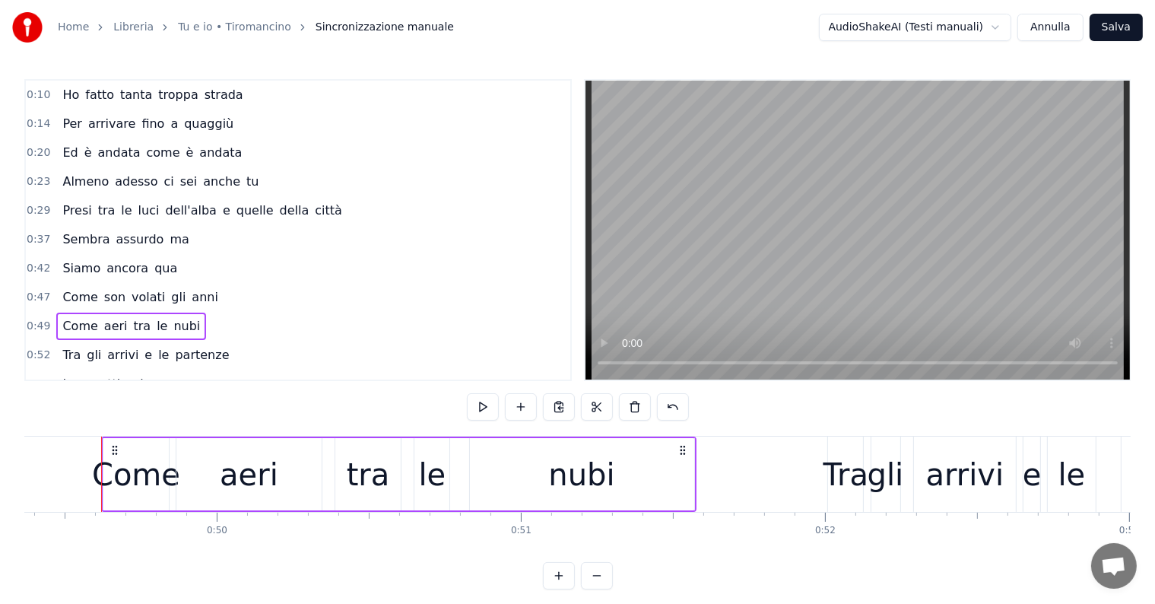
click at [75, 104] on div "Ho fatto tanta troppa strada" at bounding box center [152, 94] width 192 height 27
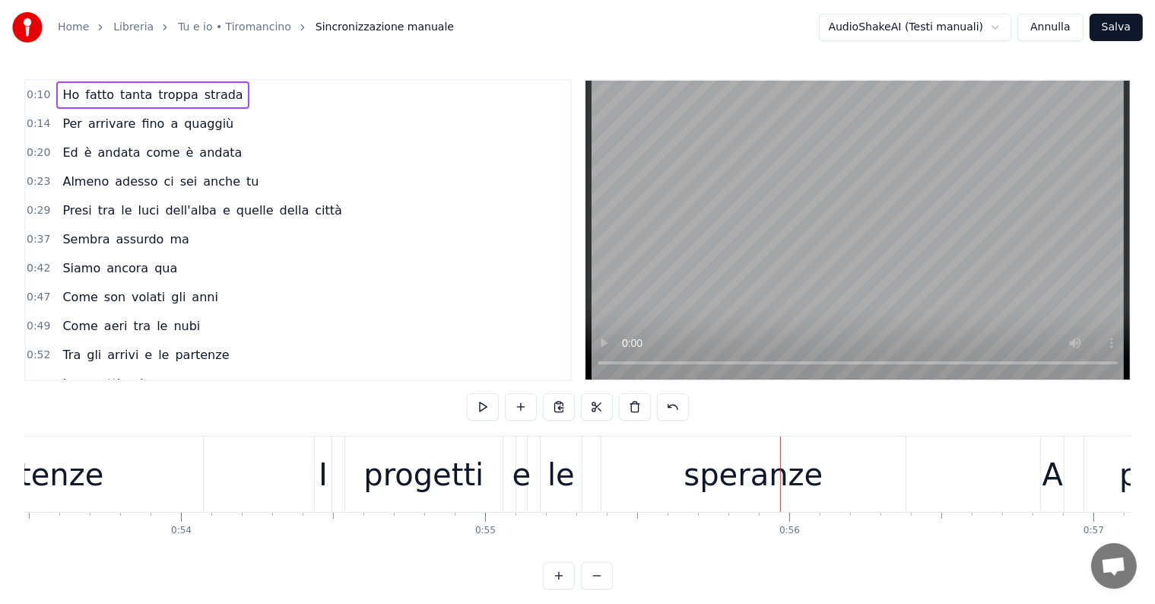
scroll to position [0, 15998]
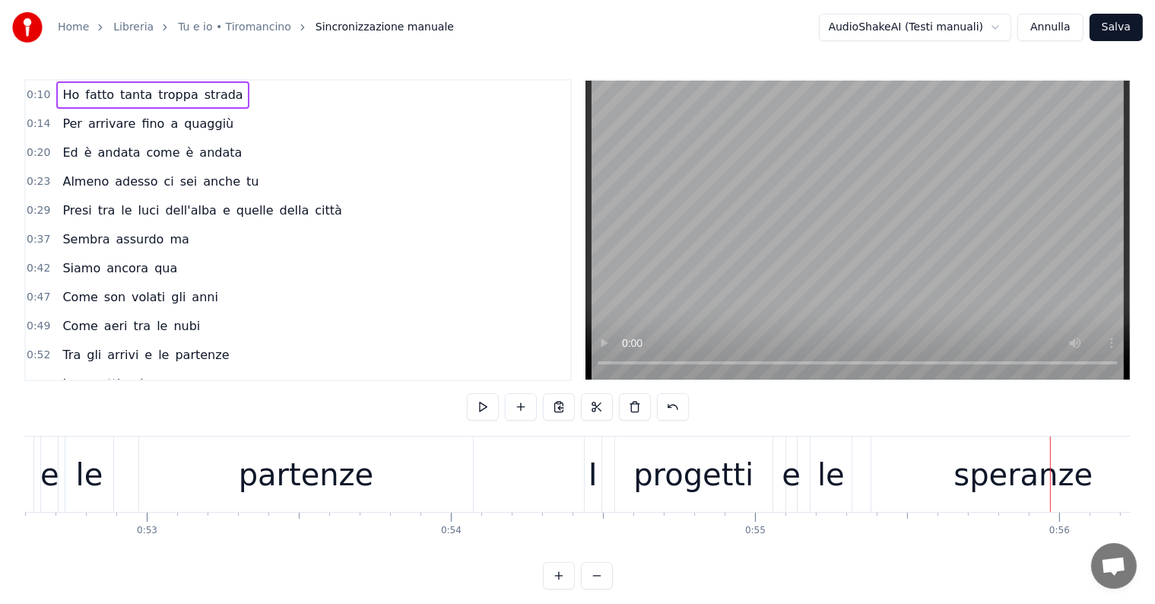
click at [601, 476] on div "I" at bounding box center [593, 473] width 18 height 75
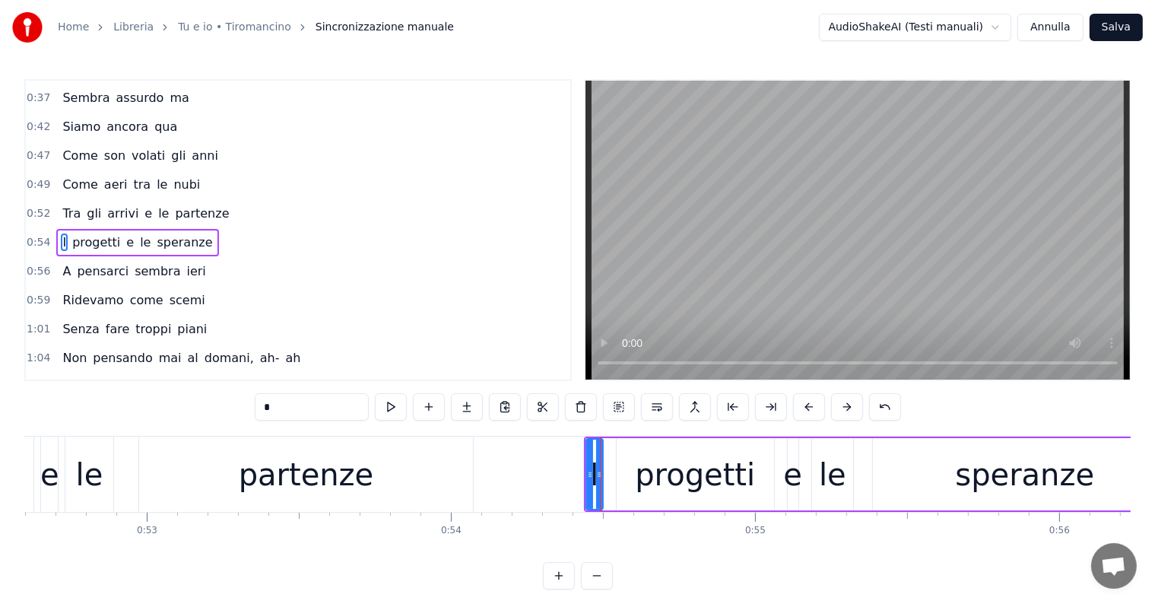
scroll to position [144, 0]
click at [62, 240] on div "I progetti e le speranze" at bounding box center [137, 240] width 162 height 27
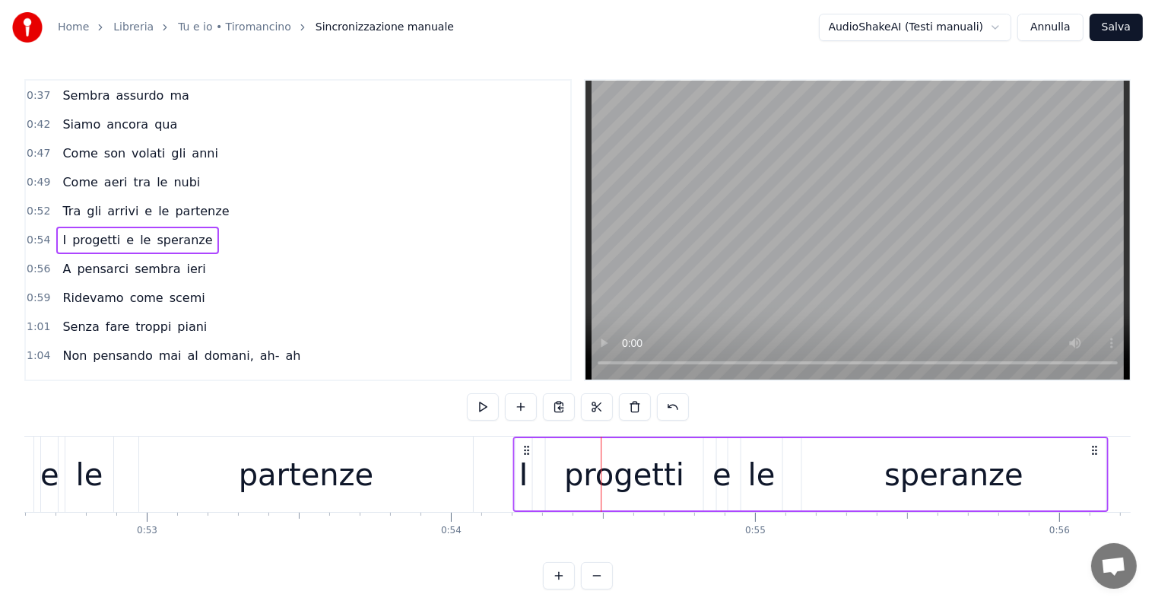
drag, startPoint x: 598, startPoint y: 447, endPoint x: 527, endPoint y: 447, distance: 70.7
click at [527, 447] on icon at bounding box center [526, 450] width 12 height 12
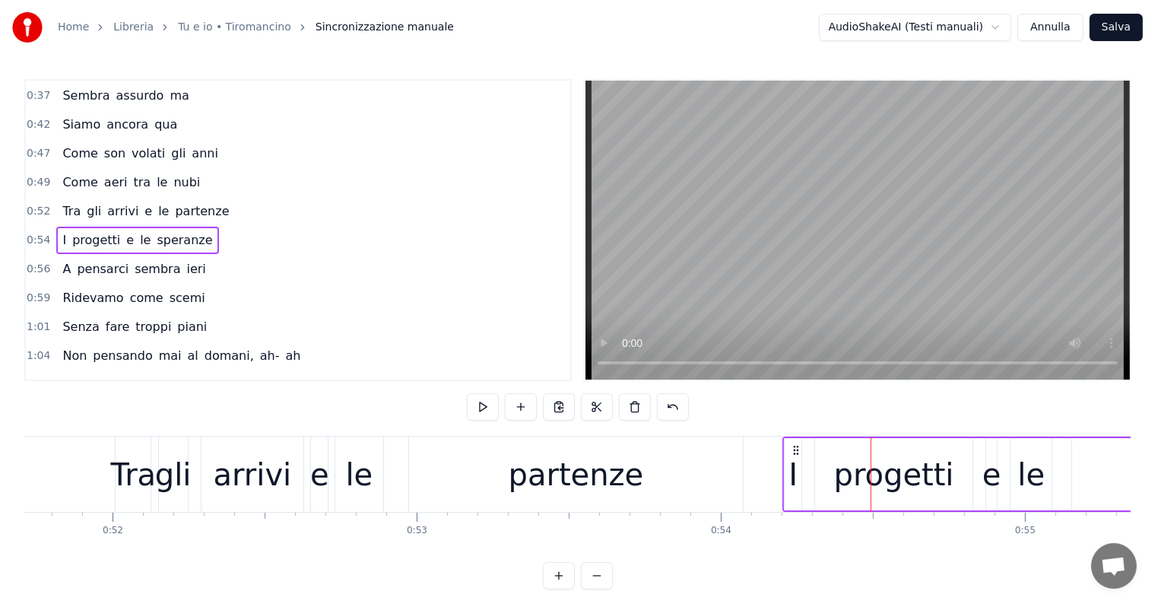
scroll to position [0, 15651]
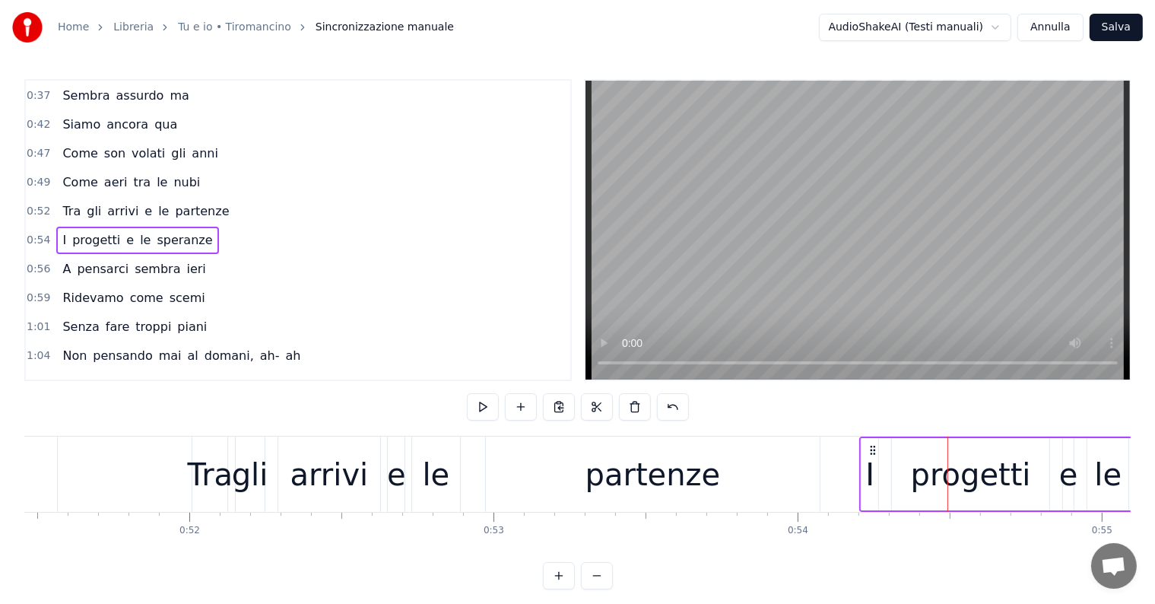
click at [241, 484] on div "gli" at bounding box center [250, 475] width 36 height 46
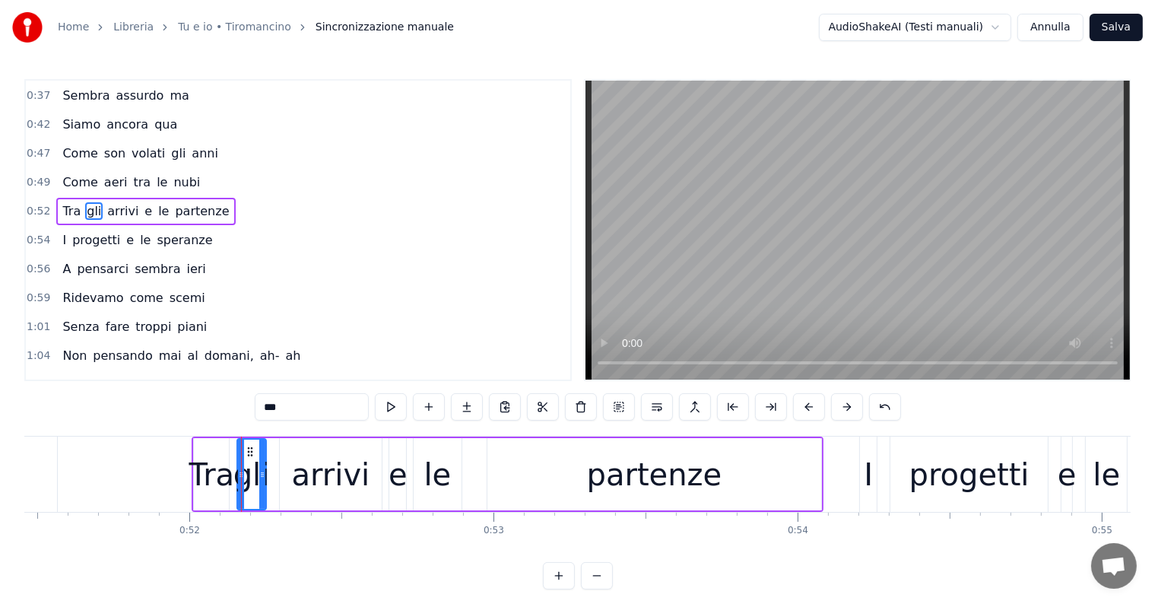
scroll to position [116, 0]
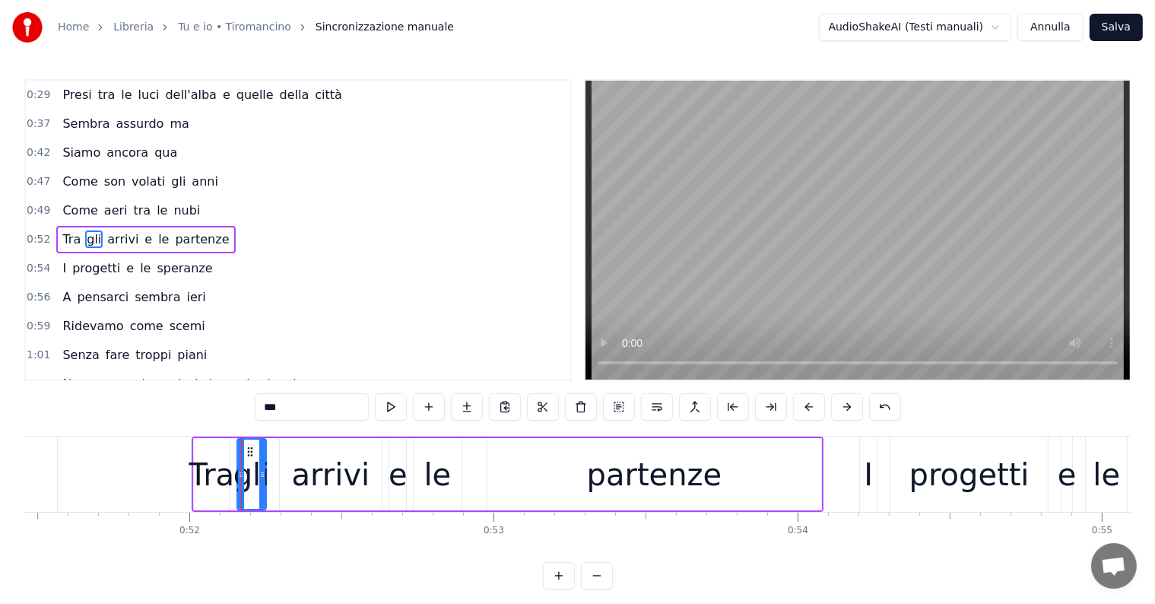
click at [61, 226] on div "Tra gli arrivi e le partenze" at bounding box center [145, 239] width 179 height 27
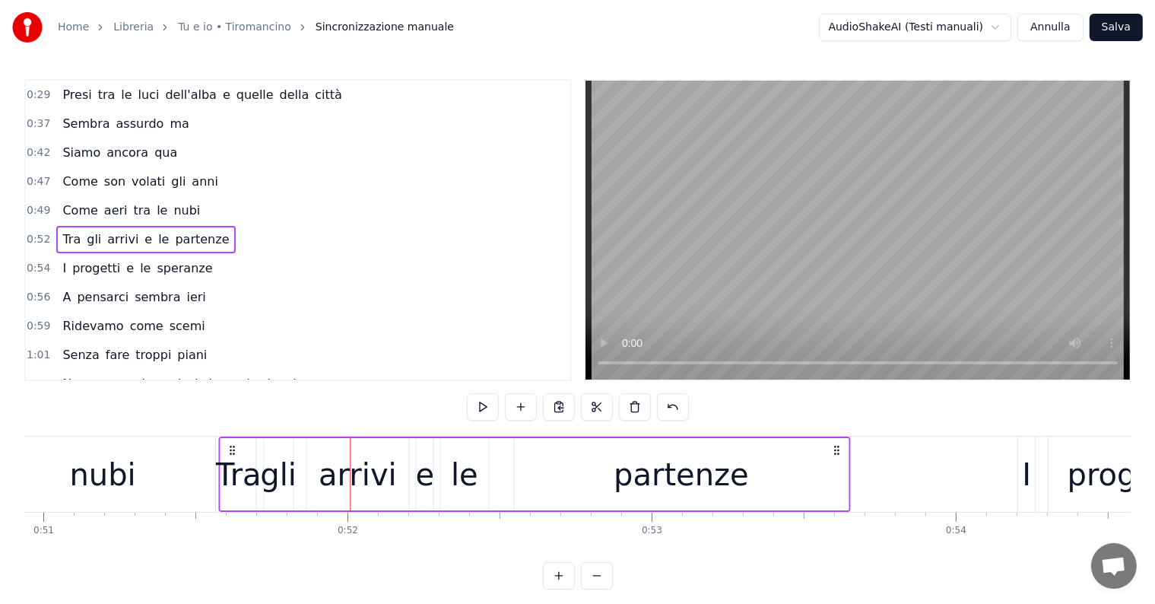
scroll to position [0, 15488]
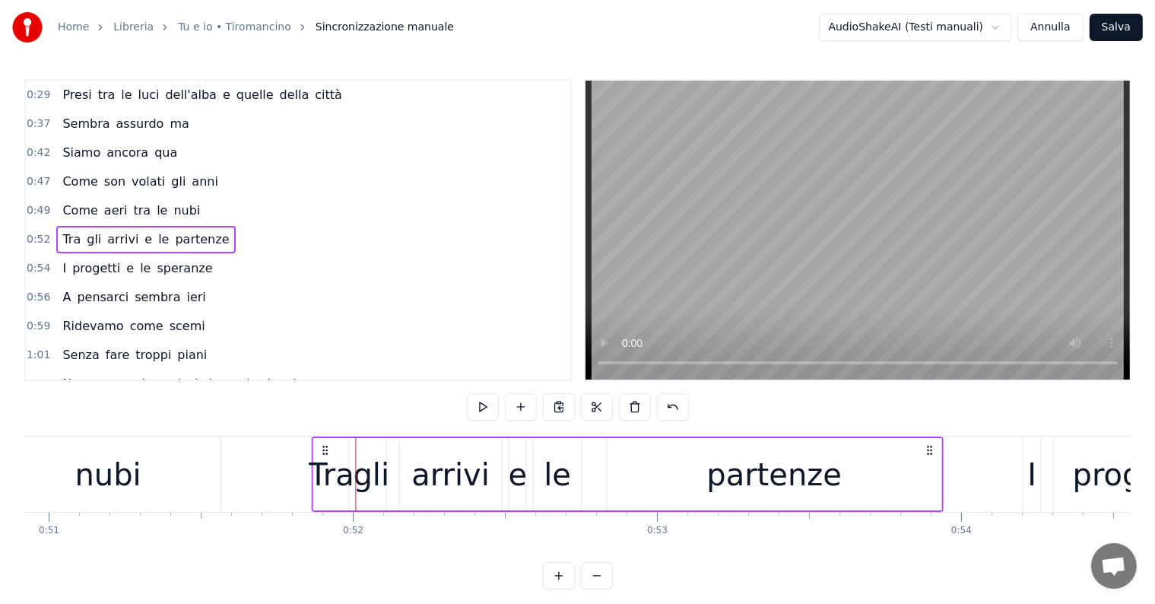
drag, startPoint x: 205, startPoint y: 449, endPoint x: 325, endPoint y: 449, distance: 120.1
click at [325, 449] on icon at bounding box center [325, 450] width 12 height 12
click at [202, 474] on div "nubi" at bounding box center [108, 473] width 224 height 75
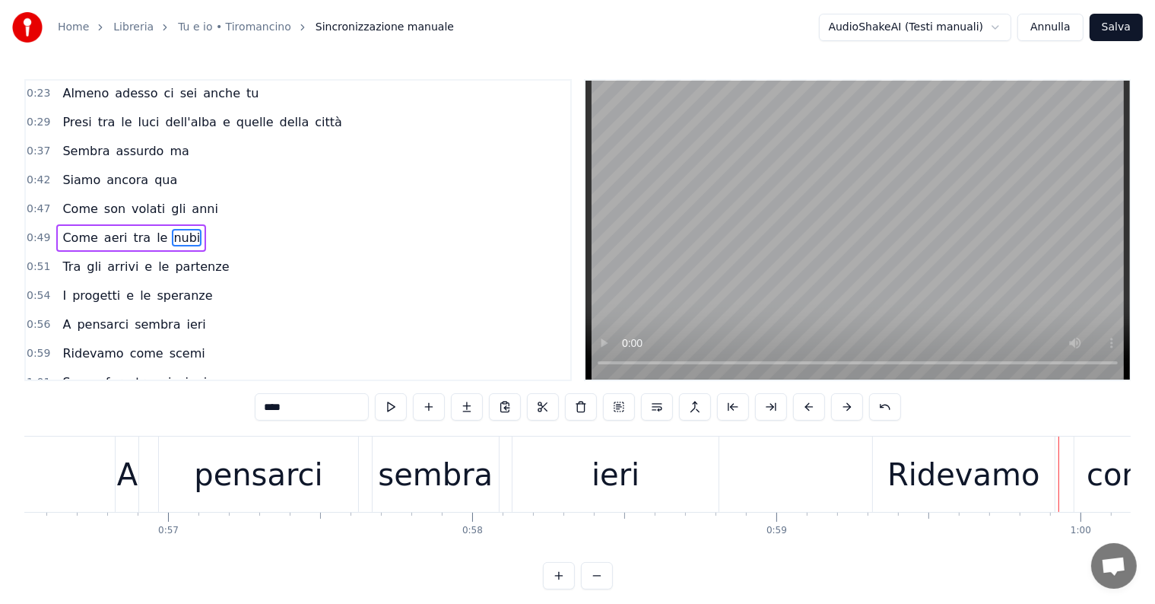
scroll to position [0, 17155]
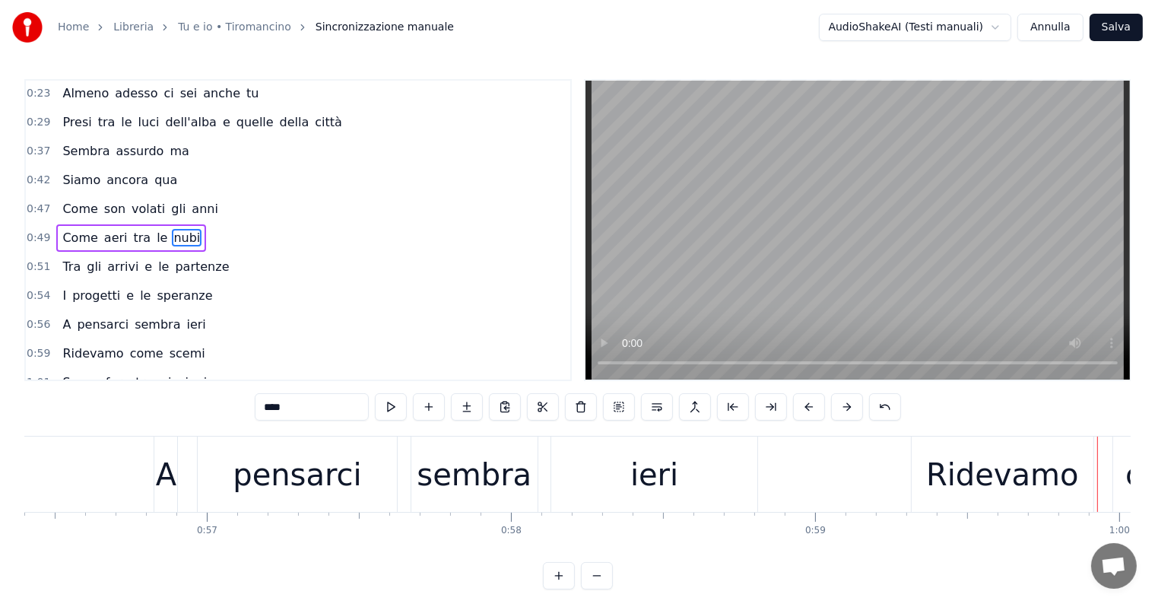
click at [195, 486] on div "A pensarci sembra ieri" at bounding box center [458, 473] width 608 height 75
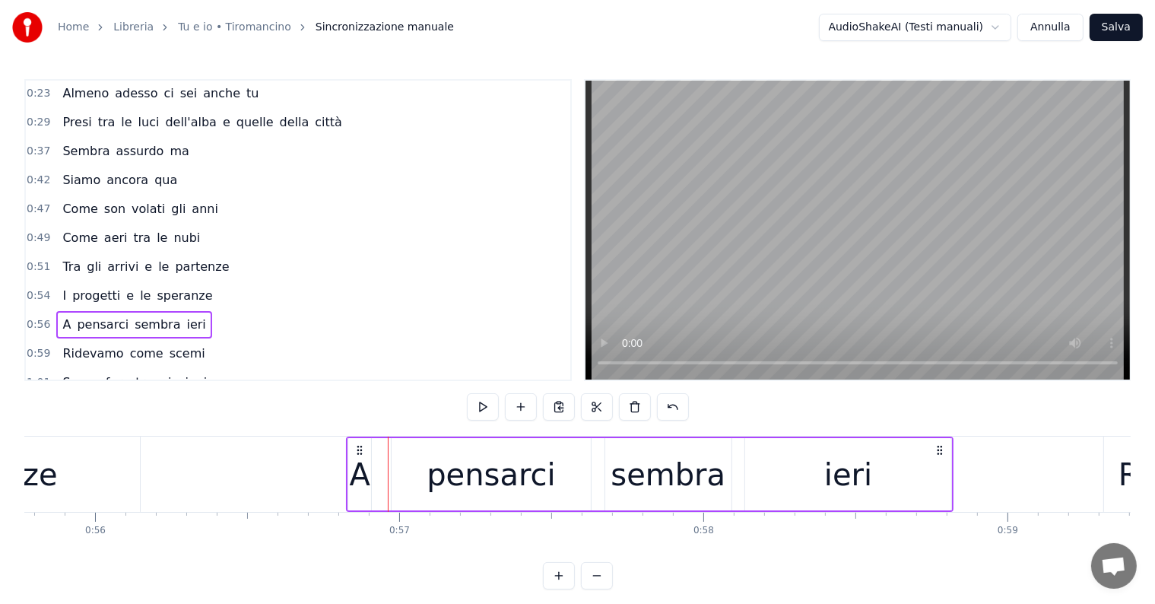
scroll to position [0, 16884]
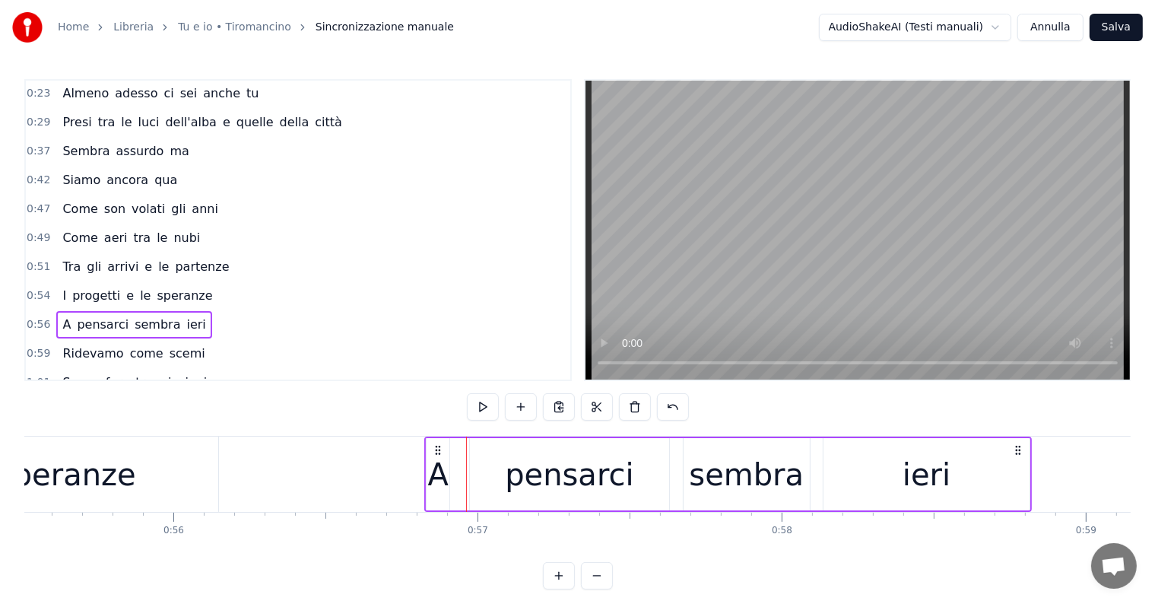
click at [71, 325] on div "A pensarci sembra ieri" at bounding box center [133, 324] width 155 height 27
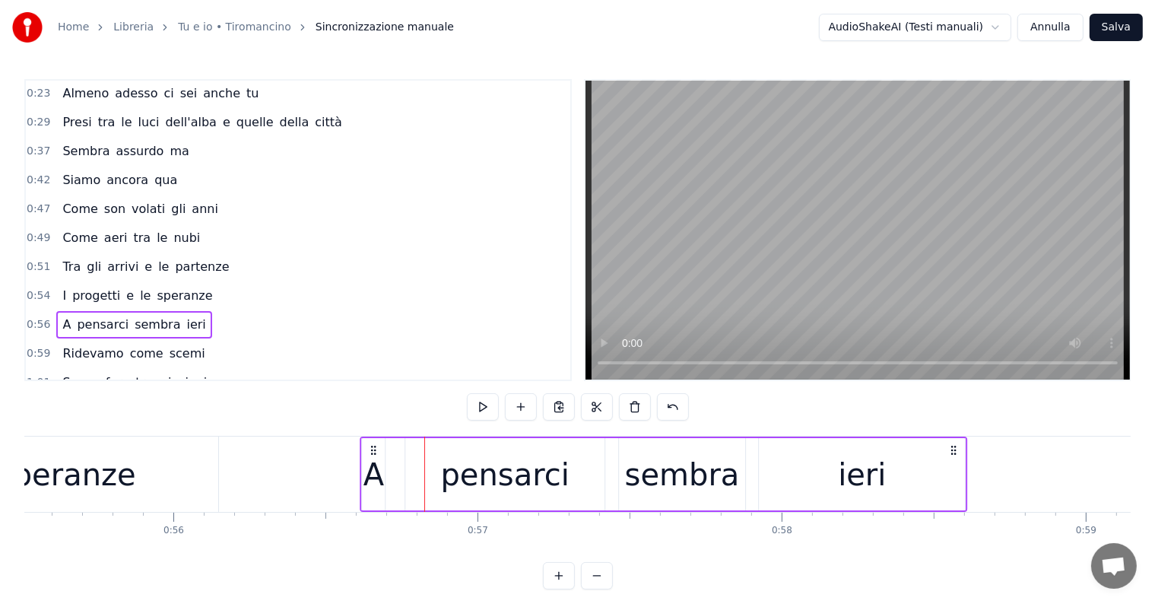
drag, startPoint x: 435, startPoint y: 445, endPoint x: 371, endPoint y: 446, distance: 63.9
click at [372, 446] on circle at bounding box center [372, 446] width 1 height 1
click at [105, 351] on div "Ridevamo come scemi" at bounding box center [133, 353] width 154 height 27
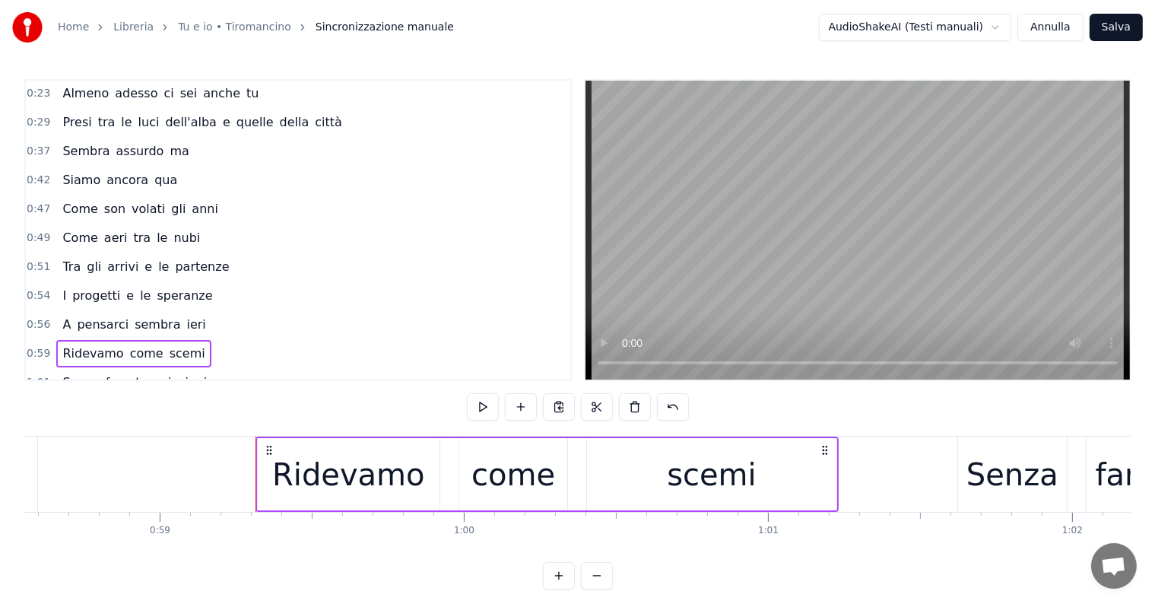
scroll to position [0, 17694]
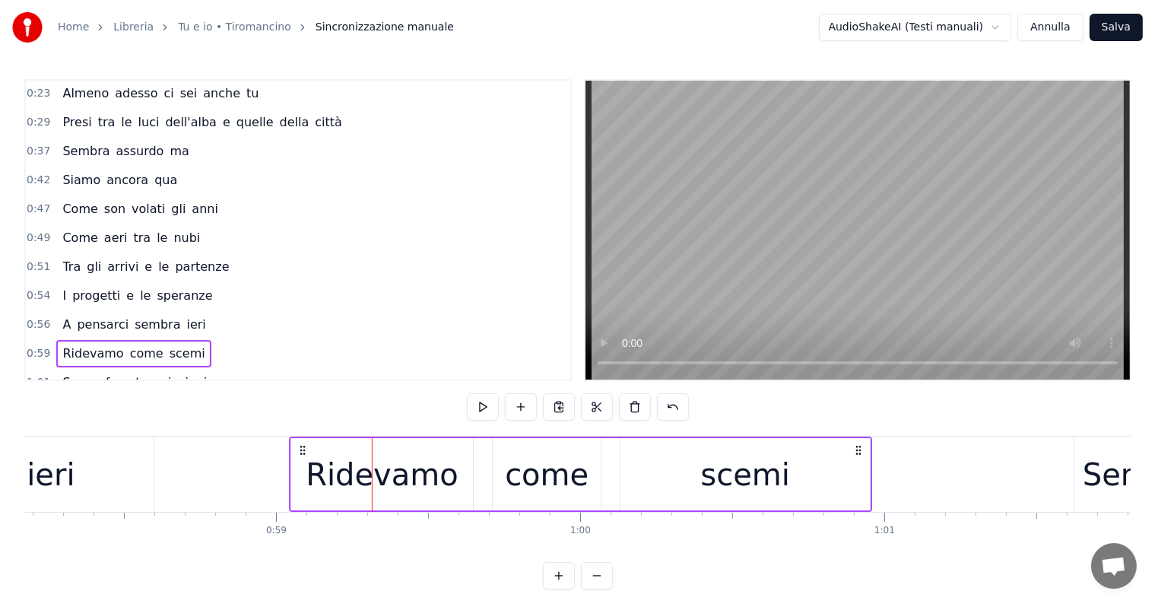
drag, startPoint x: 384, startPoint y: 449, endPoint x: 301, endPoint y: 450, distance: 82.9
click at [301, 450] on icon at bounding box center [303, 450] width 12 height 12
click at [75, 377] on span "Senza" at bounding box center [81, 381] width 40 height 17
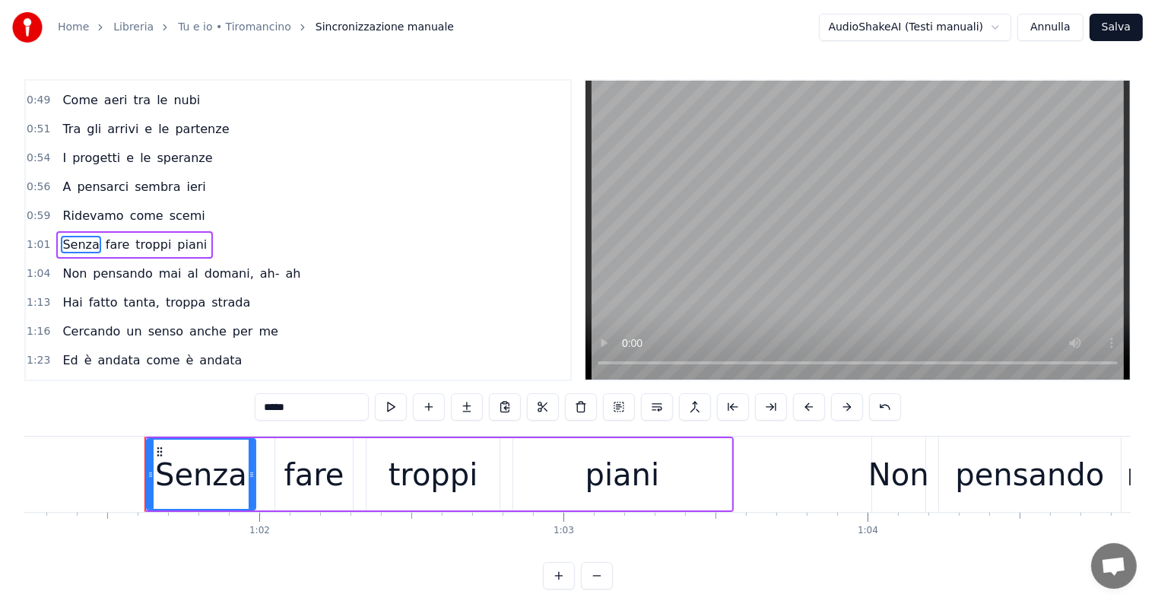
scroll to position [0, 18666]
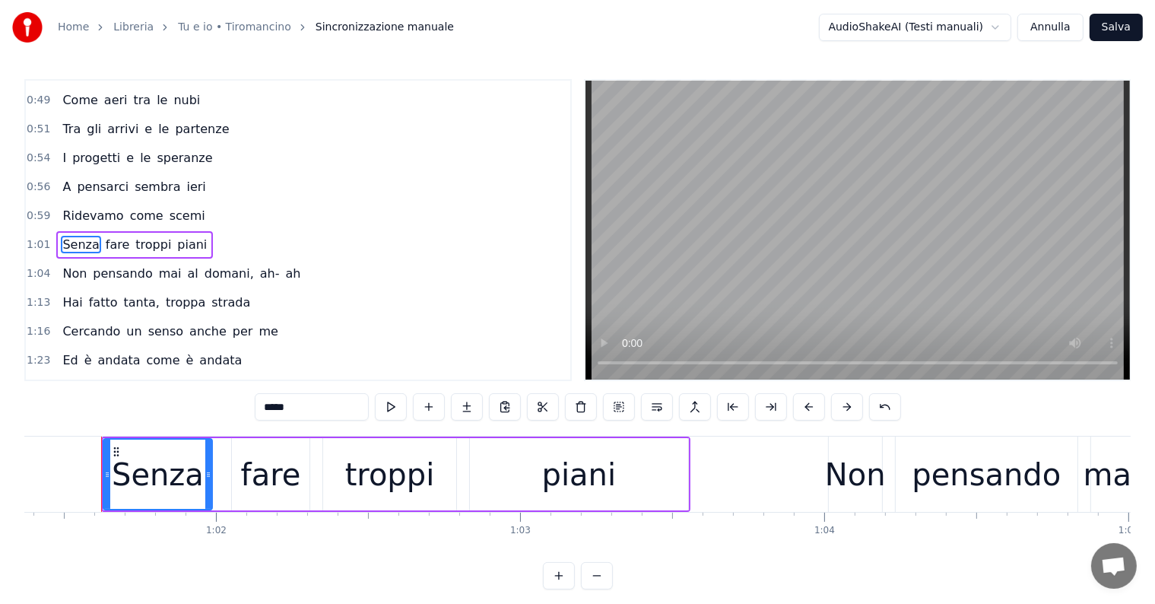
click at [87, 231] on div "Senza fare troppi piani" at bounding box center [134, 244] width 157 height 27
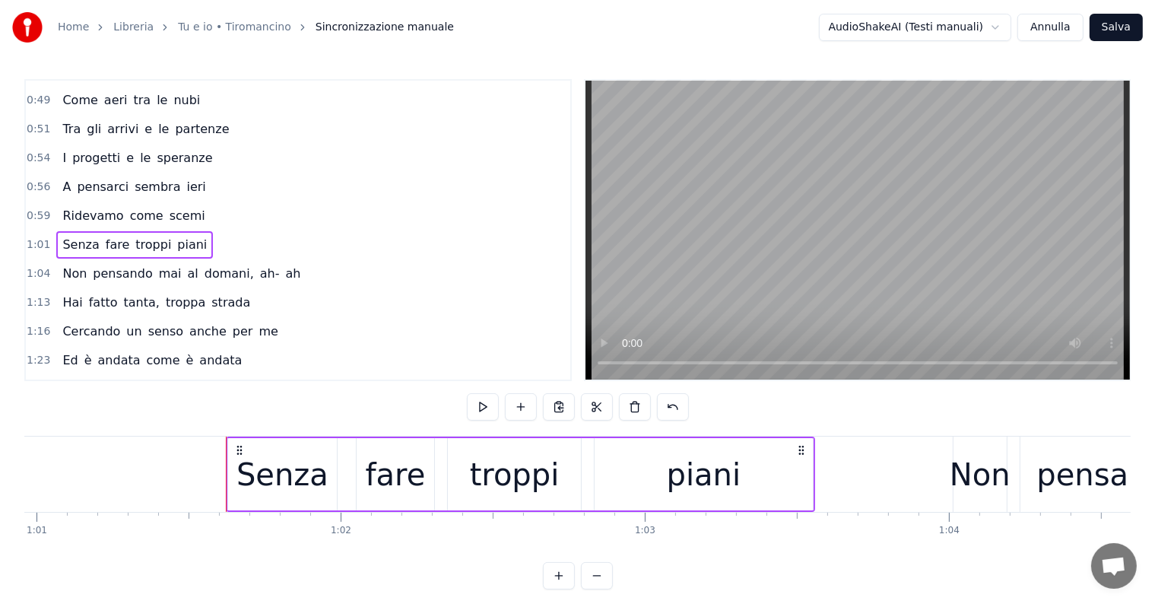
scroll to position [0, 18427]
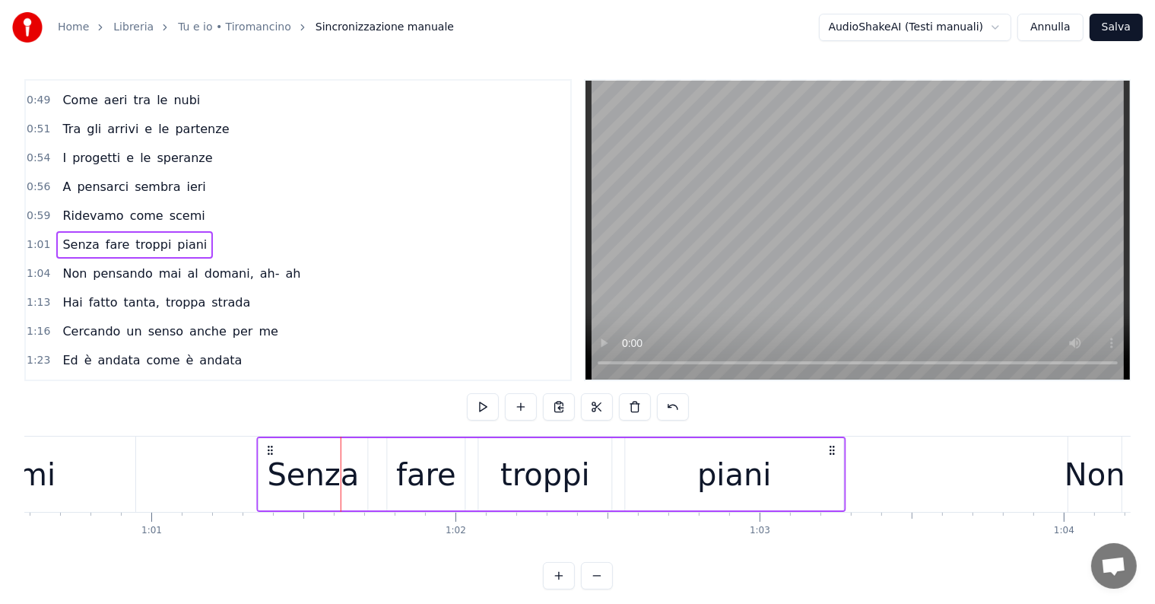
drag, startPoint x: 352, startPoint y: 447, endPoint x: 268, endPoint y: 455, distance: 84.7
click at [268, 455] on icon at bounding box center [271, 450] width 12 height 12
click at [98, 270] on div "Non pensando mai al domani, ah- ah" at bounding box center [181, 273] width 250 height 27
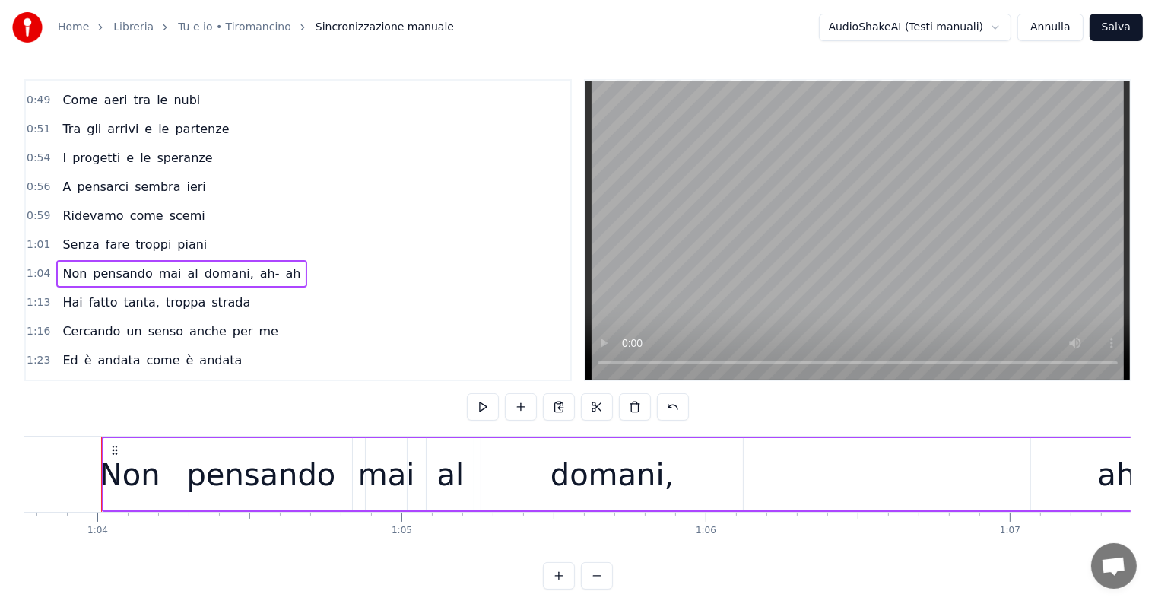
scroll to position [0, 19159]
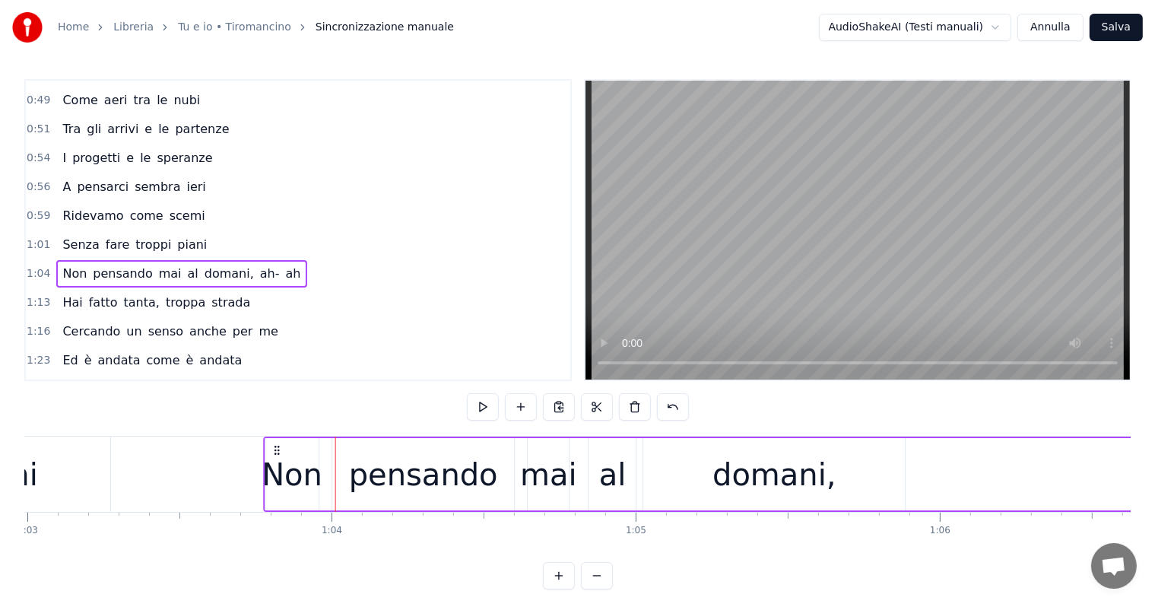
drag, startPoint x: 347, startPoint y: 443, endPoint x: 275, endPoint y: 450, distance: 71.8
click at [275, 450] on icon at bounding box center [277, 450] width 12 height 12
click at [102, 297] on div "Hai fatto tanta, troppa strada" at bounding box center [156, 302] width 200 height 27
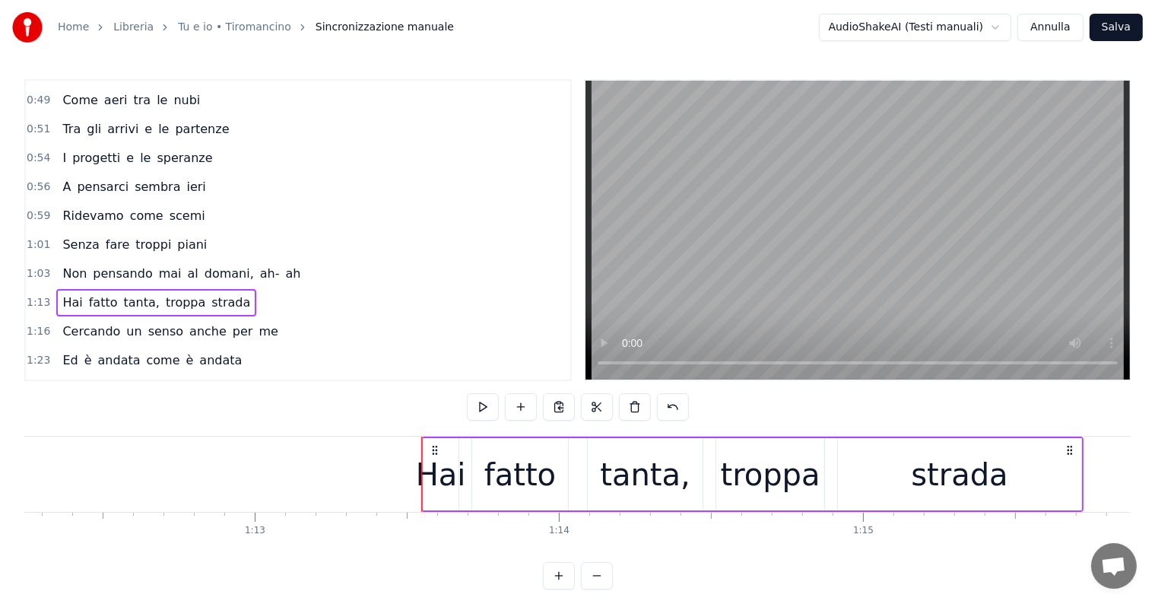
scroll to position [0, 21934]
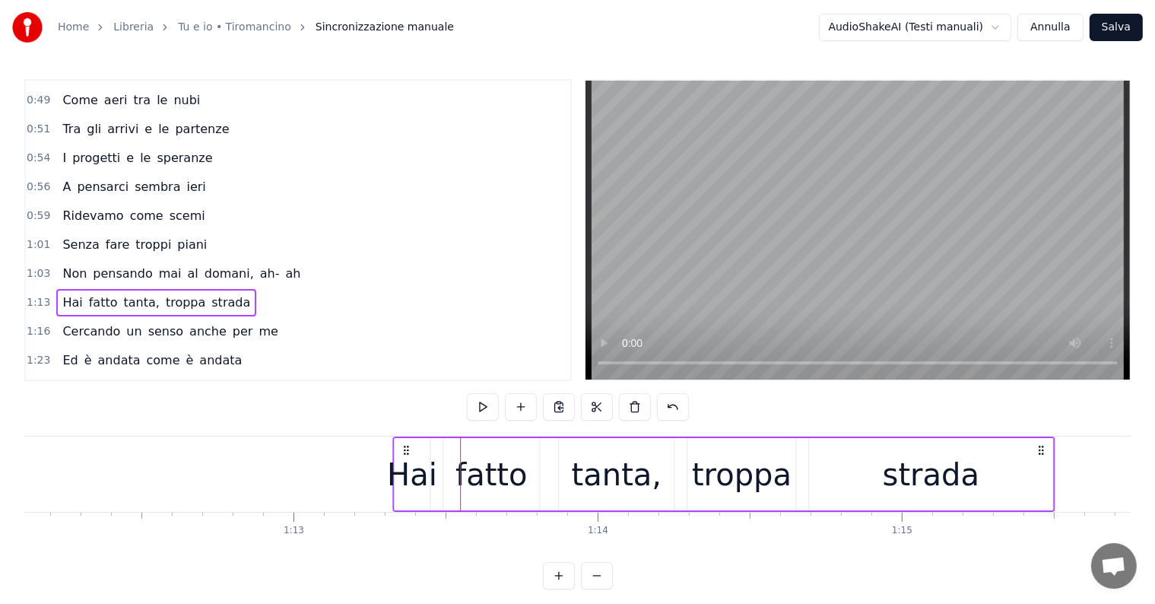
drag, startPoint x: 474, startPoint y: 449, endPoint x: 407, endPoint y: 449, distance: 67.7
click at [407, 449] on circle at bounding box center [407, 449] width 1 height 1
click at [97, 325] on div "Cercando un senso anche per me" at bounding box center [169, 331] width 227 height 27
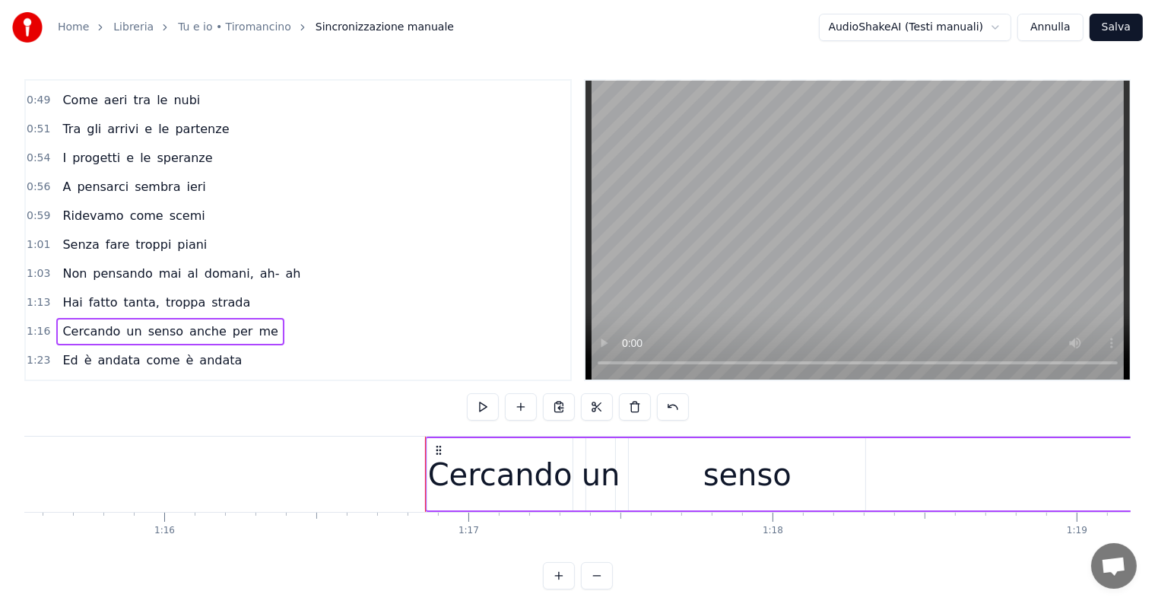
scroll to position [0, 22861]
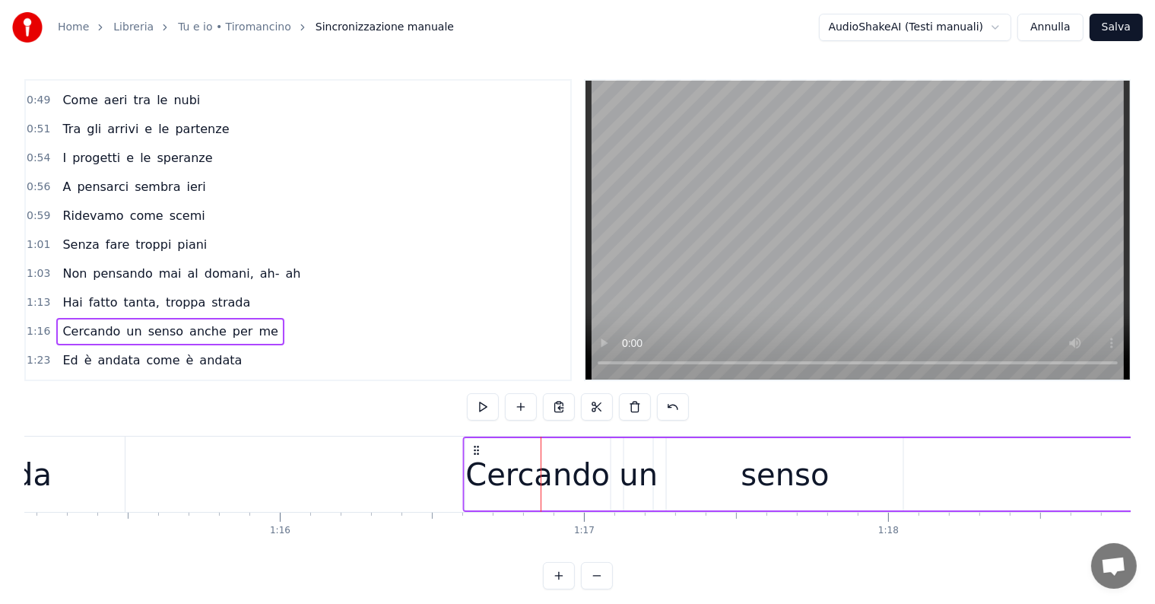
drag, startPoint x: 555, startPoint y: 447, endPoint x: 478, endPoint y: 449, distance: 77.6
click at [478, 449] on icon at bounding box center [477, 450] width 12 height 12
click at [109, 354] on div "Ed è andata come è andata" at bounding box center [152, 360] width 192 height 27
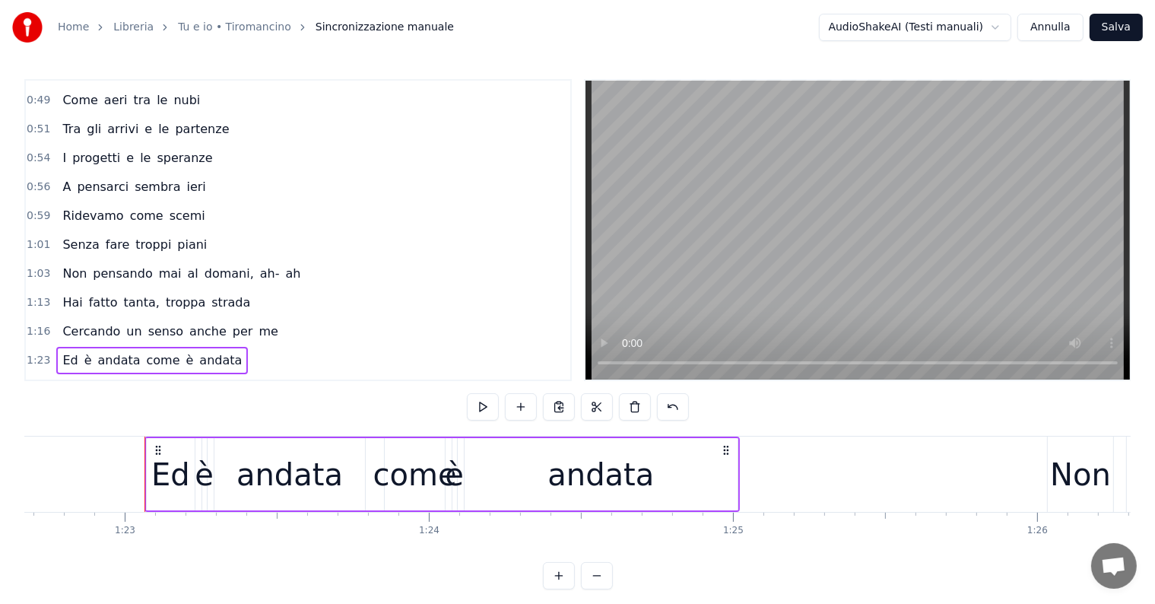
scroll to position [0, 25188]
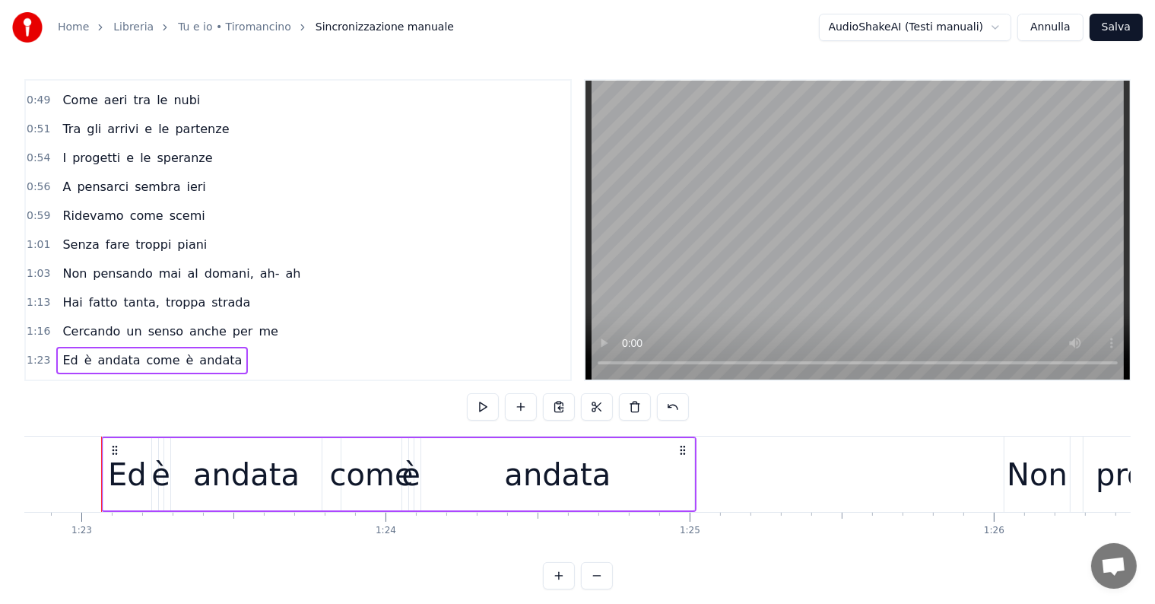
click at [82, 103] on div "Come aeri tra le nubi" at bounding box center [131, 100] width 150 height 27
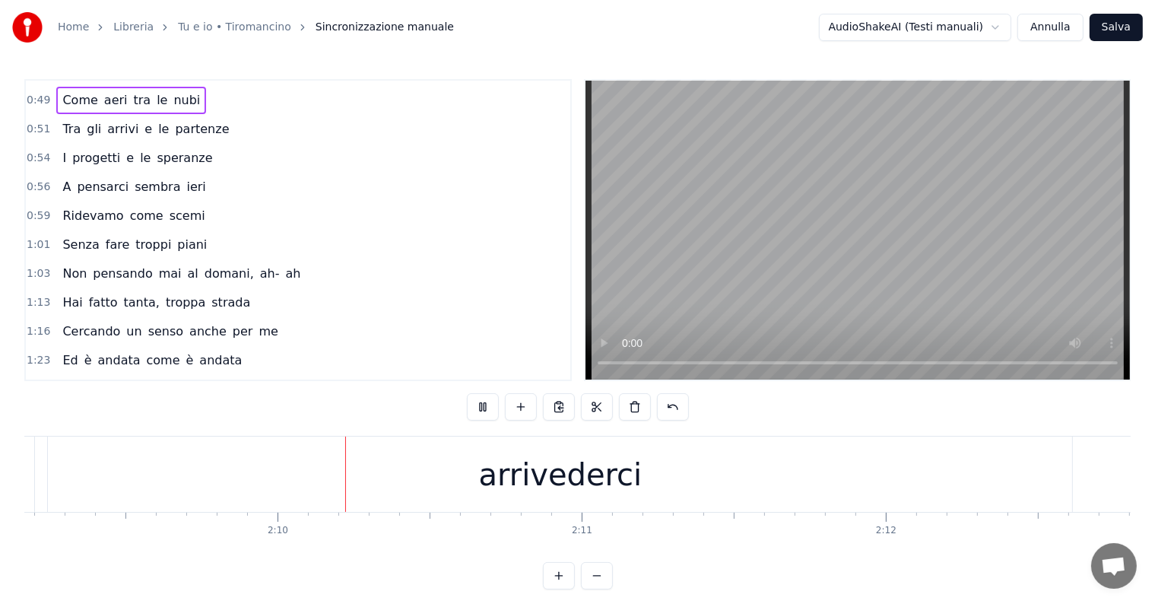
scroll to position [0, 39316]
click at [568, 478] on div "arrivederci" at bounding box center [531, 475] width 163 height 46
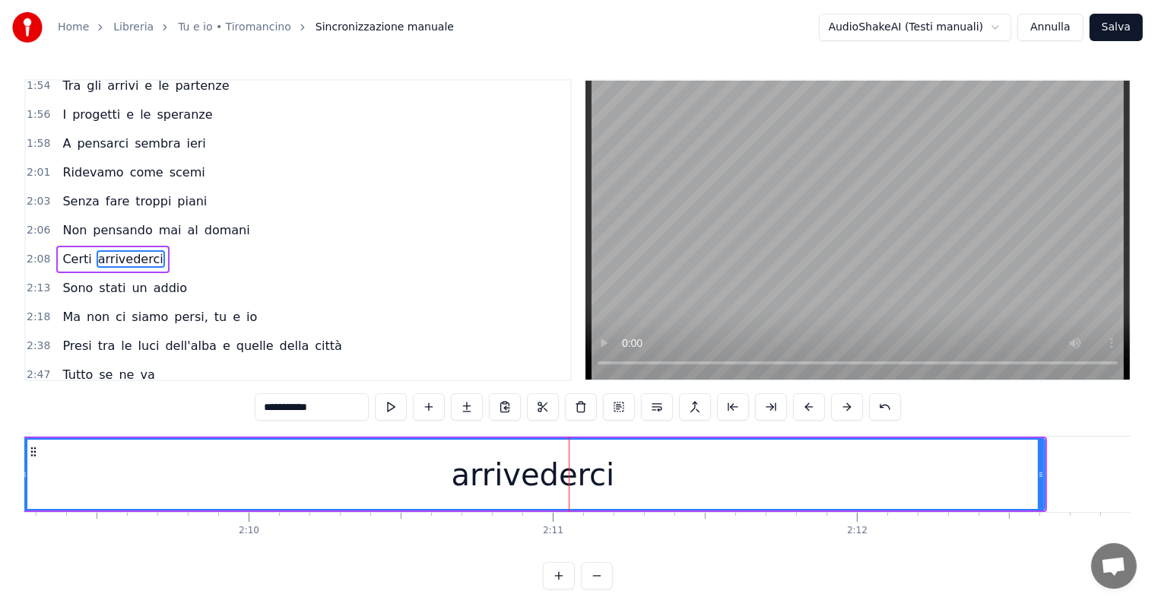
scroll to position [703, 0]
click at [12, 478] on div "Home Libreria Tu e io • Tiromancino Sincronizzazione manuale AudioShakeAI (Test…" at bounding box center [577, 294] width 1155 height 589
click at [56, 245] on div "Certi arrivederci" at bounding box center [112, 258] width 113 height 27
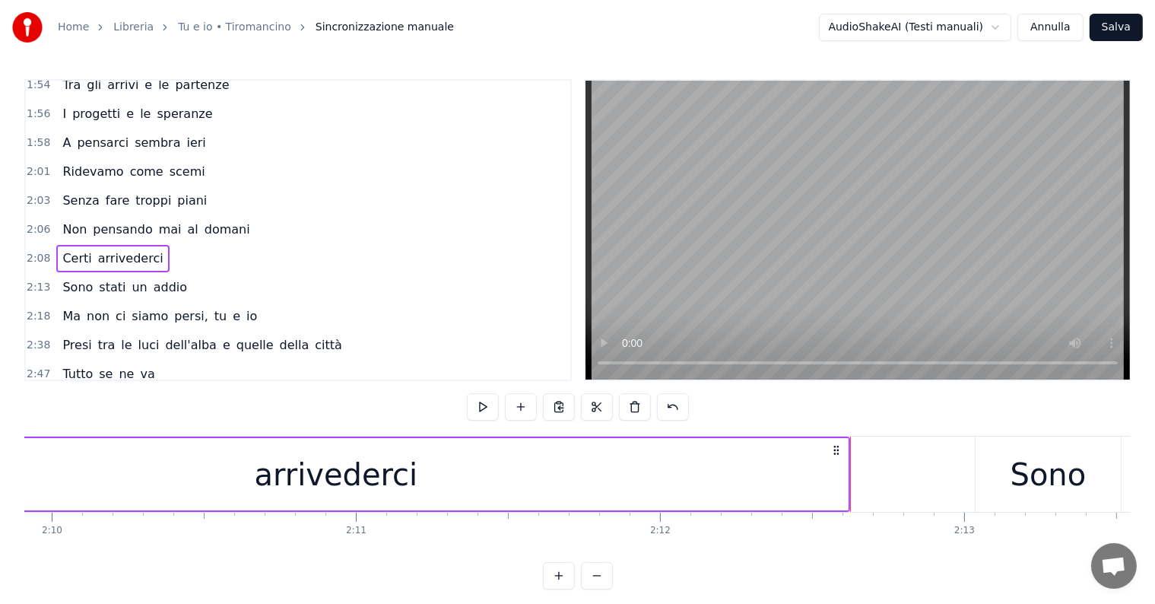
scroll to position [0, 39398]
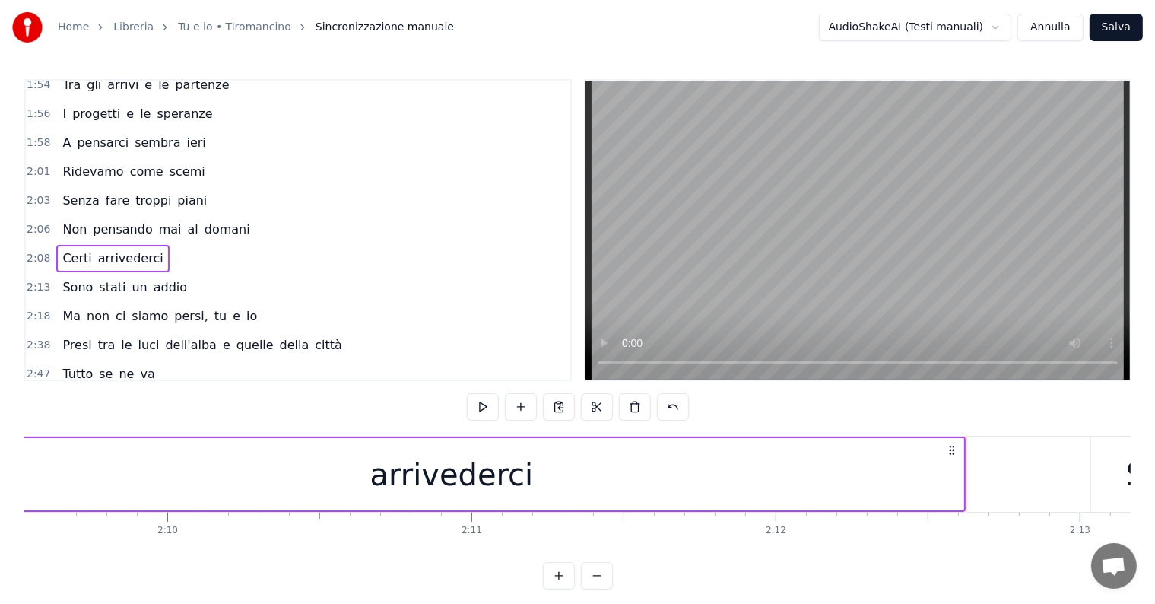
click at [901, 465] on div "arrivederci" at bounding box center [451, 474] width 1024 height 72
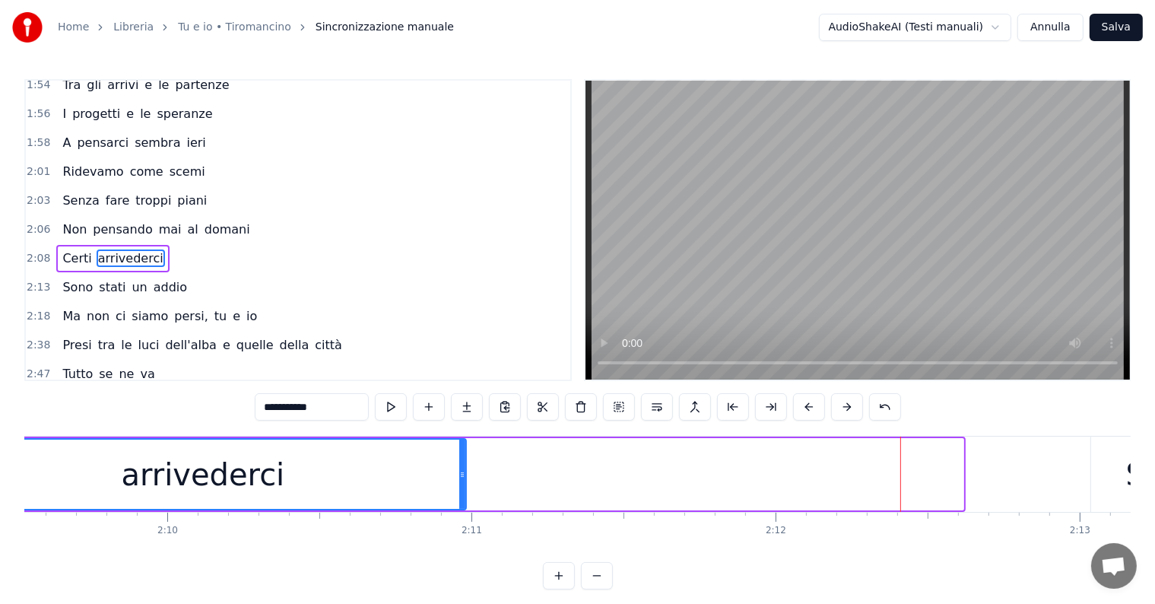
drag, startPoint x: 960, startPoint y: 470, endPoint x: 466, endPoint y: 478, distance: 494.3
click at [462, 477] on icon at bounding box center [462, 474] width 6 height 12
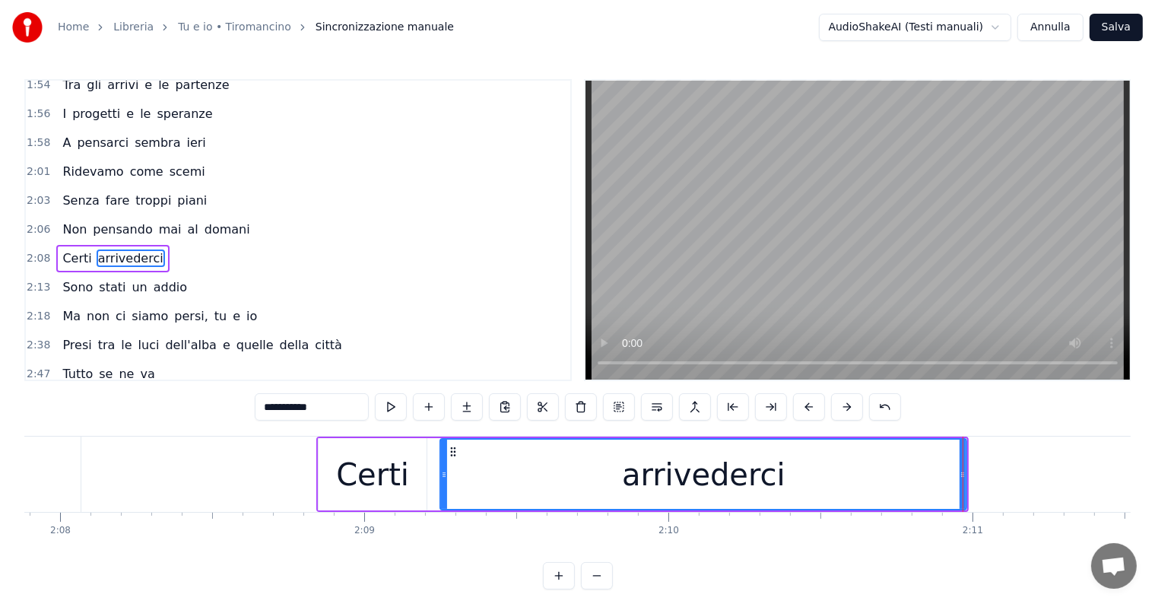
scroll to position [0, 39205]
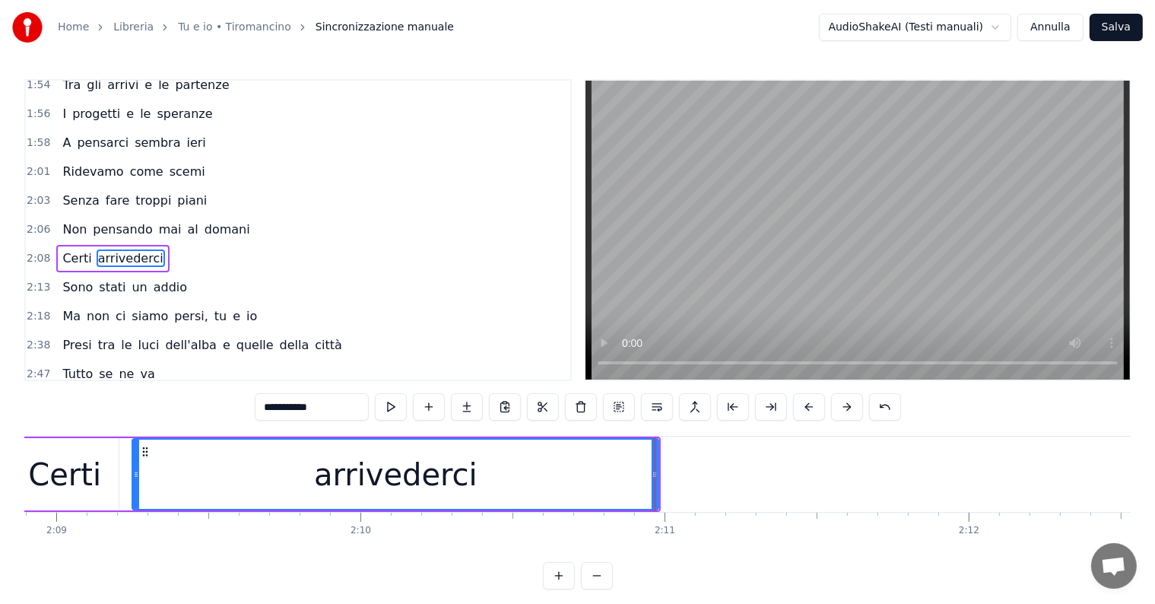
click at [655, 467] on div at bounding box center [655, 473] width 1 height 75
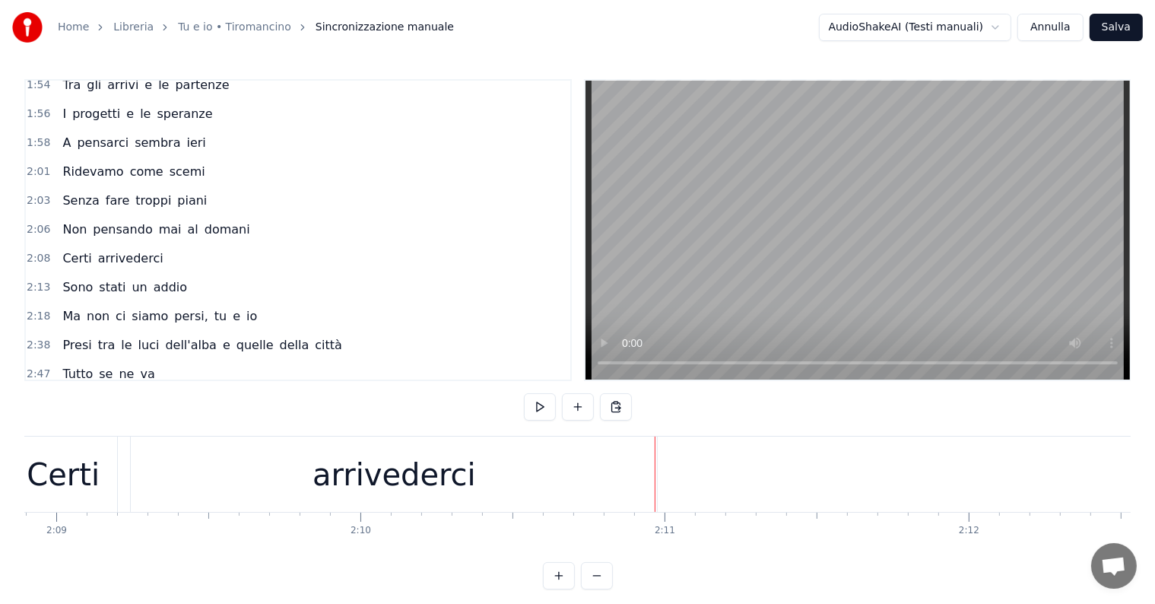
click at [589, 479] on div "arrivederci" at bounding box center [394, 473] width 526 height 75
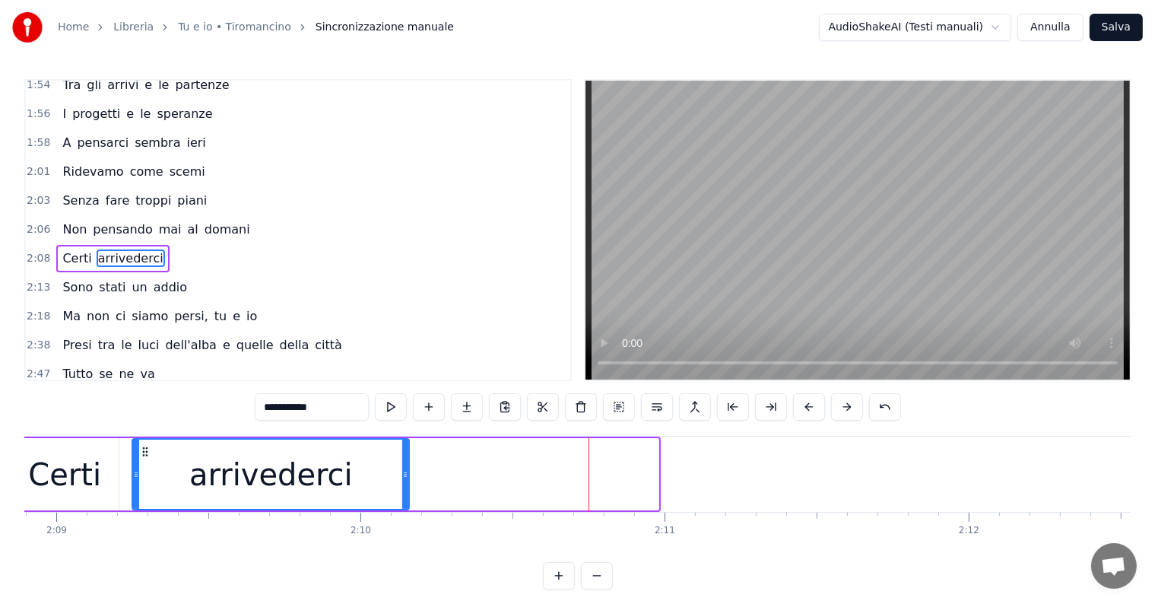
drag, startPoint x: 655, startPoint y: 465, endPoint x: 406, endPoint y: 470, distance: 249.5
click at [406, 470] on div at bounding box center [405, 474] width 6 height 69
click at [335, 405] on input "**********" at bounding box center [312, 406] width 114 height 27
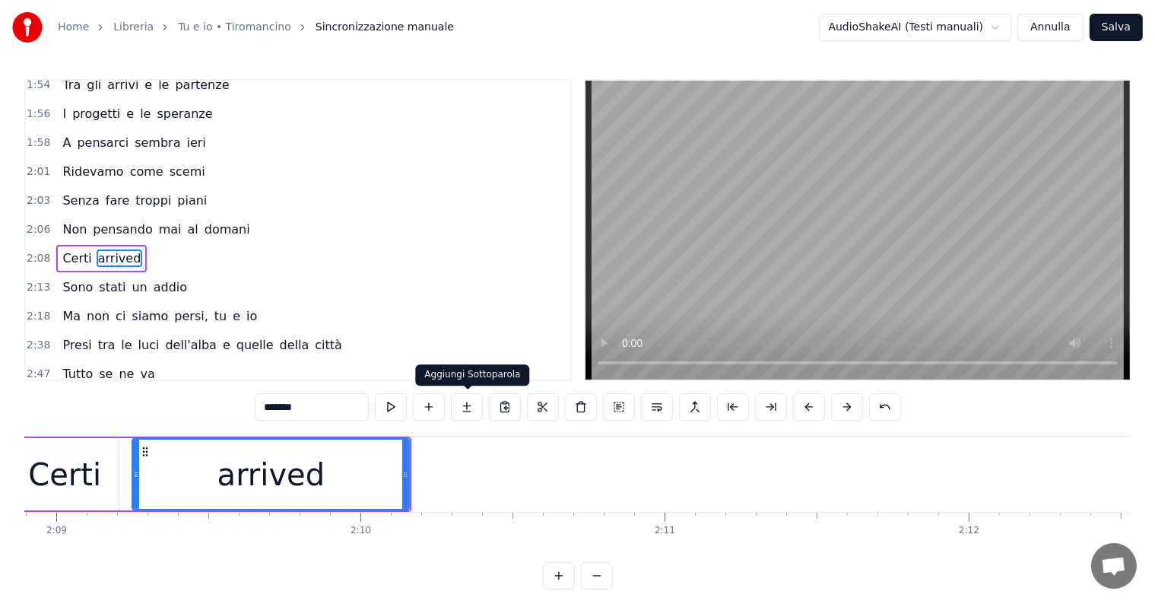
type input "*******"
click at [469, 411] on button at bounding box center [467, 406] width 32 height 27
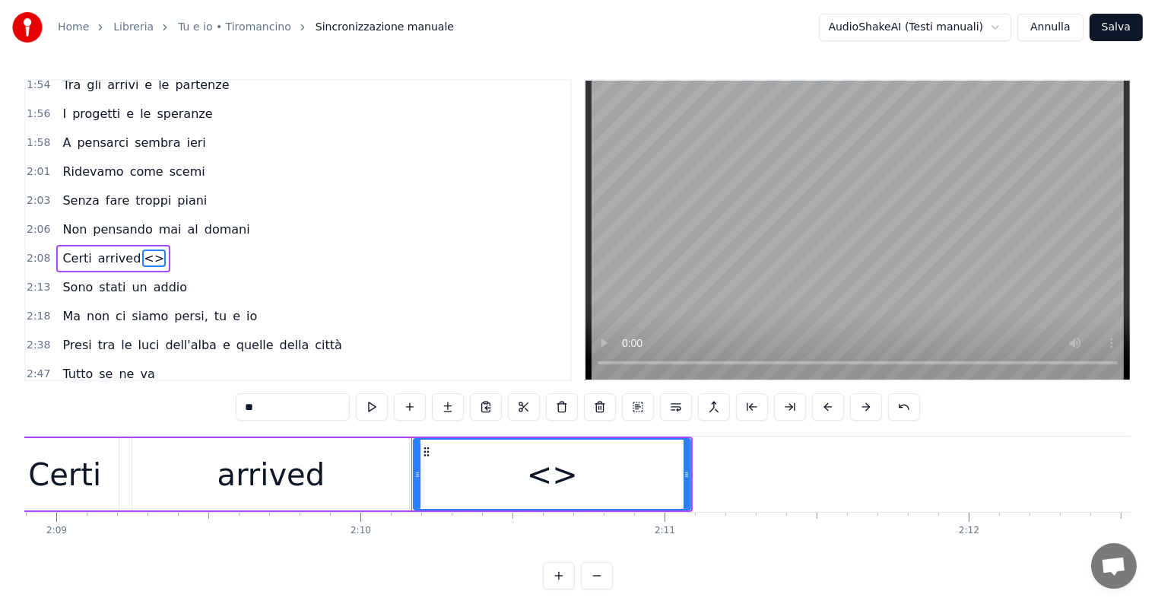
click at [304, 403] on input "**" at bounding box center [293, 406] width 114 height 27
type input "*"
click at [449, 405] on button at bounding box center [448, 406] width 32 height 27
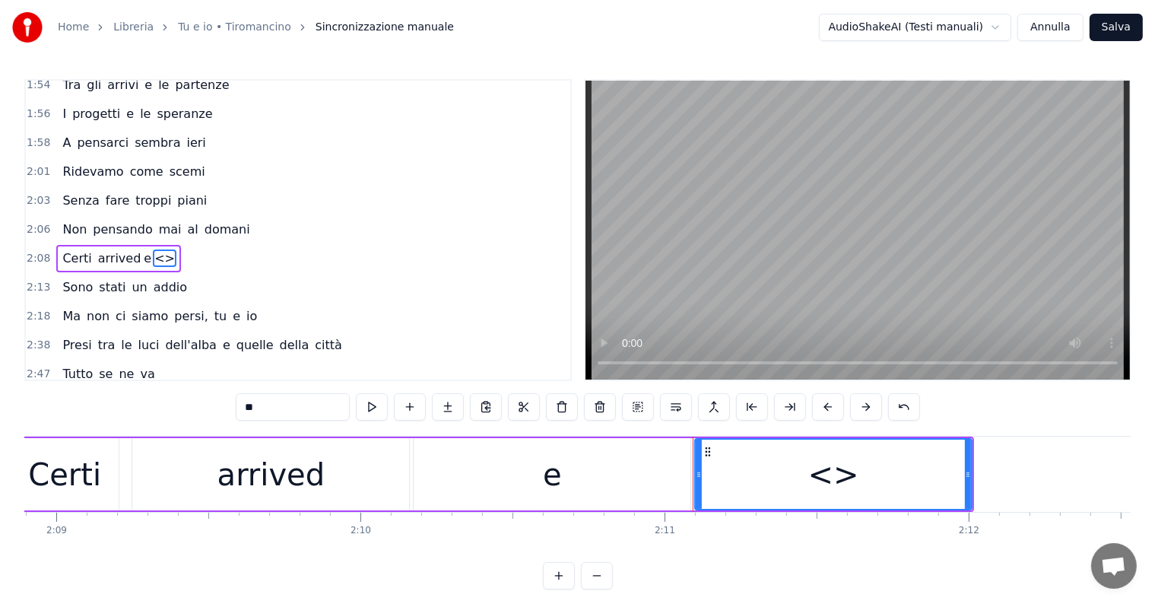
click at [310, 407] on input "**" at bounding box center [293, 406] width 114 height 27
type input "*"
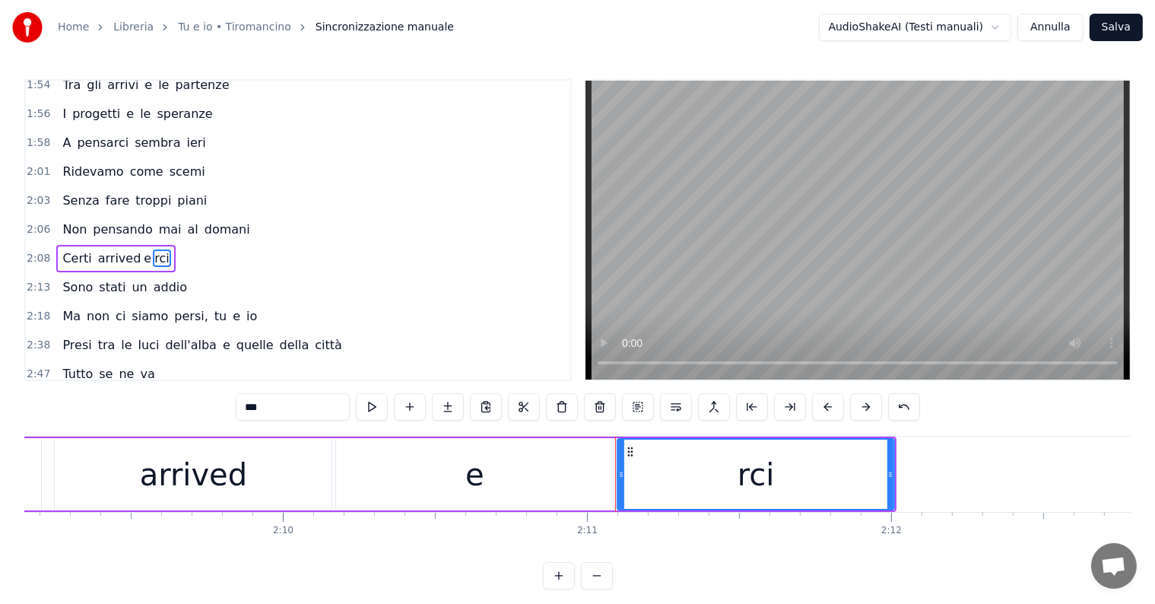
scroll to position [0, 39359]
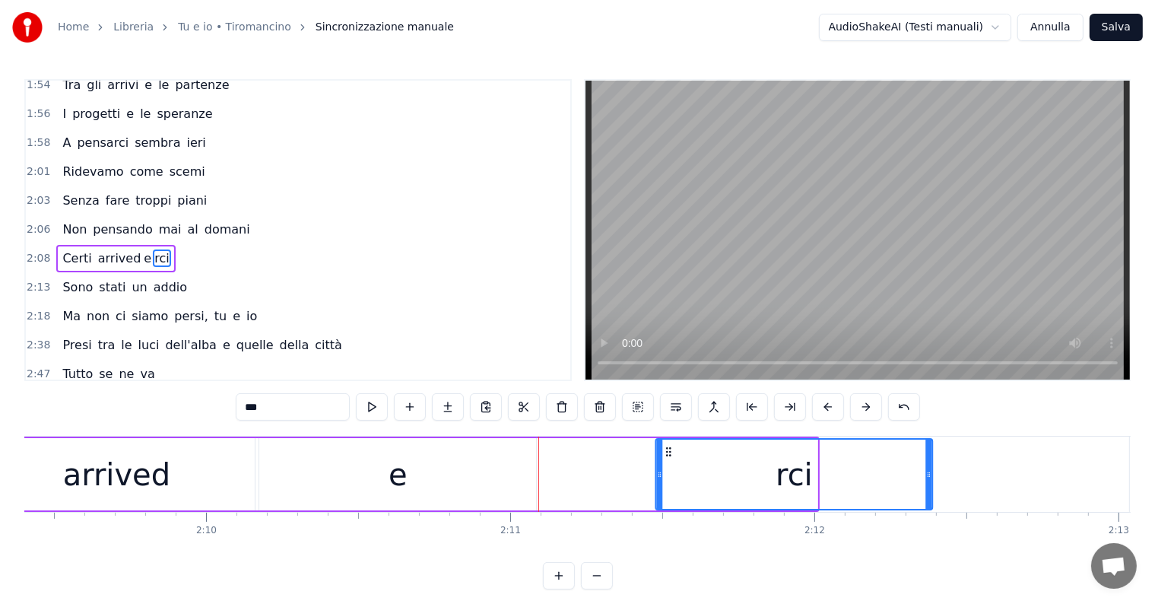
drag, startPoint x: 553, startPoint y: 450, endPoint x: 668, endPoint y: 462, distance: 115.5
click at [668, 462] on div "rci" at bounding box center [793, 474] width 275 height 69
click at [432, 468] on div "e" at bounding box center [397, 474] width 277 height 72
type input "*"
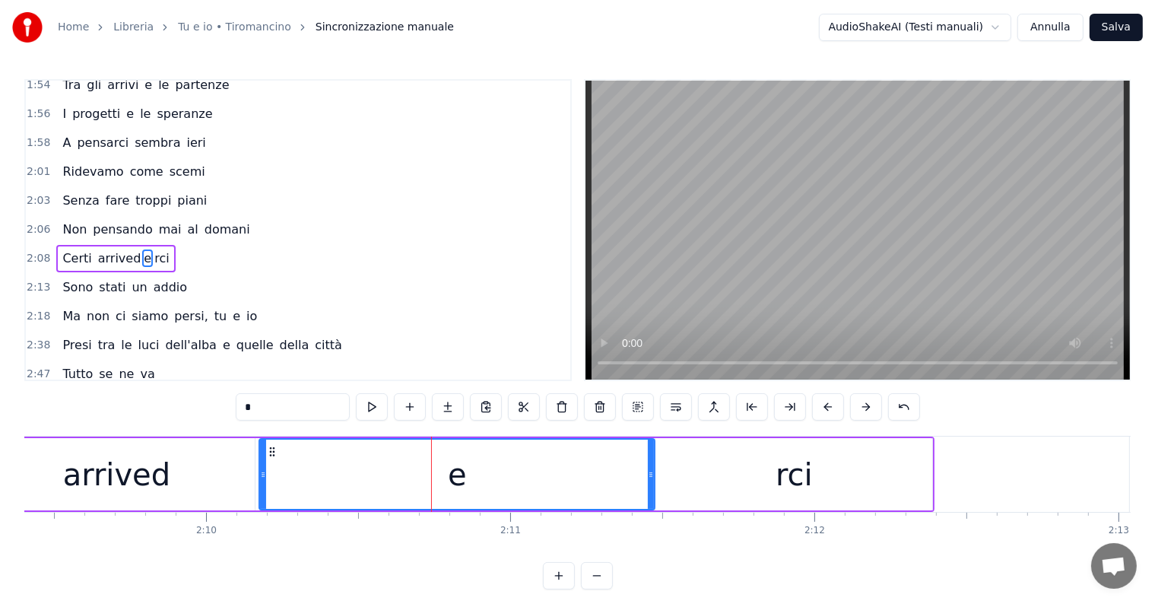
drag, startPoint x: 532, startPoint y: 467, endPoint x: 651, endPoint y: 467, distance: 118.6
click at [651, 467] on div at bounding box center [651, 474] width 6 height 69
click at [69, 245] on div "Certi arrived e rci" at bounding box center [115, 258] width 119 height 27
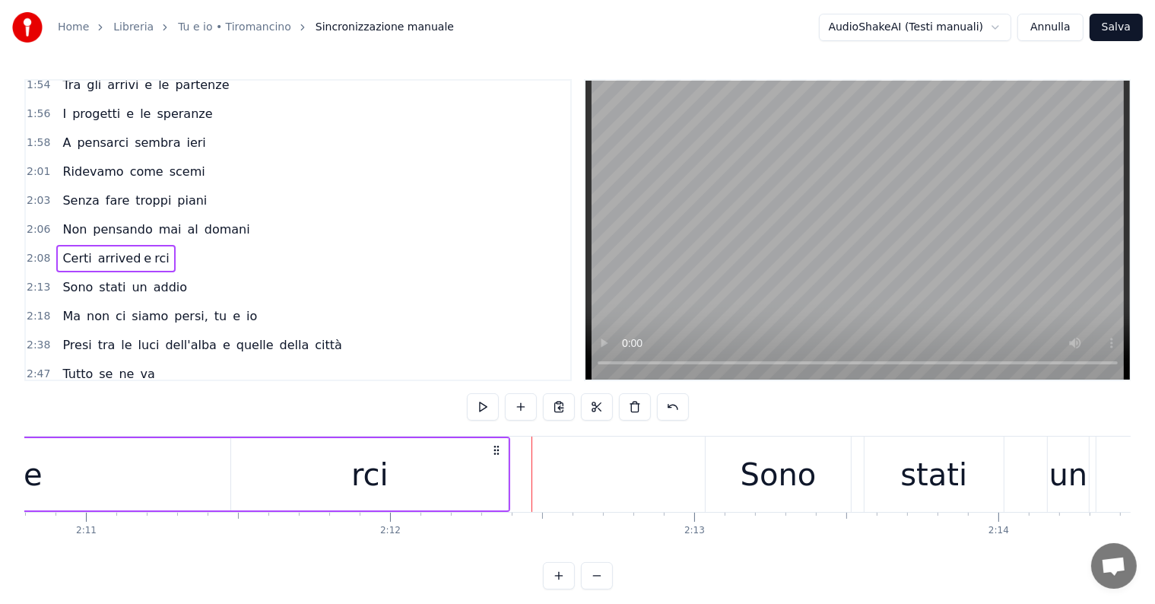
scroll to position [0, 39475]
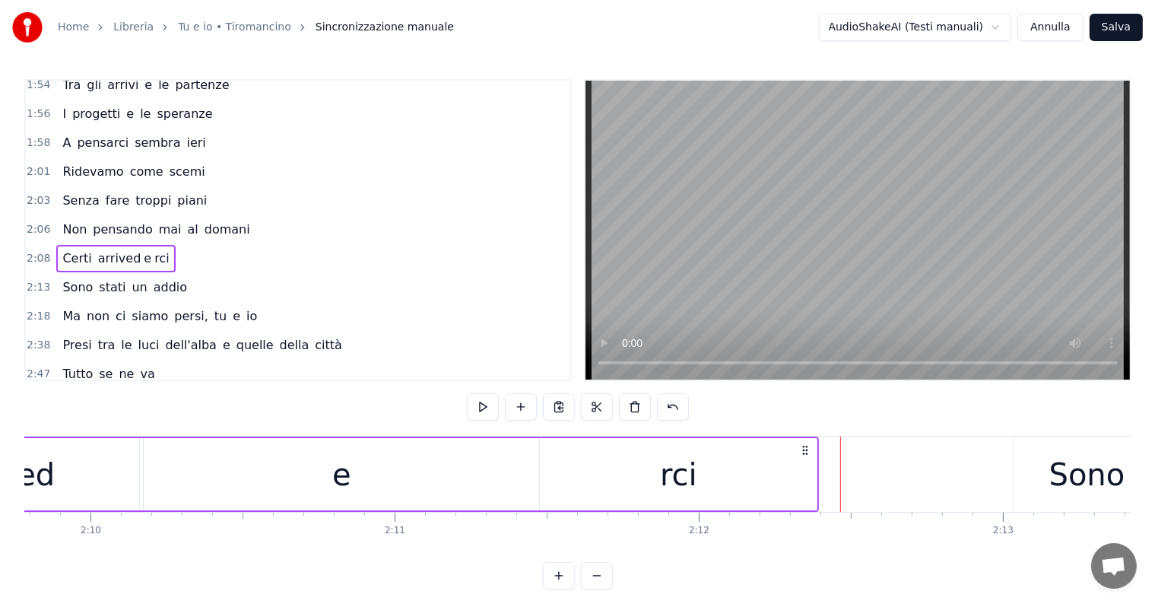
click at [649, 491] on div "rci" at bounding box center [678, 474] width 277 height 72
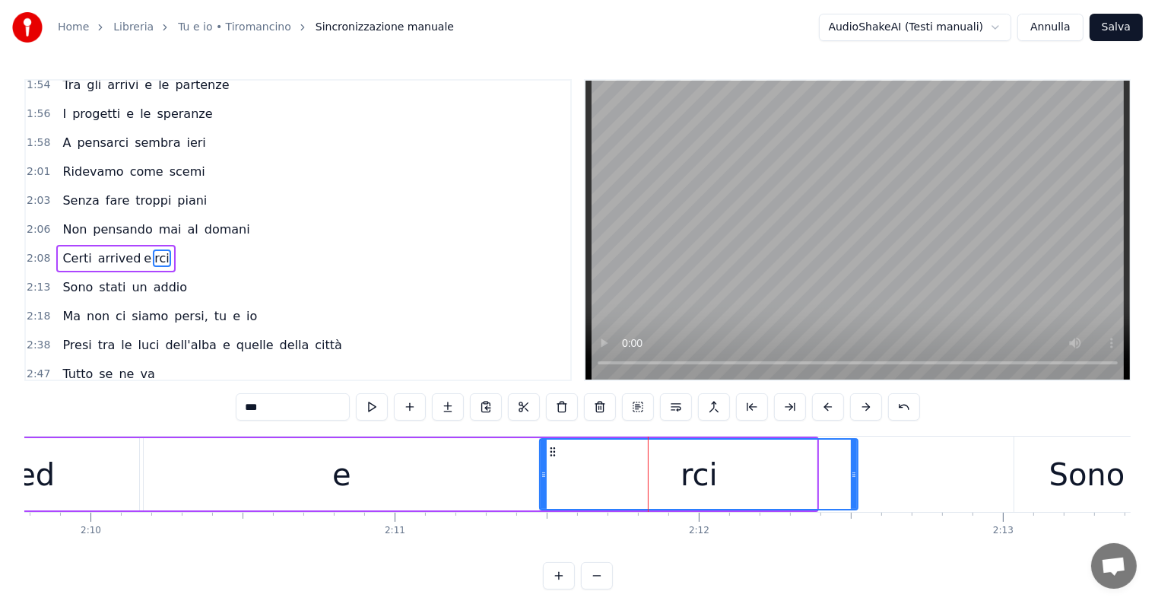
drag, startPoint x: 814, startPoint y: 455, endPoint x: 858, endPoint y: 461, distance: 43.8
click at [857, 461] on div at bounding box center [854, 474] width 6 height 69
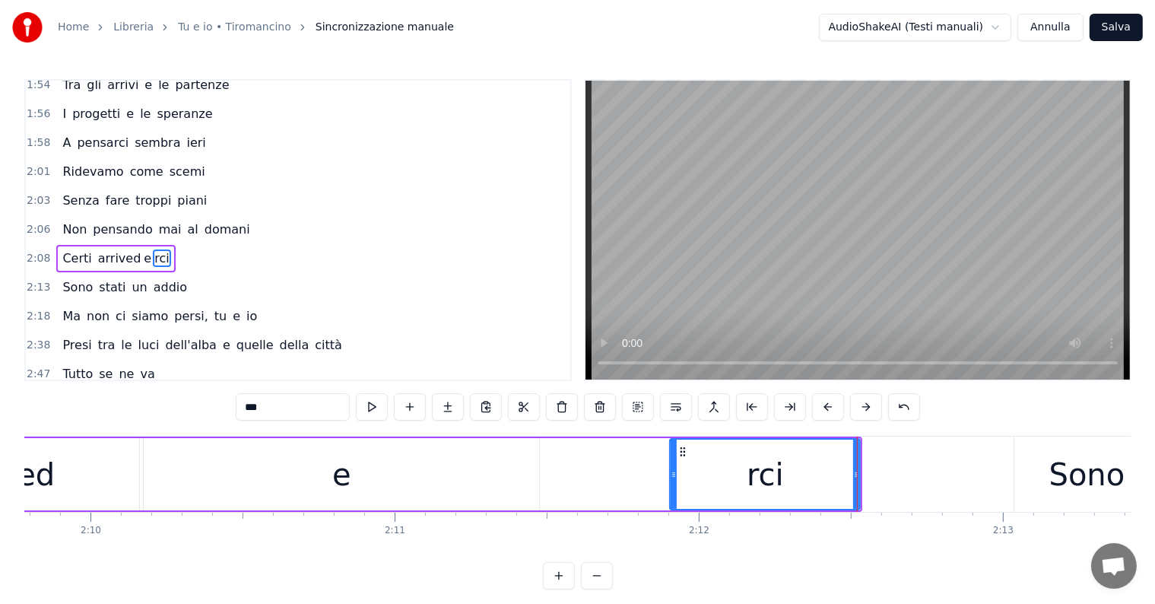
drag, startPoint x: 543, startPoint y: 474, endPoint x: 673, endPoint y: 474, distance: 130.0
click at [673, 474] on icon at bounding box center [674, 474] width 6 height 12
click at [438, 468] on div "e" at bounding box center [341, 474] width 395 height 72
type input "*"
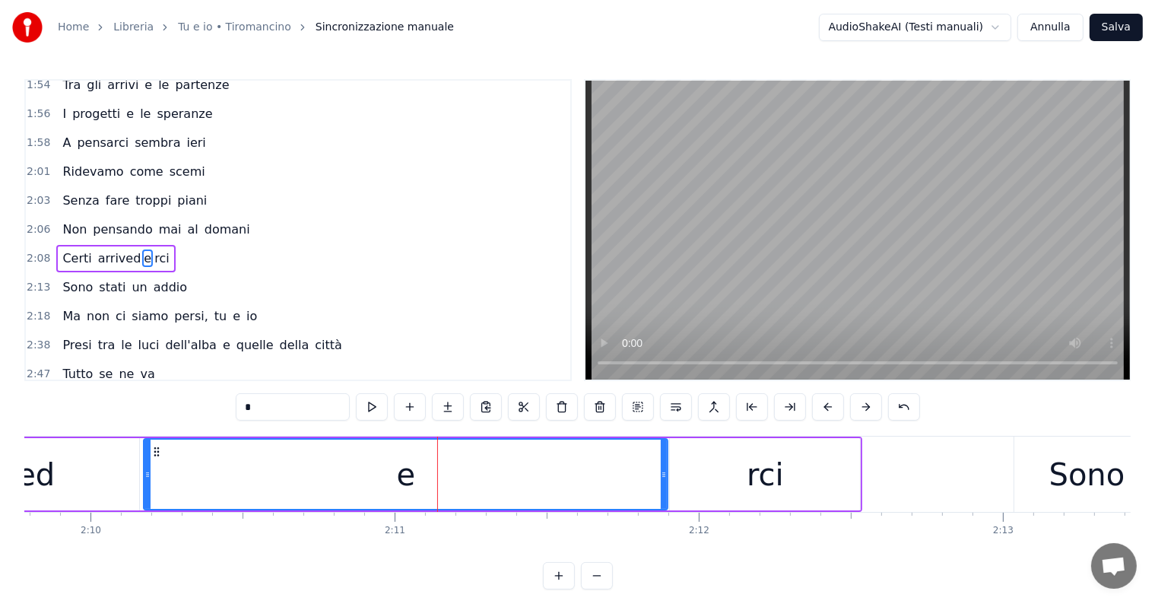
drag, startPoint x: 536, startPoint y: 464, endPoint x: 665, endPoint y: 464, distance: 128.5
click at [665, 464] on div at bounding box center [664, 474] width 6 height 69
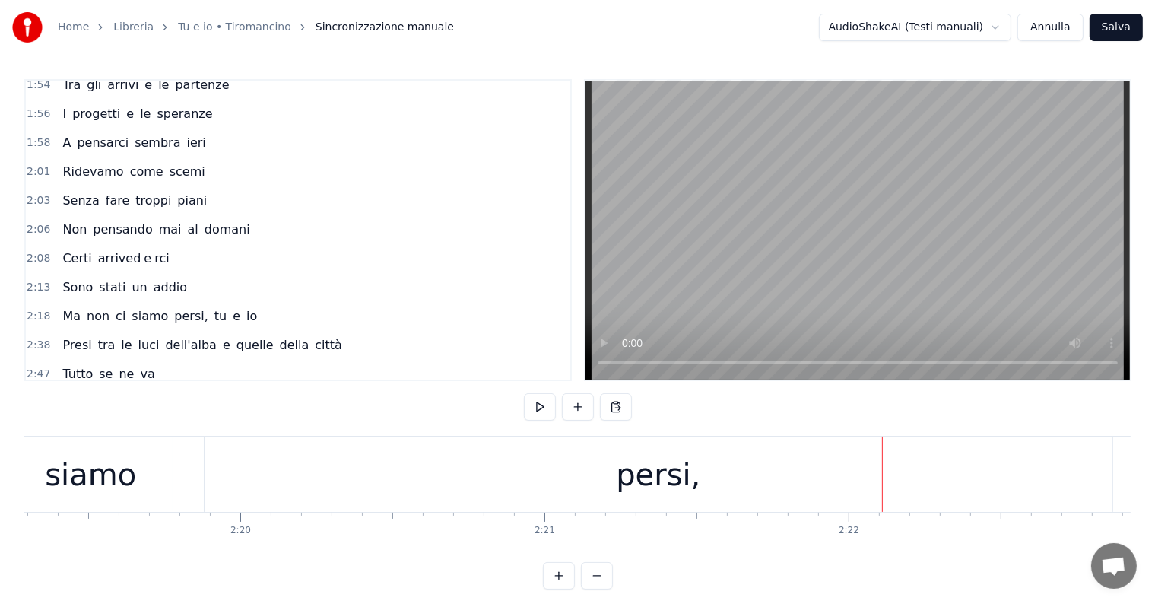
scroll to position [0, 42289]
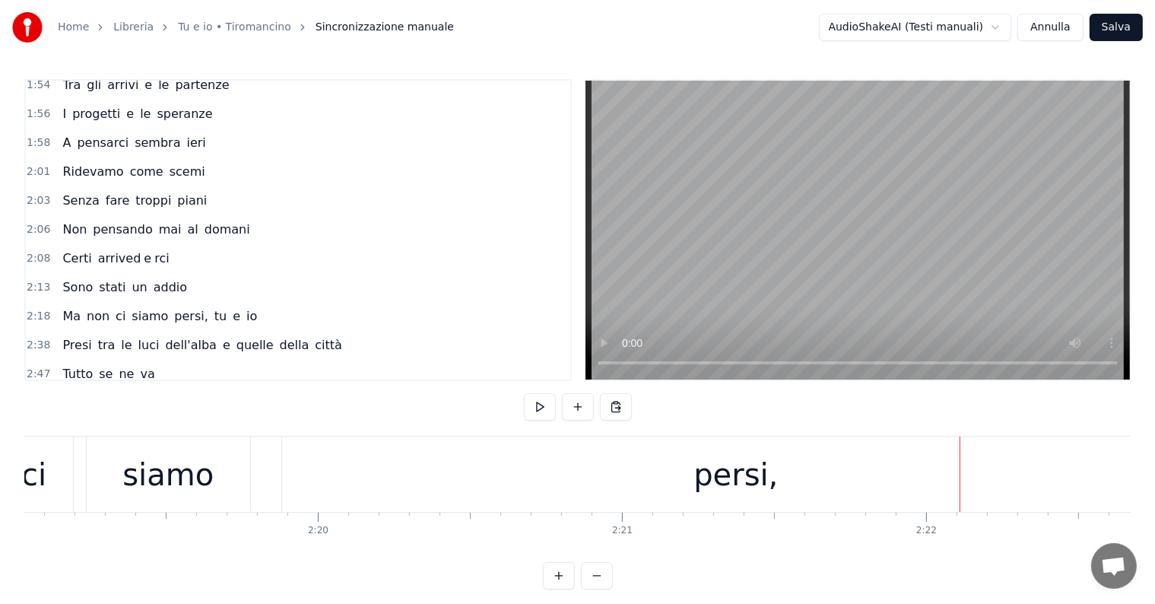
click at [736, 482] on div "persi," at bounding box center [735, 475] width 84 height 46
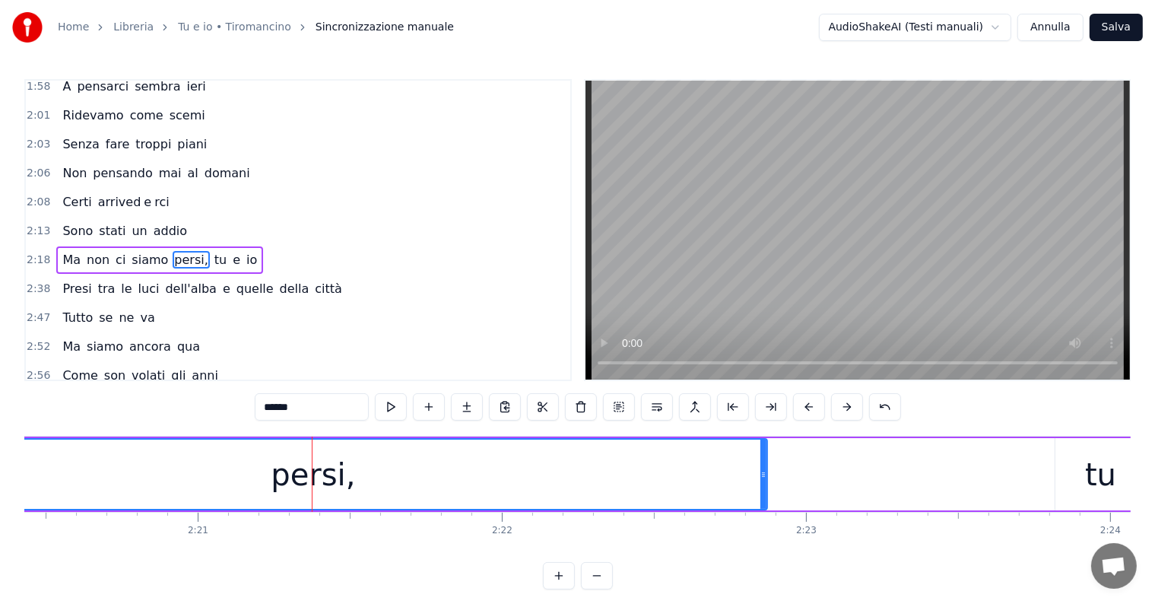
scroll to position [0, 42559]
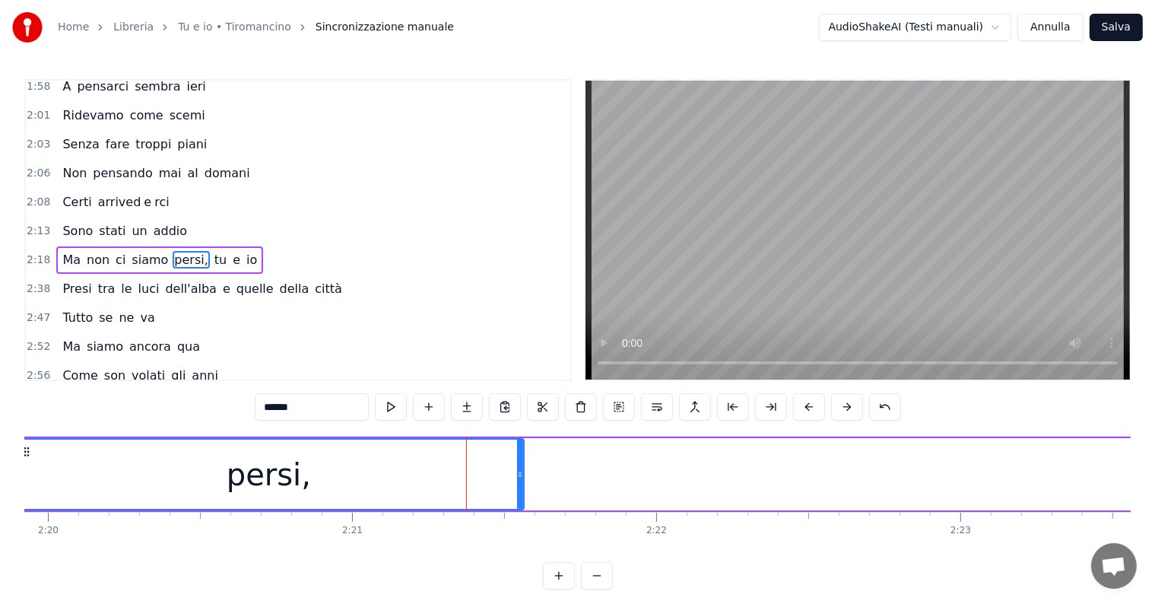
drag, startPoint x: 916, startPoint y: 454, endPoint x: 547, endPoint y: 473, distance: 370.0
click at [517, 459] on div at bounding box center [520, 474] width 6 height 69
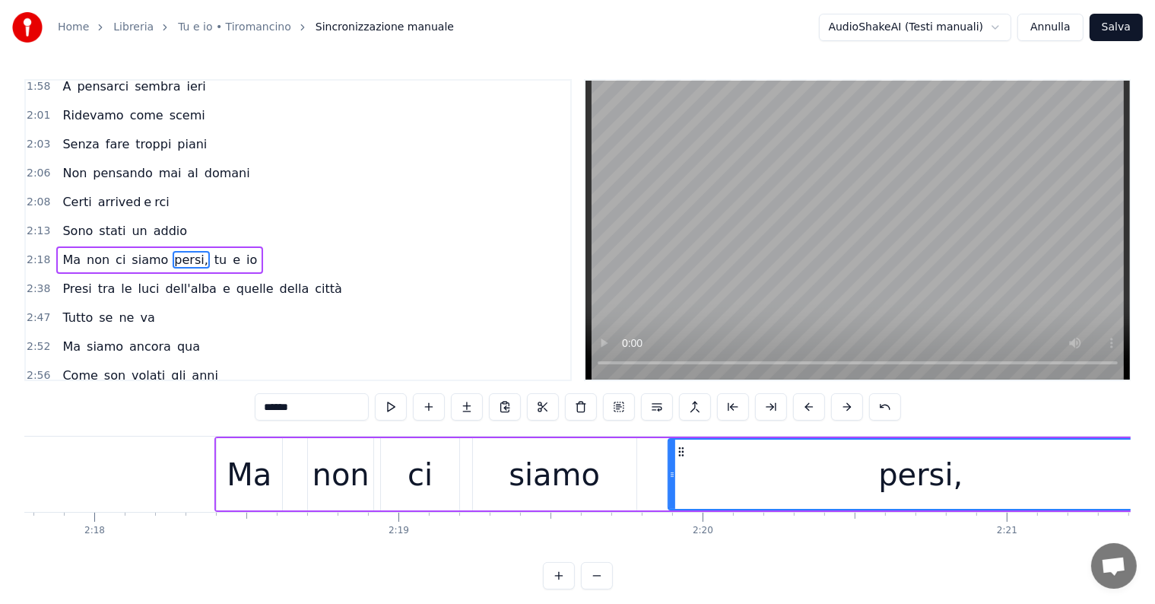
scroll to position [0, 42173]
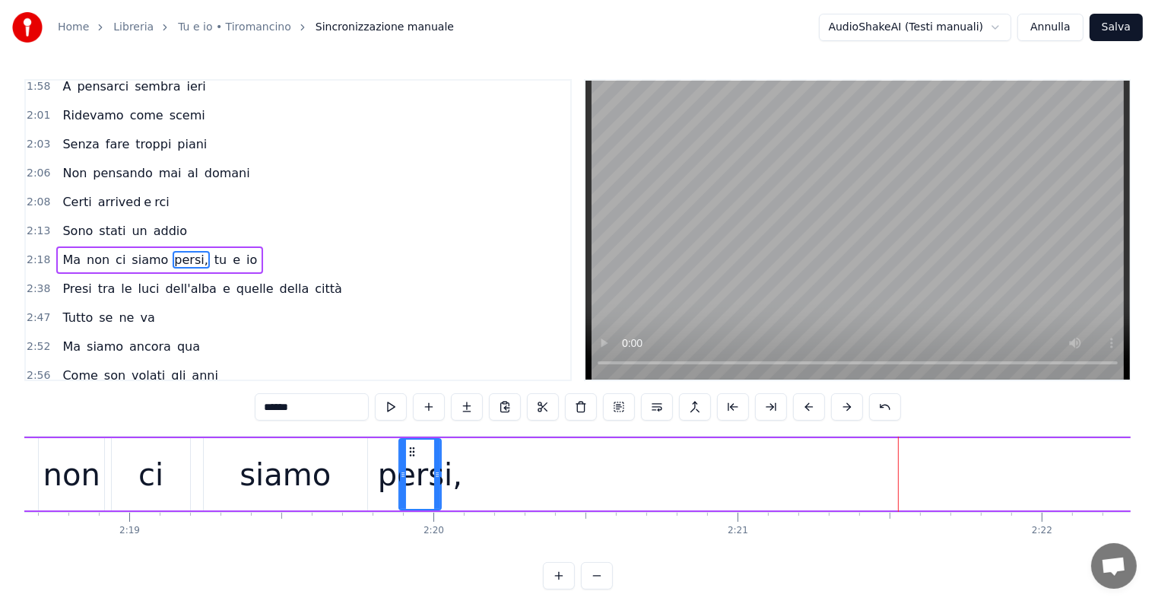
drag, startPoint x: 901, startPoint y: 454, endPoint x: 438, endPoint y: 462, distance: 463.2
click at [438, 462] on div at bounding box center [437, 474] width 6 height 69
click at [310, 404] on input "******" at bounding box center [312, 406] width 114 height 27
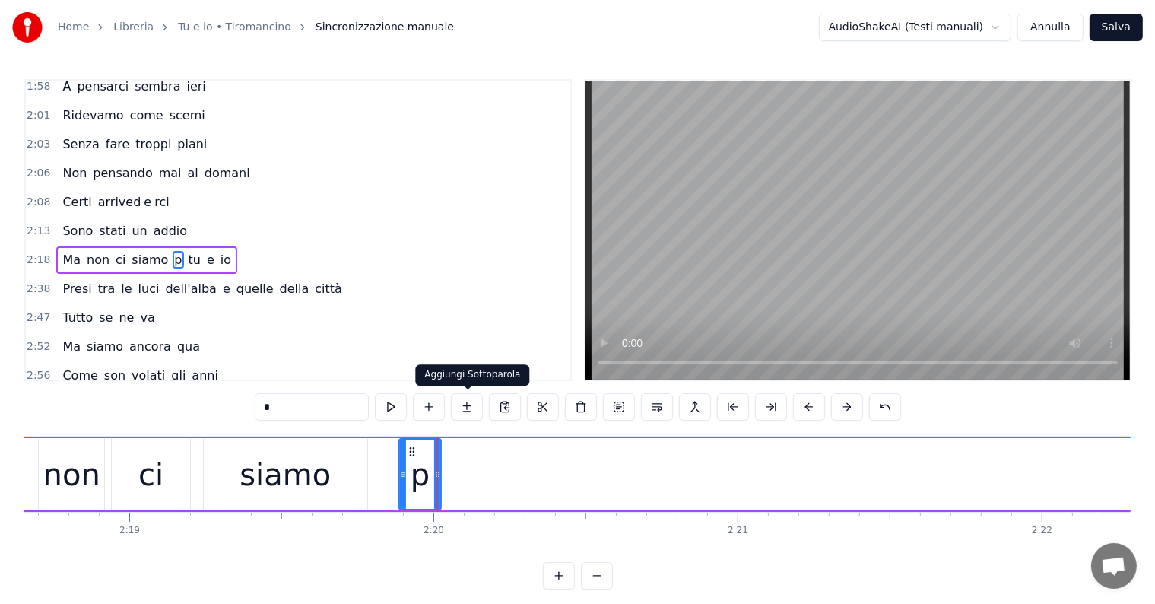
type input "*"
click at [476, 410] on button at bounding box center [467, 406] width 32 height 27
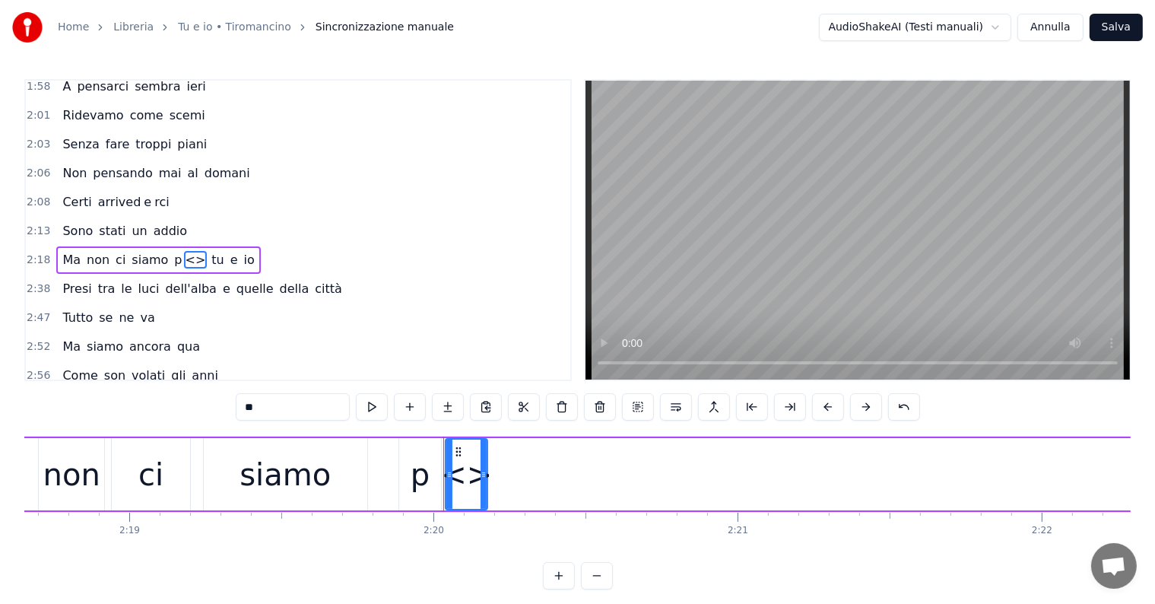
click at [279, 401] on input "**" at bounding box center [293, 406] width 114 height 27
type input "*"
click at [459, 405] on button at bounding box center [448, 406] width 32 height 27
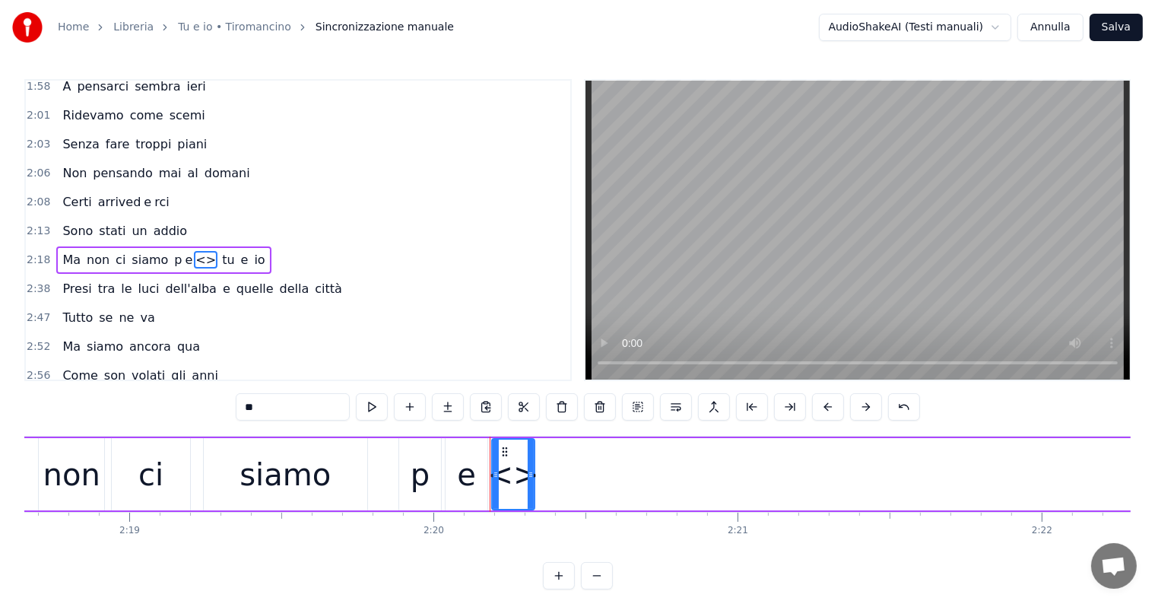
click at [281, 392] on div "0:10 Ho fatto tanta troppa strada 0:14 Per arrivare fino a quaggiù 0:20 Ed è an…" at bounding box center [577, 334] width 1106 height 510
click at [289, 408] on input "**" at bounding box center [293, 406] width 114 height 27
type input "*"
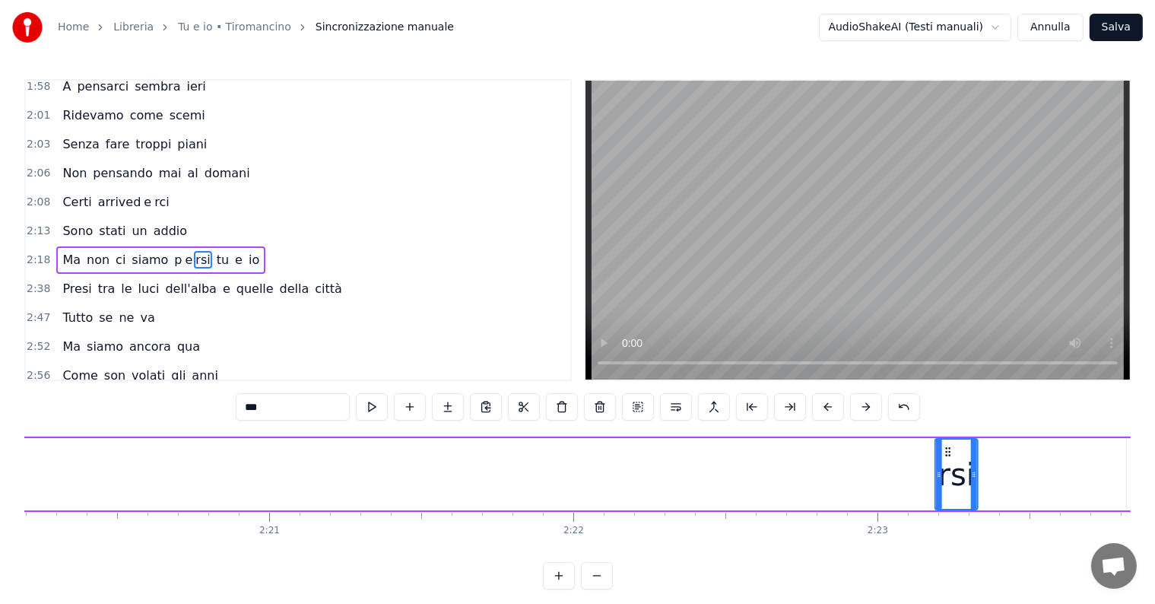
drag, startPoint x: 506, startPoint y: 451, endPoint x: 946, endPoint y: 458, distance: 440.3
click at [946, 458] on div "rsi" at bounding box center [957, 474] width 40 height 69
drag, startPoint x: 941, startPoint y: 451, endPoint x: 754, endPoint y: 451, distance: 187.1
click at [754, 451] on icon at bounding box center [755, 452] width 12 height 12
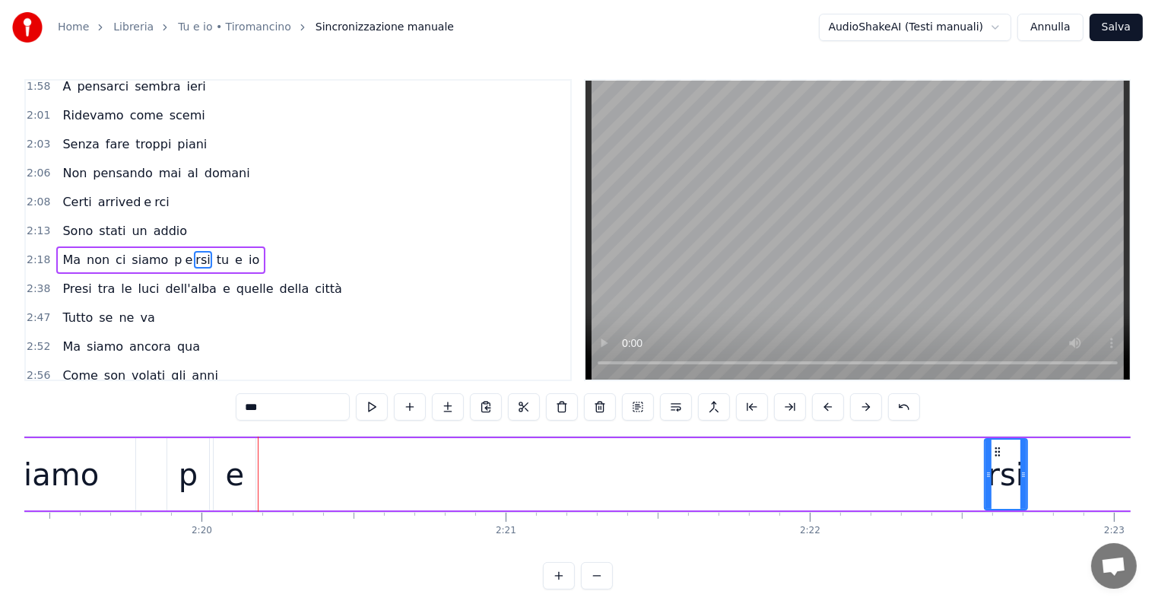
scroll to position [0, 42366]
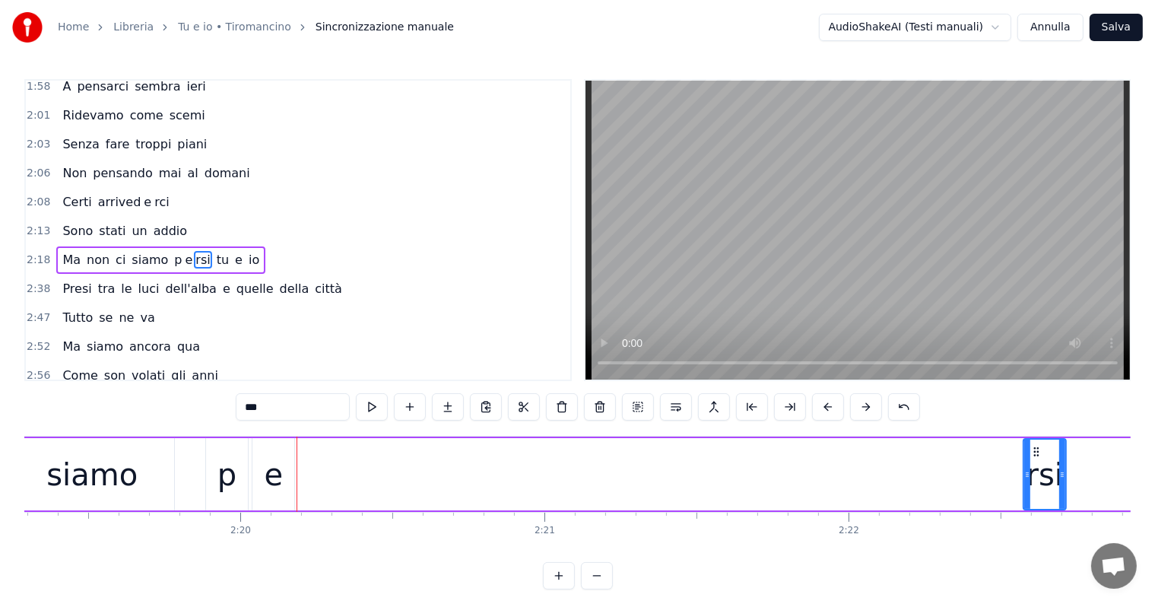
click at [277, 484] on div "e" at bounding box center [273, 475] width 19 height 46
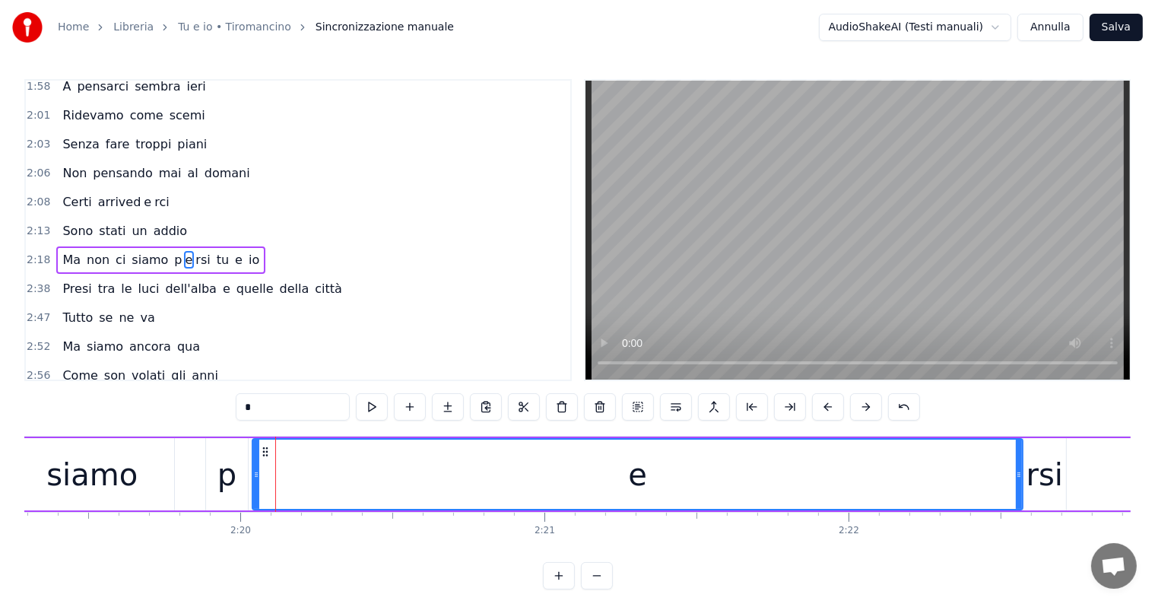
drag, startPoint x: 293, startPoint y: 472, endPoint x: 1021, endPoint y: 471, distance: 728.5
click at [1021, 471] on icon at bounding box center [1019, 474] width 6 height 12
click at [86, 461] on div "siamo" at bounding box center [91, 475] width 91 height 46
type input "*****"
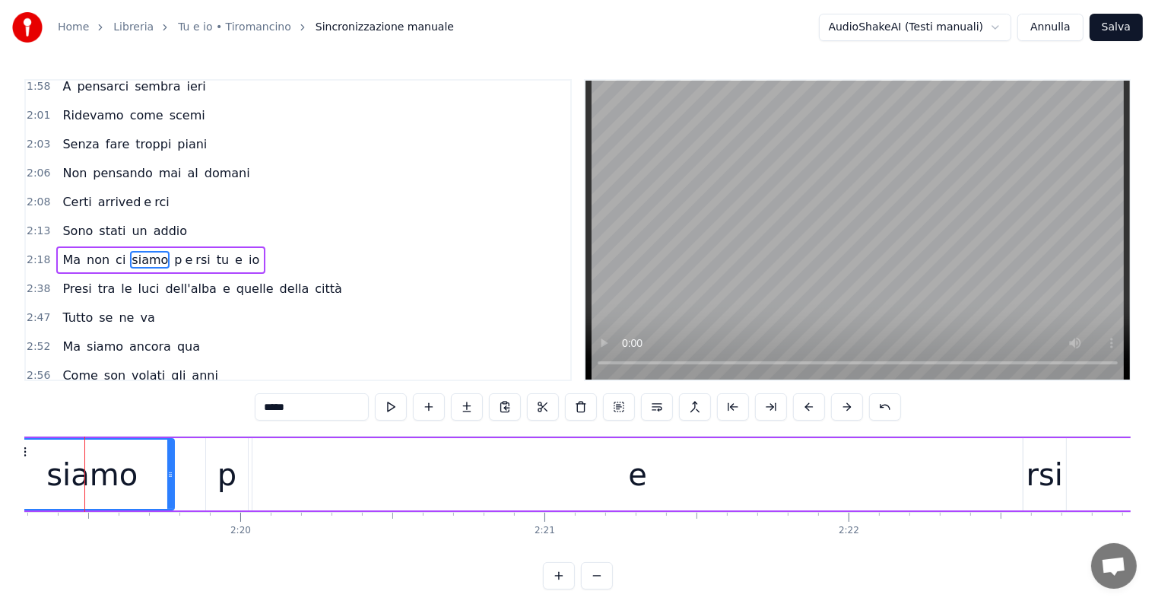
scroll to position [0, 42350]
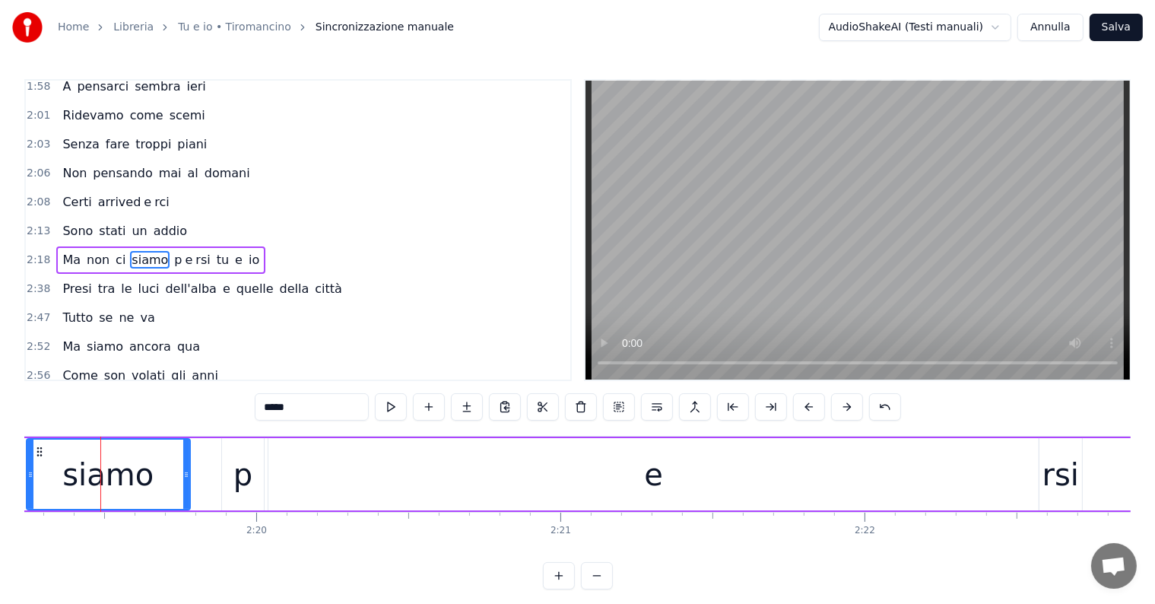
click at [75, 246] on div "Ma non ci siamo p e rsi tu e io" at bounding box center [160, 259] width 209 height 27
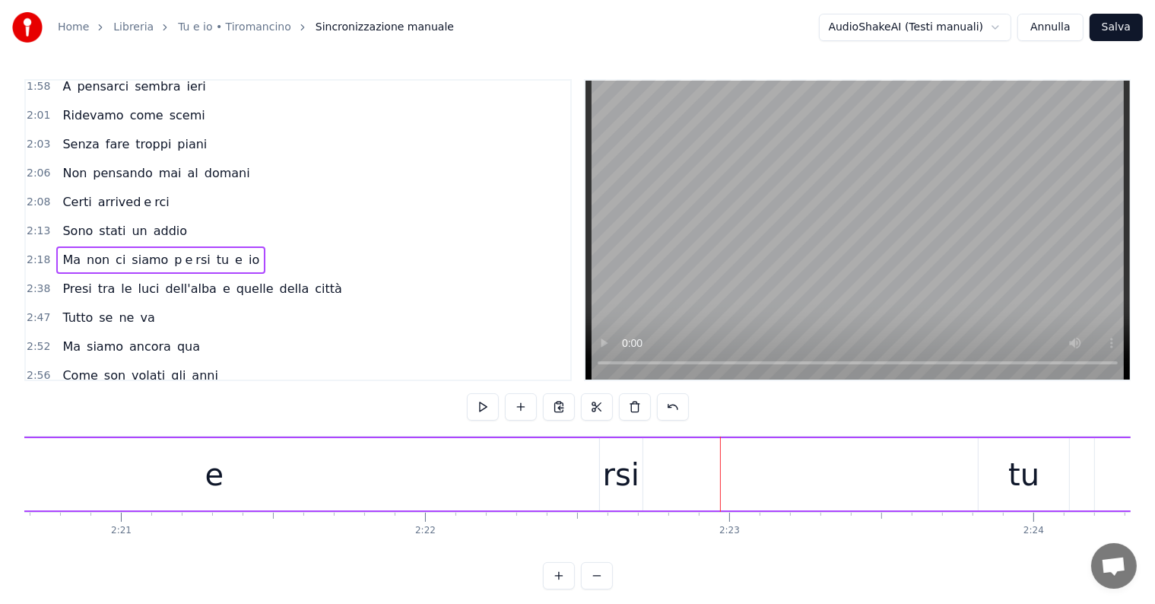
scroll to position [0, 42482]
click at [703, 468] on div "e" at bounding box center [522, 474] width 770 height 72
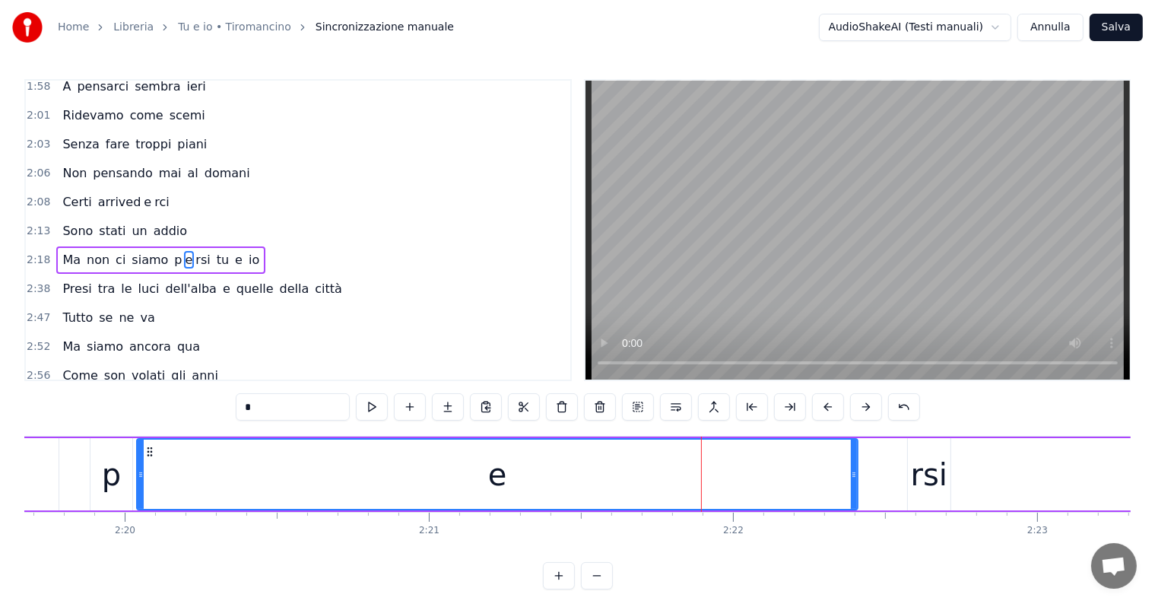
drag, startPoint x: 903, startPoint y: 462, endPoint x: 849, endPoint y: 462, distance: 54.0
click at [851, 462] on div at bounding box center [854, 474] width 6 height 69
click at [931, 459] on div "rsi" at bounding box center [929, 475] width 36 height 46
type input "***"
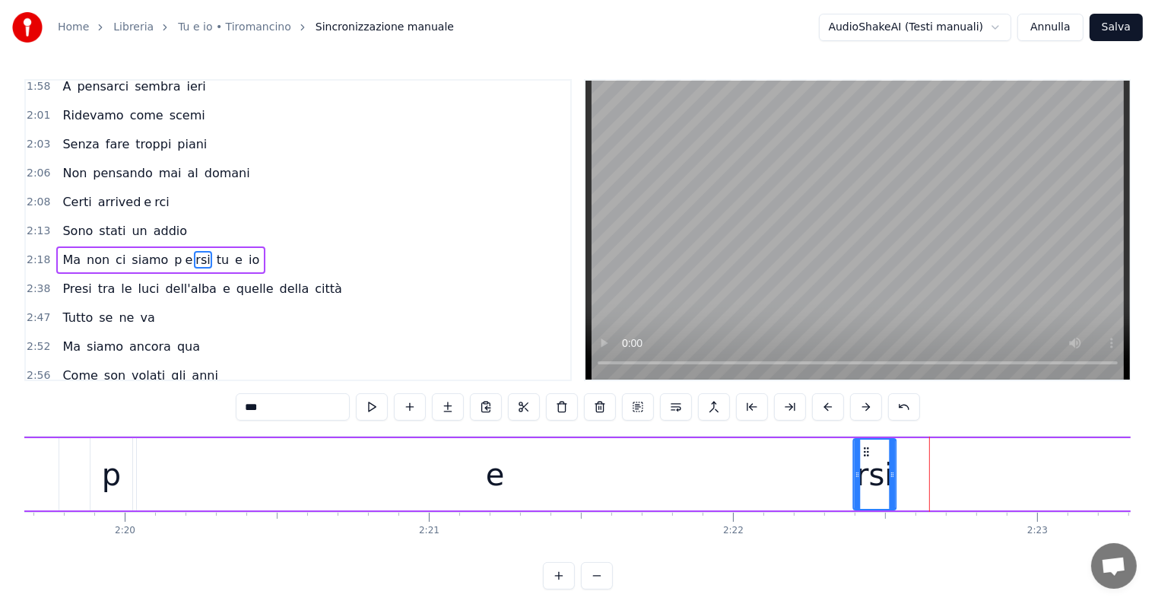
drag, startPoint x: 919, startPoint y: 450, endPoint x: 866, endPoint y: 450, distance: 52.5
click at [866, 450] on icon at bounding box center [867, 452] width 12 height 12
click at [86, 468] on div "Ma non ci siamo p e rsi tu e io" at bounding box center [731, 473] width 2188 height 75
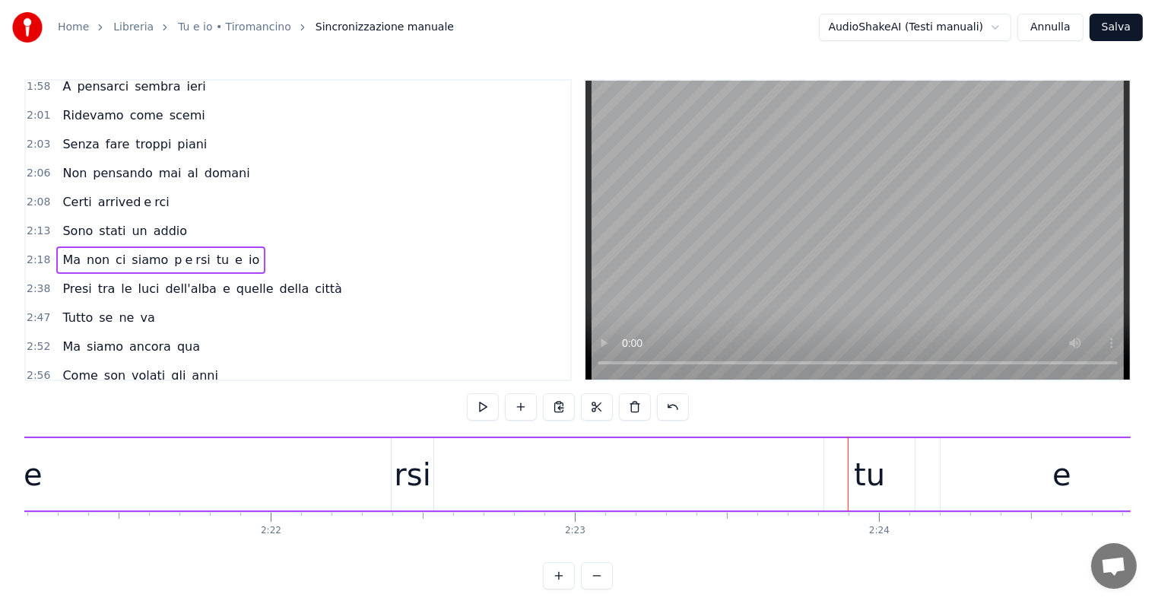
scroll to position [0, 42790]
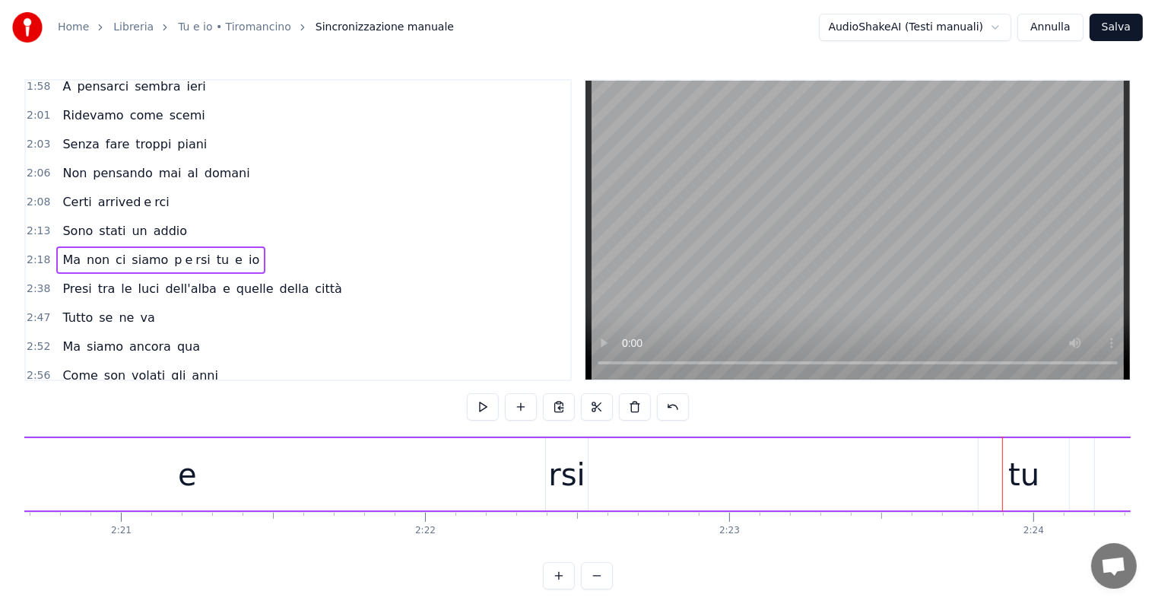
click at [577, 490] on div "rsi" at bounding box center [566, 475] width 36 height 46
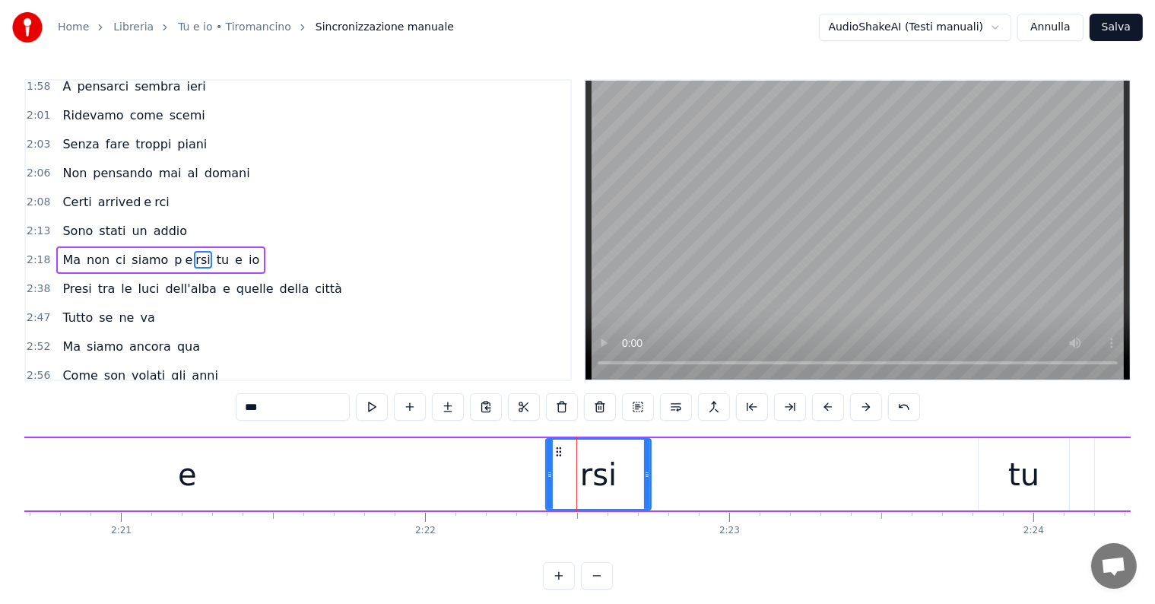
drag, startPoint x: 585, startPoint y: 474, endPoint x: 648, endPoint y: 474, distance: 63.1
click at [648, 474] on icon at bounding box center [647, 474] width 6 height 12
click at [516, 469] on div "e" at bounding box center [187, 474] width 716 height 72
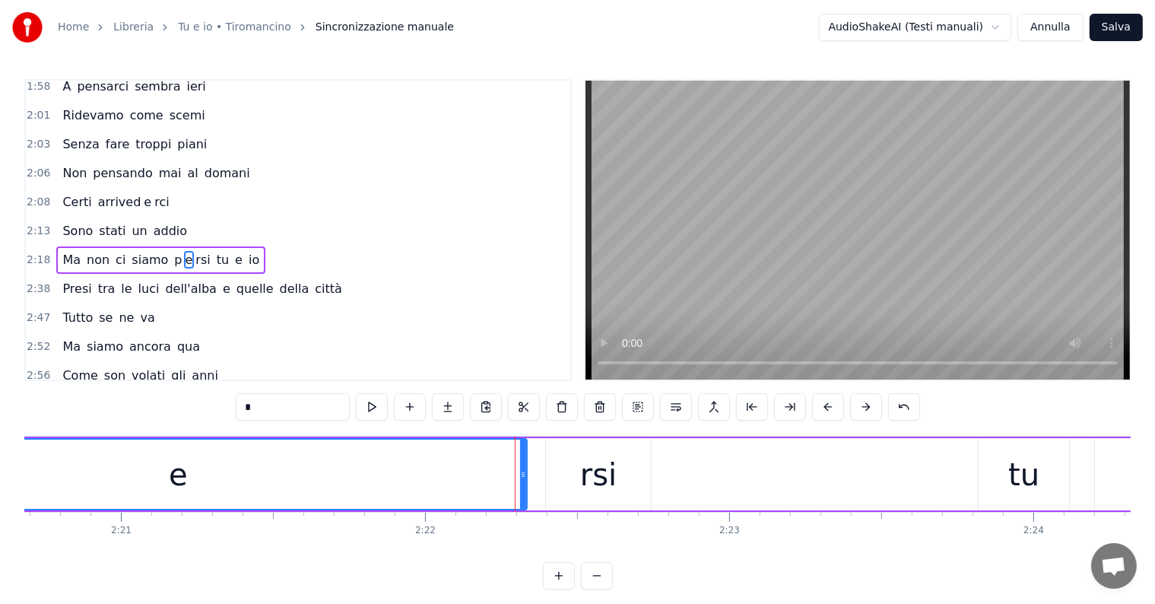
drag, startPoint x: 543, startPoint y: 467, endPoint x: 518, endPoint y: 468, distance: 25.1
click at [520, 468] on div at bounding box center [523, 474] width 6 height 69
click at [593, 487] on div "rsi" at bounding box center [598, 475] width 36 height 46
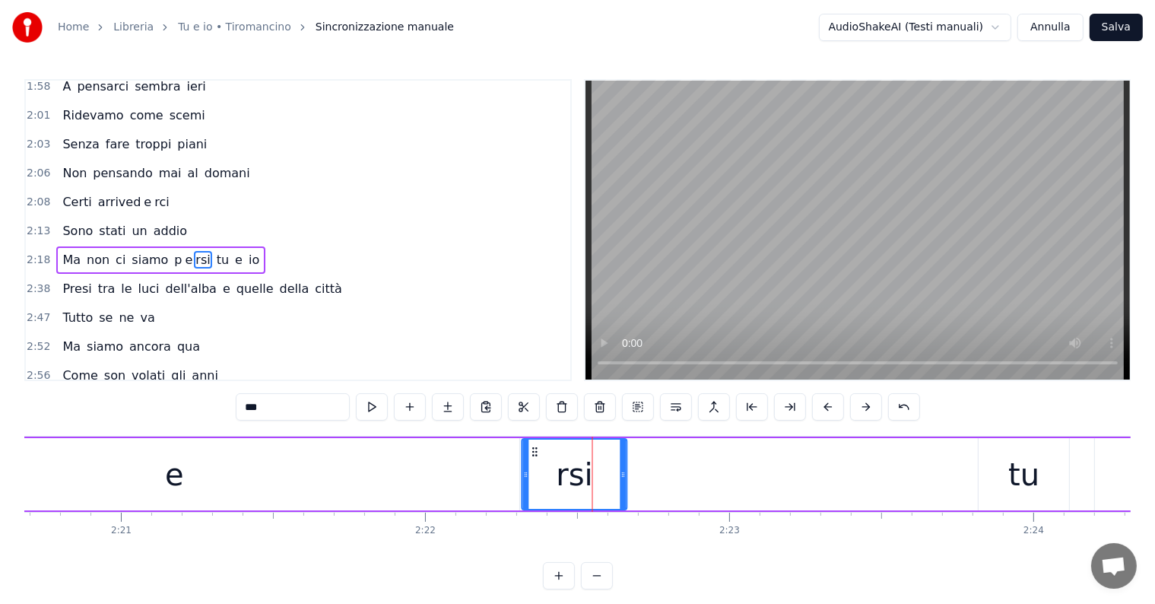
drag, startPoint x: 557, startPoint y: 449, endPoint x: 533, endPoint y: 449, distance: 23.6
click at [533, 449] on icon at bounding box center [535, 452] width 12 height 12
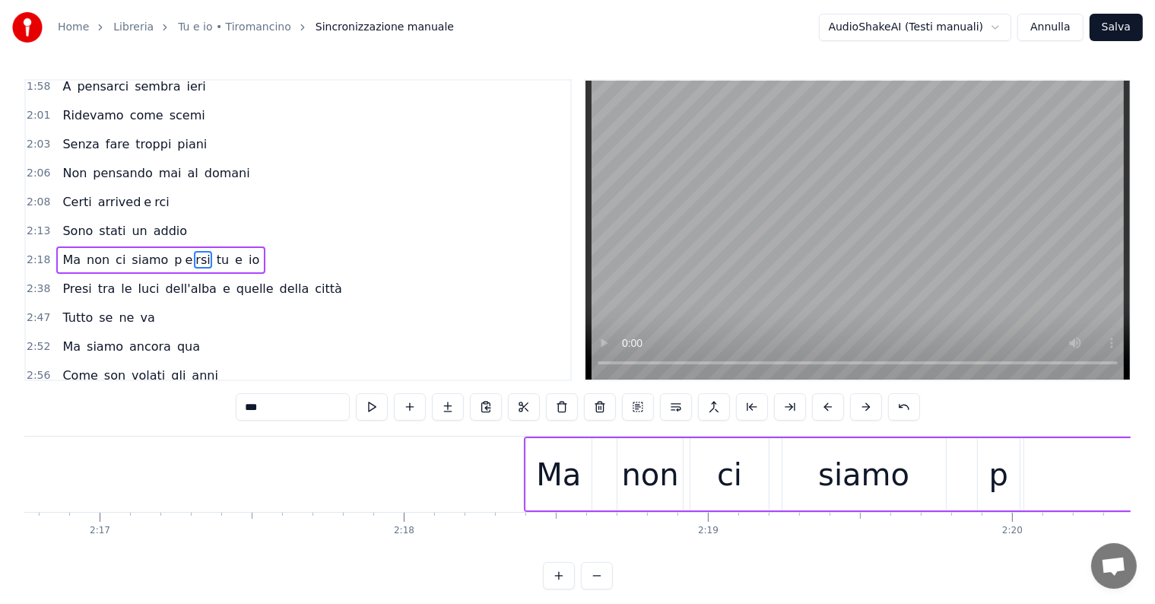
scroll to position [0, 41904]
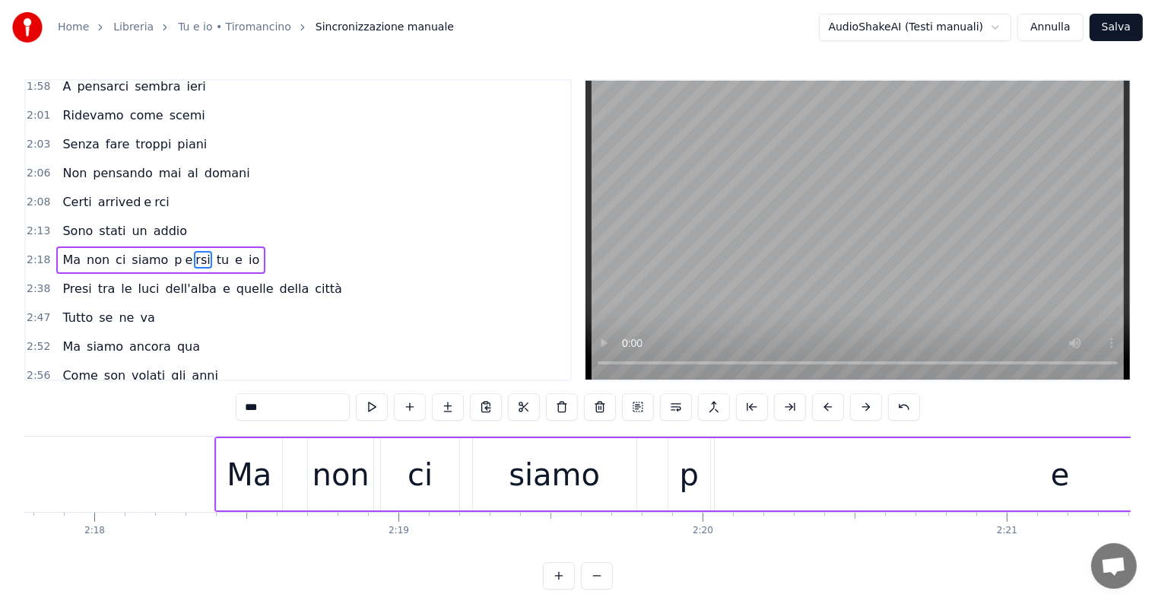
click at [240, 462] on div "Ma" at bounding box center [249, 475] width 45 height 46
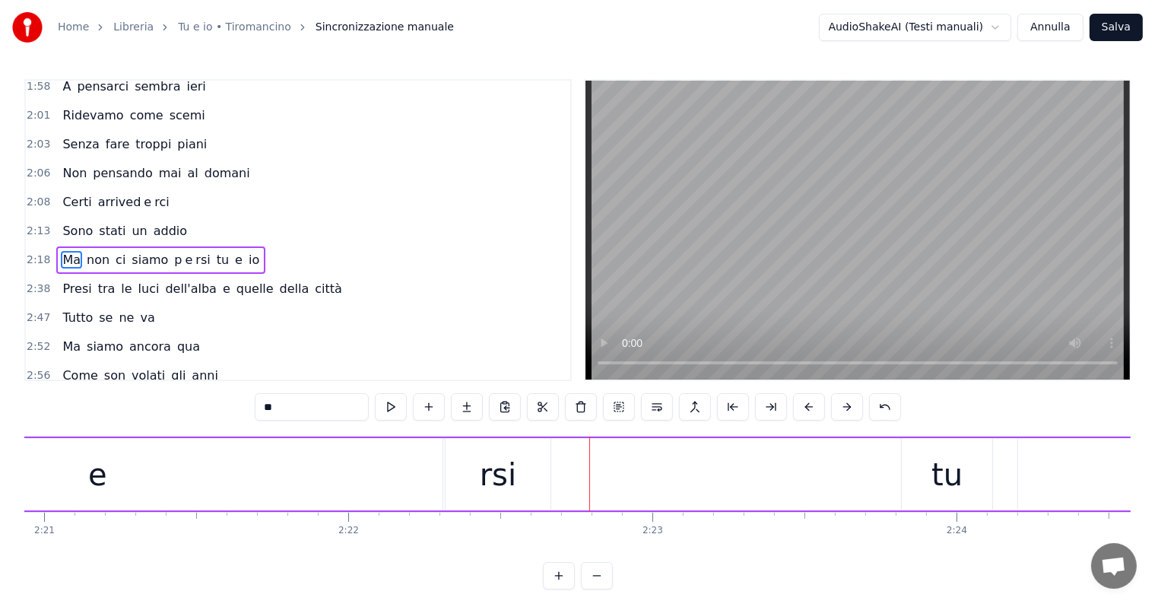
scroll to position [0, 42713]
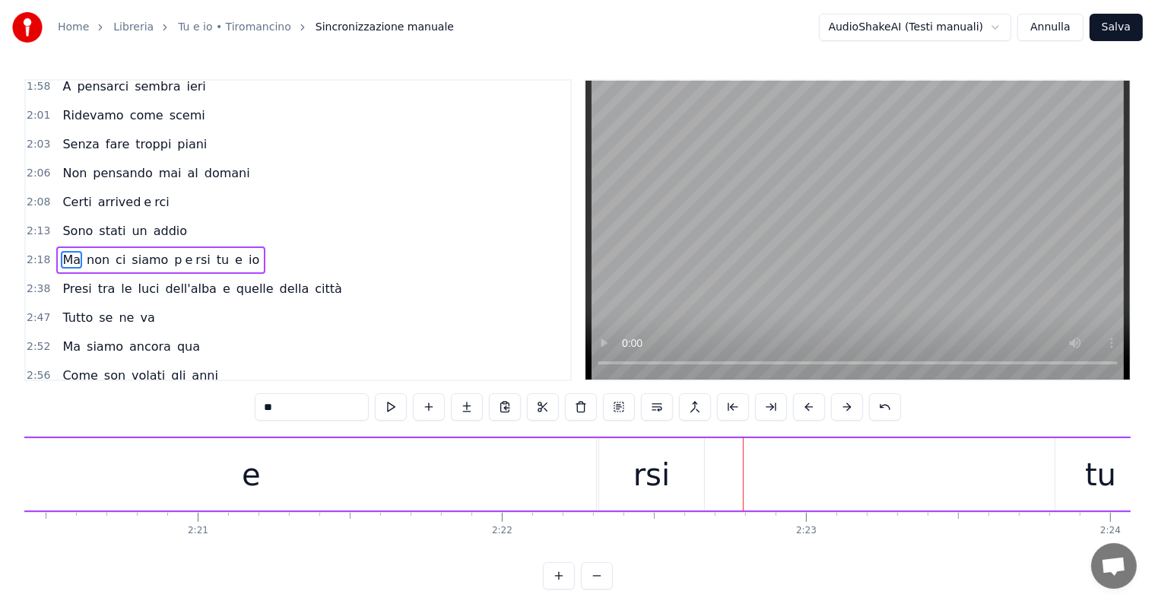
click at [544, 478] on div "e" at bounding box center [251, 474] width 690 height 72
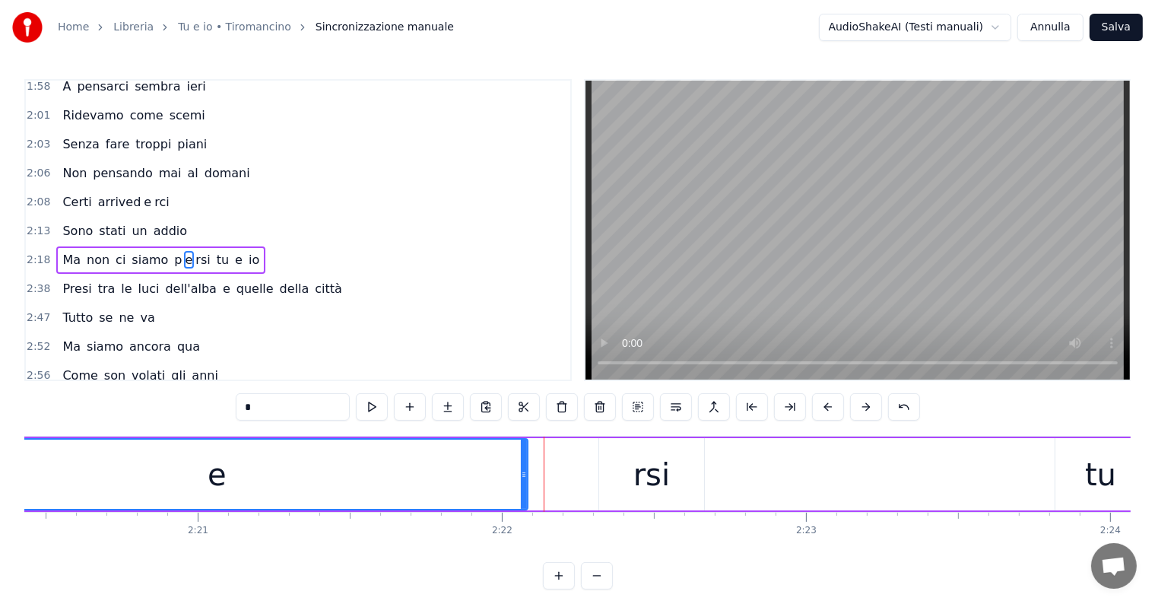
drag, startPoint x: 593, startPoint y: 468, endPoint x: 525, endPoint y: 465, distance: 68.5
click at [525, 465] on div at bounding box center [524, 474] width 6 height 69
click at [614, 471] on div "rsi" at bounding box center [651, 474] width 105 height 72
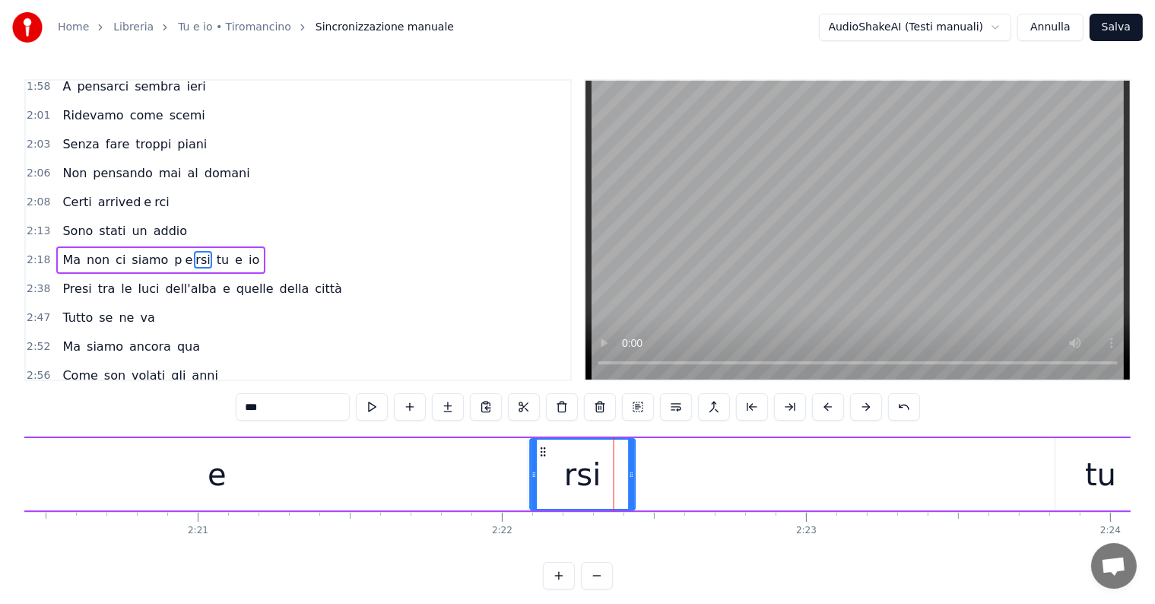
drag, startPoint x: 609, startPoint y: 449, endPoint x: 541, endPoint y: 445, distance: 68.5
click at [541, 446] on icon at bounding box center [543, 452] width 12 height 12
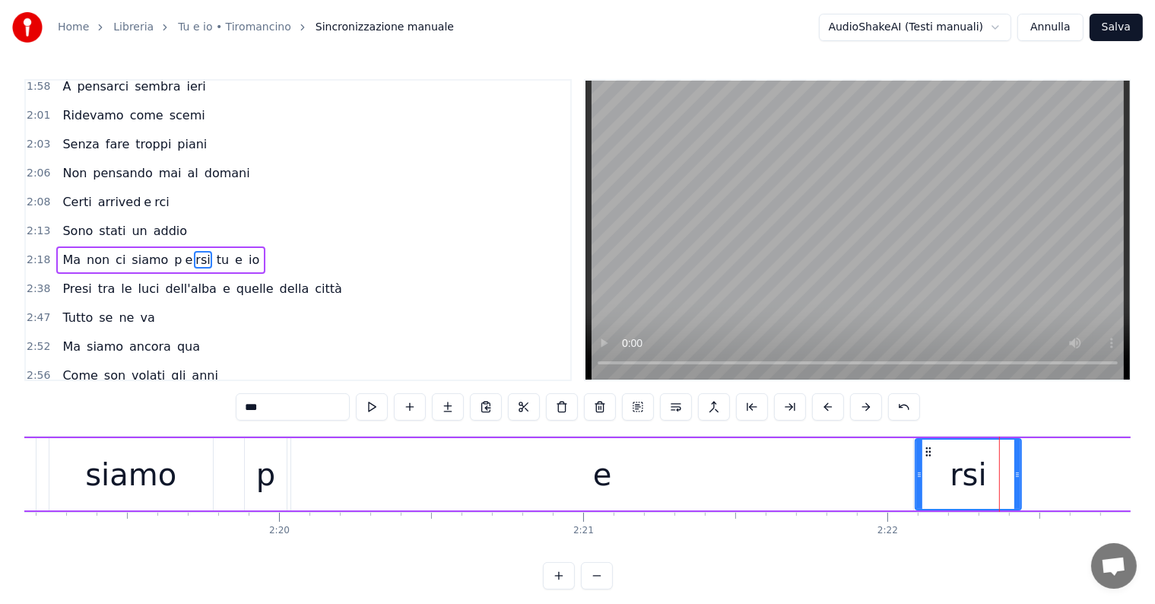
scroll to position [0, 42212]
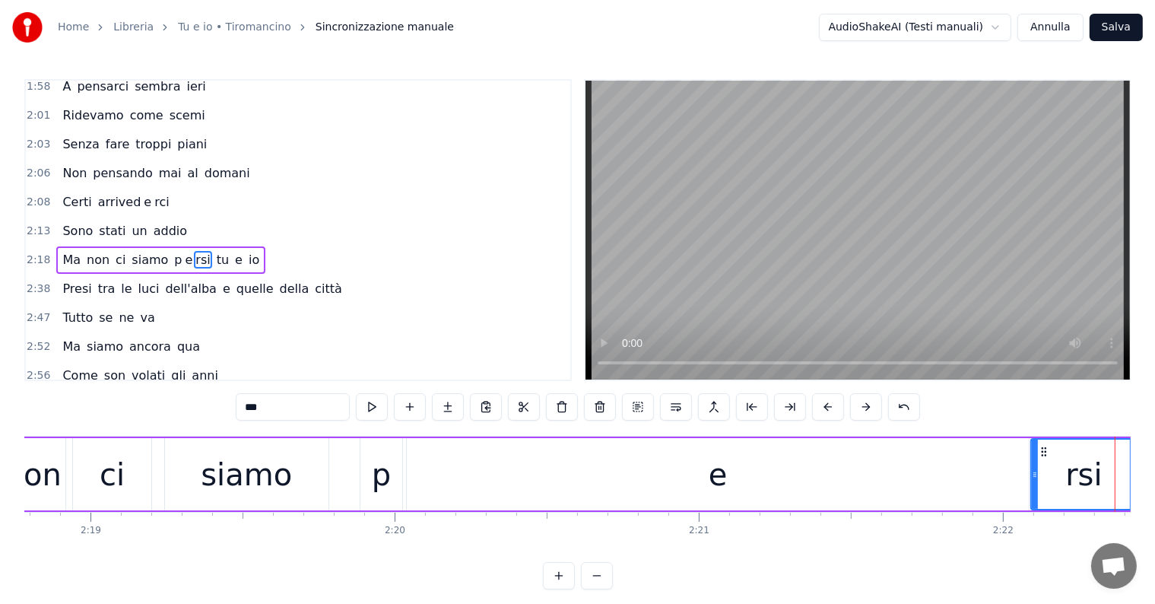
click at [423, 474] on div "e" at bounding box center [718, 474] width 622 height 72
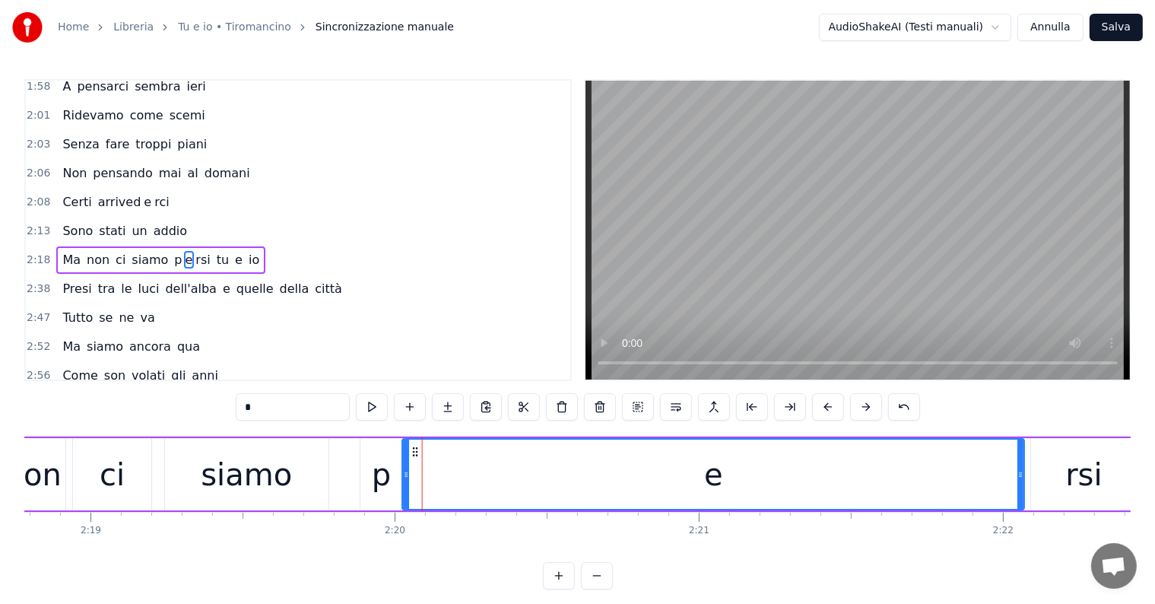
click at [414, 451] on circle at bounding box center [414, 451] width 1 height 1
click at [1055, 483] on div "rsi" at bounding box center [1083, 474] width 105 height 72
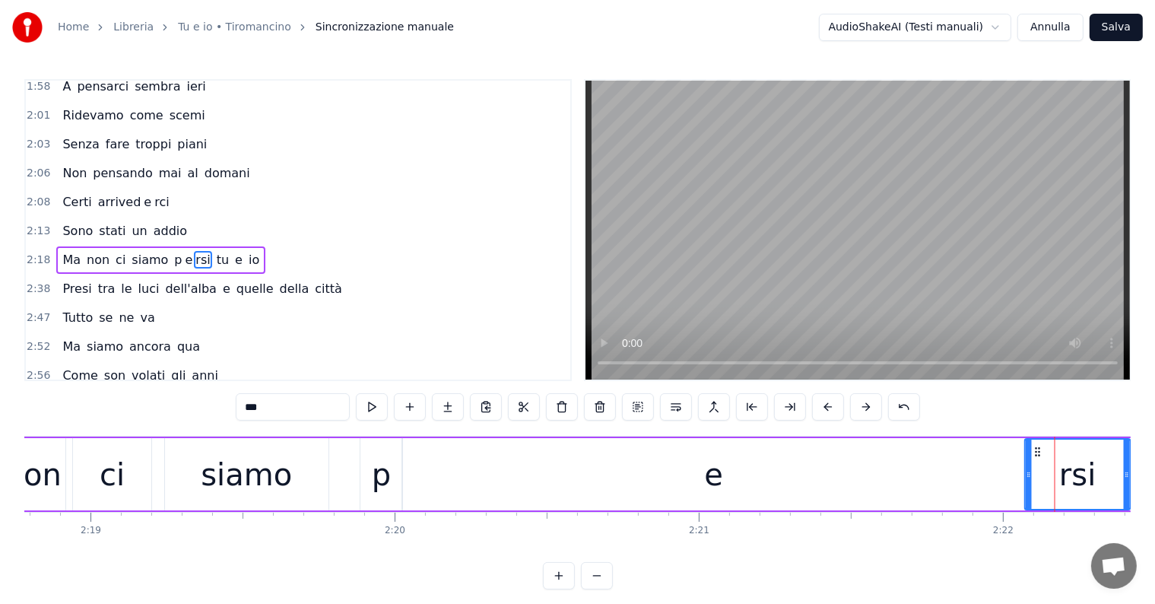
click at [1036, 451] on circle at bounding box center [1036, 451] width 1 height 1
click at [129, 461] on div "ci" at bounding box center [112, 474] width 78 height 72
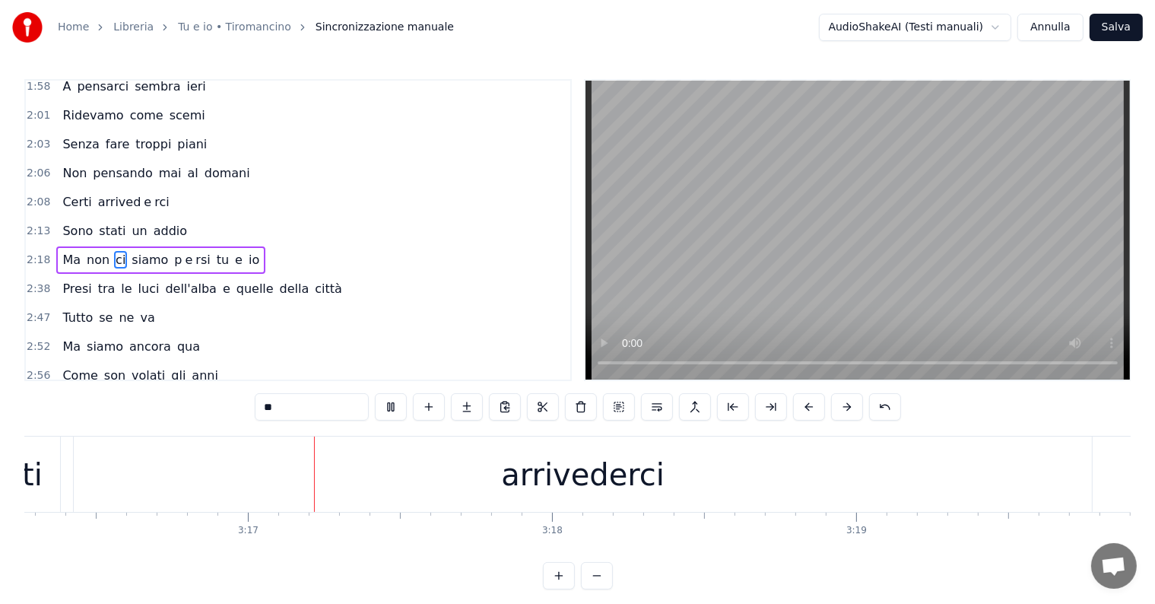
scroll to position [0, 59725]
click at [545, 484] on div "arrivederci" at bounding box center [552, 475] width 163 height 46
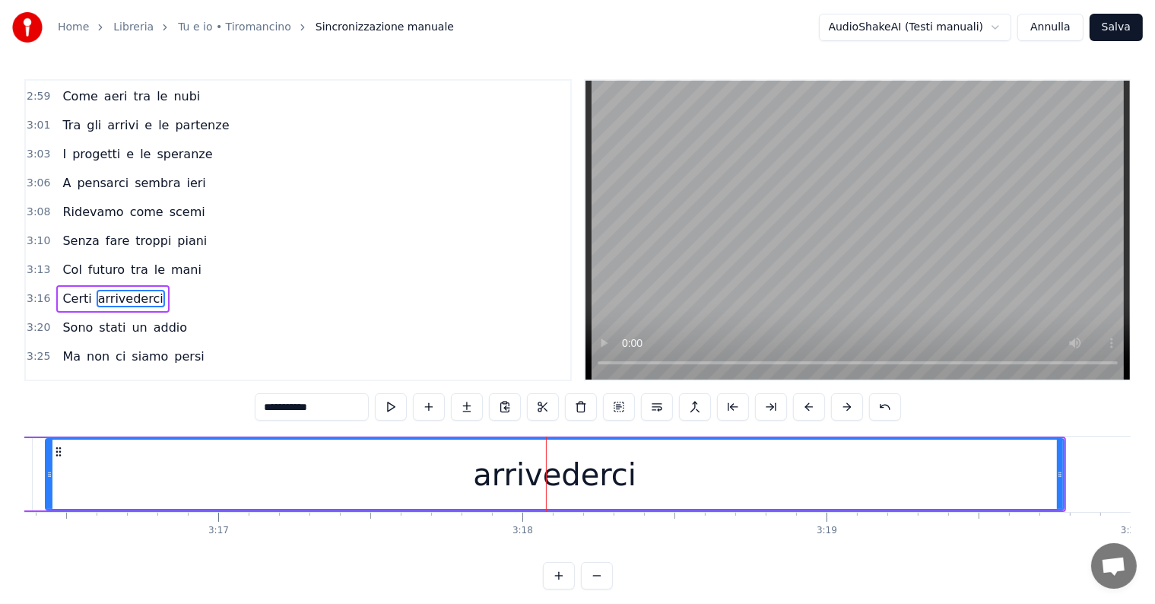
scroll to position [1071, 0]
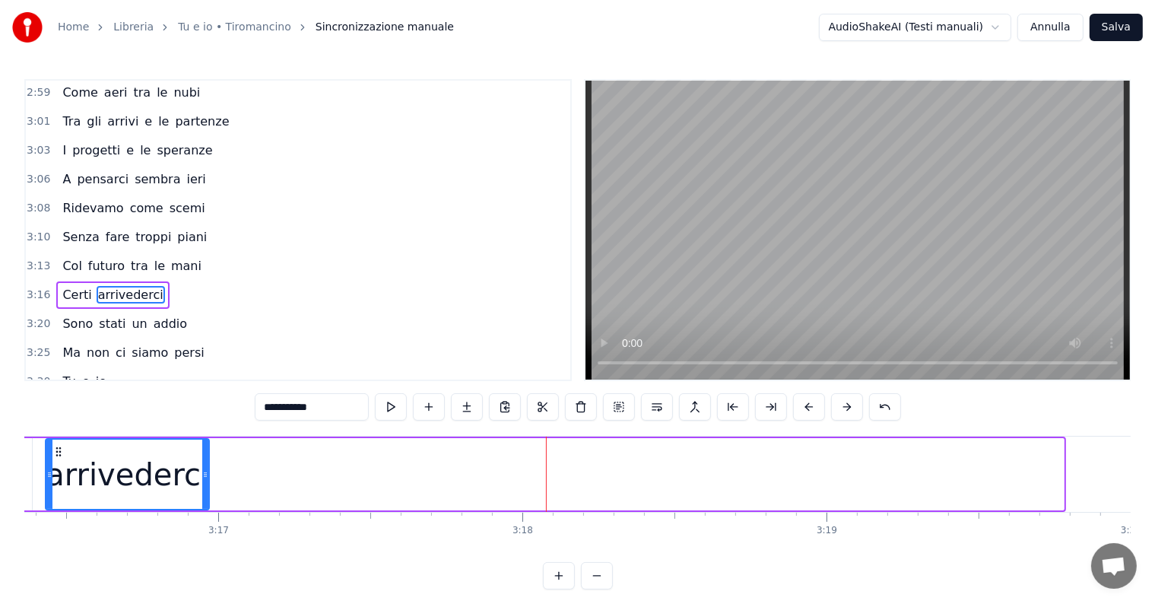
drag, startPoint x: 1060, startPoint y: 462, endPoint x: 205, endPoint y: 462, distance: 854.7
click at [205, 462] on div at bounding box center [205, 474] width 6 height 69
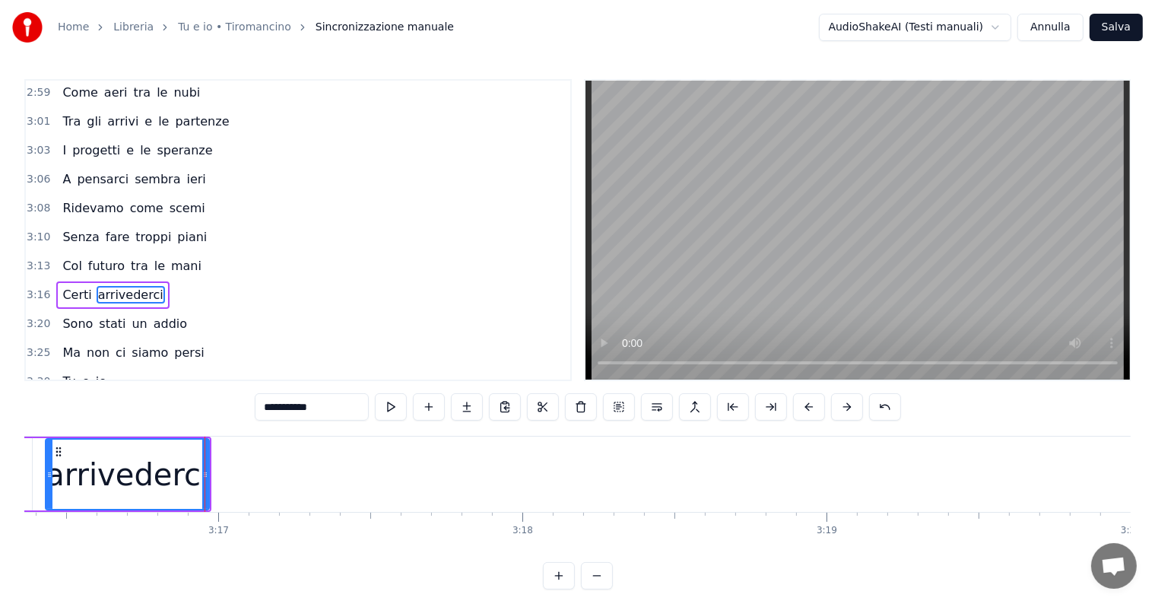
click at [354, 399] on input "**********" at bounding box center [312, 406] width 114 height 27
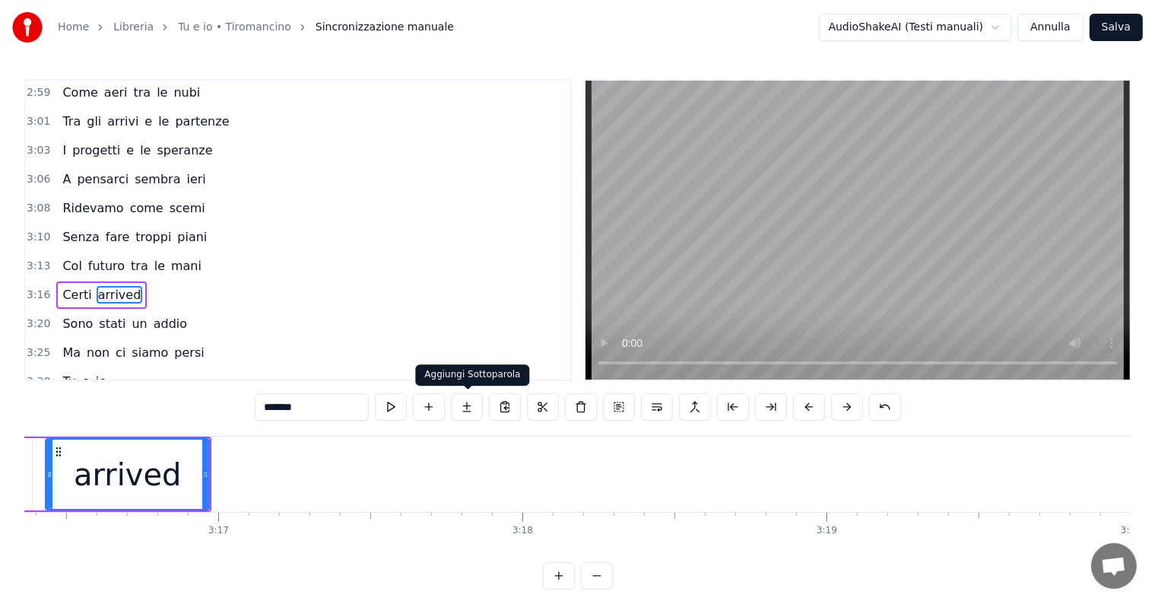
type input "*******"
click at [464, 411] on button at bounding box center [467, 406] width 32 height 27
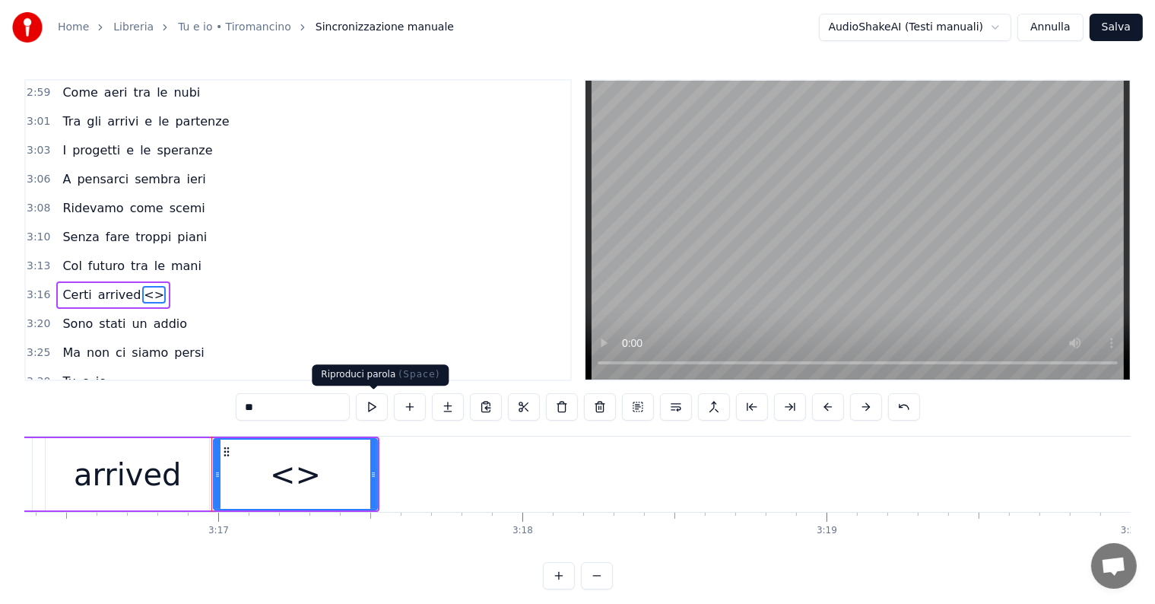
click at [268, 407] on input "**" at bounding box center [293, 406] width 114 height 27
type input "*"
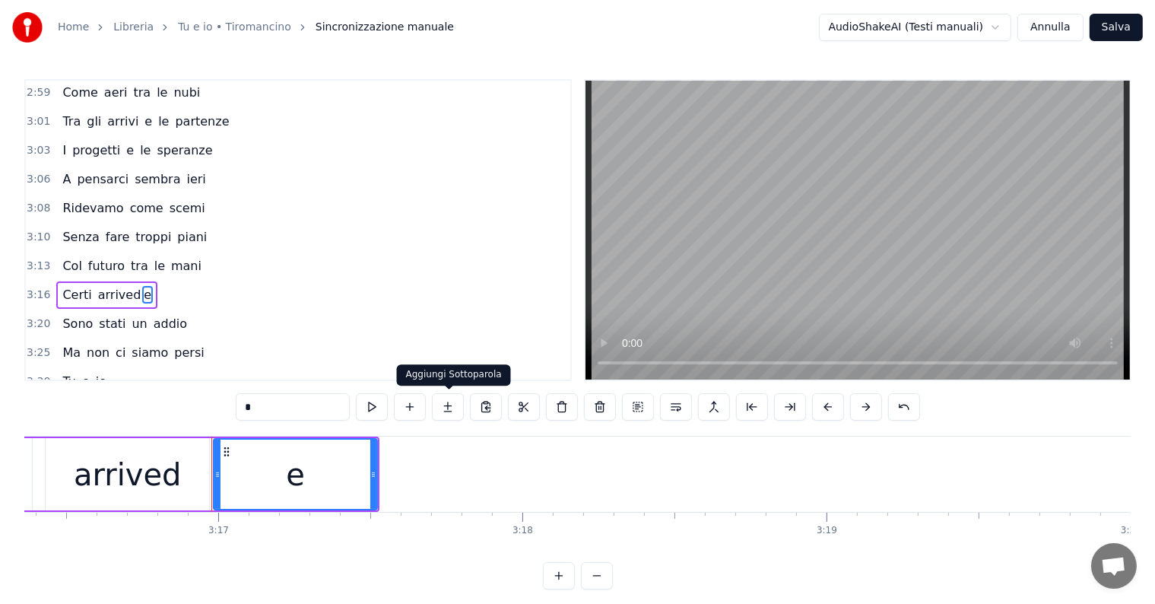
type input "*"
click at [454, 405] on button at bounding box center [448, 406] width 32 height 27
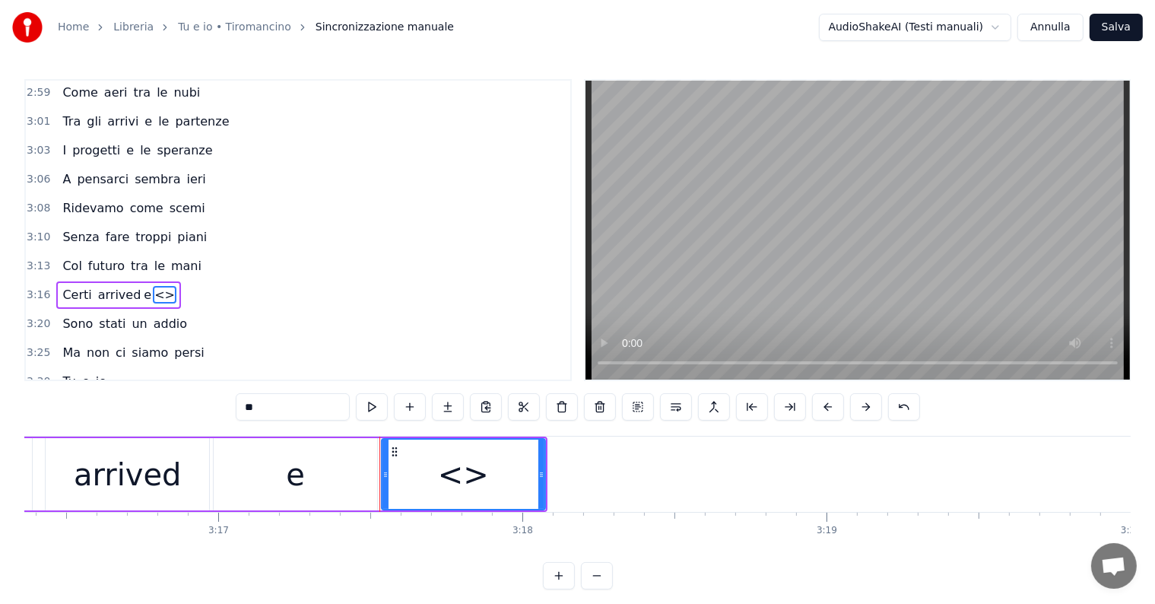
click at [278, 405] on input "**" at bounding box center [293, 406] width 114 height 27
type input "*"
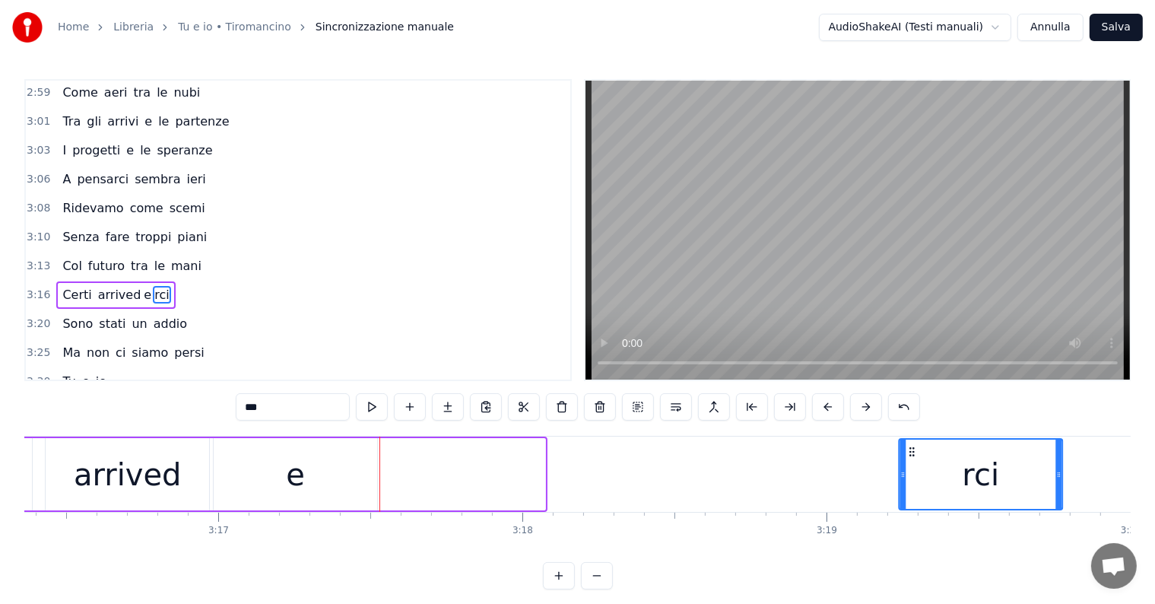
drag, startPoint x: 395, startPoint y: 450, endPoint x: 912, endPoint y: 455, distance: 517.1
click at [912, 455] on icon at bounding box center [912, 452] width 12 height 12
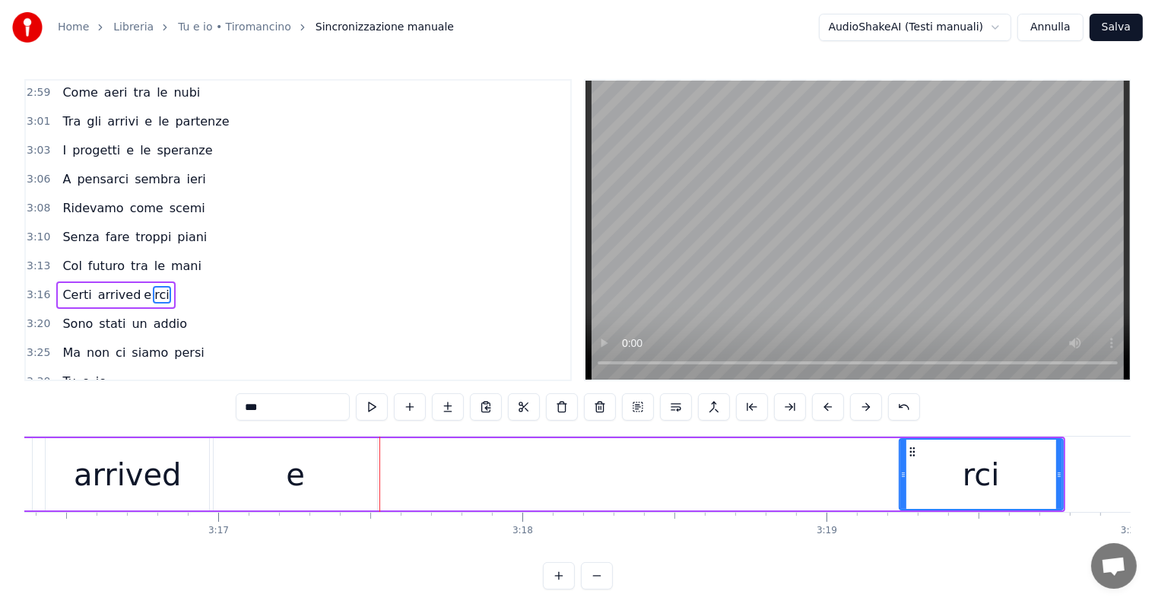
click at [255, 474] on div "e" at bounding box center [295, 474] width 163 height 72
type input "*"
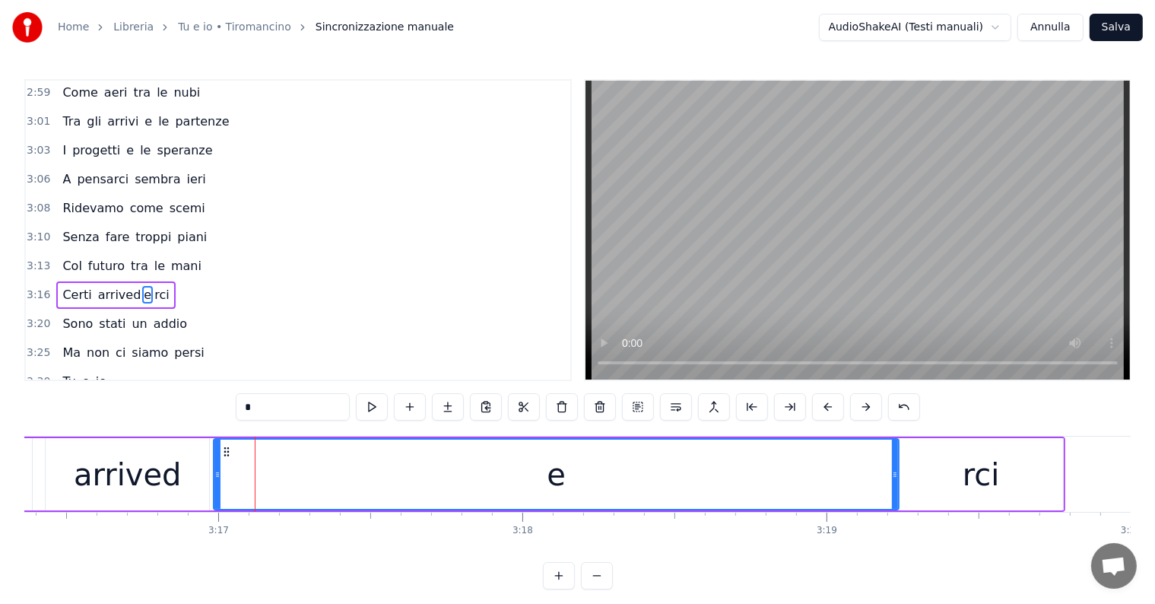
drag, startPoint x: 371, startPoint y: 466, endPoint x: 893, endPoint y: 466, distance: 521.6
click at [893, 466] on div at bounding box center [895, 474] width 6 height 69
click at [56, 281] on div "Certi arrived e rci" at bounding box center [115, 294] width 119 height 27
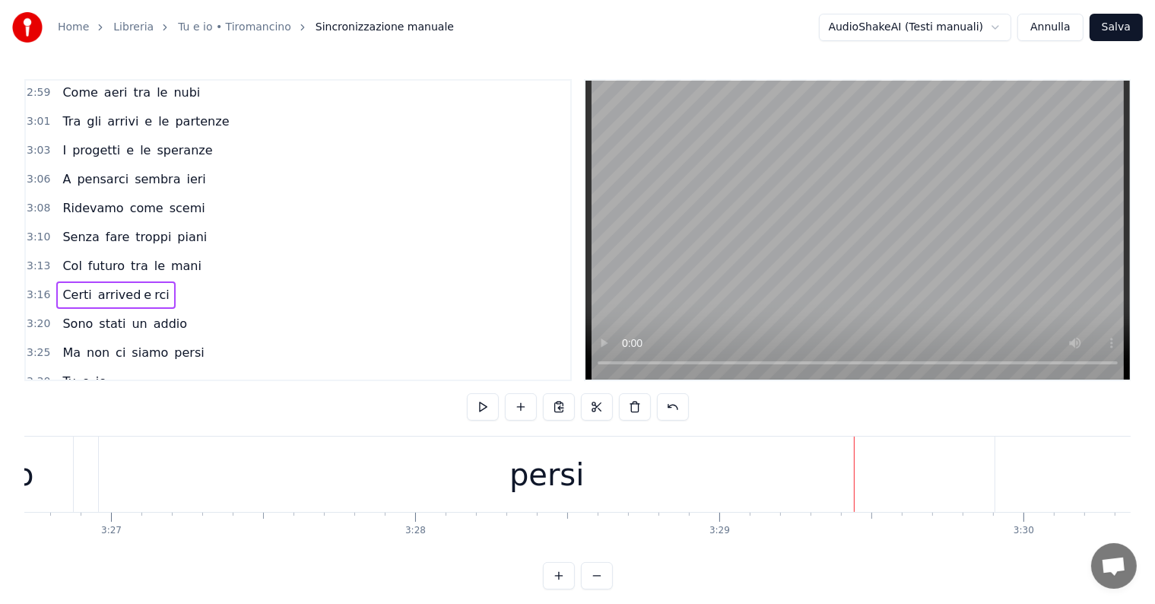
scroll to position [0, 62797]
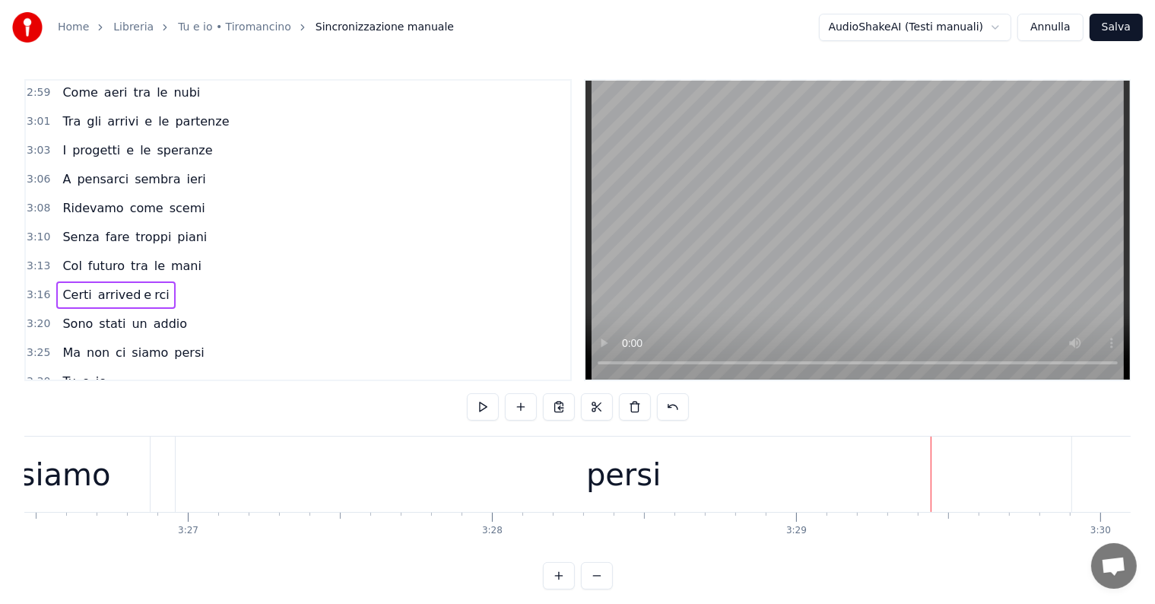
click at [655, 485] on div "persi" at bounding box center [623, 475] width 75 height 46
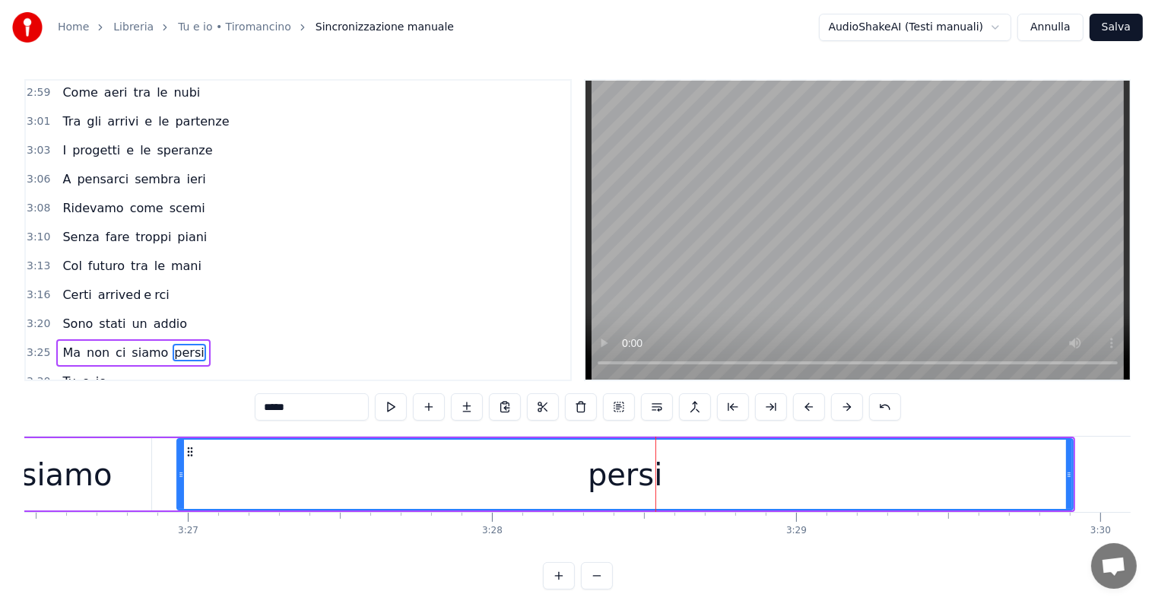
scroll to position [7, 0]
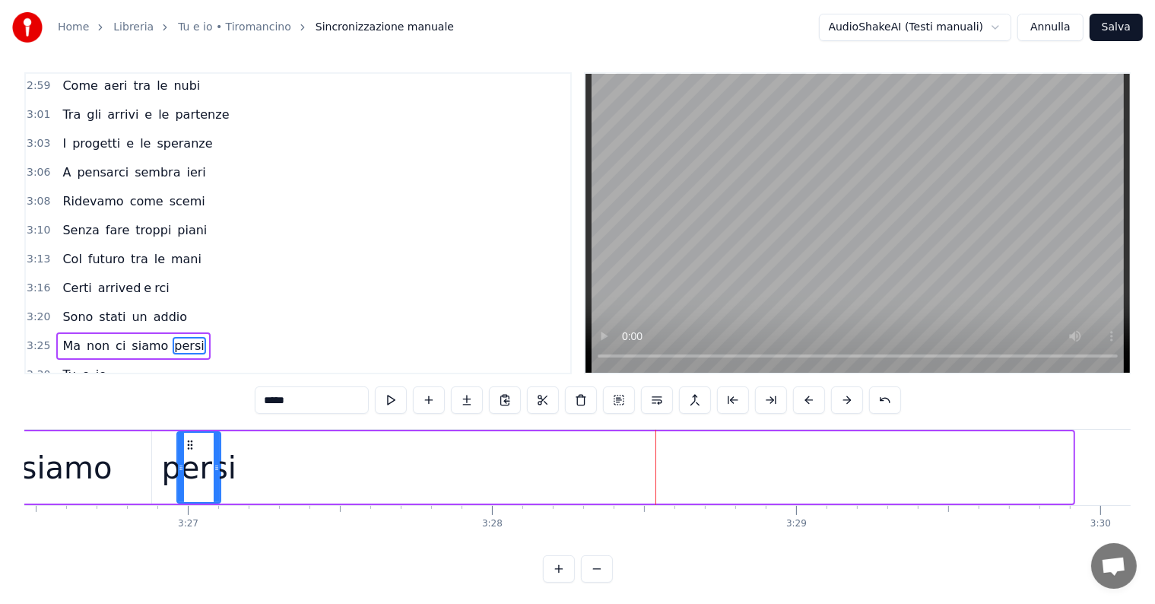
drag, startPoint x: 1069, startPoint y: 454, endPoint x: 217, endPoint y: 459, distance: 852.4
click at [217, 459] on div at bounding box center [217, 467] width 6 height 69
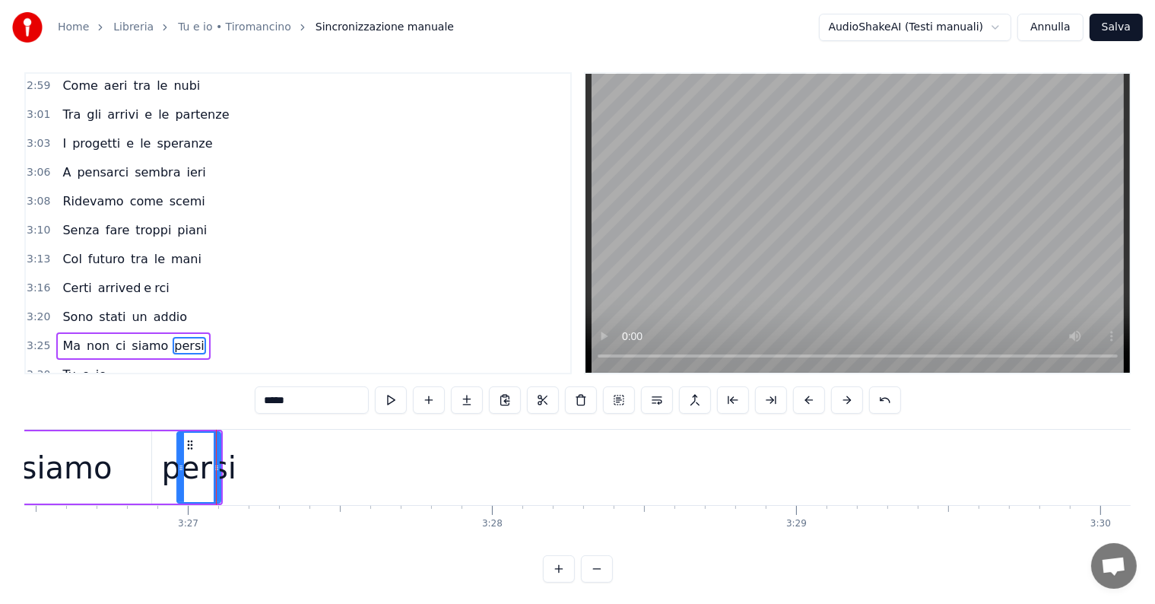
click at [304, 400] on input "*****" at bounding box center [312, 399] width 114 height 27
type input "*"
click at [468, 397] on button at bounding box center [467, 399] width 32 height 27
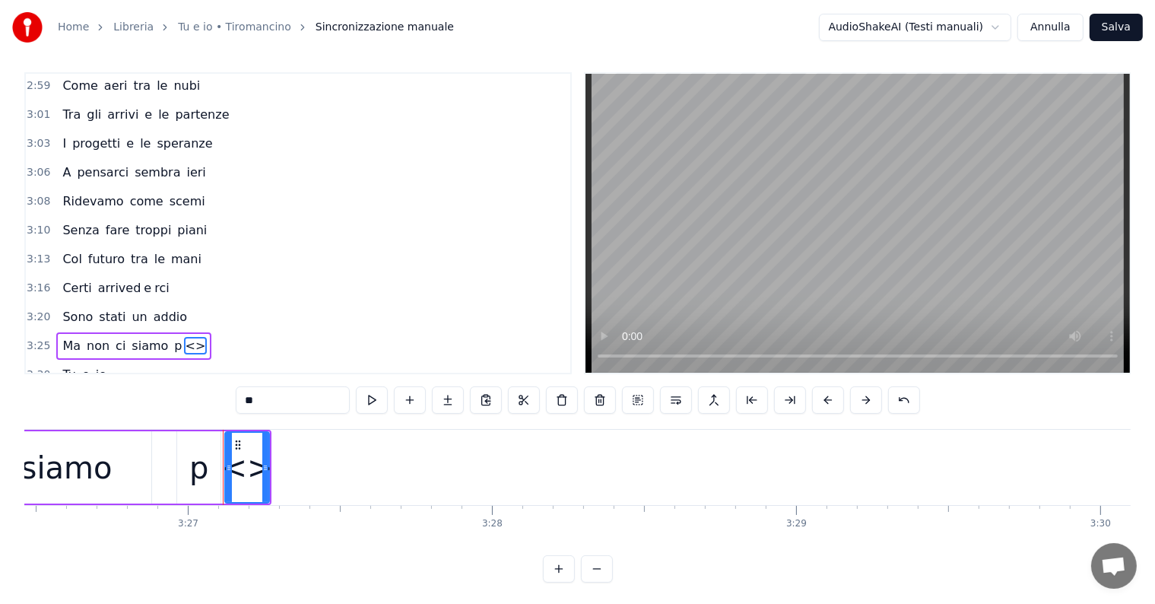
click at [272, 398] on input "**" at bounding box center [293, 399] width 114 height 27
type input "*"
click at [445, 398] on button at bounding box center [448, 399] width 32 height 27
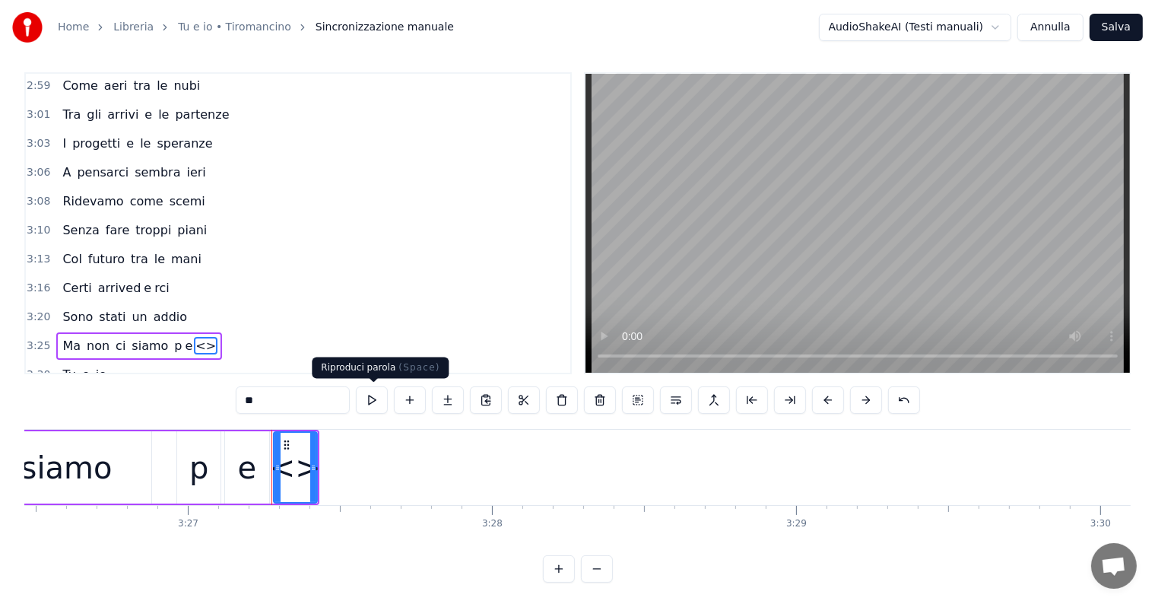
click at [300, 398] on input "**" at bounding box center [293, 399] width 114 height 27
type input "*"
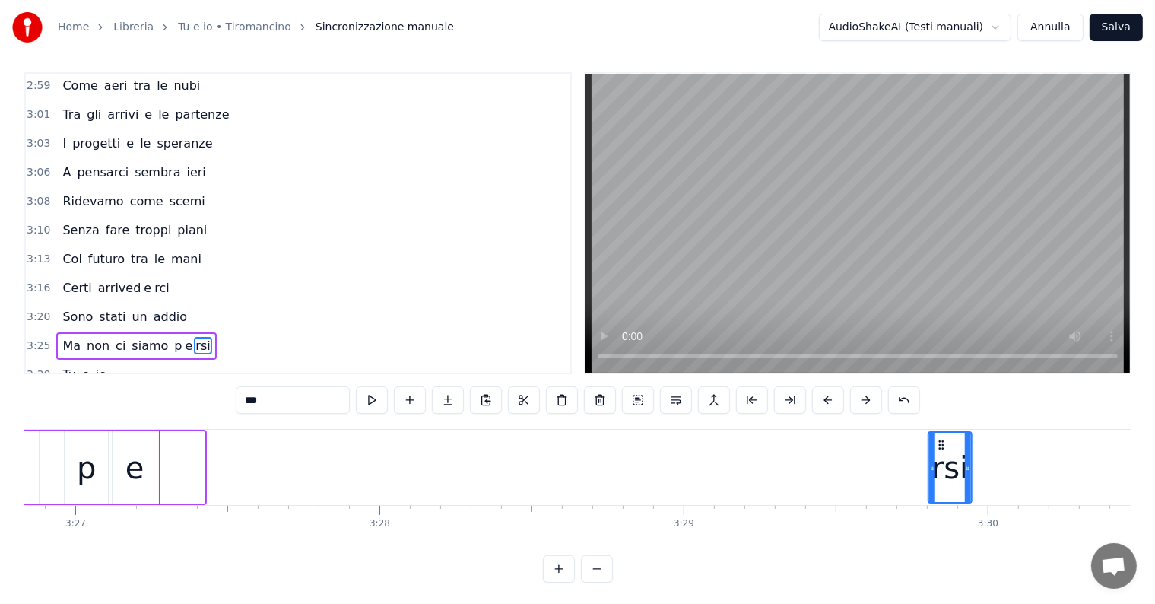
scroll to position [0, 62947]
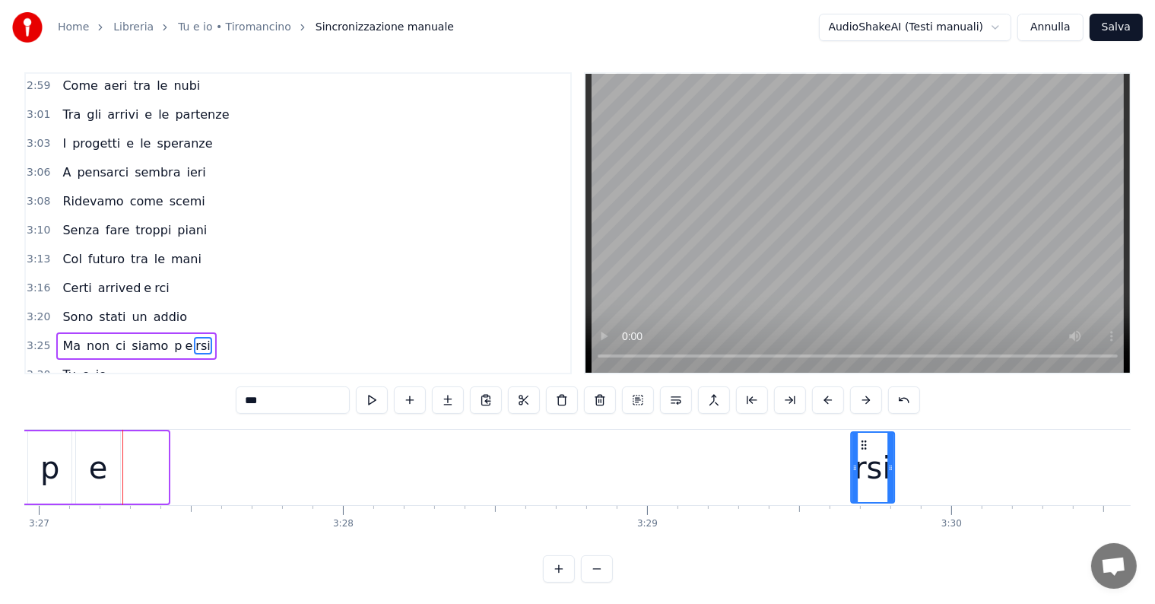
drag, startPoint x: 284, startPoint y: 440, endPoint x: 861, endPoint y: 443, distance: 577.2
click at [861, 443] on icon at bounding box center [864, 445] width 12 height 12
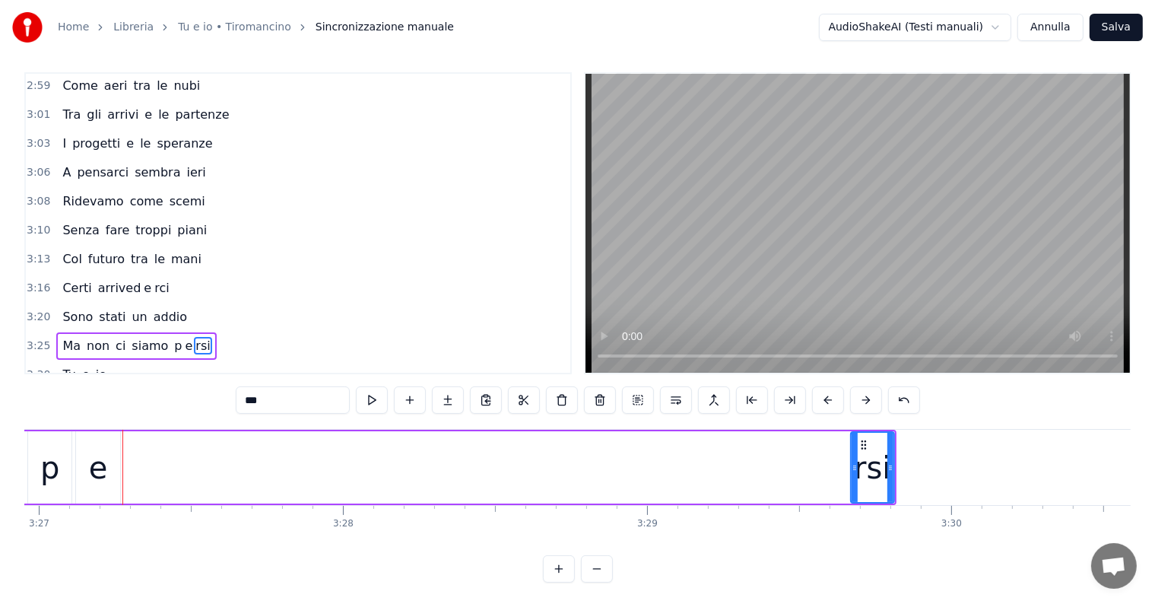
click at [93, 469] on div "e" at bounding box center [98, 468] width 19 height 46
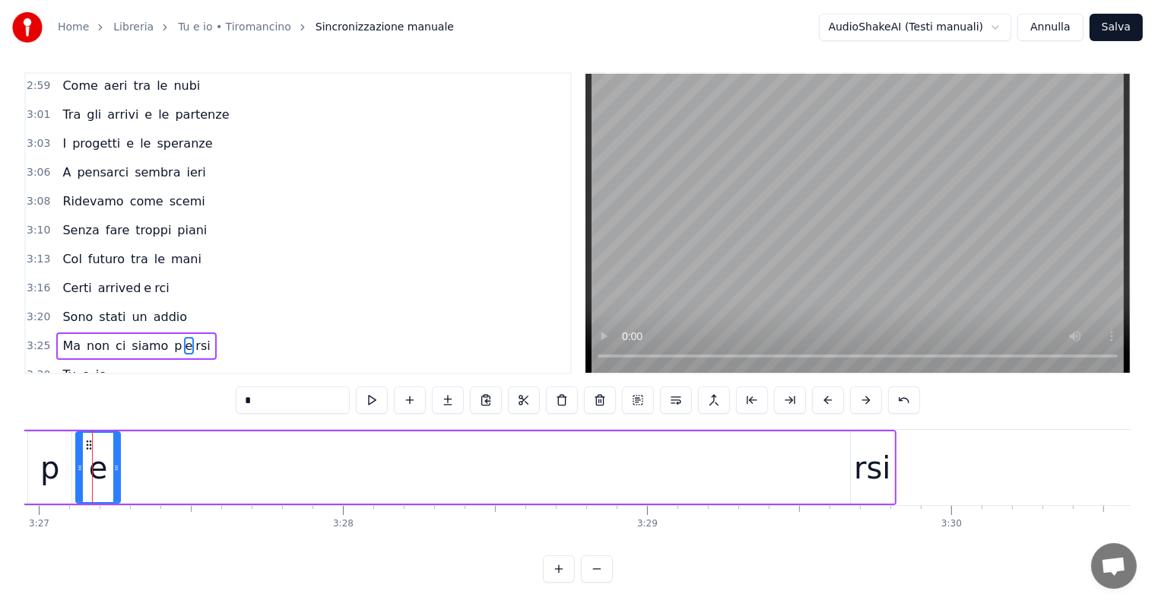
scroll to position [0, 62937]
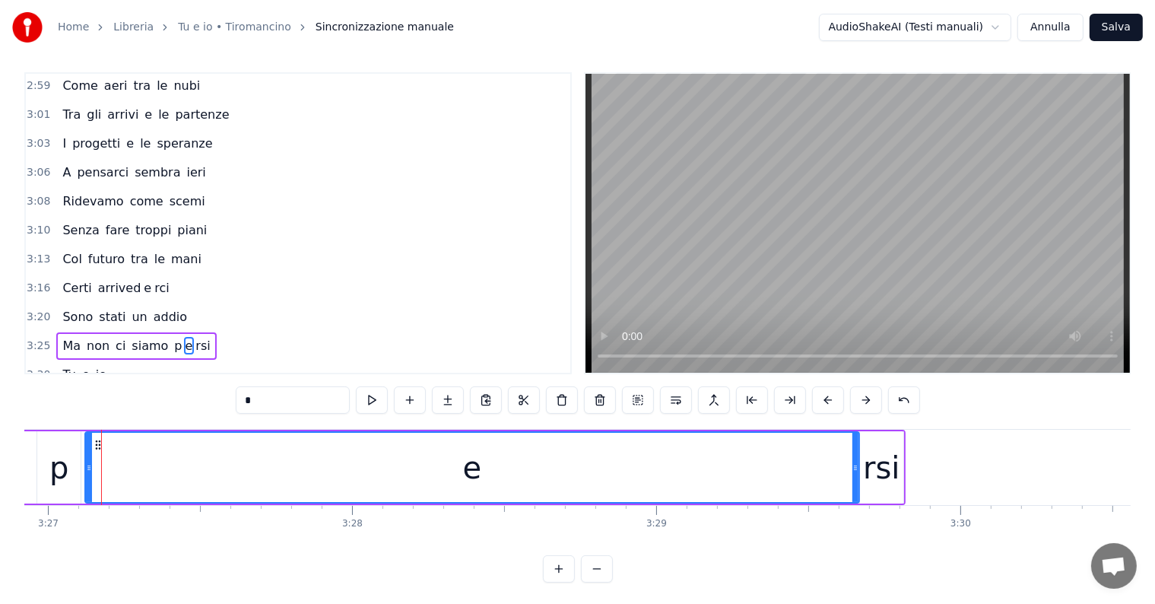
drag, startPoint x: 125, startPoint y: 465, endPoint x: 855, endPoint y: 465, distance: 730.0
click at [855, 465] on circle at bounding box center [855, 465] width 1 height 1
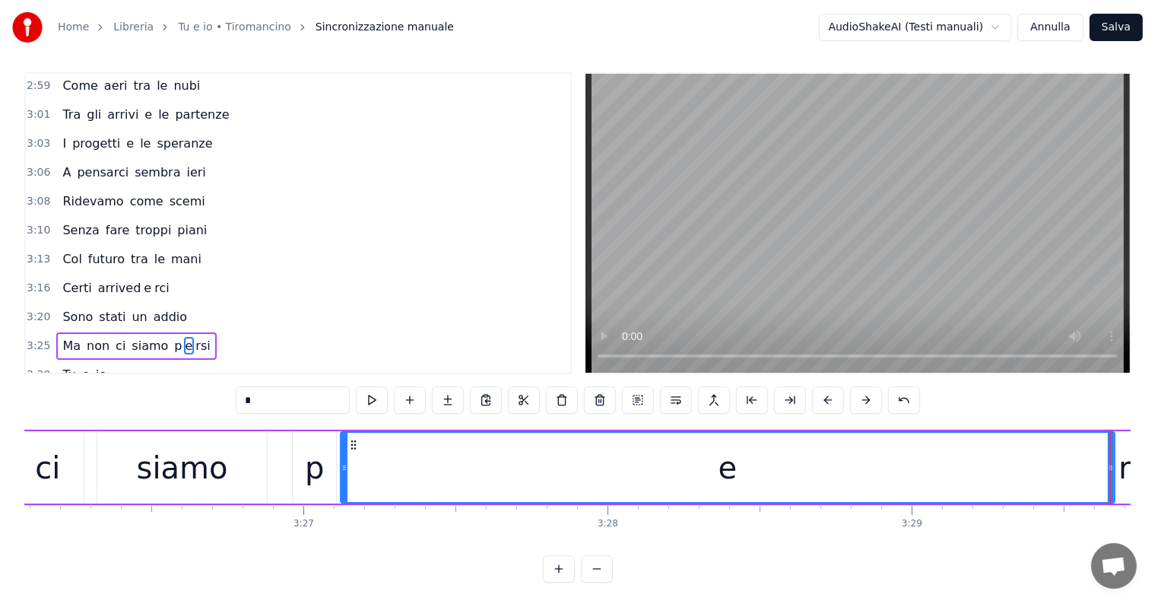
click at [176, 465] on div "siamo" at bounding box center [182, 468] width 91 height 46
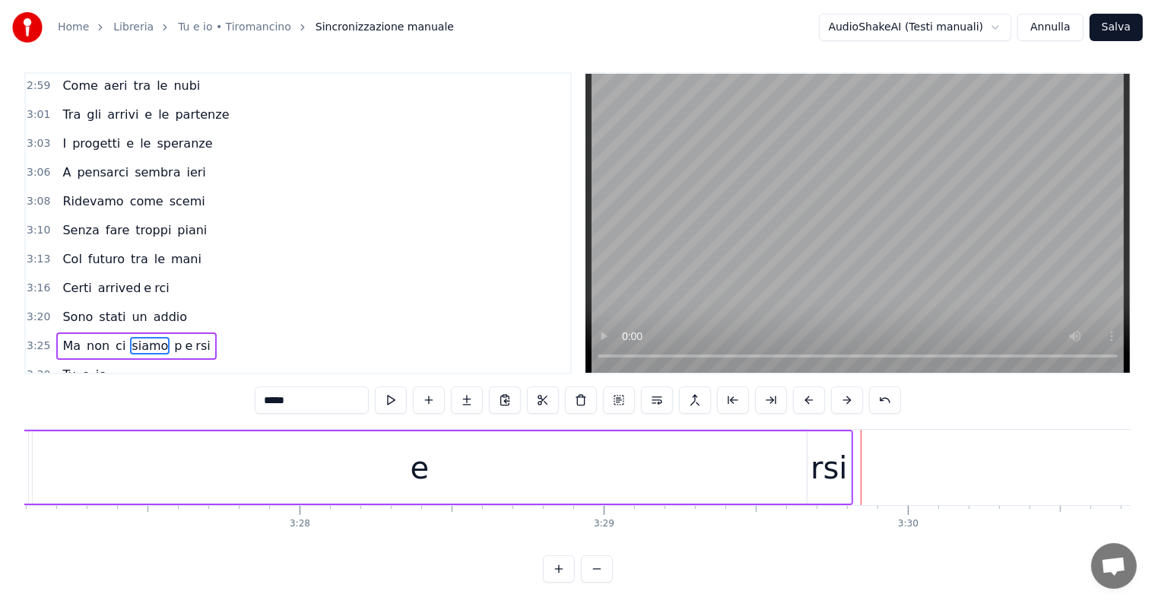
scroll to position [0, 62875]
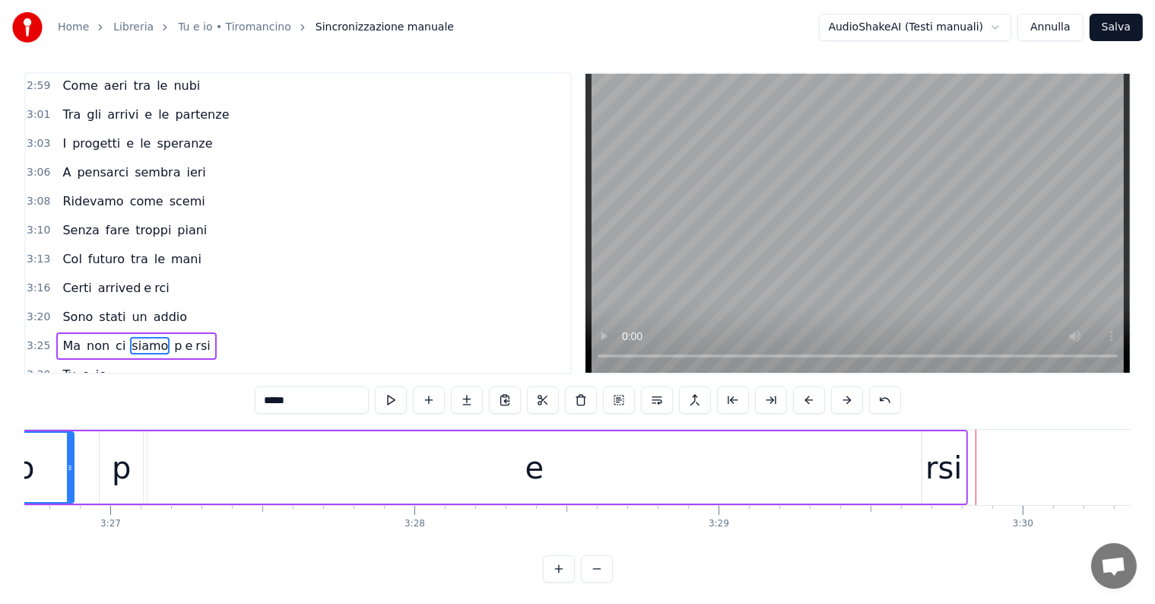
click at [797, 465] on div "e" at bounding box center [534, 467] width 773 height 72
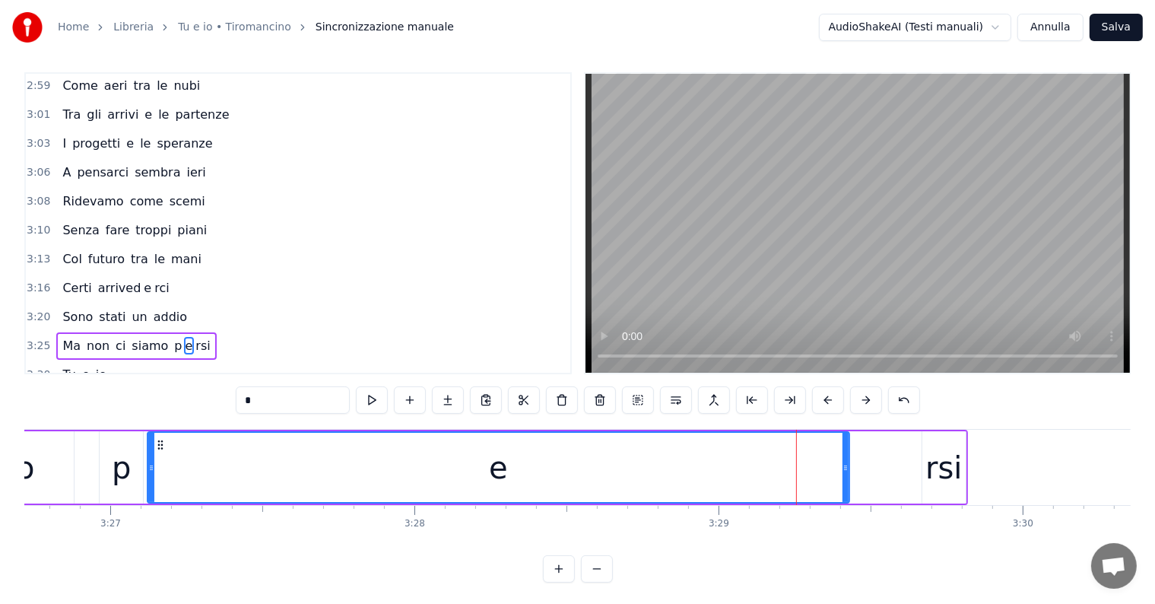
drag, startPoint x: 916, startPoint y: 447, endPoint x: 846, endPoint y: 454, distance: 69.5
click at [846, 454] on div at bounding box center [846, 467] width 6 height 69
click at [935, 453] on div "rsi" at bounding box center [943, 468] width 36 height 46
type input "***"
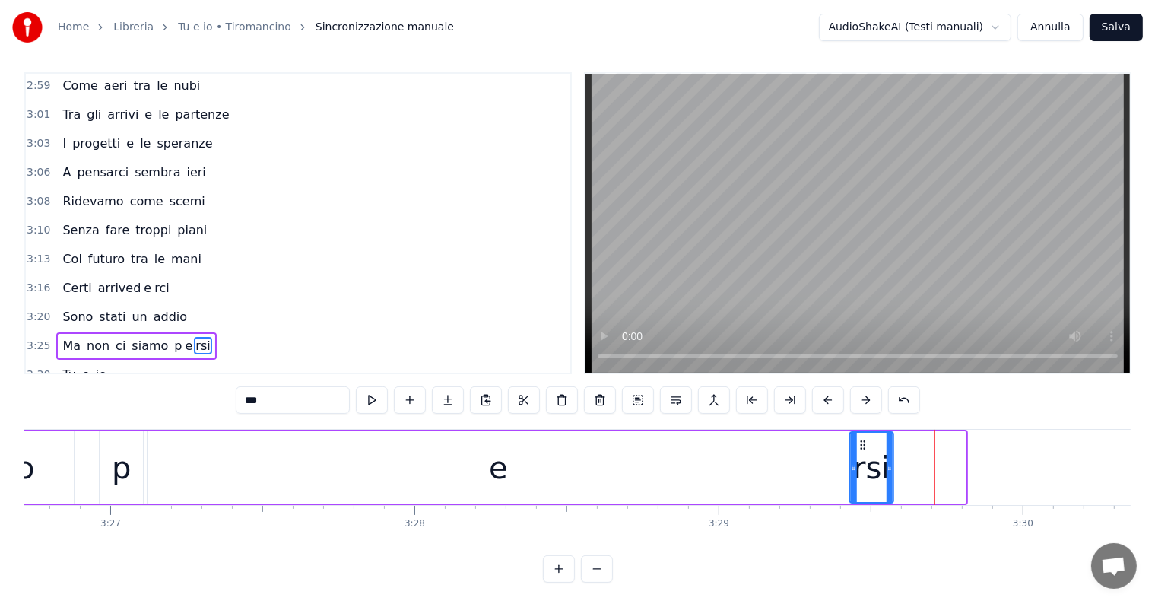
drag, startPoint x: 932, startPoint y: 443, endPoint x: 860, endPoint y: 443, distance: 72.2
click at [861, 444] on circle at bounding box center [861, 444] width 1 height 1
click at [62, 332] on div "Ma non ci siamo p e rsi" at bounding box center [136, 345] width 160 height 27
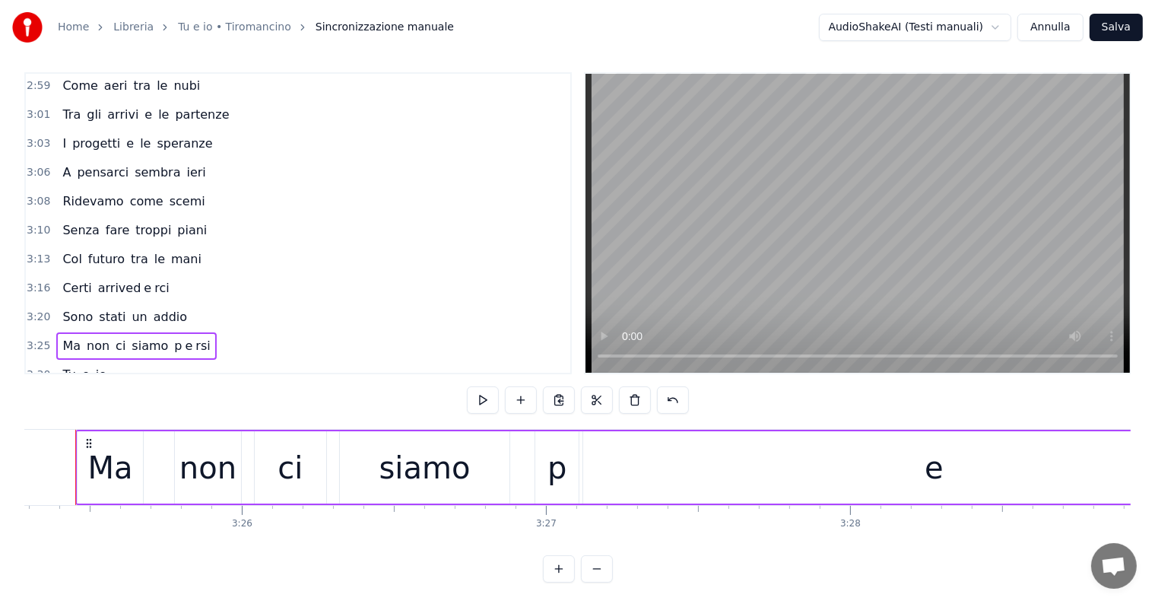
scroll to position [0, 62413]
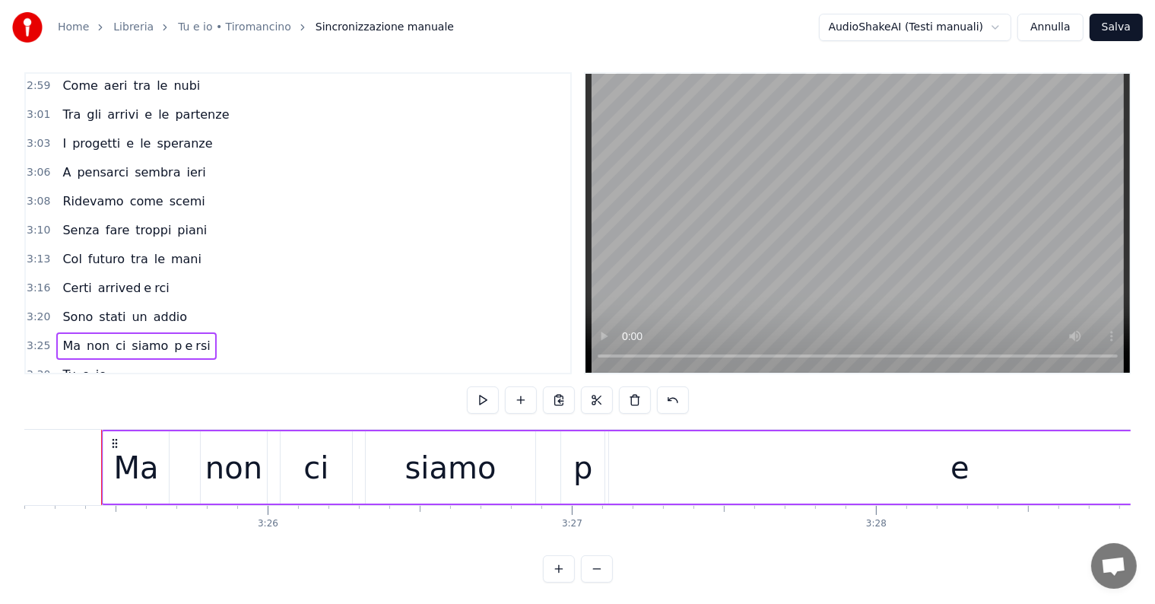
click at [75, 303] on div "Sono stati un addio" at bounding box center [124, 316] width 137 height 27
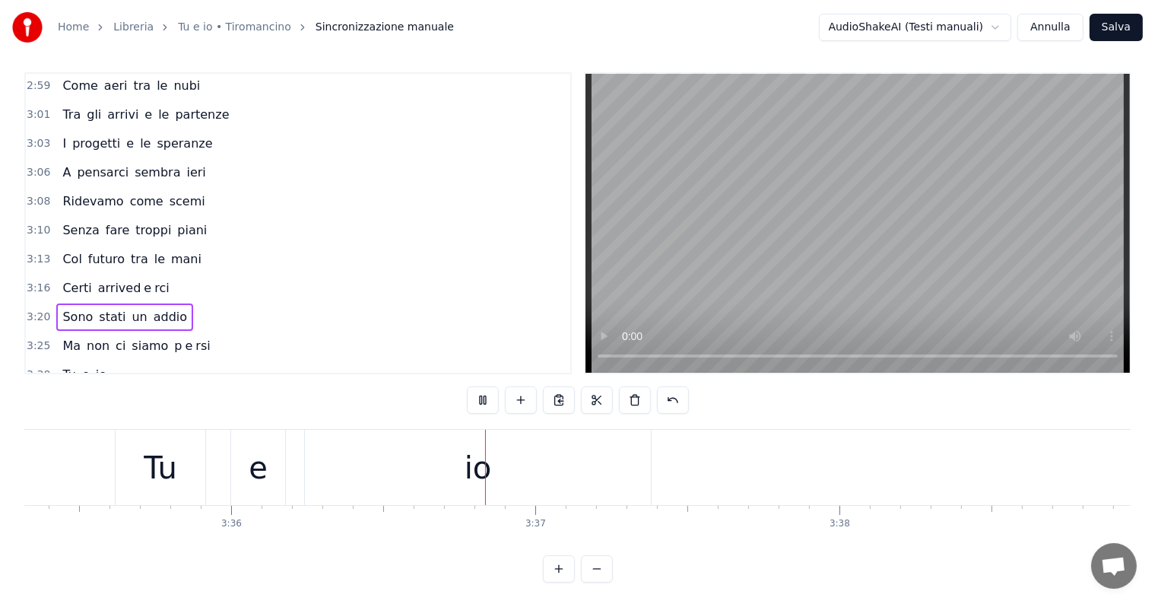
scroll to position [0, 65703]
click at [1104, 25] on button "Salva" at bounding box center [1116, 27] width 53 height 27
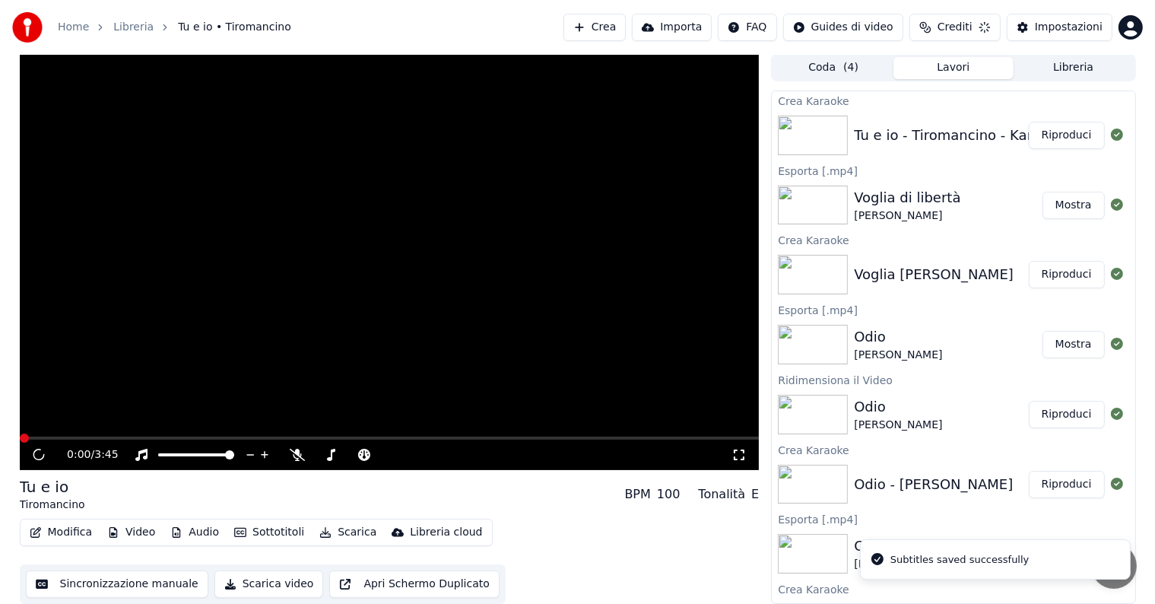
scroll to position [1, 0]
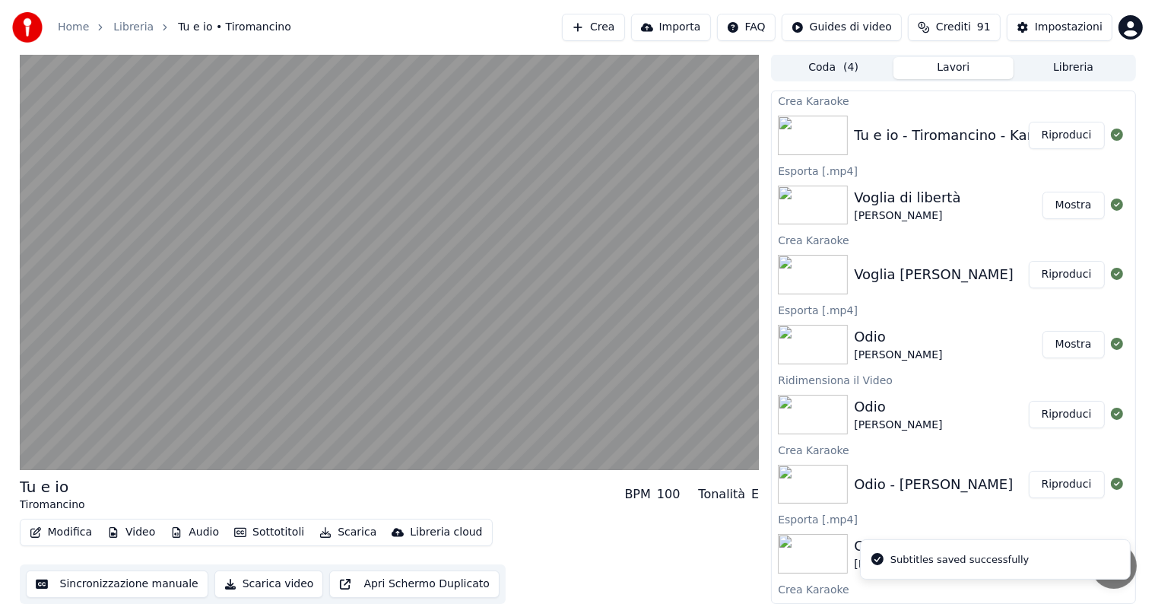
click at [1071, 131] on button "Riproduci" at bounding box center [1067, 135] width 76 height 27
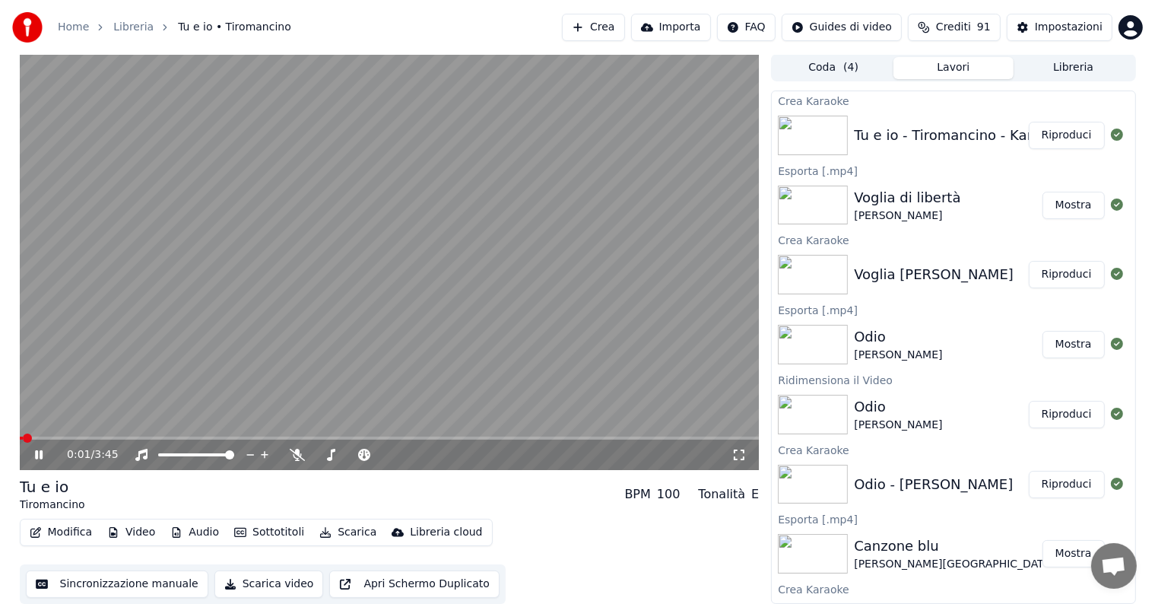
click at [40, 450] on icon at bounding box center [39, 454] width 8 height 9
click at [204, 529] on button "Audio" at bounding box center [194, 532] width 61 height 21
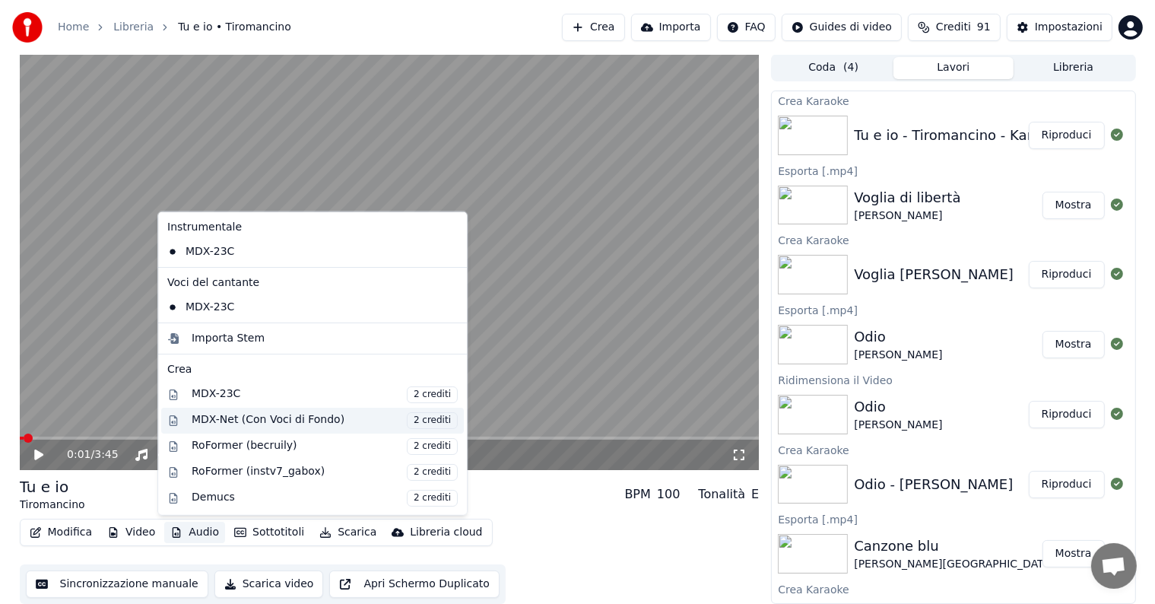
click at [243, 417] on div "MDX-Net (Con Voci di Fondo) 2 crediti" at bounding box center [325, 419] width 266 height 17
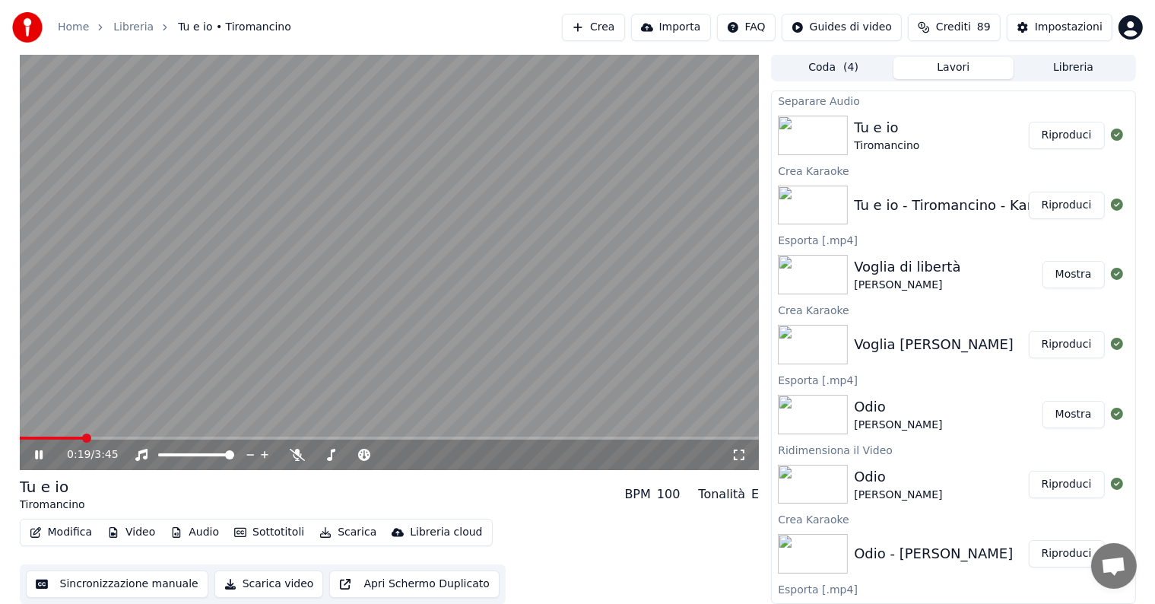
click at [1052, 129] on button "Riproduci" at bounding box center [1067, 135] width 76 height 27
click at [40, 453] on icon at bounding box center [39, 454] width 8 height 9
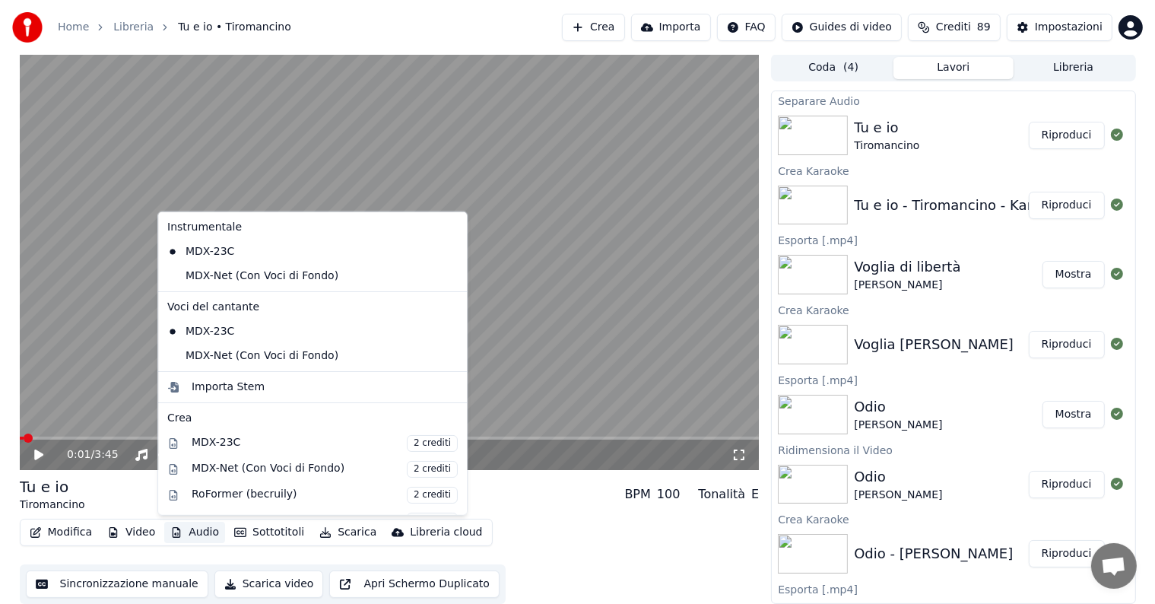
click at [198, 534] on button "Audio" at bounding box center [194, 532] width 61 height 21
click at [220, 278] on div "MDX-Net (Con Voci di Fondo)" at bounding box center [301, 276] width 280 height 24
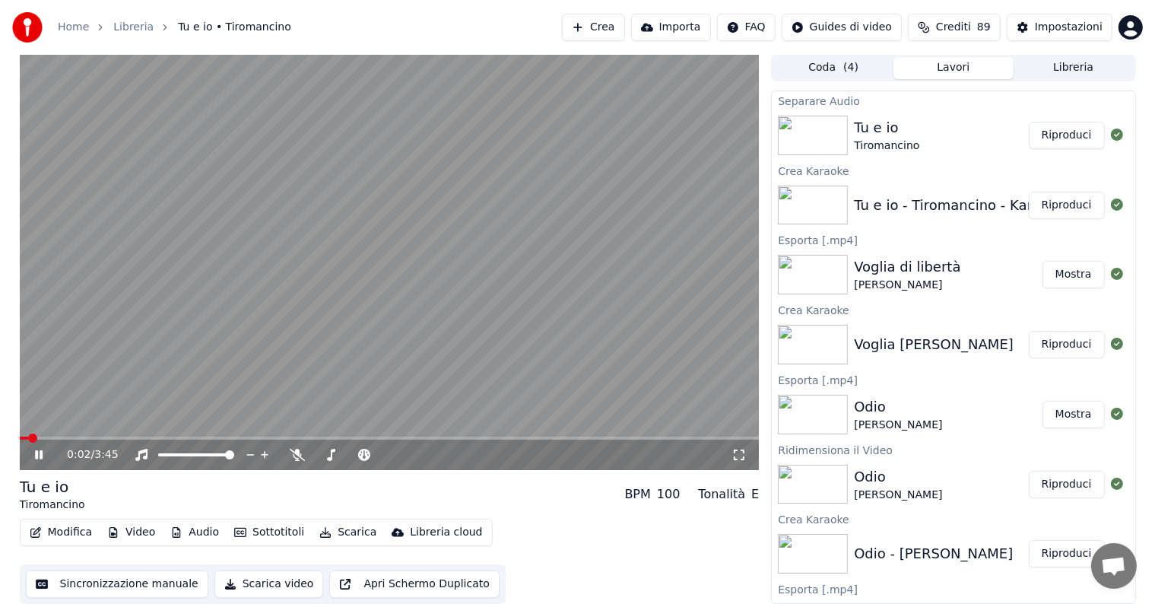
click at [40, 453] on icon at bounding box center [39, 454] width 8 height 9
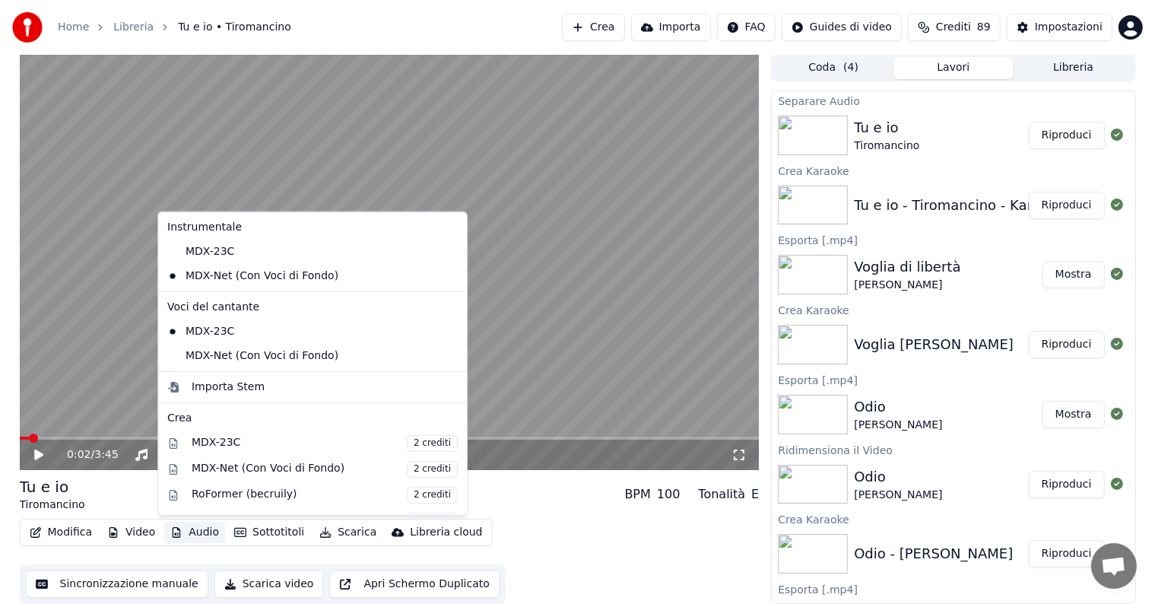
click at [205, 532] on button "Audio" at bounding box center [194, 532] width 61 height 21
click at [212, 359] on div "MDX-Net (Con Voci di Fondo)" at bounding box center [301, 356] width 280 height 24
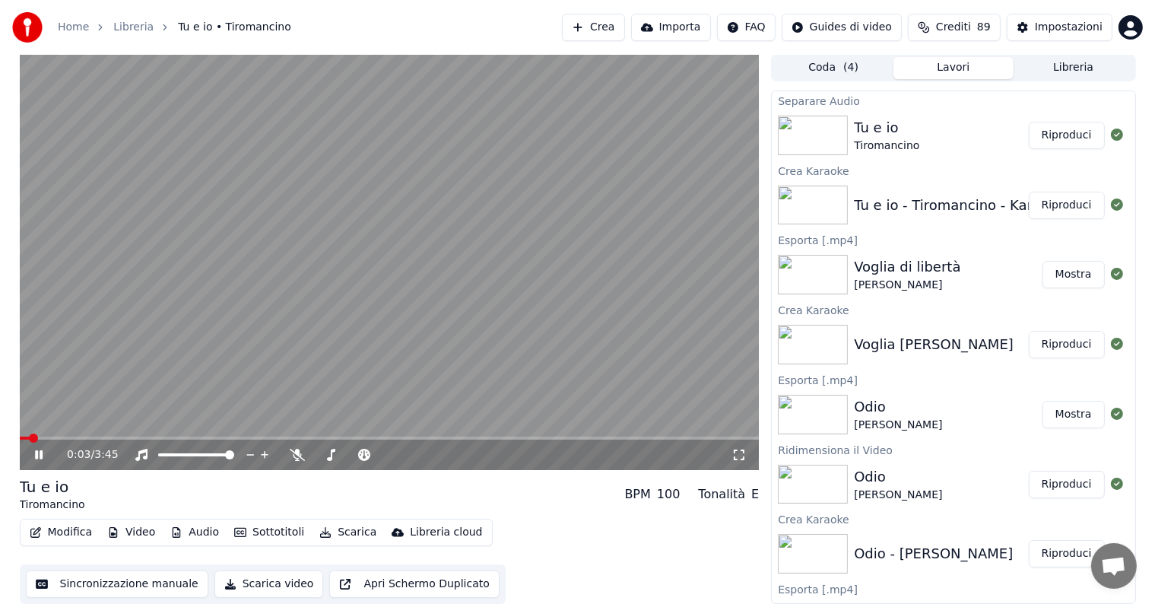
click at [37, 450] on icon at bounding box center [39, 454] width 8 height 9
click at [37, 450] on icon at bounding box center [38, 454] width 9 height 11
click at [108, 438] on span at bounding box center [390, 437] width 740 height 3
click at [37, 453] on icon at bounding box center [39, 454] width 8 height 9
click at [341, 532] on button "Scarica" at bounding box center [347, 532] width 69 height 21
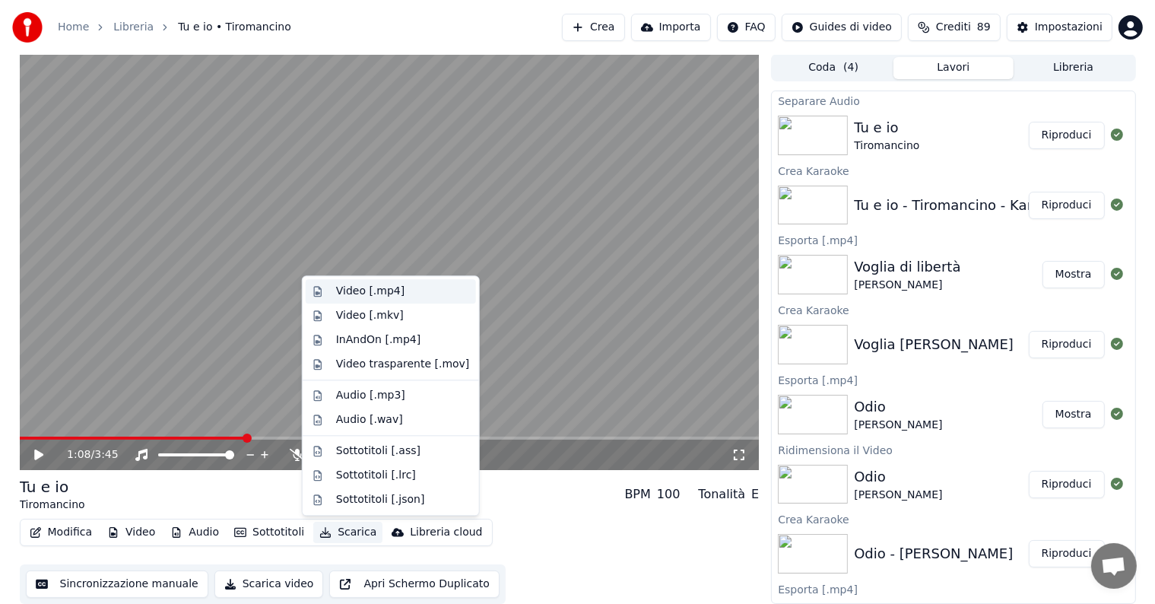
click at [353, 289] on div "Video [.mp4]" at bounding box center [370, 291] width 68 height 15
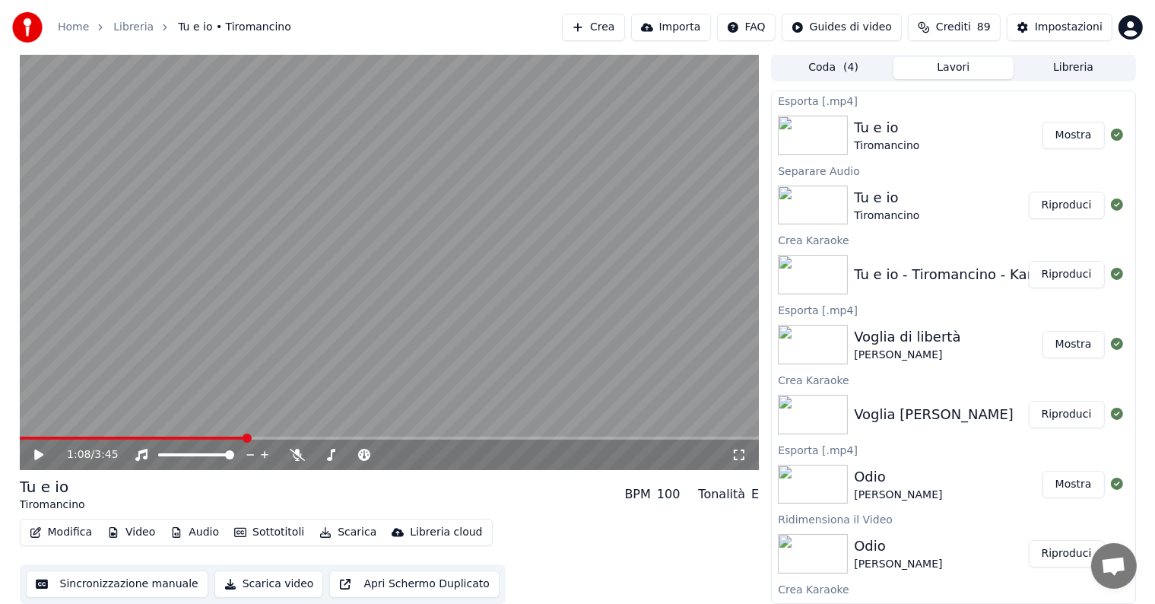
click at [1064, 131] on button "Mostra" at bounding box center [1074, 135] width 62 height 27
